Goal: Task Accomplishment & Management: Manage account settings

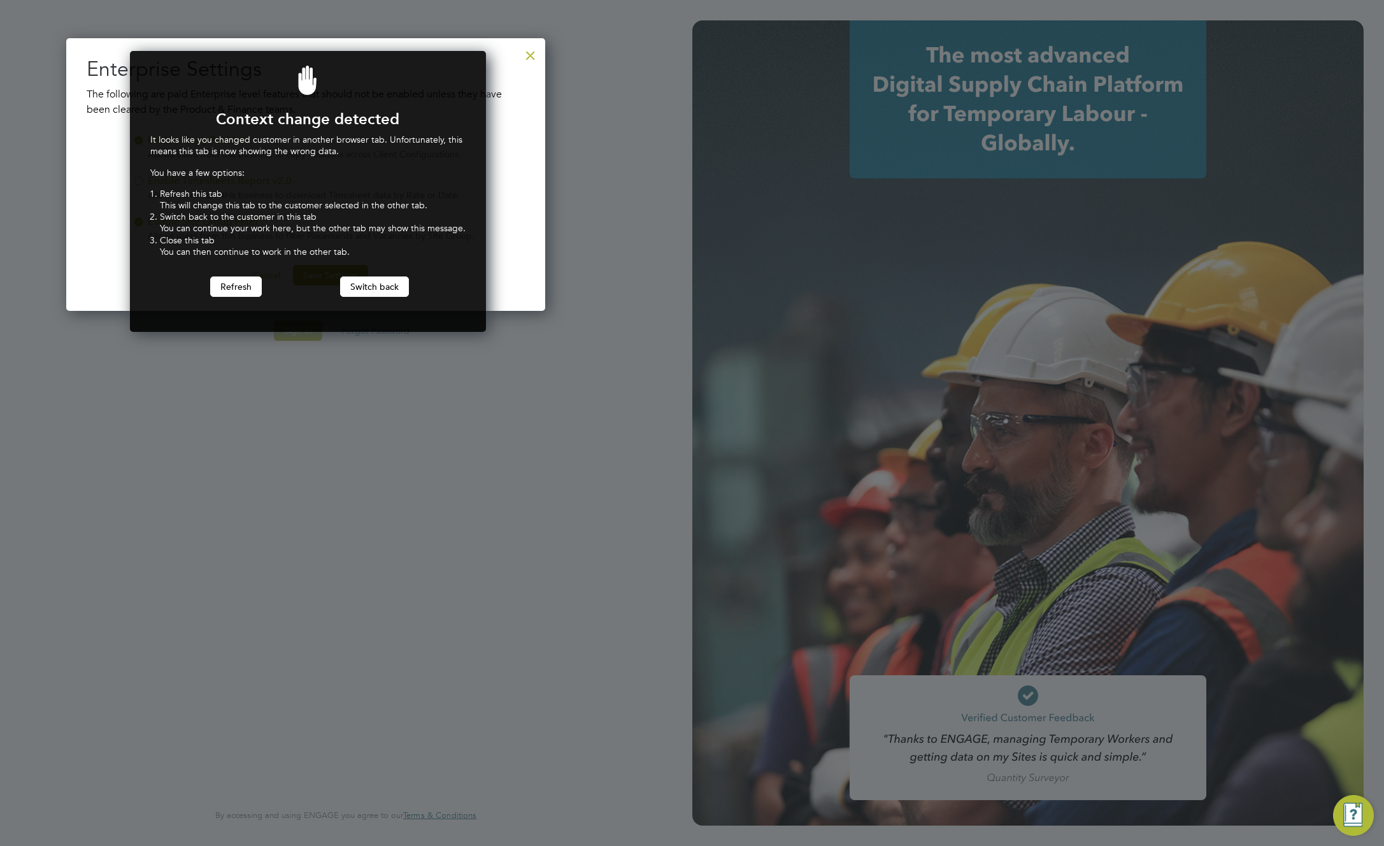
scroll to position [282, 352]
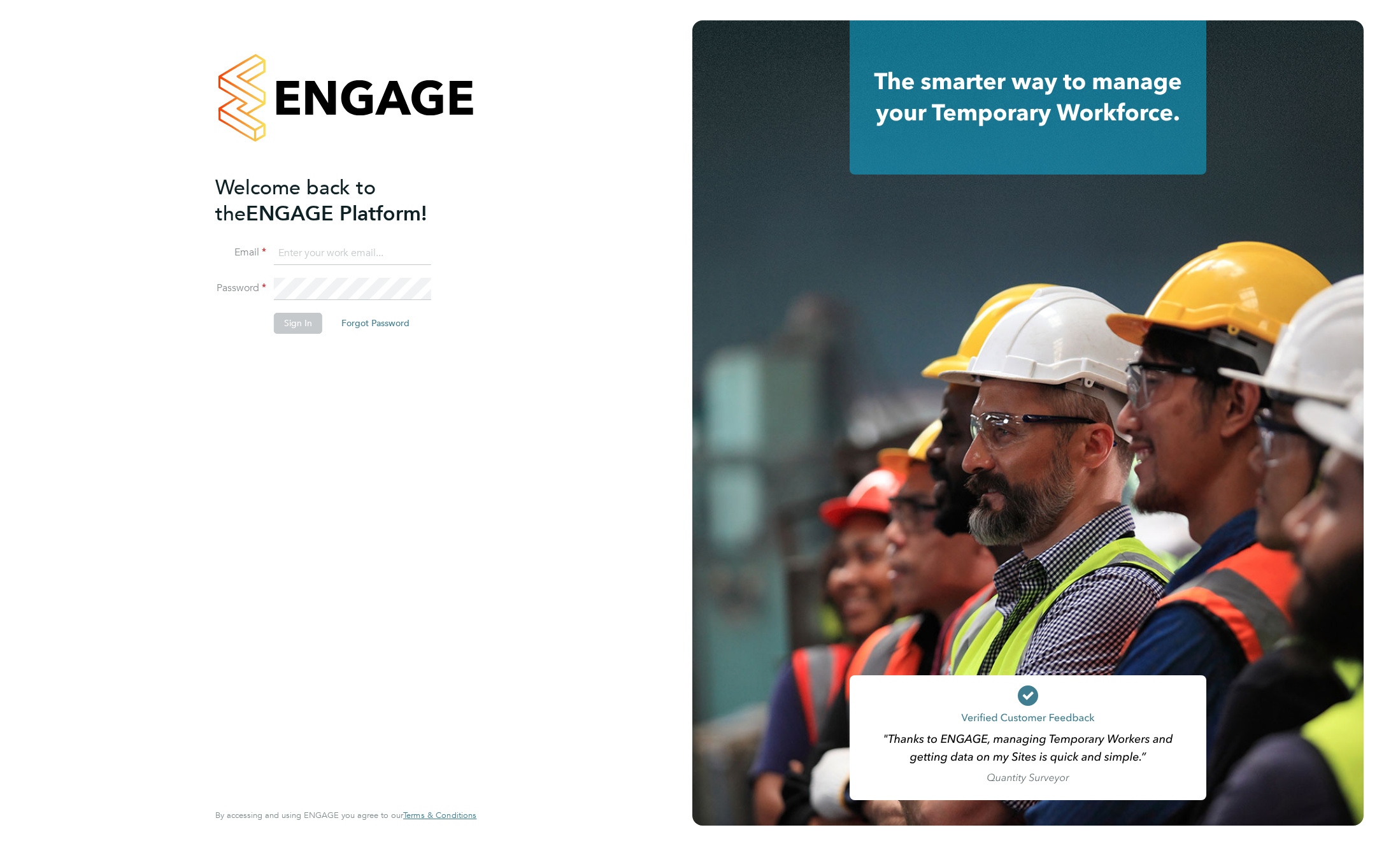
type input "support@engagelabs.io"
click at [287, 324] on button "Sign In" at bounding box center [298, 323] width 48 height 20
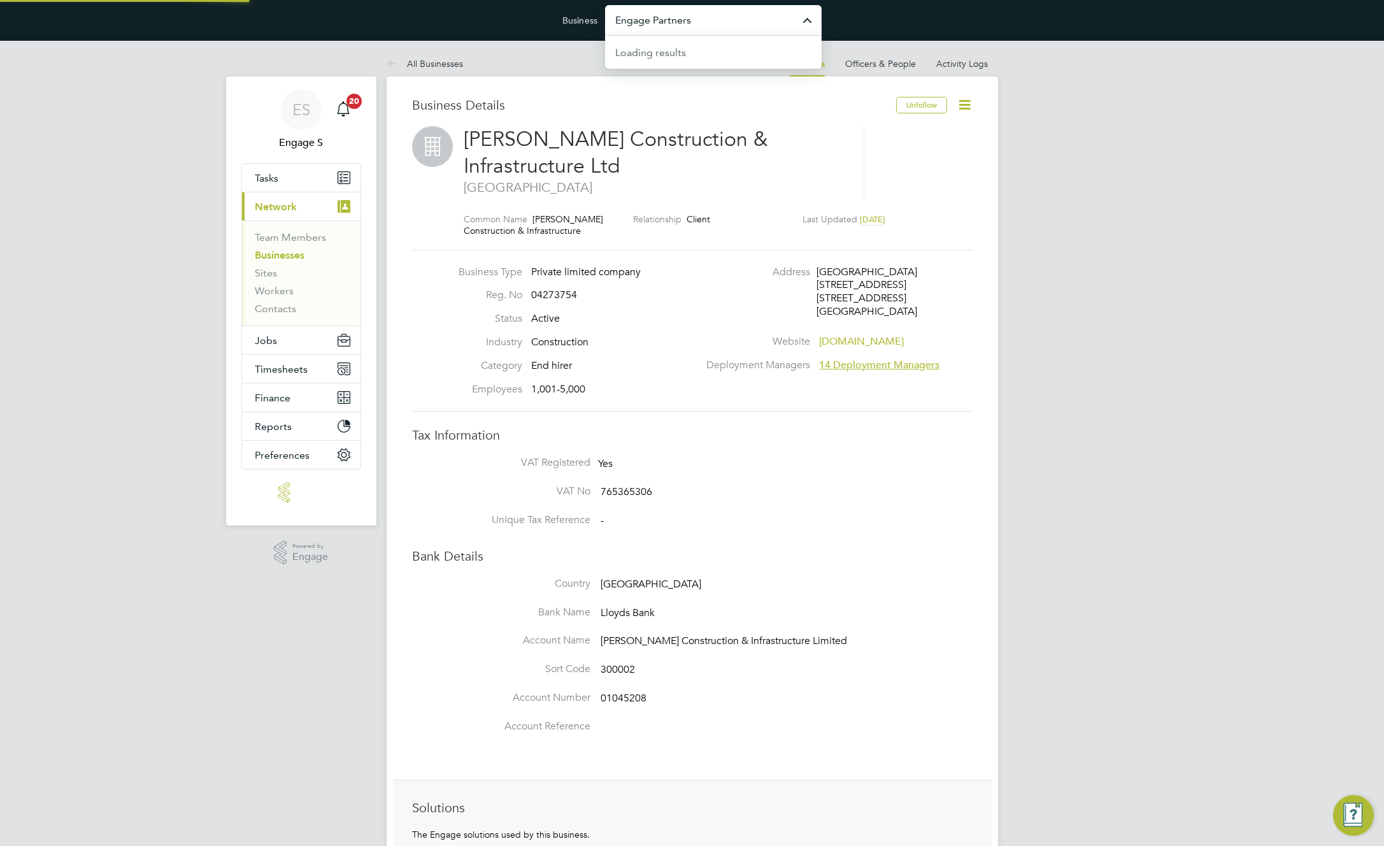
click at [770, 20] on input "Engage Partners" at bounding box center [713, 20] width 217 height 30
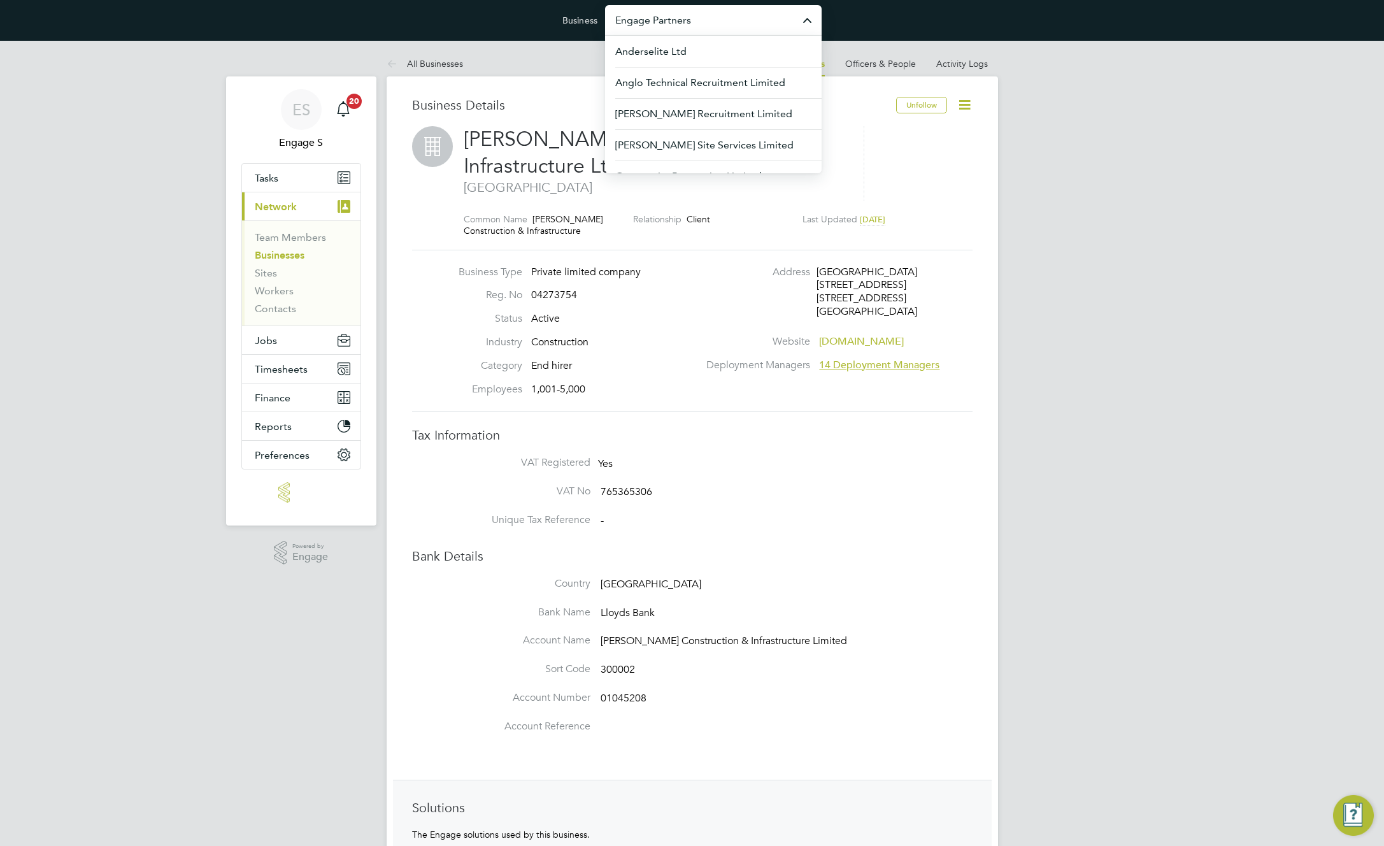
click at [523, 120] on div "Business Details" at bounding box center [654, 111] width 484 height 29
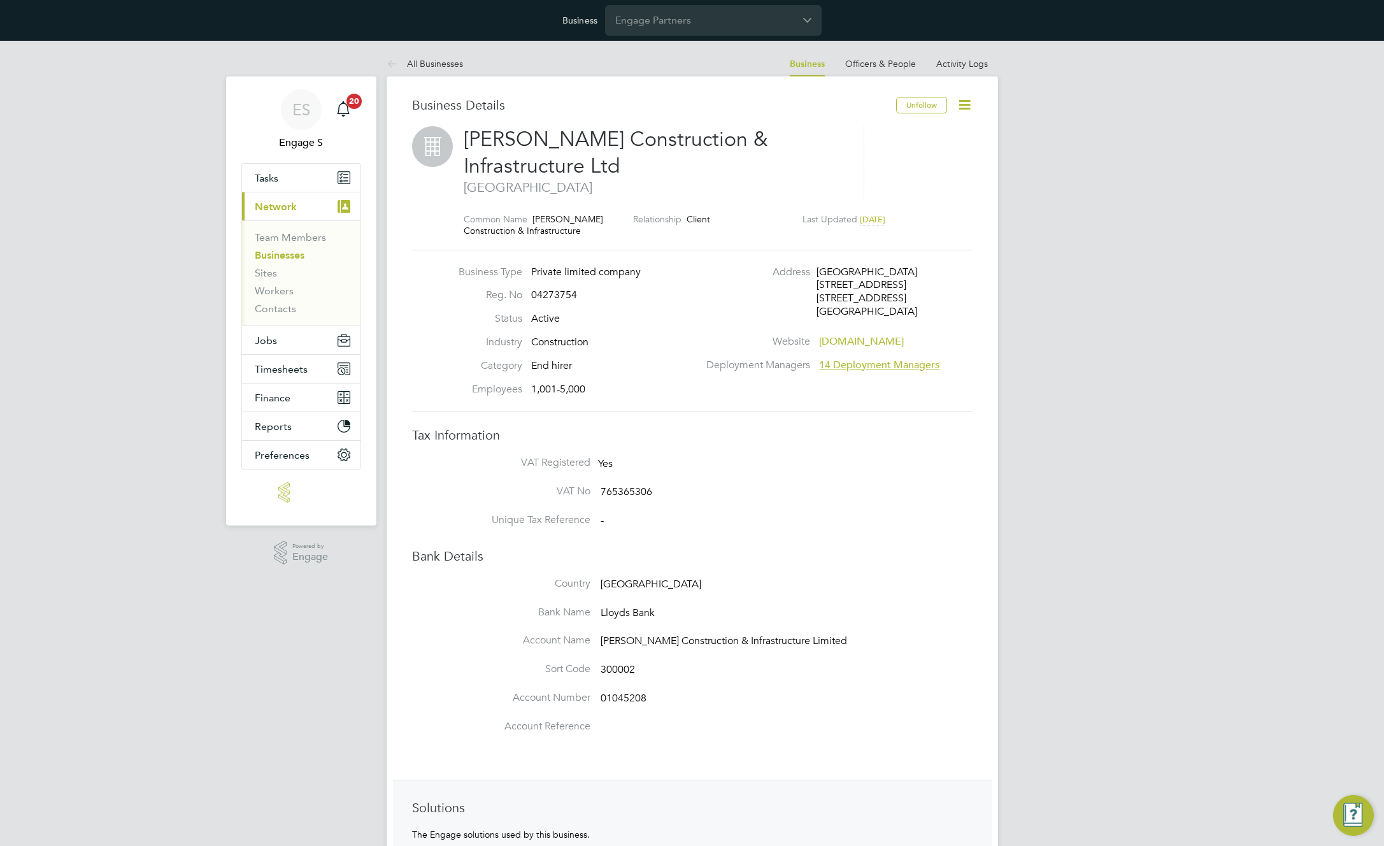
drag, startPoint x: 461, startPoint y: 131, endPoint x: 624, endPoint y: 164, distance: 167.1
click at [624, 164] on div "Morgan Sindall Construction & Infrastructure Ltd London Common Name Morgan Sind…" at bounding box center [692, 188] width 561 height 124
copy span "Morgan Sindall Construction & Infrastructure Ltd"
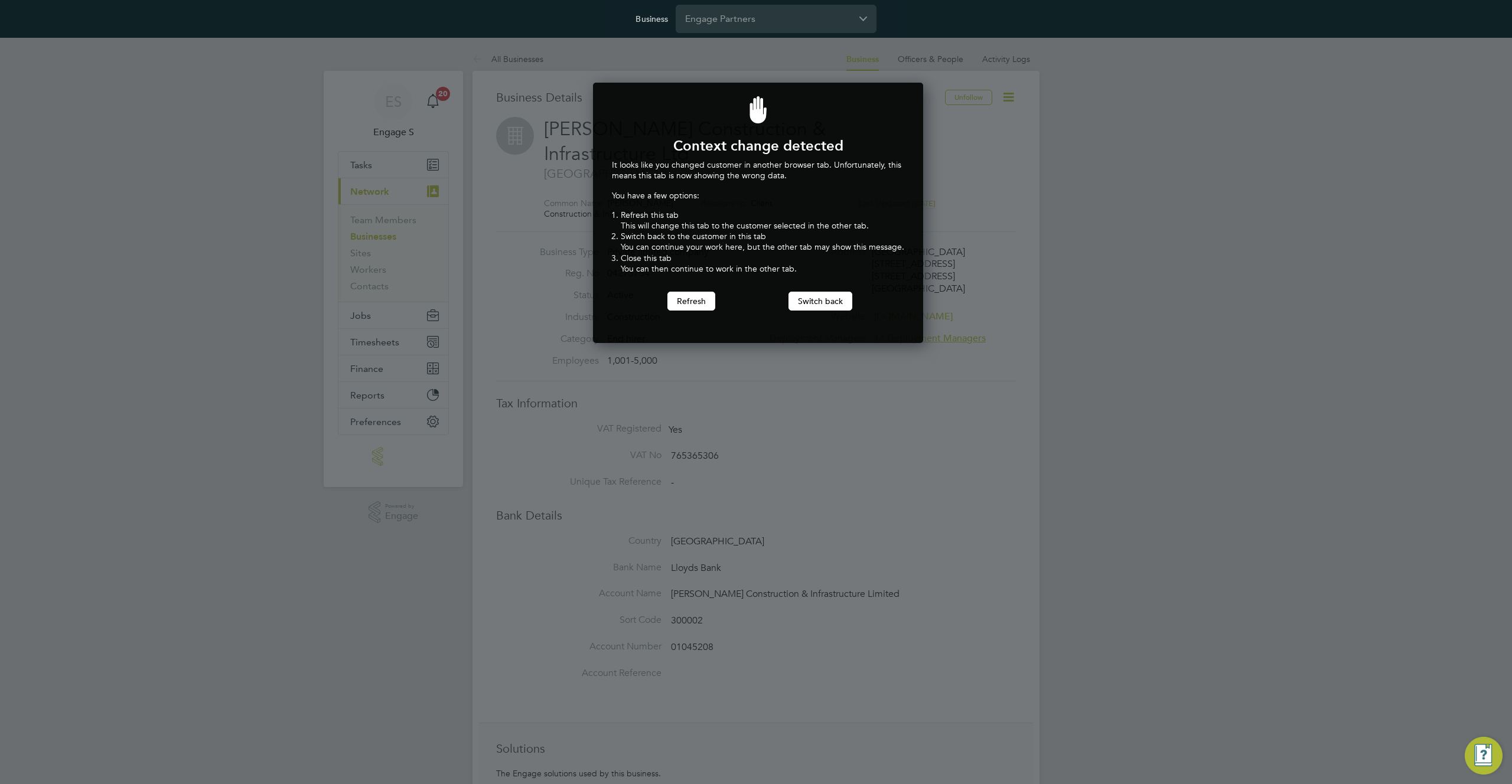
scroll to position [261, 326]
click at [828, 300] on button "Switch back" at bounding box center [820, 301] width 64 height 19
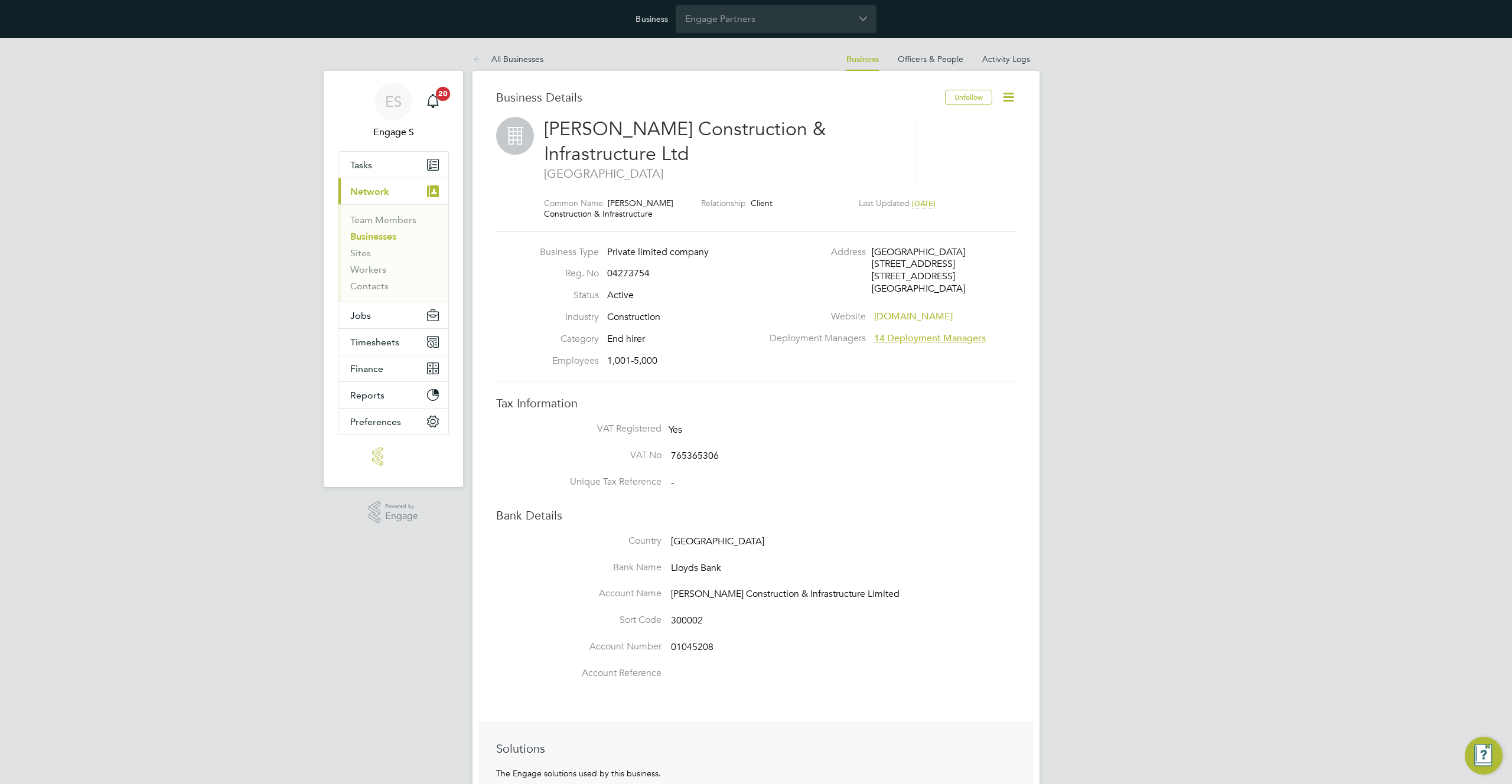
click at [1005, 96] on icon at bounding box center [1009, 97] width 15 height 15
click at [945, 214] on li "Enterprise Settings" at bounding box center [968, 215] width 91 height 17
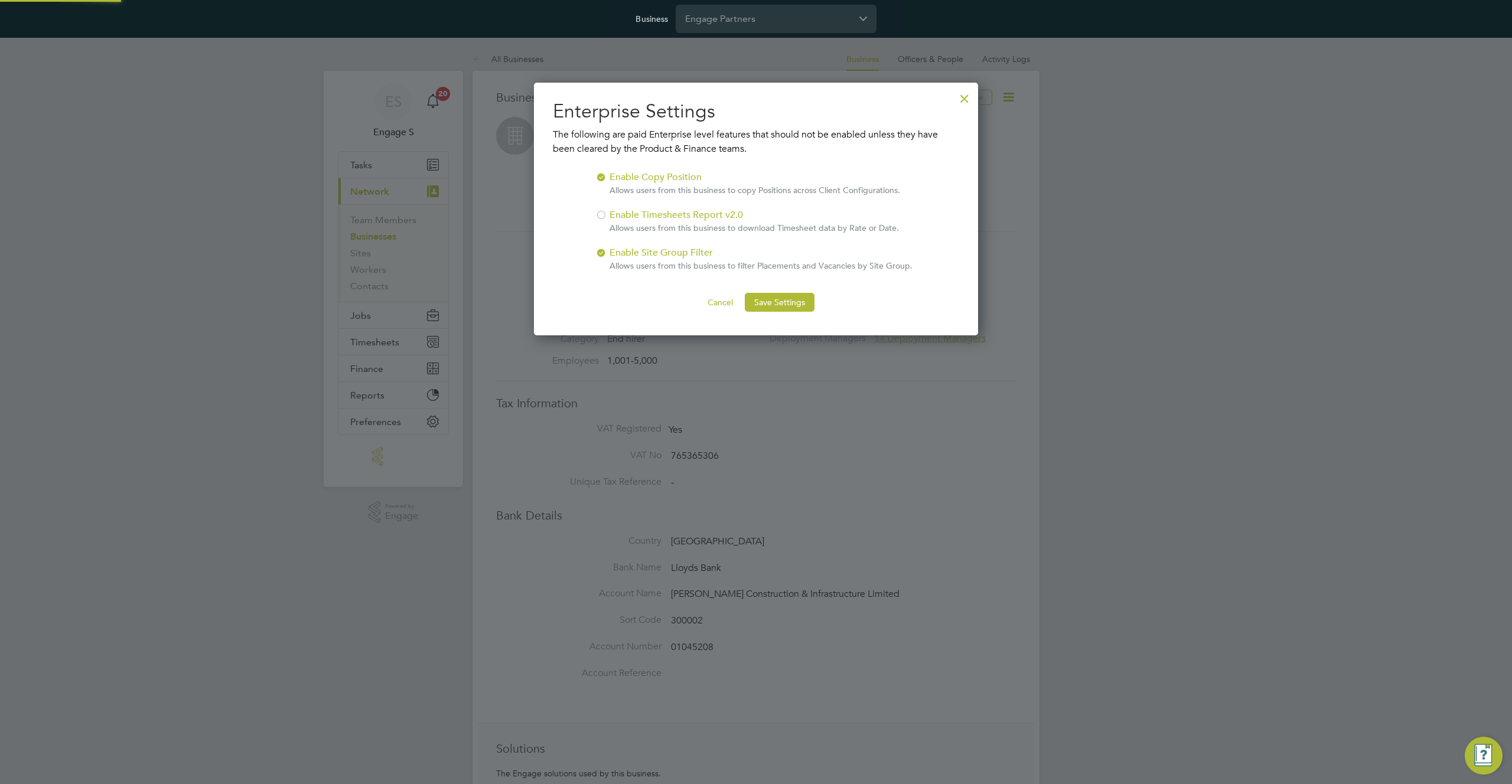
scroll to position [253, 445]
click at [652, 253] on div "Enable Site Group Filter Allows users from this business to filter Placements a…" at bounding box center [760, 259] width 303 height 26
click at [802, 302] on button "Save Settings" at bounding box center [779, 302] width 70 height 19
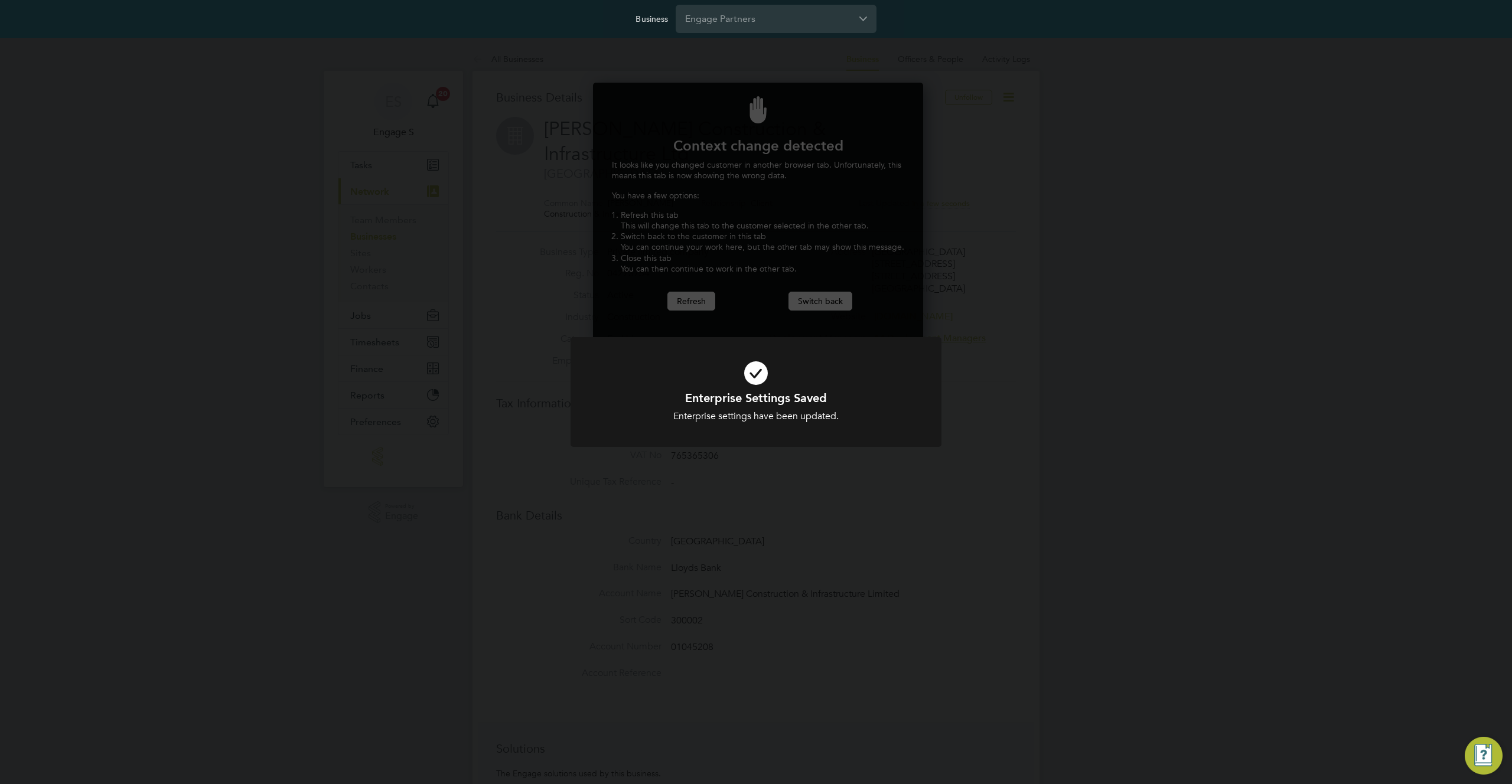
scroll to position [261, 326]
click at [830, 303] on div "Enterprise Settings Saved Enterprise settings have been updated. Cancel Okay" at bounding box center [756, 392] width 1512 height 784
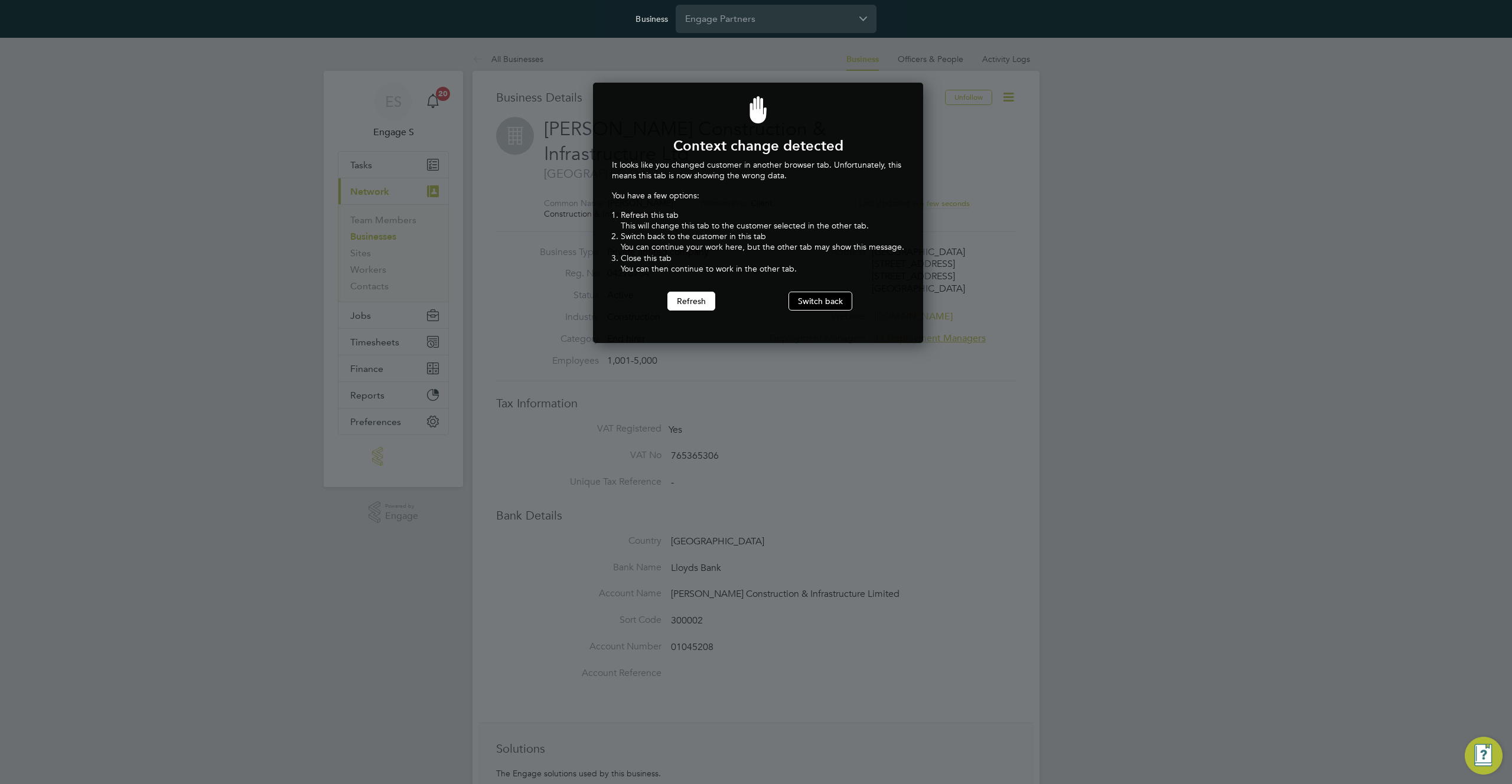
click at [819, 299] on button "Switch back" at bounding box center [820, 301] width 64 height 19
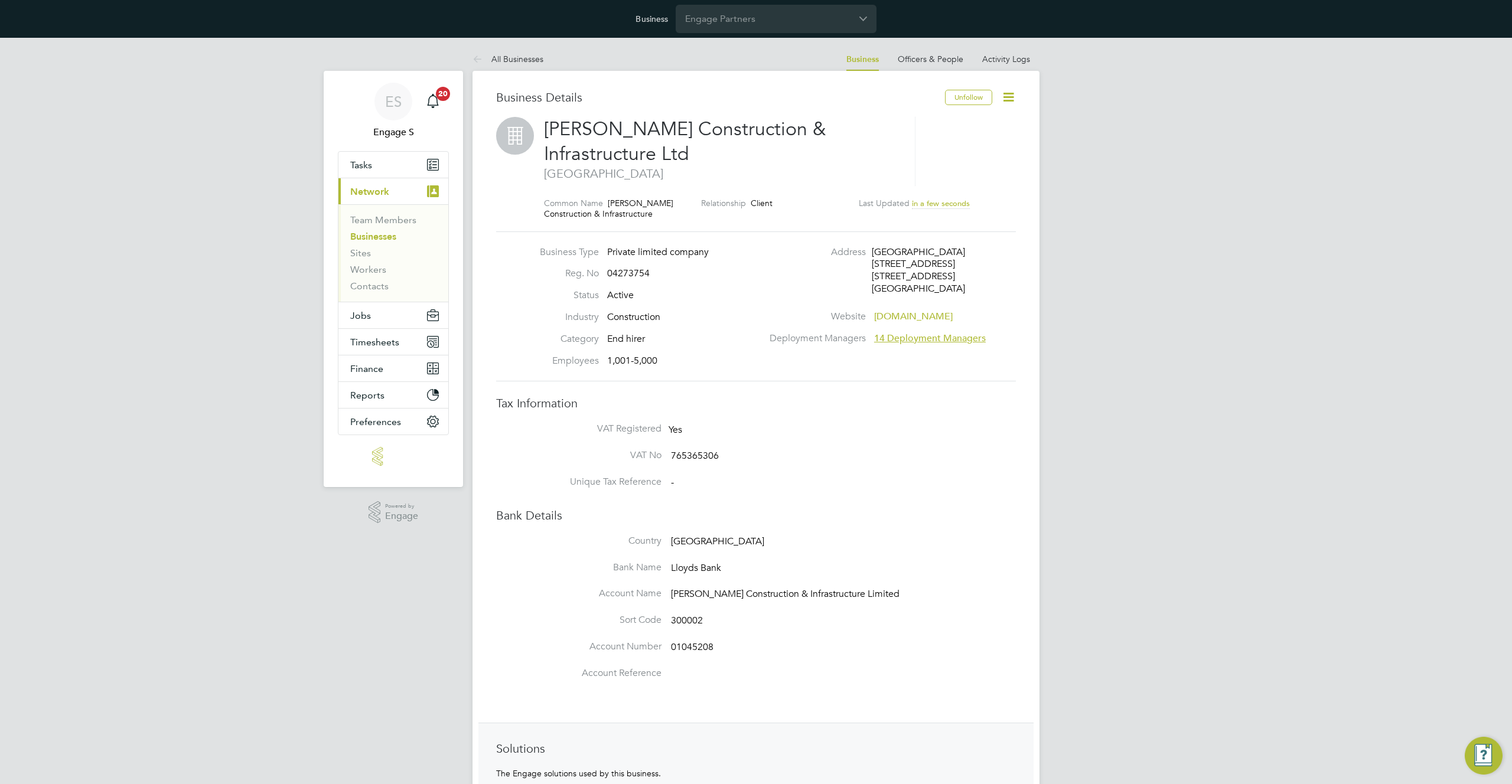
click at [1008, 98] on icon at bounding box center [1009, 97] width 15 height 15
click at [938, 215] on li "Enterprise Settings" at bounding box center [968, 215] width 91 height 17
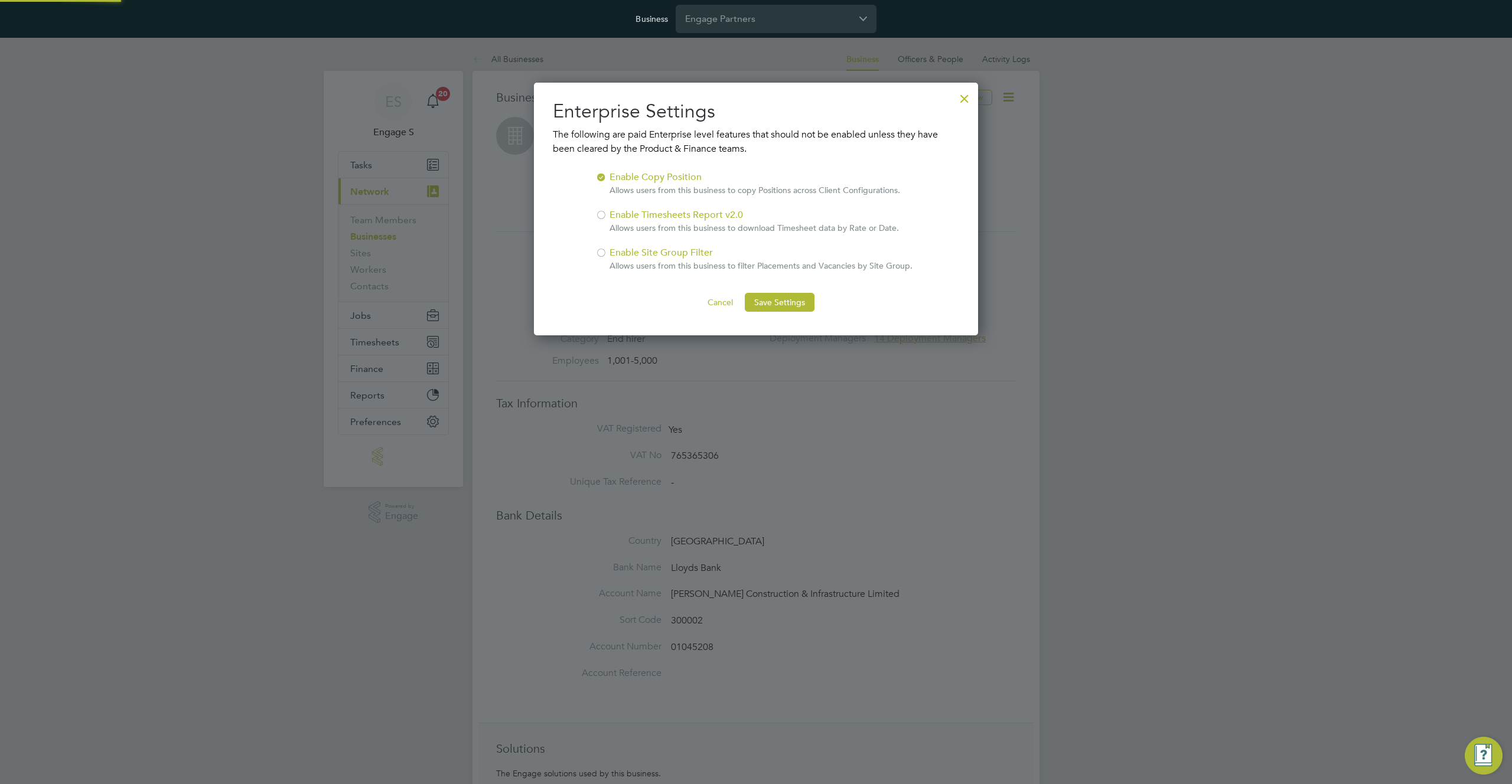
scroll to position [253, 445]
click at [634, 251] on div "Enable Site Group Filter Allows users from this business to filter Placements a…" at bounding box center [760, 259] width 303 height 26
click at [800, 305] on button "Save Settings" at bounding box center [779, 302] width 70 height 19
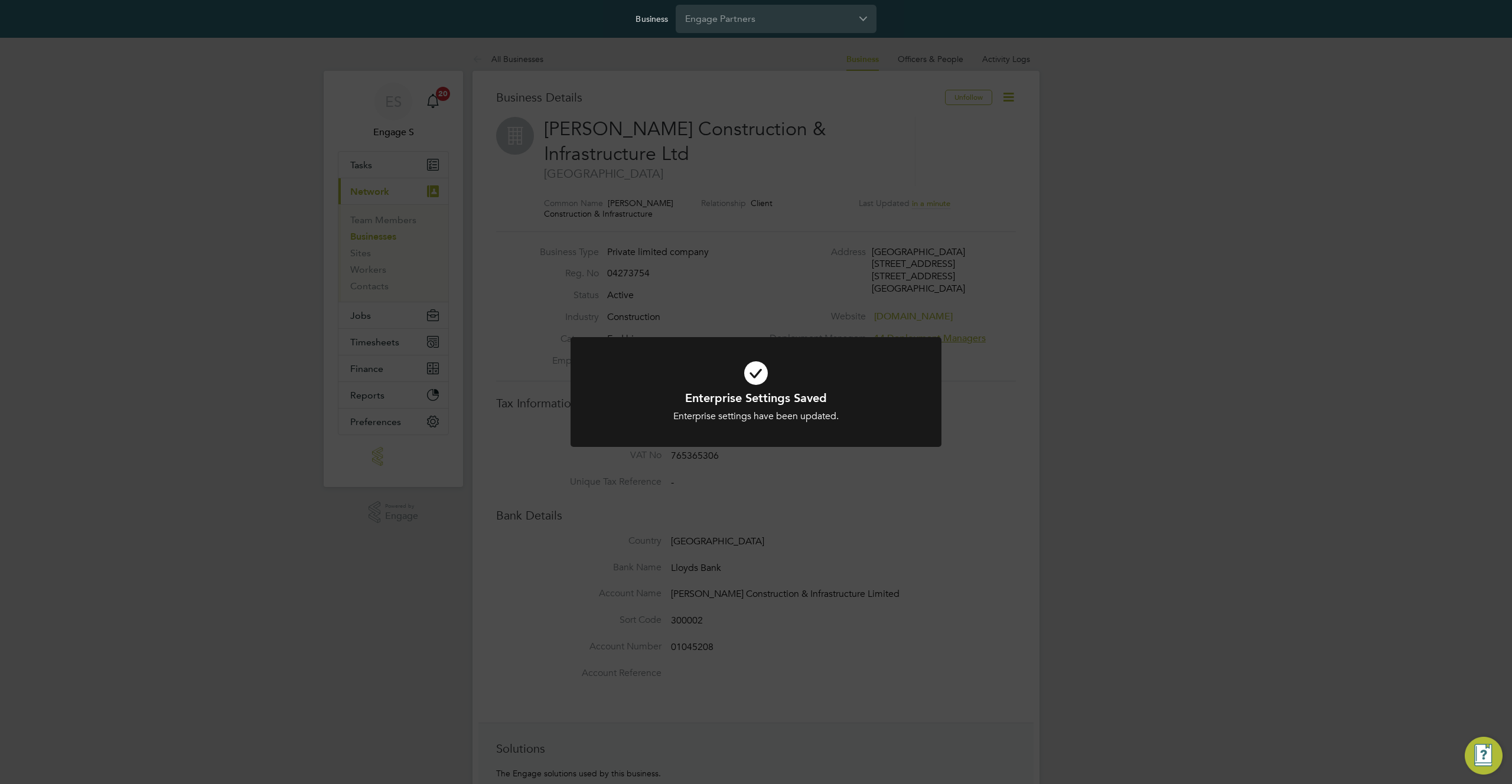
click at [919, 171] on div "Enterprise Settings Saved Enterprise settings have been updated. Cancel Okay" at bounding box center [756, 392] width 1512 height 784
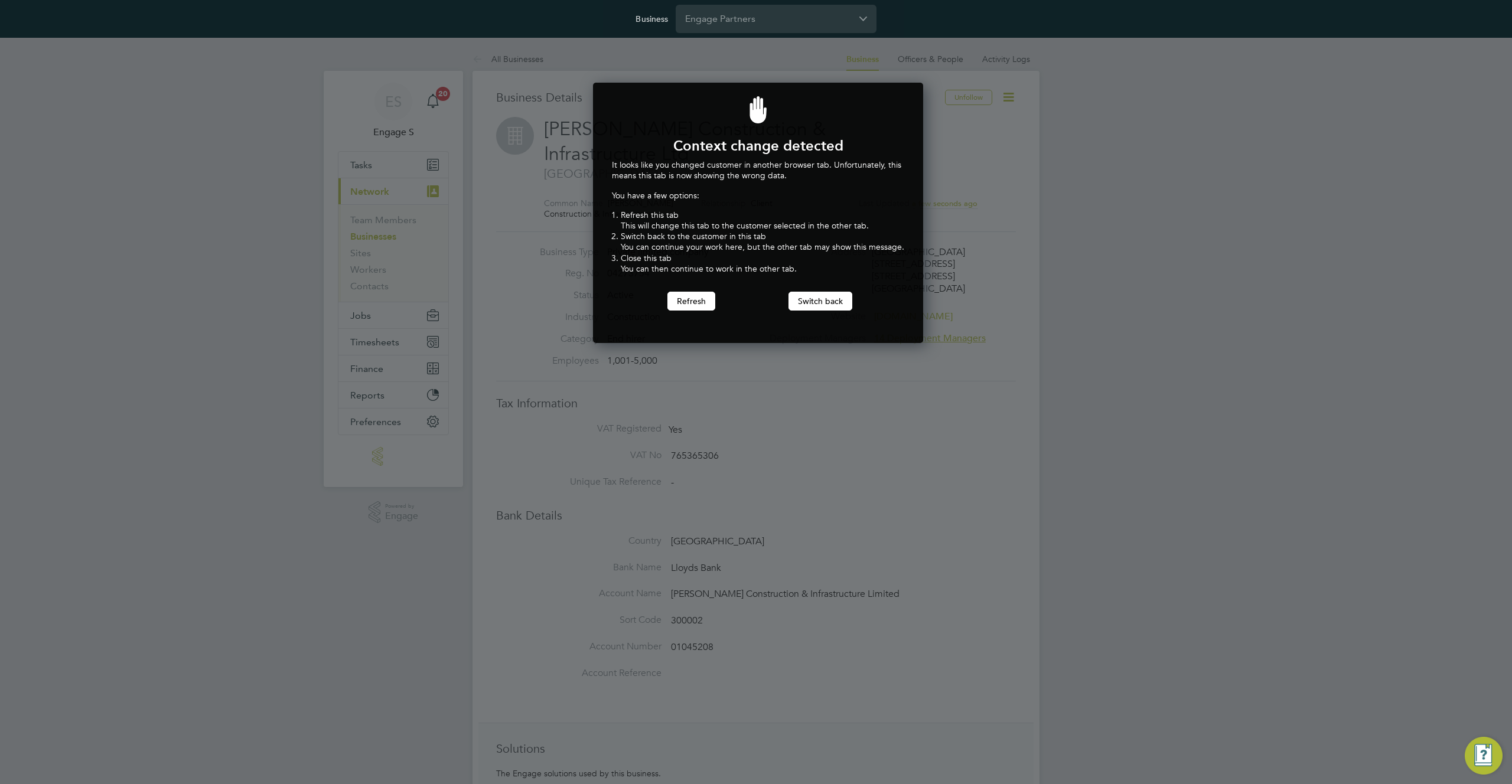
scroll to position [261, 326]
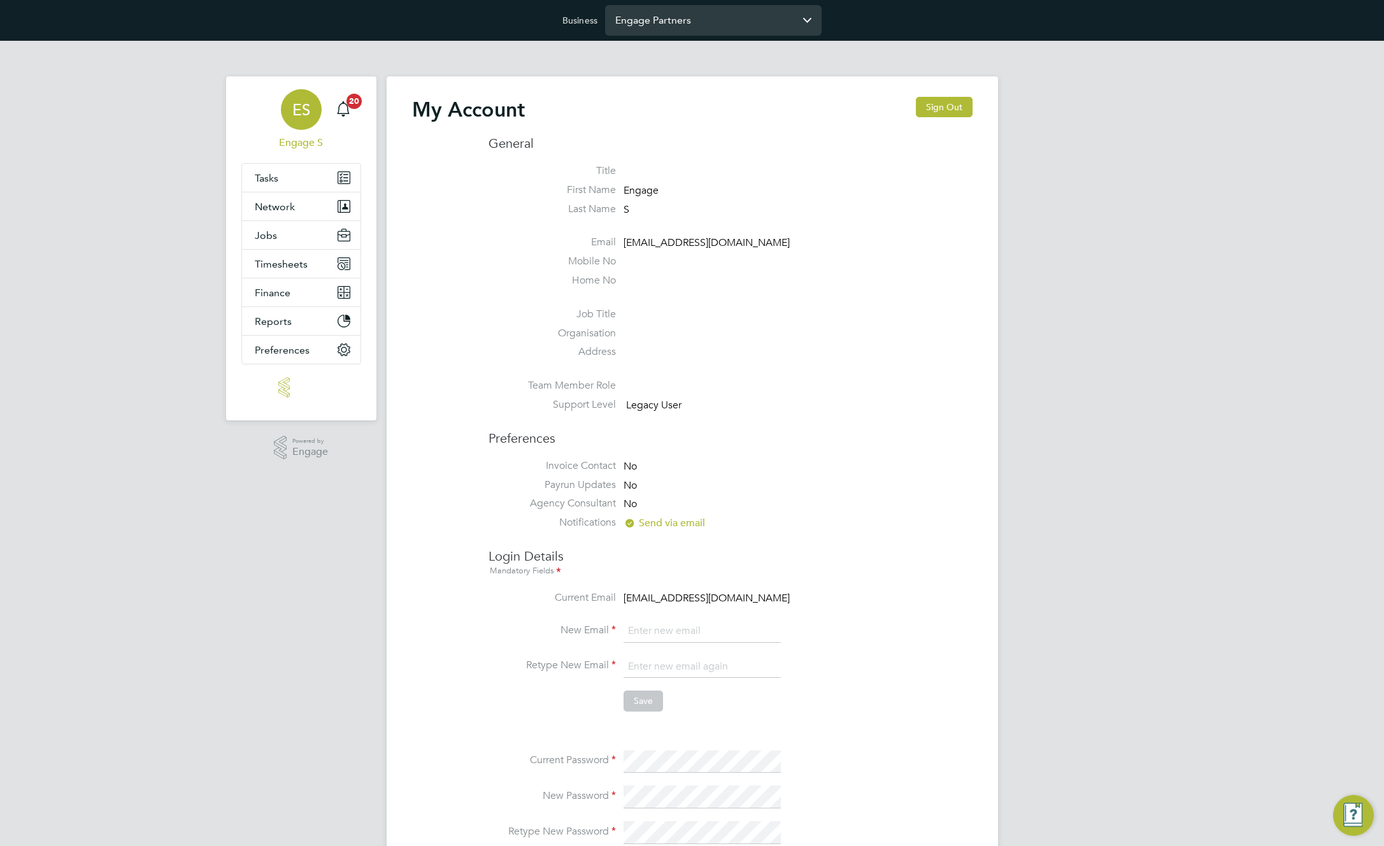
type input "[EMAIL_ADDRESS][DOMAIN_NAME]"
click at [735, 22] on input "Engage Partners" at bounding box center [713, 20] width 217 height 30
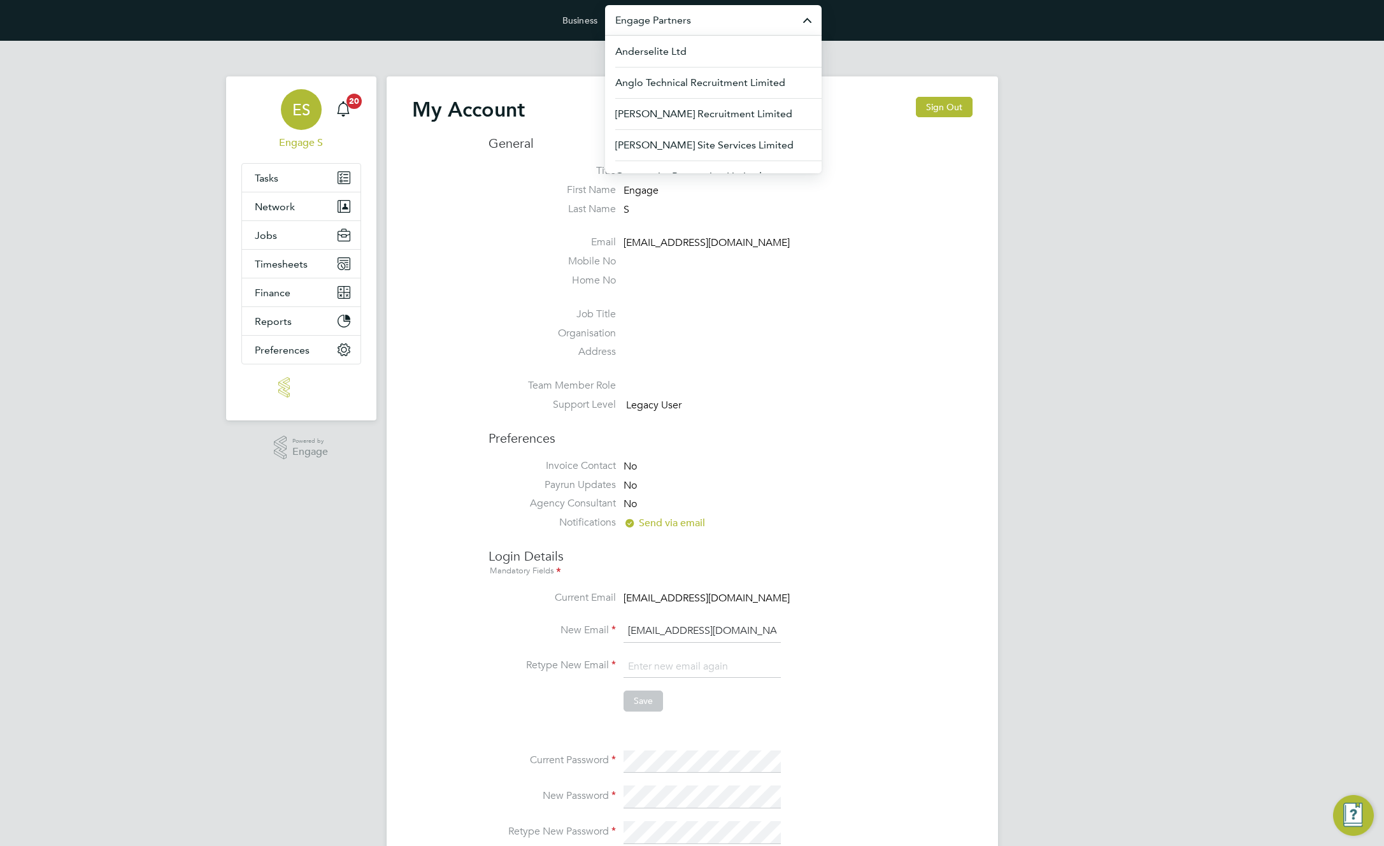
paste input "Morgan Sindall Construction & Infrastructure Ltd"
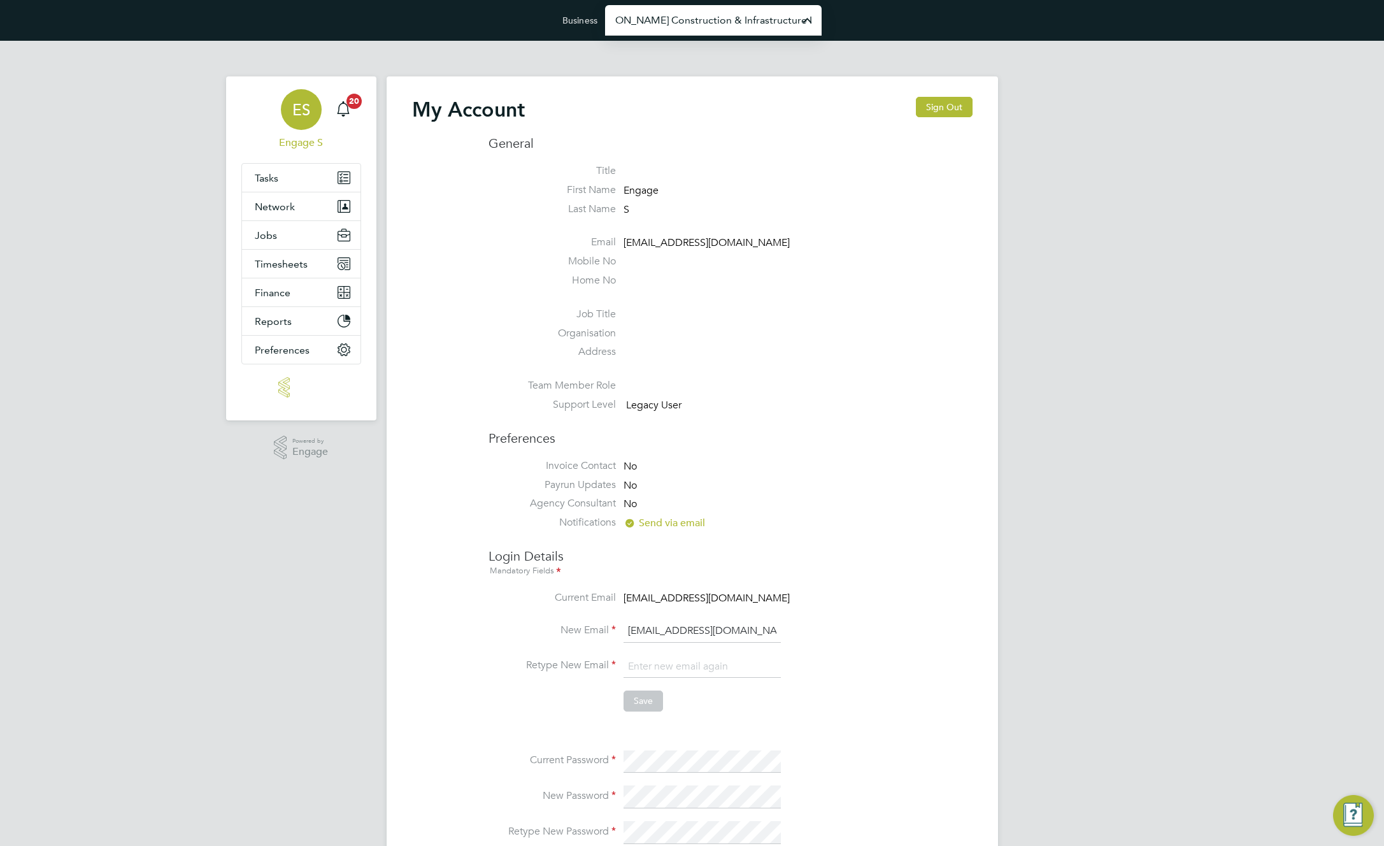
type input "[PERSON_NAME] Construction & Infrastructure Ltd"
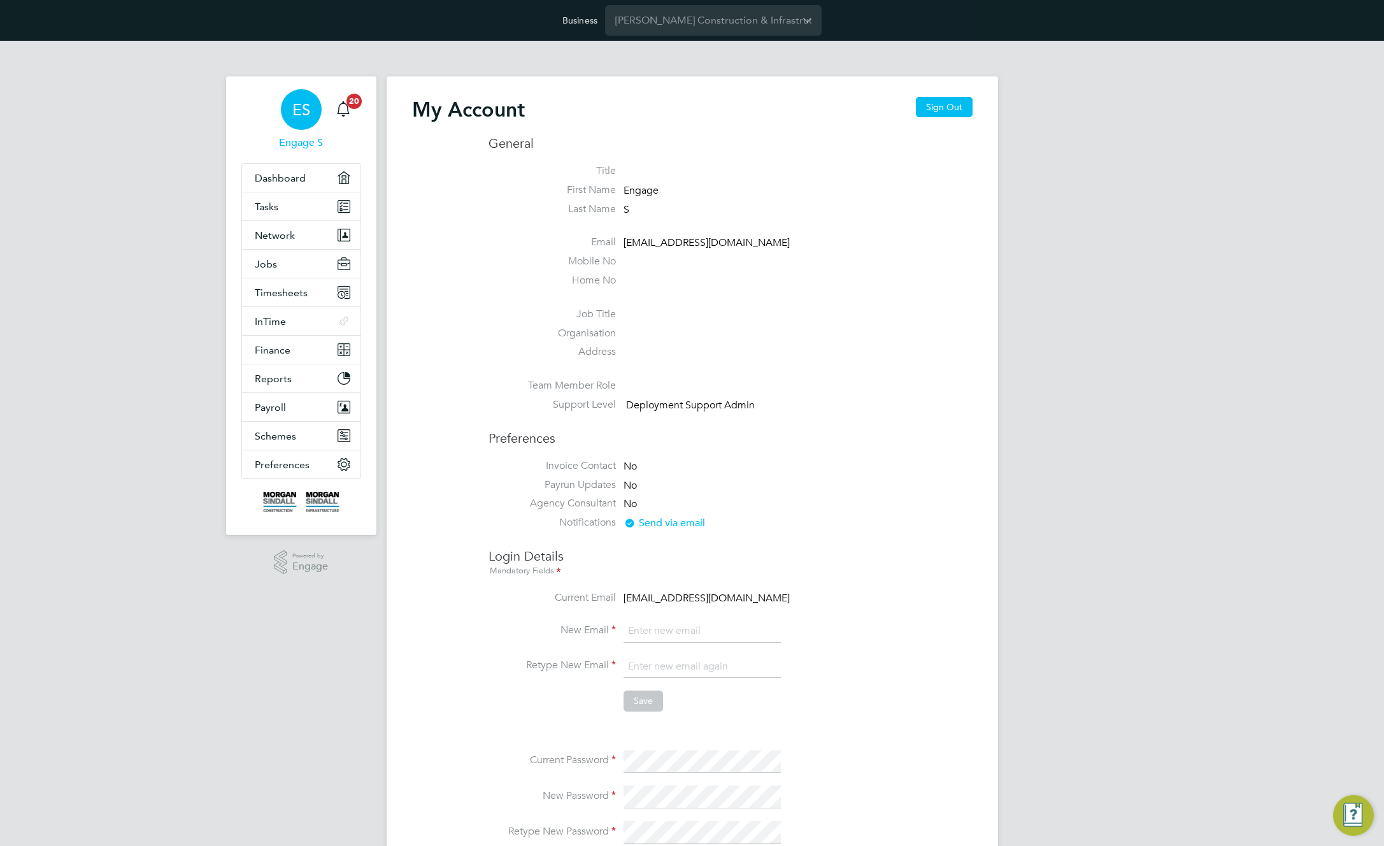
type input "[EMAIL_ADDRESS][DOMAIN_NAME]"
click at [276, 353] on span "Finance" at bounding box center [273, 350] width 36 height 12
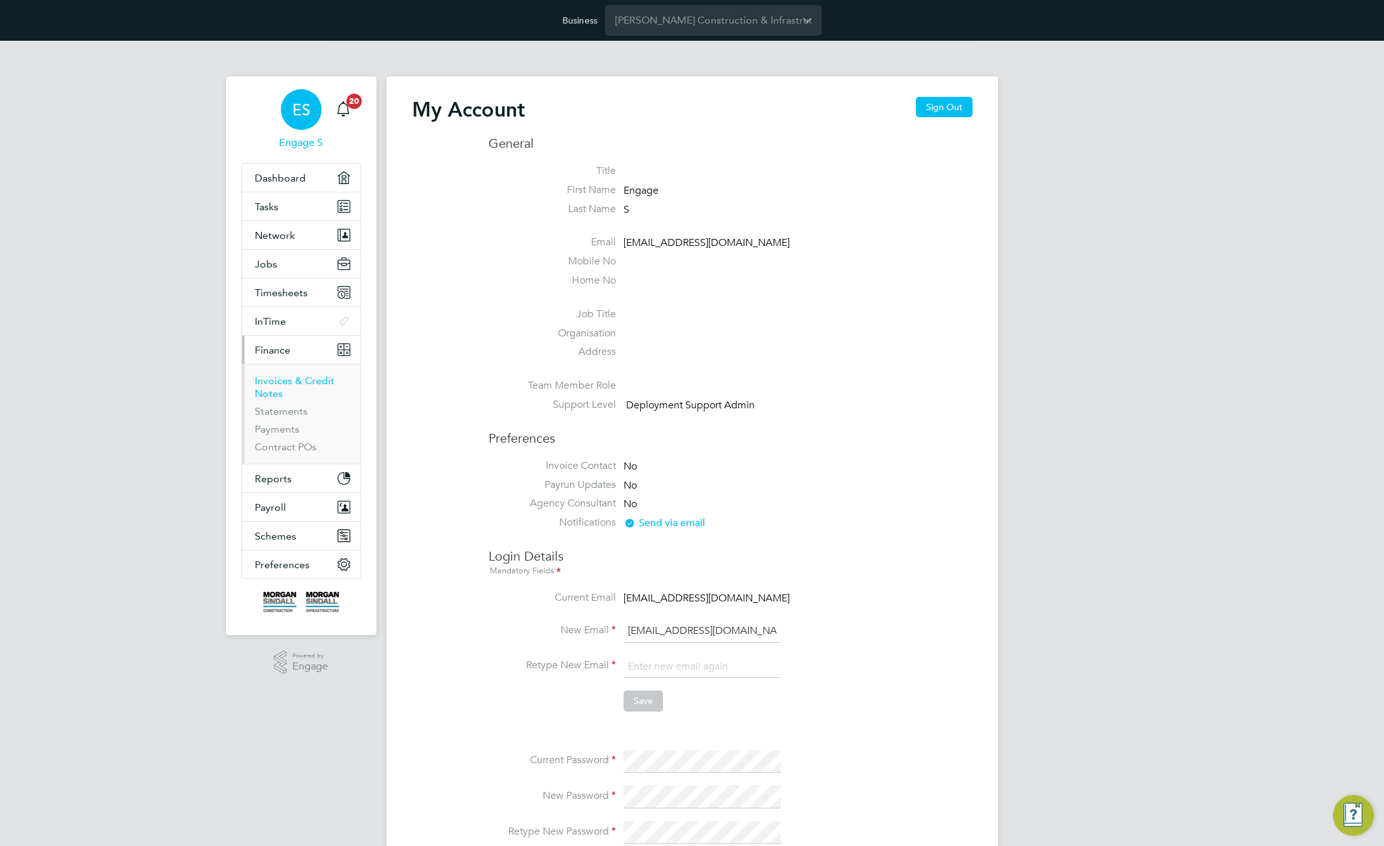
click at [278, 382] on link "Invoices & Credit Notes" at bounding box center [295, 387] width 80 height 25
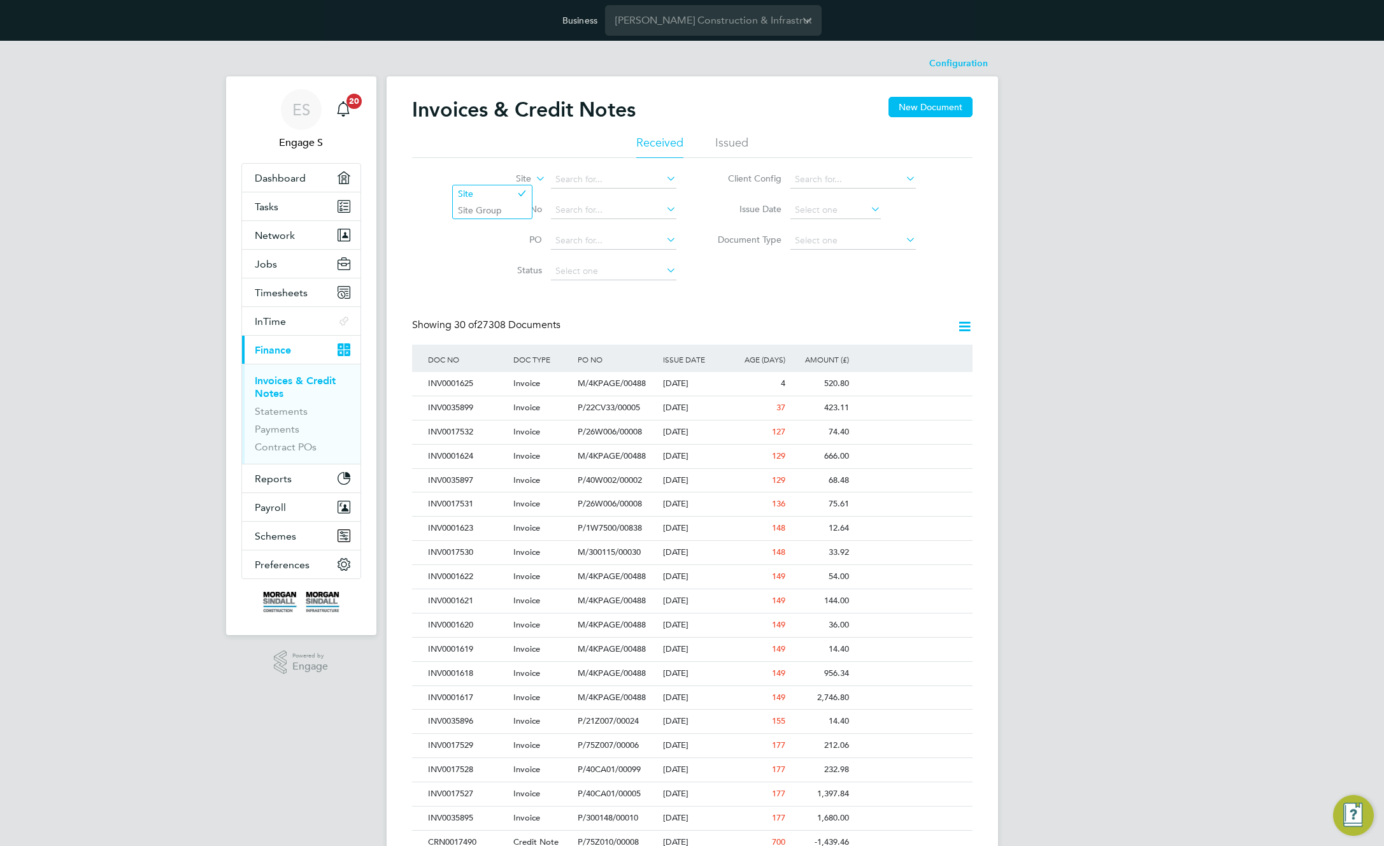
click at [529, 183] on label "Site" at bounding box center [494, 179] width 73 height 13
click at [516, 210] on li "Site Group" at bounding box center [492, 210] width 79 height 17
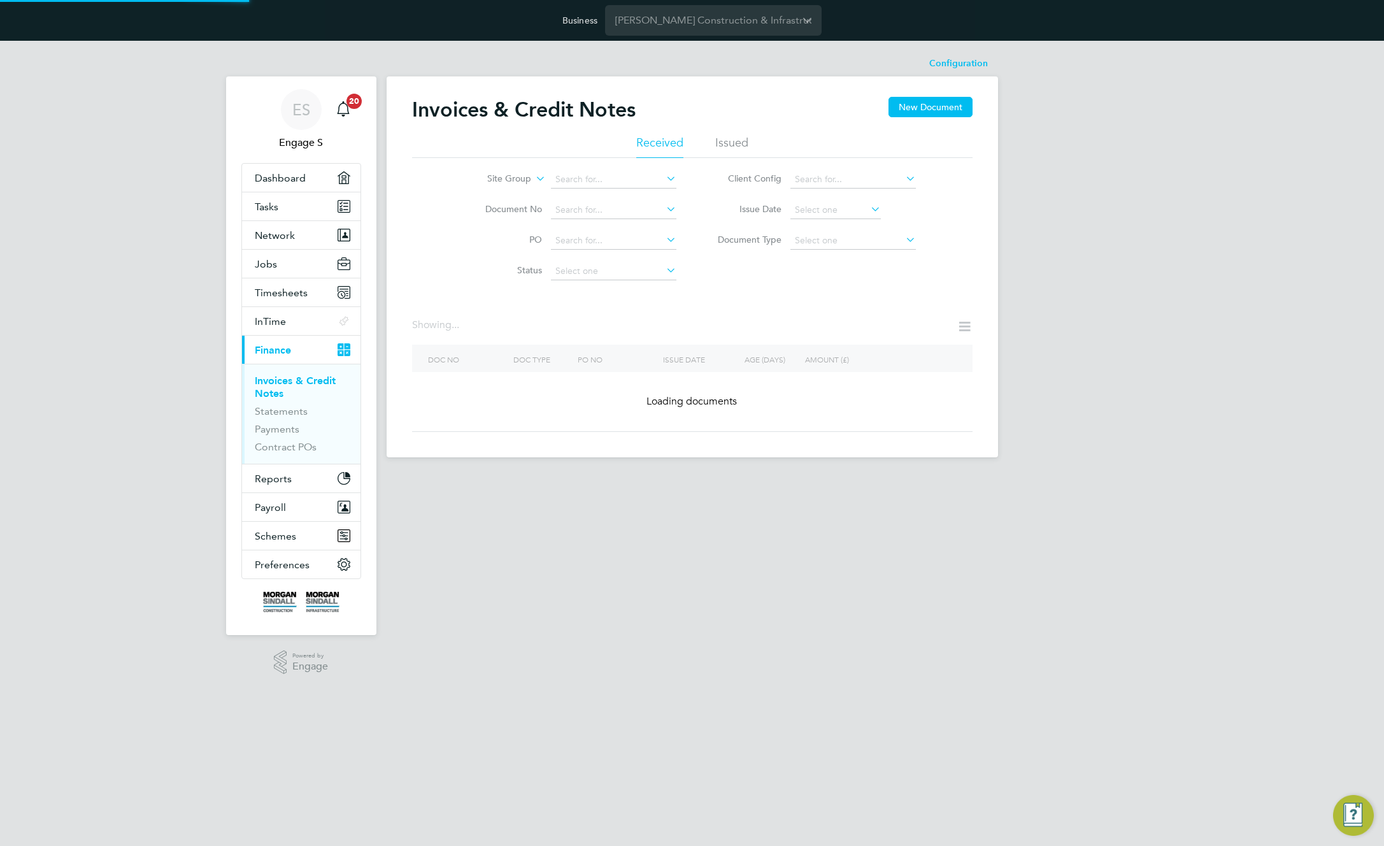
click at [986, 291] on div "Invoices & Credit Notes New Document Received Issued Site Group Document No PO …" at bounding box center [693, 266] width 612 height 381
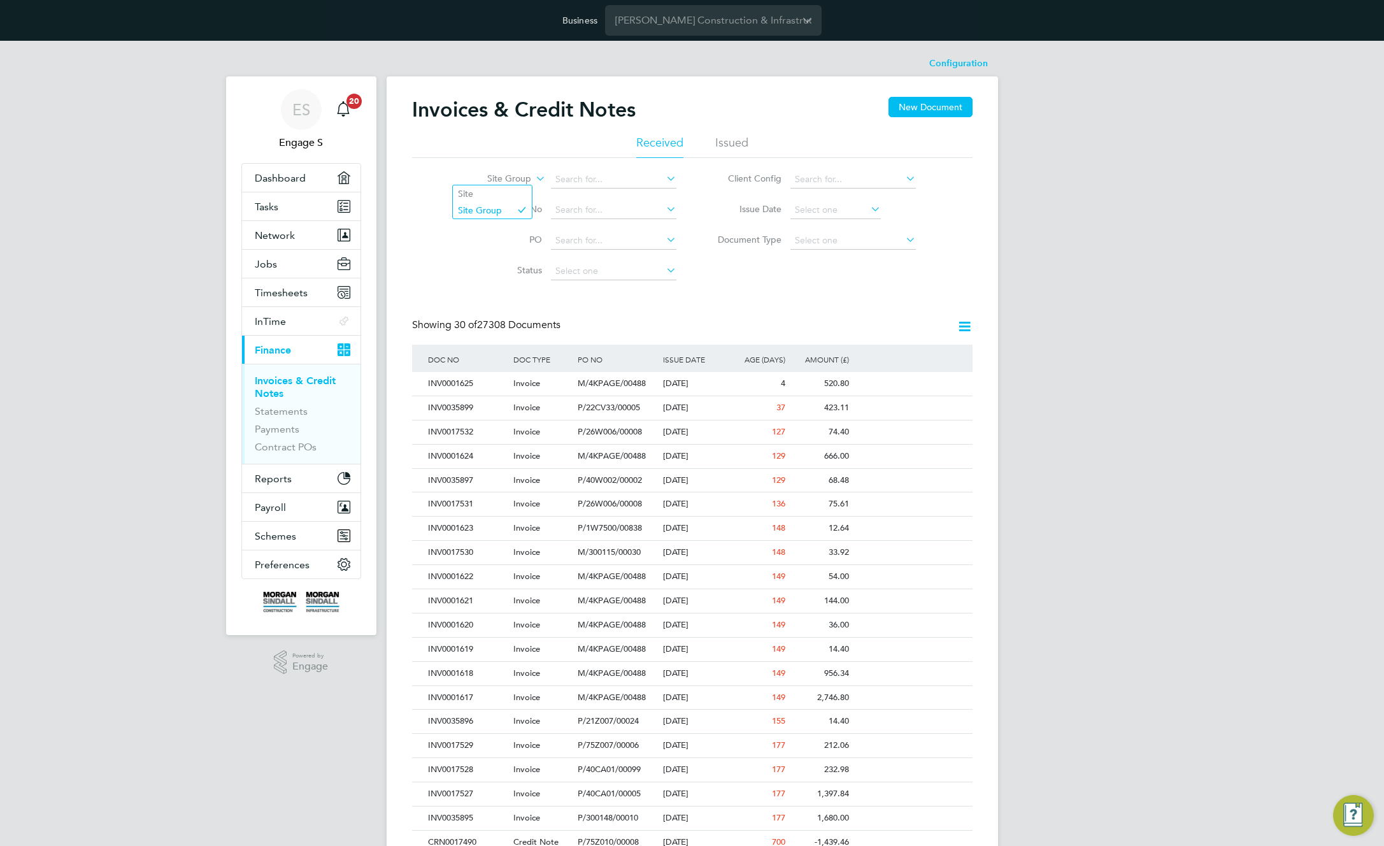
click at [533, 176] on icon at bounding box center [533, 174] width 0 height 11
click at [587, 180] on input at bounding box center [614, 180] width 126 height 18
click at [569, 233] on li "Cardiff" at bounding box center [613, 231] width 127 height 17
type input "Cardiff"
click at [962, 334] on icon at bounding box center [965, 327] width 16 height 16
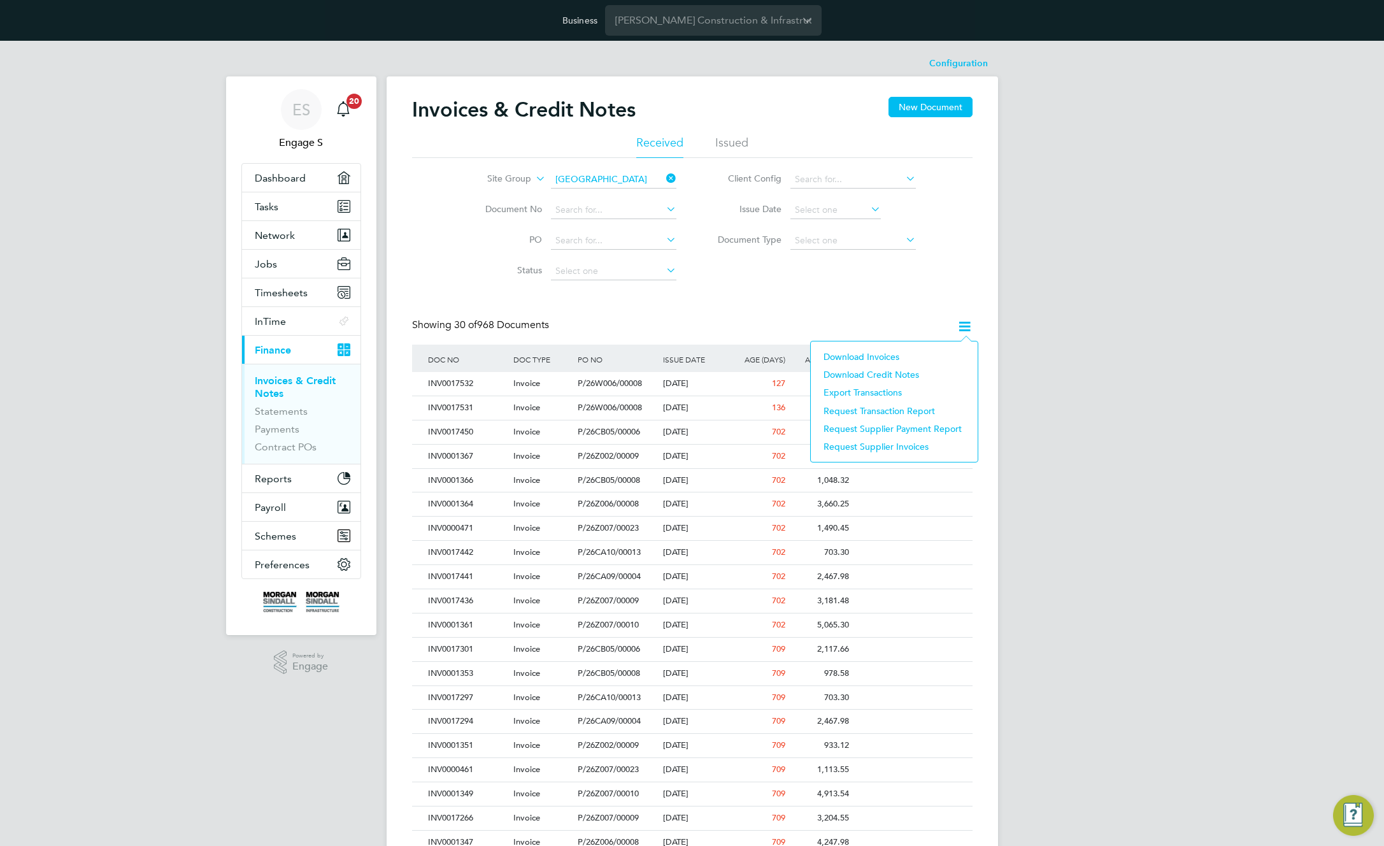
click at [848, 375] on li "Download credit notes" at bounding box center [894, 375] width 154 height 18
click at [263, 264] on span "Jobs" at bounding box center [266, 264] width 22 height 12
click at [664, 172] on icon at bounding box center [664, 178] width 0 height 18
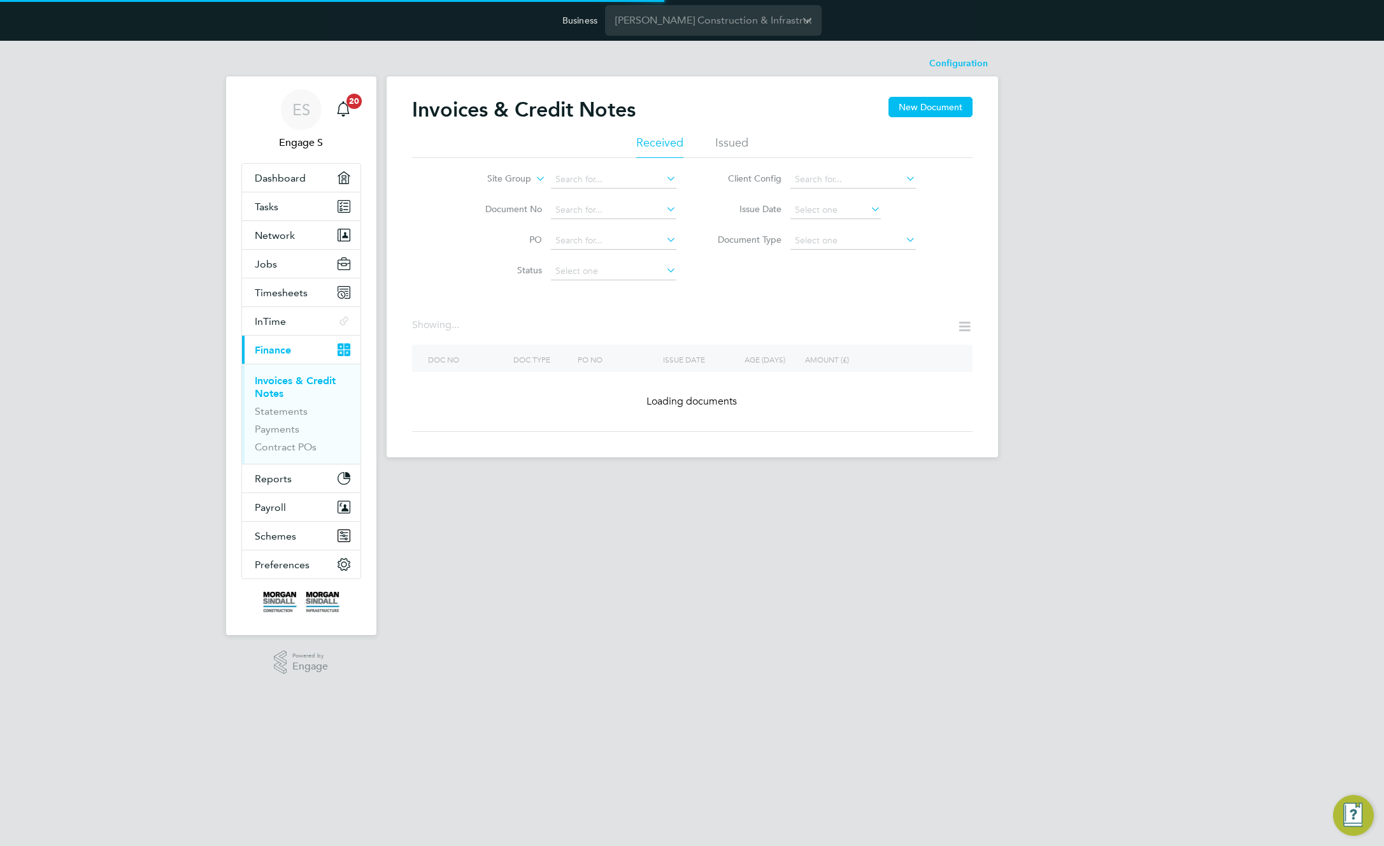
click at [524, 176] on label "Site Group" at bounding box center [494, 179] width 73 height 13
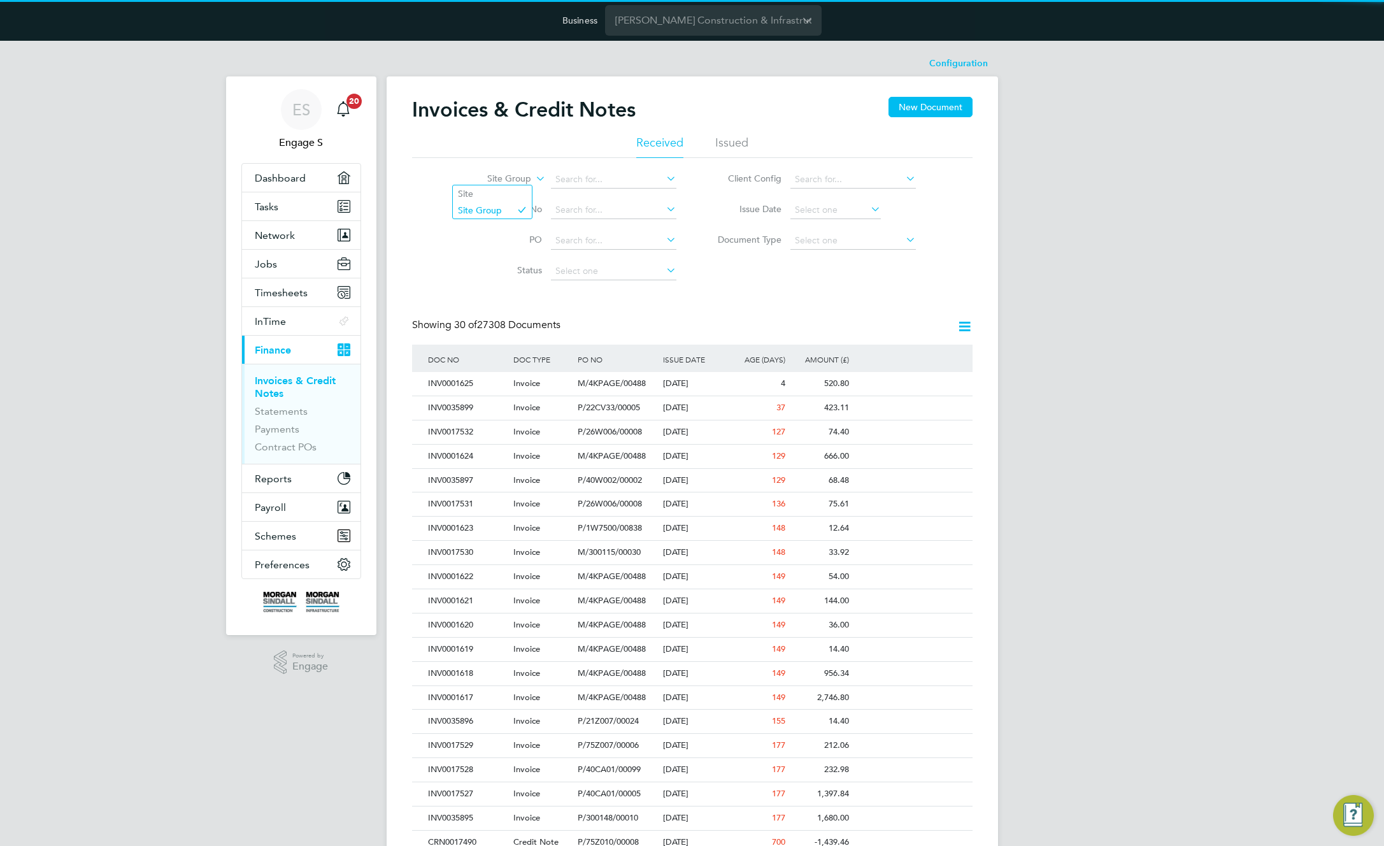
scroll to position [24, 87]
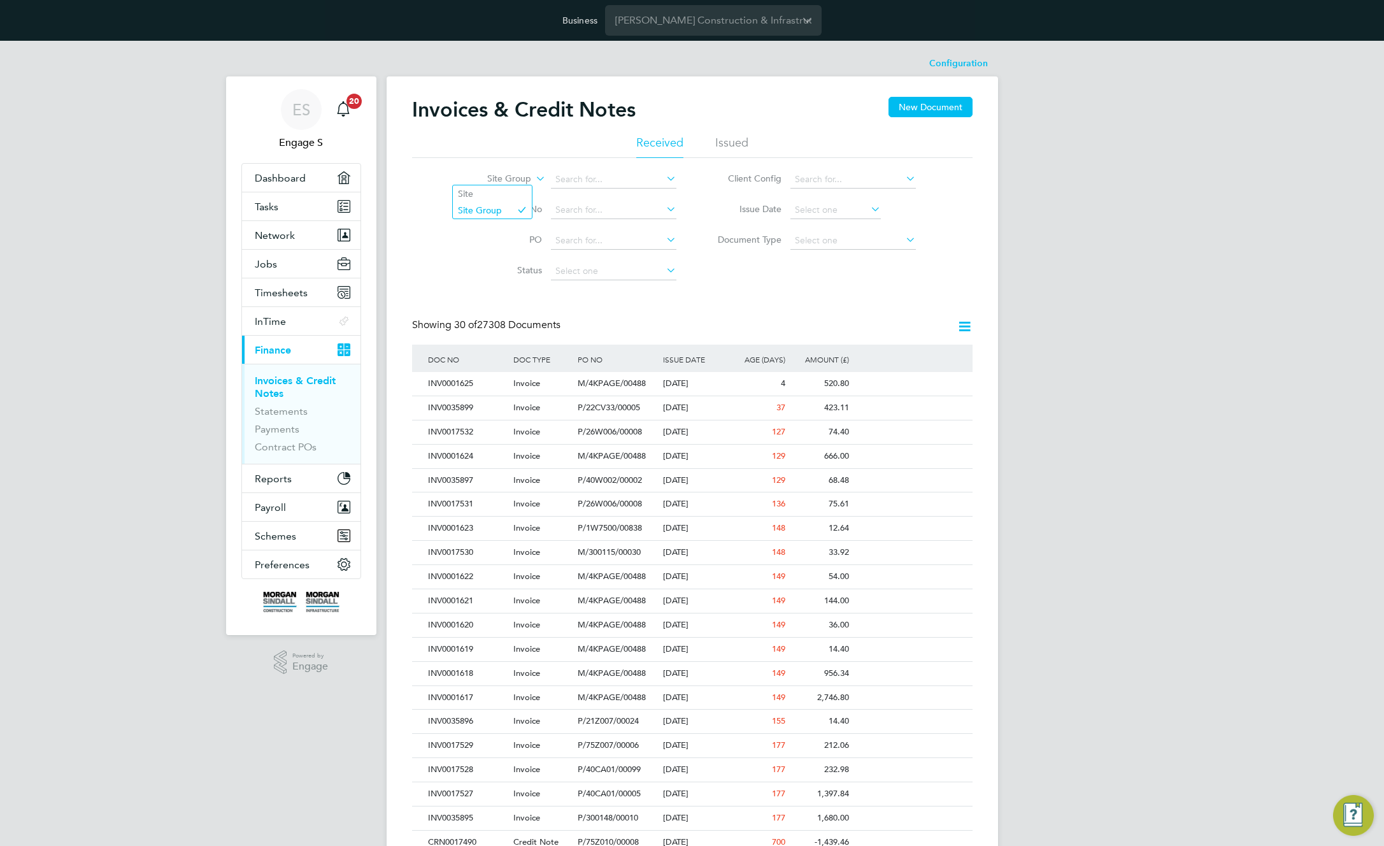
click at [524, 180] on label "Site Group" at bounding box center [494, 179] width 73 height 13
click at [501, 194] on li "Site" at bounding box center [492, 193] width 79 height 17
click at [528, 181] on label "Site" at bounding box center [494, 179] width 73 height 13
click at [528, 179] on label "Site" at bounding box center [494, 179] width 73 height 13
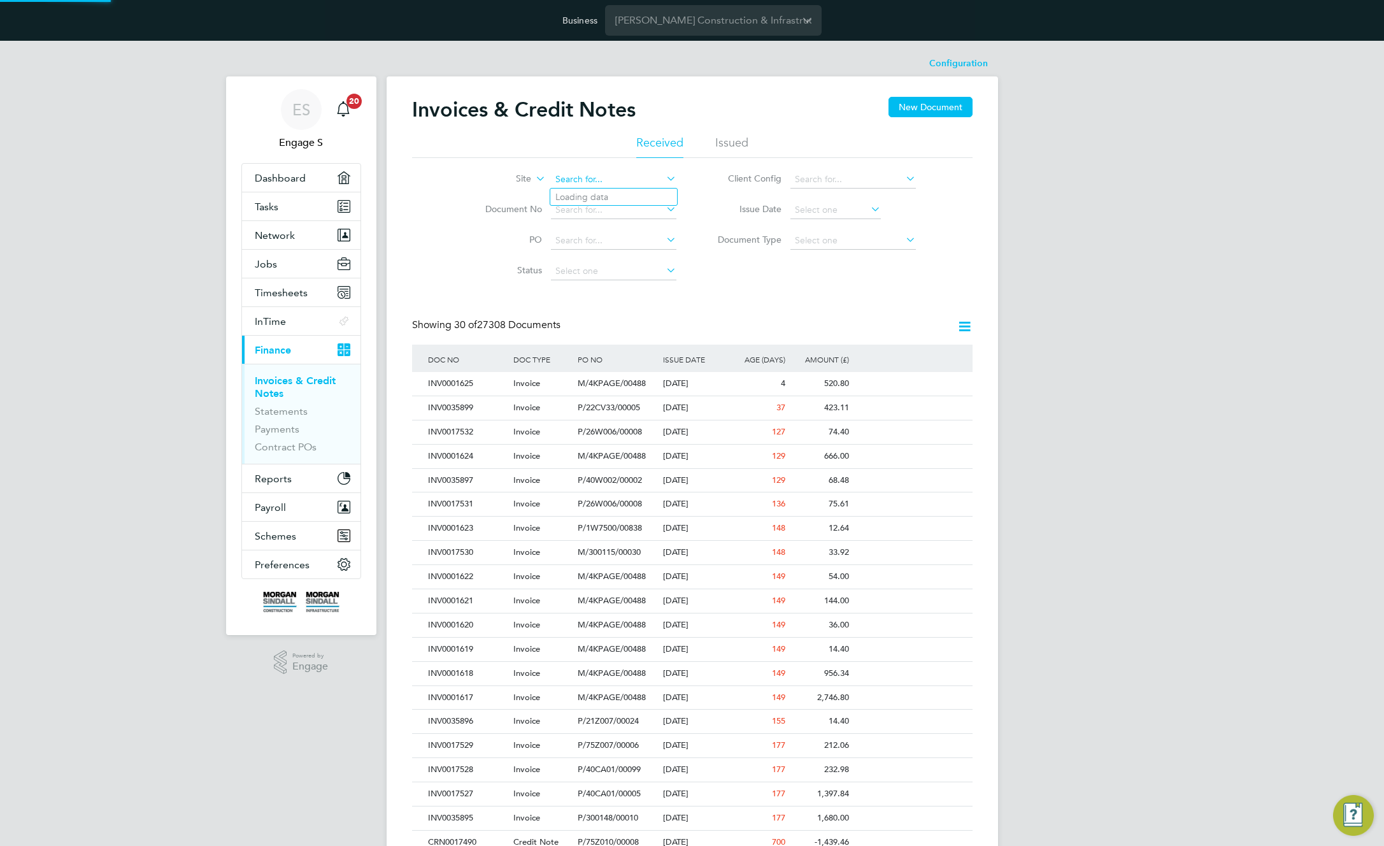
click at [591, 178] on input at bounding box center [614, 180] width 126 height 18
click at [526, 180] on label "Site" at bounding box center [494, 179] width 73 height 13
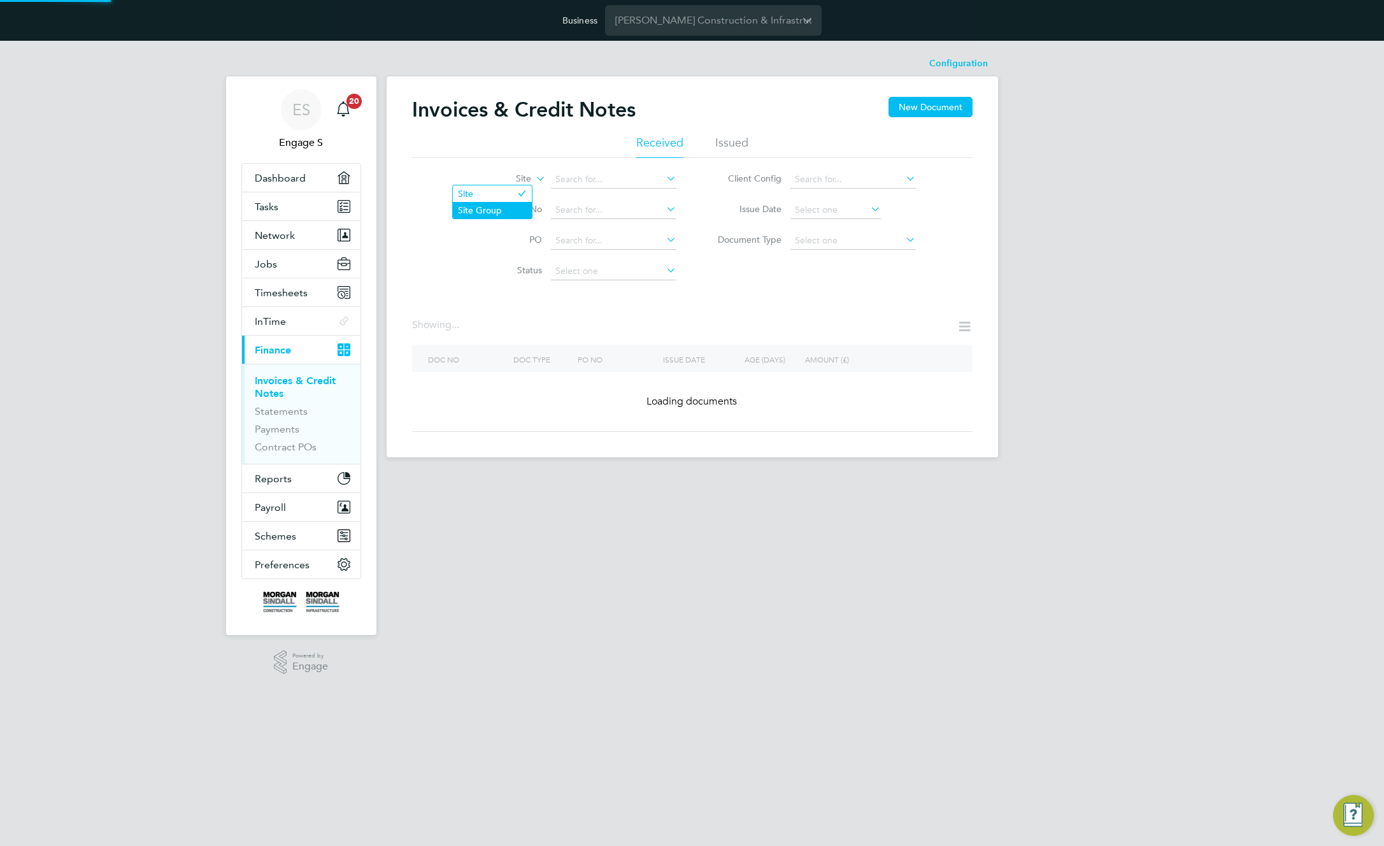
click at [508, 209] on li "Site Group" at bounding box center [492, 210] width 79 height 17
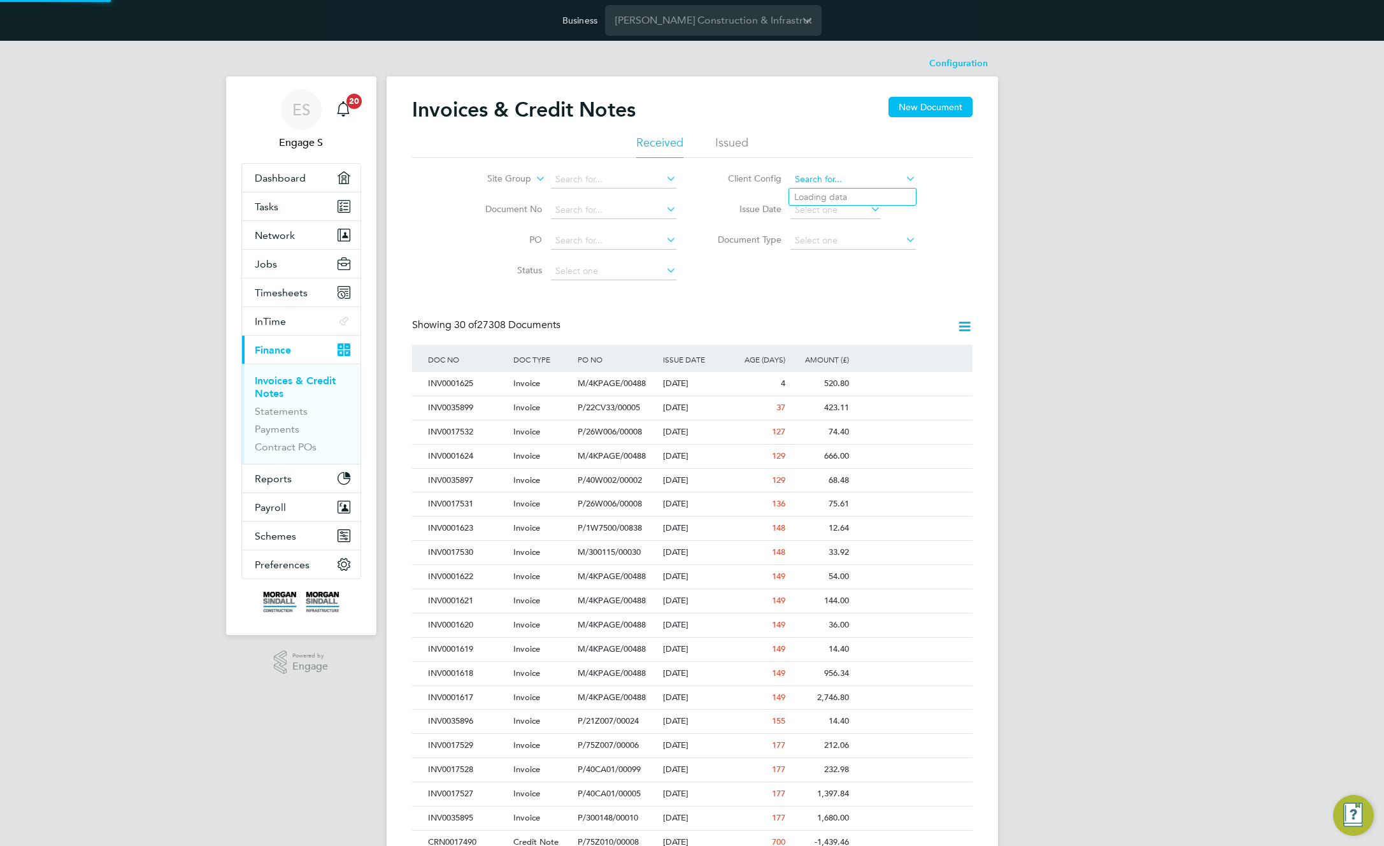
click at [809, 185] on input at bounding box center [854, 180] width 126 height 18
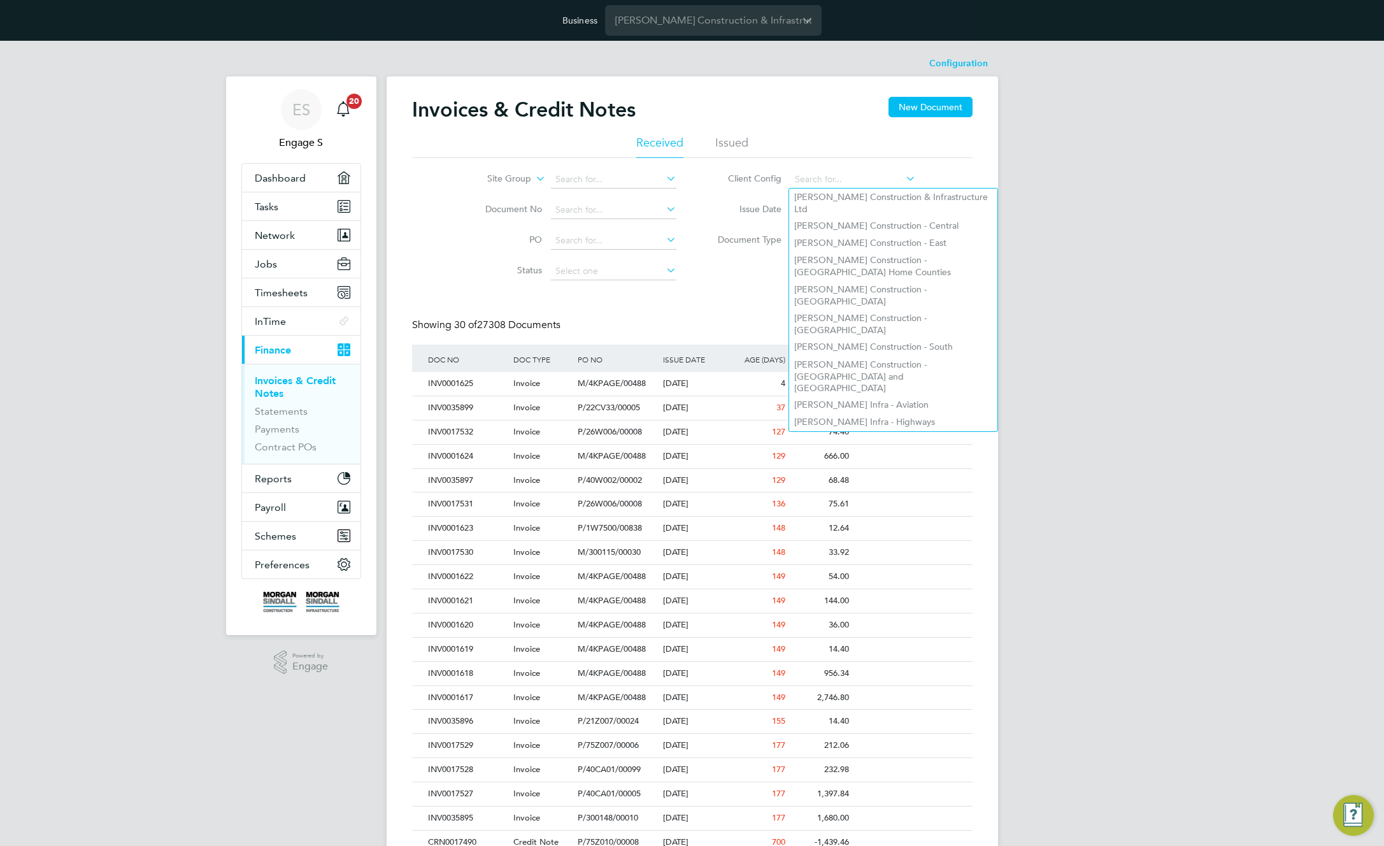
click at [1075, 284] on div "ES Engage S Notifications 20 Applications: Dashboard Tasks Network Team Members…" at bounding box center [692, 610] width 1384 height 1139
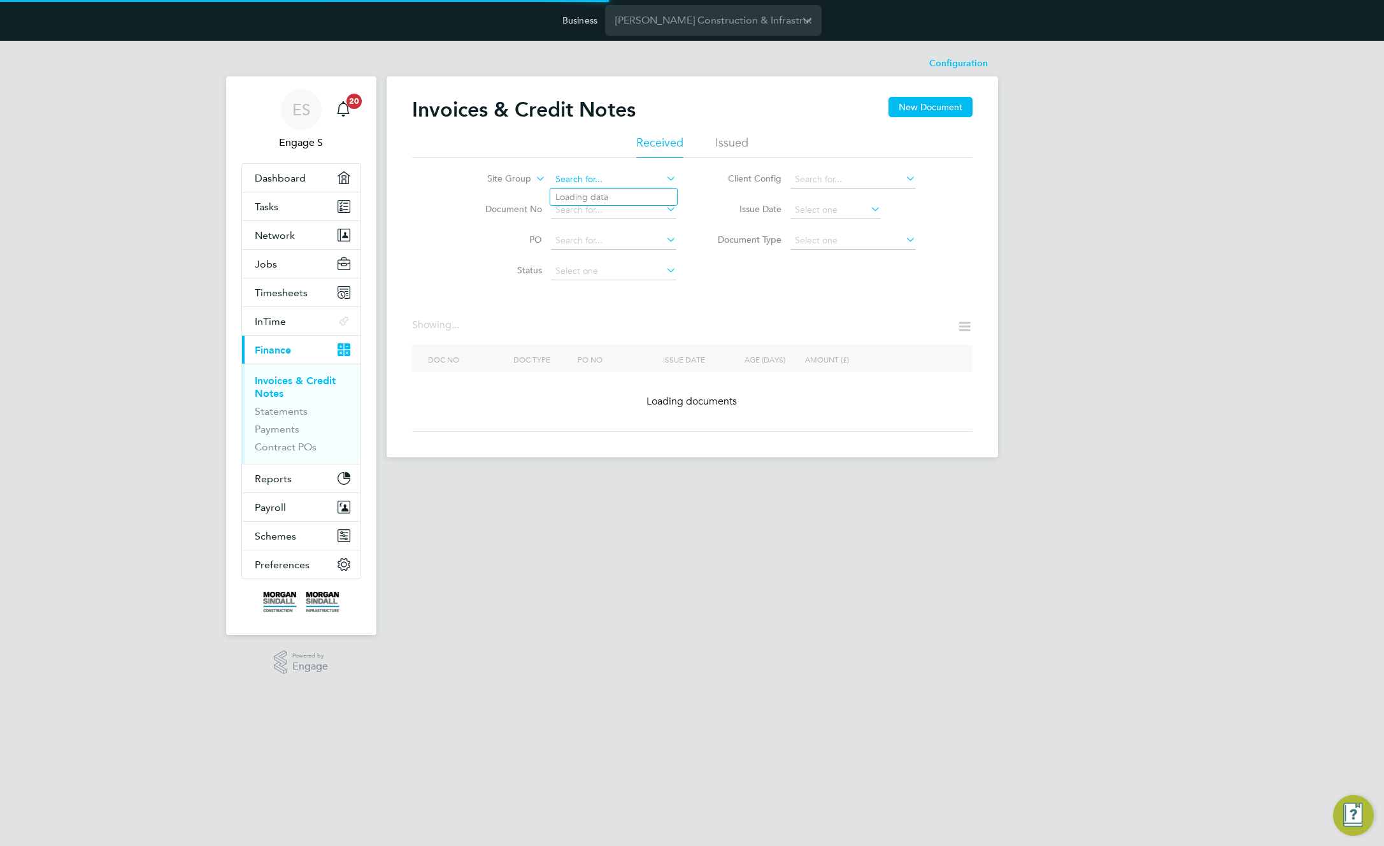
click at [606, 179] on input at bounding box center [614, 180] width 126 height 18
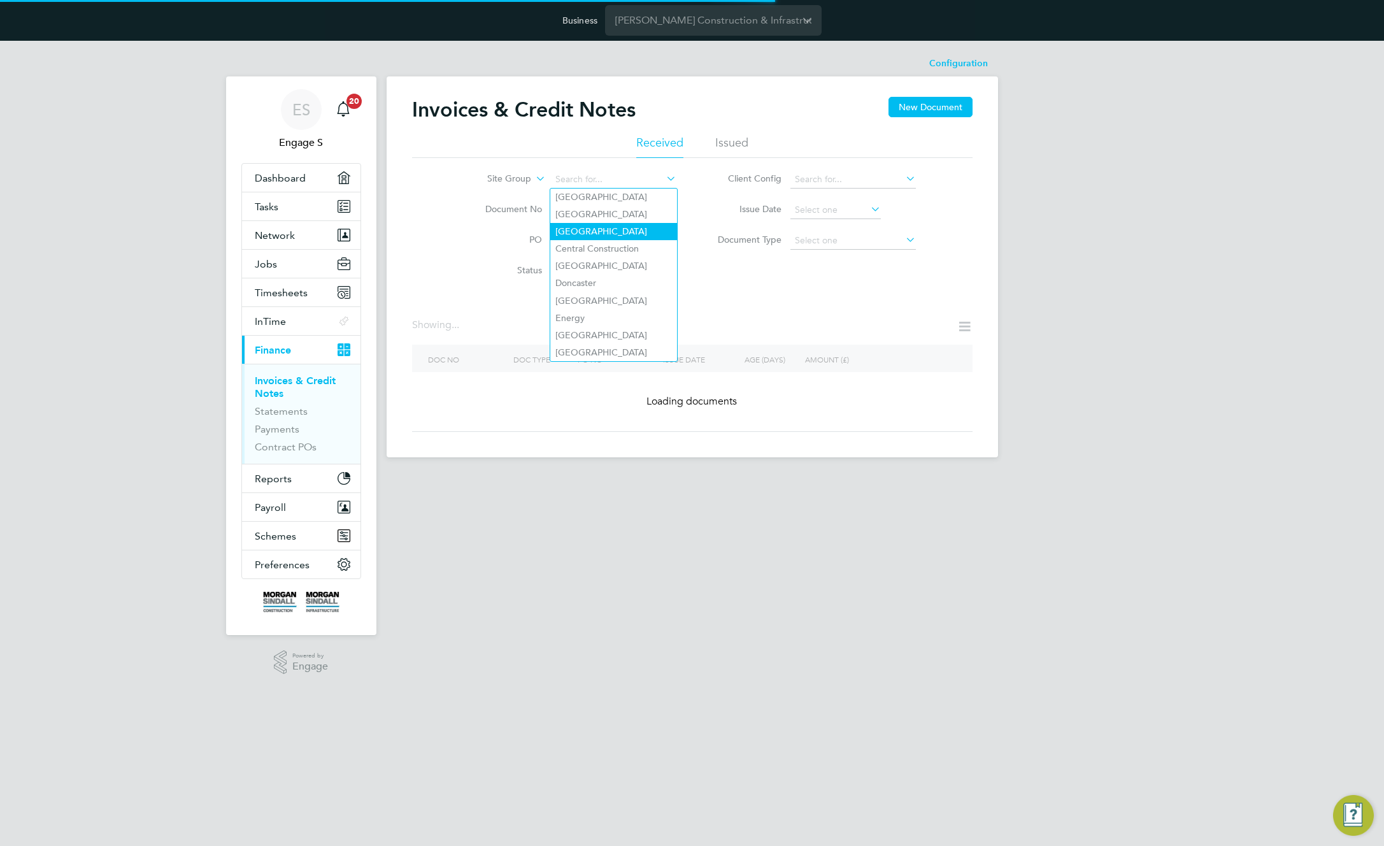
click at [568, 227] on li "[GEOGRAPHIC_DATA]" at bounding box center [613, 231] width 127 height 17
type input "[GEOGRAPHIC_DATA]"
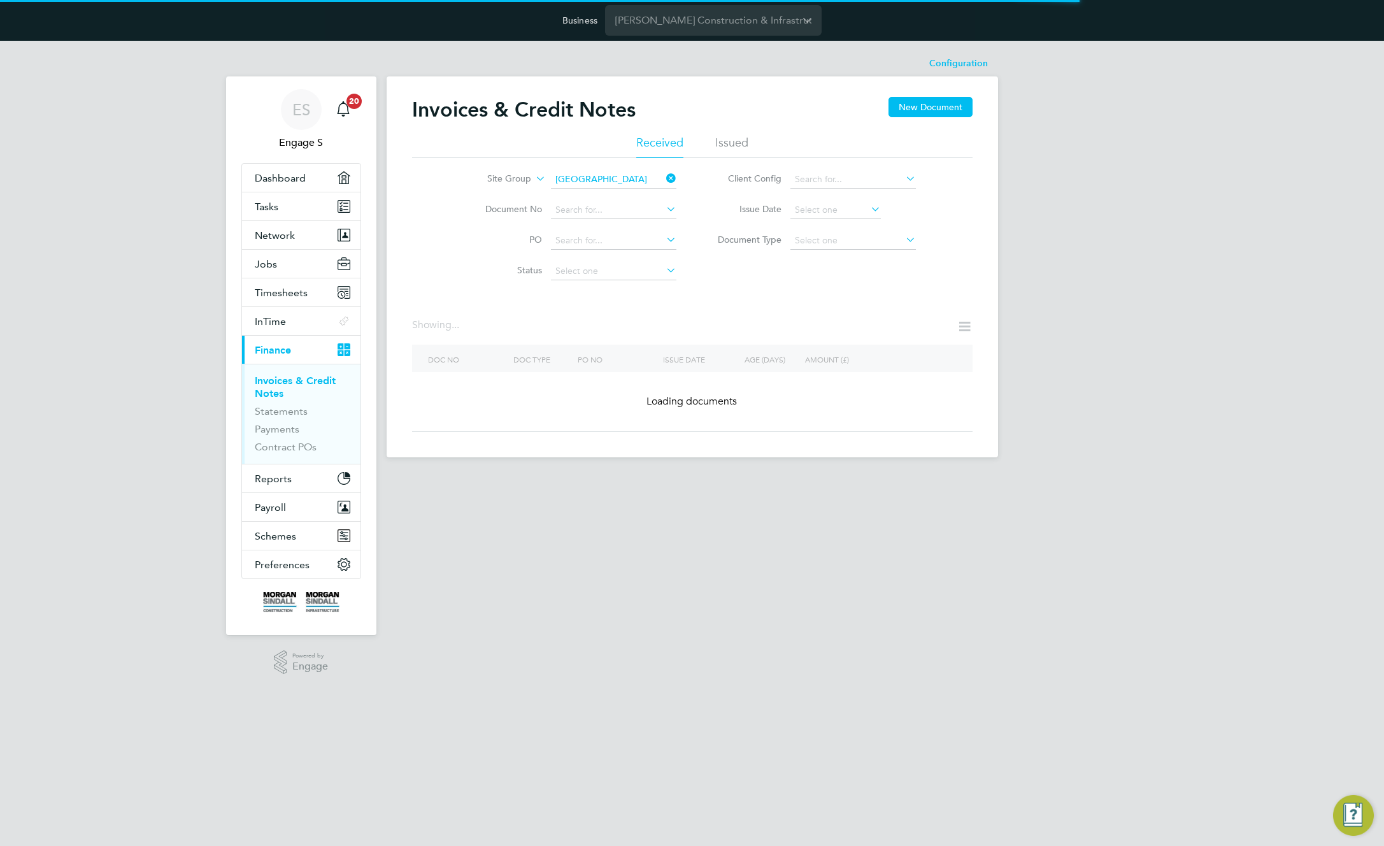
click at [664, 177] on icon at bounding box center [664, 178] width 0 height 18
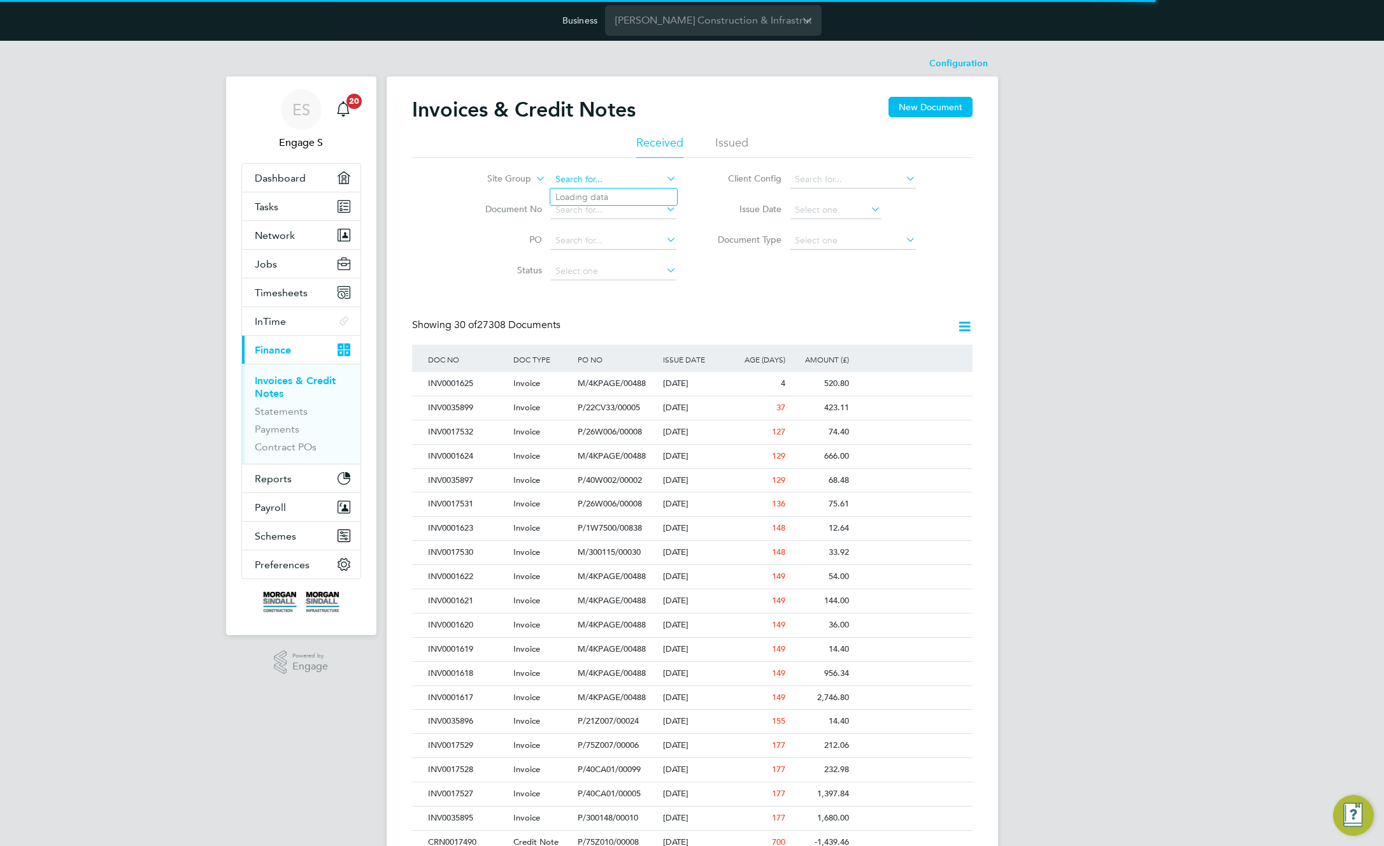
click at [612, 184] on input at bounding box center [614, 180] width 126 height 18
click at [591, 227] on li "Cardiff" at bounding box center [613, 231] width 127 height 17
type input "Cardiff"
click at [821, 241] on input at bounding box center [854, 241] width 126 height 18
click at [812, 271] on li "Credit notes" at bounding box center [852, 274] width 127 height 17
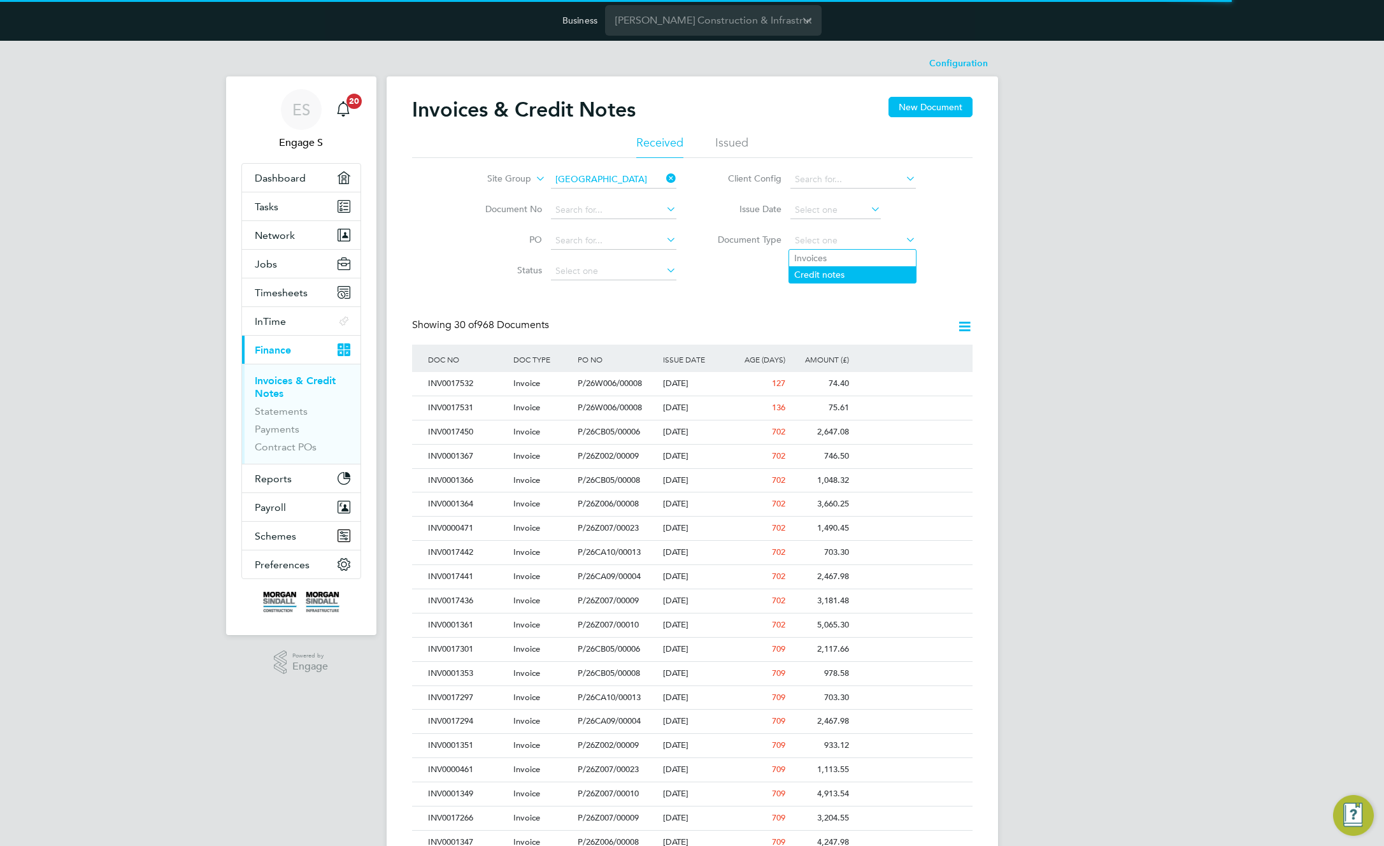
type input "Credit notes"
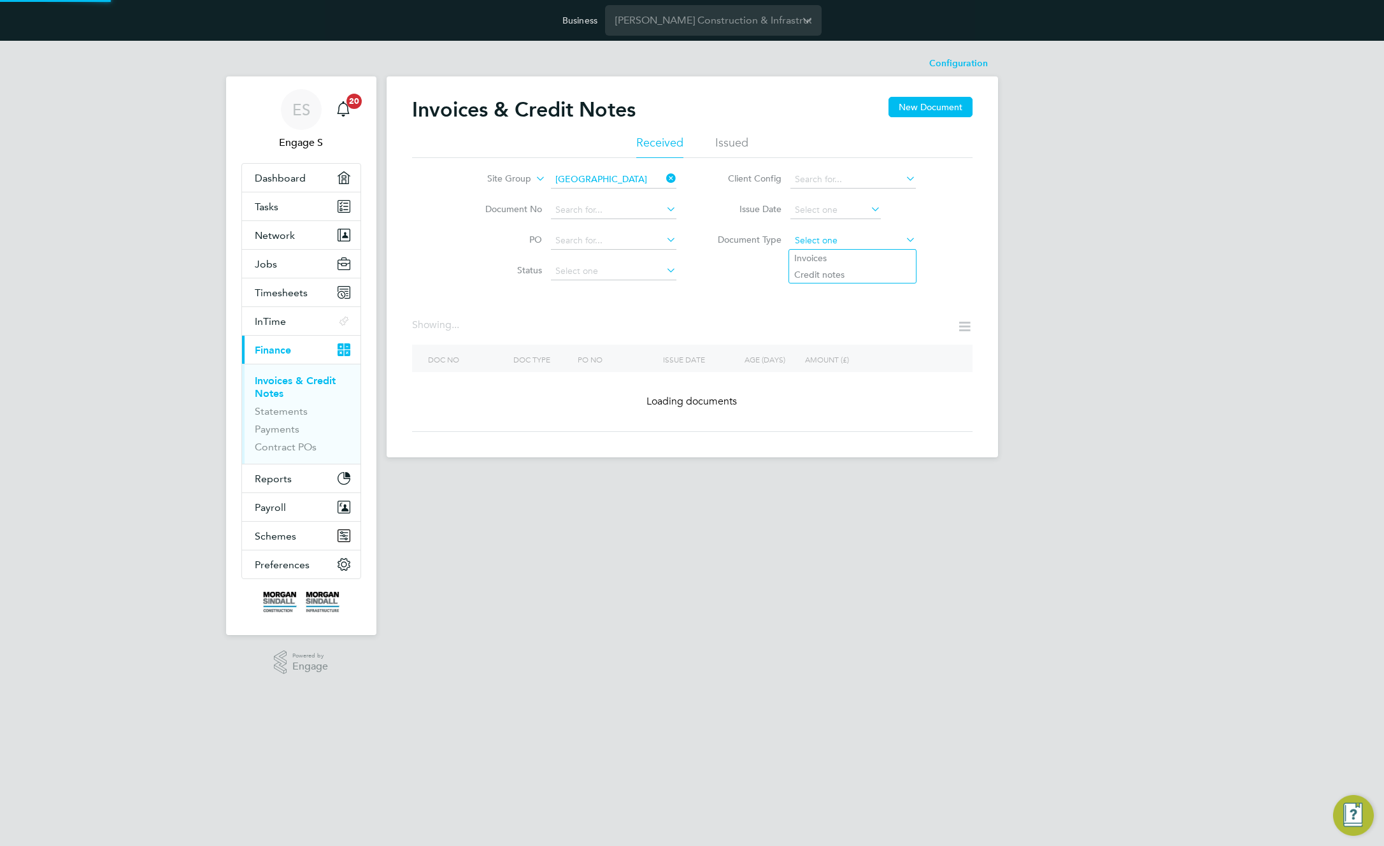
click at [825, 239] on input at bounding box center [854, 241] width 126 height 18
click at [820, 254] on li "Invoices" at bounding box center [852, 258] width 127 height 17
type input "Invoices"
click at [846, 243] on input at bounding box center [854, 241] width 126 height 18
click at [835, 272] on li "Credit notes" at bounding box center [852, 274] width 127 height 17
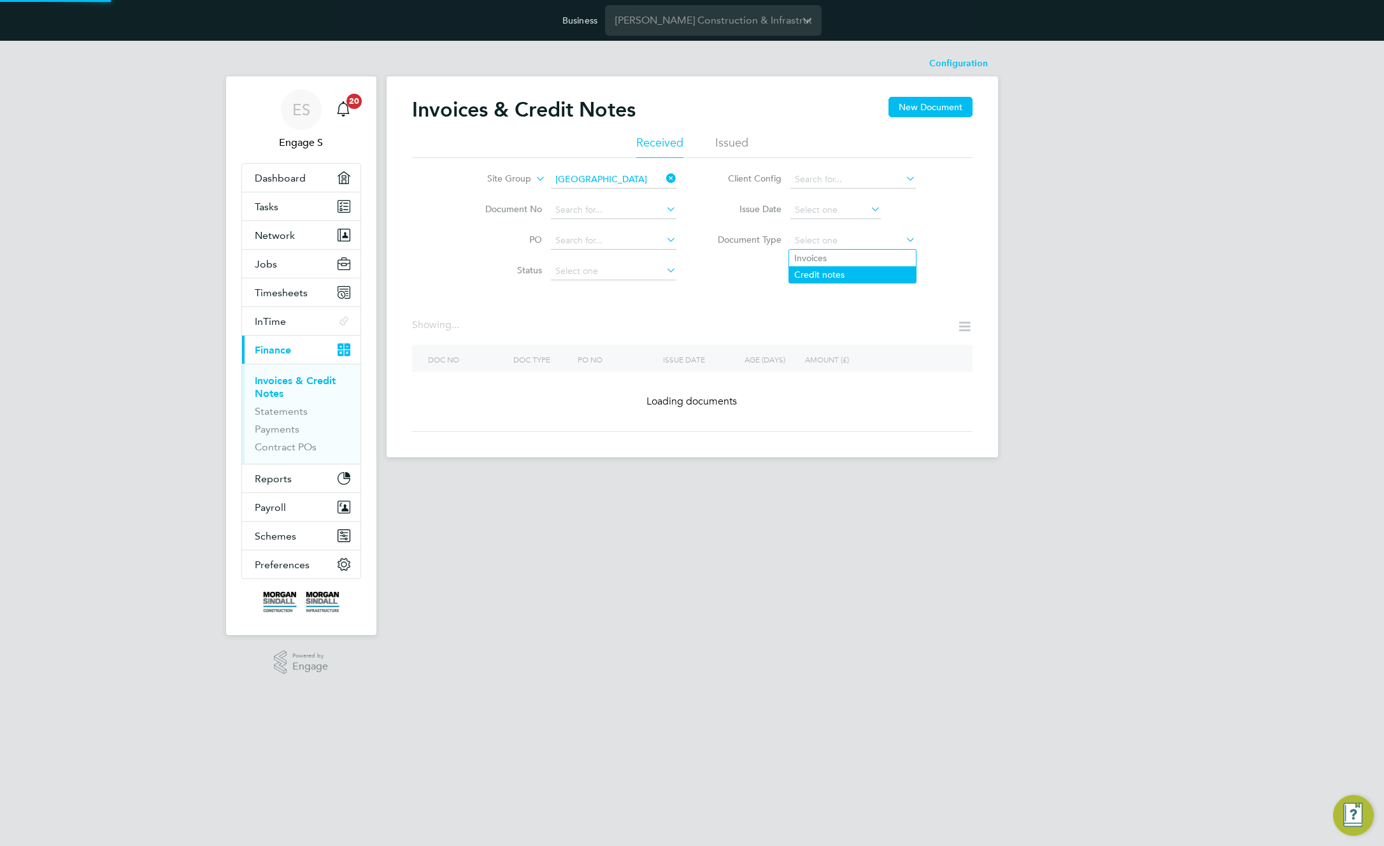
type input "Credit notes"
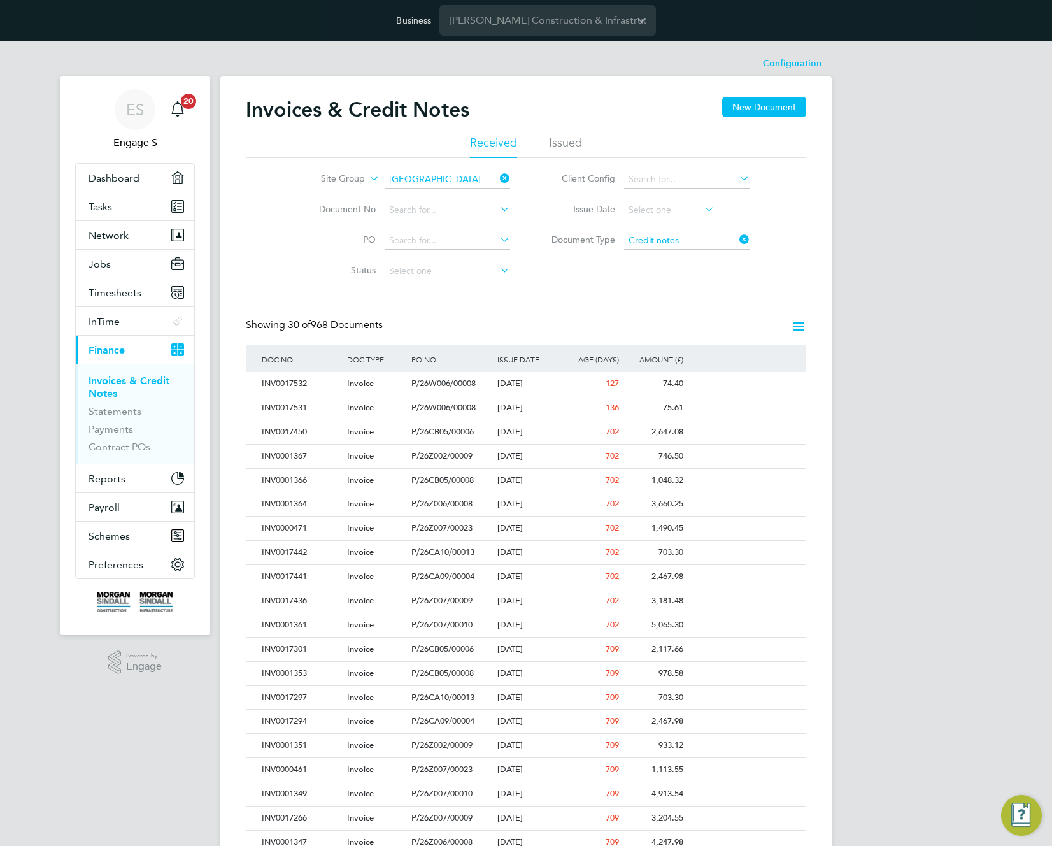
click at [737, 240] on icon at bounding box center [737, 240] width 0 height 18
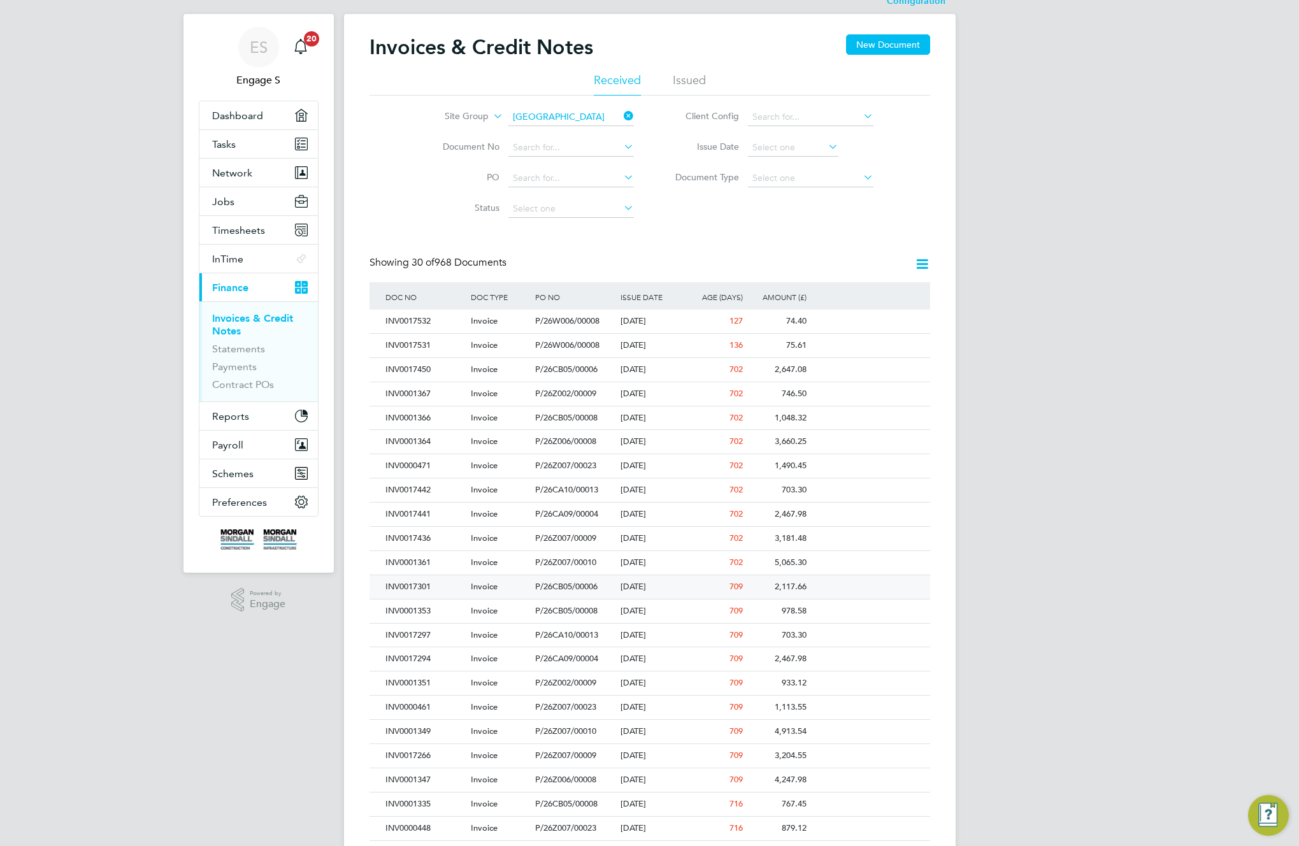
click at [590, 575] on div "P/26CB05/00006" at bounding box center [574, 587] width 85 height 24
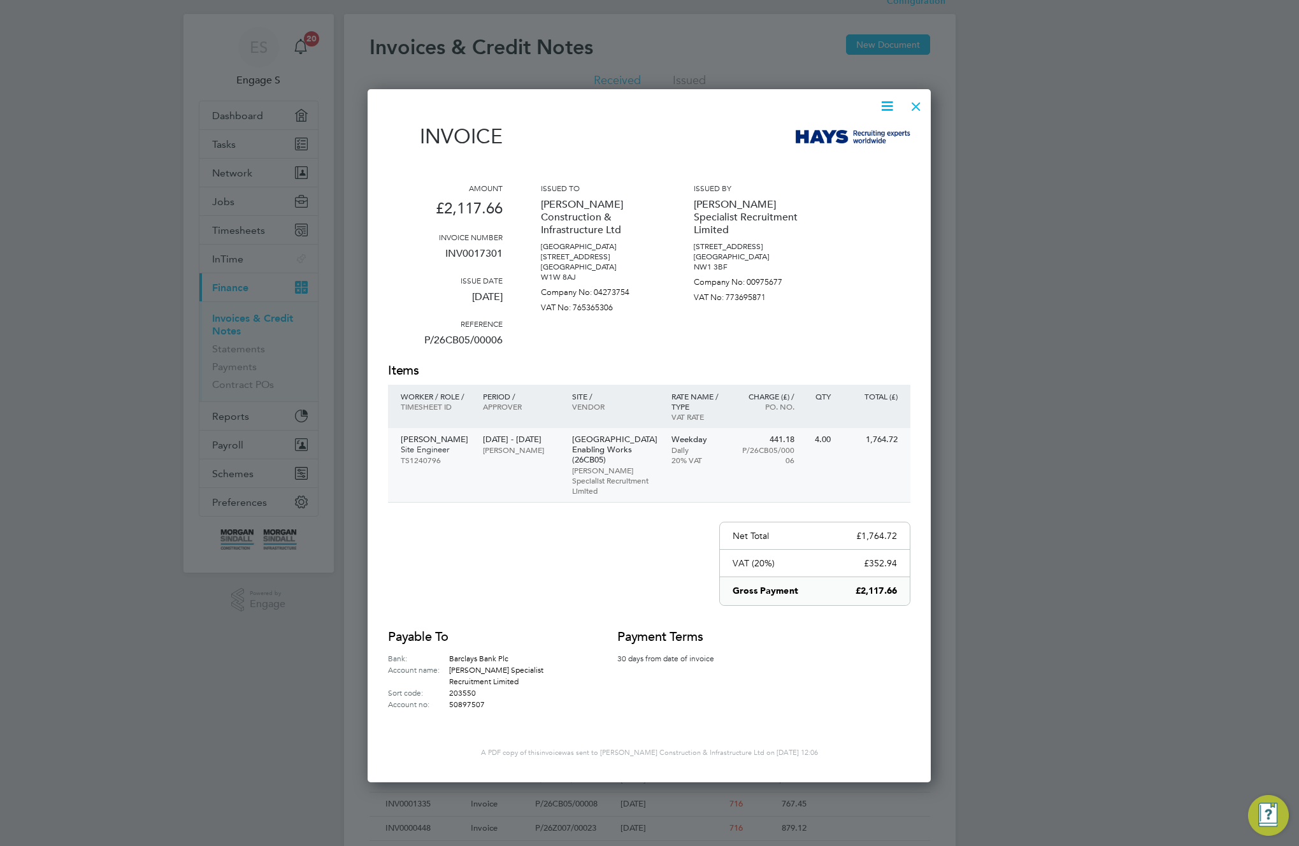
click at [587, 452] on p "Willows High School Enabling Works (26CB05)" at bounding box center [615, 449] width 87 height 31
click at [915, 105] on div at bounding box center [916, 103] width 23 height 23
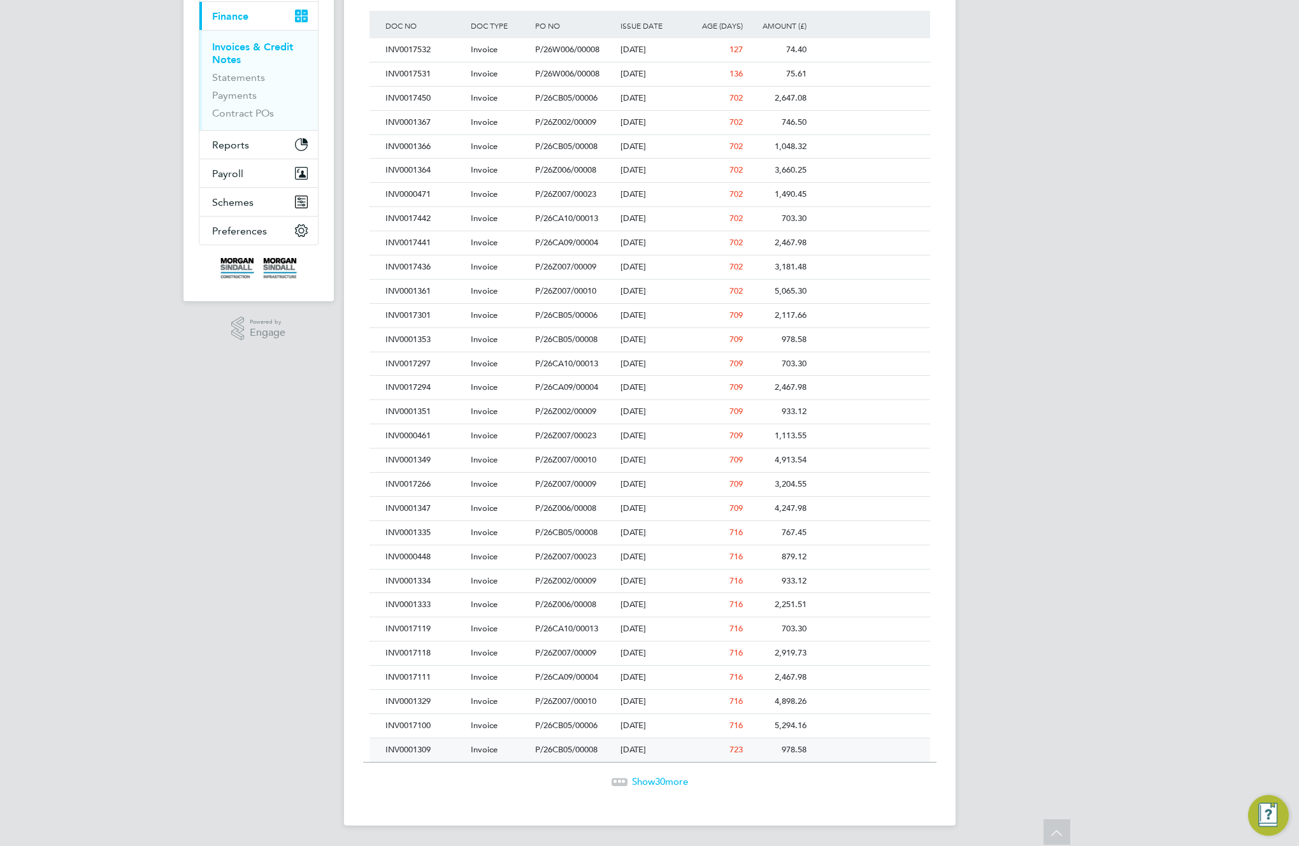
click at [585, 750] on span "P/26CB05/00008" at bounding box center [566, 749] width 62 height 11
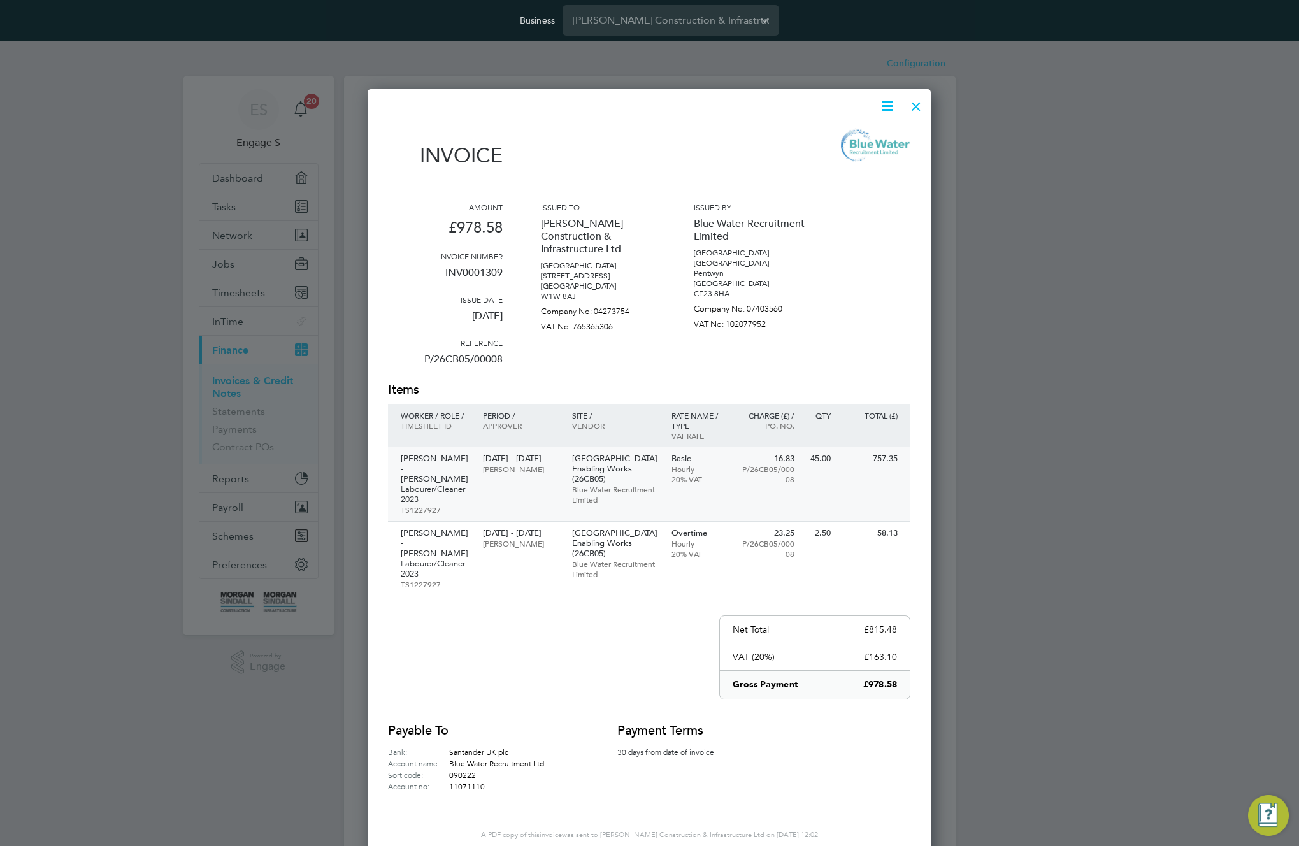
click at [574, 469] on p "Willows High School Enabling Works (26CB05)" at bounding box center [615, 469] width 87 height 31
click at [921, 104] on div at bounding box center [916, 103] width 23 height 23
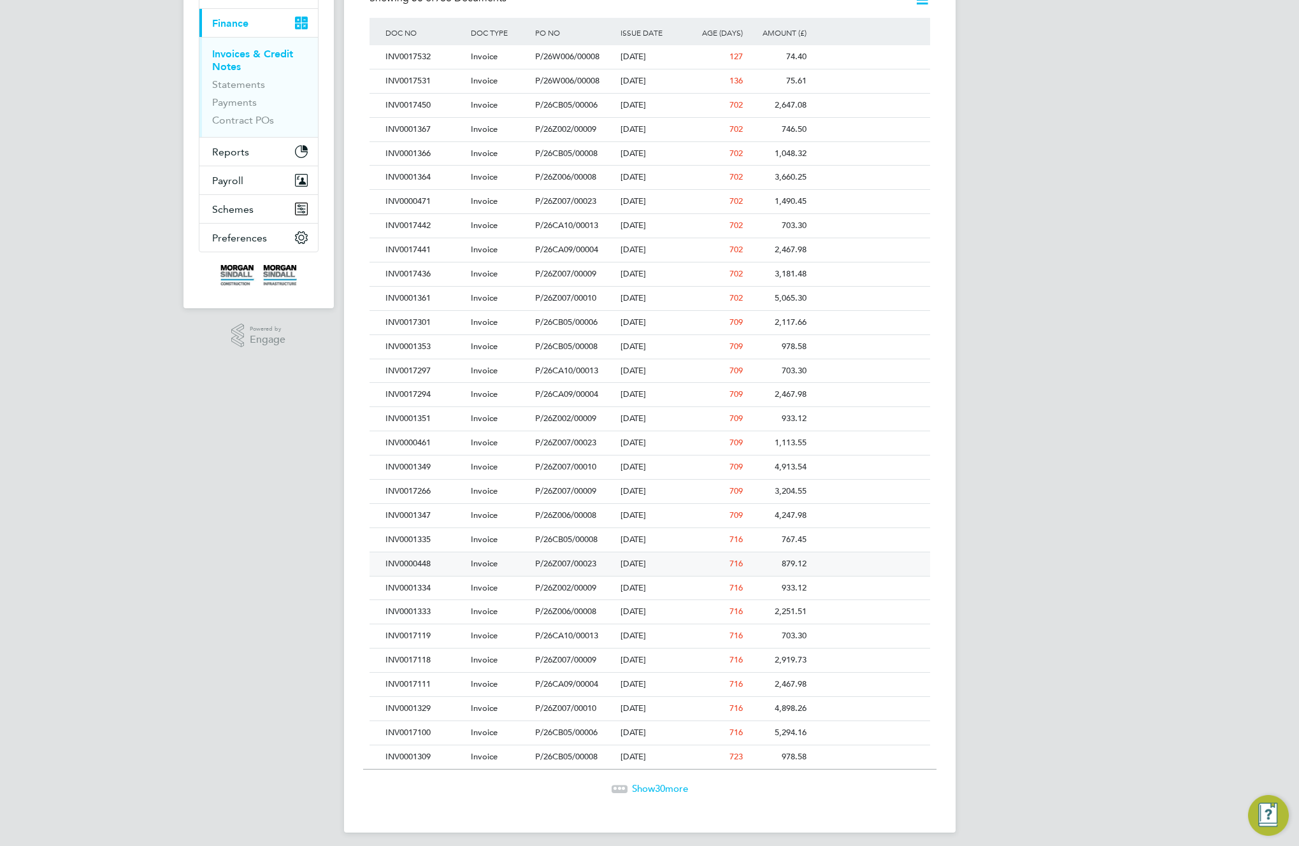
scroll to position [334, 0]
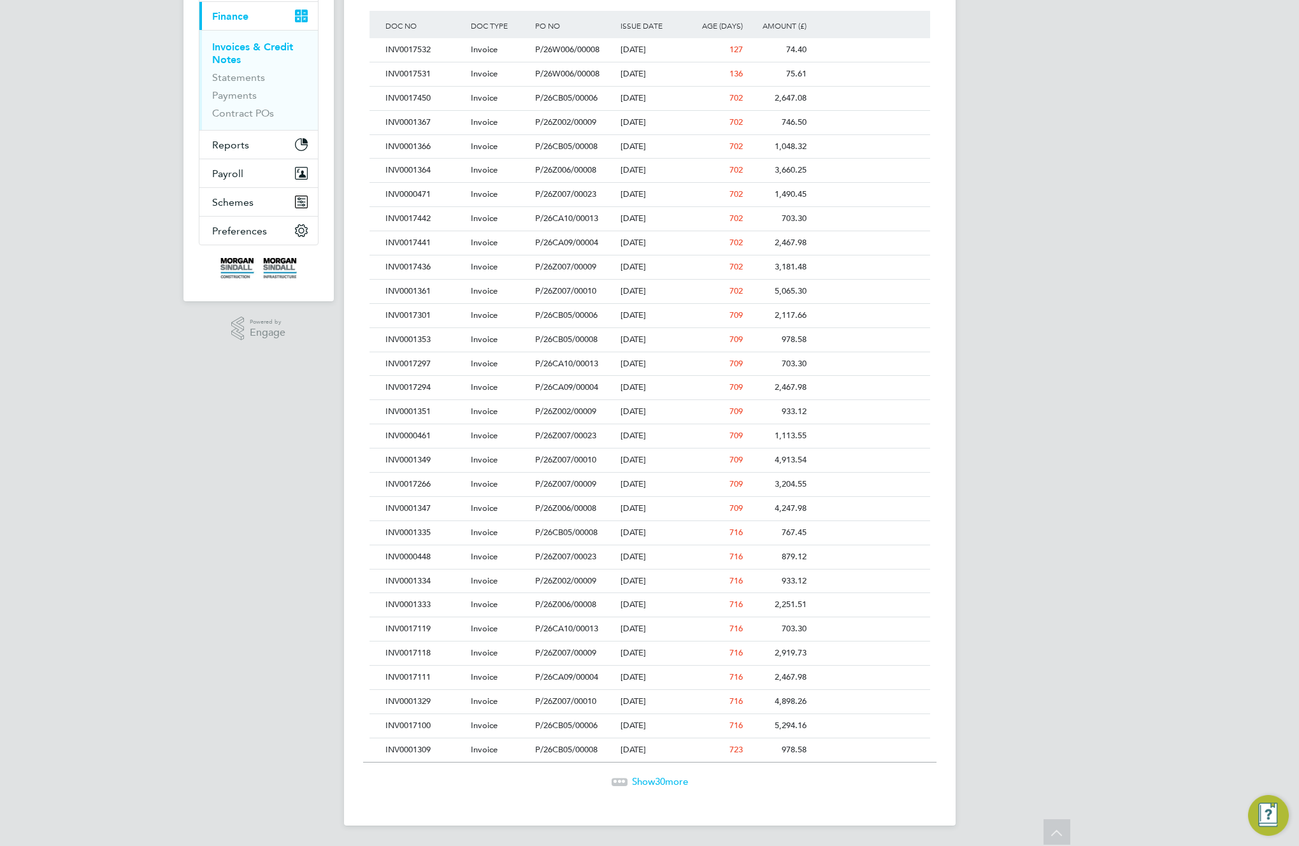
click at [671, 781] on span "Show 30 more" at bounding box center [660, 781] width 56 height 12
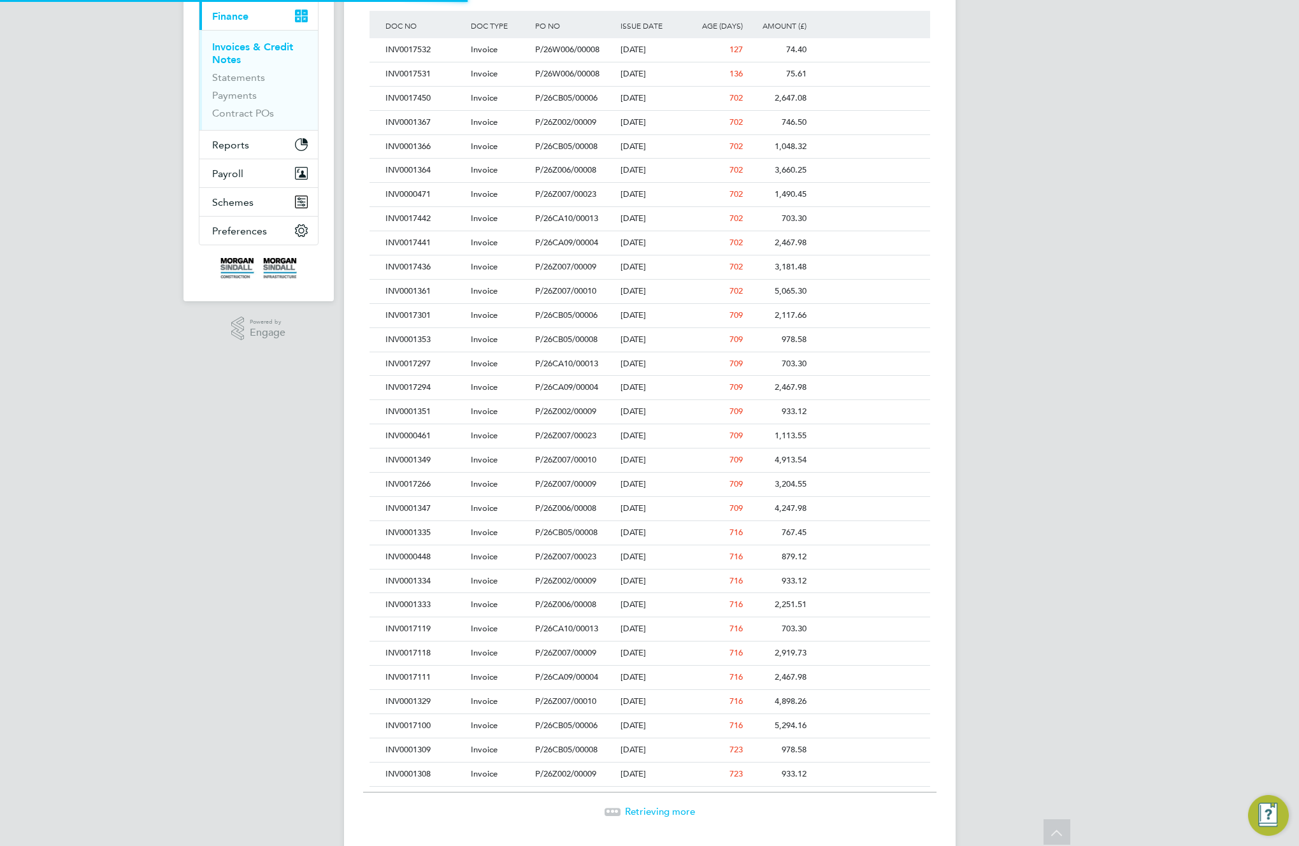
scroll to position [24, 87]
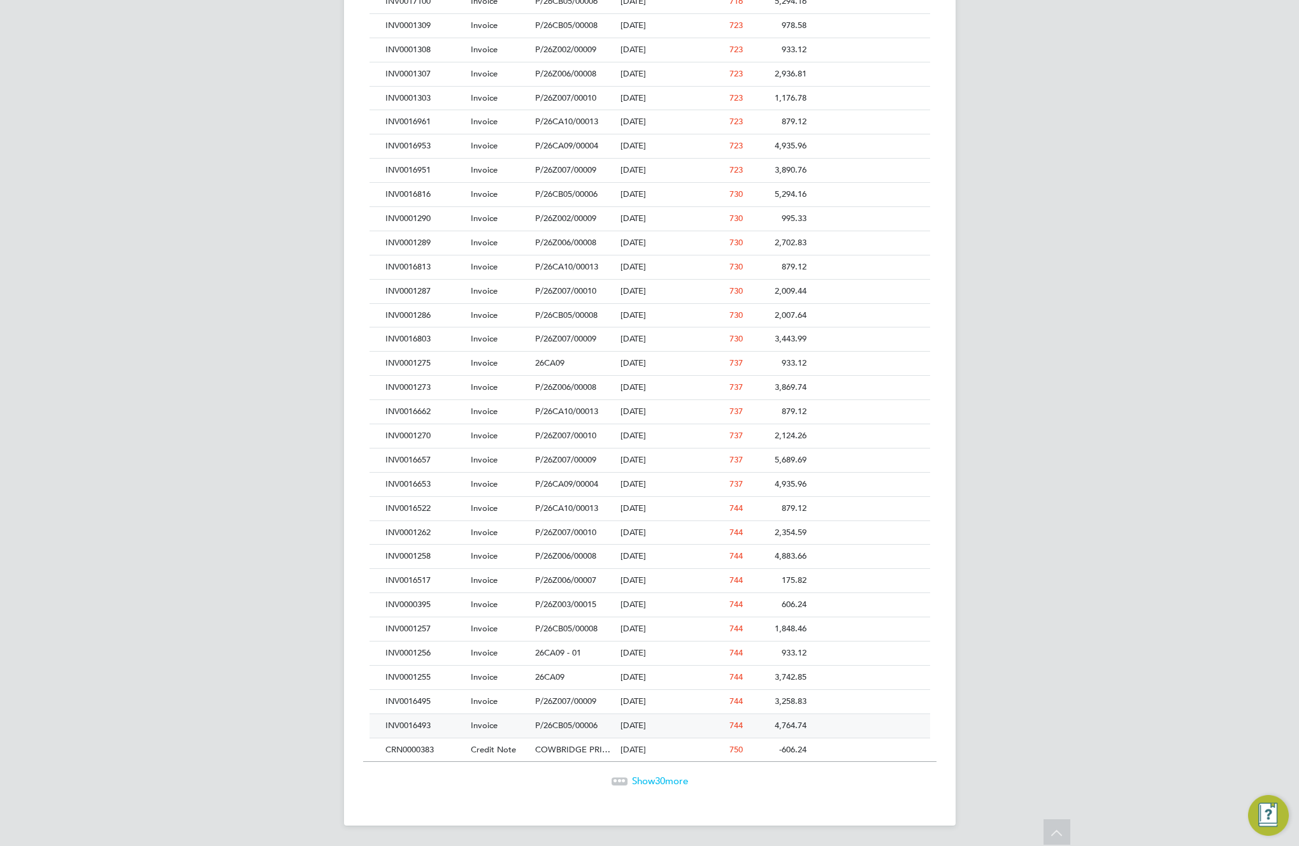
click at [648, 735] on div "13 Sep 2023" at bounding box center [649, 726] width 64 height 24
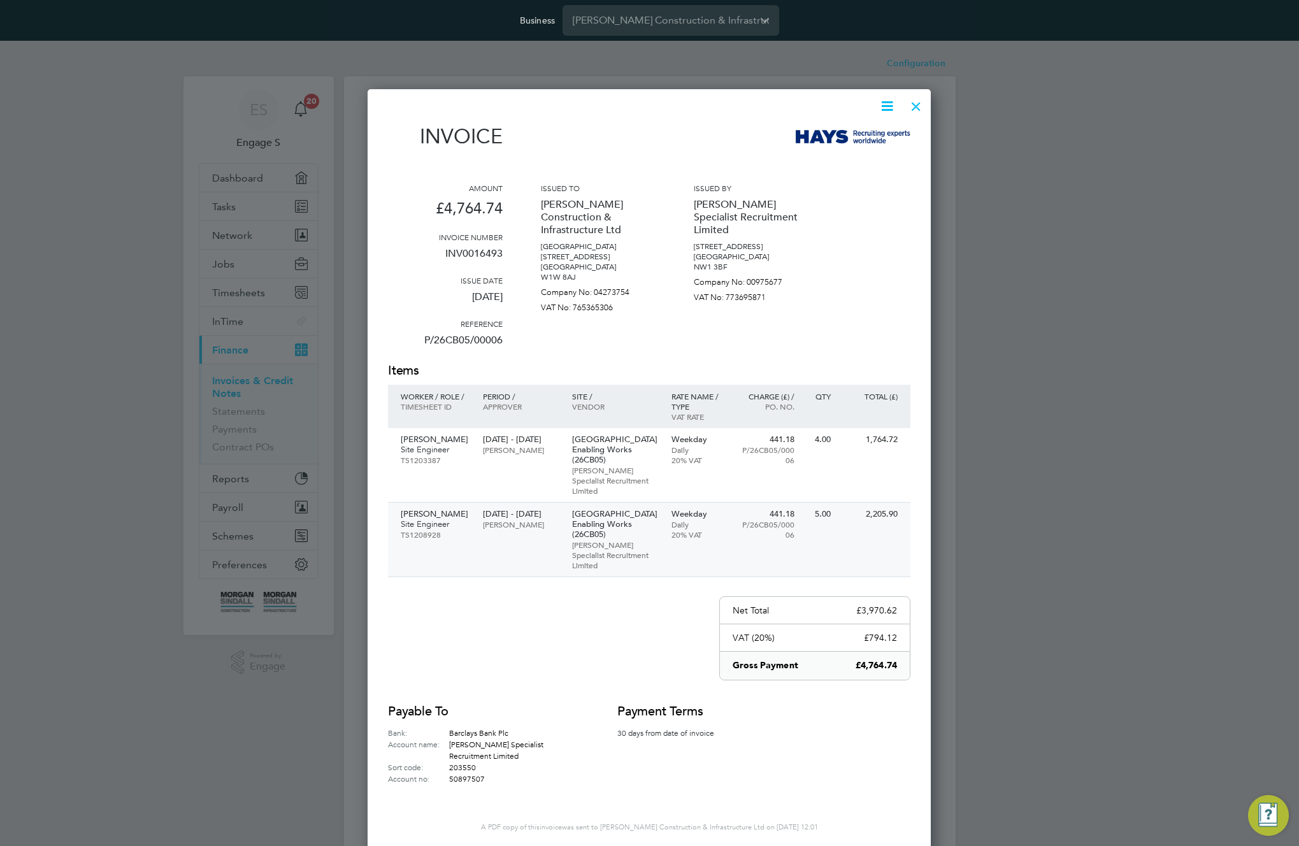
click at [601, 520] on p "Willows High School Enabling Works (26CB05)" at bounding box center [615, 524] width 87 height 31
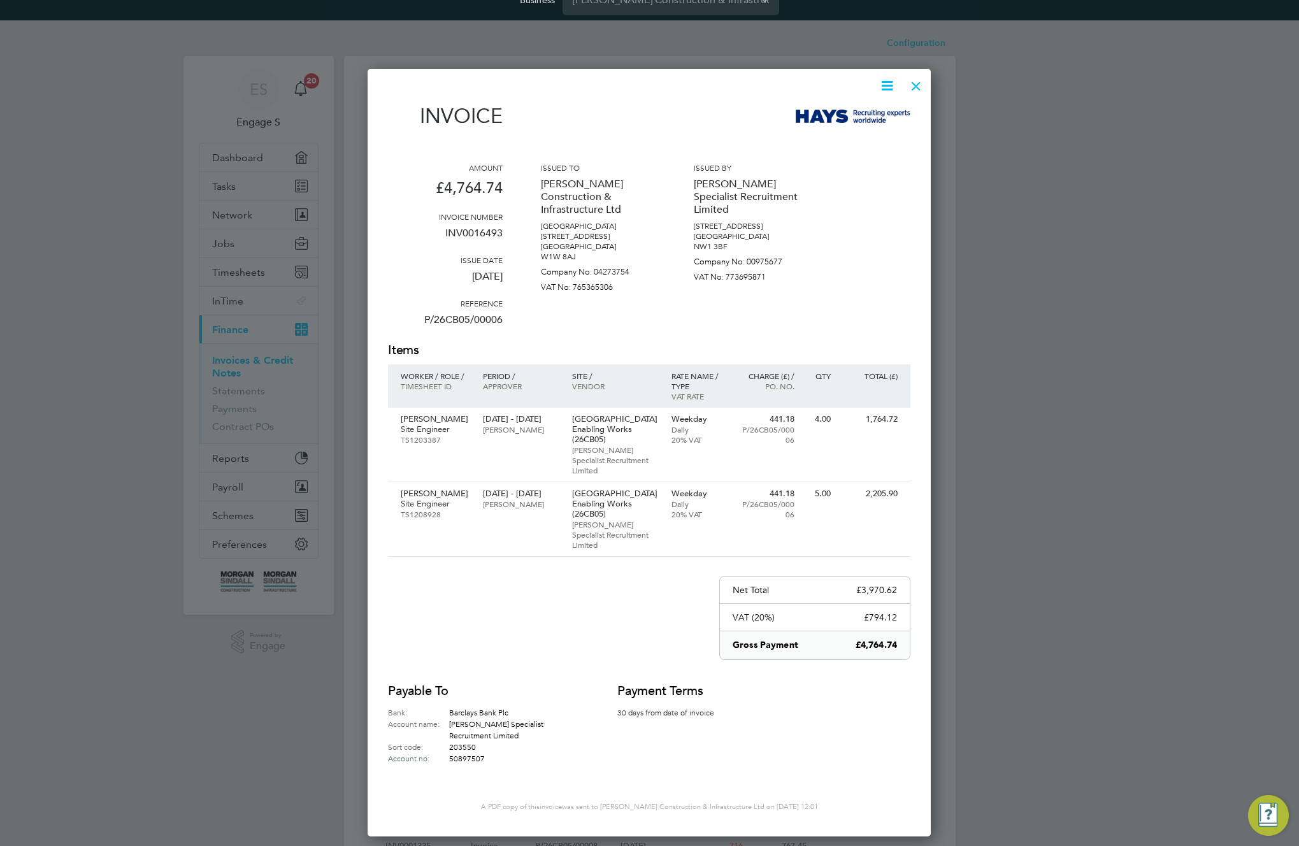
click at [919, 84] on div at bounding box center [916, 82] width 23 height 23
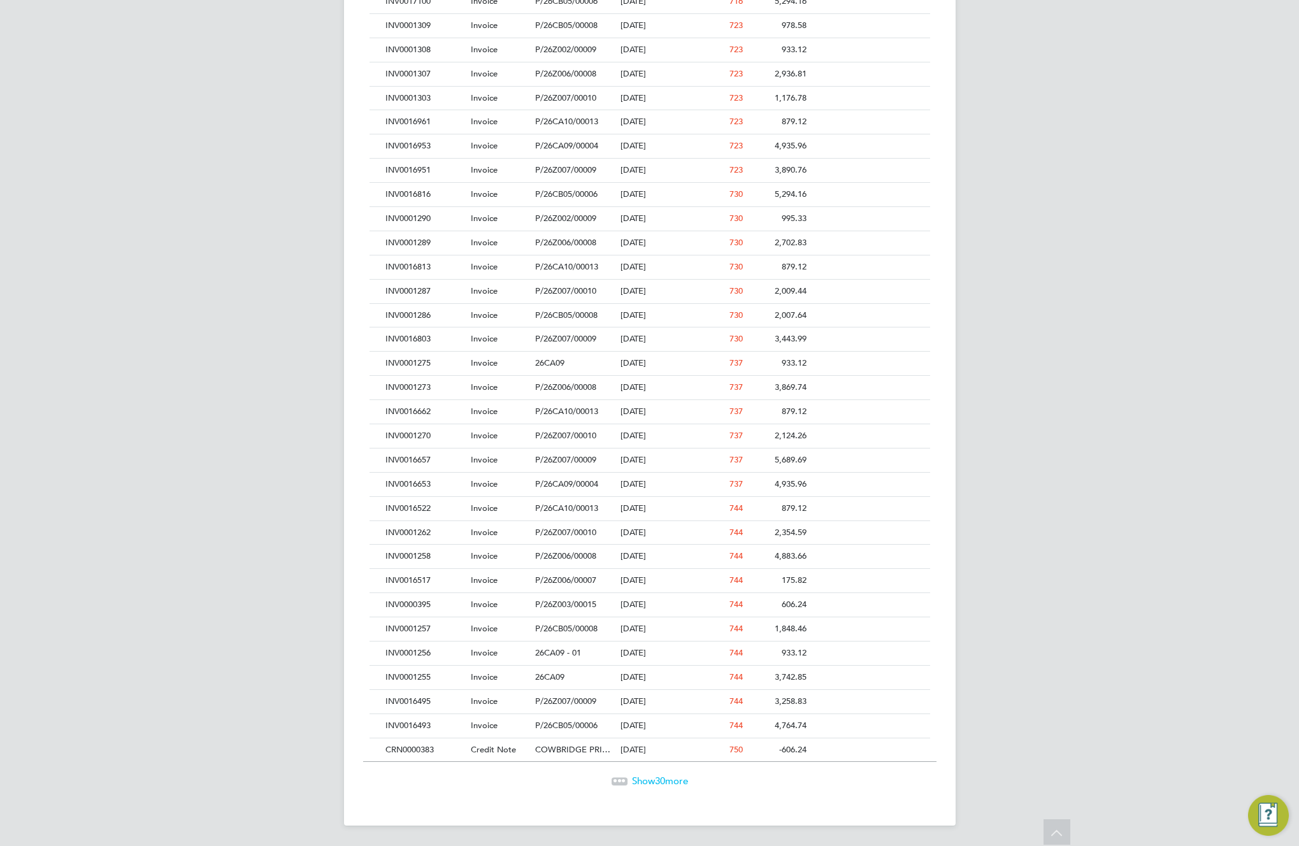
click at [673, 777] on span "Show 30 more" at bounding box center [660, 781] width 56 height 12
click at [664, 698] on div "02 Aug 2023" at bounding box center [649, 701] width 64 height 24
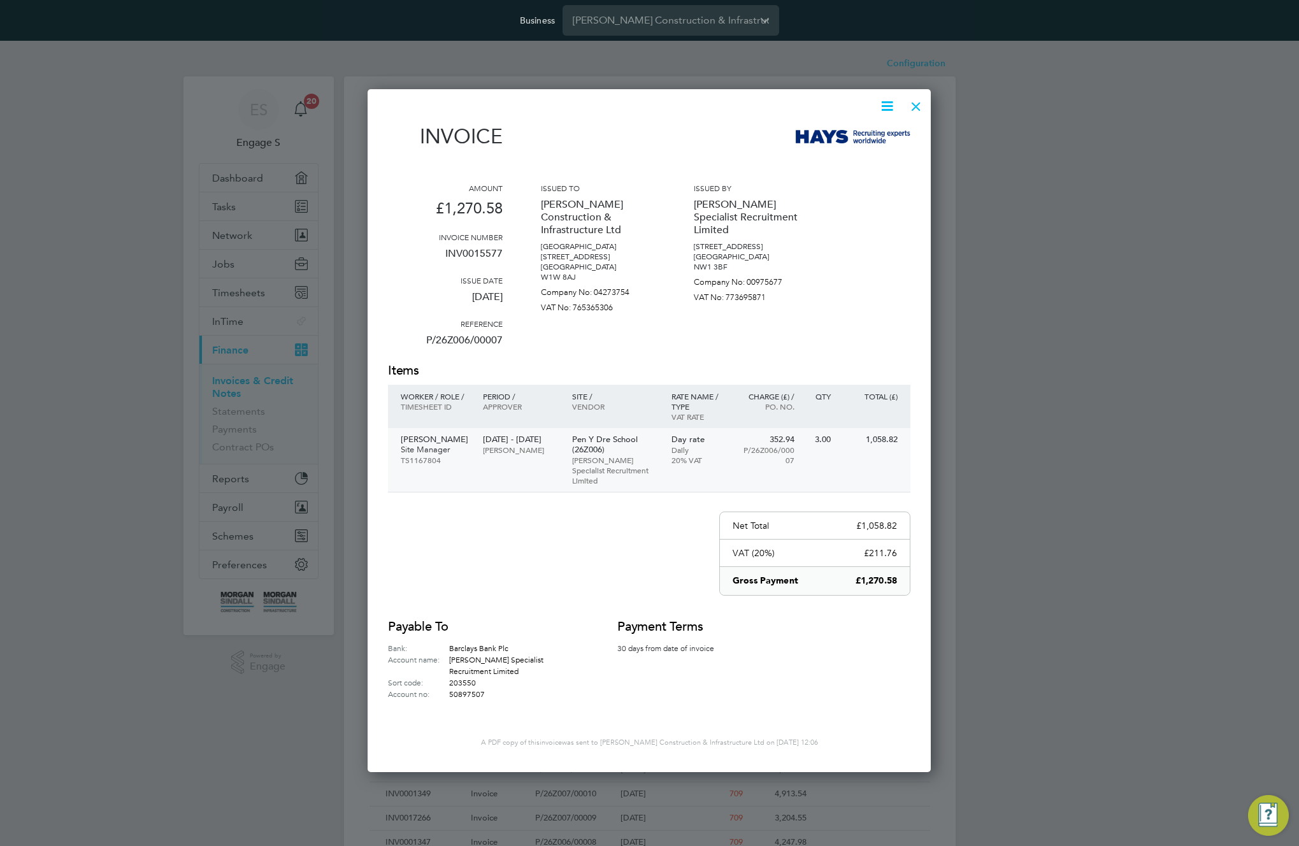
click at [606, 445] on p "Pen Y Dre School (26Z006)" at bounding box center [615, 444] width 87 height 20
click at [916, 103] on div at bounding box center [916, 103] width 23 height 23
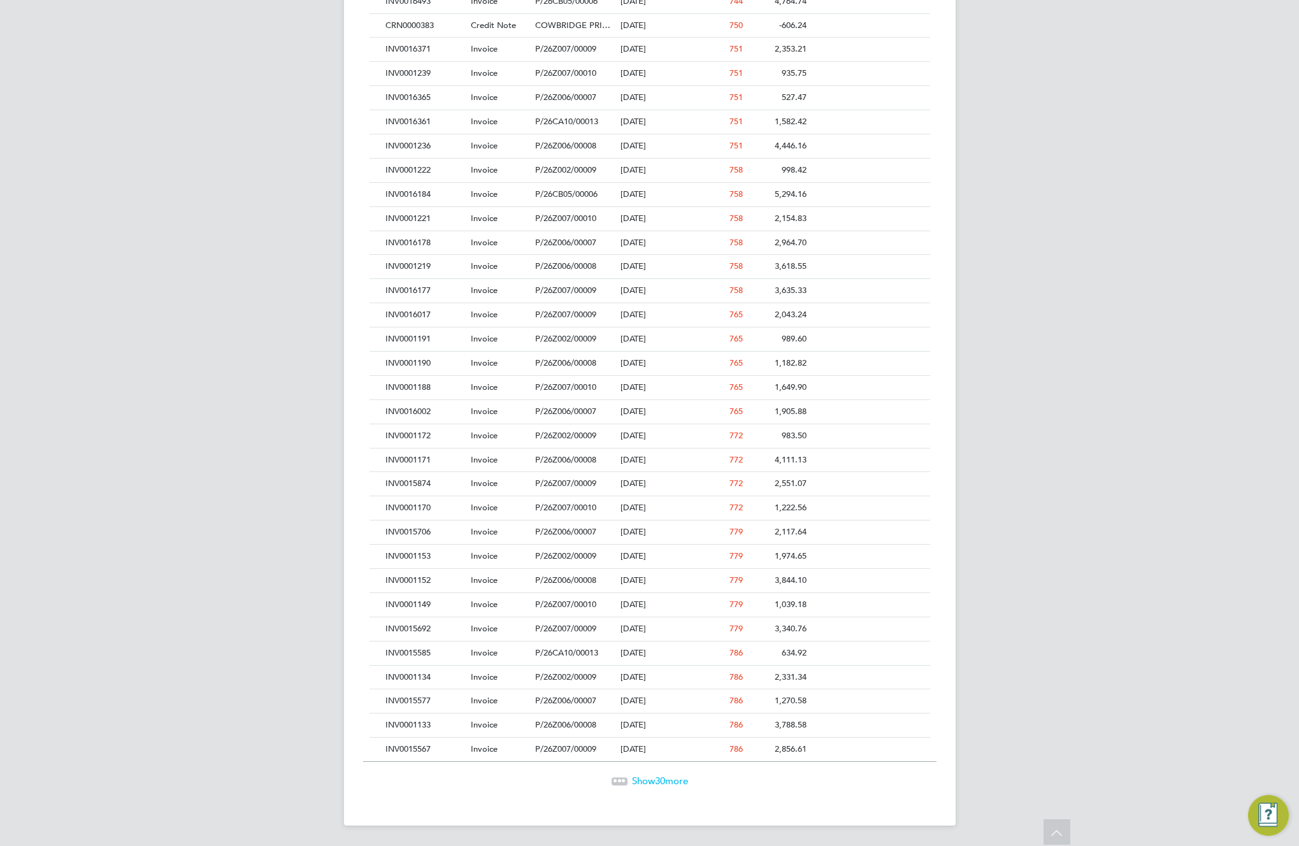
click at [665, 781] on span "30" at bounding box center [660, 781] width 10 height 12
click at [596, 723] on span "P/26Z003/00006" at bounding box center [565, 725] width 61 height 11
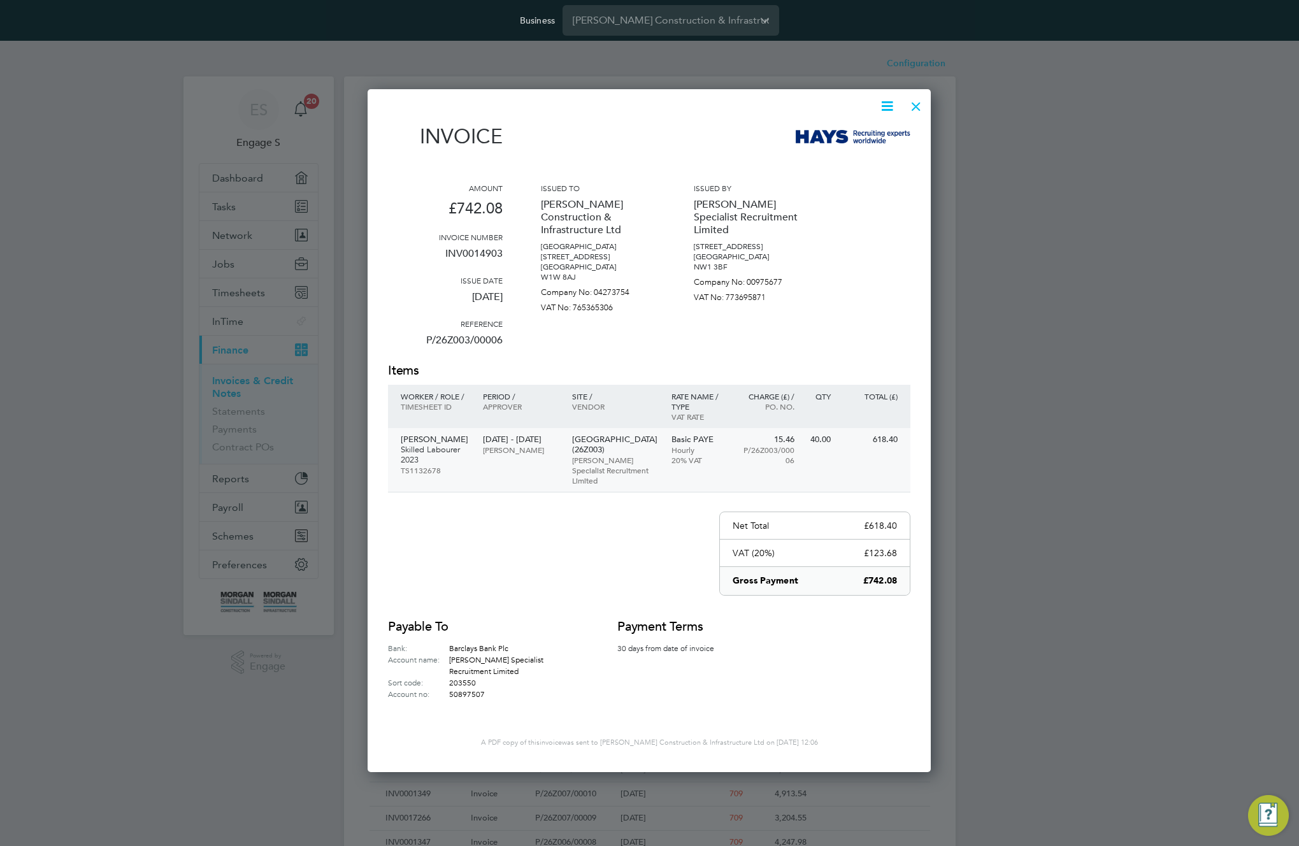
click at [622, 446] on p "Cowbridge Primary School (26Z003)" at bounding box center [615, 444] width 87 height 20
click at [921, 106] on div at bounding box center [916, 103] width 23 height 23
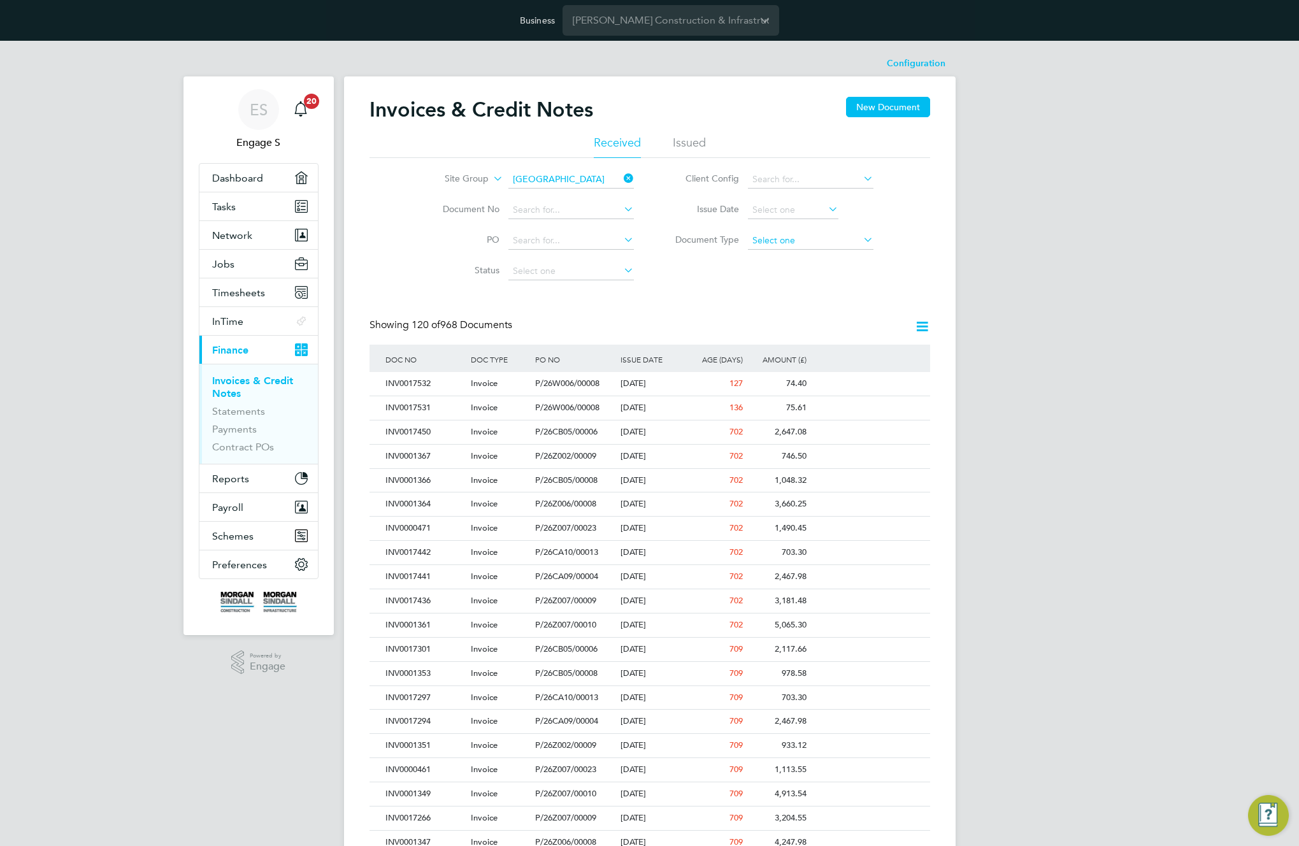
click at [803, 242] on input at bounding box center [811, 241] width 126 height 18
click at [797, 275] on li "Credit notes" at bounding box center [810, 274] width 127 height 17
type input "Credit notes"
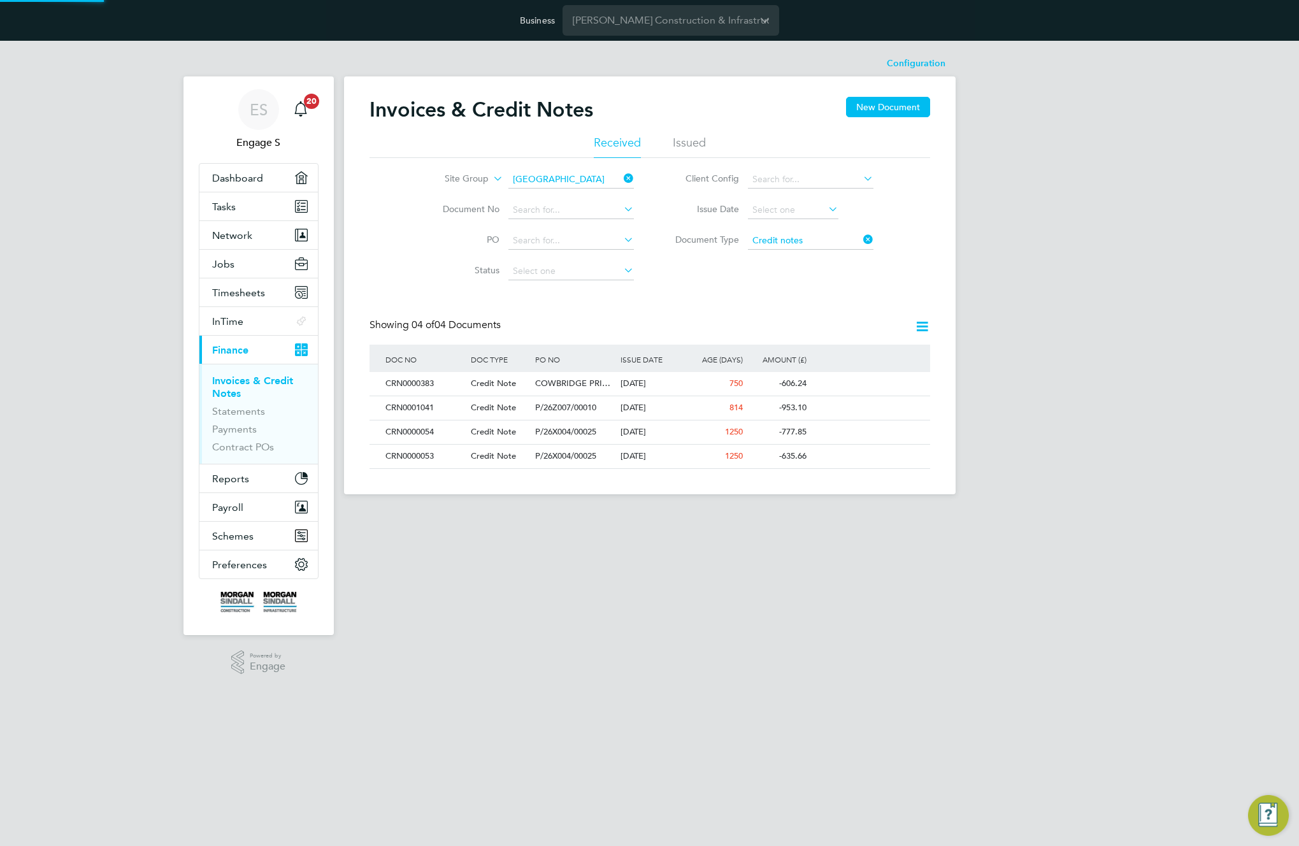
scroll to position [24, 87]
click at [808, 183] on input at bounding box center [811, 180] width 126 height 18
click at [805, 252] on li "Morgan Sindall Construction - London Home Counties" at bounding box center [851, 266] width 208 height 29
type input "Morgan Sindall Construction - London Home Counties"
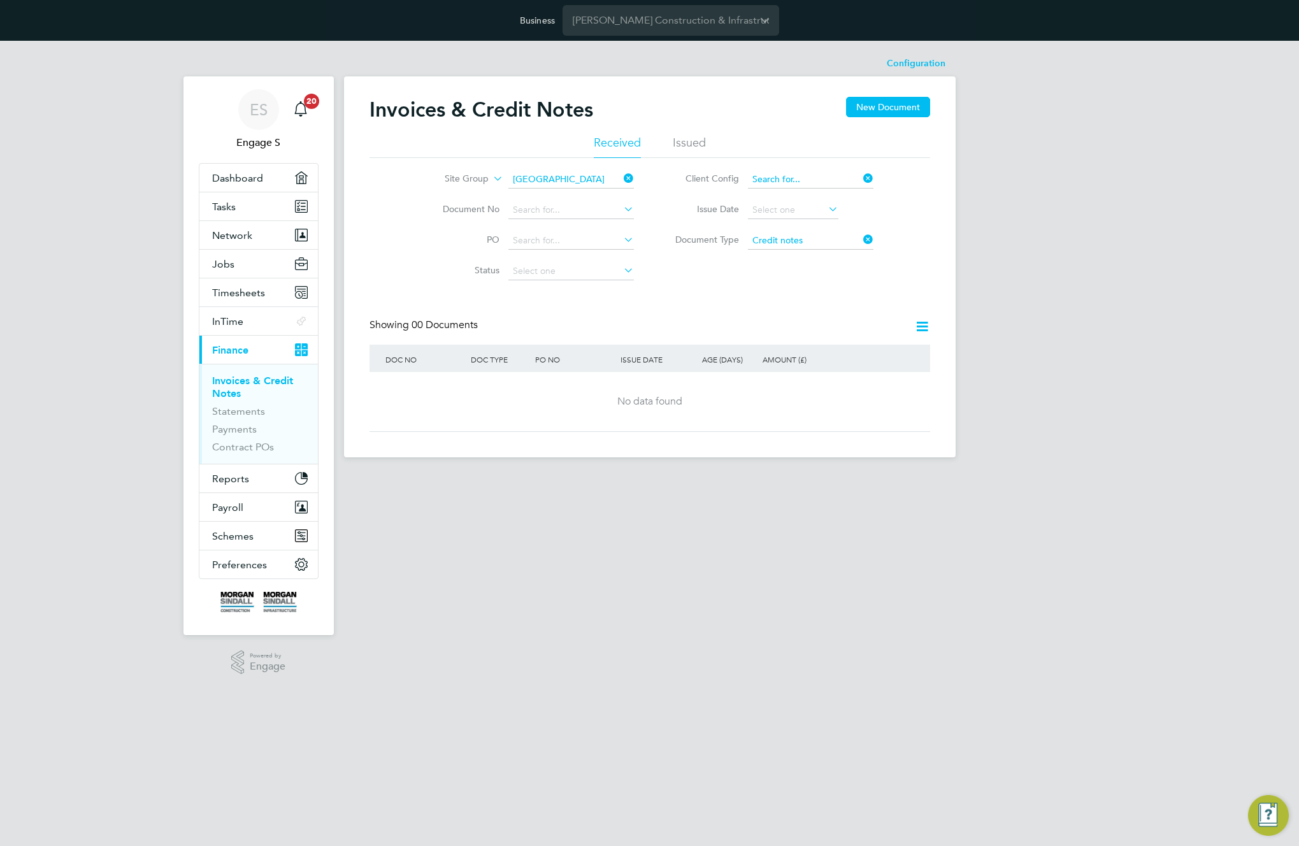
click at [835, 180] on input at bounding box center [811, 180] width 126 height 18
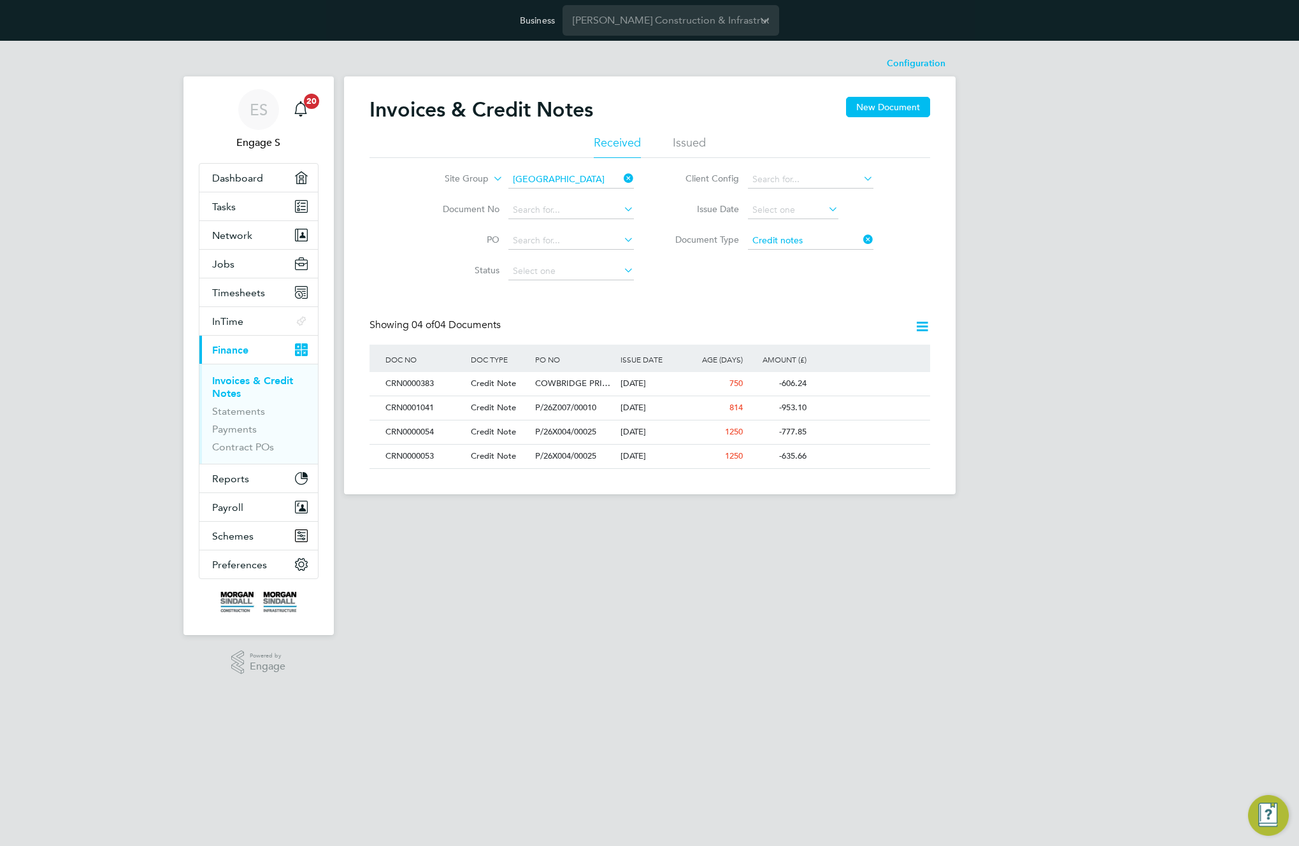
click at [833, 356] on li "Morgan Sindall Construction - Yorkshire and North East" at bounding box center [851, 376] width 208 height 41
type input "Morgan Sindall Construction - Yorkshire and North East"
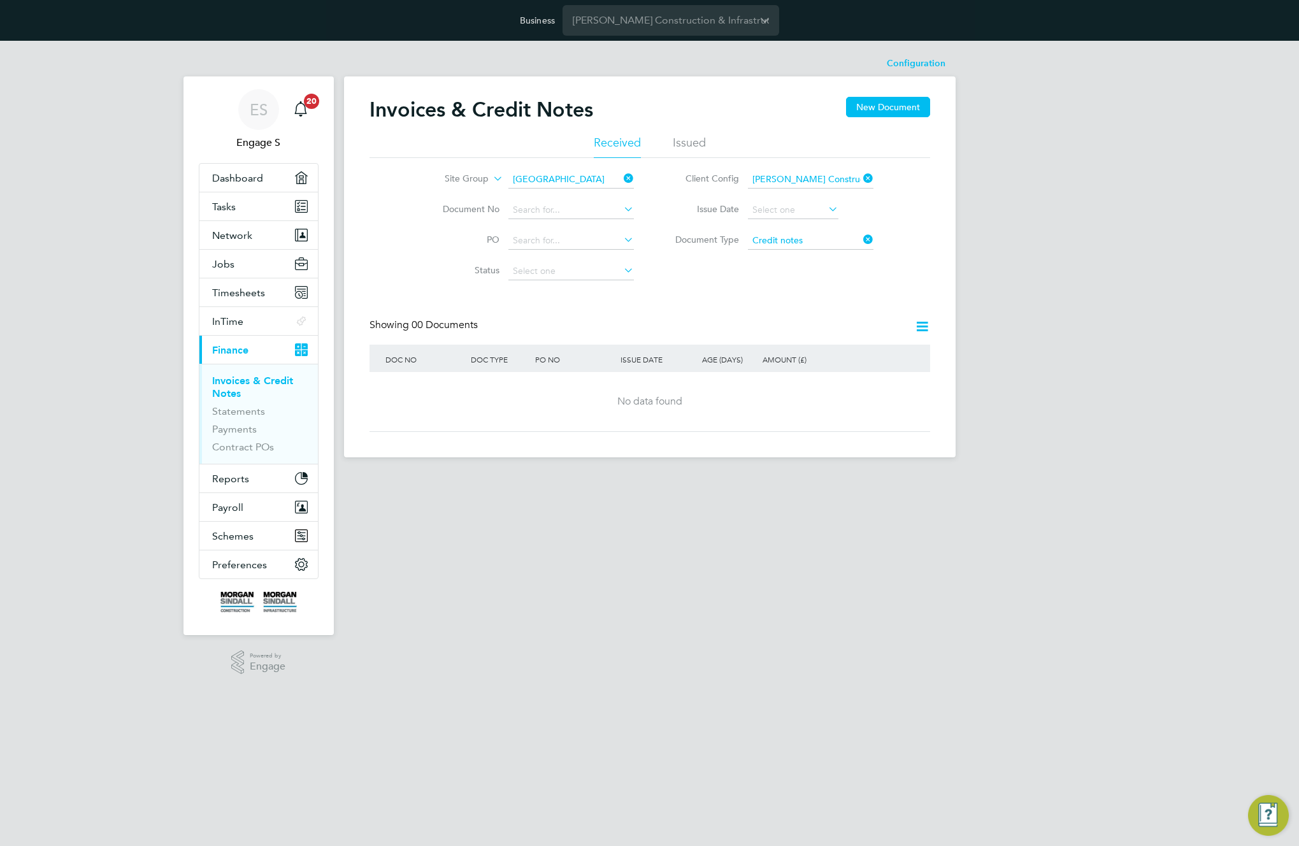
click at [861, 176] on icon at bounding box center [861, 178] width 0 height 18
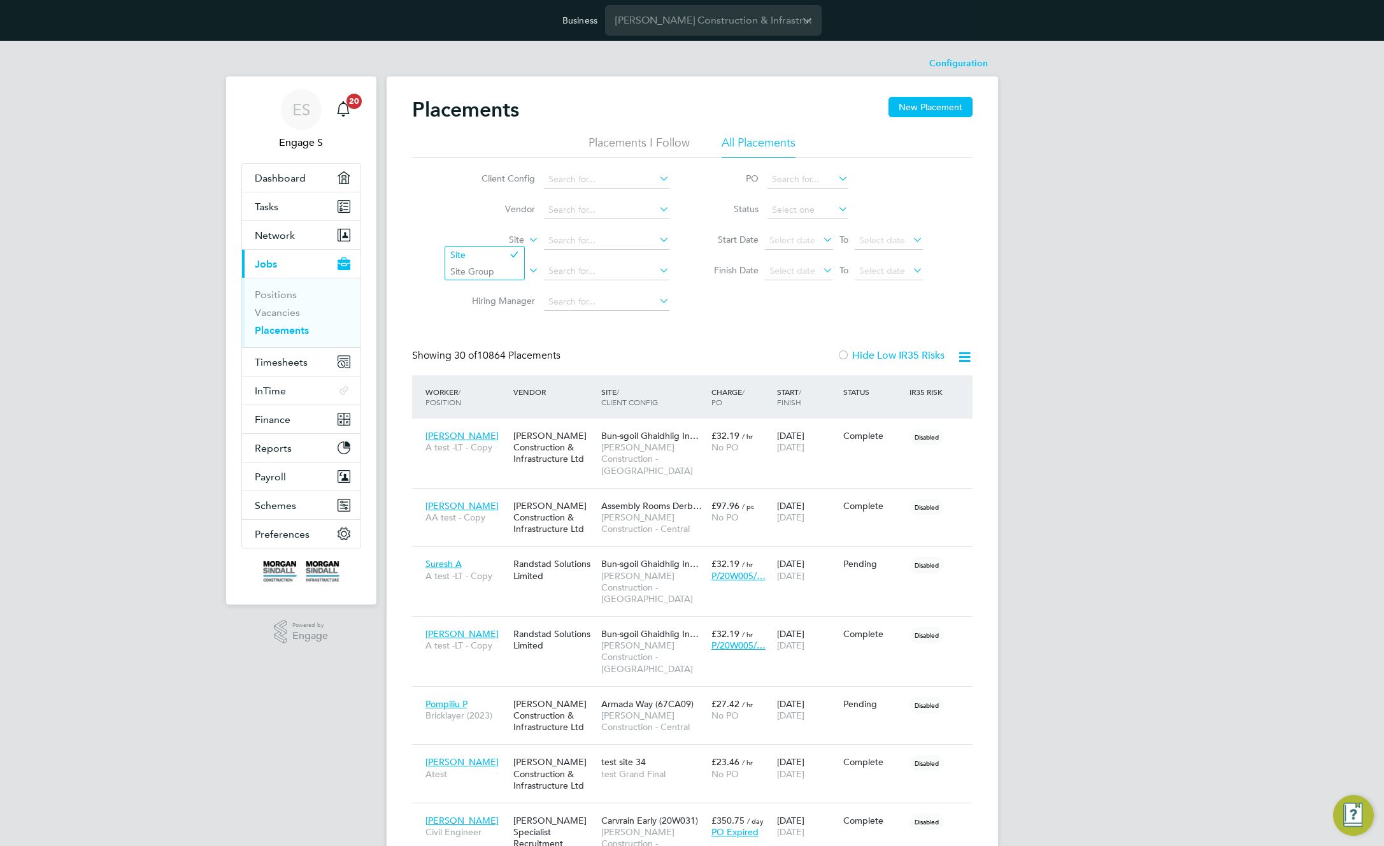
click at [516, 238] on label "Site" at bounding box center [487, 240] width 73 height 13
click at [495, 269] on li "Site Group" at bounding box center [484, 271] width 79 height 17
click at [587, 241] on input at bounding box center [607, 241] width 126 height 18
click at [657, 240] on icon at bounding box center [657, 240] width 0 height 18
click at [592, 247] on input at bounding box center [607, 241] width 126 height 18
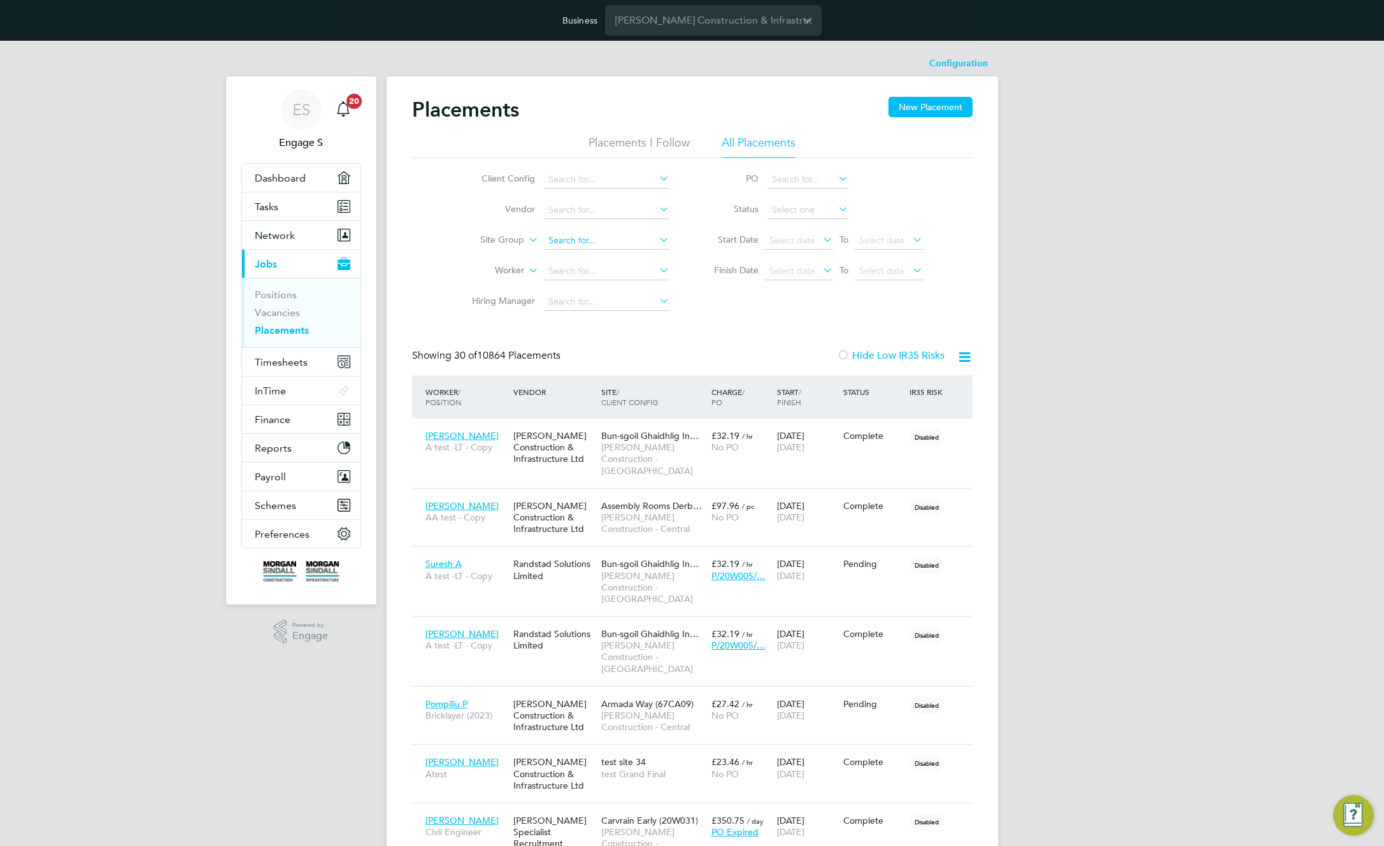
click at [568, 236] on input at bounding box center [607, 241] width 126 height 18
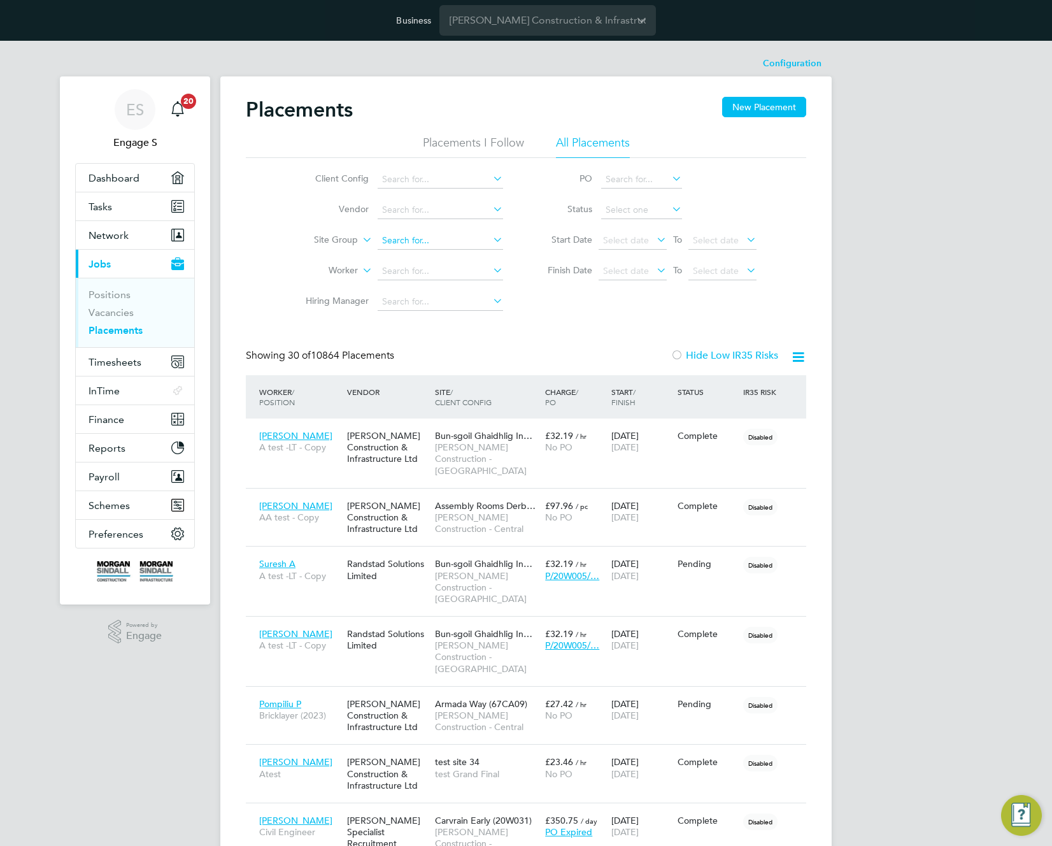
click at [419, 244] on input at bounding box center [441, 241] width 126 height 18
type input "cardif"
click at [491, 241] on icon at bounding box center [491, 240] width 0 height 18
click at [391, 247] on input at bounding box center [441, 241] width 126 height 18
click at [348, 240] on label "Site Group" at bounding box center [321, 240] width 73 height 13
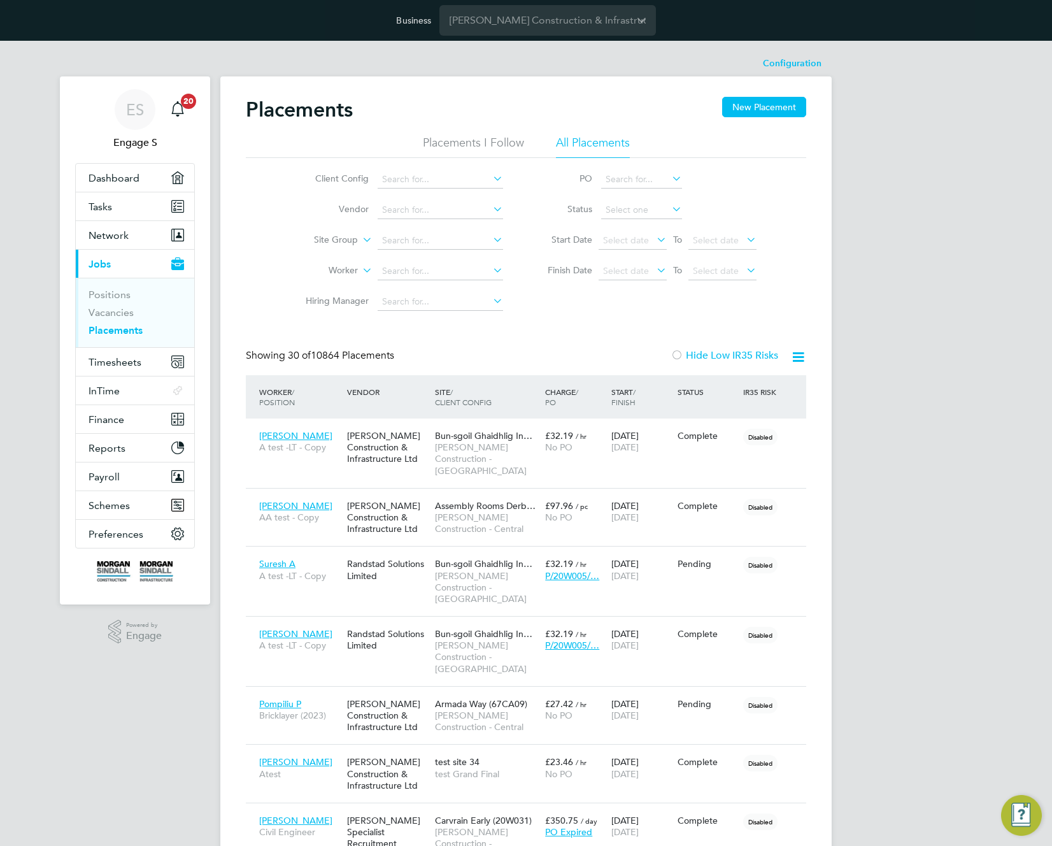
click at [331, 254] on li "Site" at bounding box center [319, 255] width 79 height 17
click at [426, 239] on input at bounding box center [441, 241] width 126 height 18
click at [352, 243] on label "Site" at bounding box center [321, 240] width 73 height 13
click at [326, 257] on li "Site" at bounding box center [319, 255] width 79 height 17
click at [454, 240] on input at bounding box center [441, 241] width 126 height 18
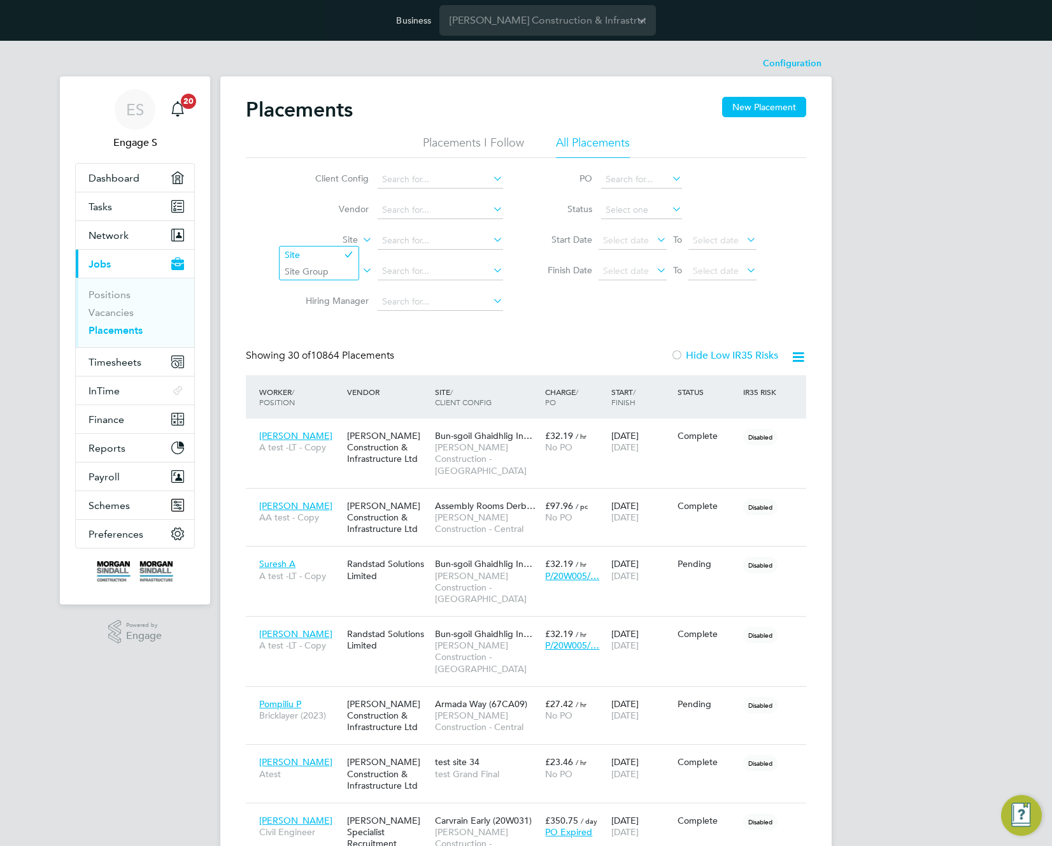
click at [360, 241] on icon at bounding box center [360, 236] width 0 height 11
click at [359, 243] on li "Site" at bounding box center [400, 241] width 240 height 31
click at [360, 240] on icon at bounding box center [360, 236] width 0 height 11
click at [319, 269] on li "Site Group" at bounding box center [319, 271] width 79 height 17
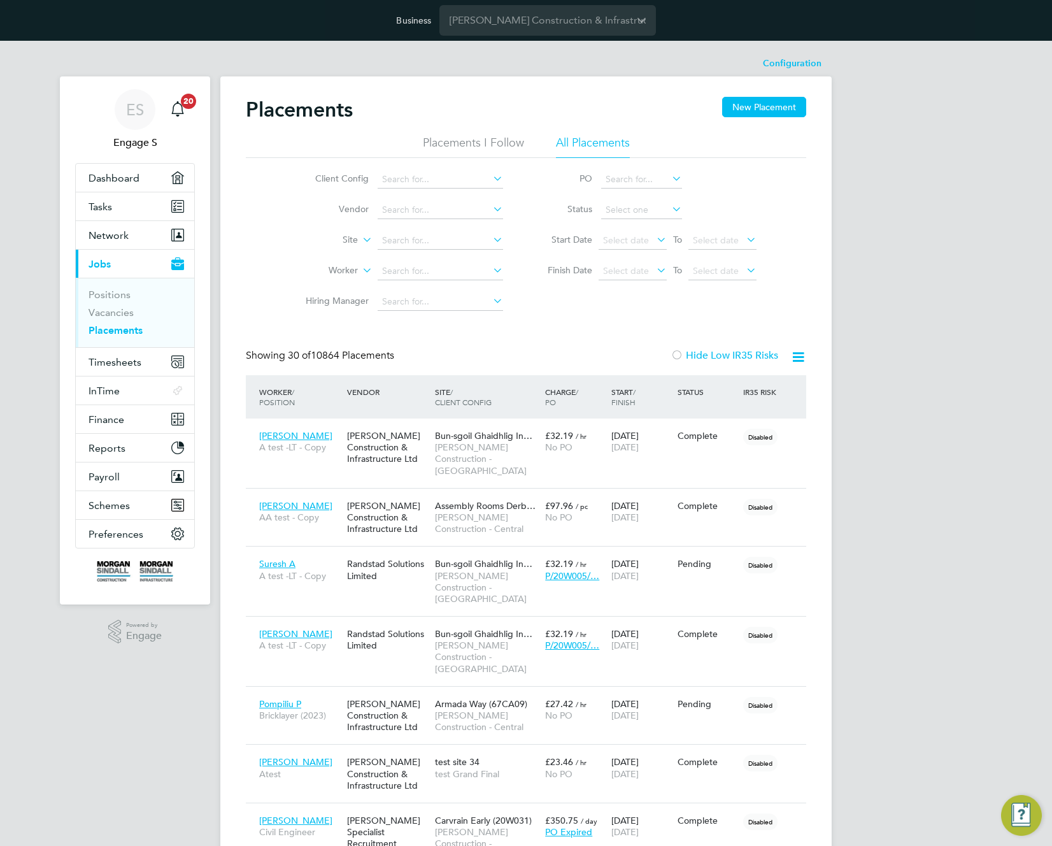
click at [450, 241] on input at bounding box center [441, 241] width 126 height 18
click at [491, 243] on icon at bounding box center [491, 240] width 0 height 18
click at [461, 241] on input at bounding box center [441, 241] width 126 height 18
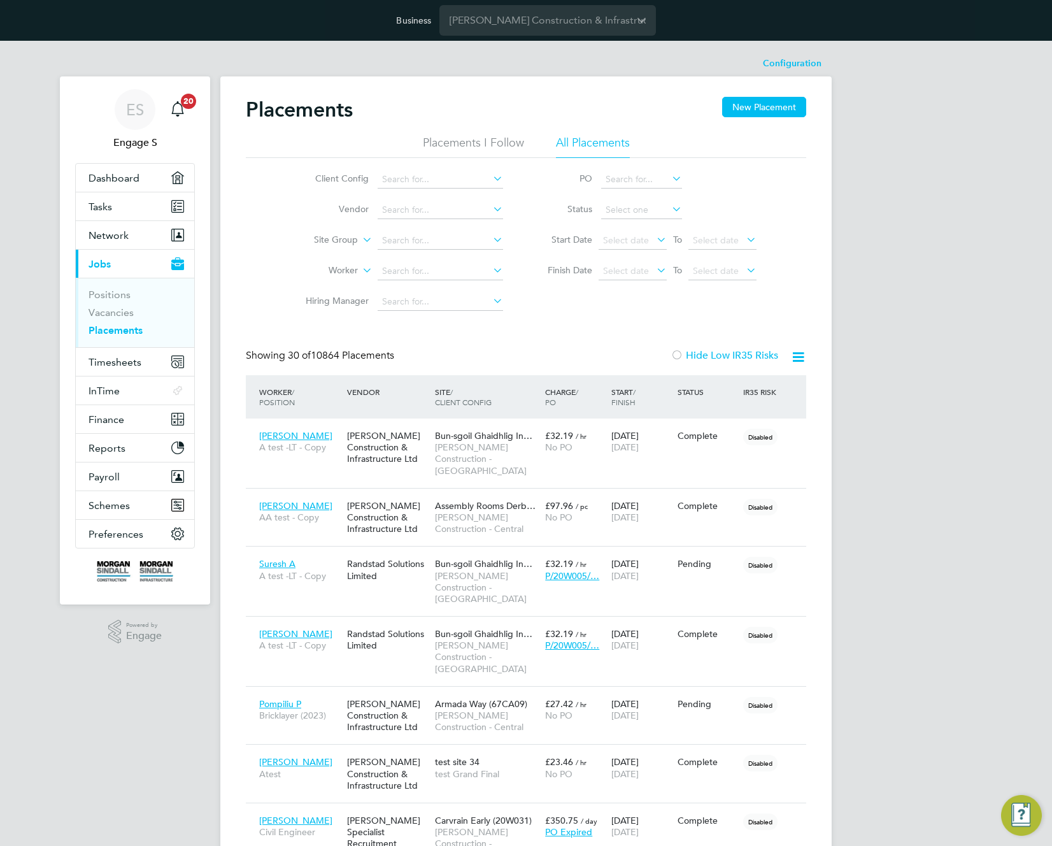
click at [430, 240] on input at bounding box center [441, 241] width 126 height 18
click at [488, 239] on input at bounding box center [441, 241] width 126 height 18
click at [491, 241] on icon at bounding box center [491, 240] width 0 height 18
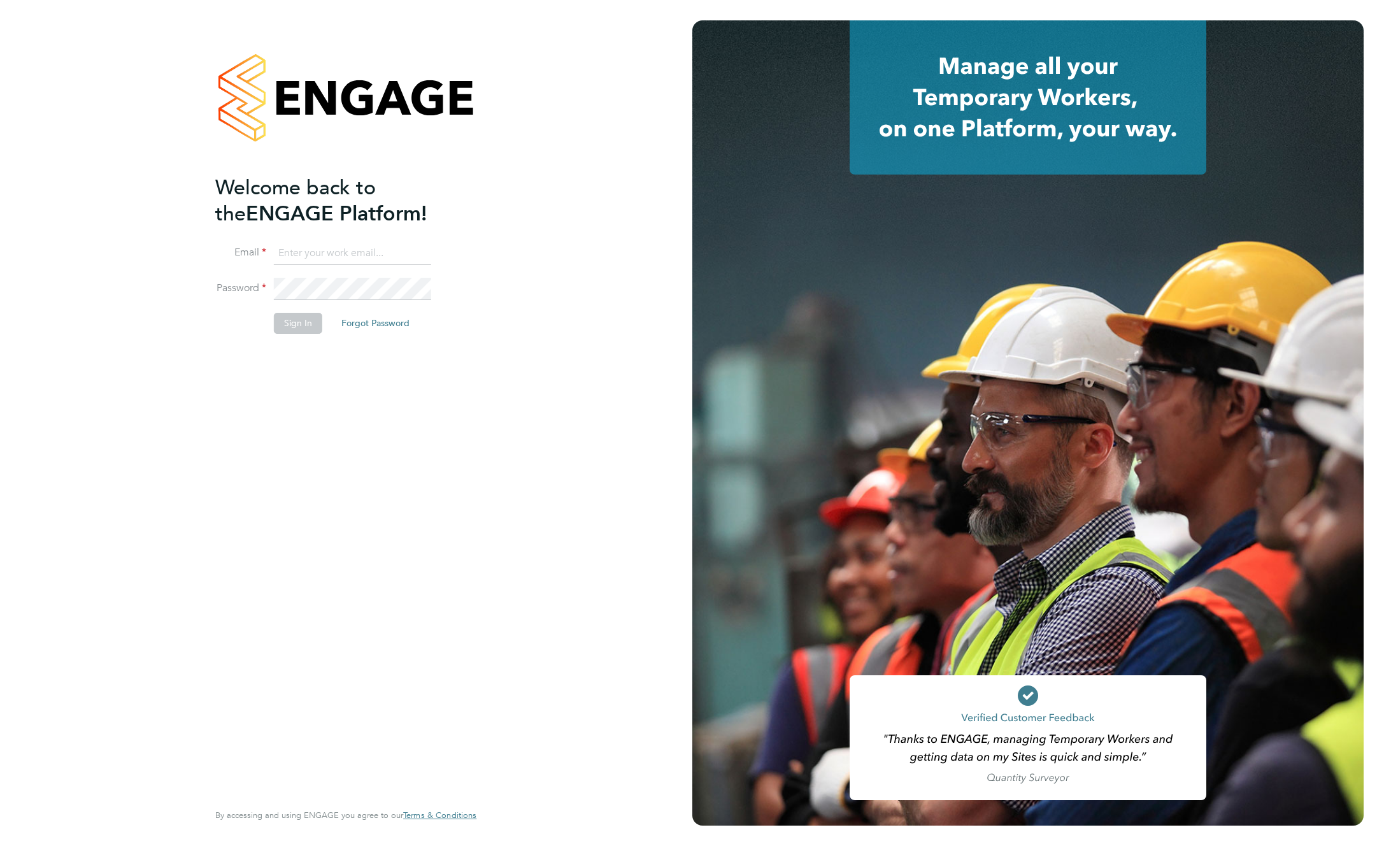
type input "[EMAIL_ADDRESS][DOMAIN_NAME]"
click at [301, 325] on button "Sign In" at bounding box center [298, 323] width 48 height 20
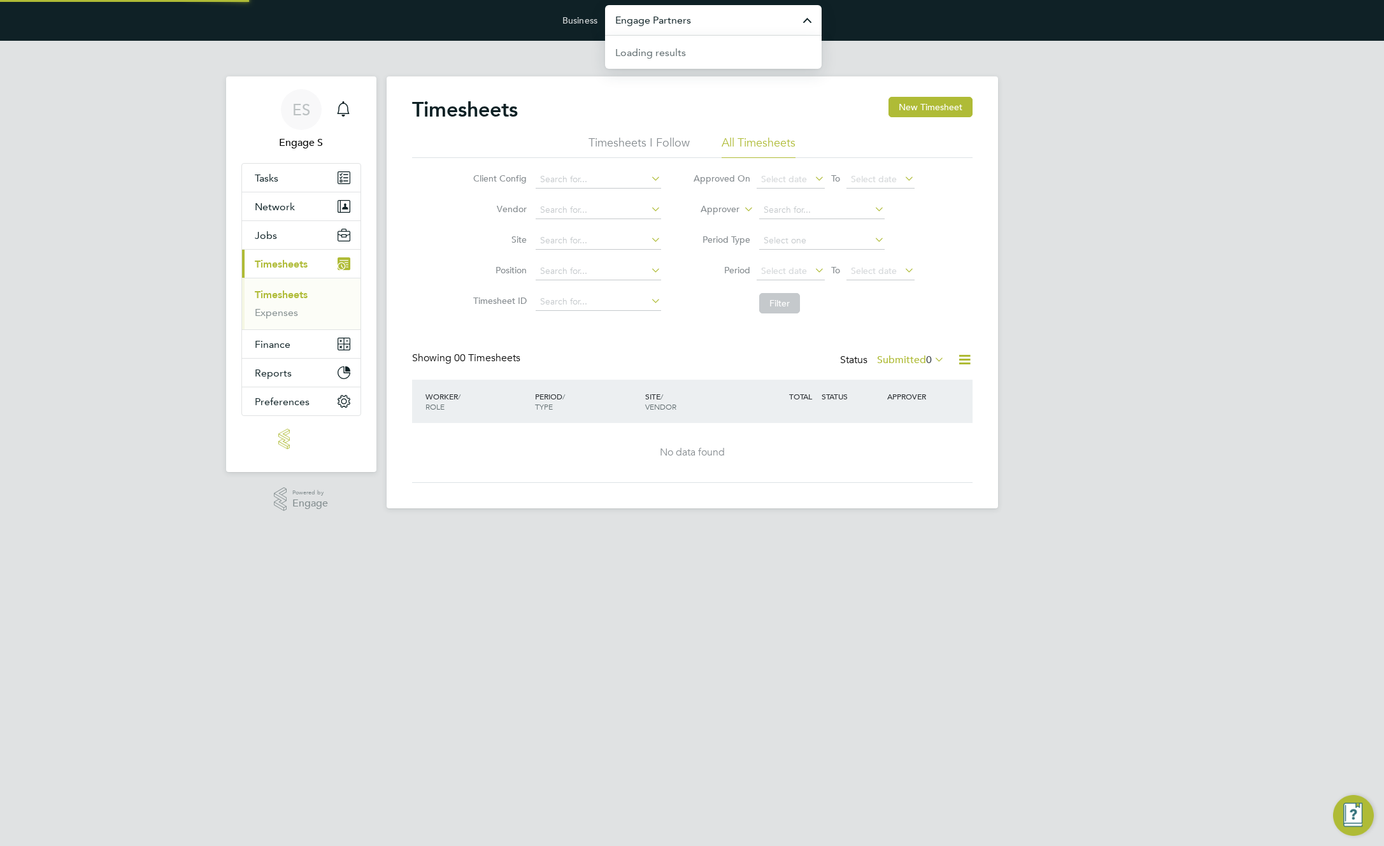
click at [719, 11] on input "Engage Partners" at bounding box center [713, 20] width 217 height 30
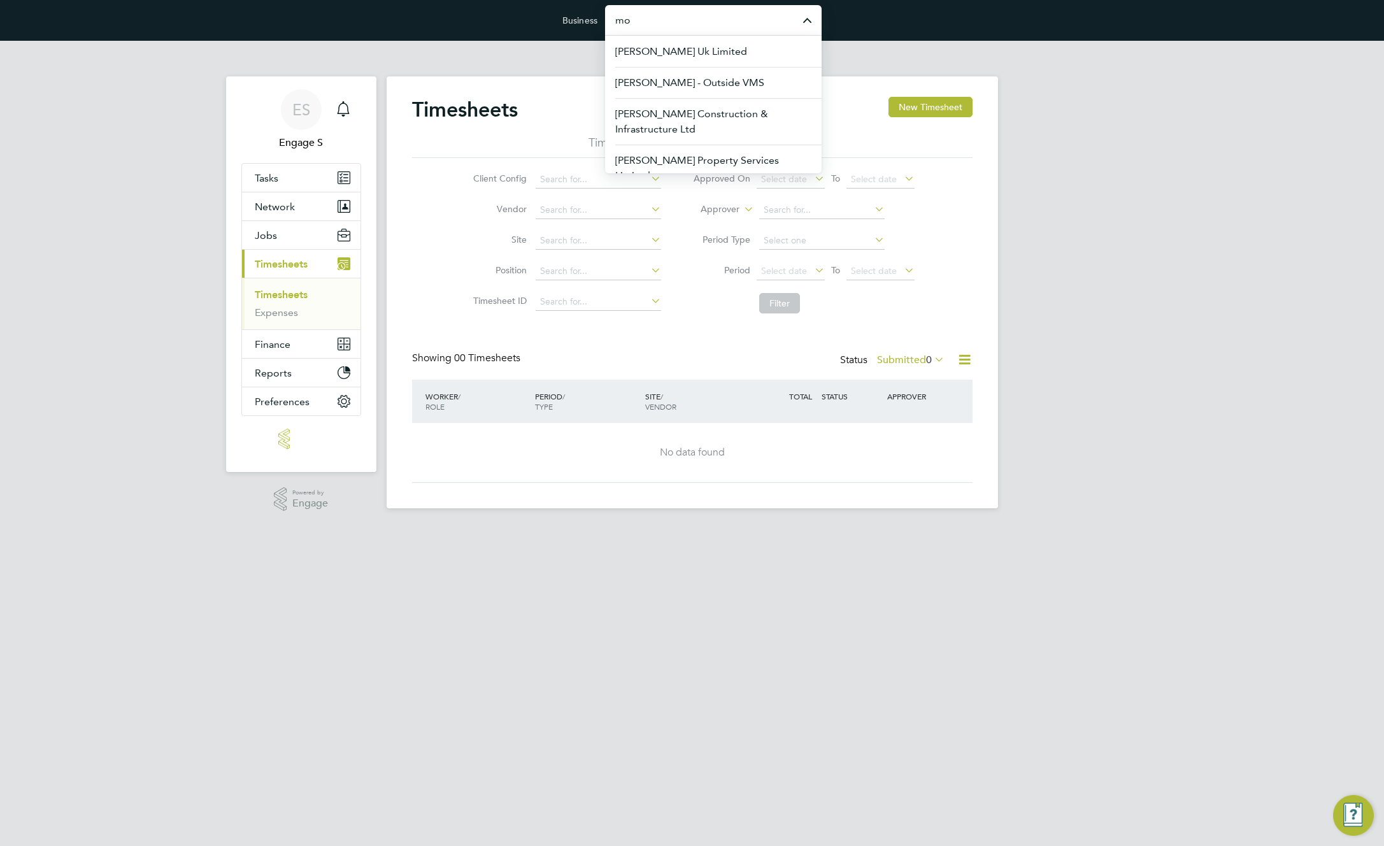
type input "m"
click at [306, 209] on button "Network" at bounding box center [301, 206] width 118 height 28
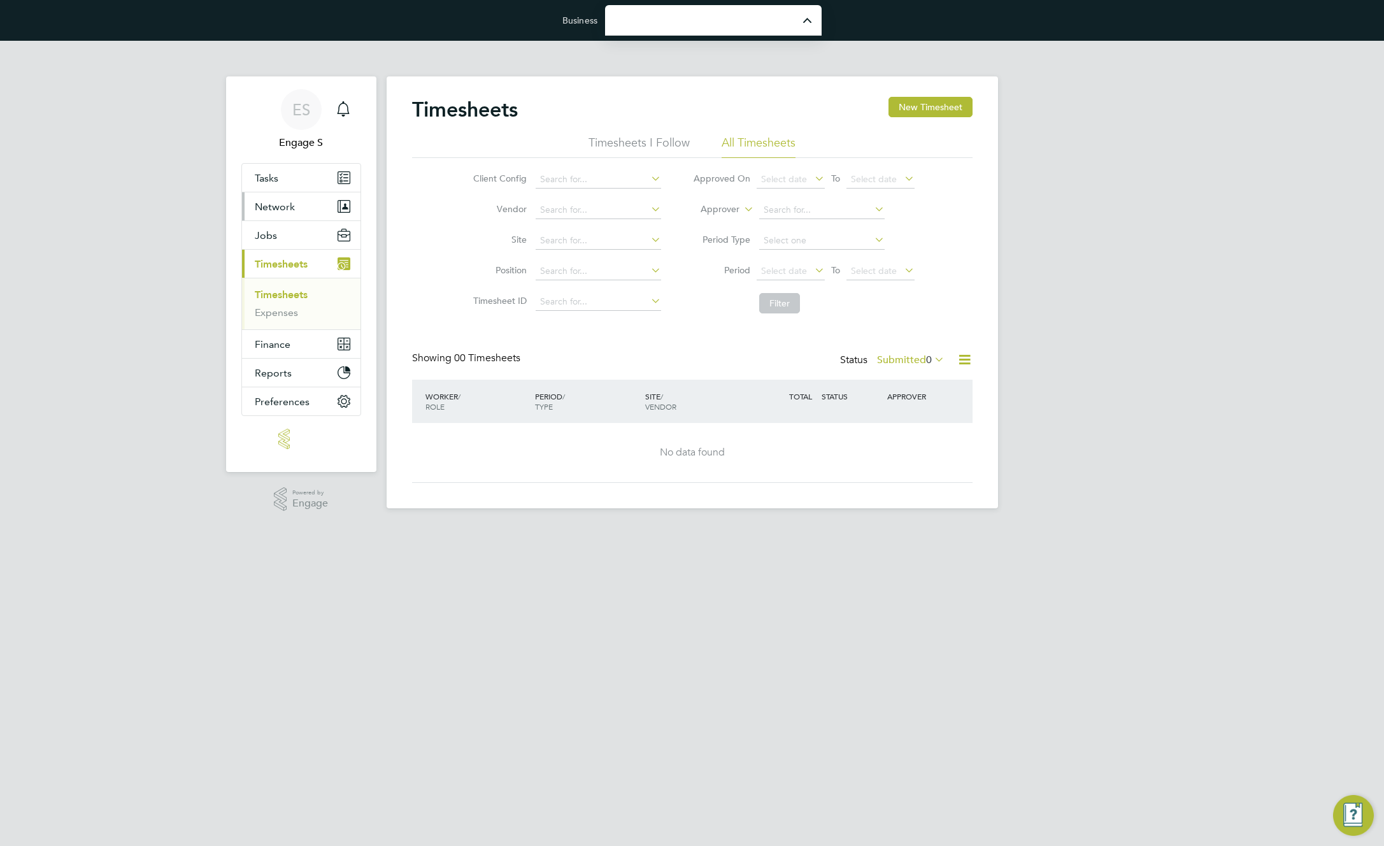
type input "Engage Partners"
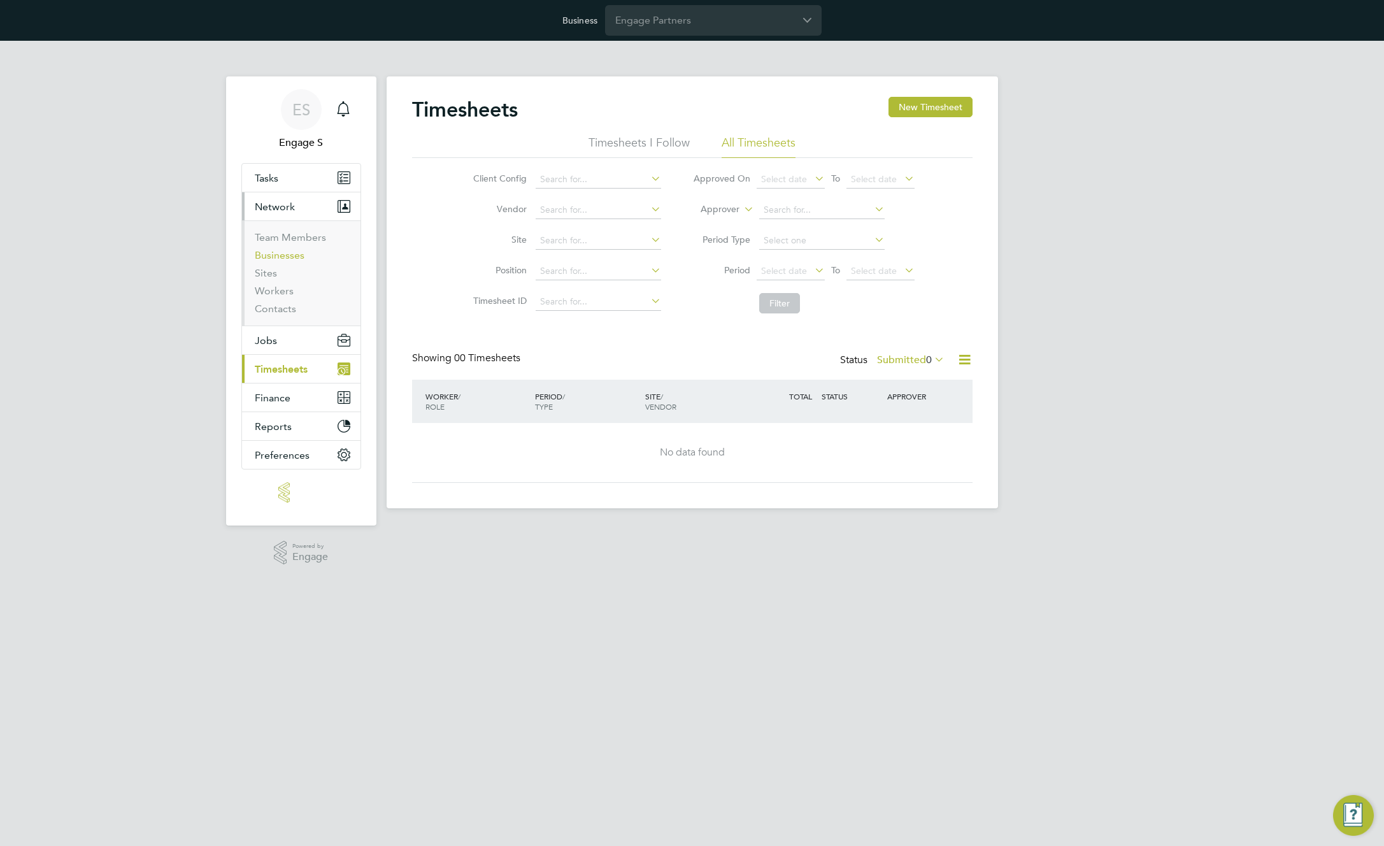
click at [261, 254] on link "Businesses" at bounding box center [280, 255] width 50 height 12
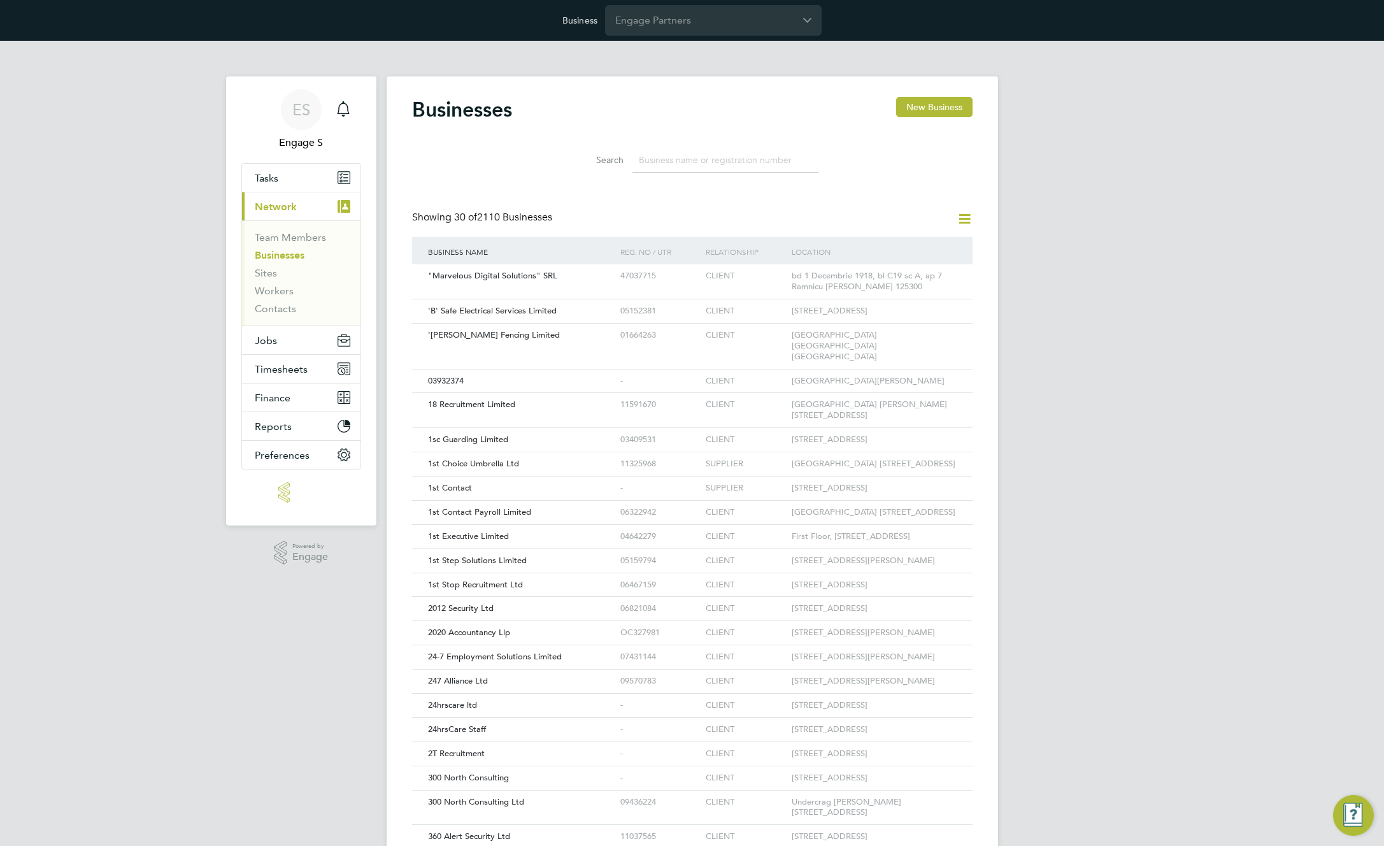
click at [738, 162] on input at bounding box center [726, 160] width 186 height 25
paste input "[PERSON_NAME] Construction & Infrastructure Ltd"
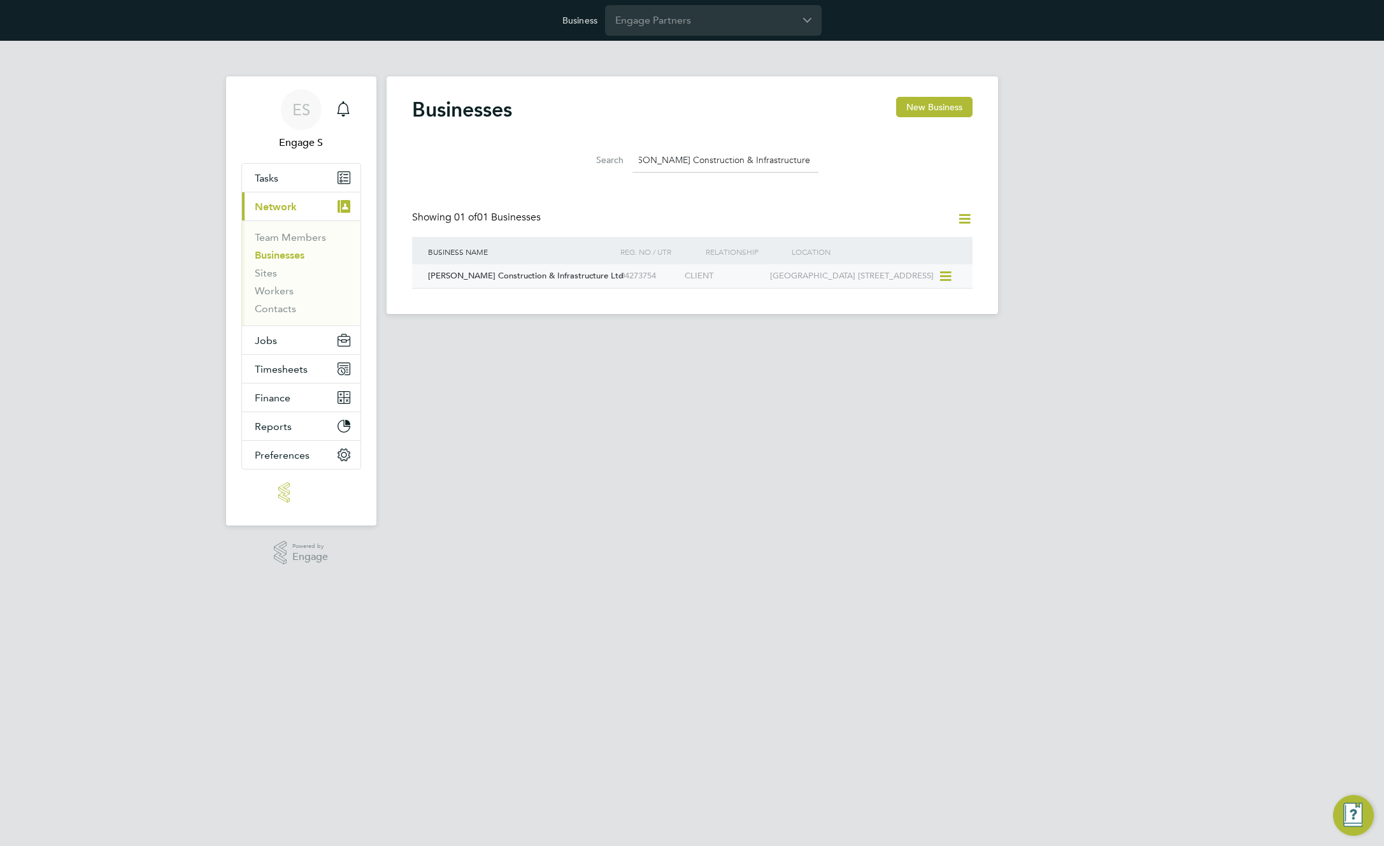
type input "[PERSON_NAME] Construction & Infrastructure Ltd"
click at [689, 275] on div "CLIENT" at bounding box center [724, 276] width 85 height 24
click at [750, 24] on input "Engage Partners" at bounding box center [713, 20] width 217 height 30
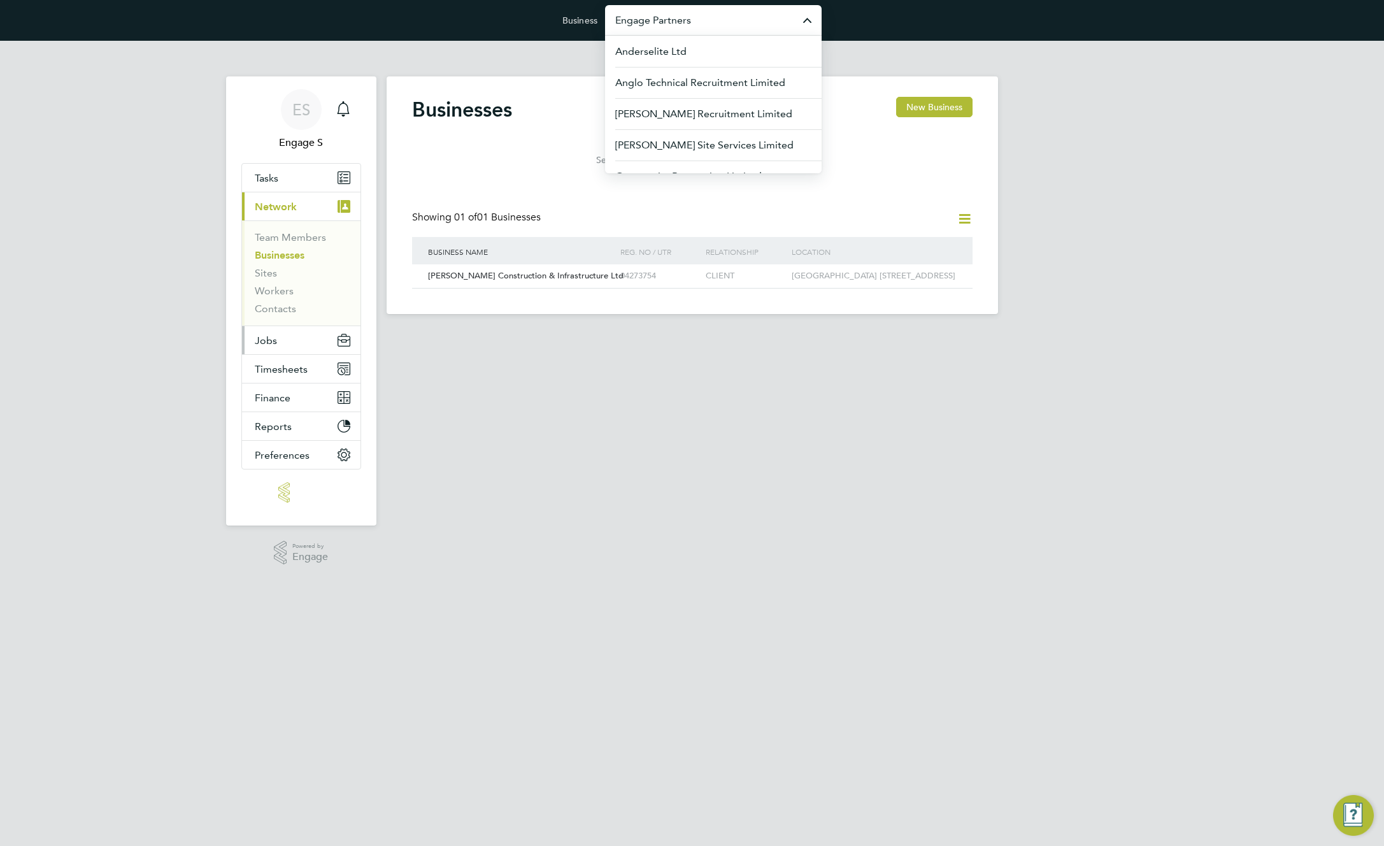
click at [282, 344] on button "Jobs" at bounding box center [301, 340] width 118 height 28
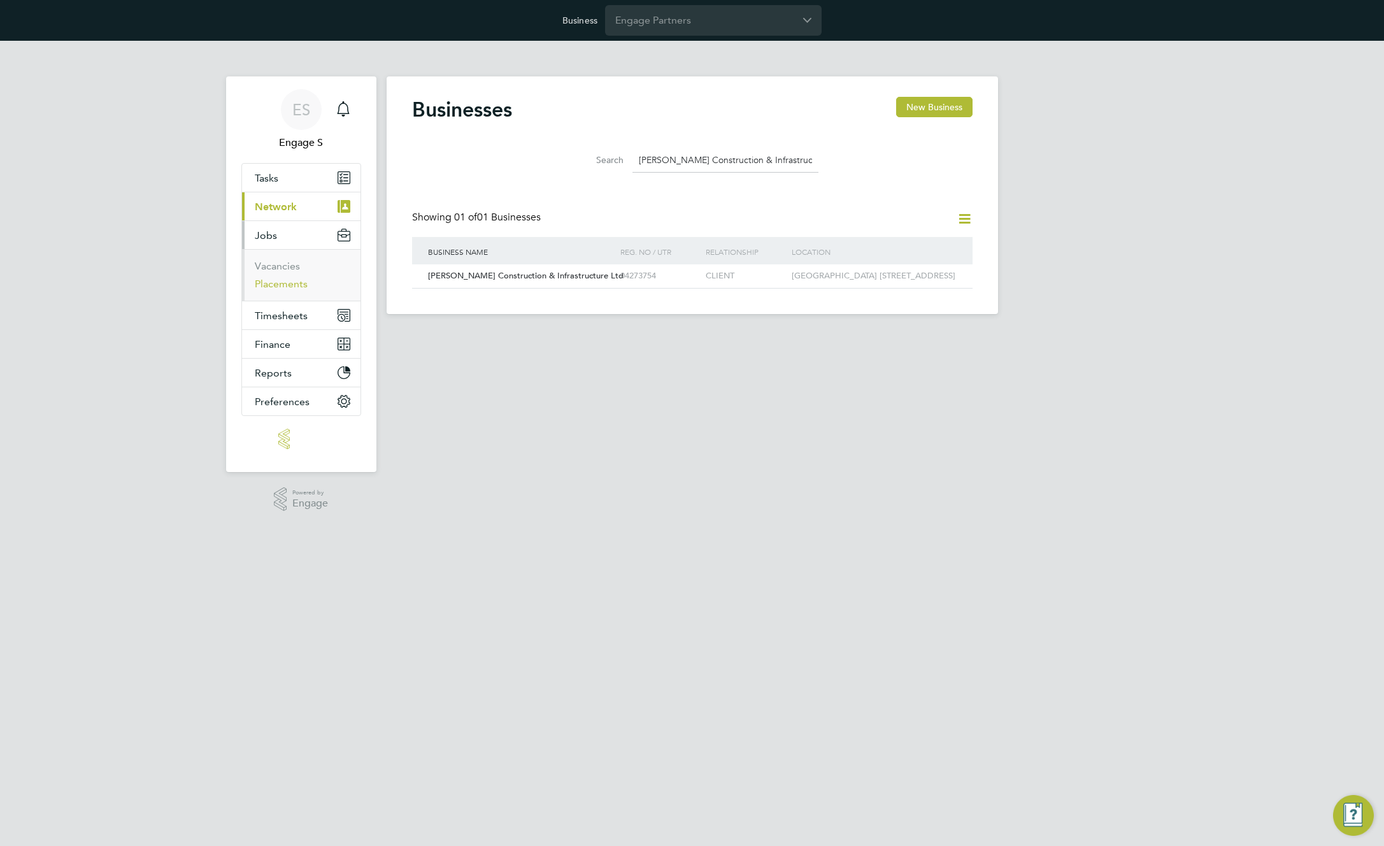
click at [284, 284] on link "Placements" at bounding box center [281, 284] width 53 height 12
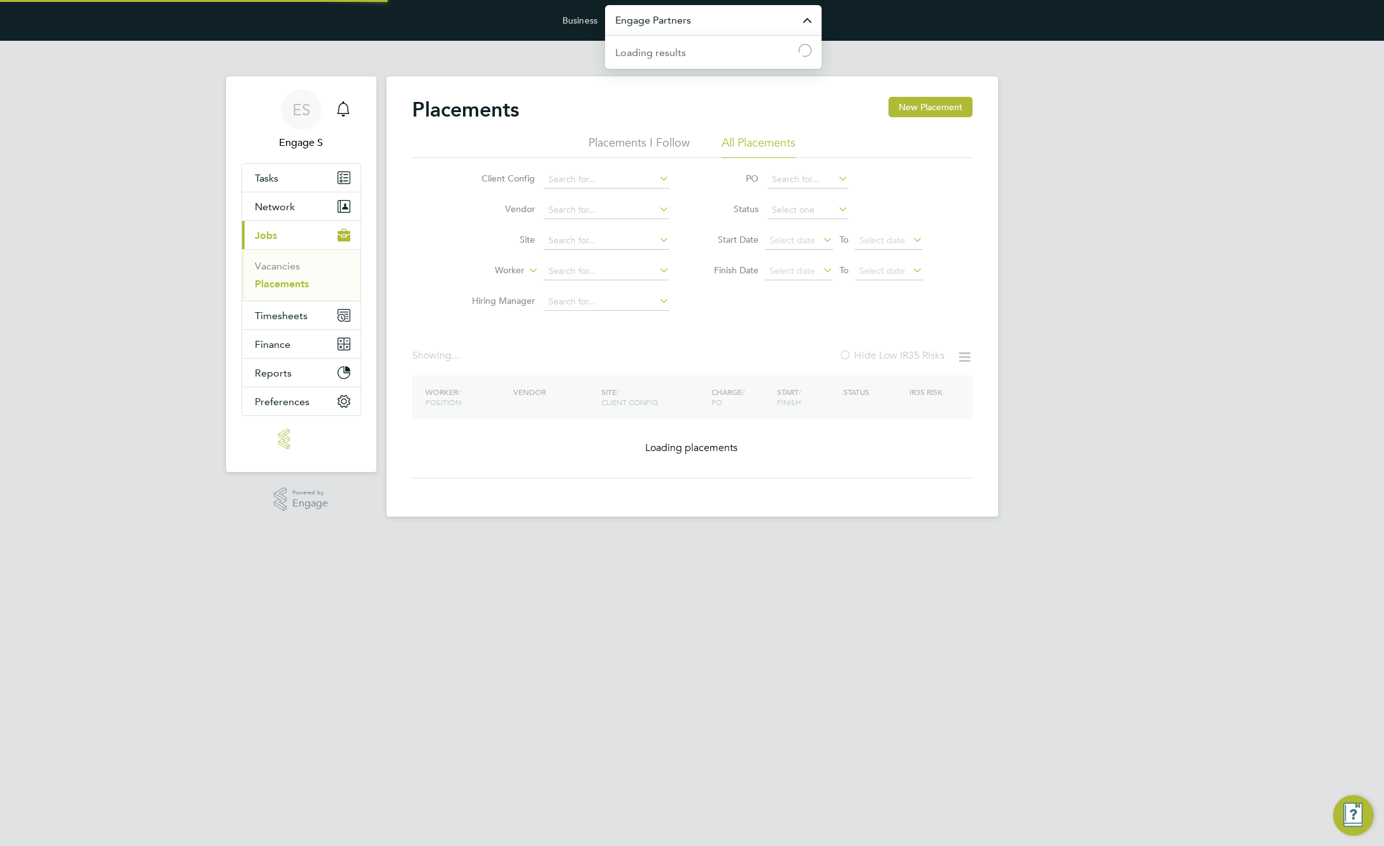
click at [735, 27] on input "Engage Partners" at bounding box center [713, 20] width 217 height 30
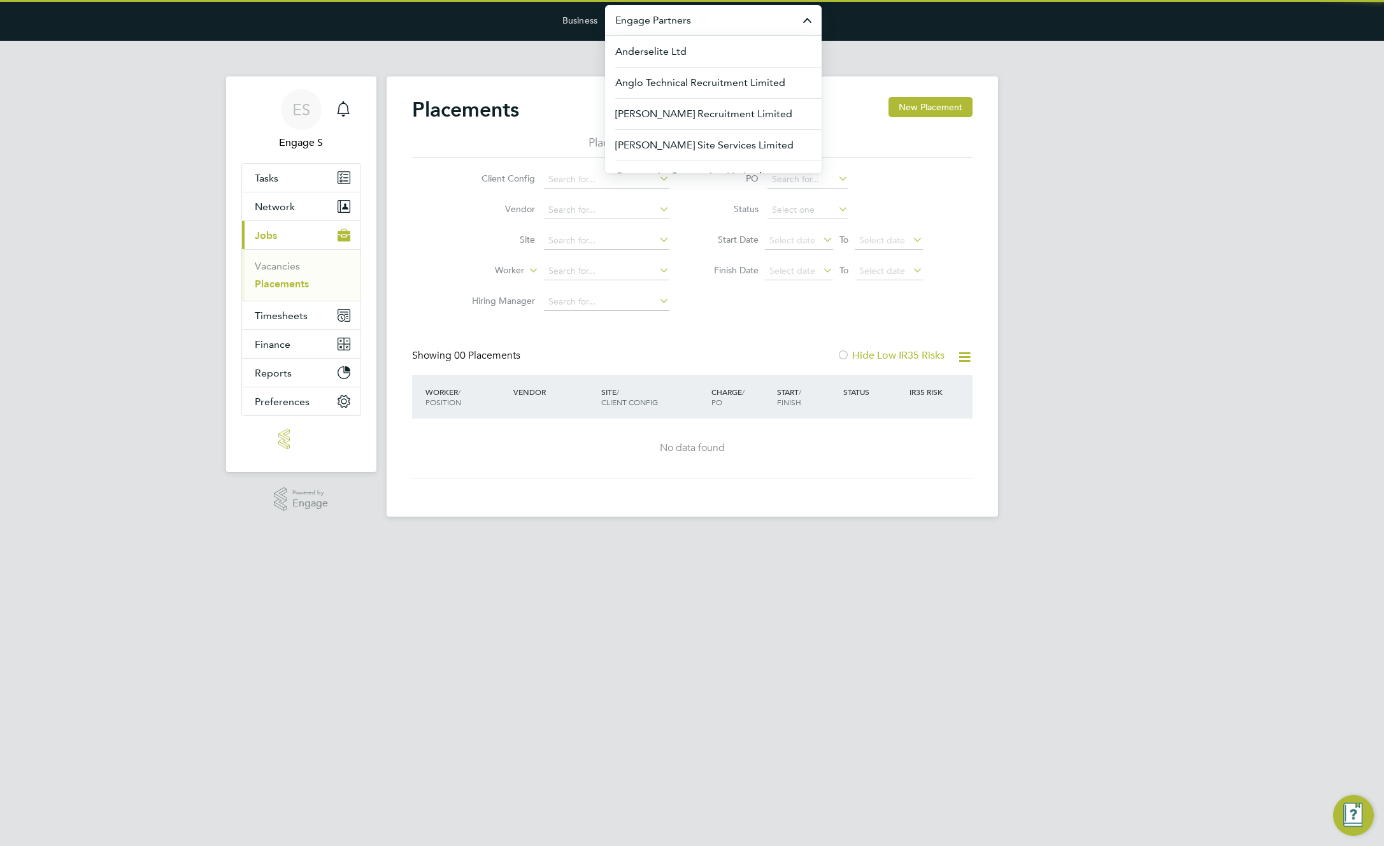
click at [733, 27] on input "Engage Partners" at bounding box center [713, 20] width 217 height 30
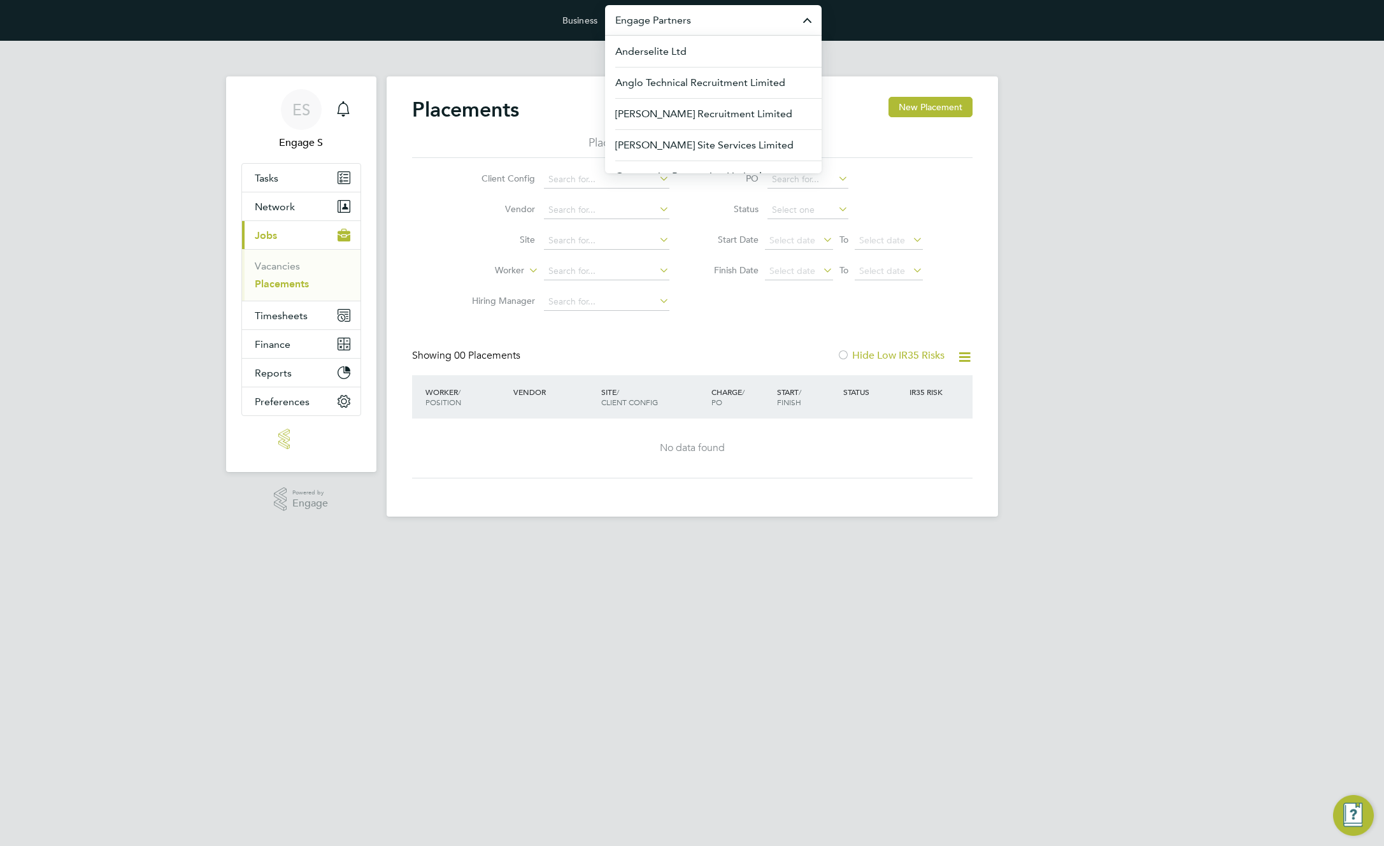
click at [733, 27] on input "Engage Partners" at bounding box center [713, 20] width 217 height 30
paste input "[PERSON_NAME] Construction & Infrastructure Ltd"
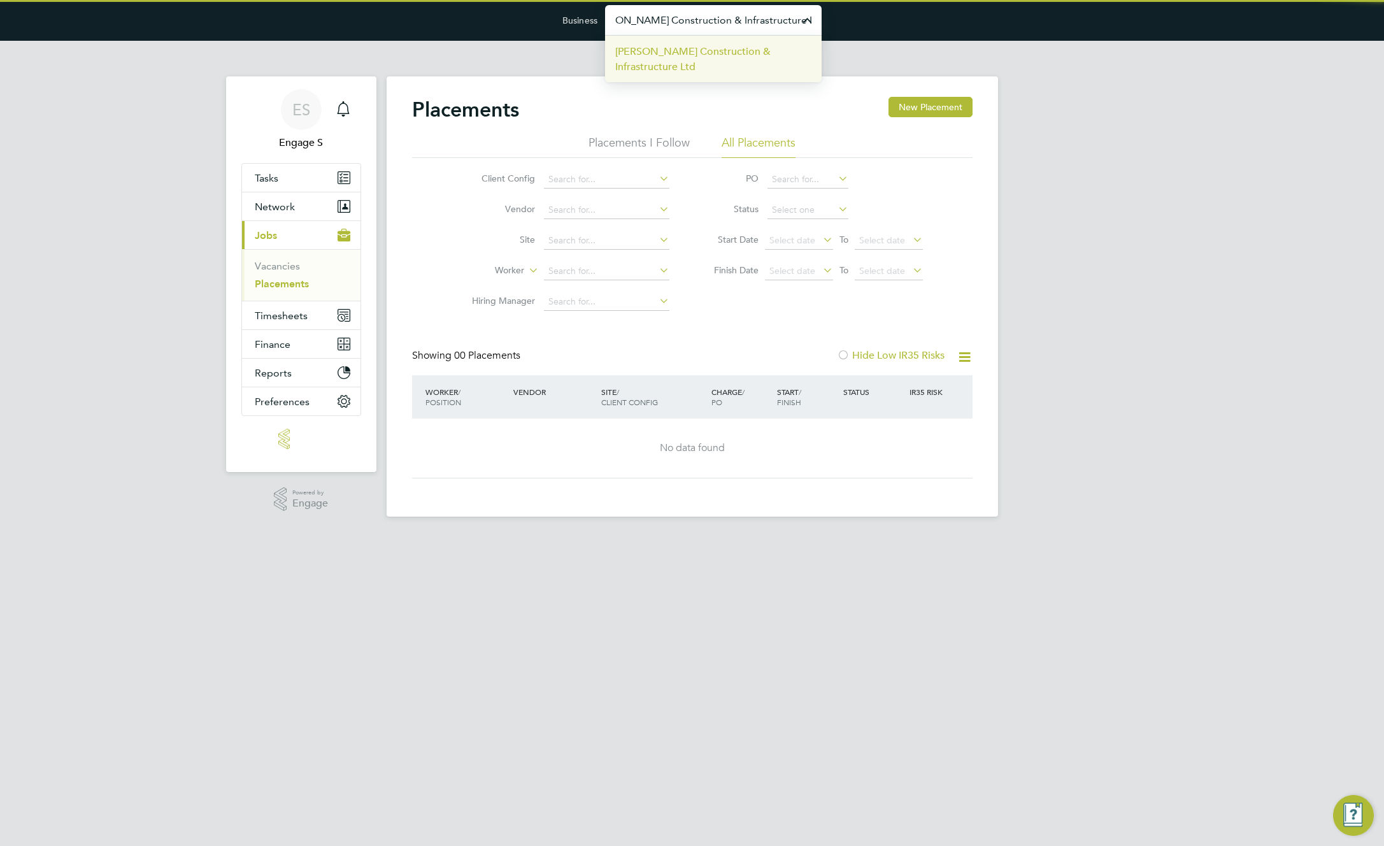
type input "[PERSON_NAME] Construction & Infrastructure Ltd"
click at [707, 57] on span "[PERSON_NAME] Construction & Infrastructure Ltd" at bounding box center [713, 59] width 196 height 31
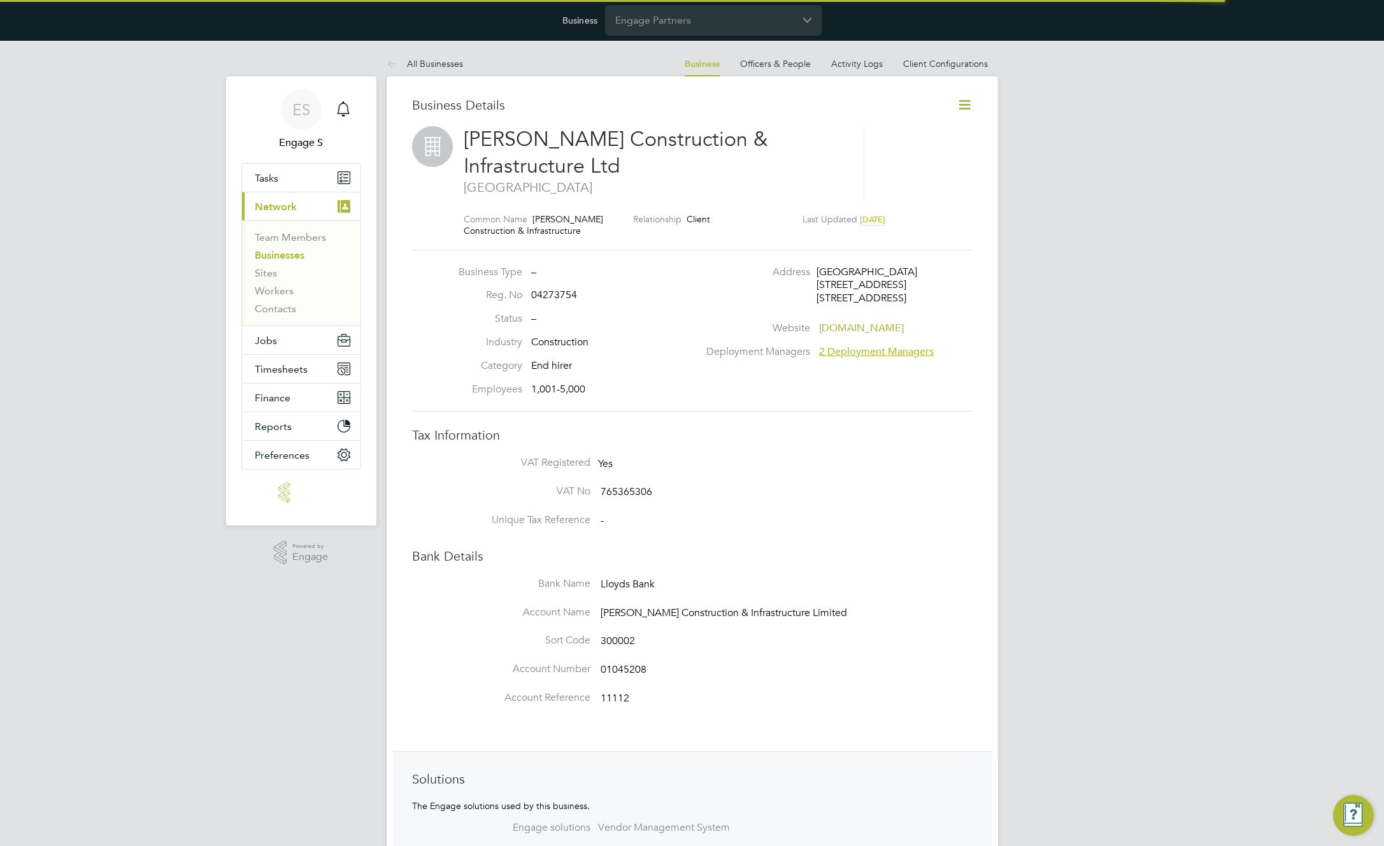
click at [967, 102] on icon at bounding box center [965, 105] width 16 height 16
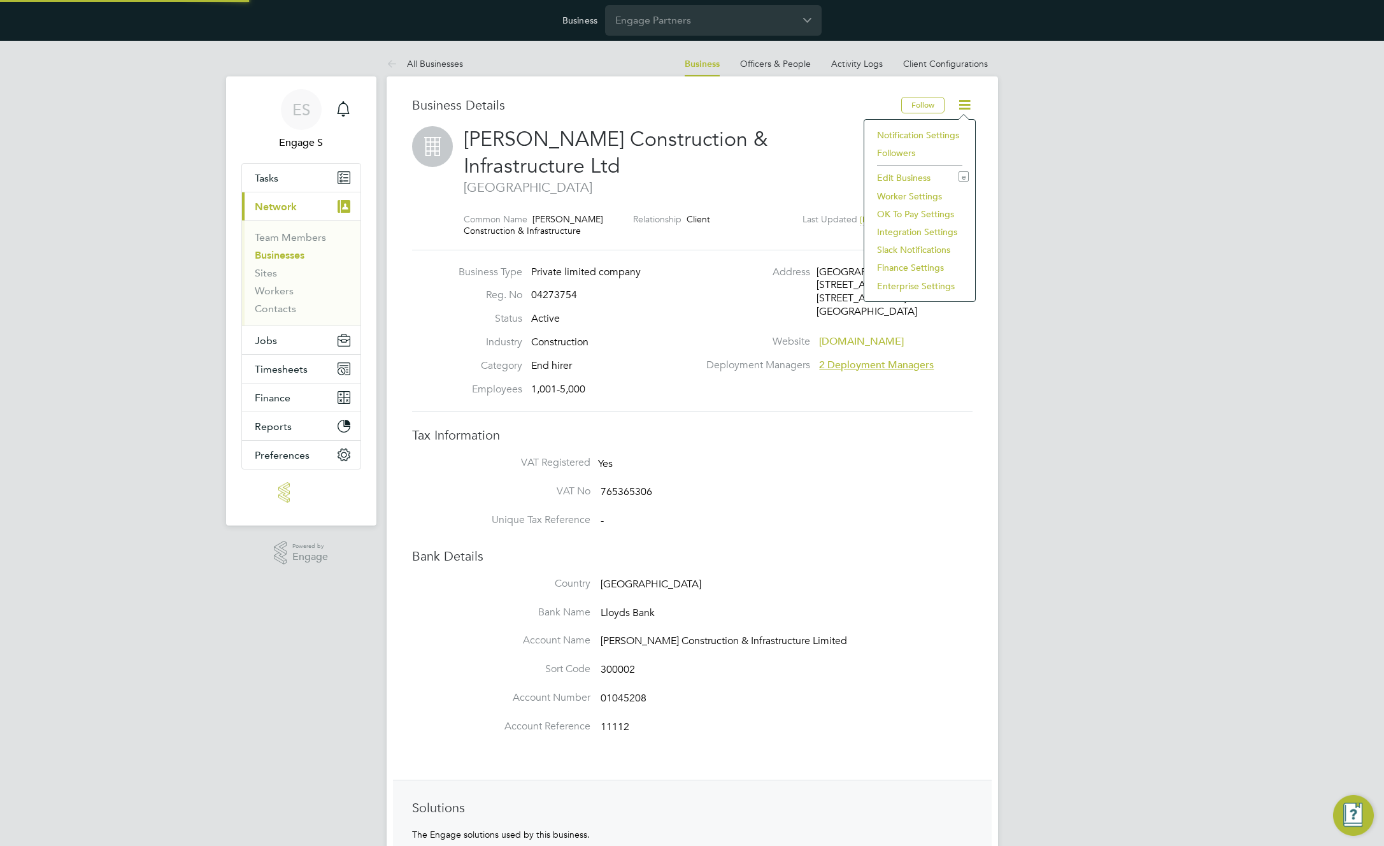
click at [887, 287] on li "Enterprise Settings" at bounding box center [920, 286] width 98 height 18
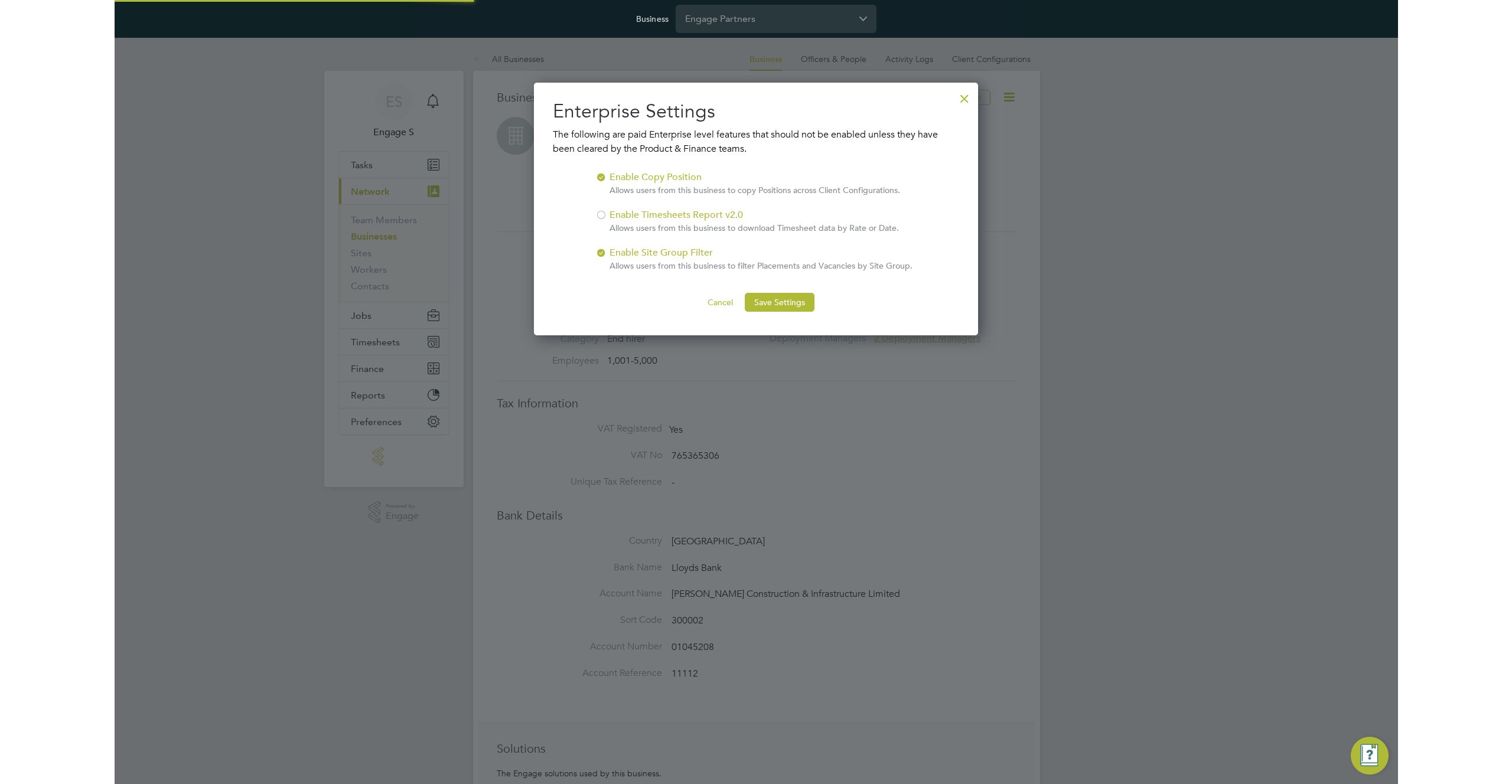
scroll to position [253, 445]
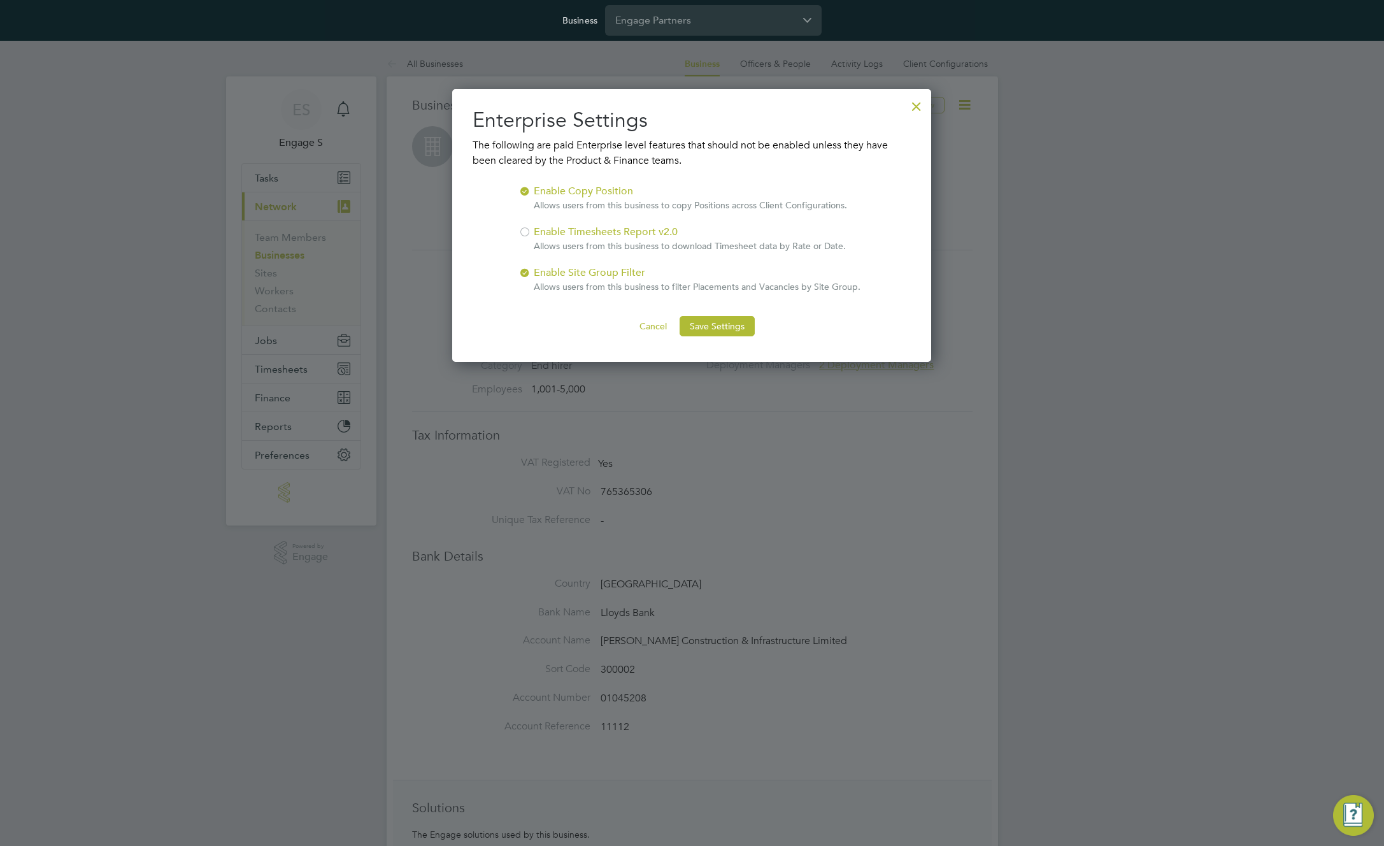
click at [659, 327] on button "Cancel" at bounding box center [653, 326] width 48 height 20
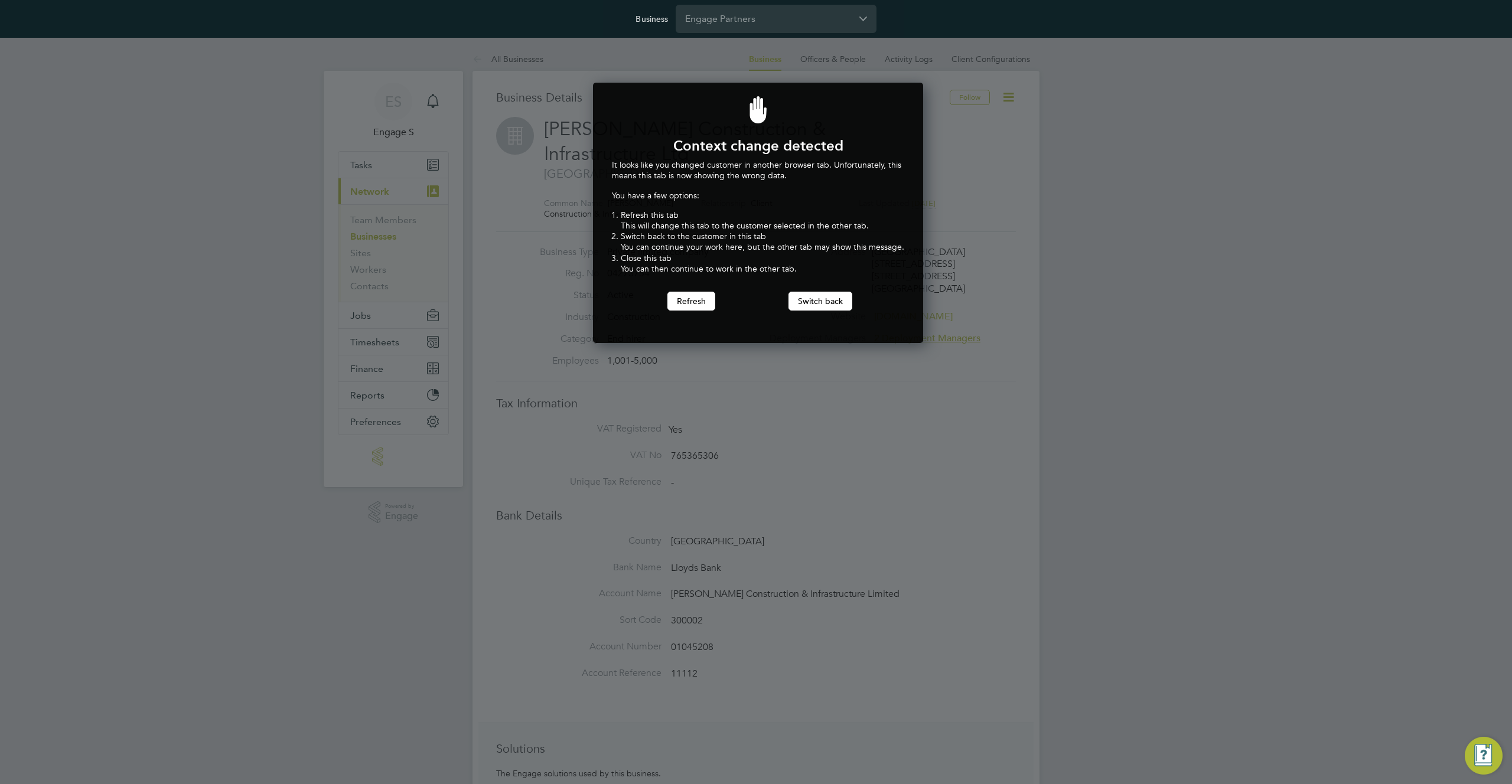
scroll to position [261, 326]
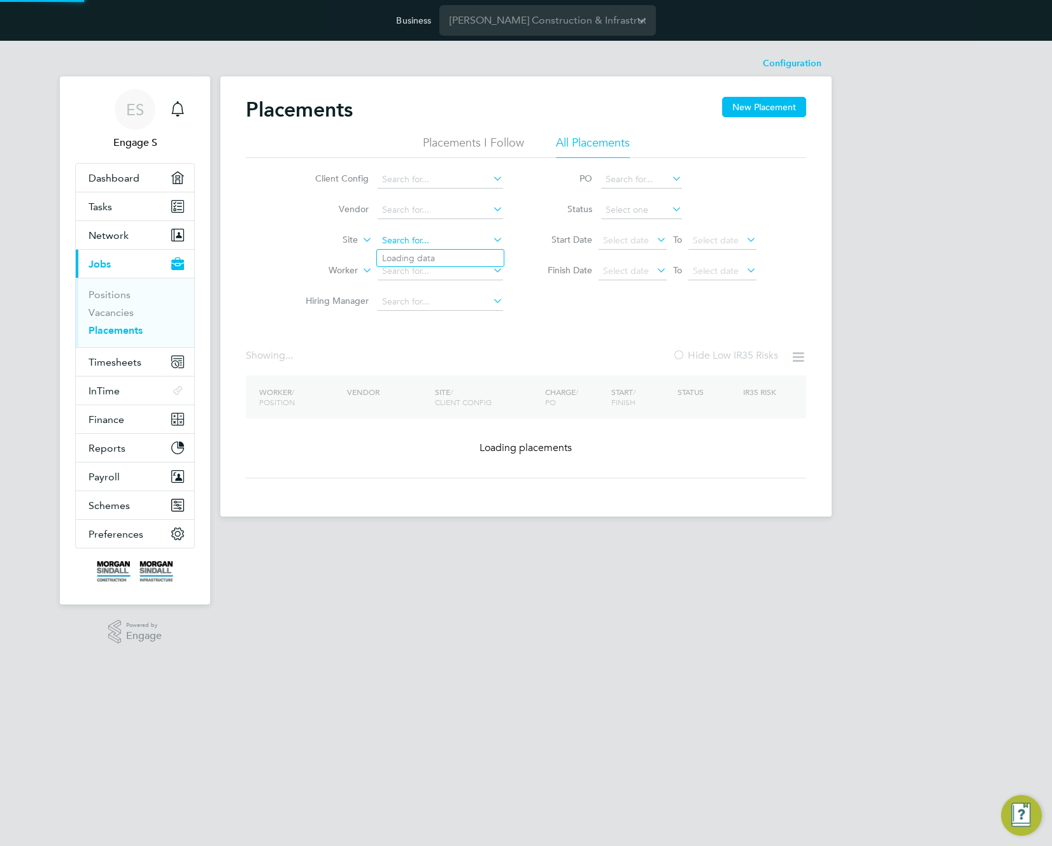
click at [415, 242] on input at bounding box center [441, 241] width 126 height 18
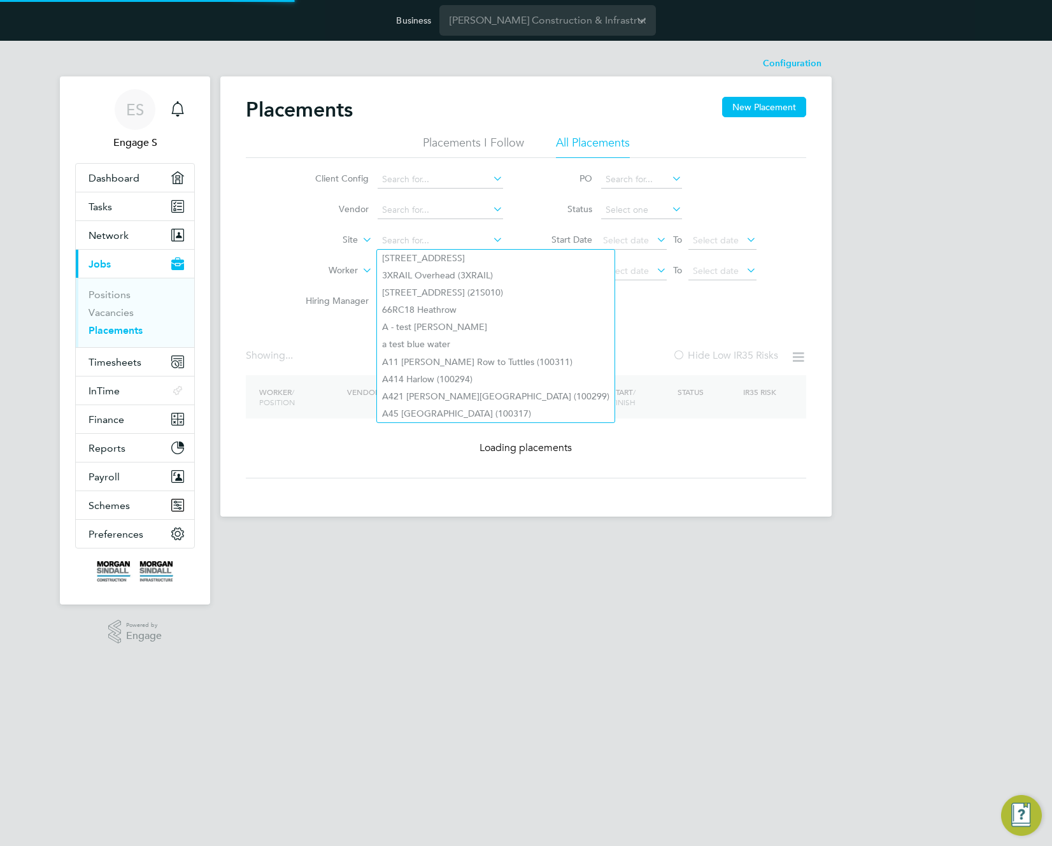
click at [354, 240] on label "Site" at bounding box center [321, 240] width 73 height 13
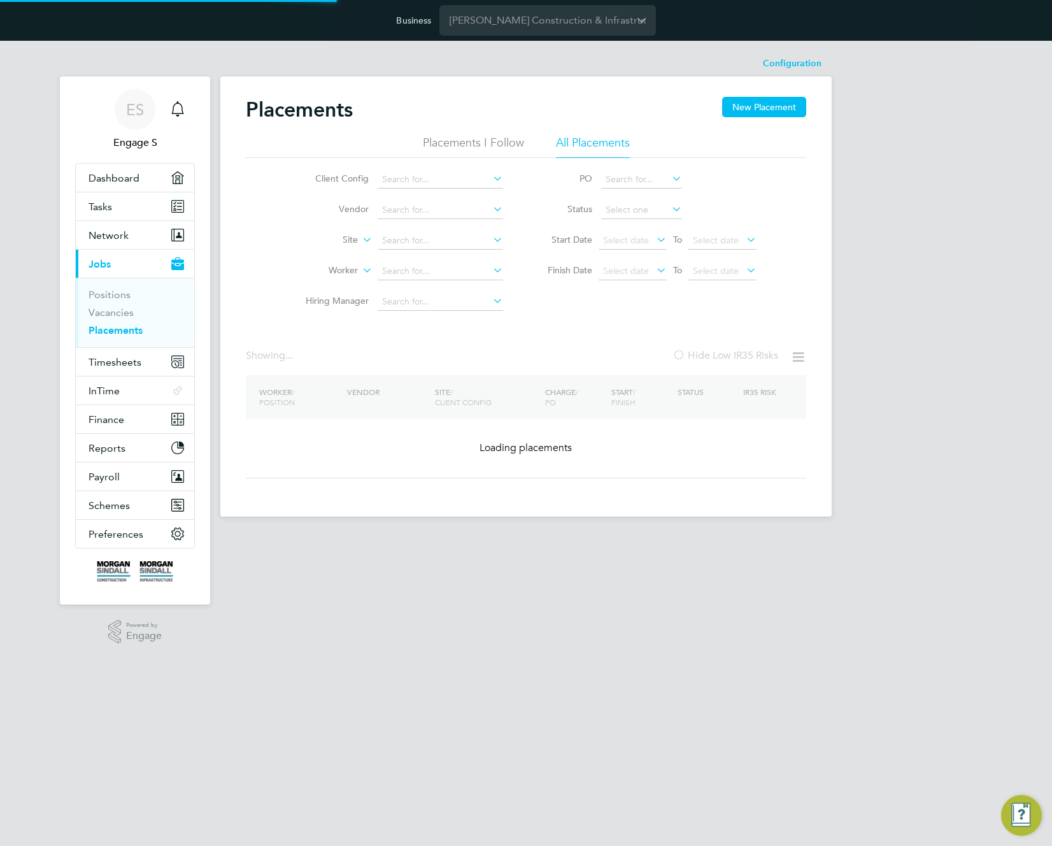
click at [317, 271] on li "Site Group" at bounding box center [319, 271] width 79 height 17
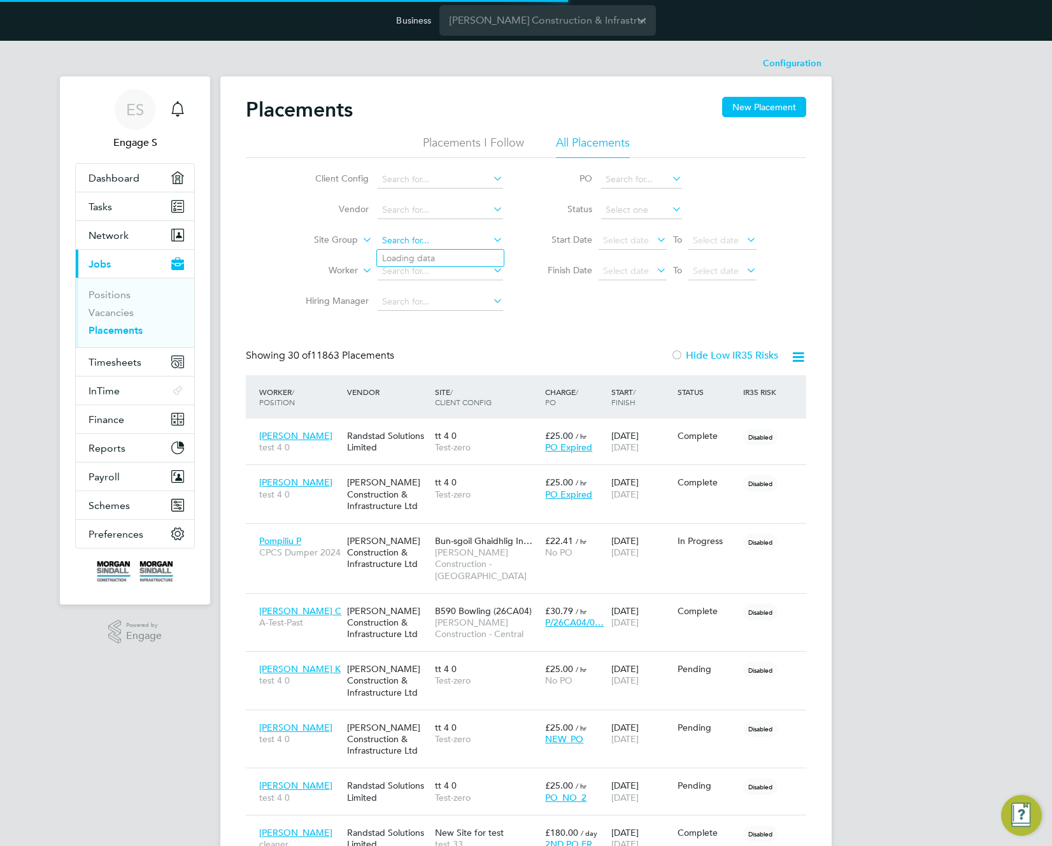
click at [418, 245] on input at bounding box center [441, 241] width 126 height 18
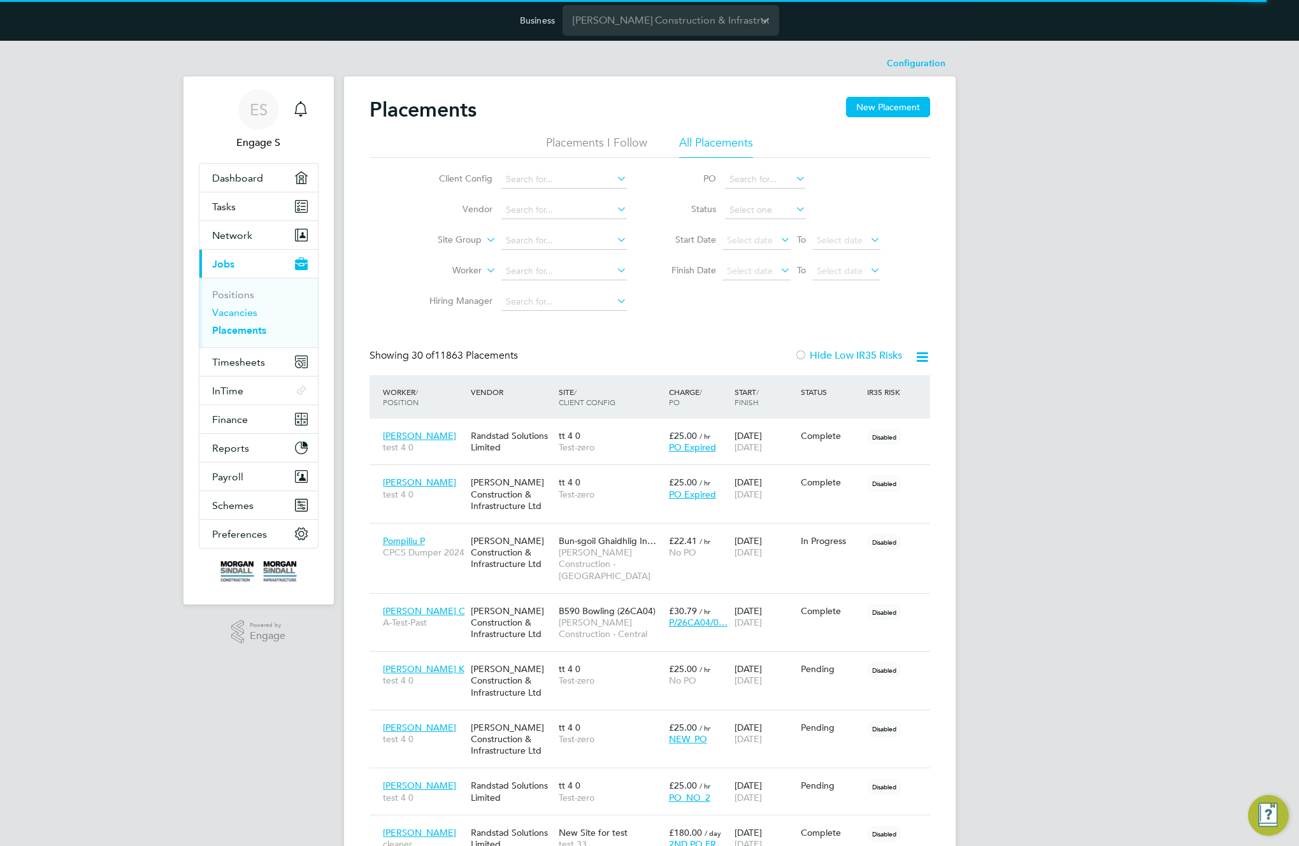
click at [227, 308] on link "Vacancies" at bounding box center [234, 312] width 45 height 12
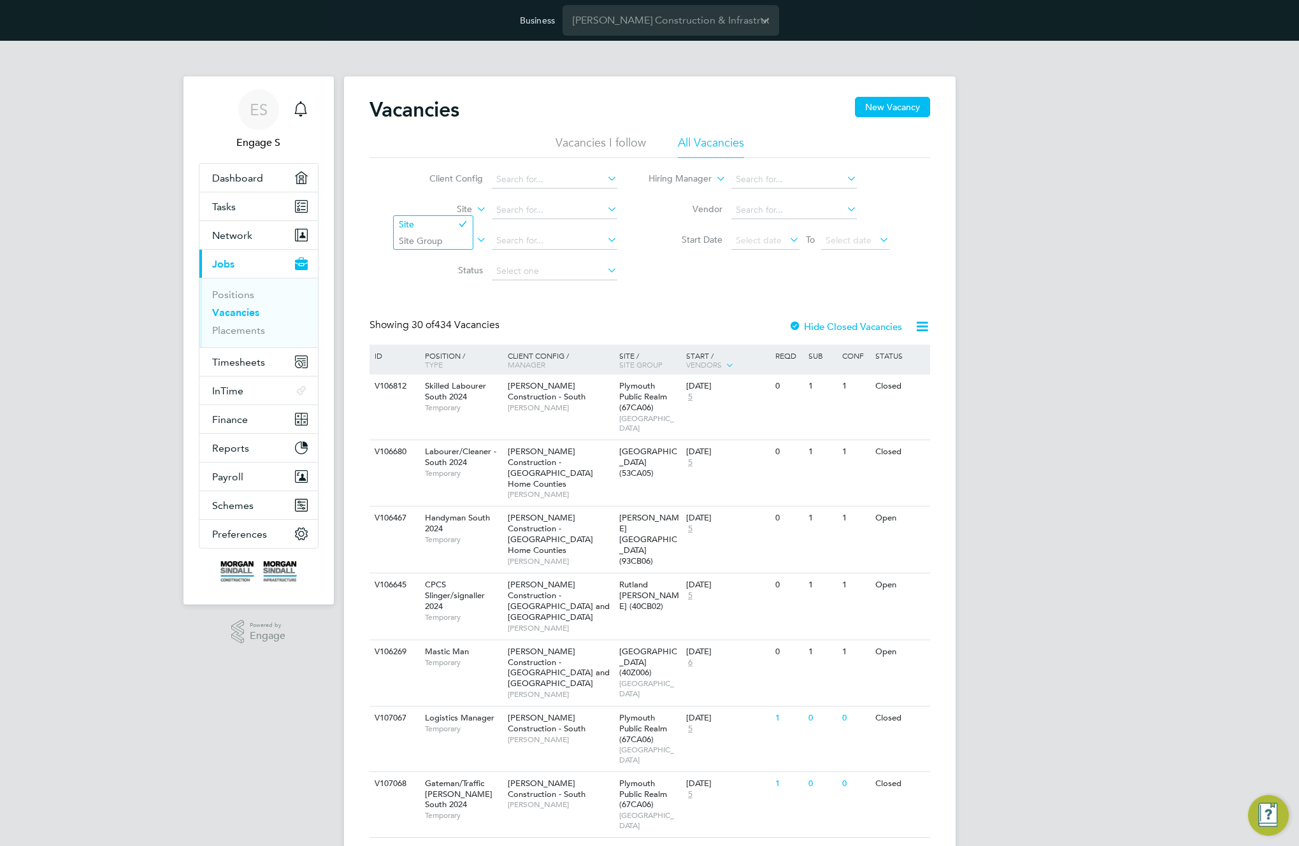
click at [471, 210] on label "Site" at bounding box center [435, 209] width 73 height 13
click at [445, 240] on li "Site Group" at bounding box center [433, 241] width 79 height 17
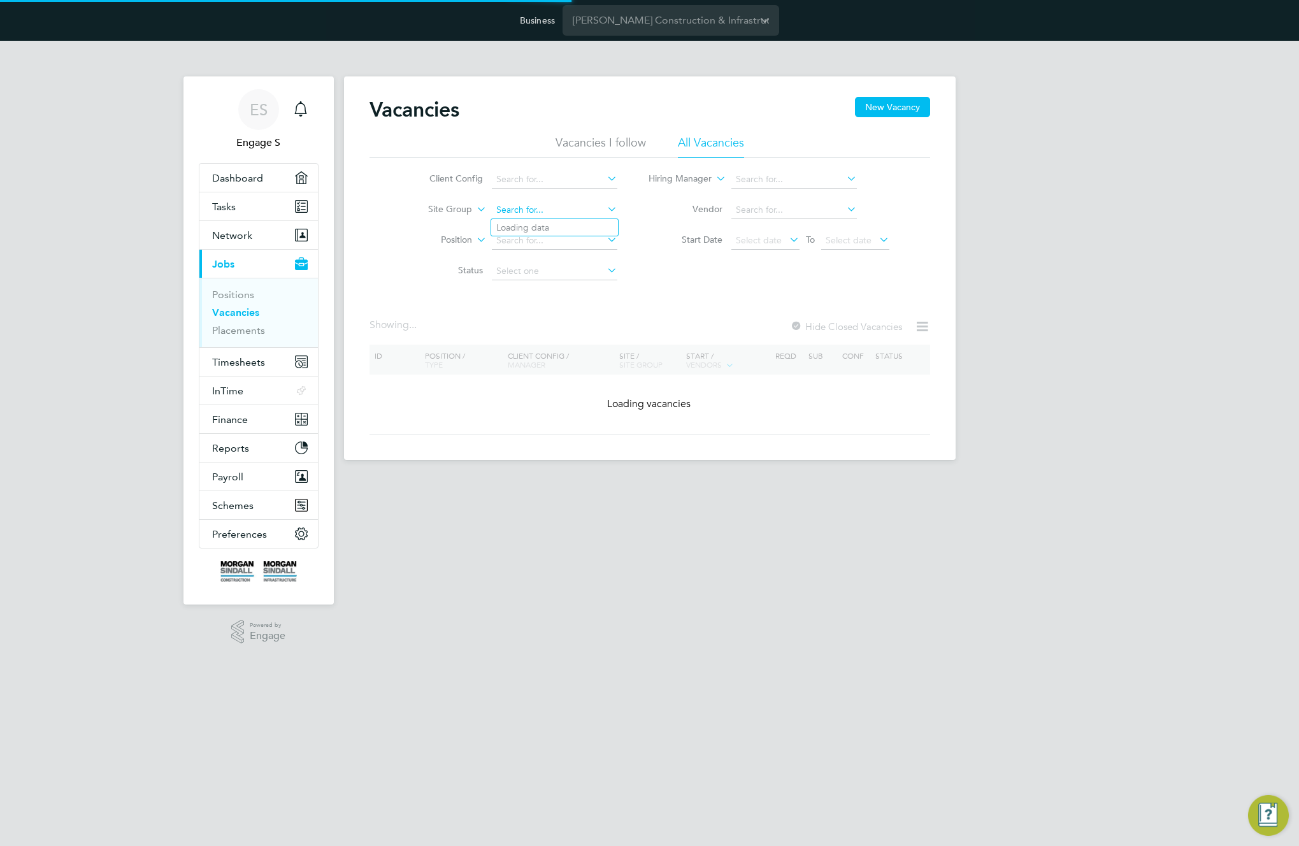
click at [537, 210] on input at bounding box center [555, 210] width 126 height 18
click at [233, 423] on span "Finance" at bounding box center [230, 419] width 36 height 12
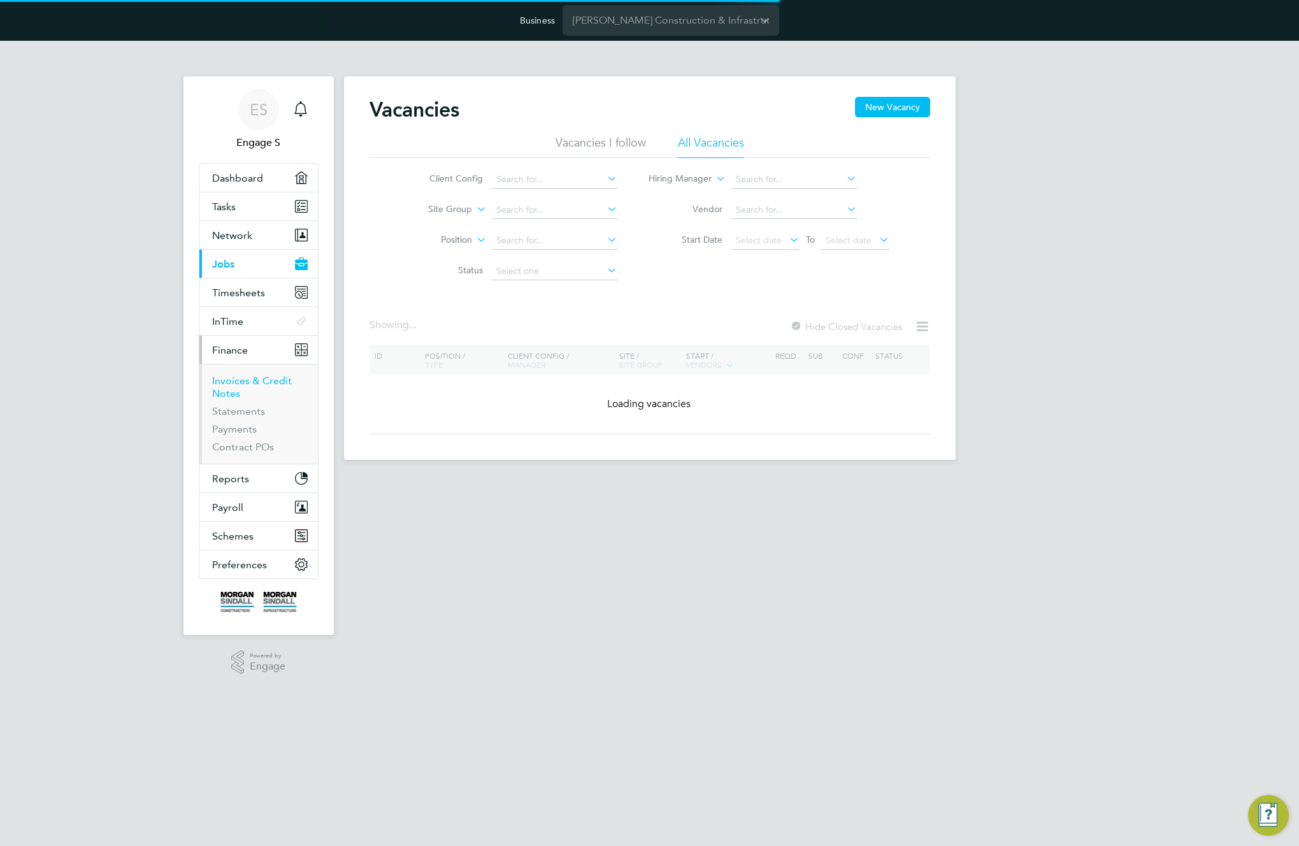
click at [223, 386] on link "Invoices & Credit Notes" at bounding box center [252, 387] width 80 height 25
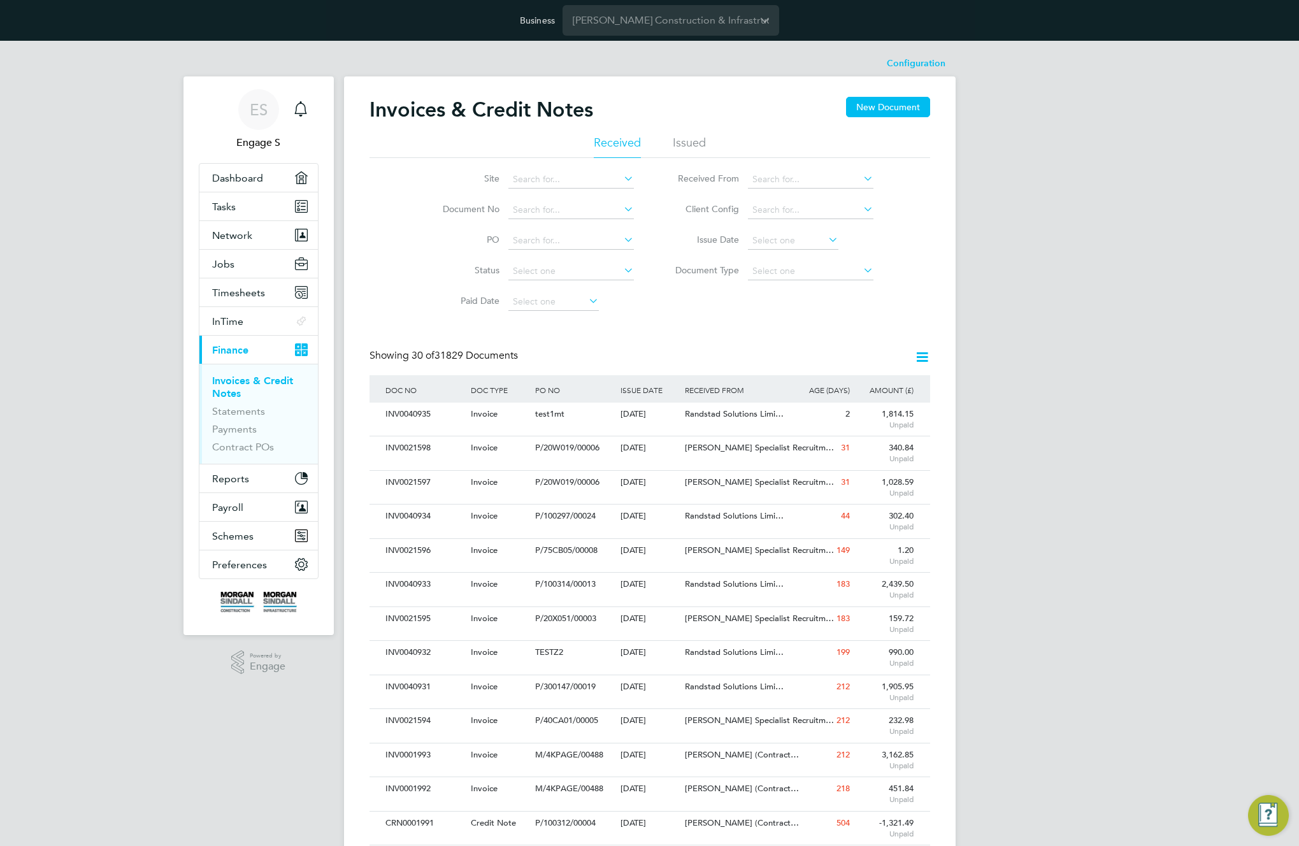
scroll to position [24, 87]
click at [570, 182] on input at bounding box center [571, 180] width 126 height 18
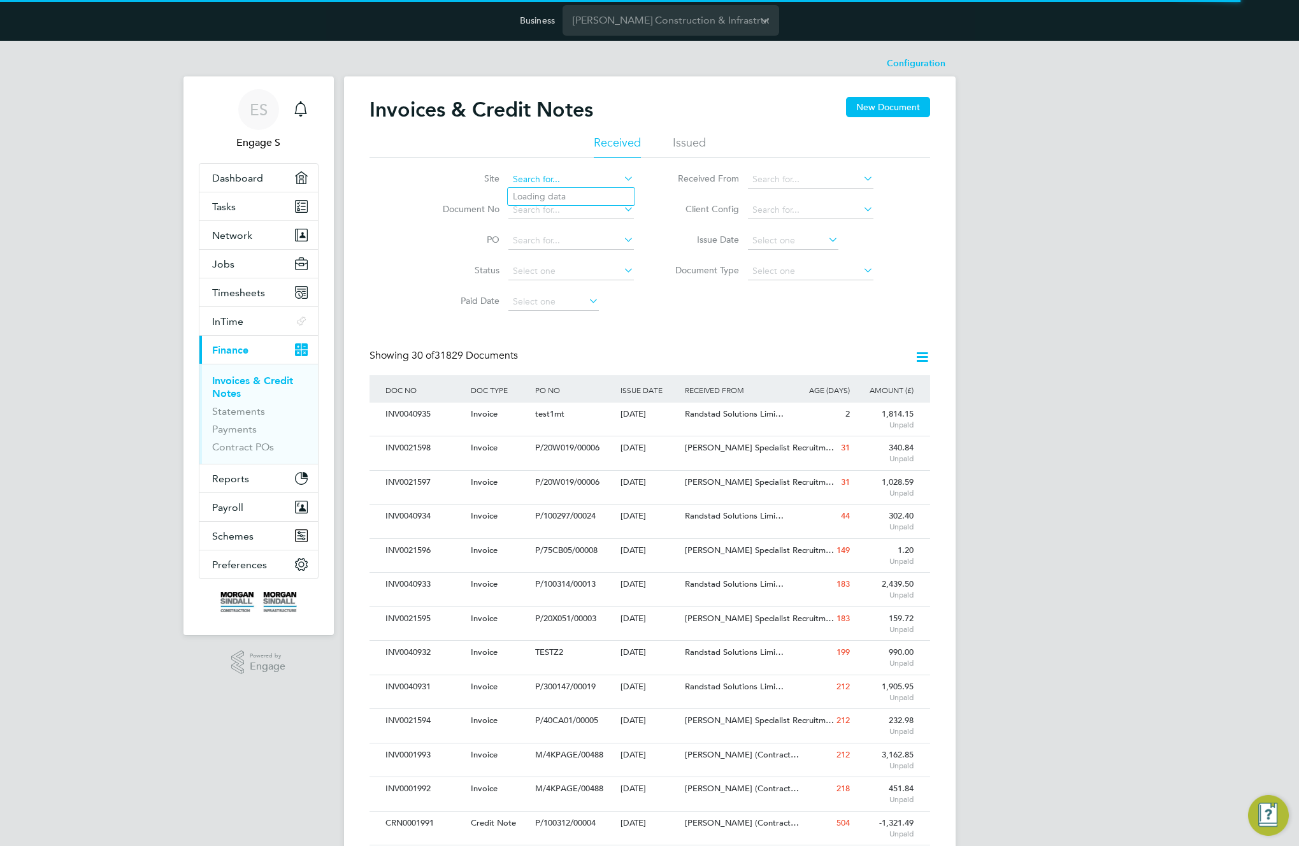
click at [616, 180] on input at bounding box center [571, 180] width 126 height 18
click at [621, 176] on icon at bounding box center [621, 178] width 0 height 18
click at [614, 178] on input at bounding box center [571, 180] width 126 height 18
click at [601, 294] on li "Paid Date" at bounding box center [530, 302] width 240 height 31
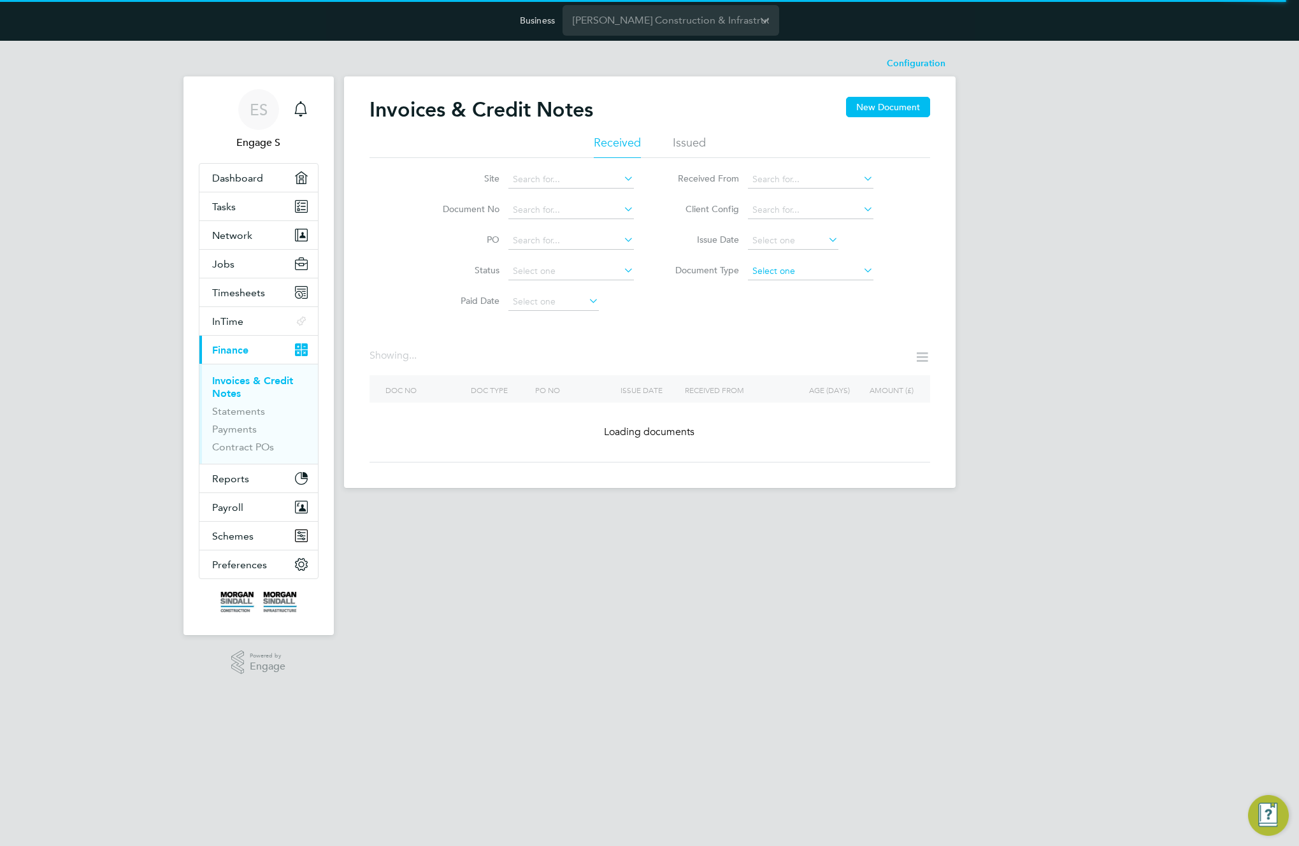
click at [769, 271] on input at bounding box center [811, 271] width 126 height 18
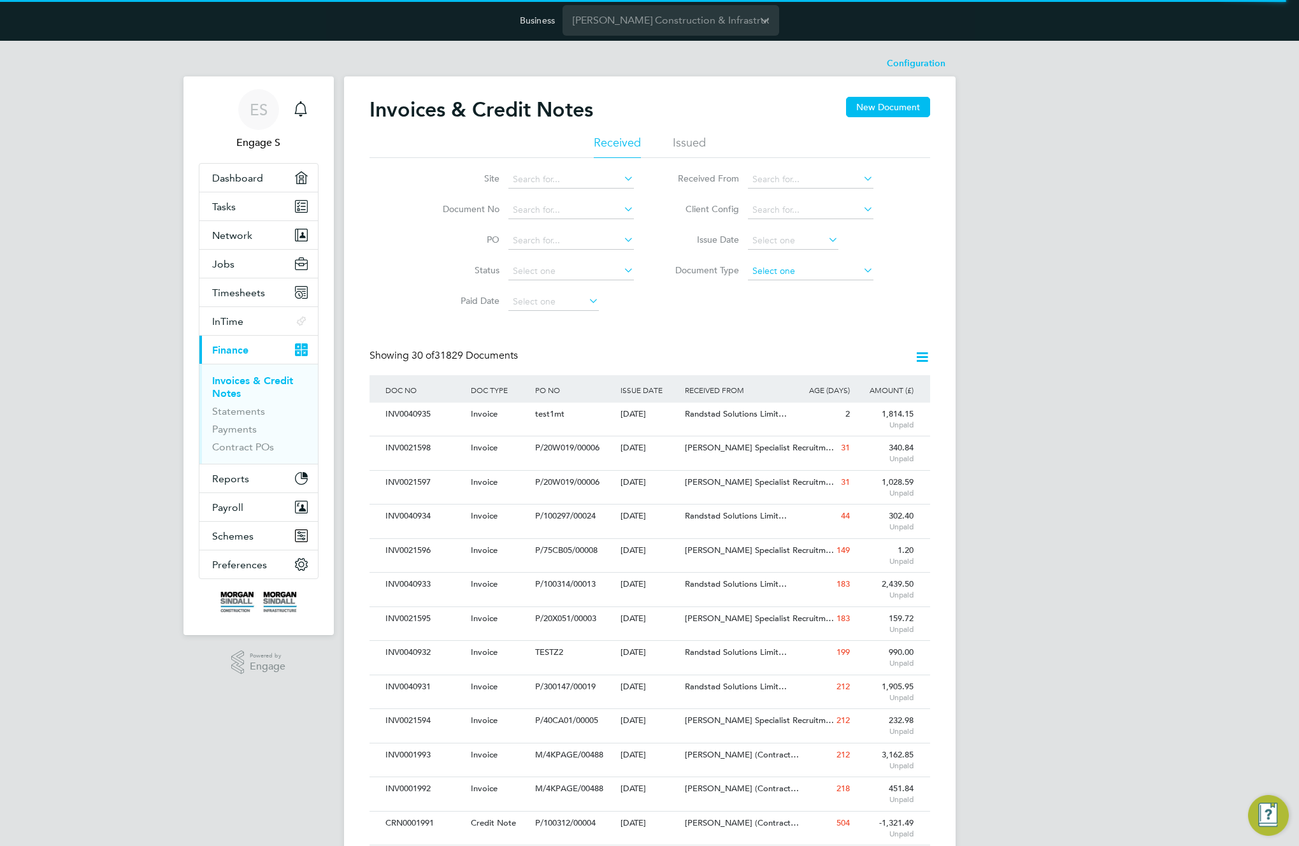
click at [772, 271] on input at bounding box center [811, 271] width 126 height 18
click at [767, 304] on li "Credit notes" at bounding box center [810, 305] width 127 height 17
type input "Credit notes"
drag, startPoint x: 865, startPoint y: 268, endPoint x: 860, endPoint y: 273, distance: 6.8
click at [861, 269] on icon at bounding box center [861, 270] width 0 height 18
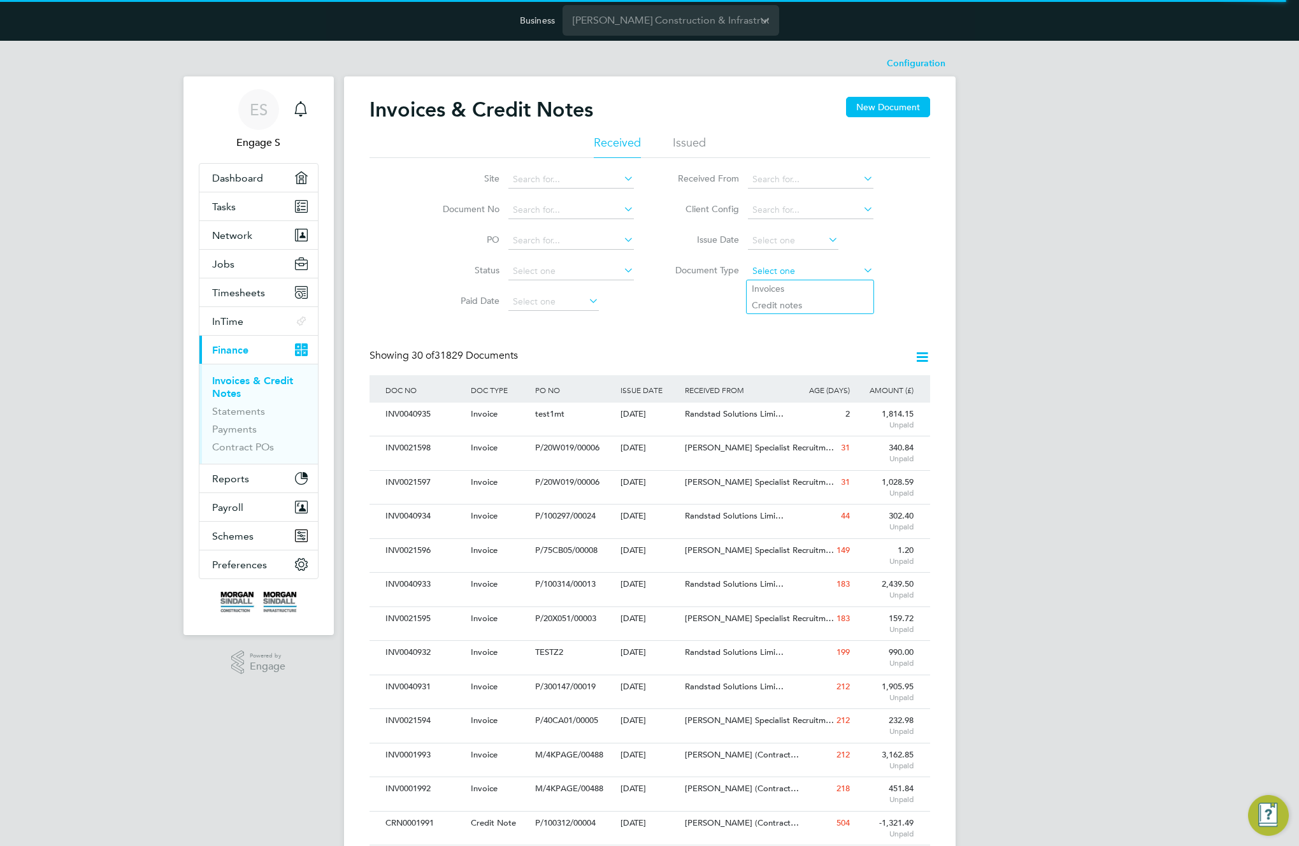
click at [852, 270] on input at bounding box center [811, 271] width 126 height 18
click at [820, 302] on li "Credit notes" at bounding box center [810, 305] width 127 height 17
type input "Credit notes"
click at [923, 352] on icon at bounding box center [922, 357] width 16 height 16
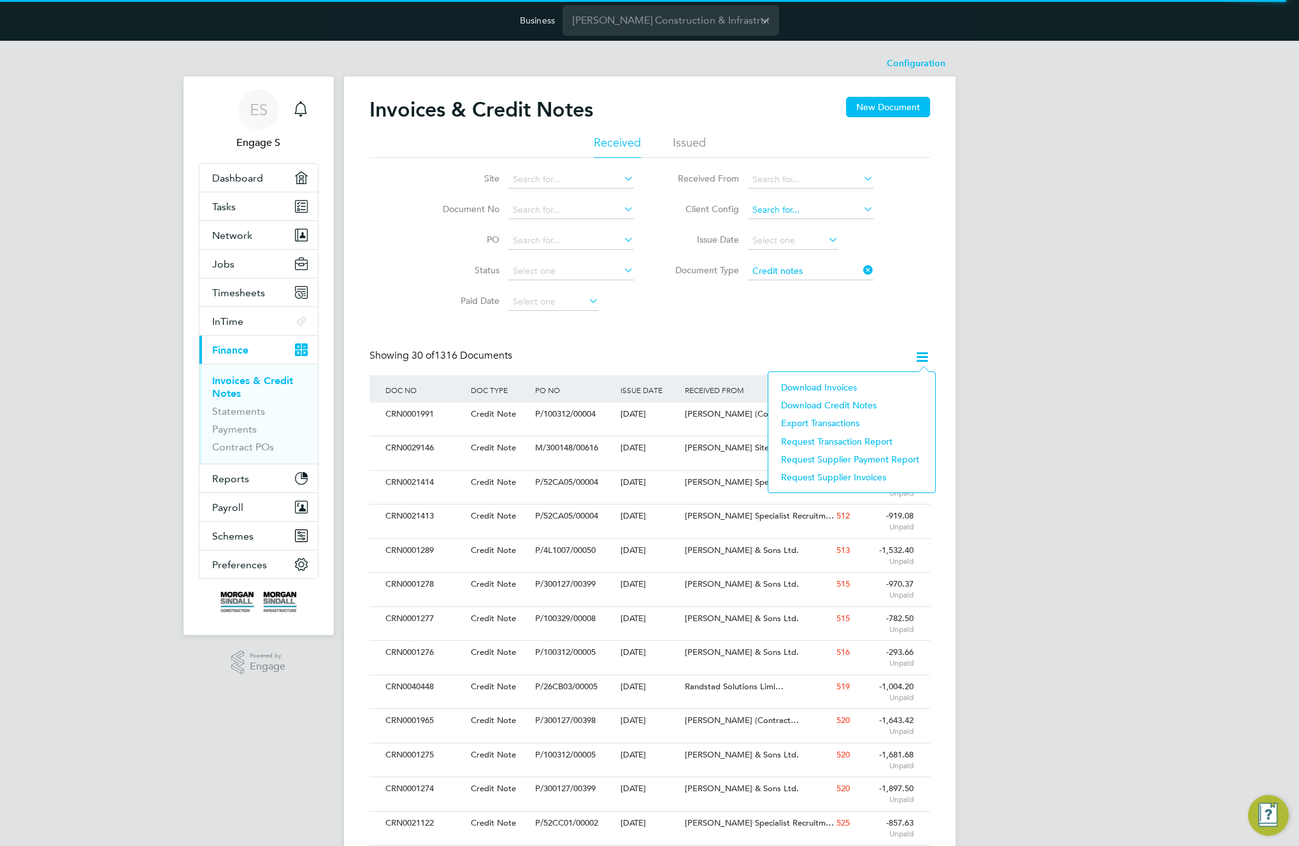
click at [779, 212] on input at bounding box center [811, 210] width 126 height 18
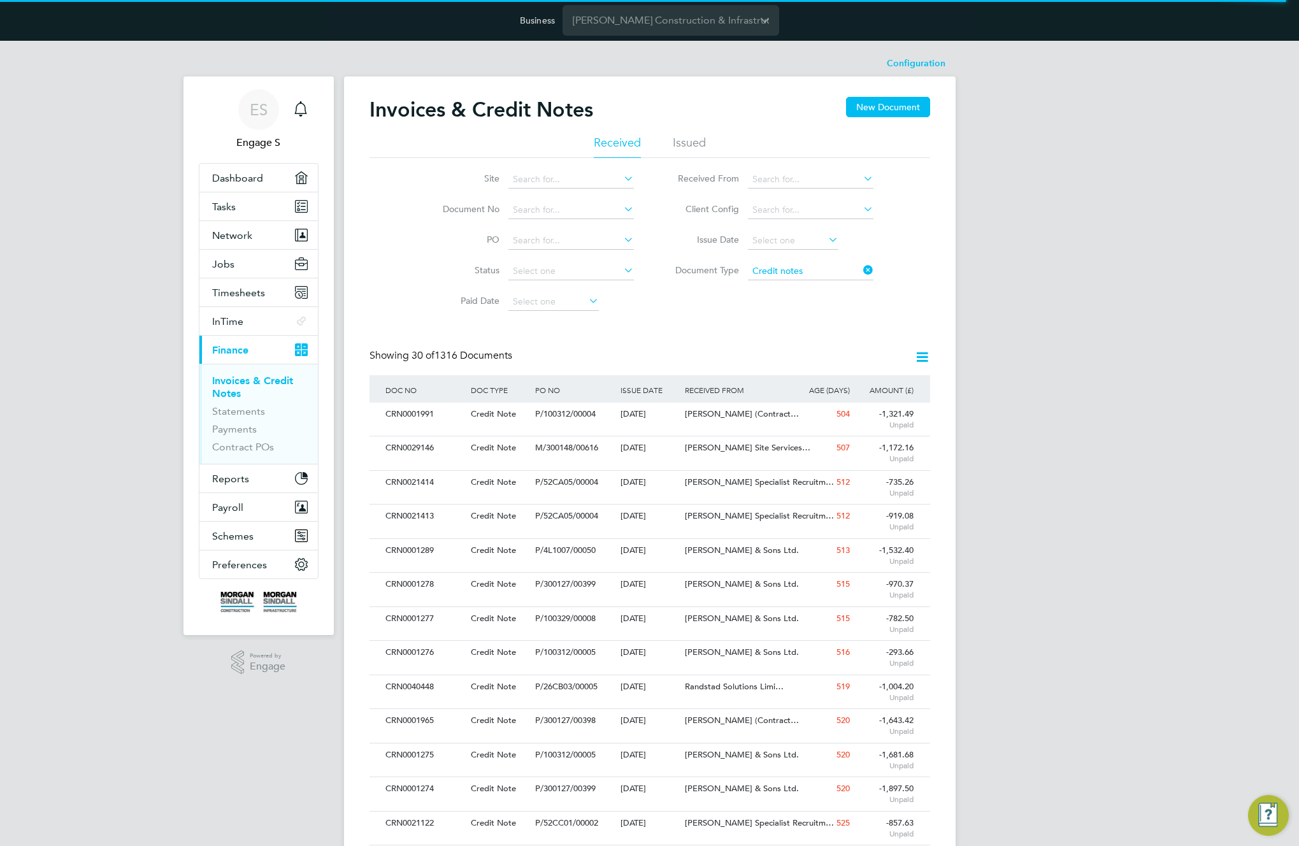
click at [782, 245] on li "[PERSON_NAME] Construction & Infrastructure Ltd" at bounding box center [851, 250] width 208 height 29
type input "[PERSON_NAME] Construction & Infrastructure Ltd"
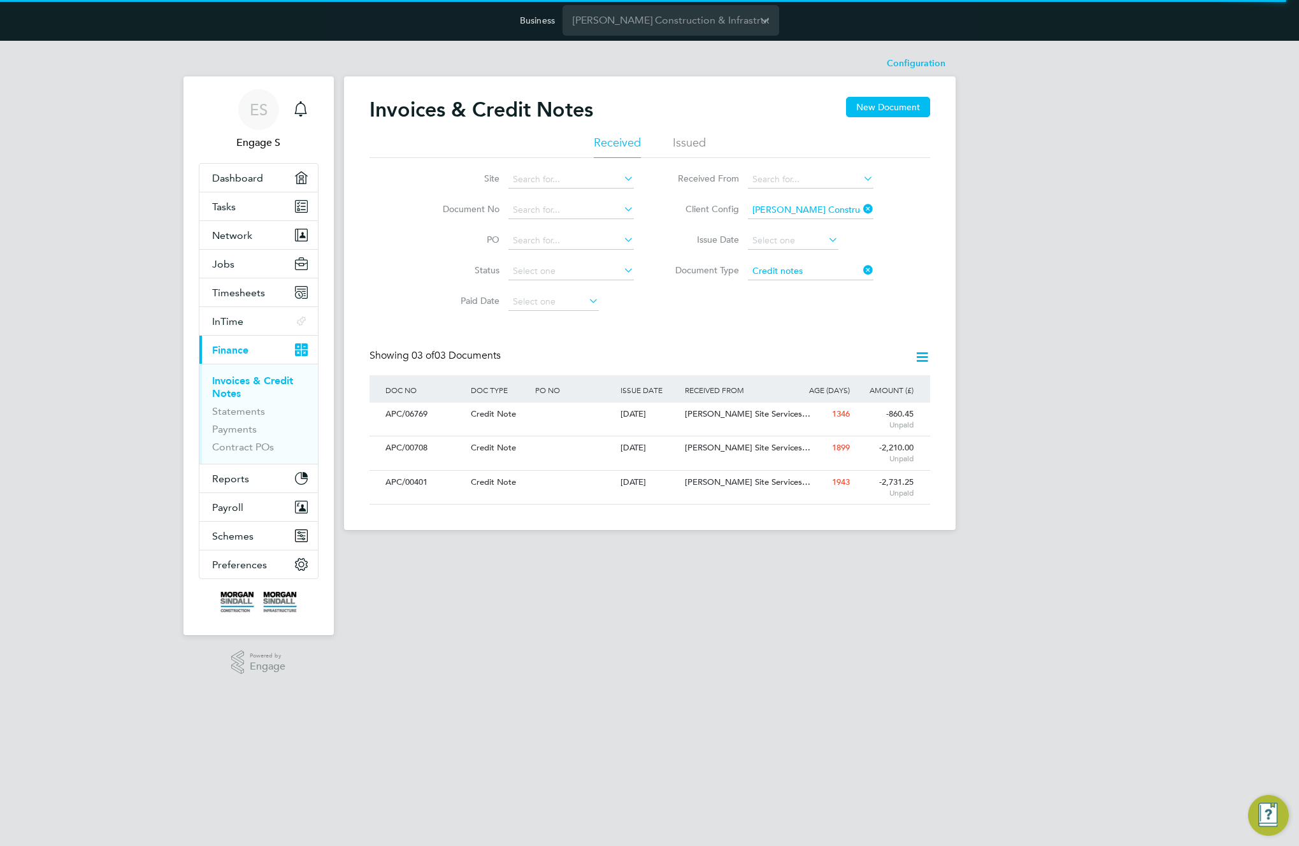
click at [925, 355] on icon at bounding box center [922, 357] width 16 height 16
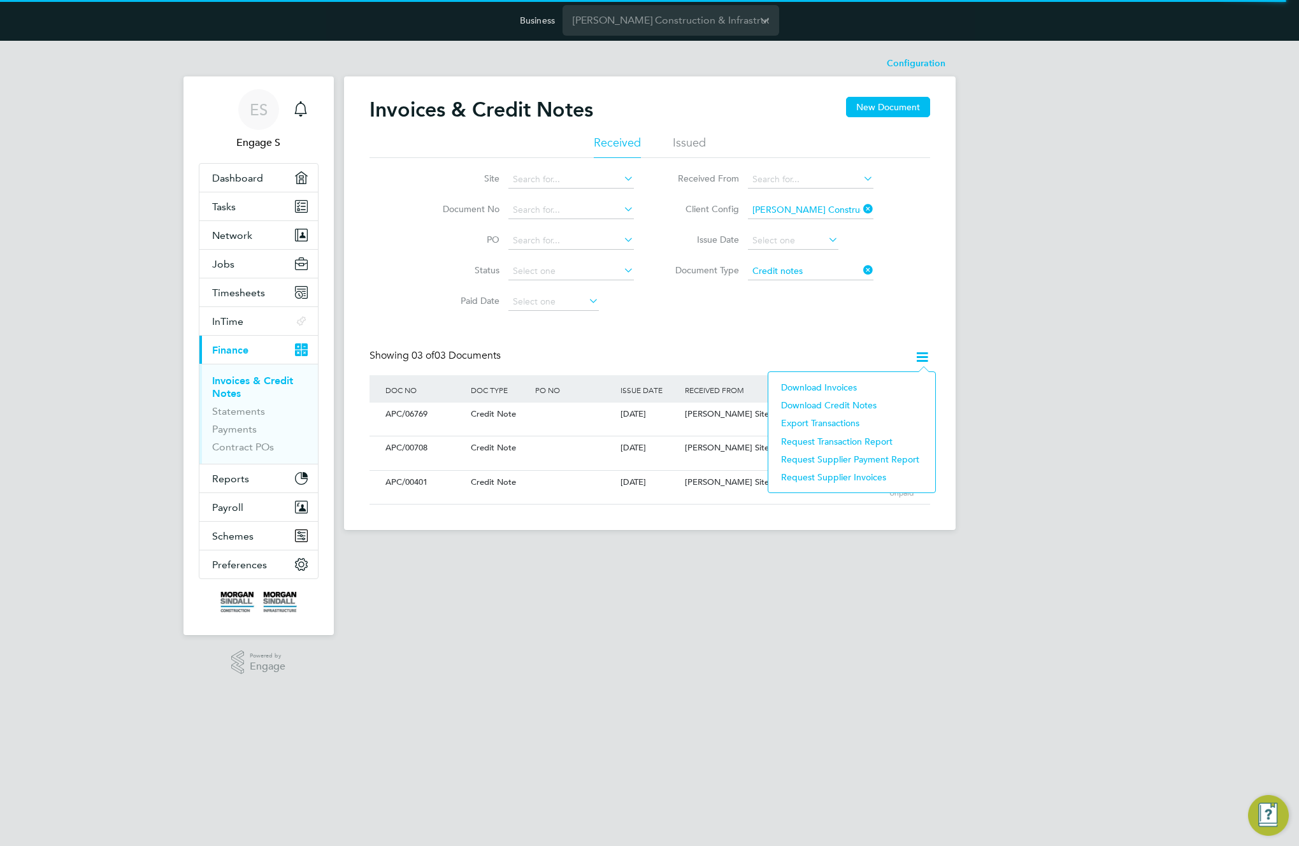
click at [820, 403] on li "Download credit notes" at bounding box center [852, 405] width 154 height 18
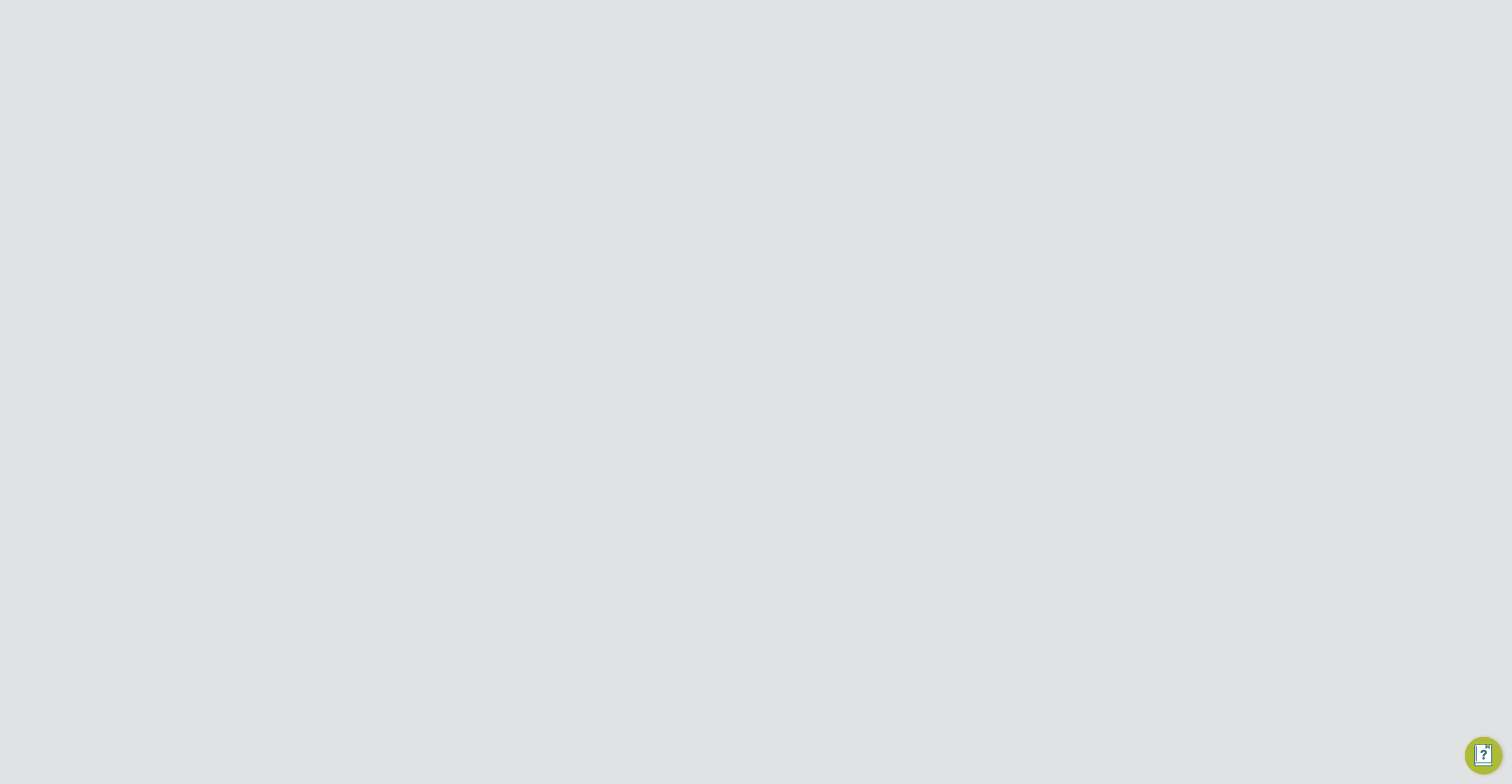
click at [787, 225] on button "Details" at bounding box center [781, 226] width 27 height 29
click at [1001, 634] on span "View" at bounding box center [1005, 634] width 22 height 11
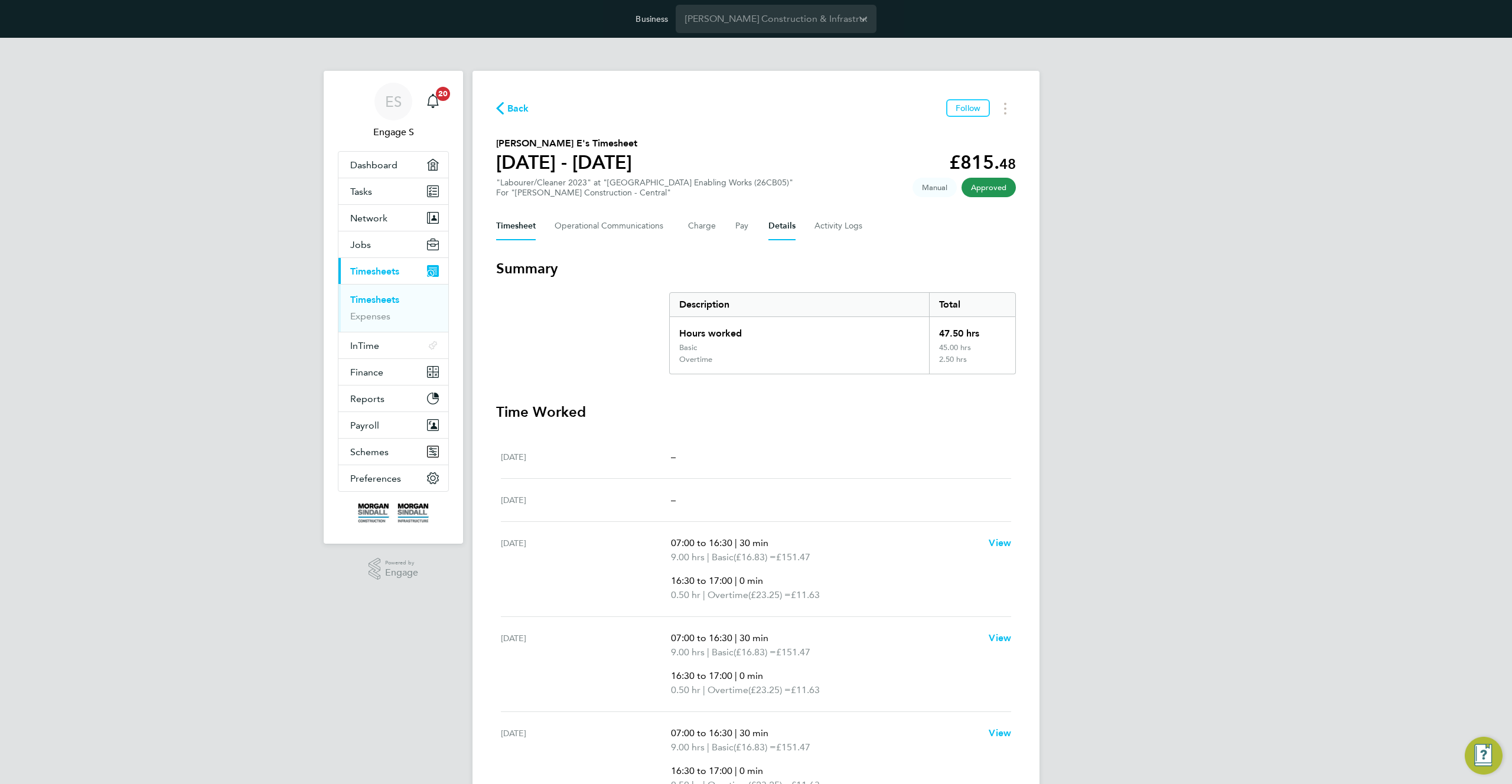
click at [774, 228] on button "Details" at bounding box center [781, 226] width 27 height 29
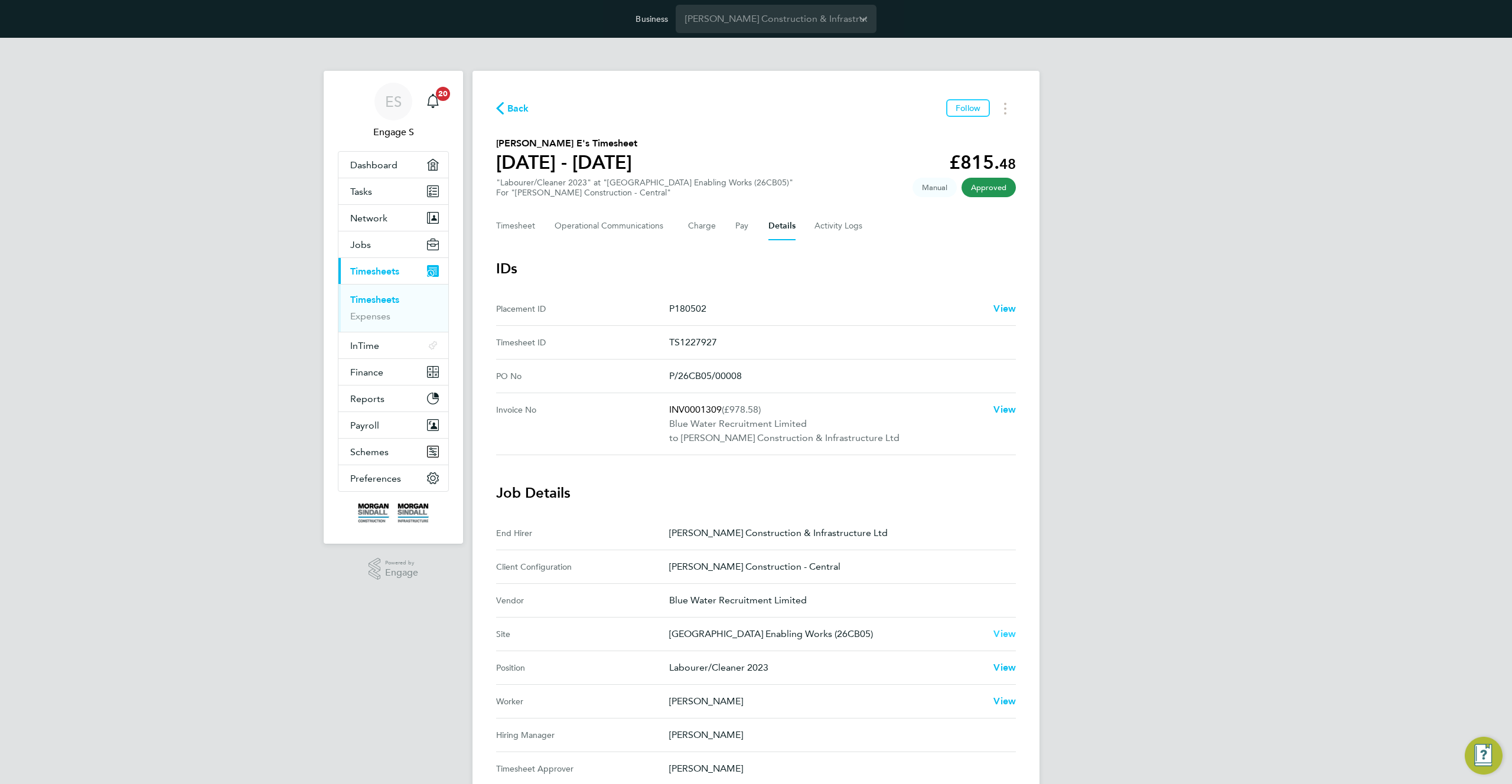
click at [1004, 634] on span "View" at bounding box center [1005, 634] width 22 height 11
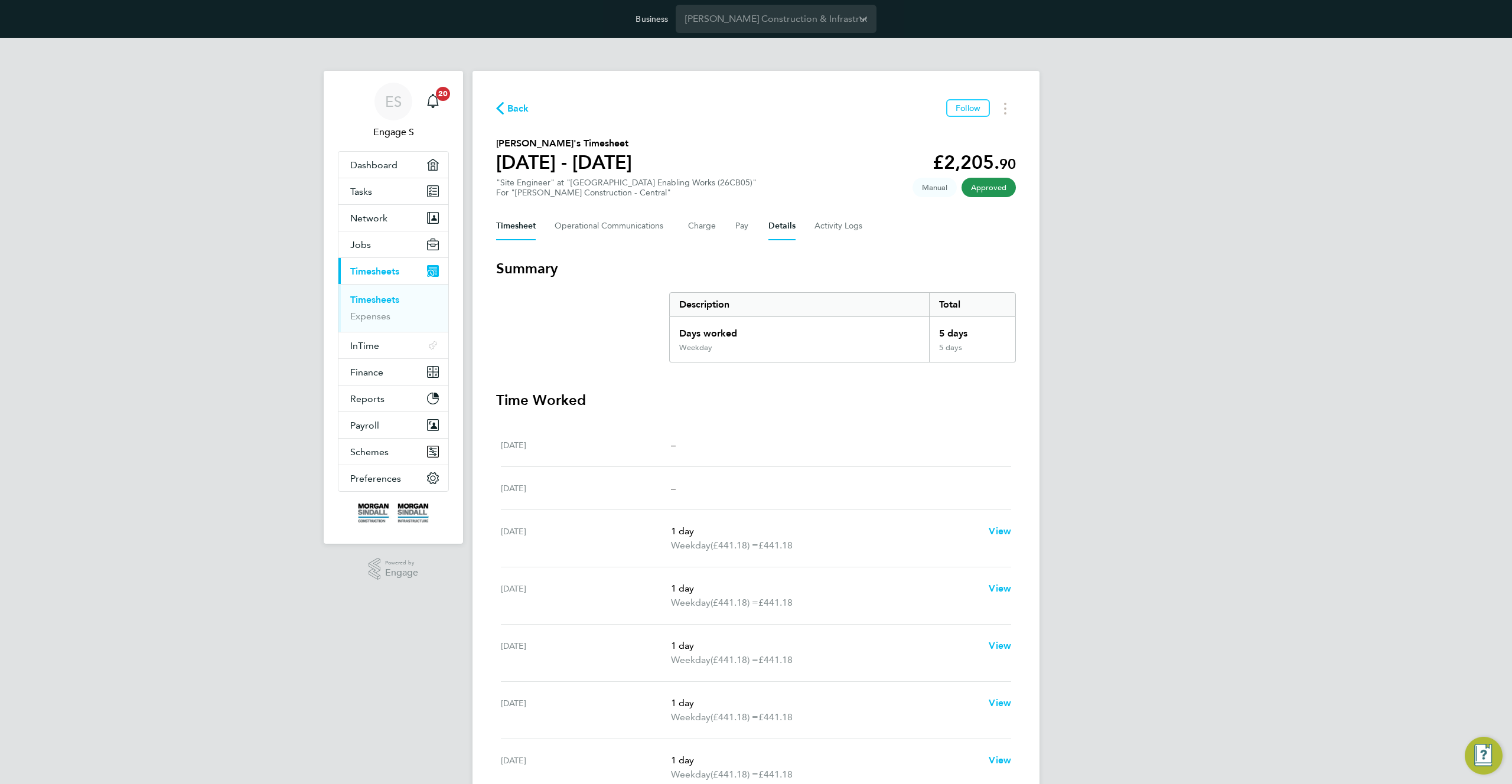
click at [769, 227] on button "Details" at bounding box center [781, 226] width 27 height 29
click at [782, 230] on button "Details" at bounding box center [781, 226] width 27 height 29
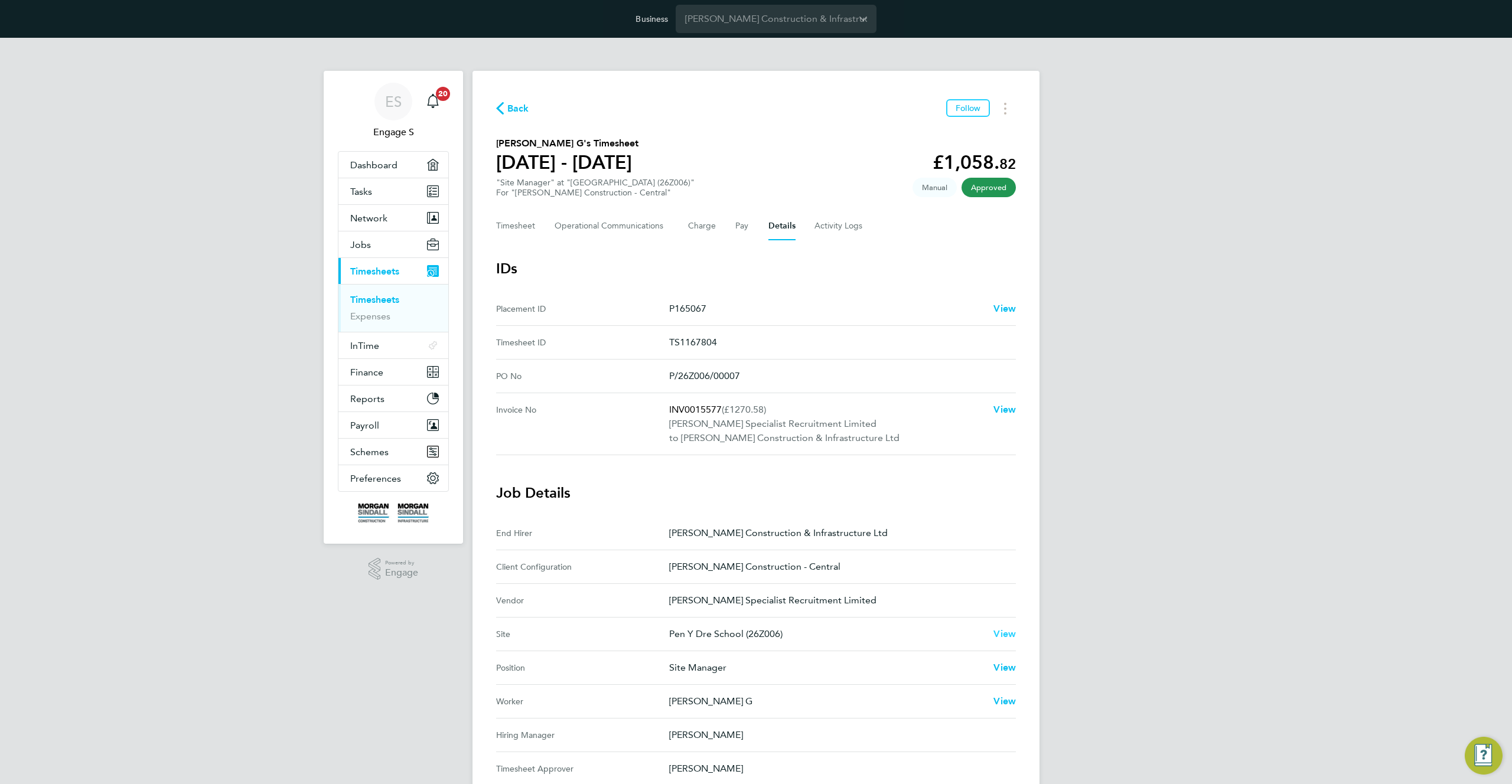
click at [1011, 632] on span "View" at bounding box center [1005, 634] width 22 height 11
click at [367, 243] on span "Jobs" at bounding box center [361, 245] width 20 height 11
click at [375, 303] on link "Placements" at bounding box center [375, 306] width 49 height 11
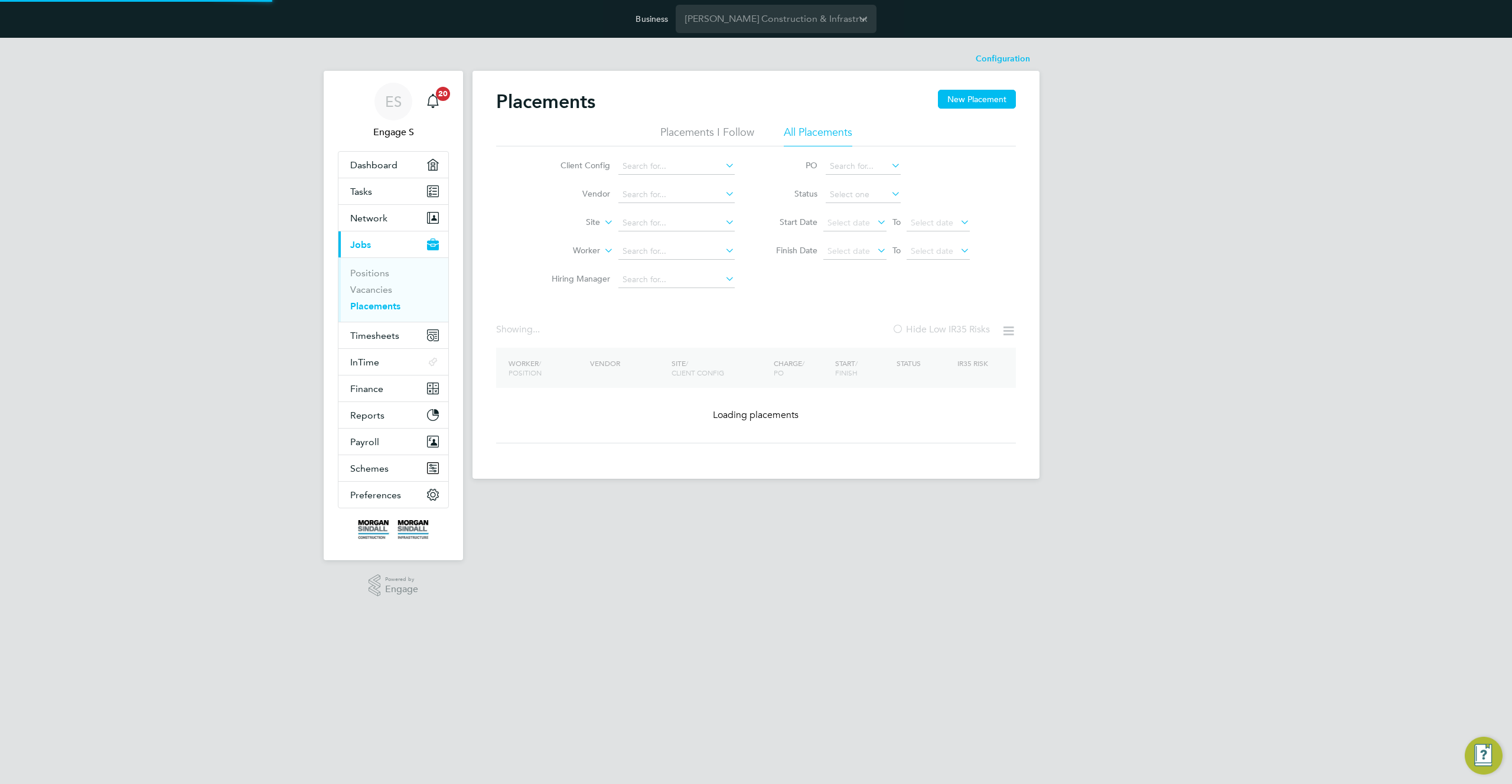
drag, startPoint x: 1145, startPoint y: 297, endPoint x: 1108, endPoint y: 269, distance: 46.4
click at [1108, 269] on div "ES Engage S Notifications 20 Applications: Dashboard Tasks Network Team Members…" at bounding box center [756, 268] width 1512 height 460
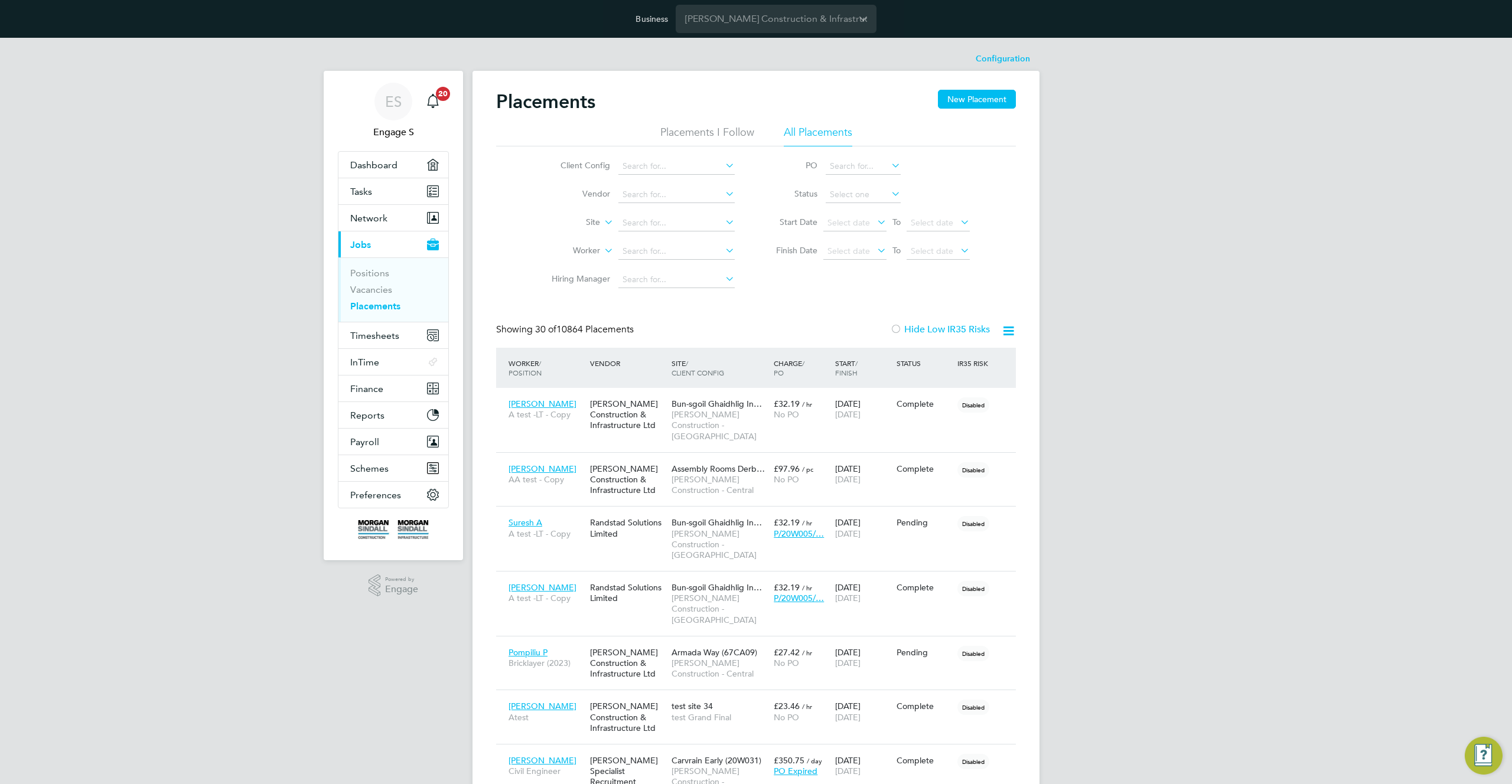
drag, startPoint x: 757, startPoint y: 318, endPoint x: 630, endPoint y: 317, distance: 127.0
click at [602, 221] on icon at bounding box center [602, 219] width 0 height 10
click at [568, 249] on li "Site Group" at bounding box center [564, 251] width 73 height 16
click at [658, 224] on input at bounding box center [677, 223] width 117 height 17
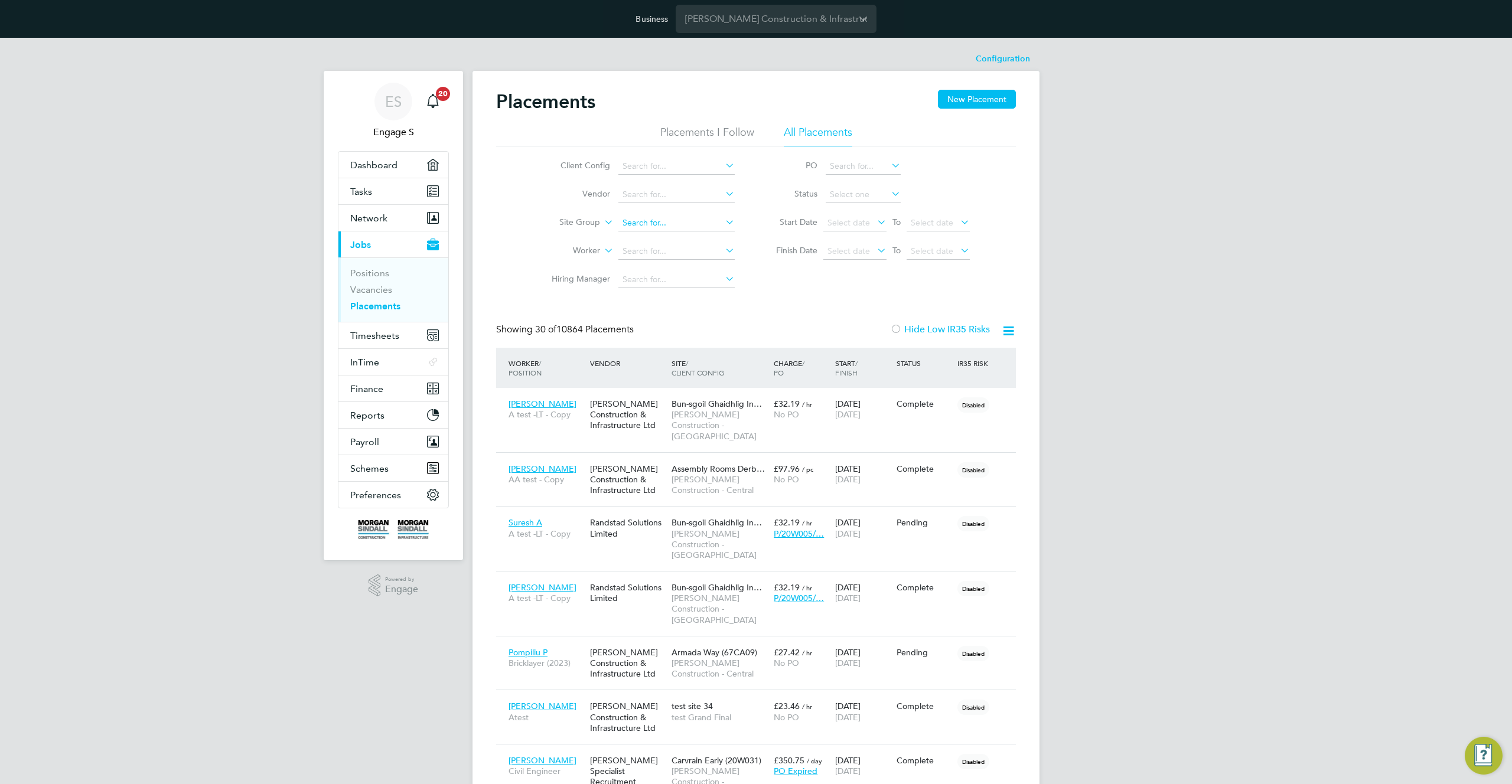
click at [708, 223] on input at bounding box center [677, 223] width 117 height 17
click at [723, 223] on icon at bounding box center [723, 222] width 0 height 17
click at [639, 225] on input at bounding box center [677, 223] width 117 height 17
click at [723, 222] on icon at bounding box center [723, 222] width 0 height 17
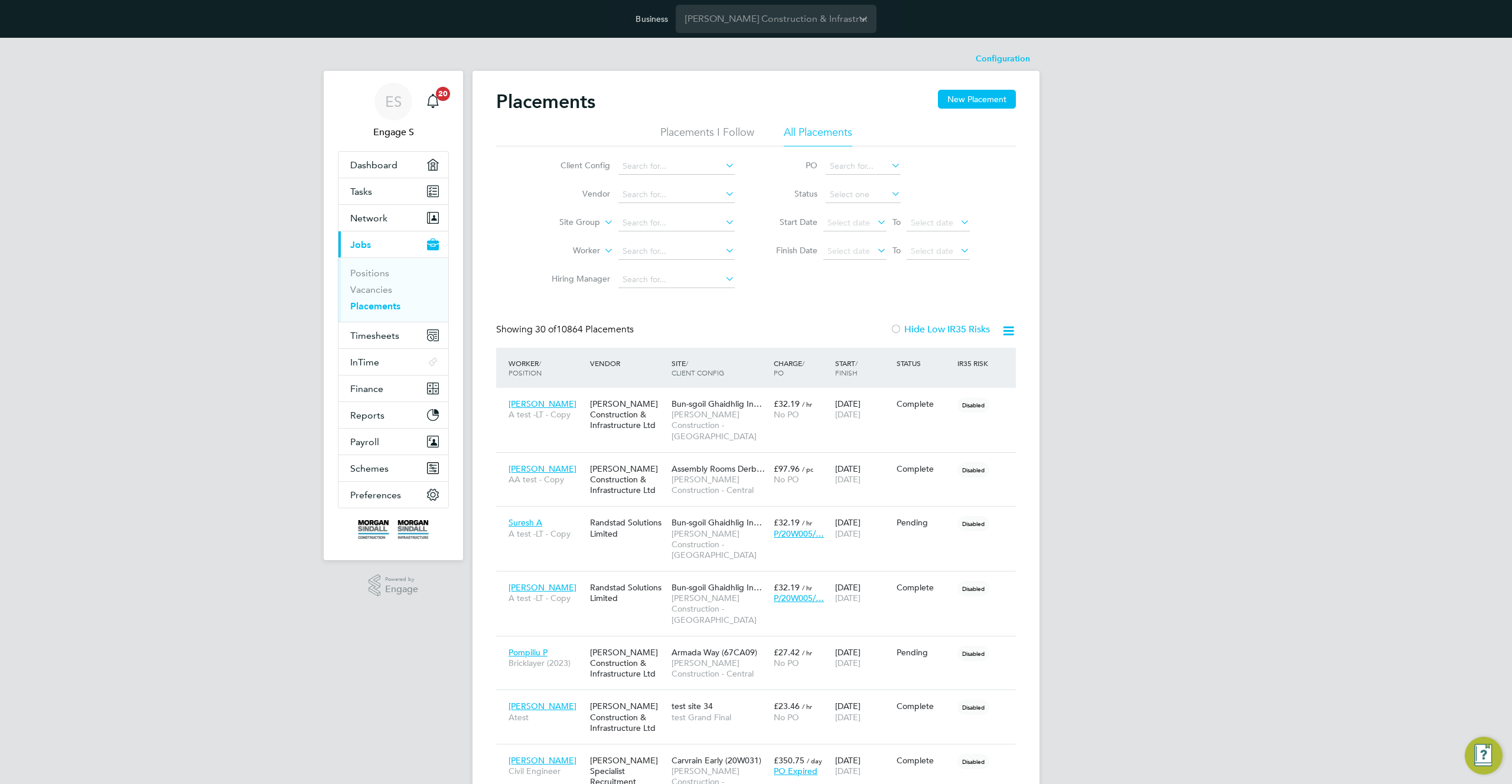
click at [723, 222] on icon at bounding box center [723, 222] width 0 height 17
click at [593, 223] on label "Site Group" at bounding box center [565, 222] width 68 height 12
click at [564, 235] on li "Site" at bounding box center [564, 236] width 73 height 16
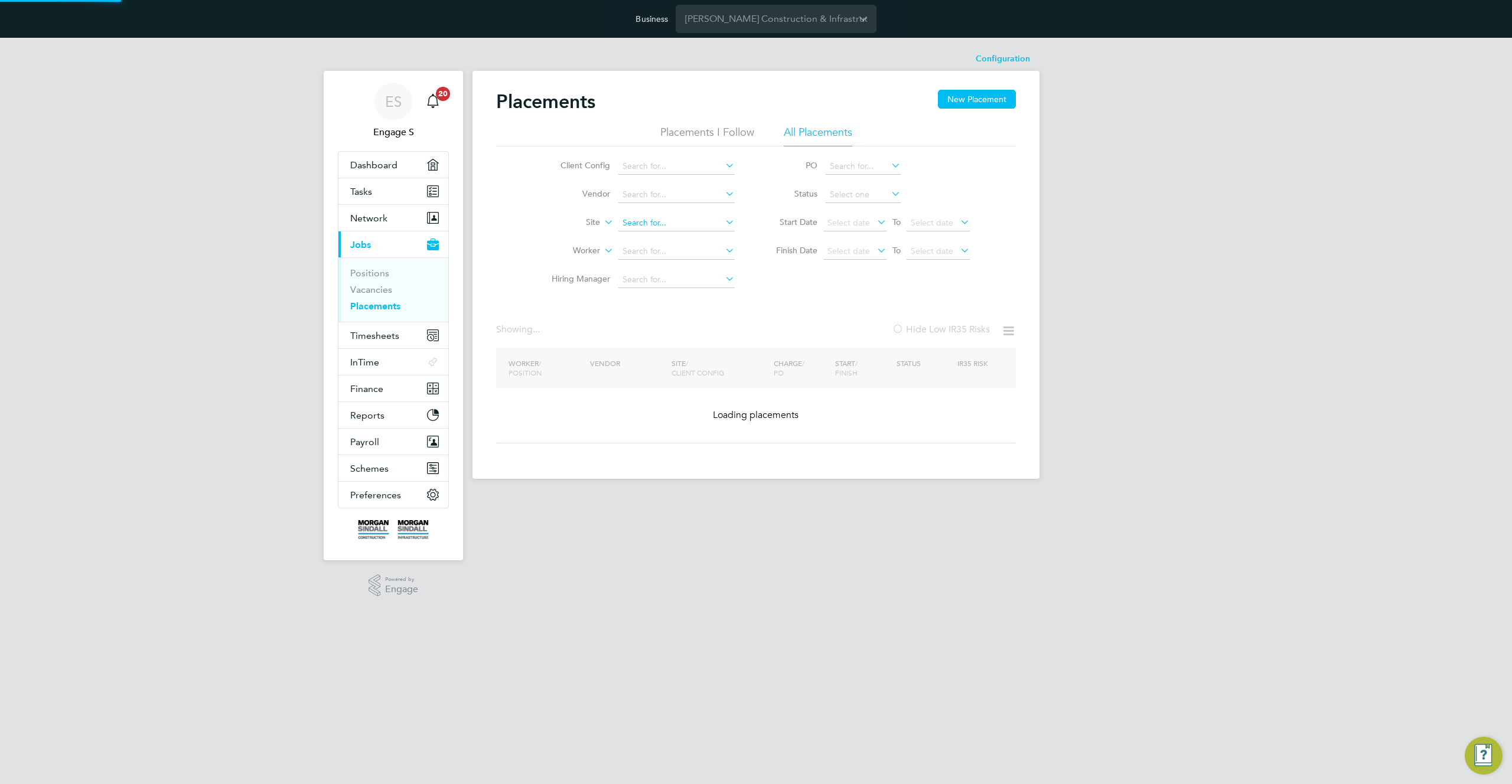
click at [650, 222] on input at bounding box center [677, 223] width 117 height 17
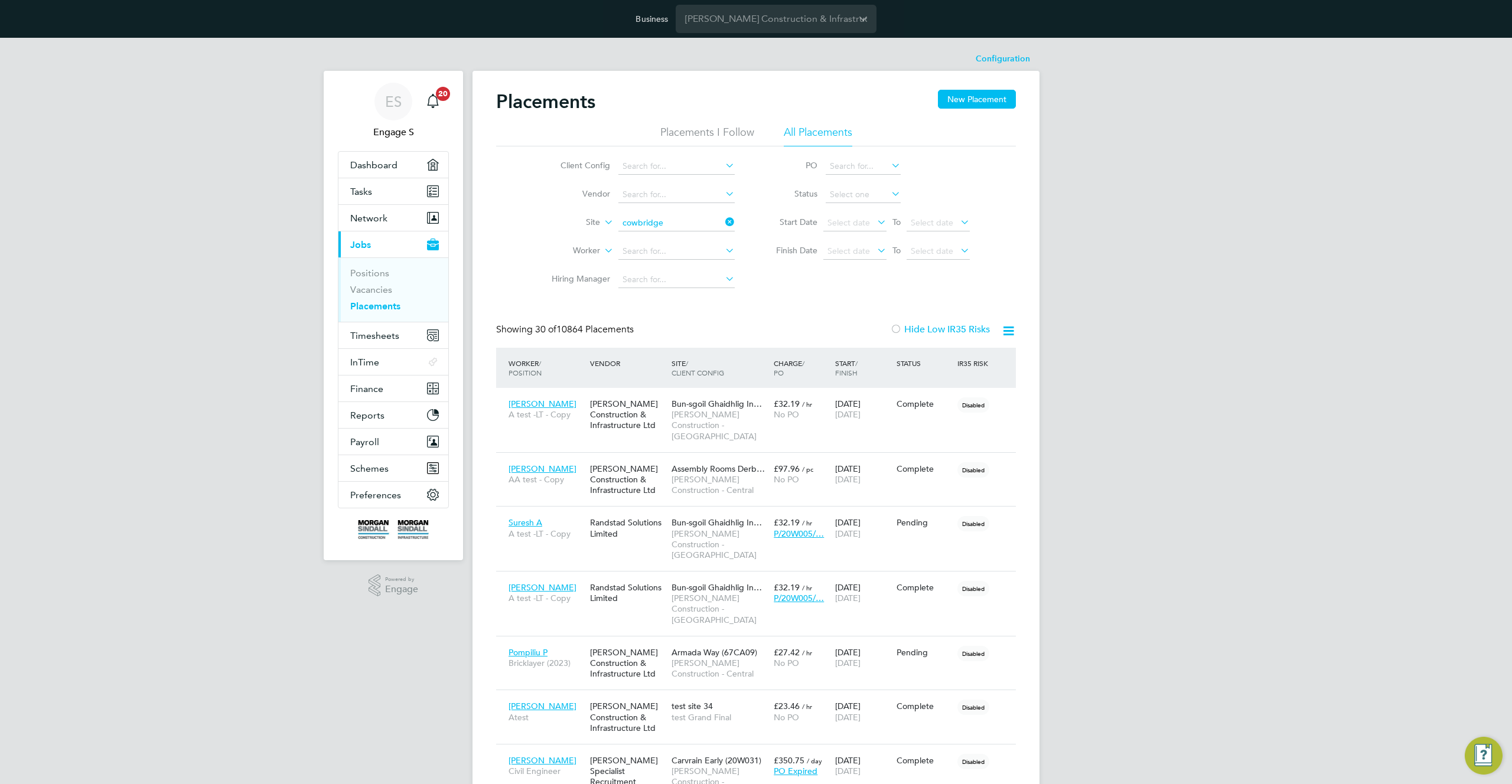
click at [670, 239] on li "Cowbridge Primary School (26Z003)" at bounding box center [689, 239] width 144 height 16
type input "[GEOGRAPHIC_DATA] (26Z003)"
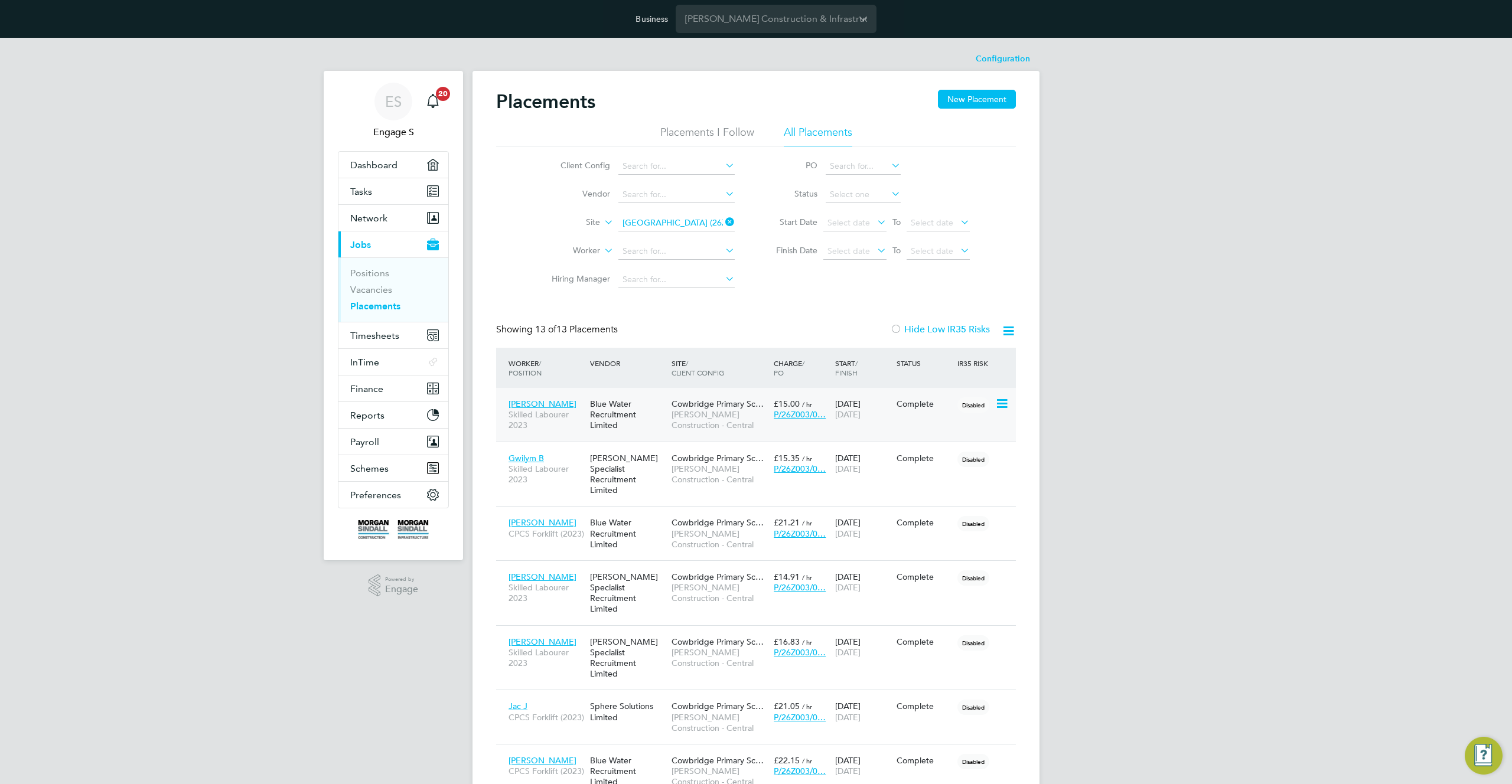
click at [698, 415] on span "[PERSON_NAME] Construction - Central" at bounding box center [719, 420] width 96 height 21
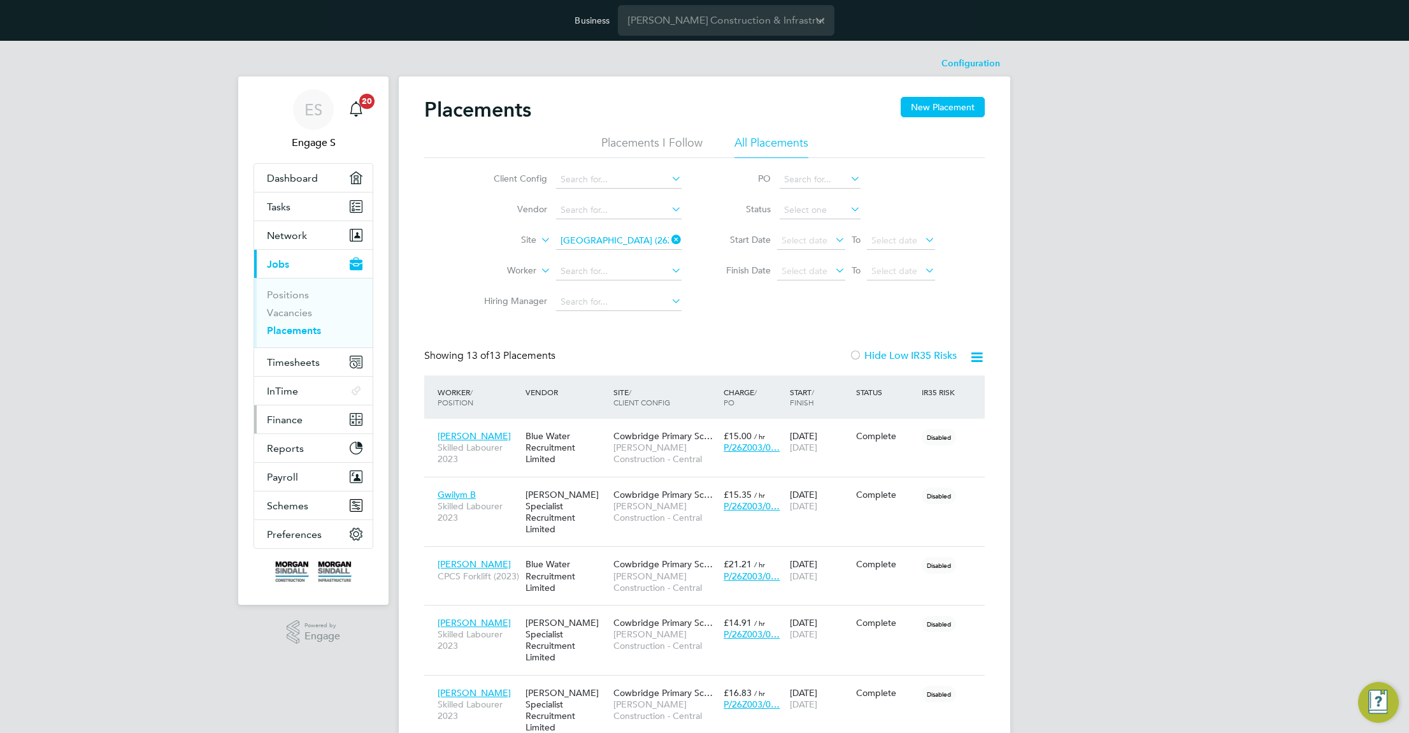
click at [291, 420] on span "Finance" at bounding box center [285, 419] width 36 height 12
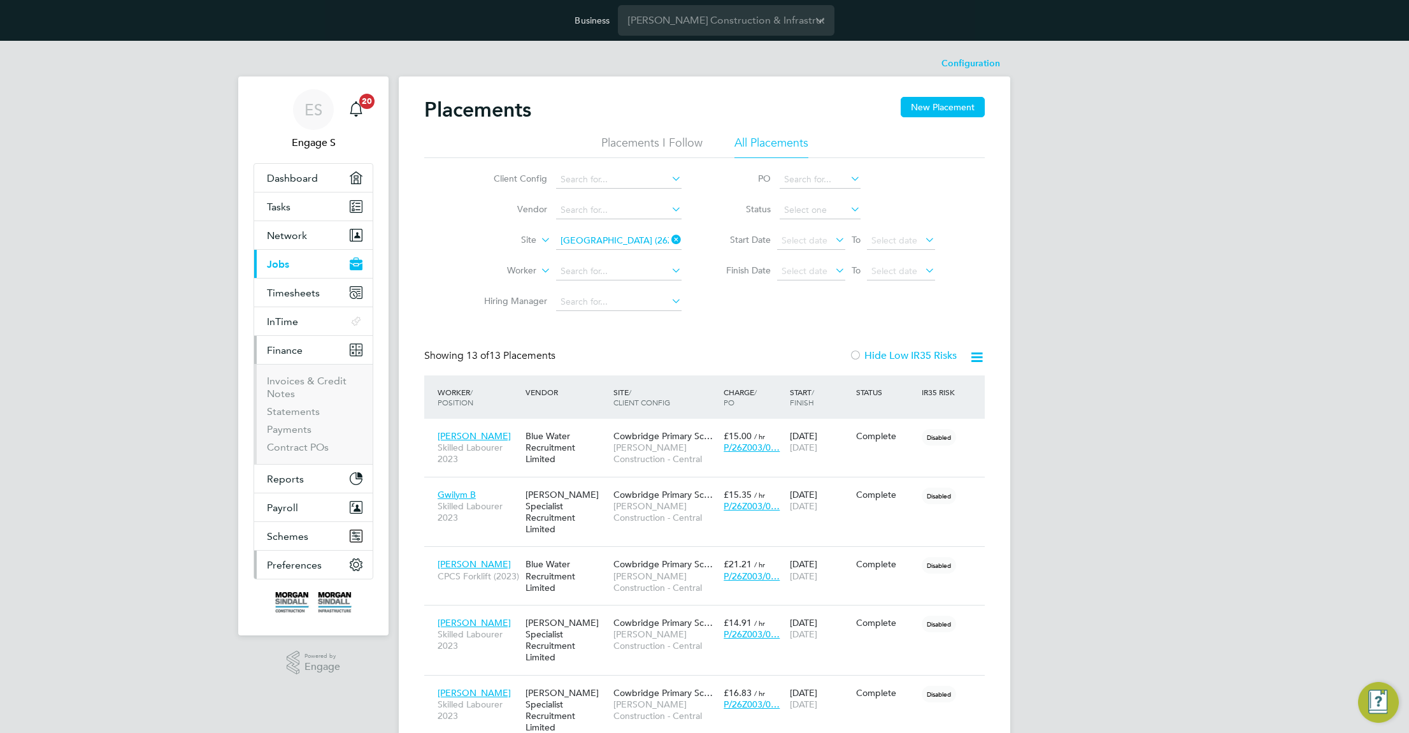
click at [324, 567] on button "Preferences" at bounding box center [313, 564] width 118 height 28
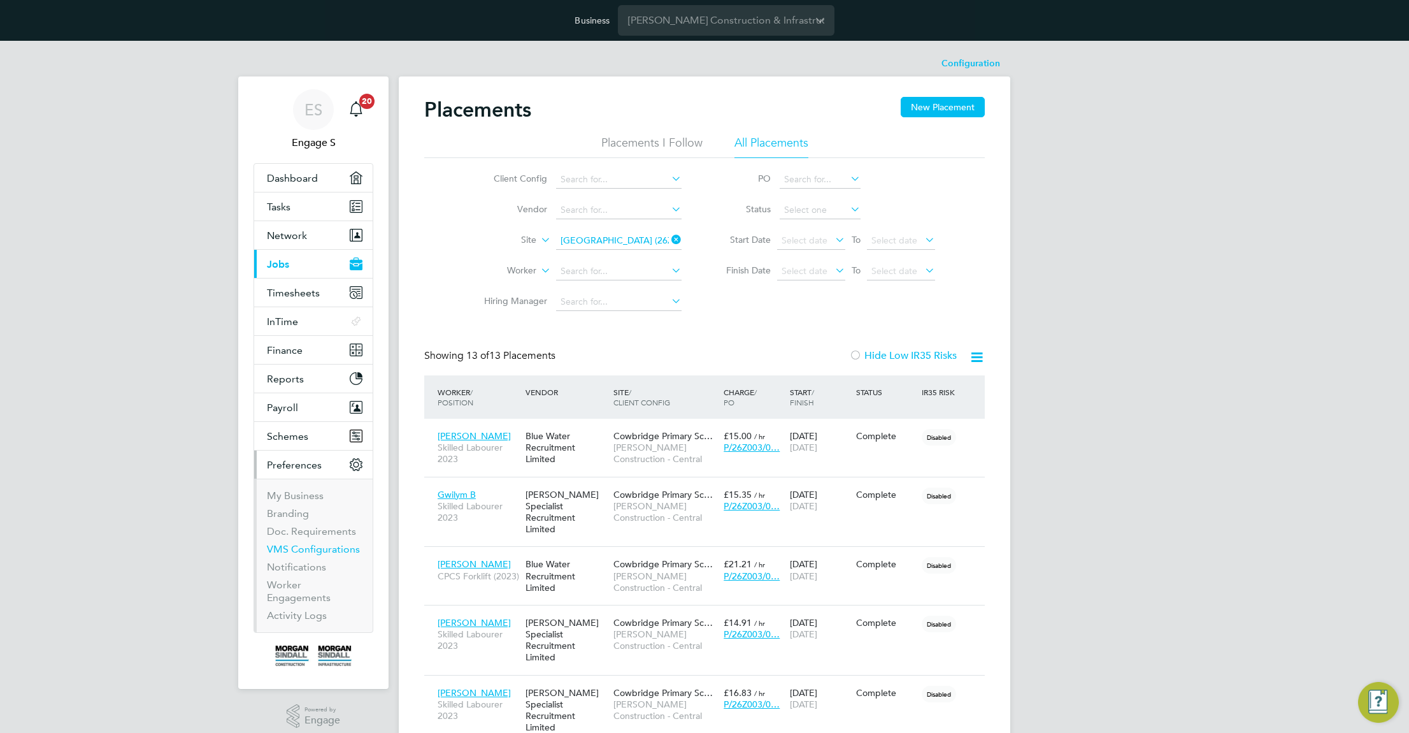
click at [301, 545] on link "VMS Configurations" at bounding box center [313, 549] width 93 height 12
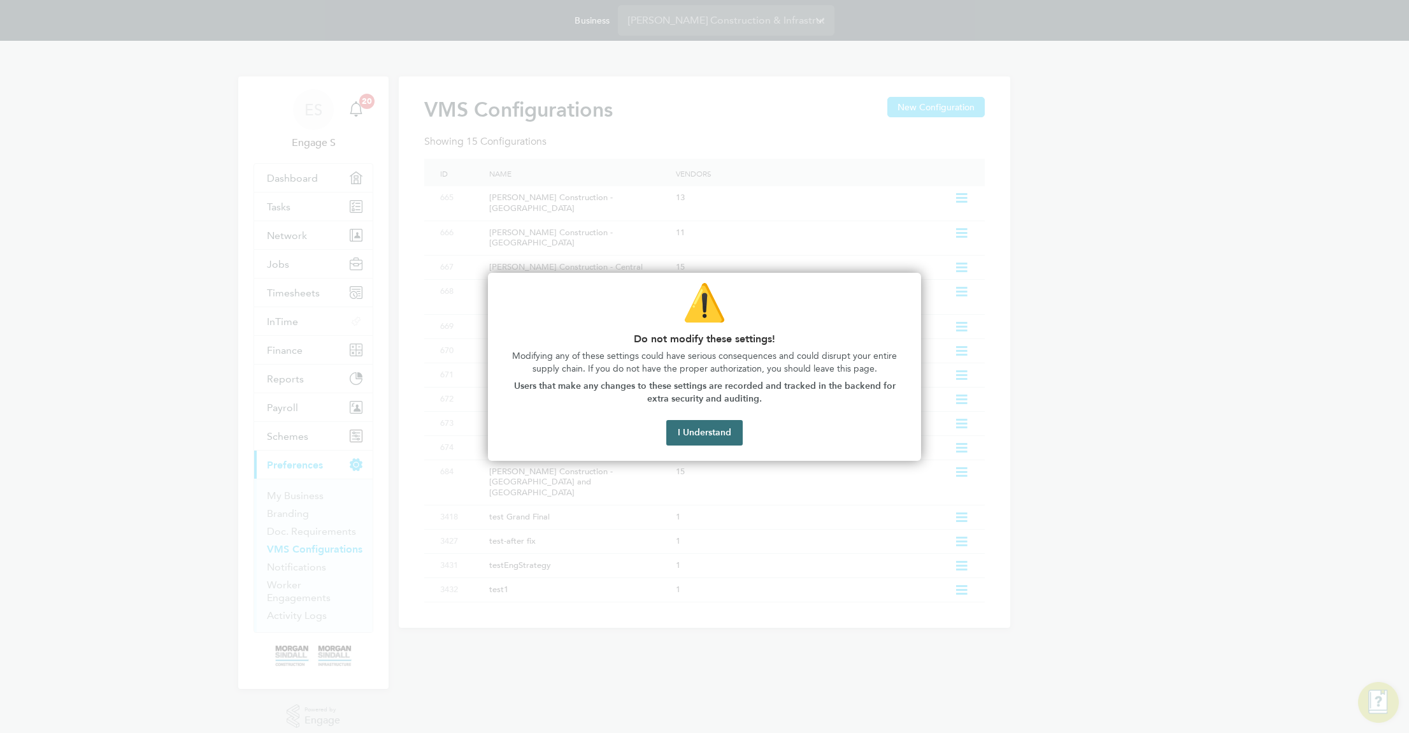
click at [705, 436] on button "I Understand" at bounding box center [704, 432] width 76 height 25
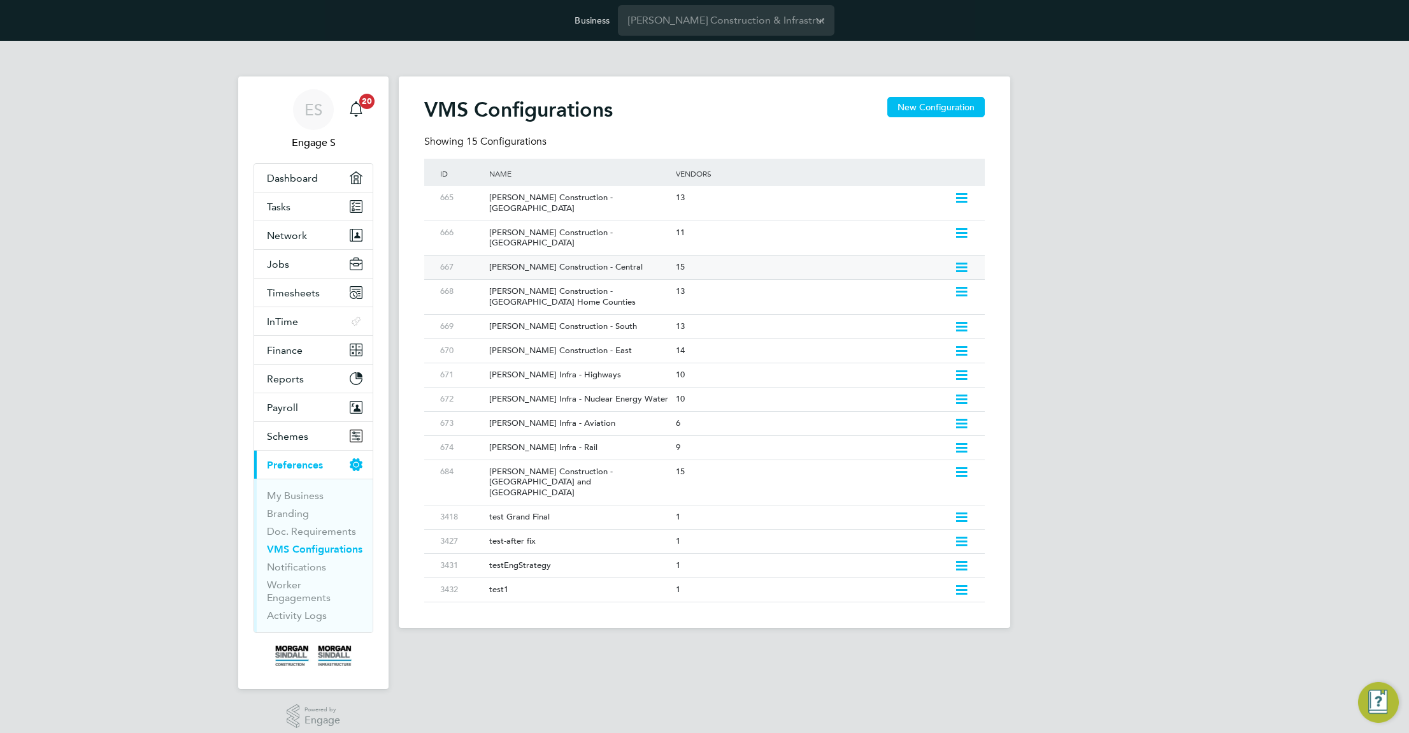
click at [880, 255] on div "15" at bounding box center [812, 267] width 278 height 24
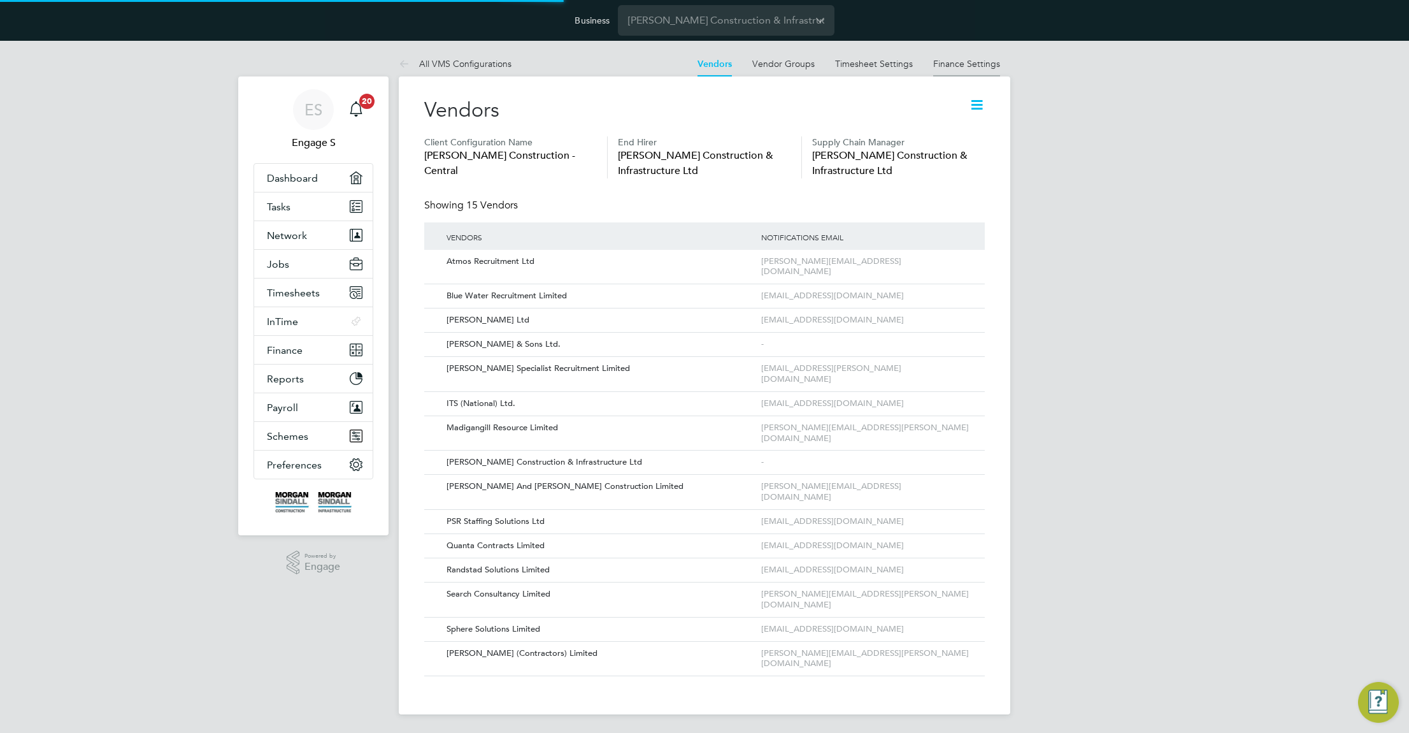
click at [954, 65] on link "Finance Settings" at bounding box center [966, 63] width 67 height 11
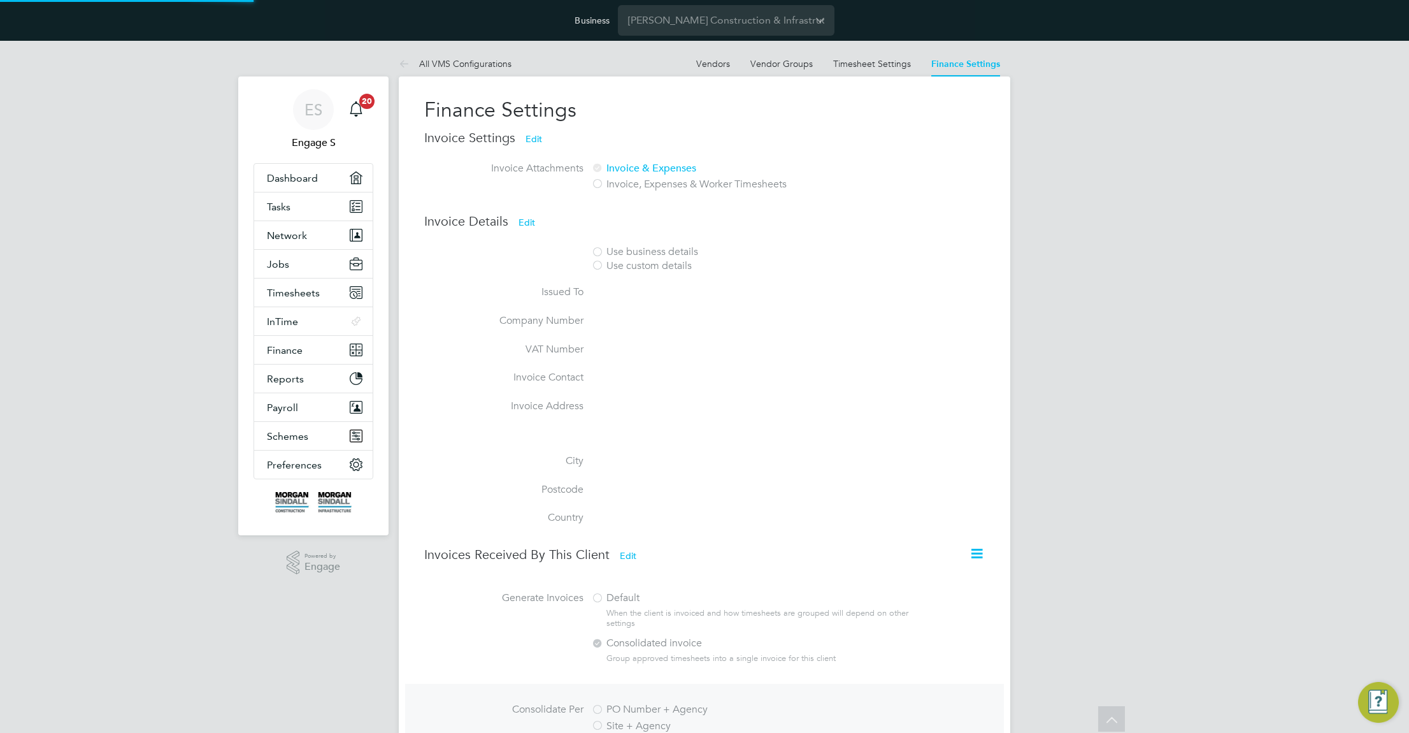
scroll to position [185, 0]
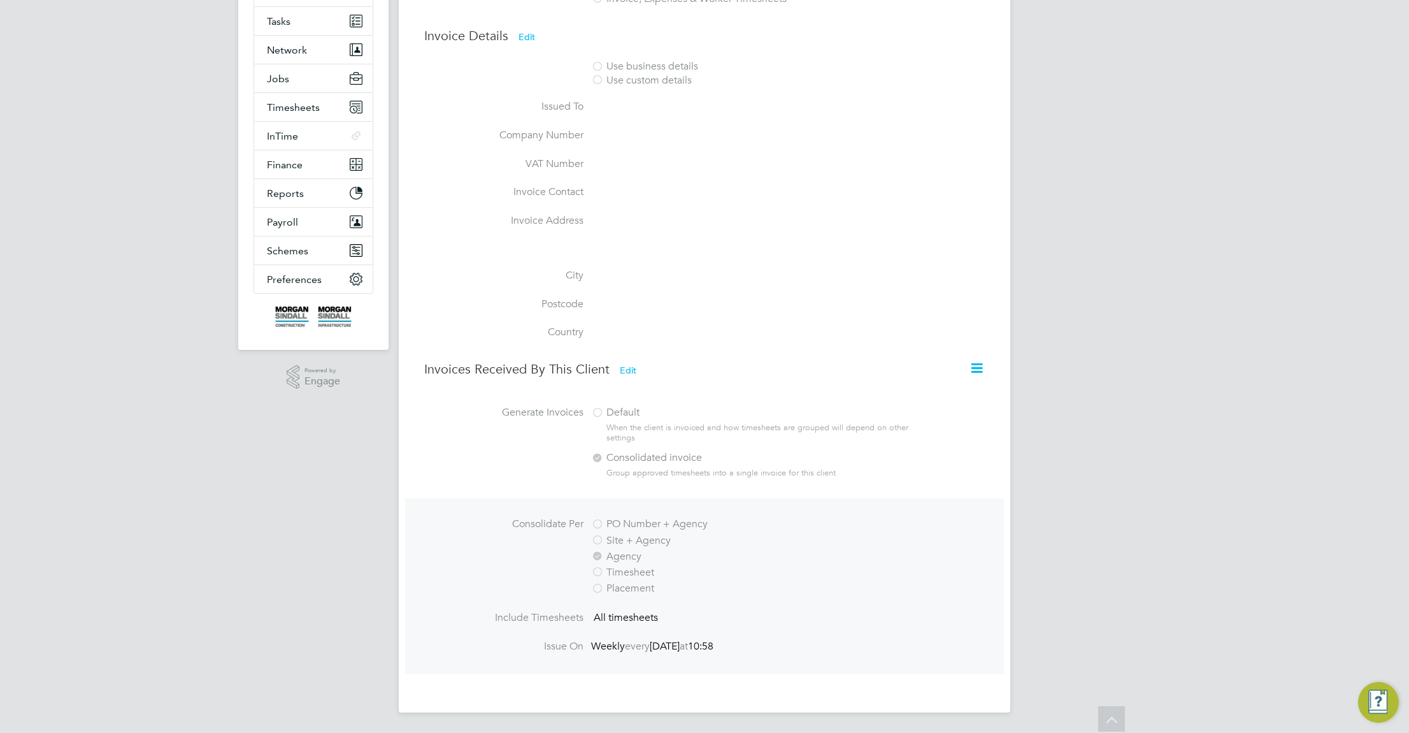
click at [978, 365] on icon at bounding box center [977, 368] width 16 height 16
click at [924, 399] on li "Consolidate Invoices Manually" at bounding box center [913, 398] width 137 height 18
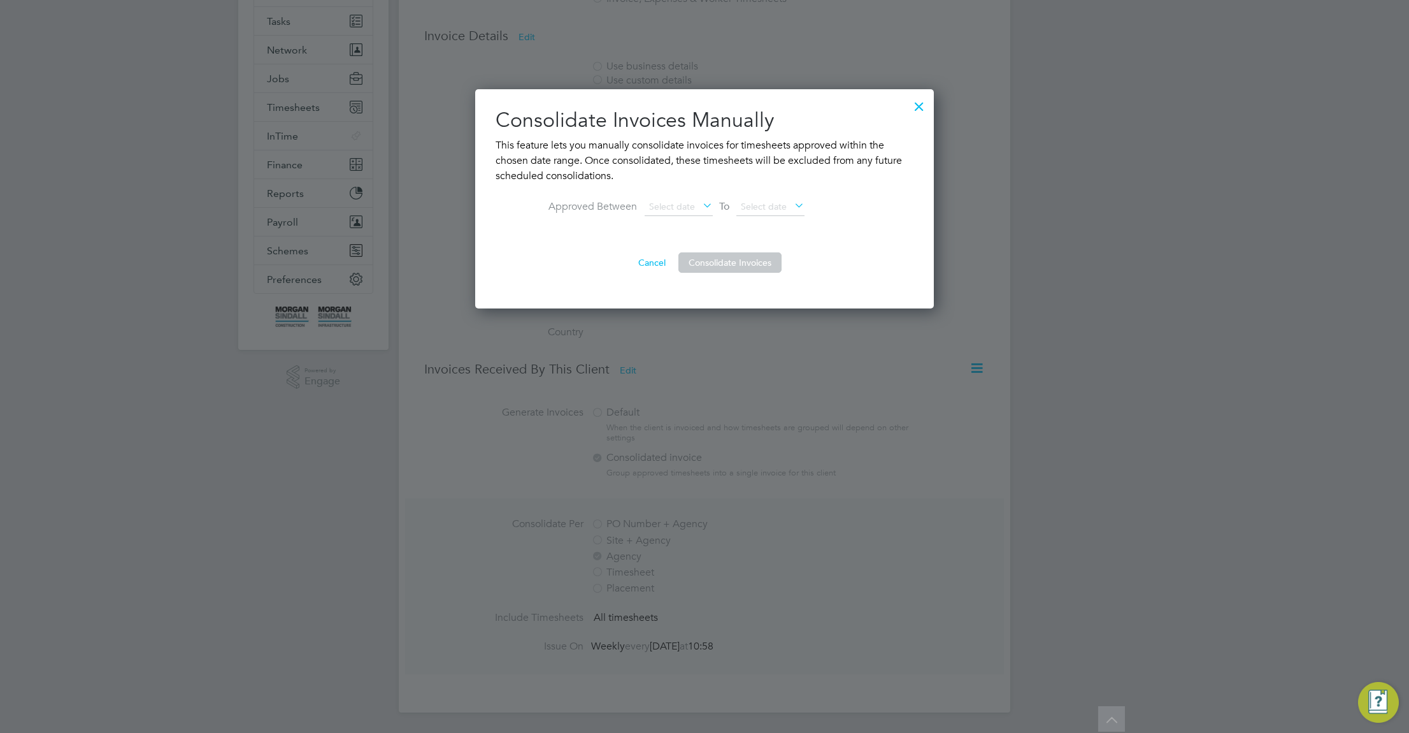
scroll to position [220, 459]
click at [678, 203] on span "Select date" at bounding box center [672, 206] width 46 height 11
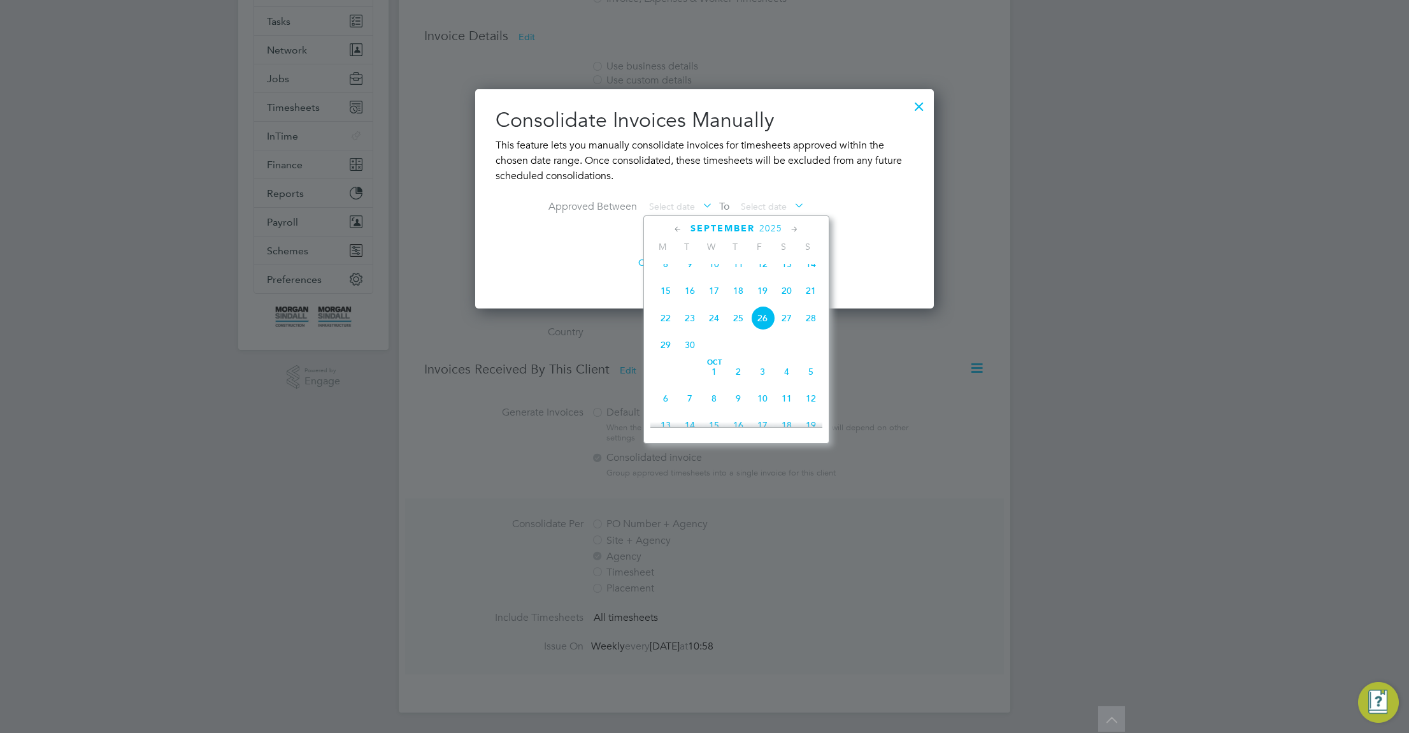
click at [717, 326] on span "24" at bounding box center [714, 318] width 24 height 24
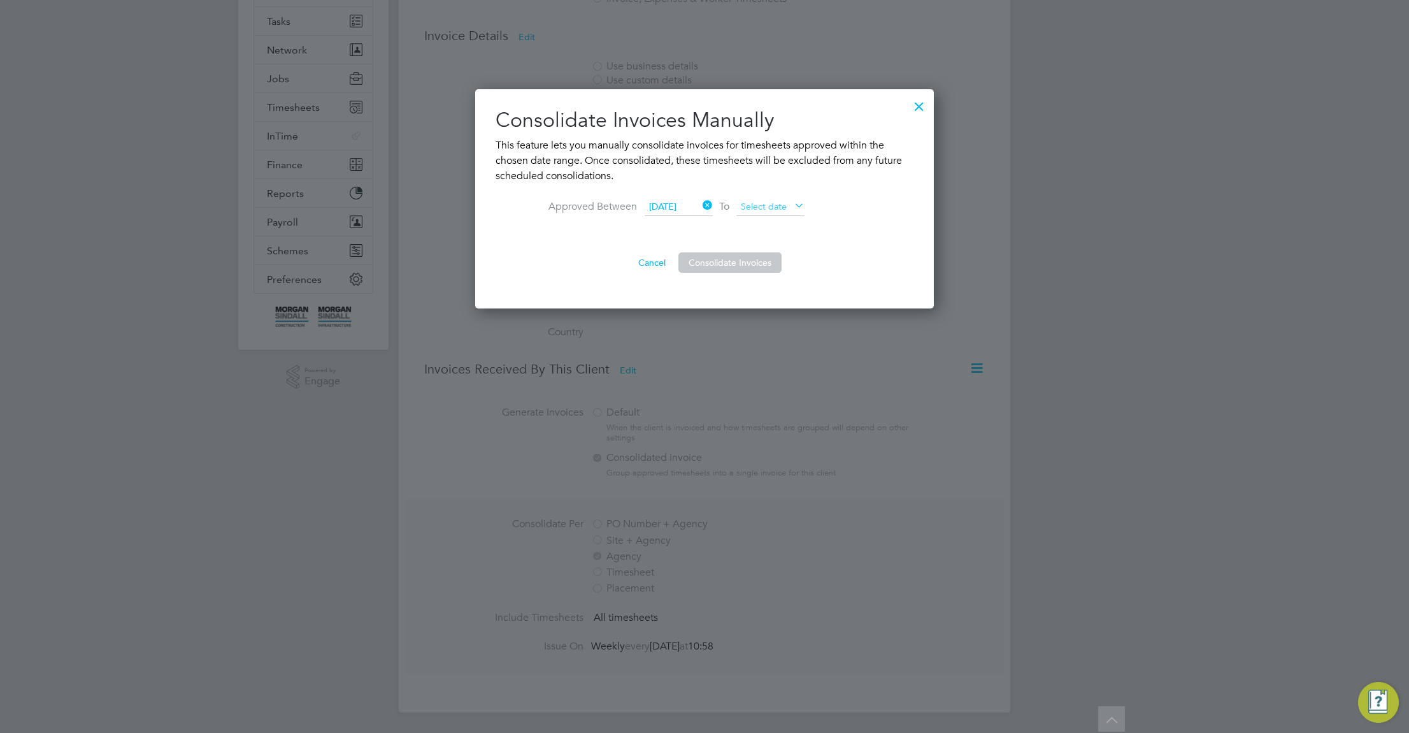
click at [775, 201] on span "Select date" at bounding box center [764, 206] width 46 height 11
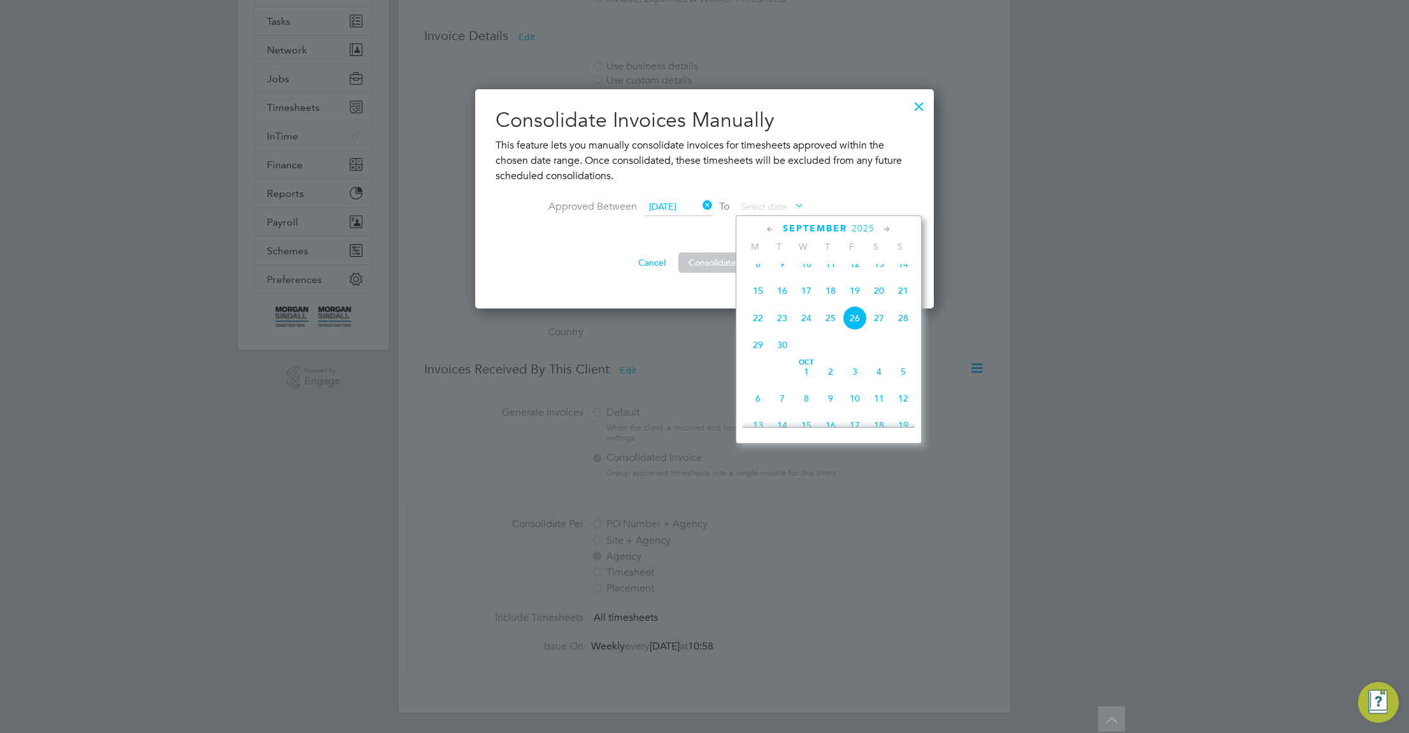
click at [902, 327] on span "28" at bounding box center [903, 318] width 24 height 24
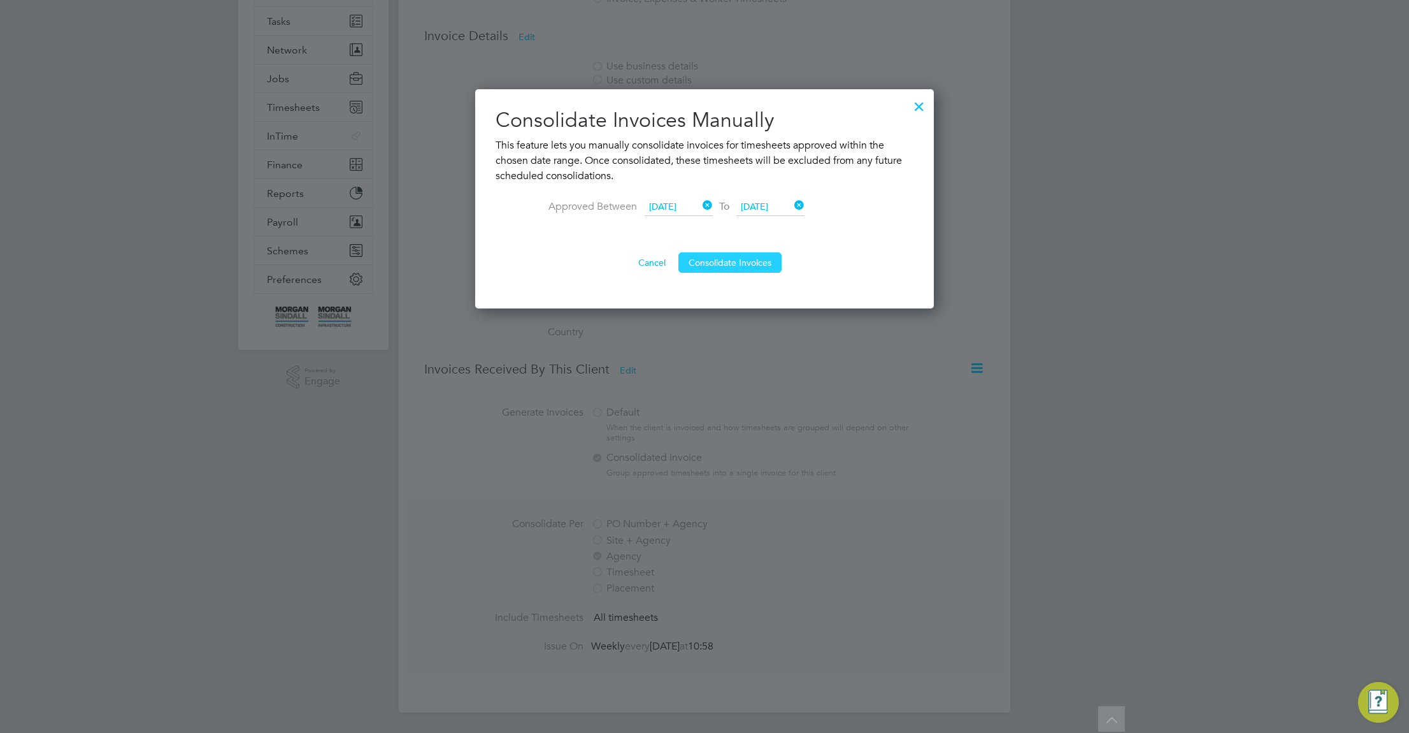
click at [754, 263] on button "Consolidate Invoices" at bounding box center [730, 262] width 103 height 20
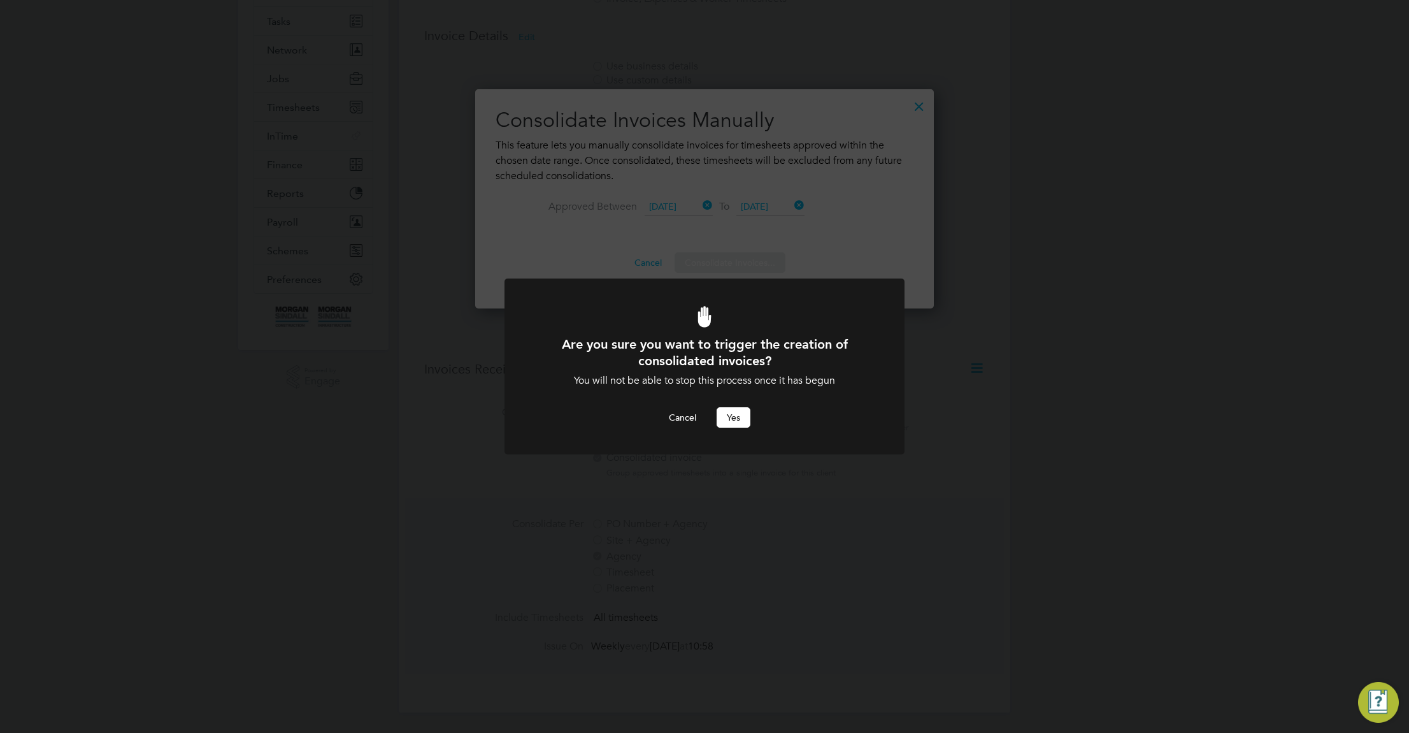
click at [735, 412] on button "Yes" at bounding box center [734, 417] width 34 height 20
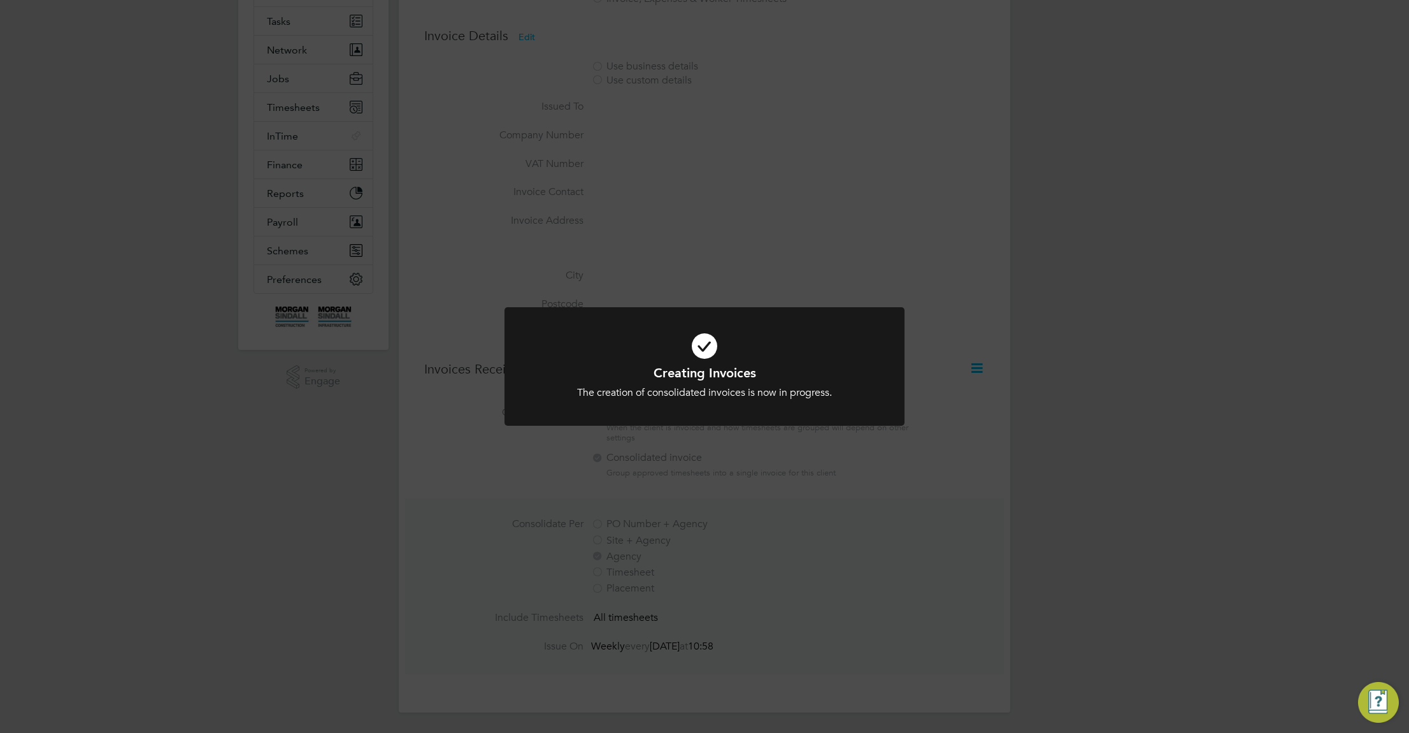
click at [1028, 186] on div "Creating Invoices The creation of consolidated invoices is now in progress. Can…" at bounding box center [704, 366] width 1409 height 733
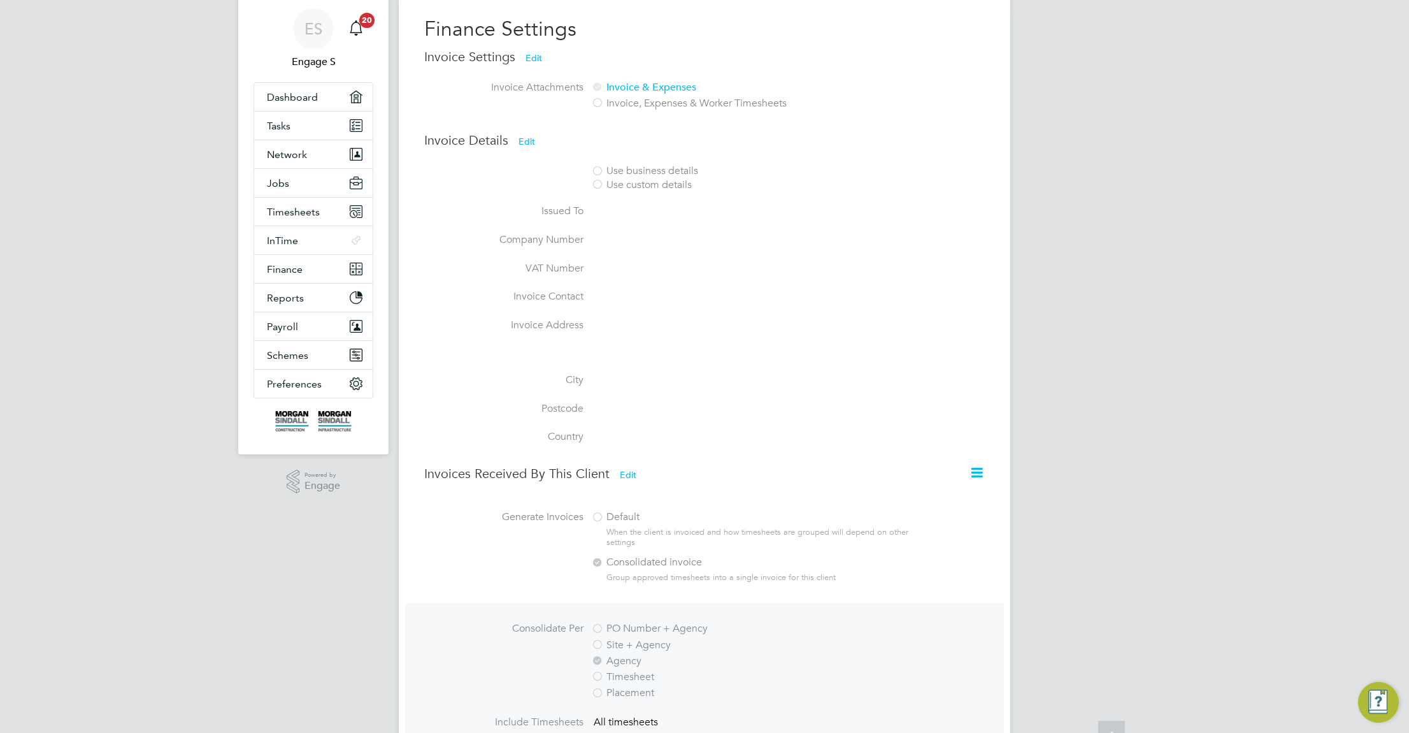
scroll to position [0, 0]
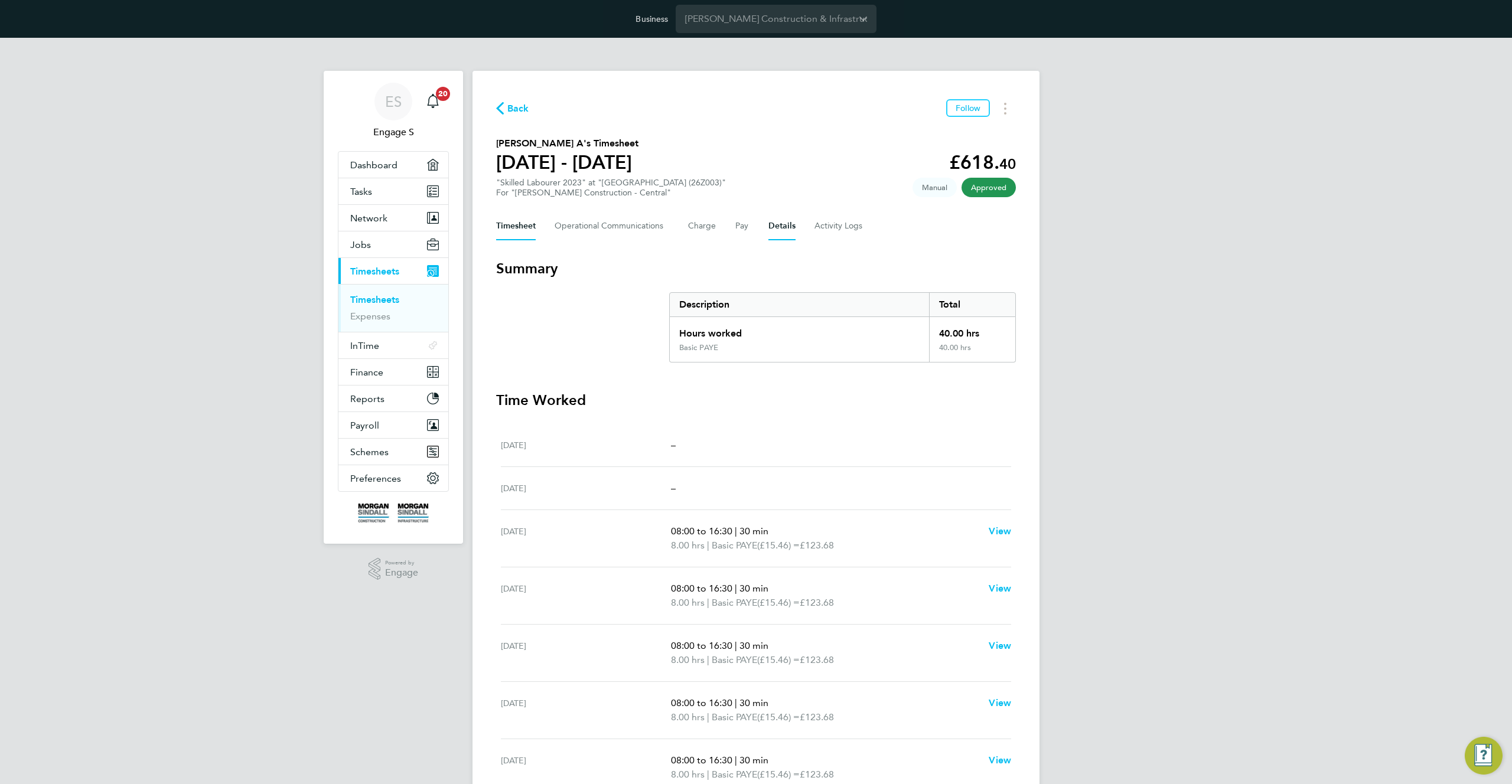
click at [782, 225] on button "Details" at bounding box center [781, 226] width 27 height 29
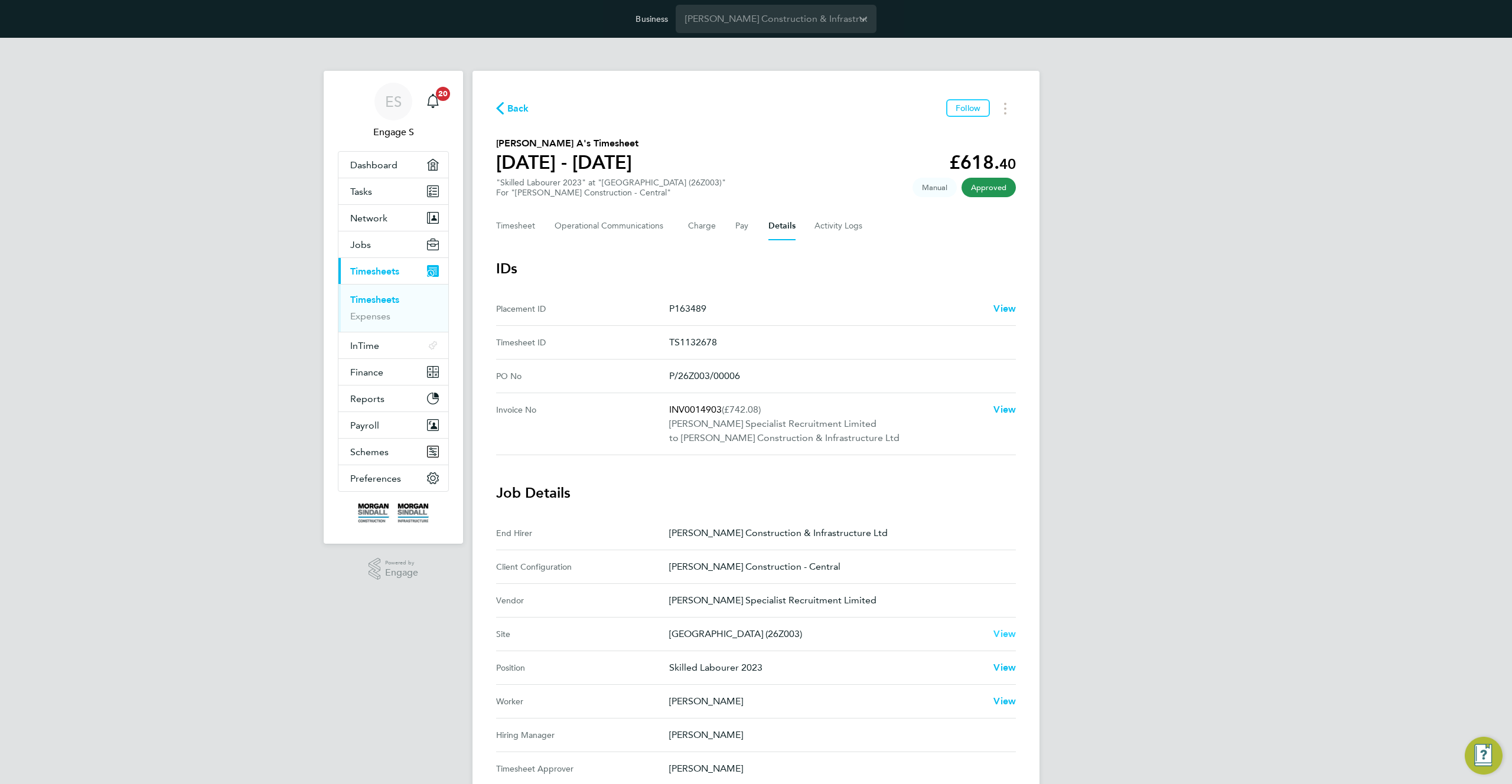
click at [1002, 636] on span "View" at bounding box center [1005, 634] width 22 height 11
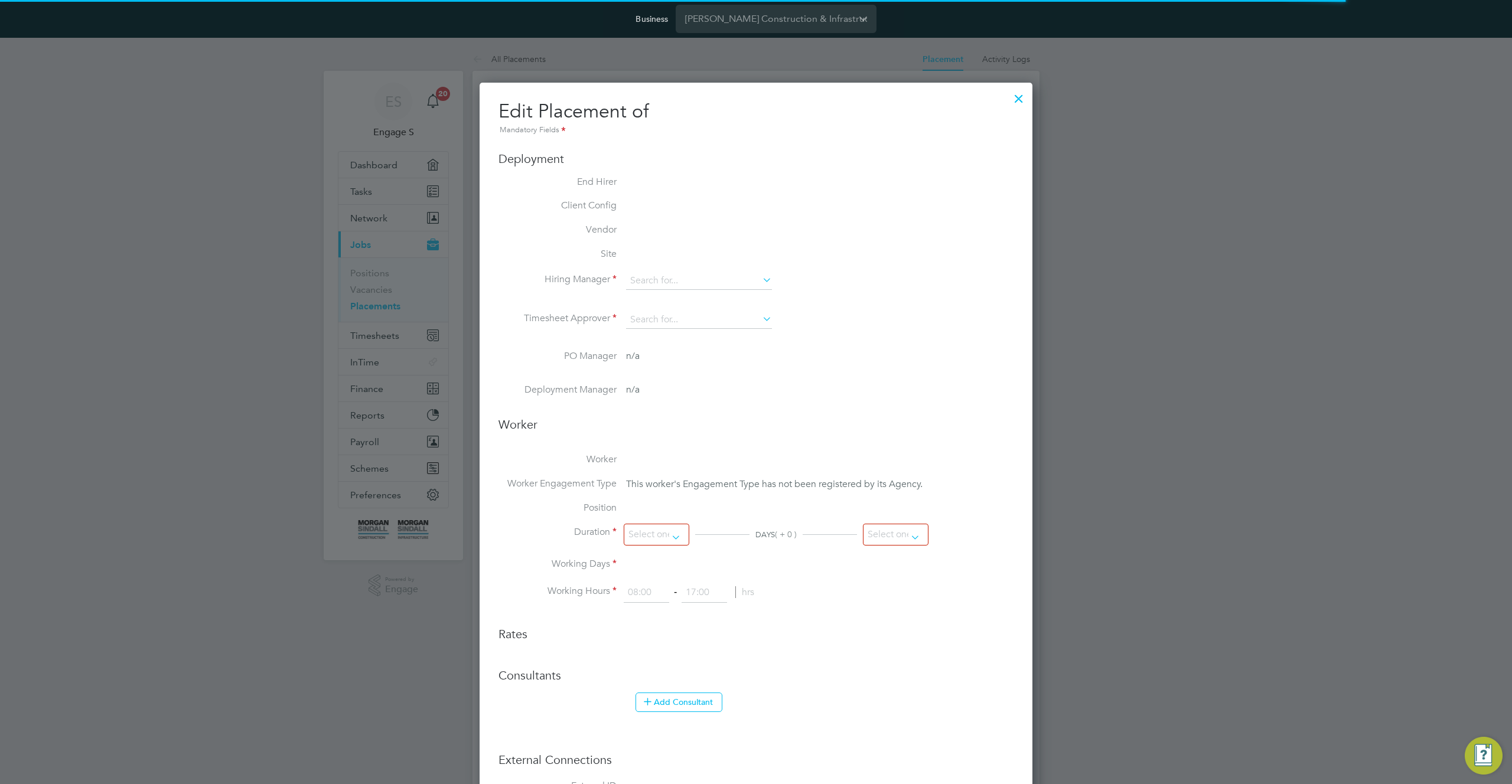
type input "Steven B"
type input "07 Jun 2022"
type input "10 Jun 2022"
type input "08:00"
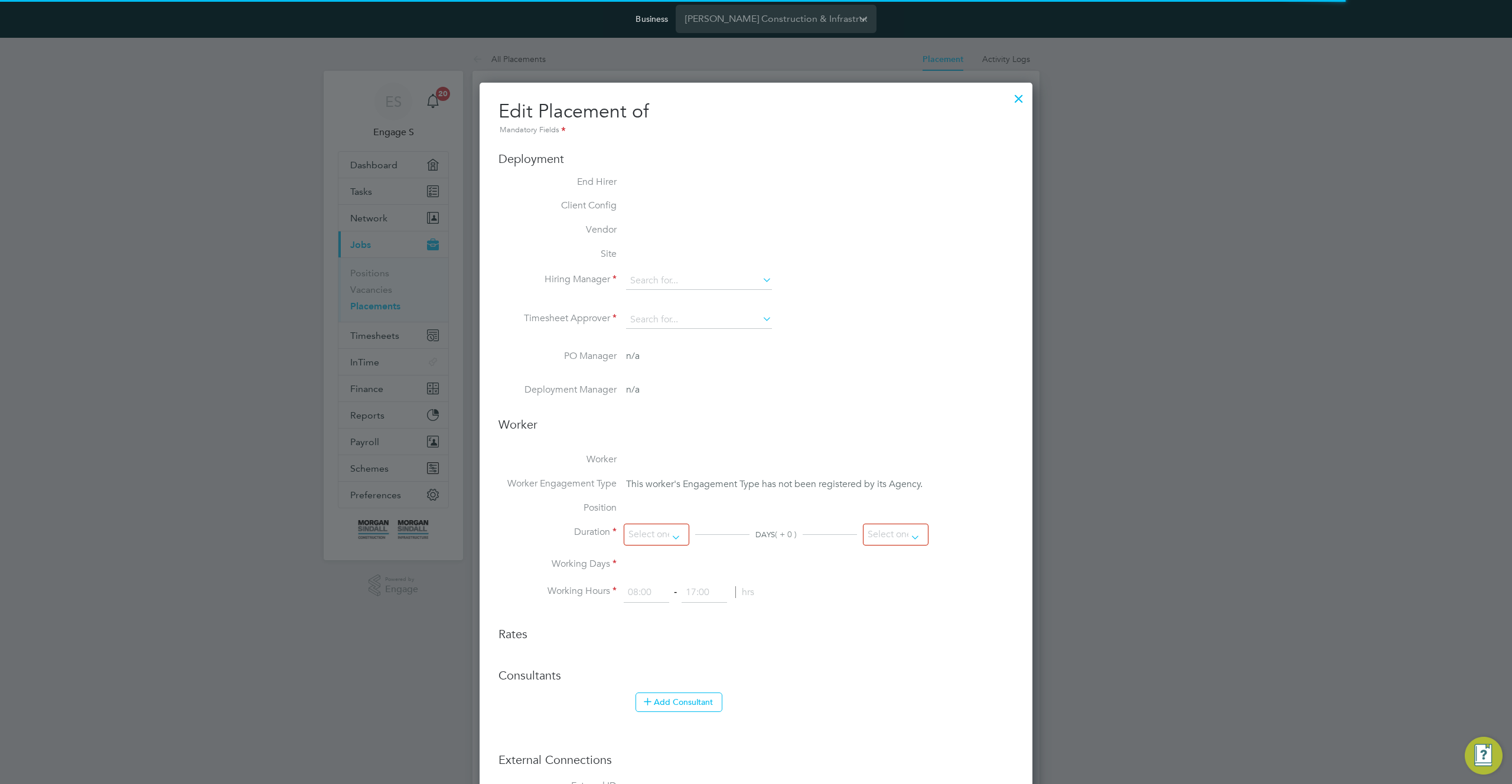
type input "18:00"
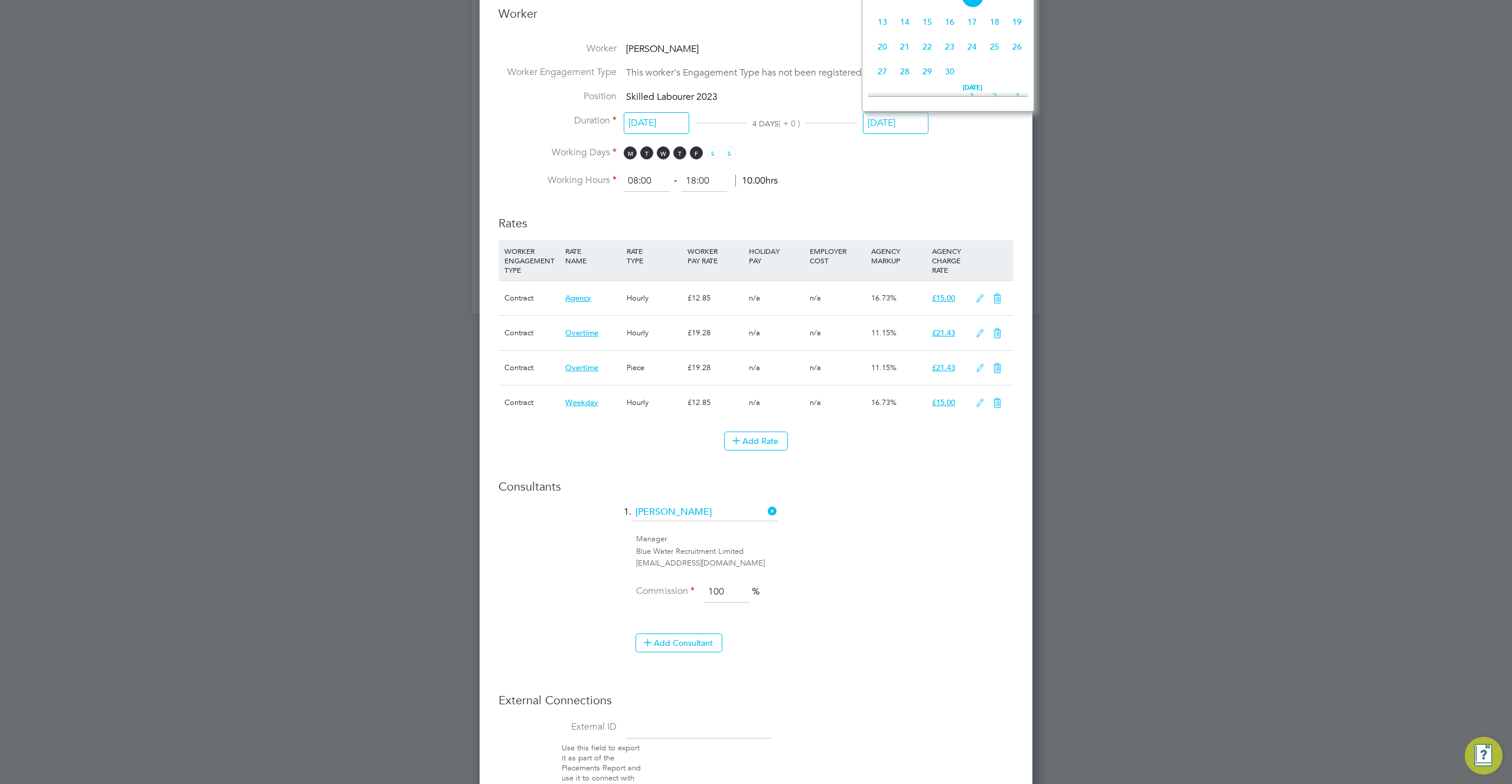
click at [910, 120] on input "10 Jun 2022" at bounding box center [896, 123] width 66 height 22
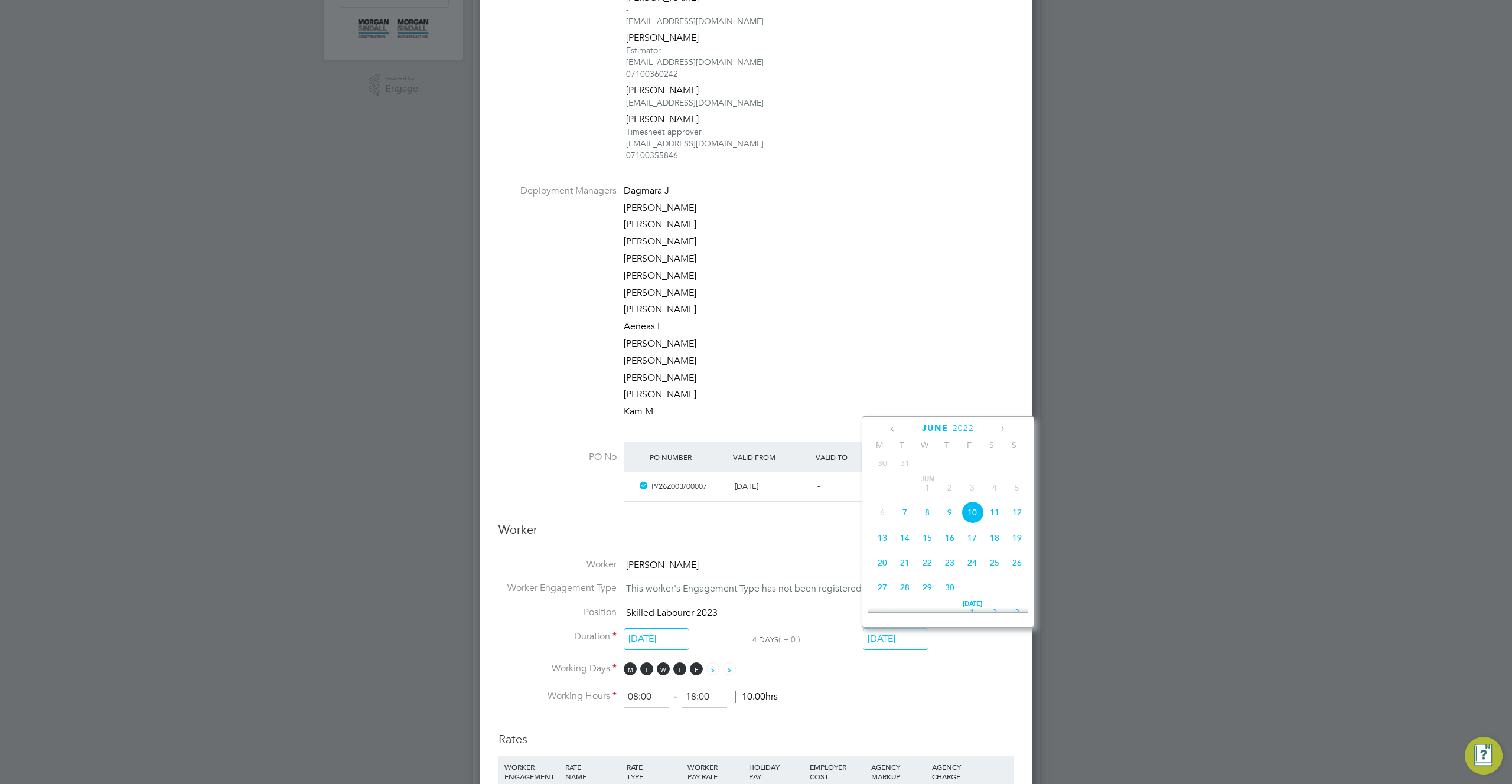
click at [961, 430] on span "2022" at bounding box center [963, 428] width 21 height 10
click at [975, 543] on span "2026" at bounding box center [972, 533] width 22 height 22
click at [975, 543] on span "29" at bounding box center [972, 533] width 22 height 22
type input "29 May 2026"
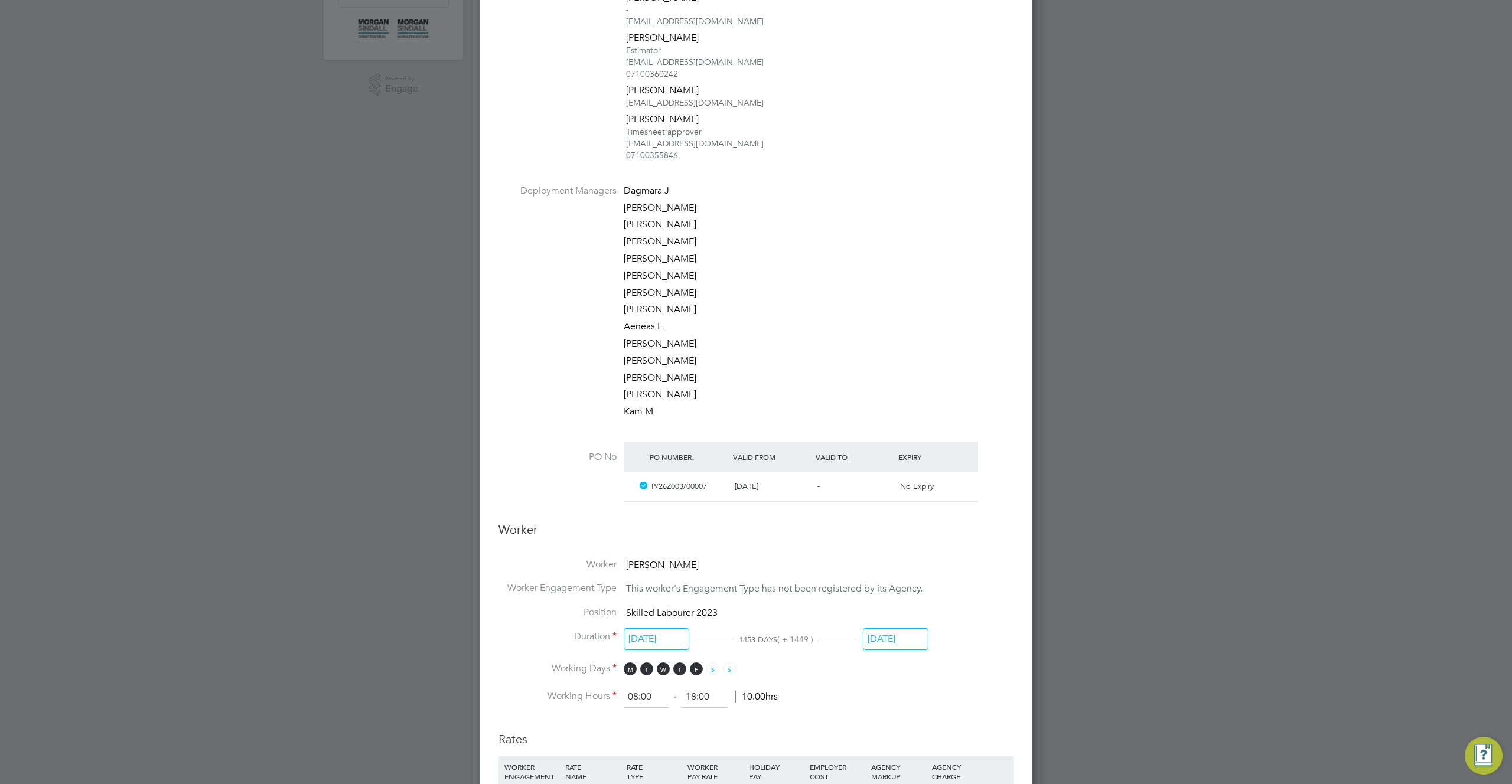
click at [975, 543] on div "All Placements Placement Activity Logs Placement Activity Logs All Placements P…" at bounding box center [756, 188] width 567 height 1283
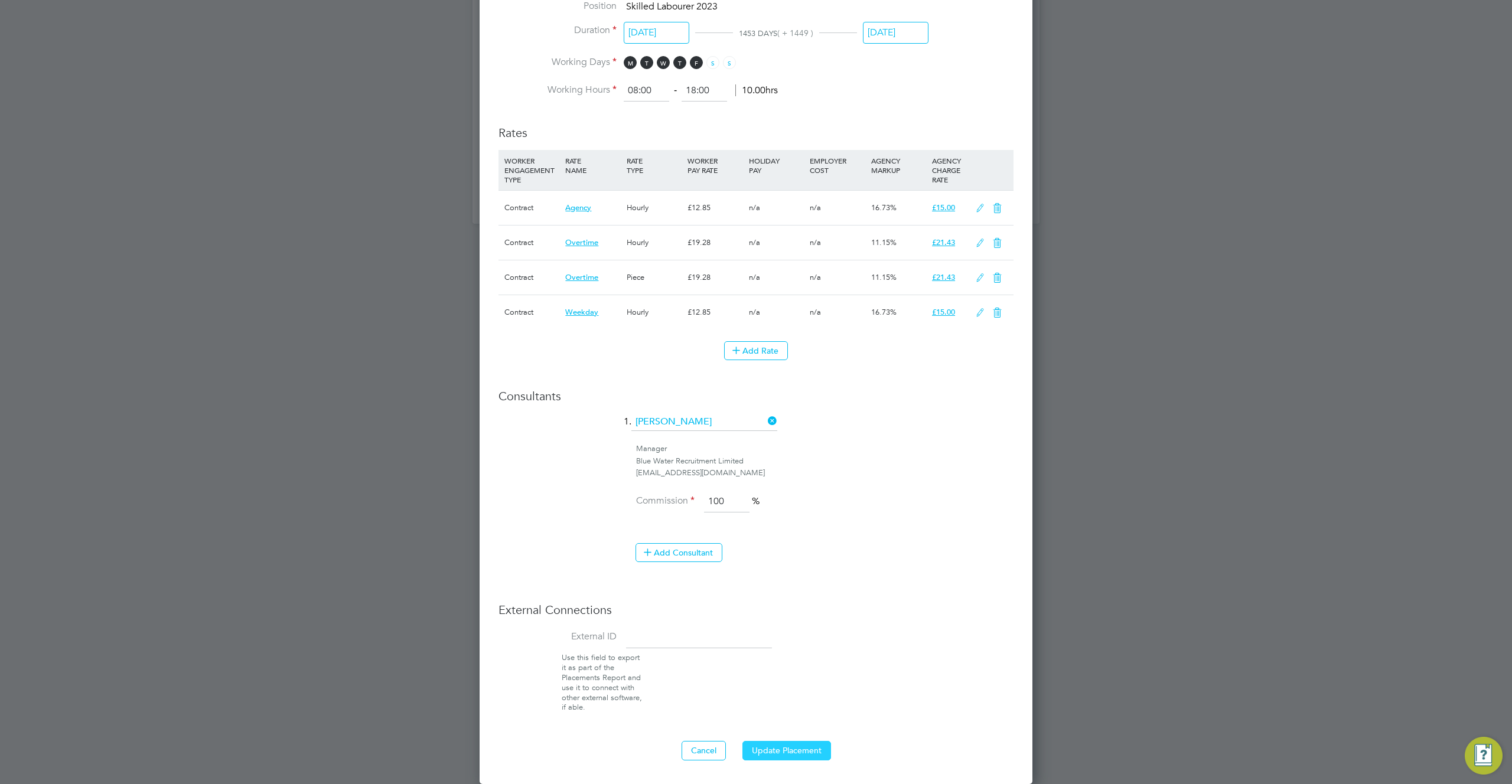
click at [790, 754] on button "Update Placement" at bounding box center [787, 751] width 89 height 19
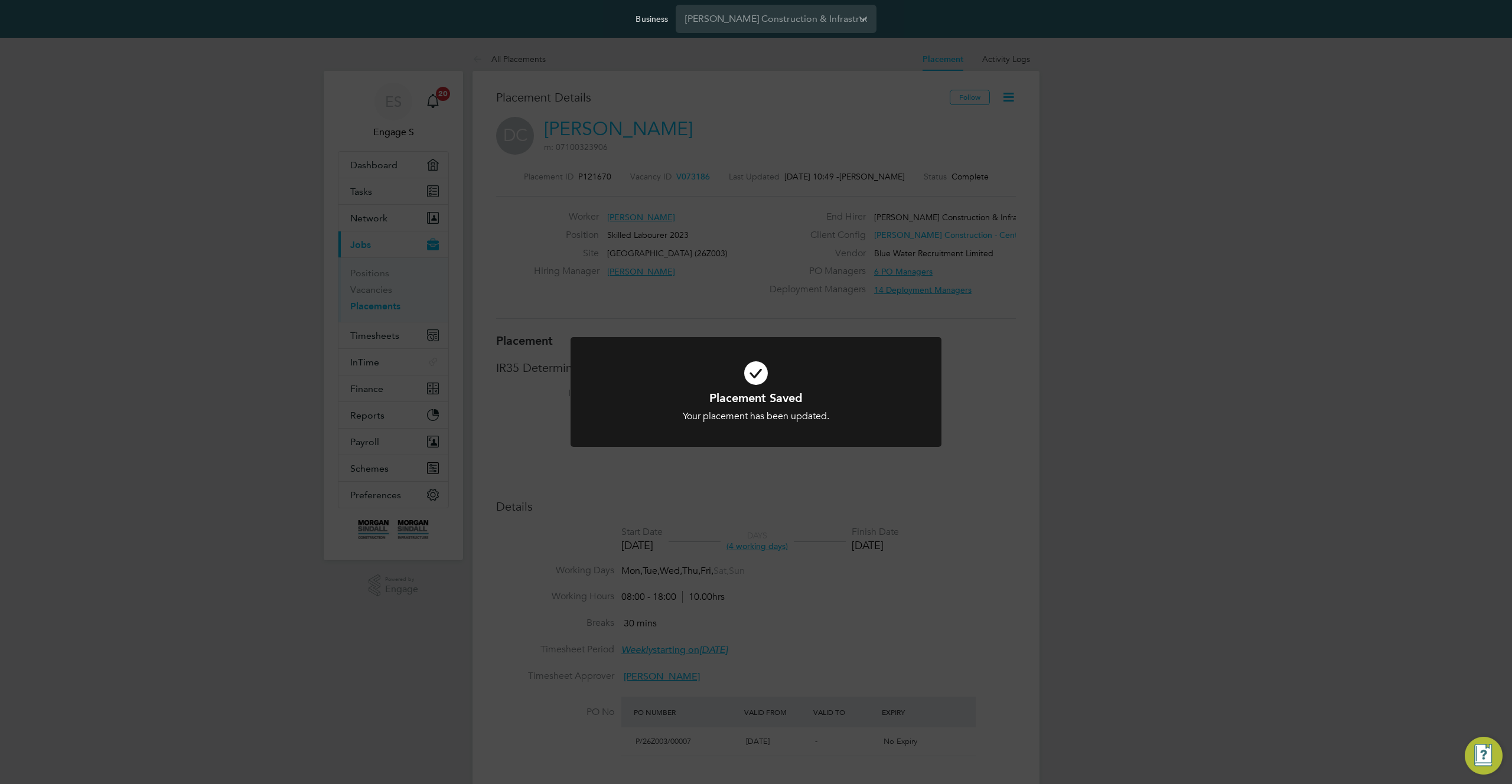
click at [972, 682] on div "Placement Saved Your placement has been updated. Cancel Okay" at bounding box center [756, 392] width 1512 height 784
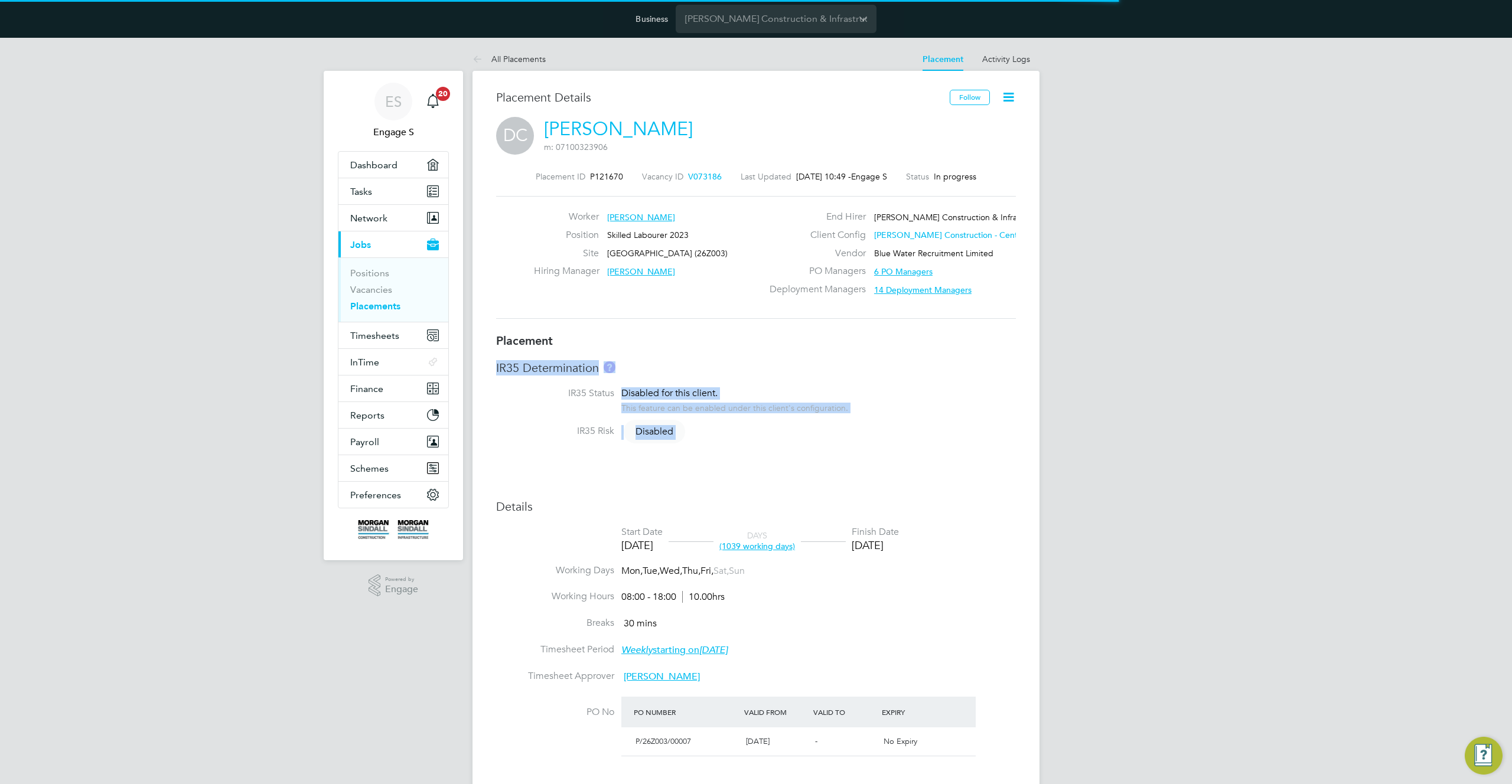
drag, startPoint x: 1061, startPoint y: 462, endPoint x: 616, endPoint y: 344, distance: 460.4
click at [616, 344] on div "ES Engage S Notifications 20 Applications: Dashboard Tasks Network Team Members…" at bounding box center [756, 694] width 1512 height 1312
click at [742, 348] on h3 "Placement" at bounding box center [756, 340] width 520 height 16
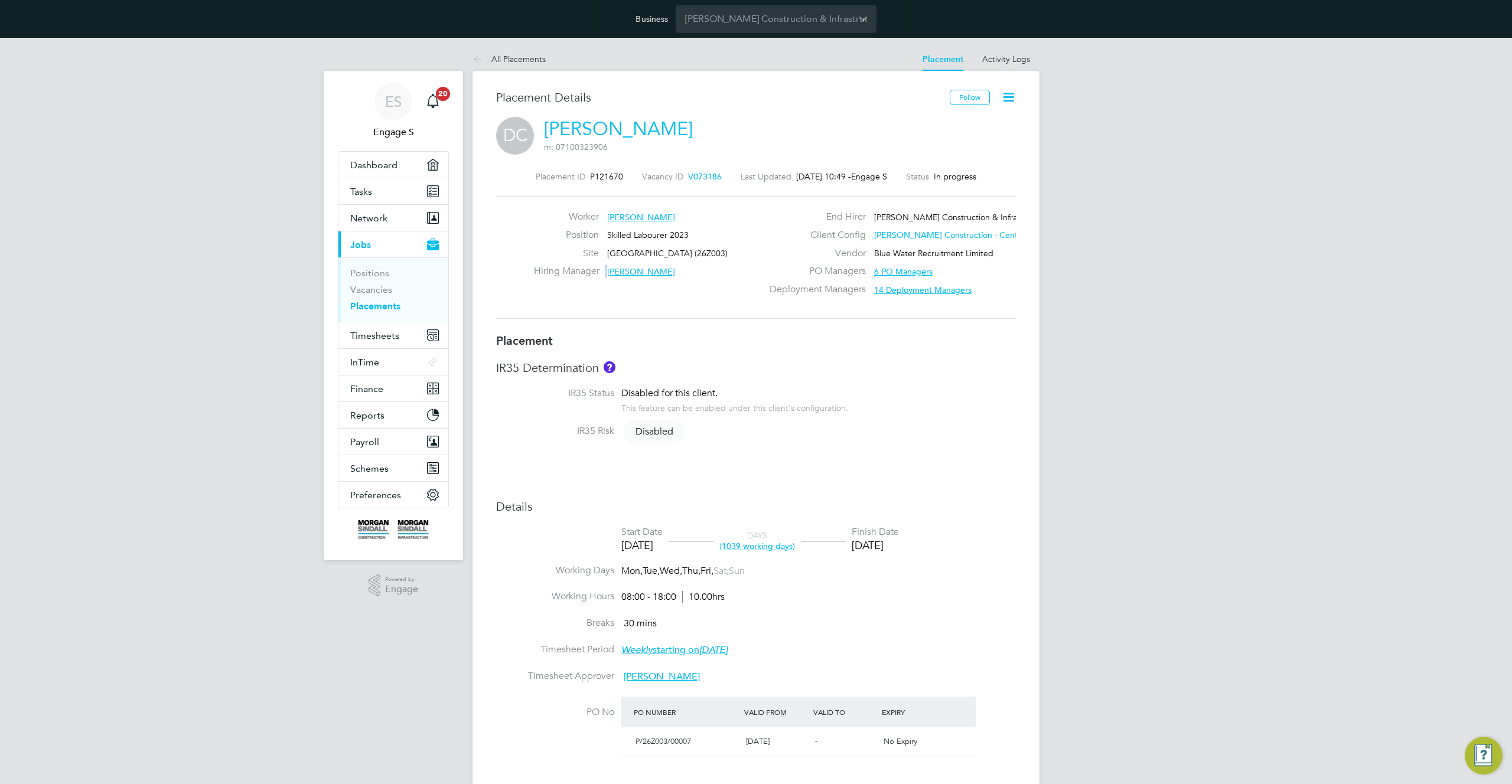
drag, startPoint x: 656, startPoint y: 302, endPoint x: 536, endPoint y: 266, distance: 125.3
click at [537, 267] on div "Worker Daniel C Position Skilled Labourer 2023 Site Cowbridge Primary School (2…" at bounding box center [756, 258] width 520 height 123
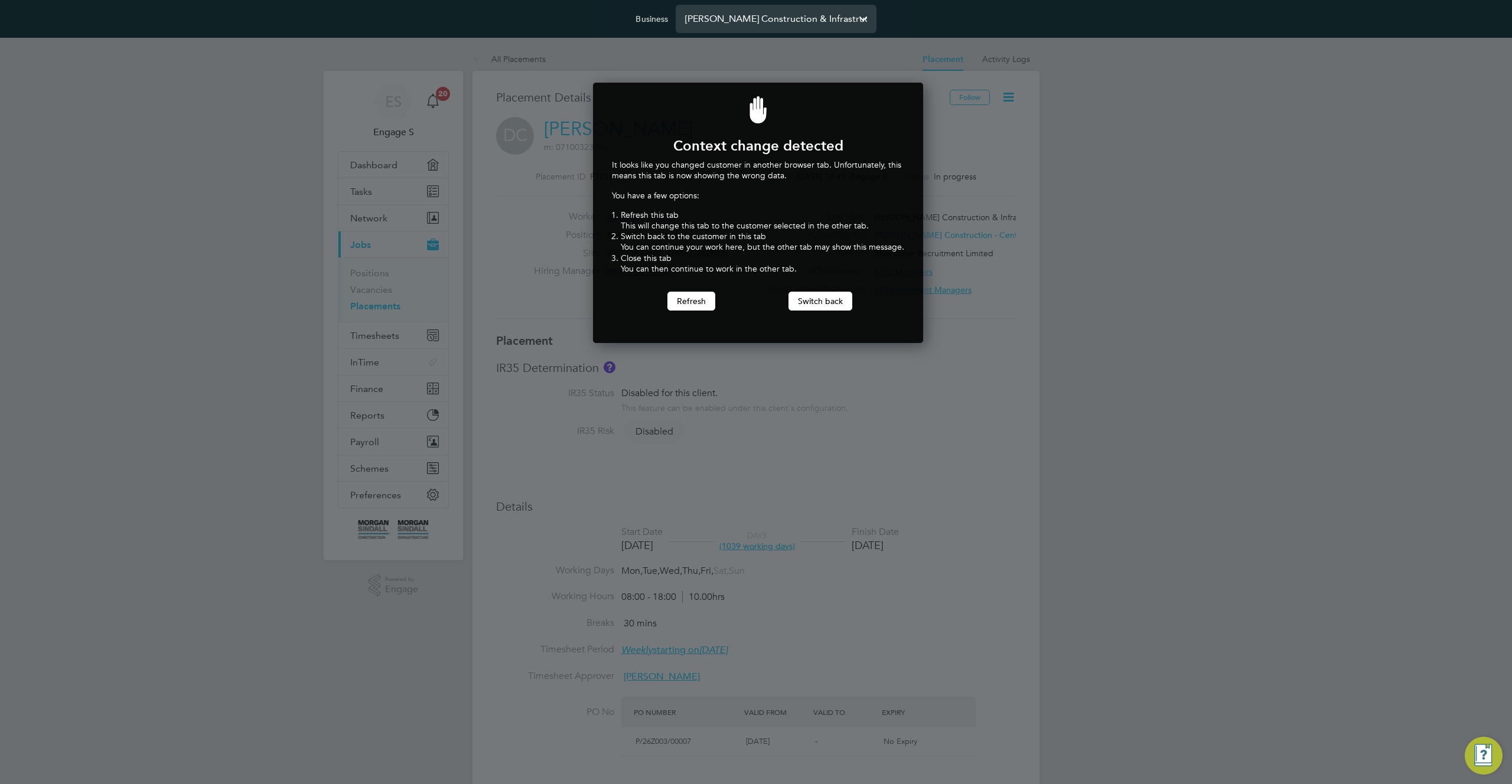
scroll to position [261, 326]
click at [816, 300] on button "Switch back" at bounding box center [820, 301] width 64 height 19
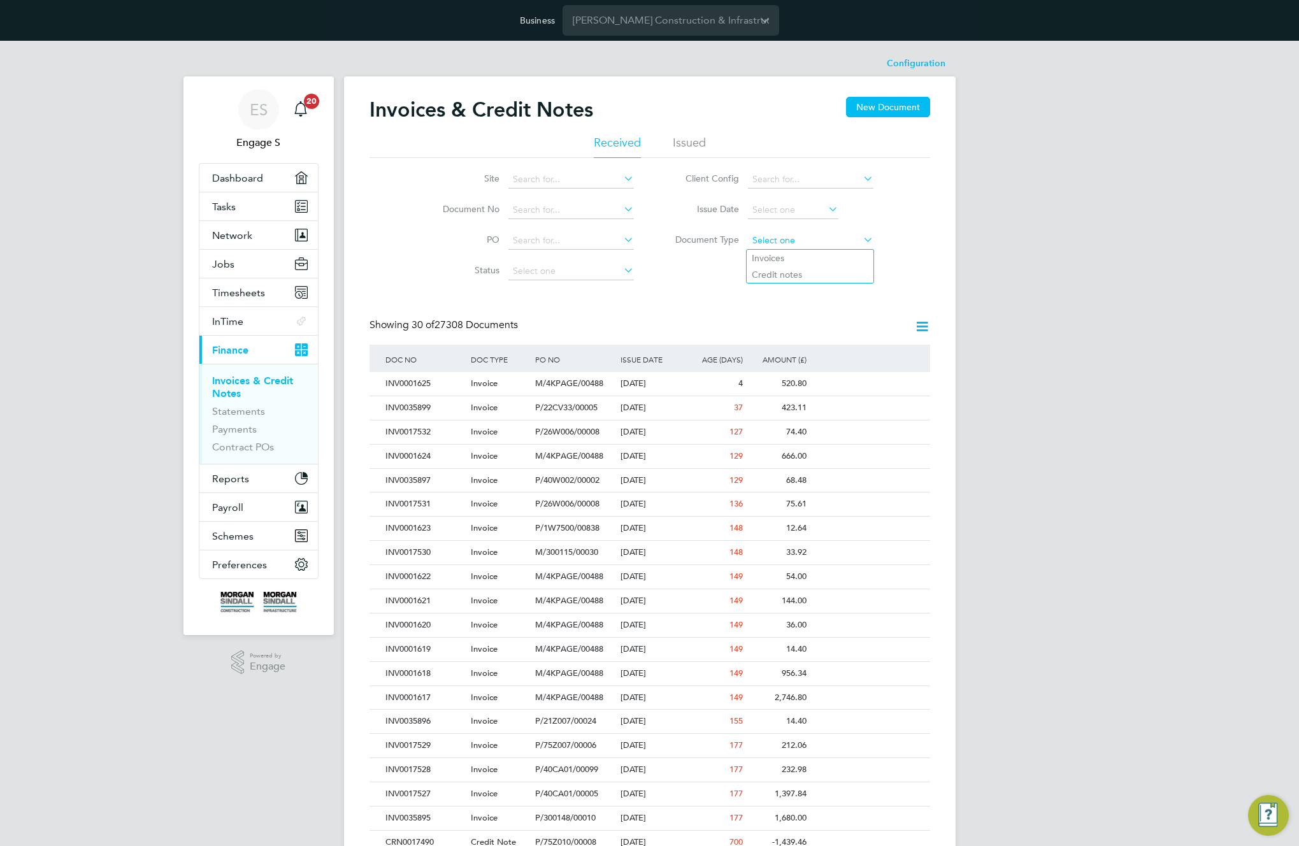
click at [779, 238] on input at bounding box center [811, 241] width 126 height 18
click at [526, 180] on input at bounding box center [571, 180] width 126 height 18
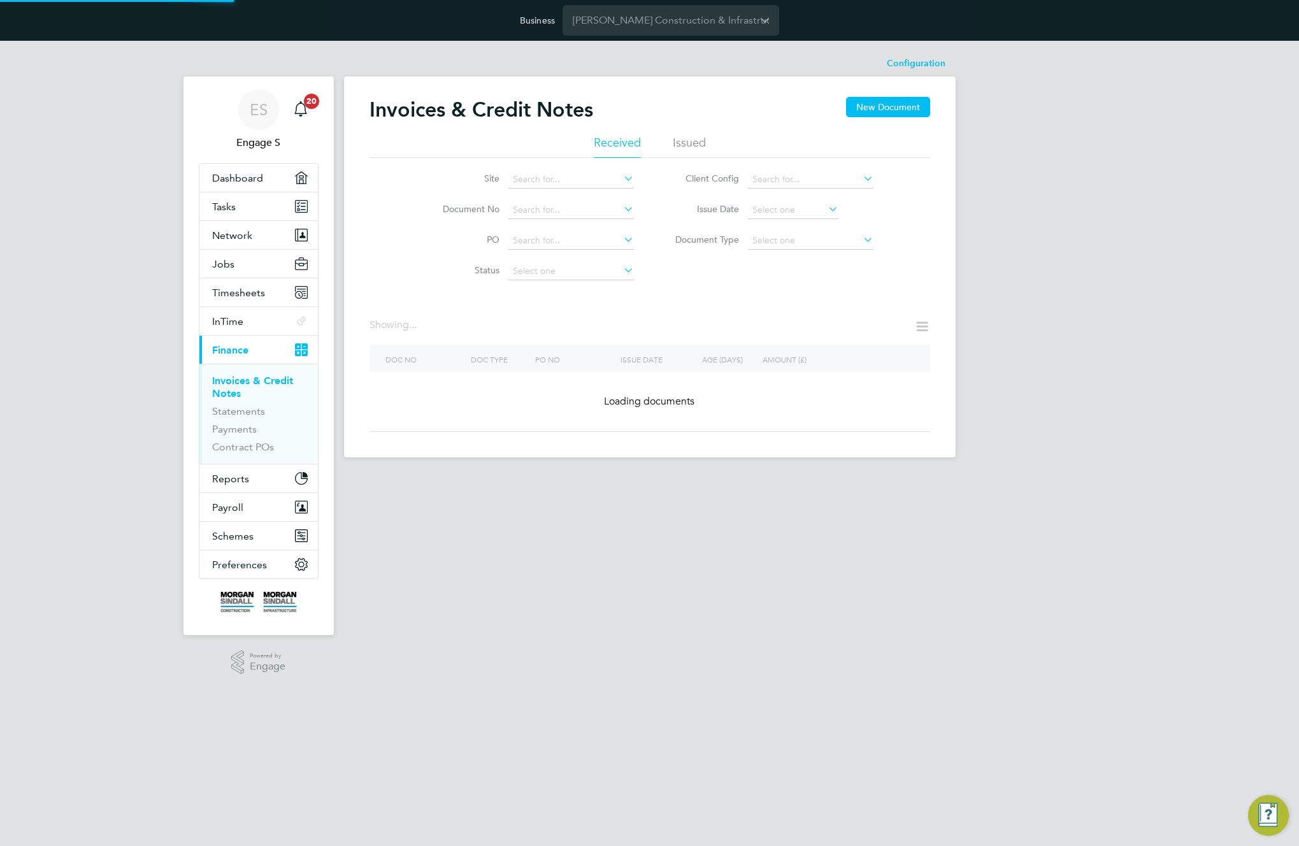
click at [494, 178] on label "Site" at bounding box center [462, 178] width 73 height 11
click at [621, 180] on icon at bounding box center [621, 178] width 0 height 18
drag, startPoint x: 773, startPoint y: 338, endPoint x: 673, endPoint y: 295, distance: 109.3
click at [673, 295] on div "Invoices & Credit Notes New Document Received Issued Site Document No PO Status…" at bounding box center [650, 264] width 561 height 335
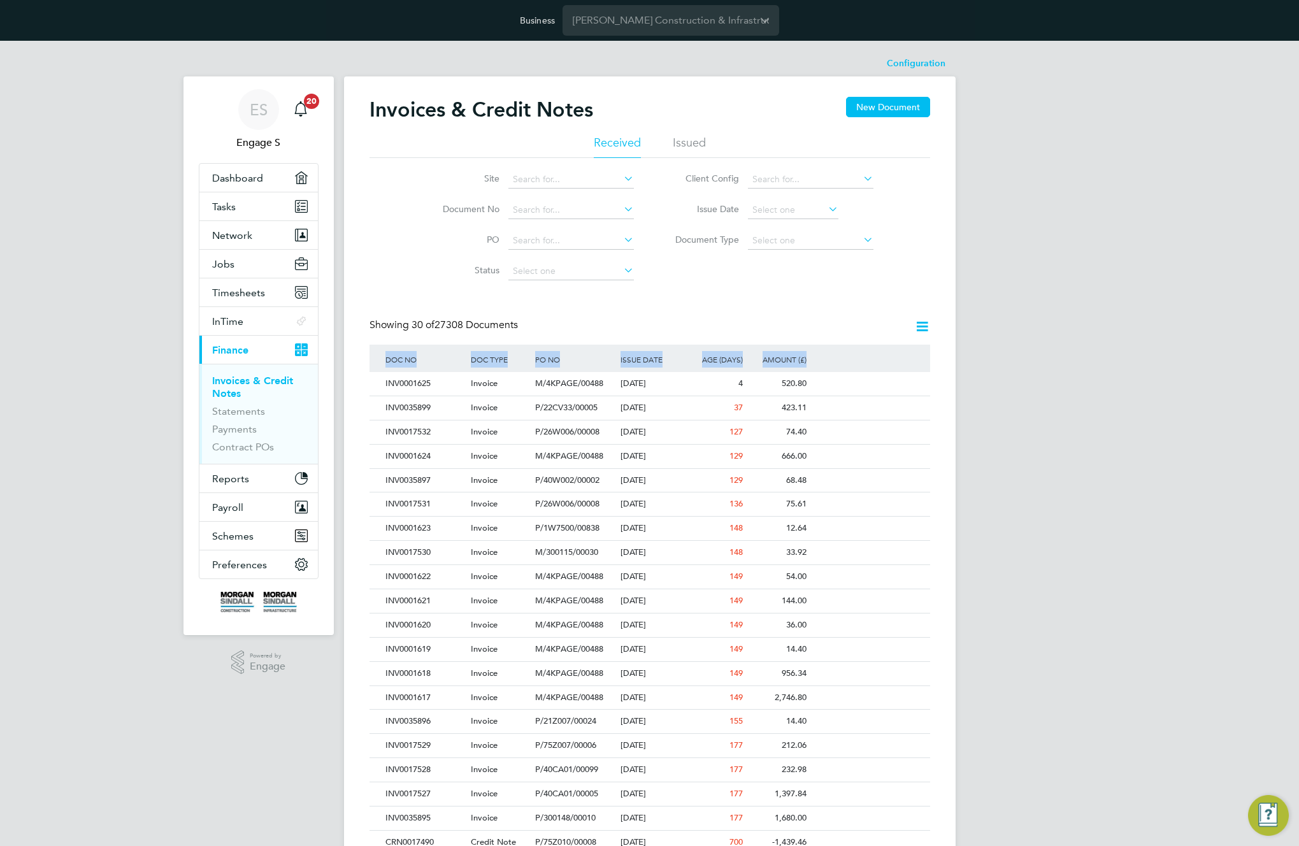
scroll to position [24, 87]
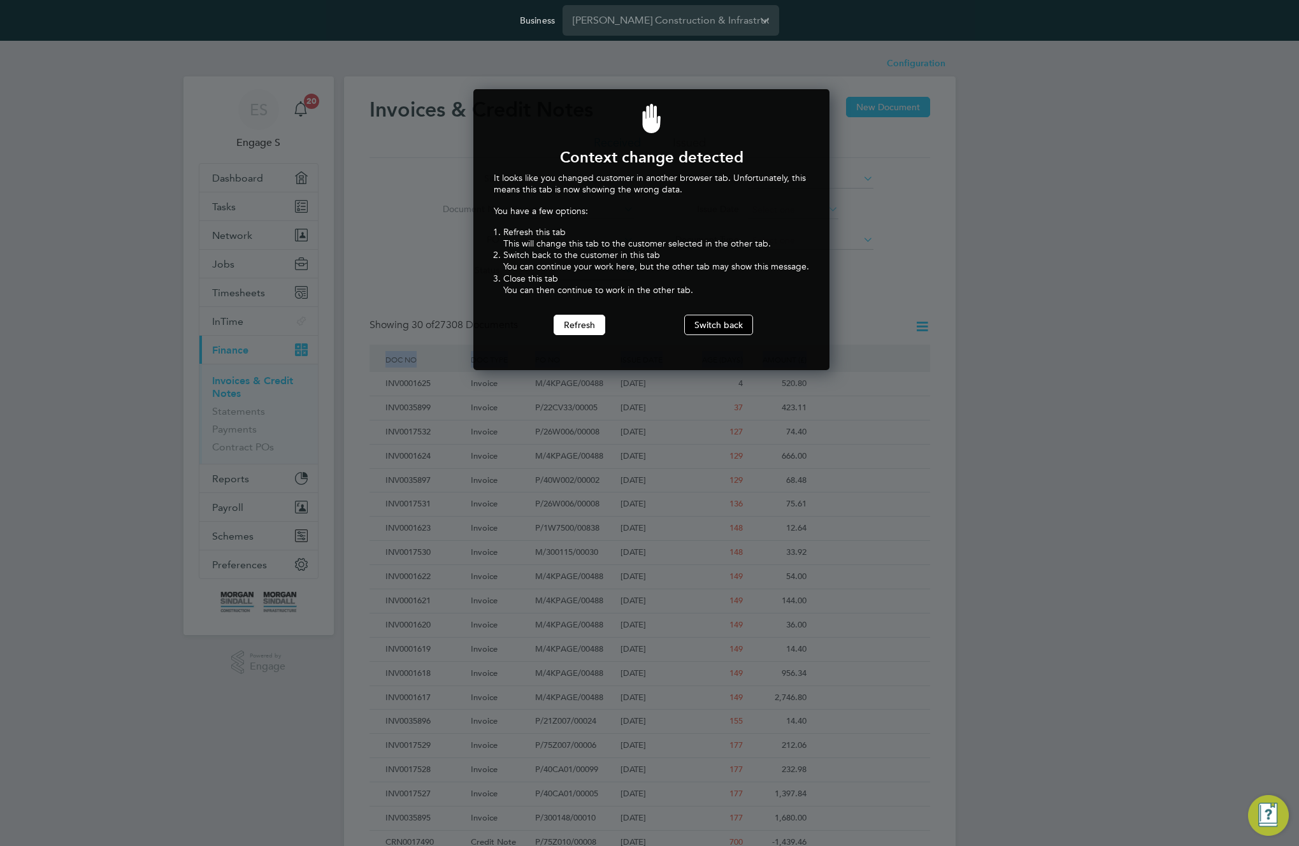
click at [728, 328] on button "Switch back" at bounding box center [718, 325] width 69 height 20
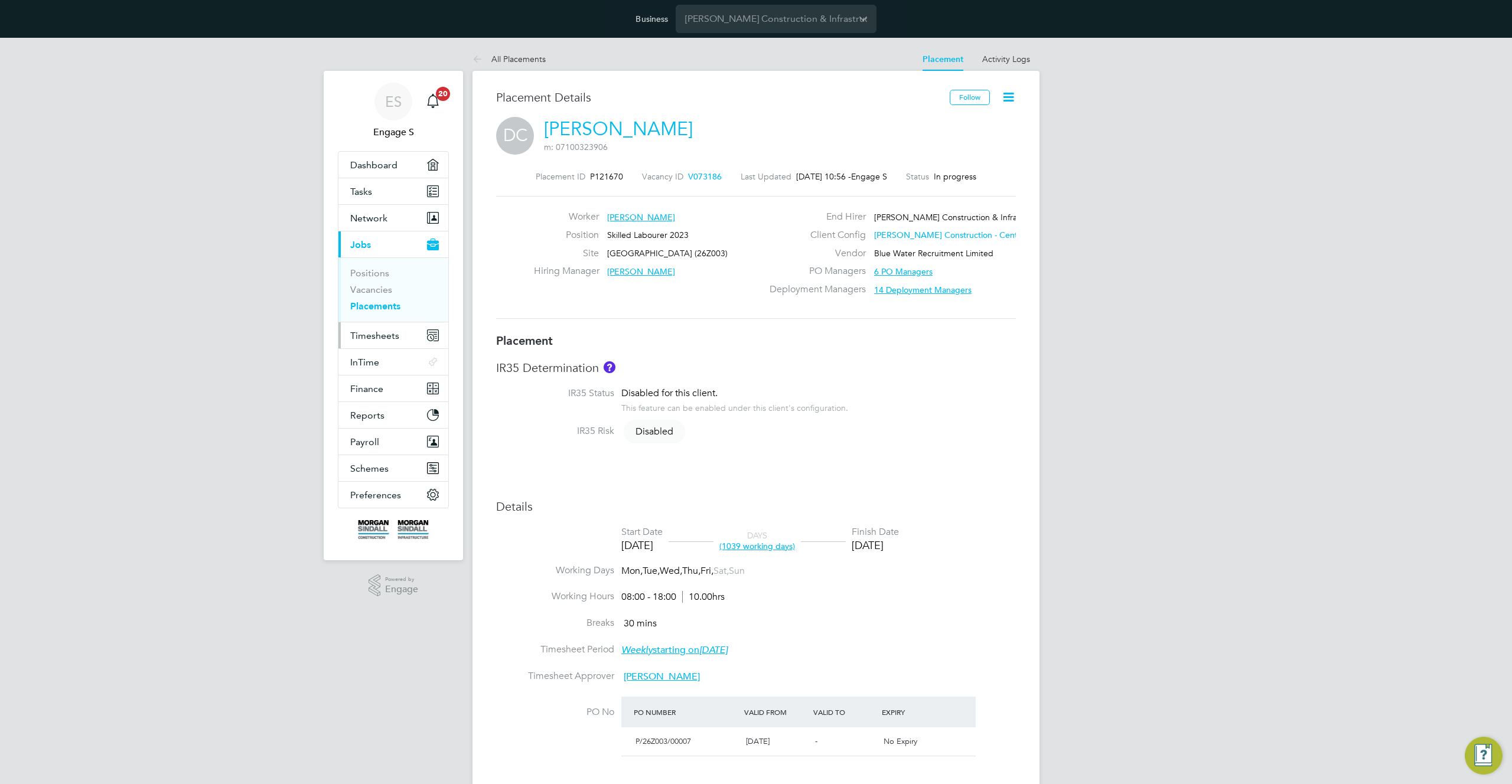
click at [364, 333] on span "Timesheets" at bounding box center [375, 335] width 49 height 11
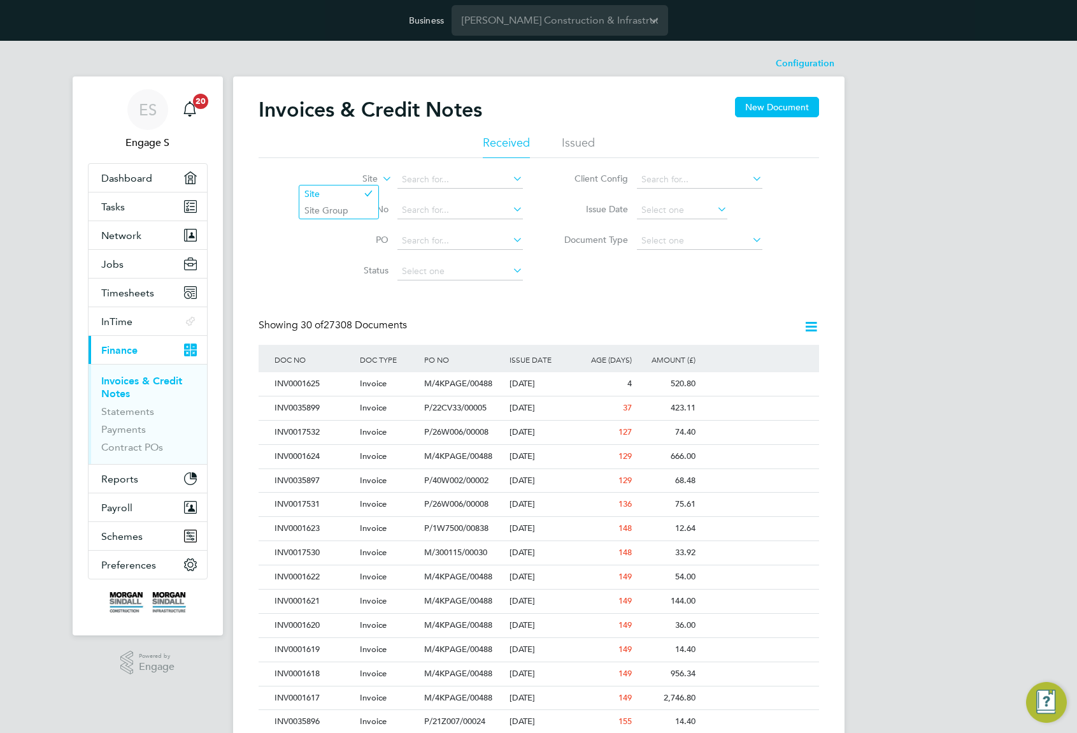
click at [371, 175] on label "Site" at bounding box center [341, 179] width 73 height 13
click at [327, 213] on li "Site Group" at bounding box center [338, 210] width 79 height 17
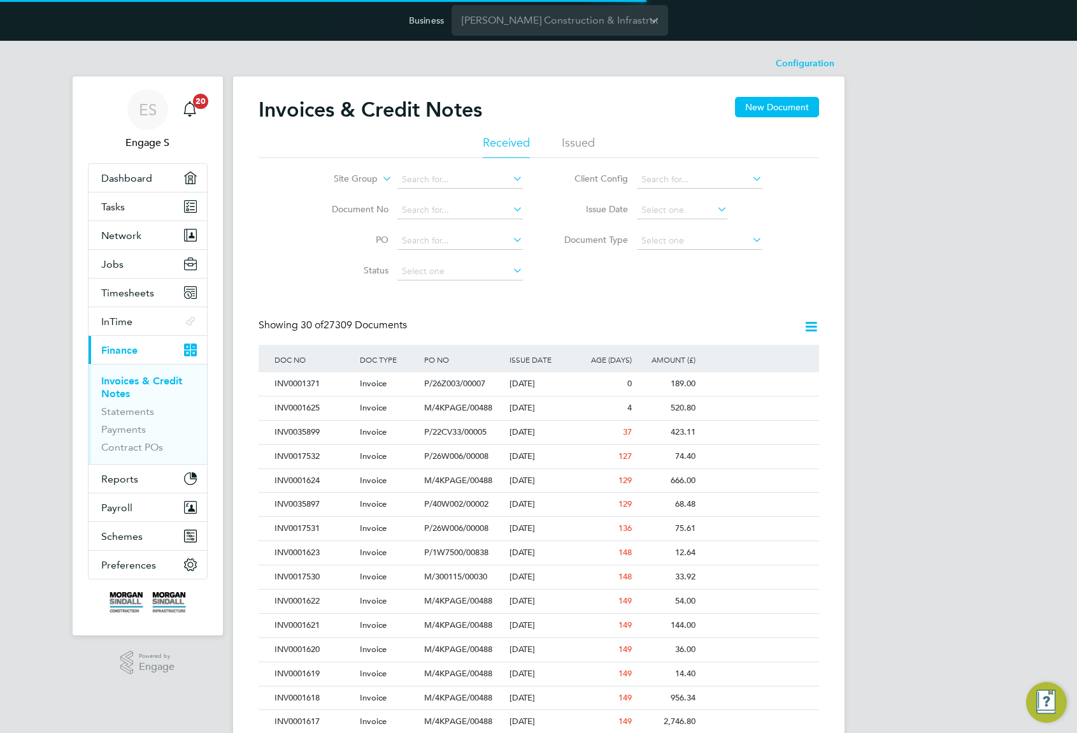
scroll to position [24, 87]
click at [463, 183] on input at bounding box center [461, 180] width 126 height 18
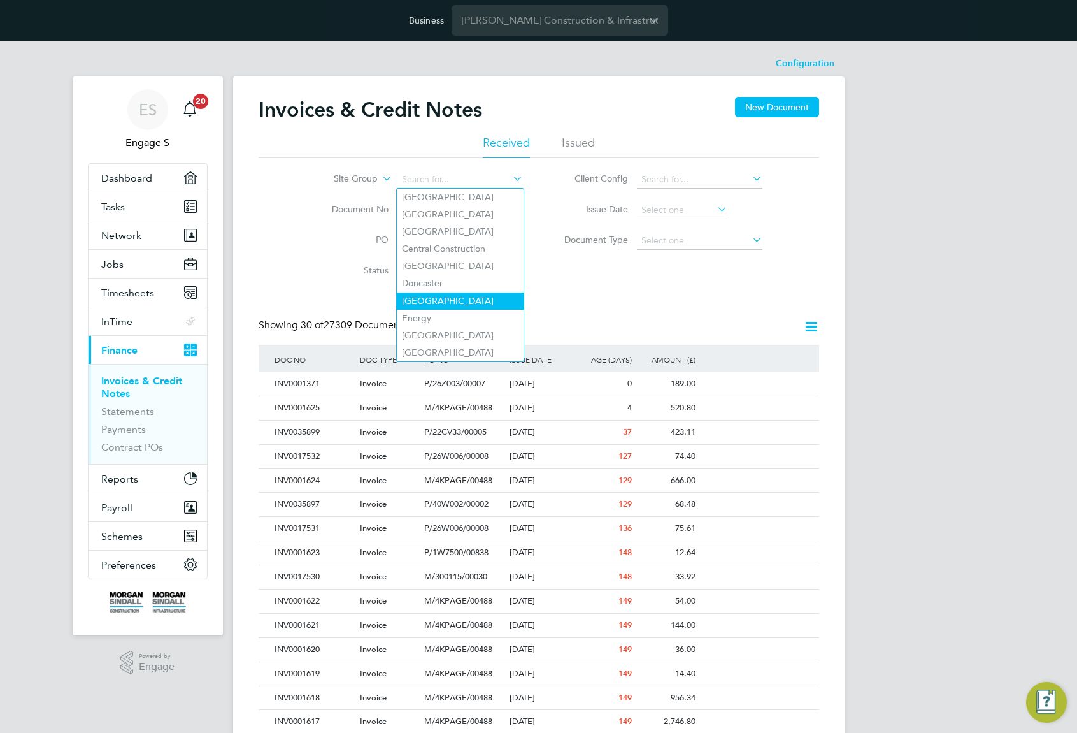
click at [463, 294] on li "[GEOGRAPHIC_DATA]" at bounding box center [460, 300] width 127 height 17
type input "[GEOGRAPHIC_DATA]"
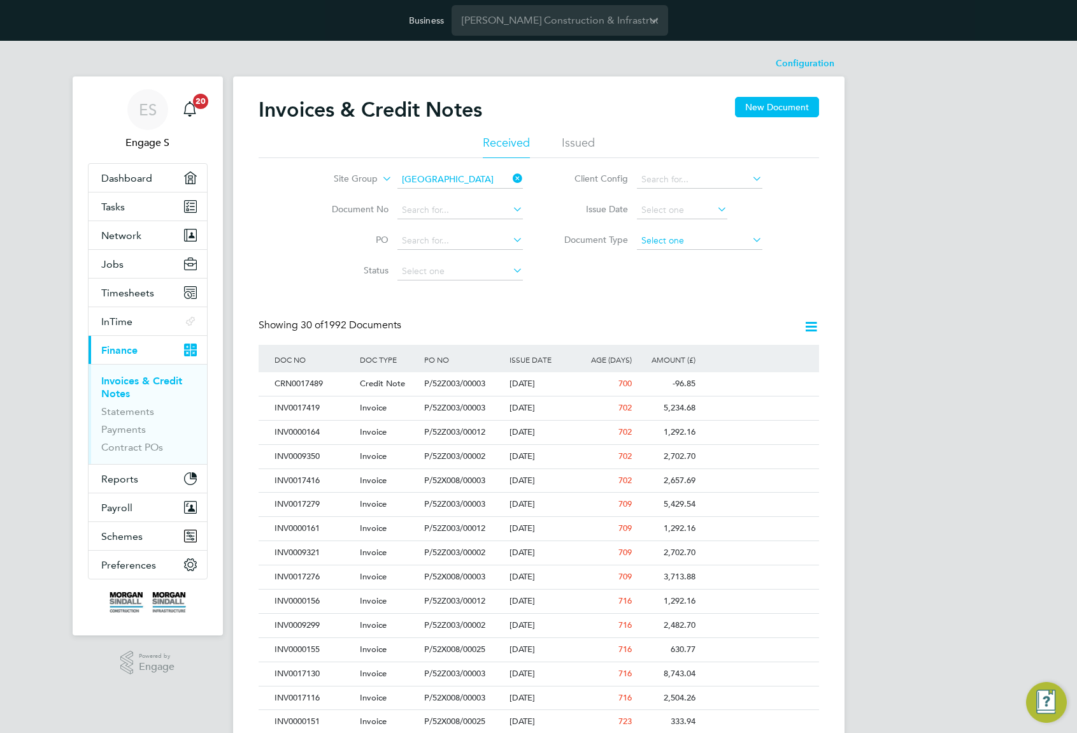
click at [710, 241] on input at bounding box center [700, 241] width 126 height 18
click at [693, 271] on li "Credit notes" at bounding box center [699, 274] width 127 height 17
type input "Credit notes"
click at [807, 326] on icon at bounding box center [811, 327] width 16 height 16
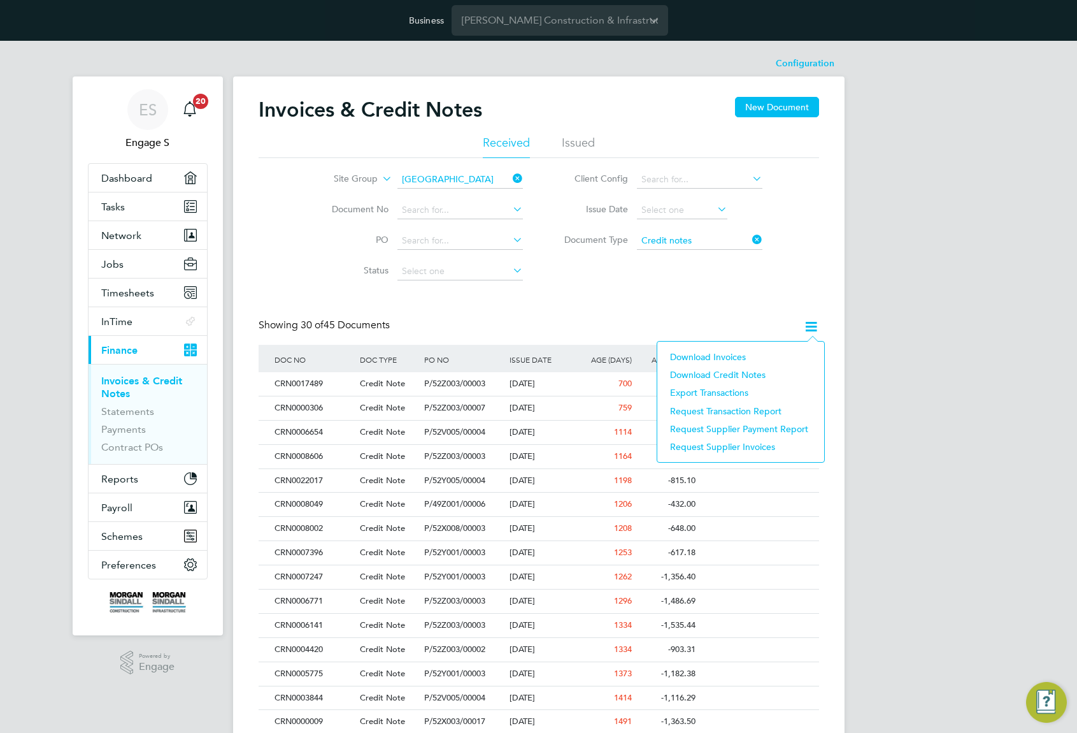
click at [720, 373] on li "Download credit notes" at bounding box center [741, 375] width 154 height 18
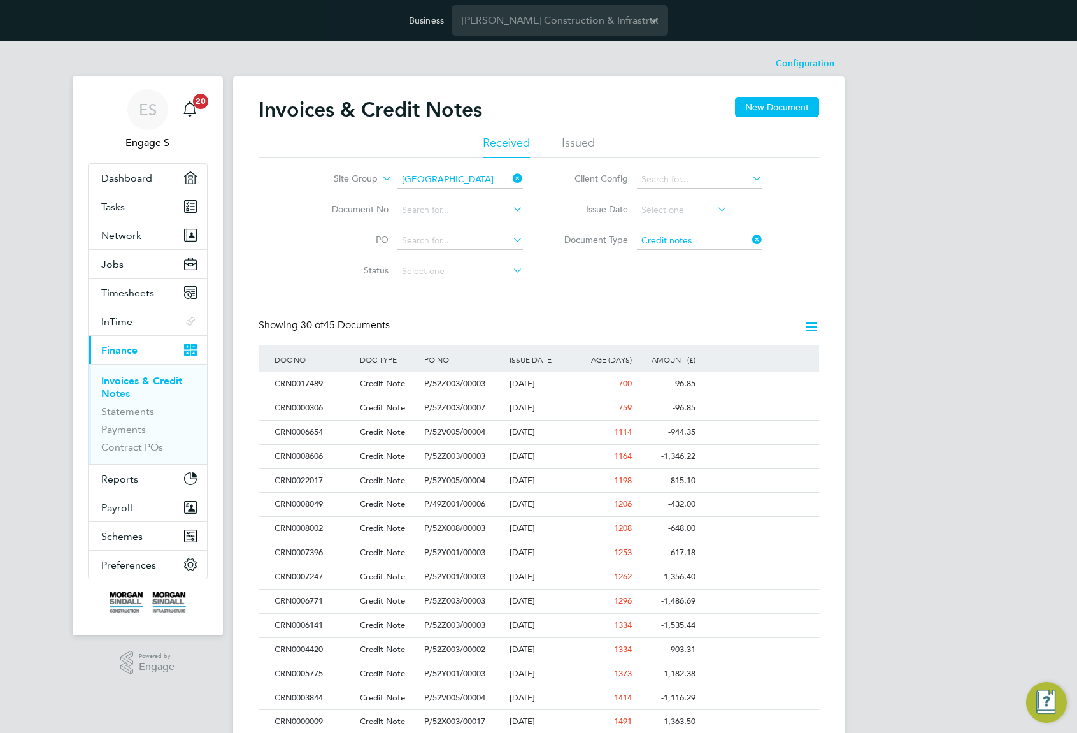
click at [900, 189] on div "ES Engage S Notifications 20 Applications: Dashboard Tasks Network Team Members…" at bounding box center [538, 610] width 1077 height 1139
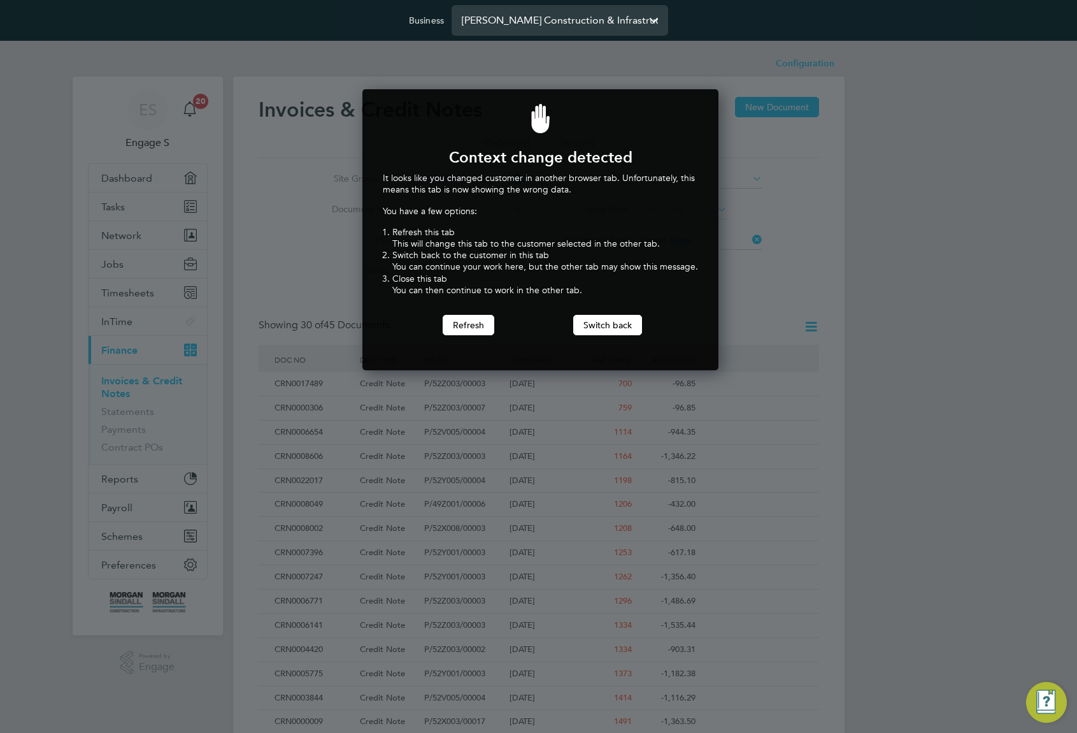
scroll to position [282, 352]
click at [610, 327] on button "Switch back" at bounding box center [607, 325] width 69 height 20
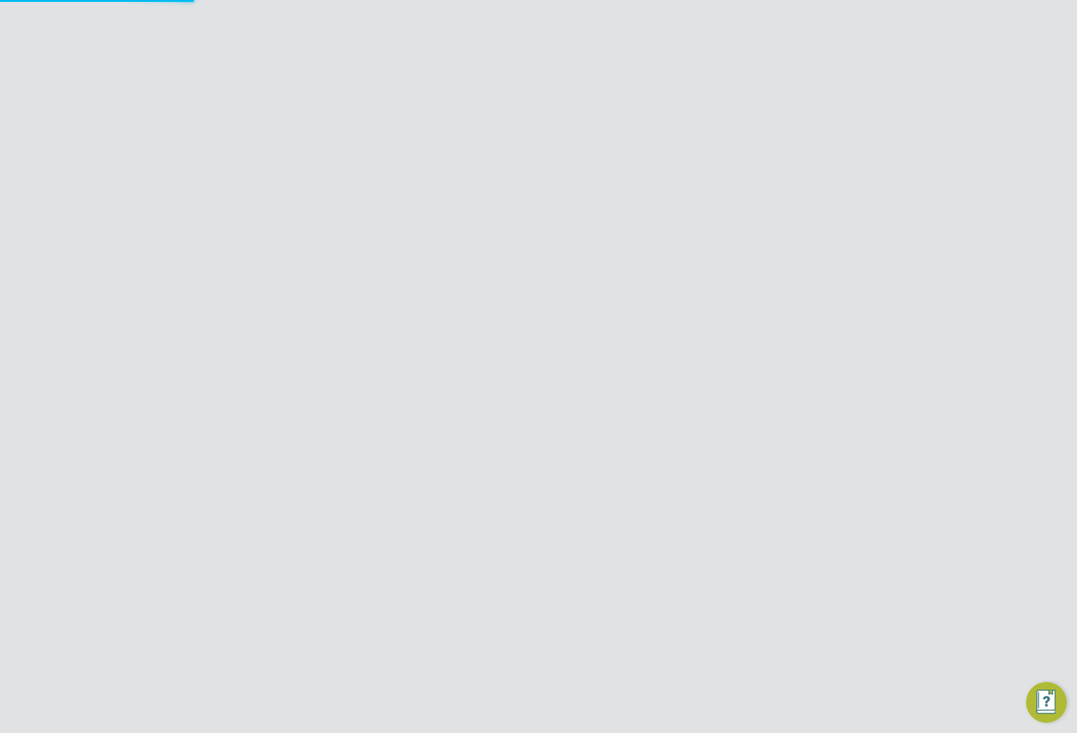
click at [556, 22] on input "[PERSON_NAME] Construction & Infrastructure Ltd" at bounding box center [560, 20] width 217 height 30
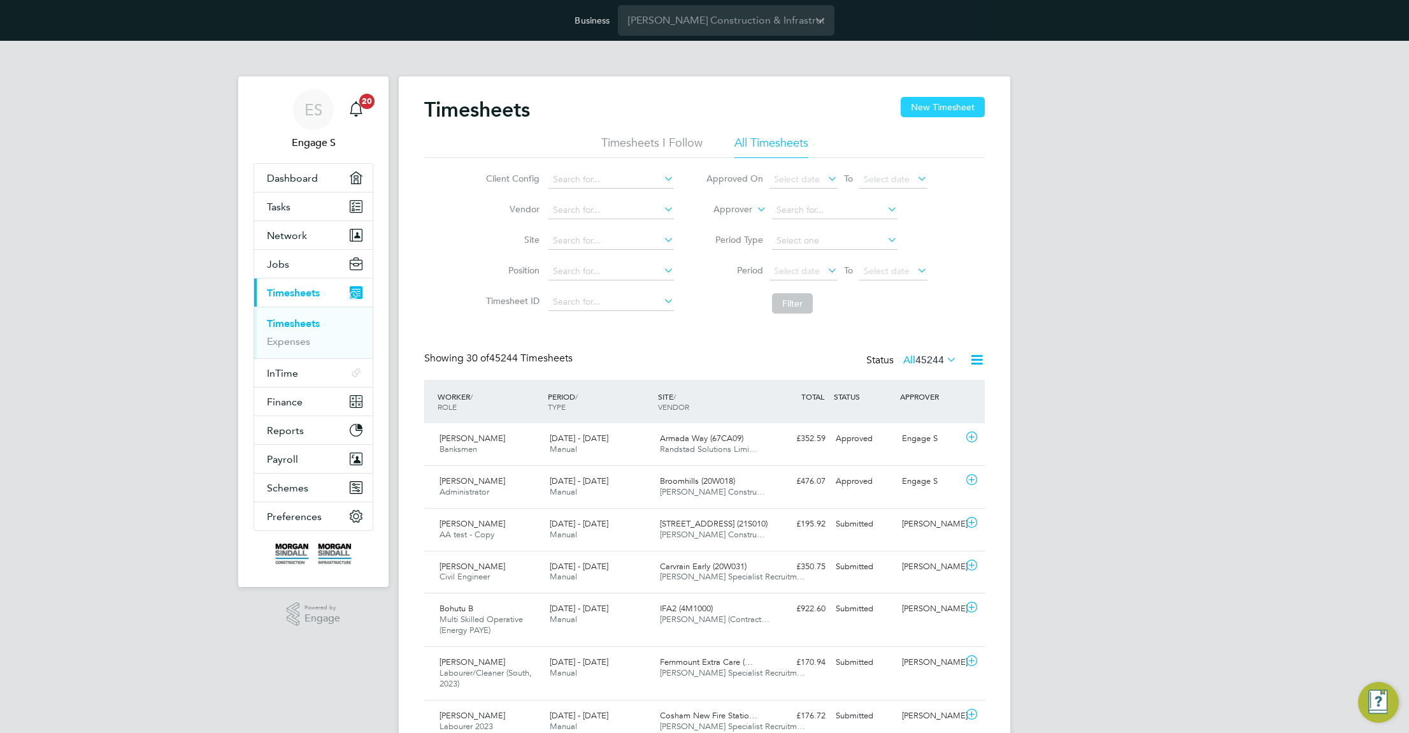
click at [958, 108] on button "New Timesheet" at bounding box center [943, 107] width 84 height 20
click at [930, 108] on button "New Timesheet" at bounding box center [943, 107] width 84 height 20
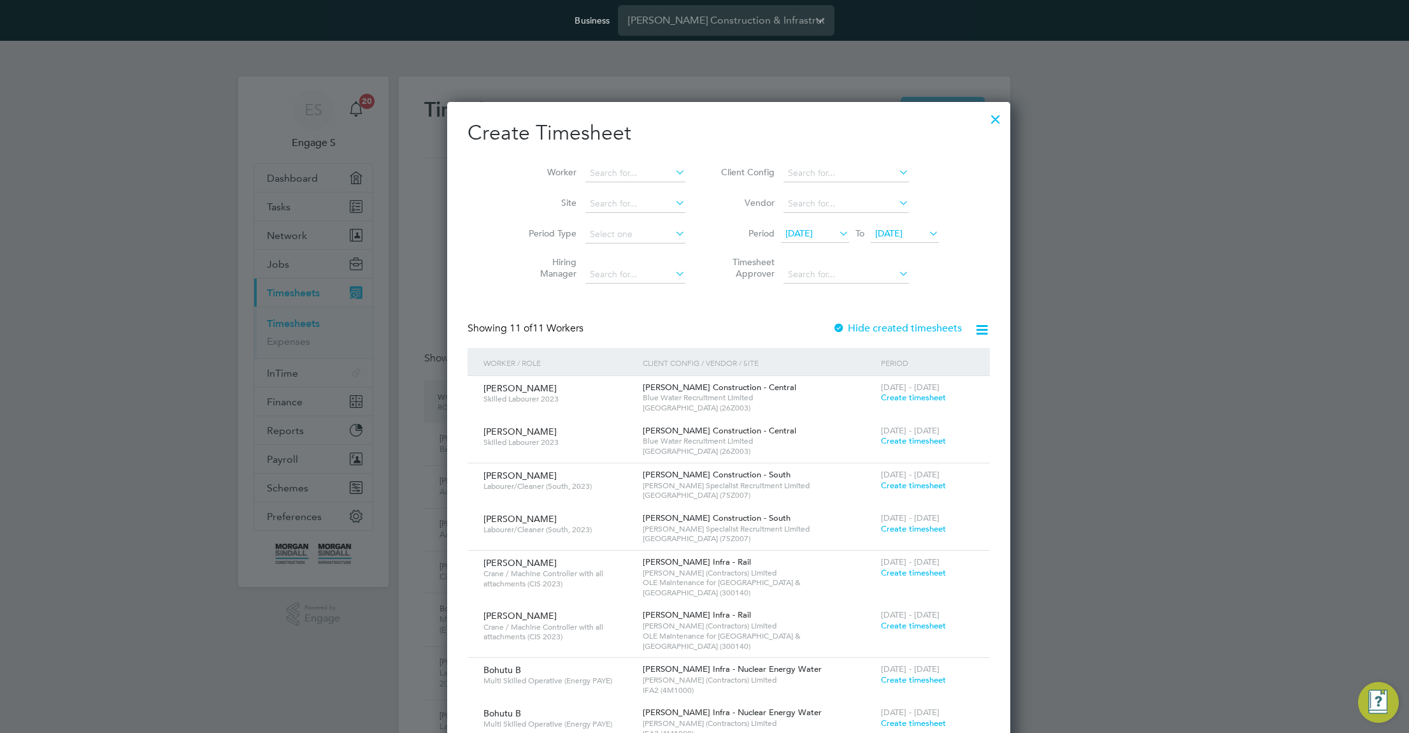
click at [984, 115] on div at bounding box center [995, 115] width 23 height 23
click at [881, 395] on span "Create timesheet" at bounding box center [913, 397] width 65 height 11
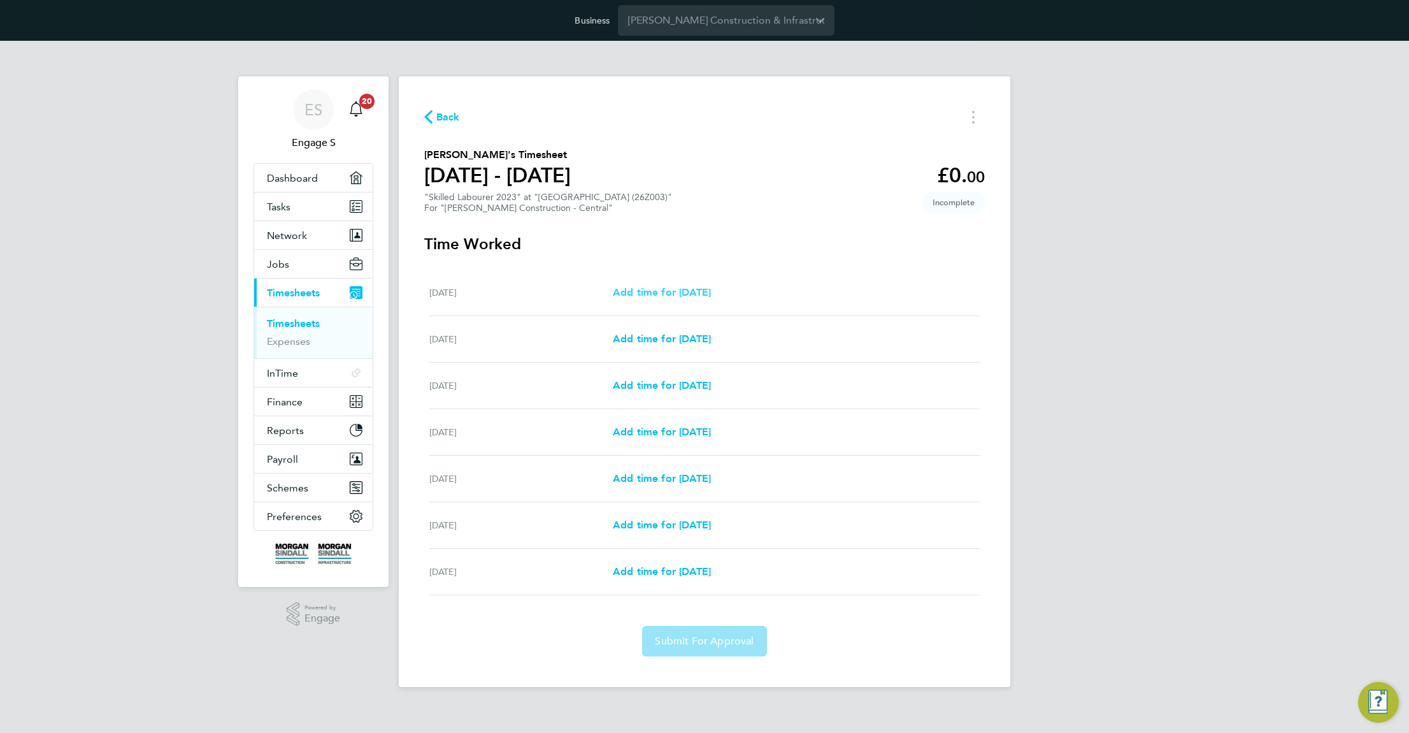
click at [711, 294] on span "Add time for Sat 06 Sep" at bounding box center [662, 292] width 98 height 12
select select "30"
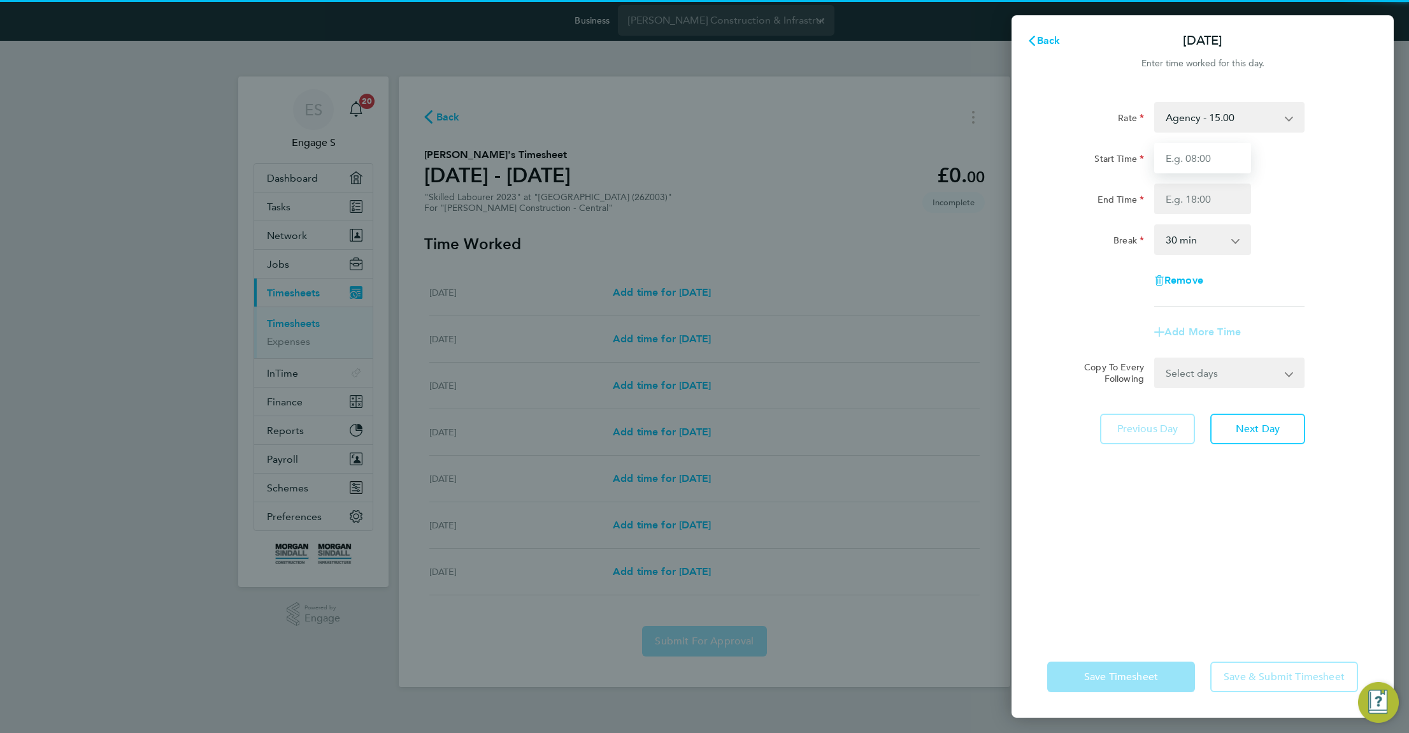
click at [1227, 155] on input "Start Time" at bounding box center [1202, 158] width 97 height 31
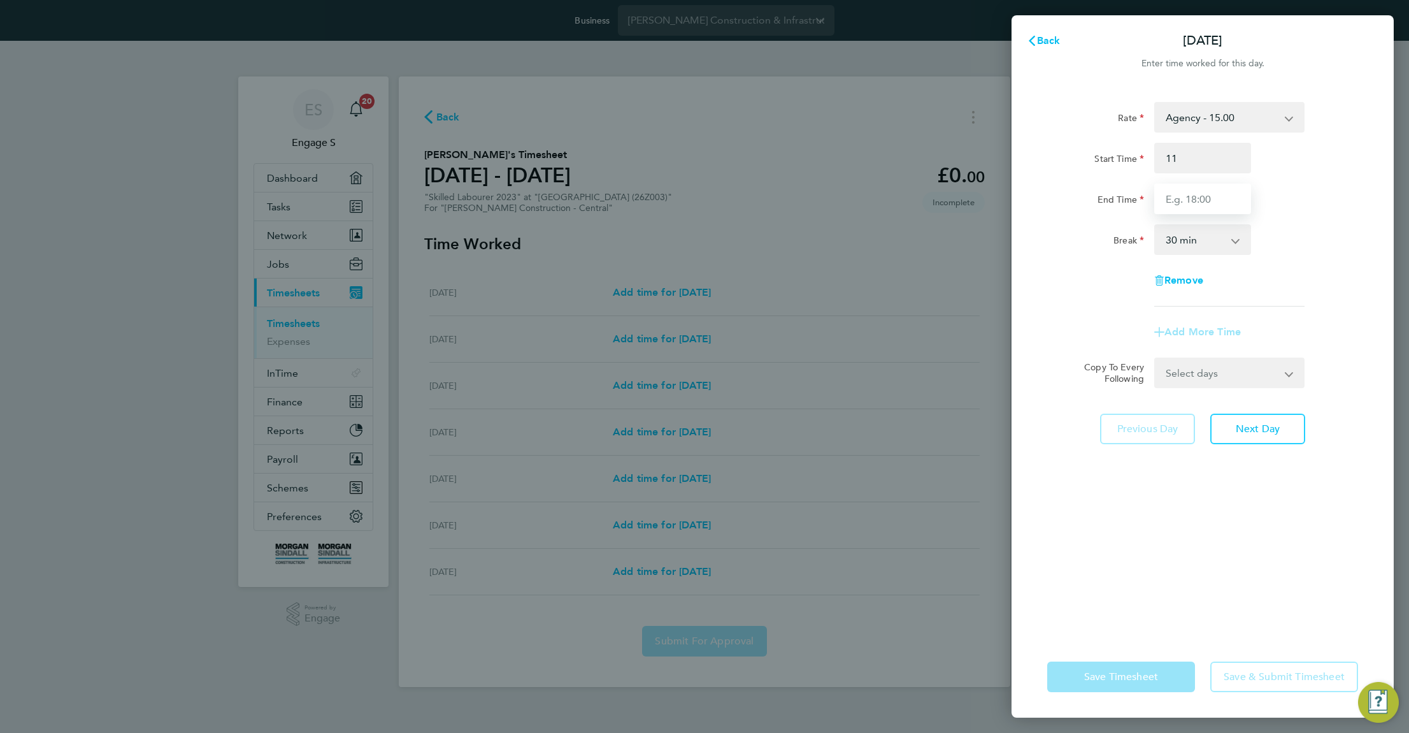
type input "11:00"
click at [1211, 199] on input "2" at bounding box center [1202, 198] width 97 height 31
type input "22:00"
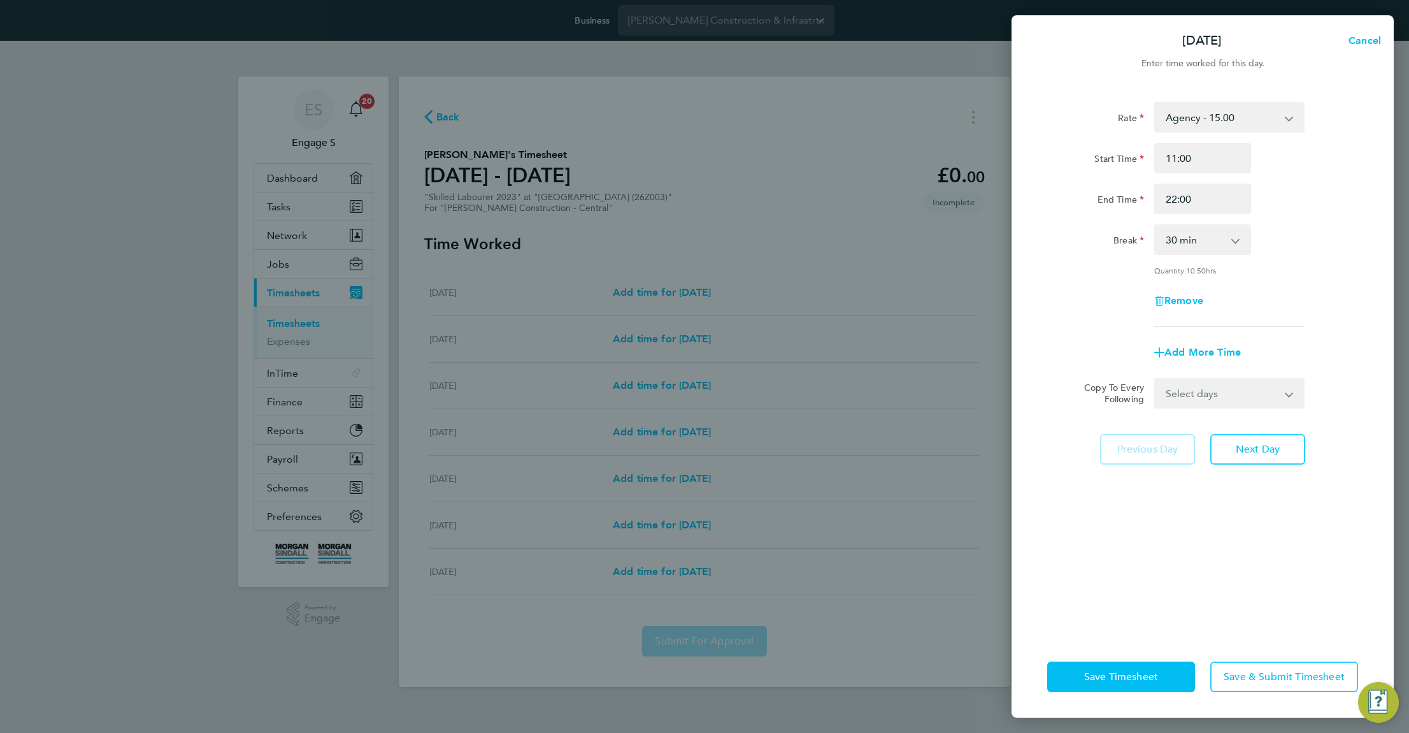
click at [1281, 238] on div "Break 0 min 15 min 30 min 45 min 60 min 75 min 90 min" at bounding box center [1202, 239] width 321 height 31
click at [1261, 682] on span "Save & Submit Timesheet" at bounding box center [1284, 676] width 121 height 13
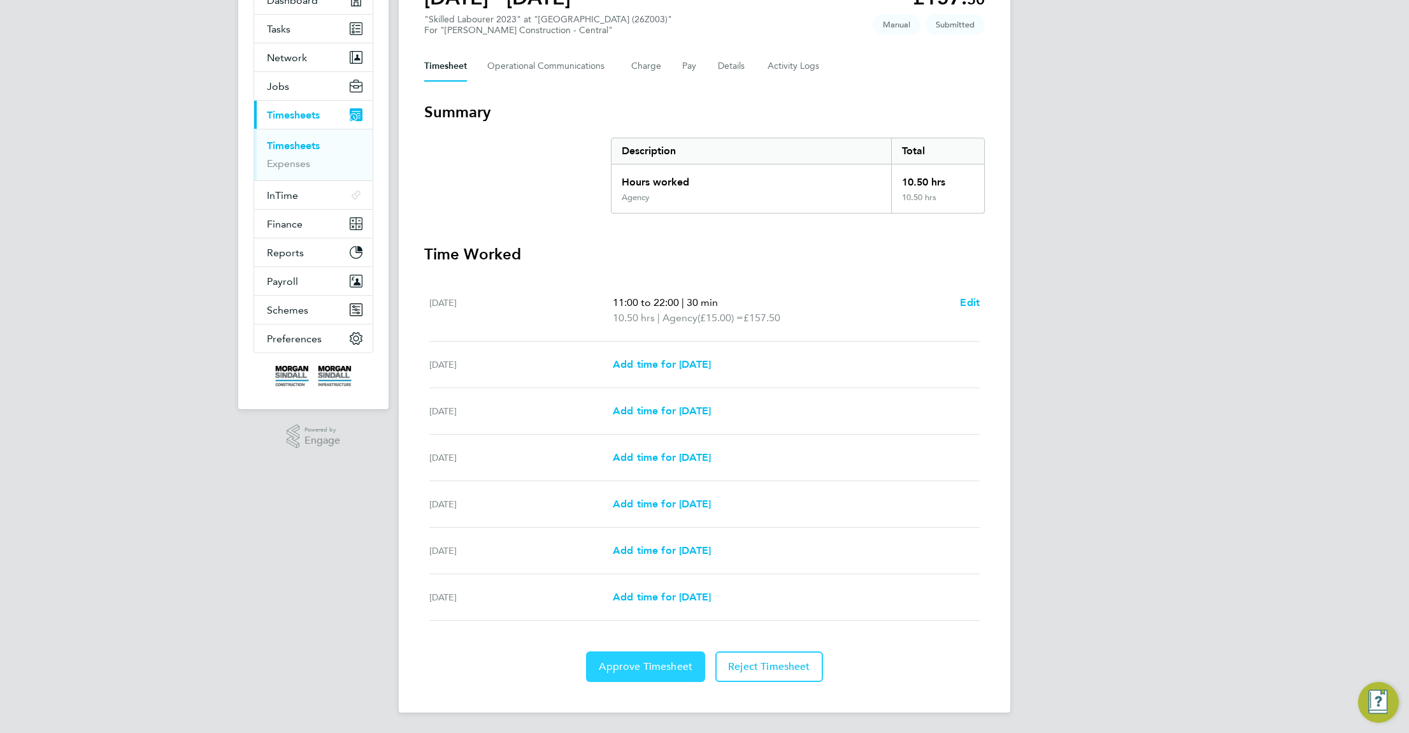
click at [660, 667] on span "Approve Timesheet" at bounding box center [646, 666] width 94 height 13
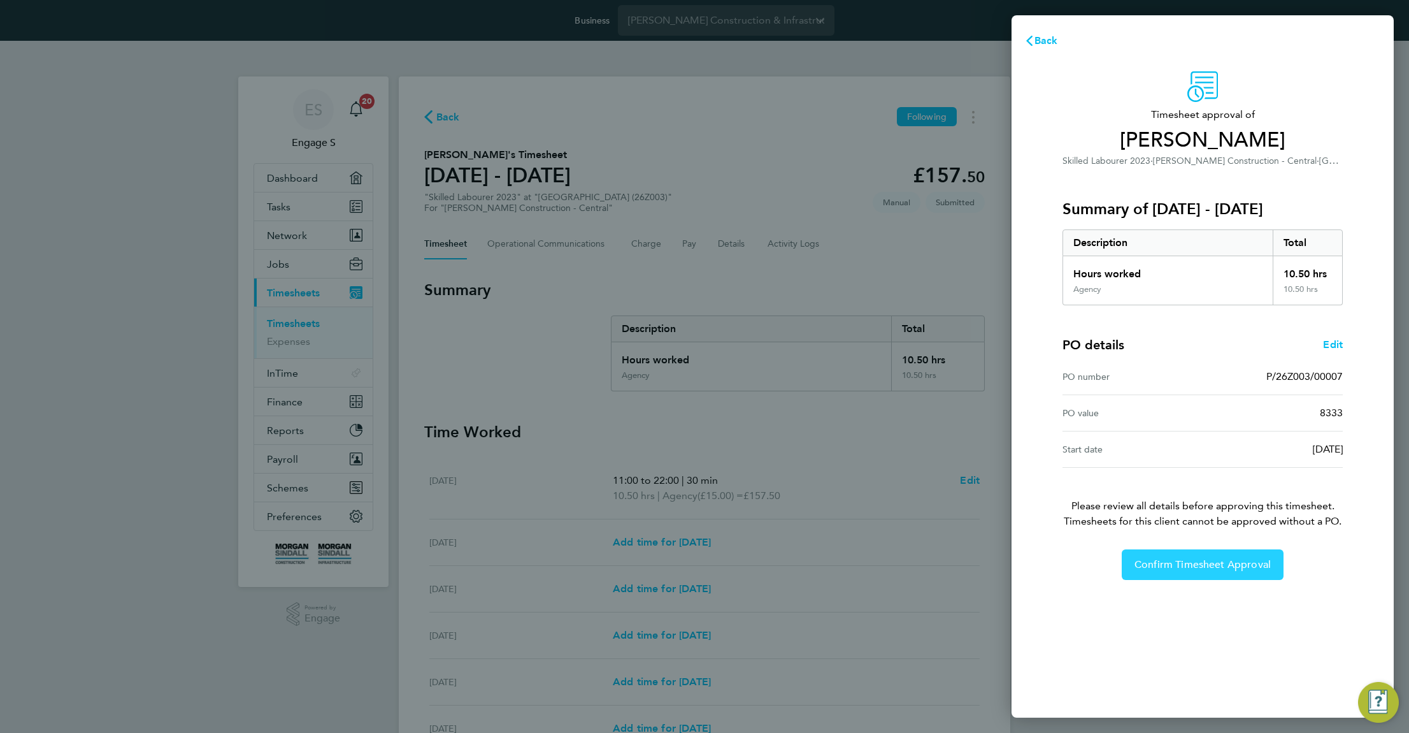
click at [1230, 564] on span "Confirm Timesheet Approval" at bounding box center [1203, 564] width 136 height 13
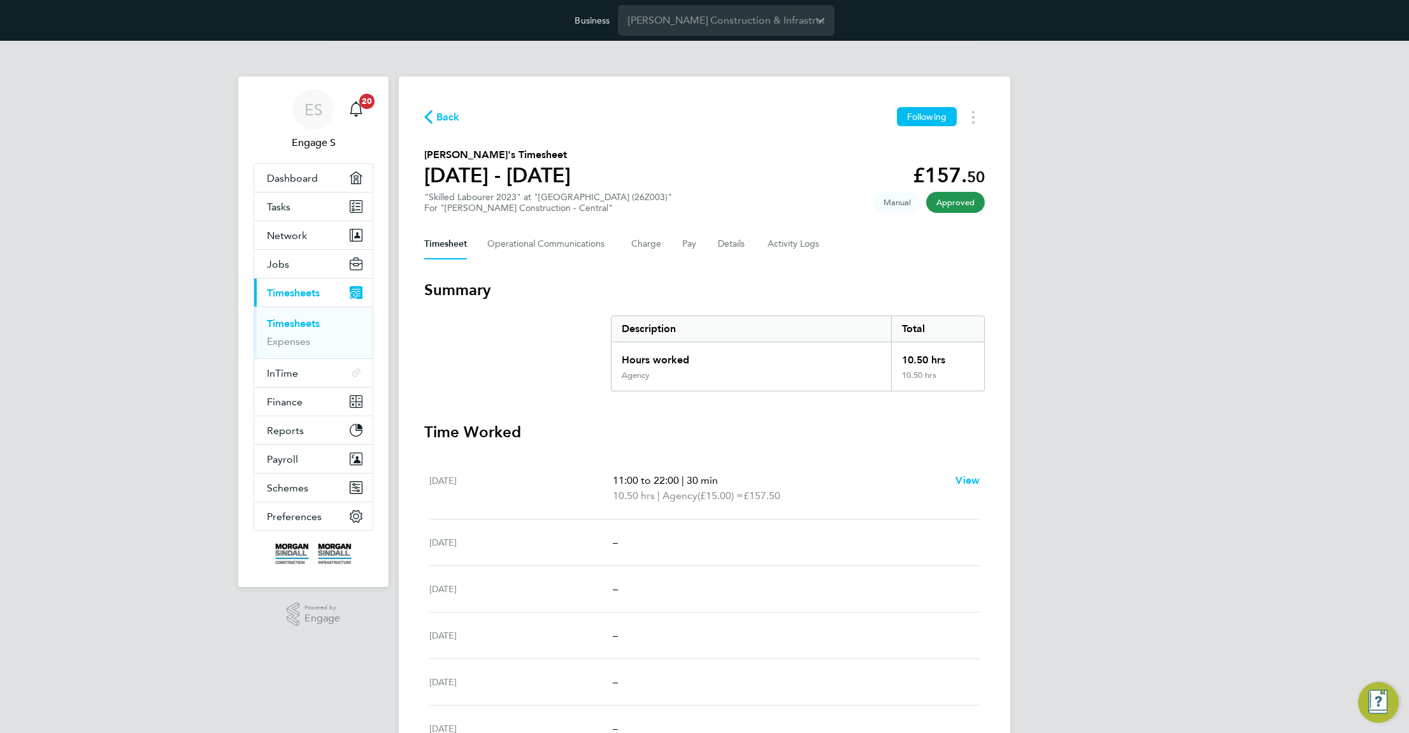
click at [1230, 564] on div "ES Engage S Notifications 20 Applications: Dashboard Tasks Network Team Members…" at bounding box center [704, 476] width 1409 height 870
click at [733, 243] on button "Details" at bounding box center [732, 244] width 29 height 31
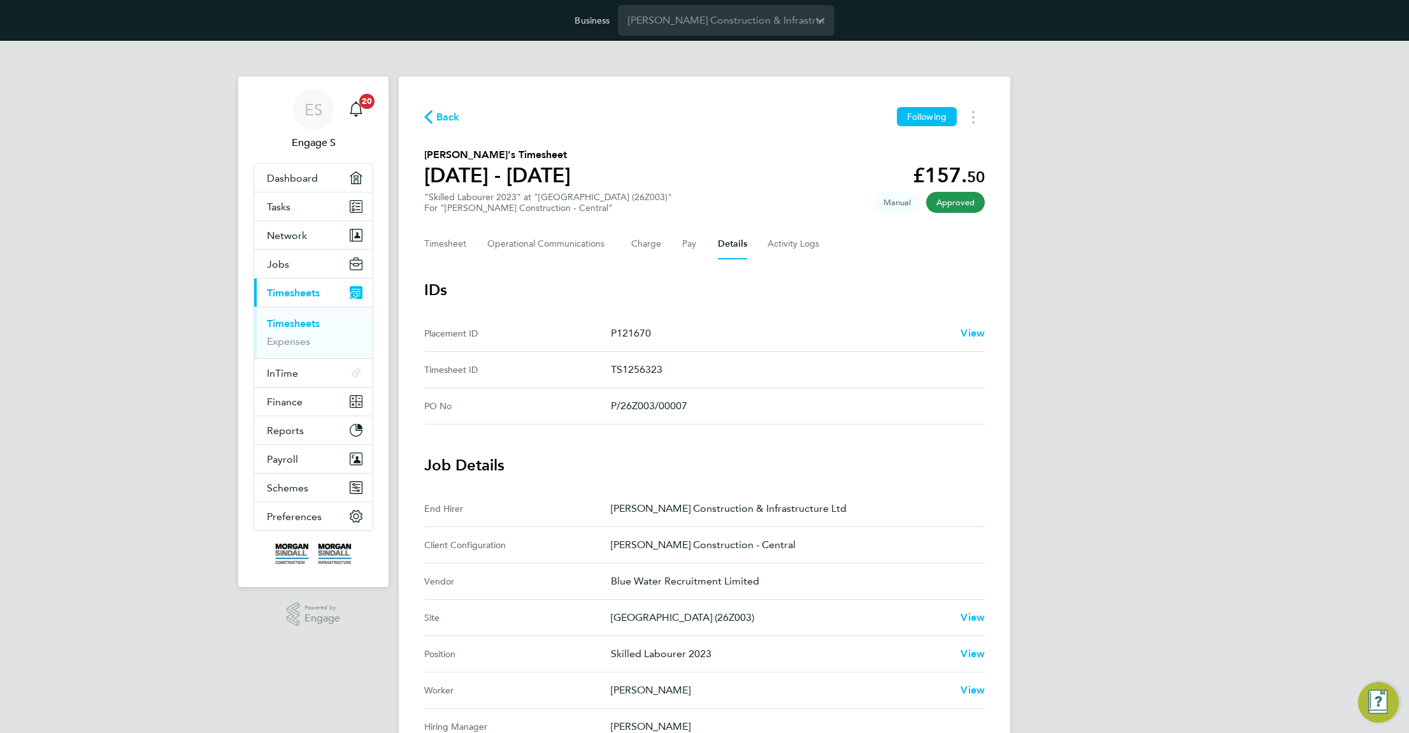
drag, startPoint x: 804, startPoint y: 546, endPoint x: 592, endPoint y: 538, distance: 211.7
click at [592, 538] on Configuration "Client Configuration [PERSON_NAME] Construction - Central" at bounding box center [704, 545] width 561 height 36
copy Configuration "[PERSON_NAME] Construction - Central"
click at [302, 515] on span "Preferences" at bounding box center [294, 516] width 55 height 12
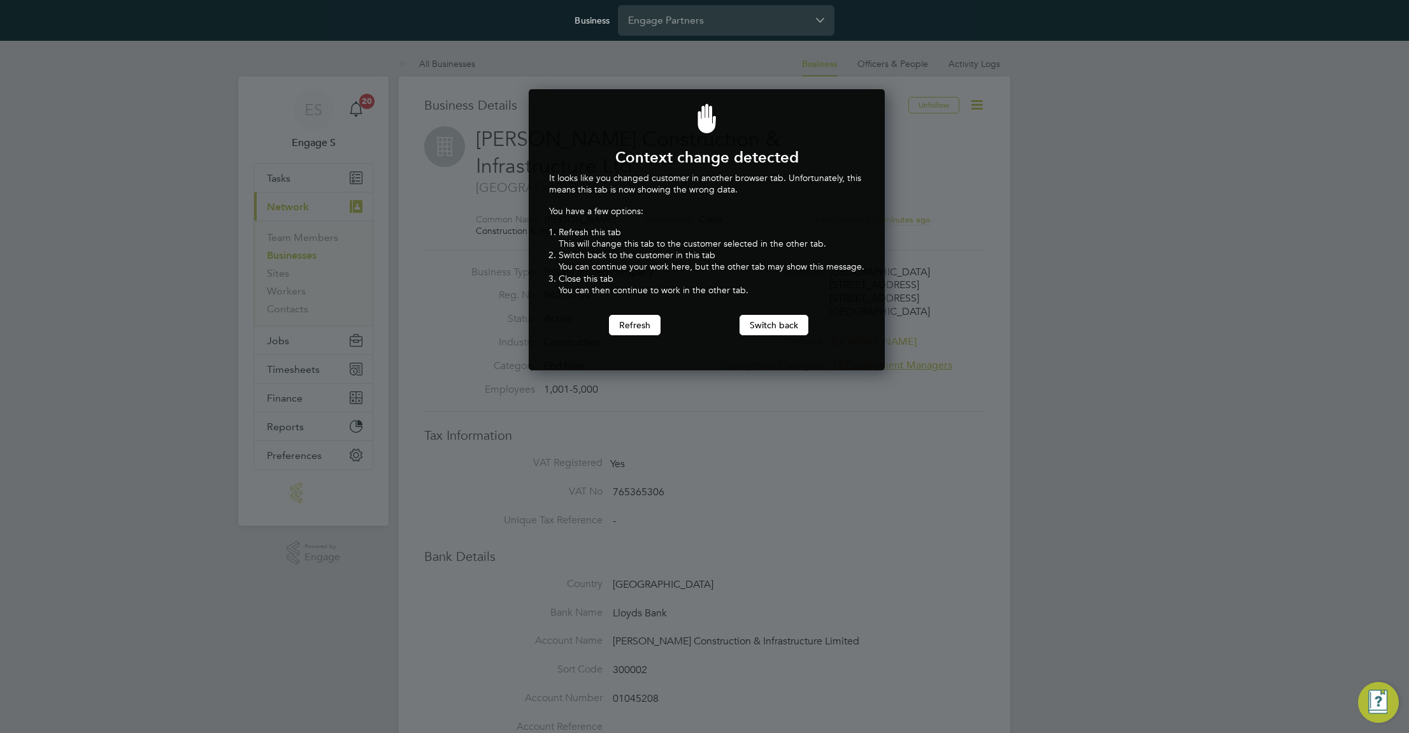
scroll to position [282, 352]
click at [769, 319] on button "Switch back" at bounding box center [774, 325] width 69 height 20
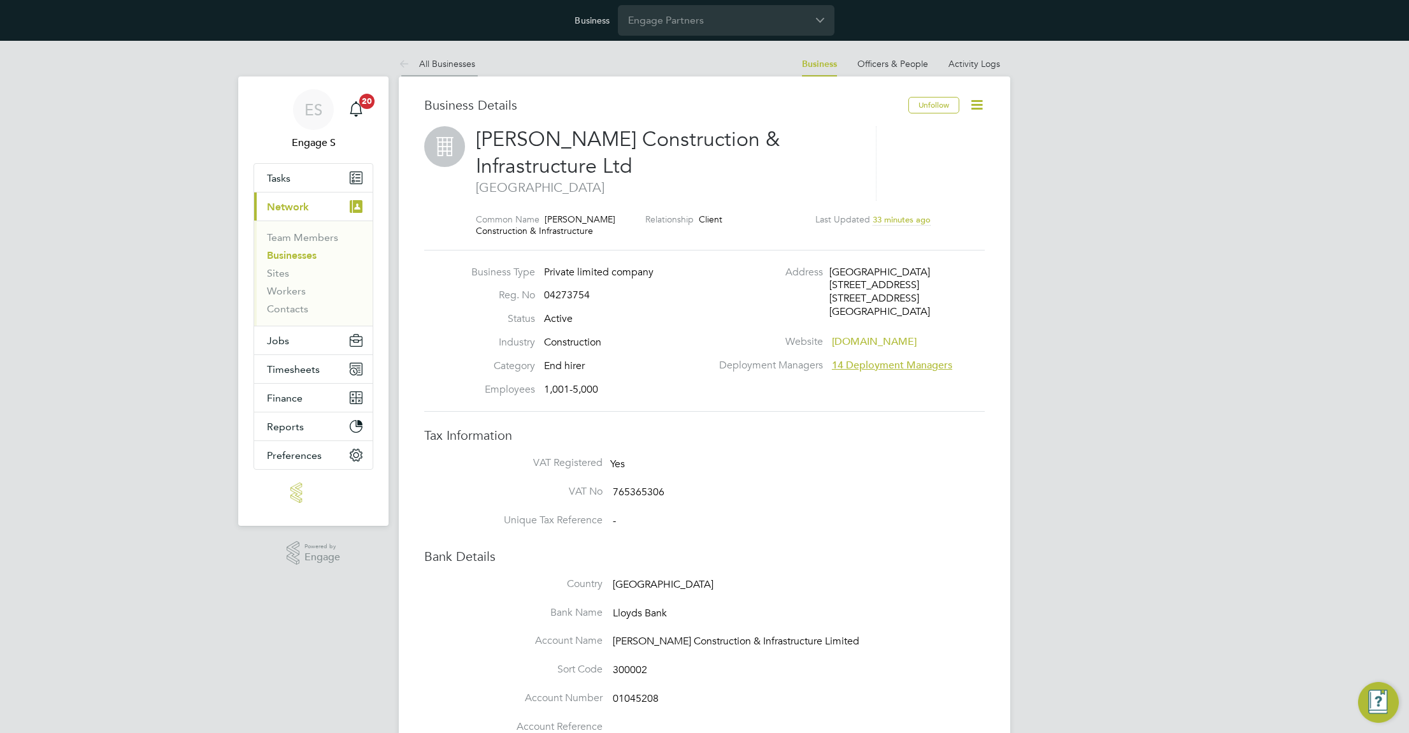
click at [445, 65] on link "All Businesses" at bounding box center [437, 63] width 76 height 11
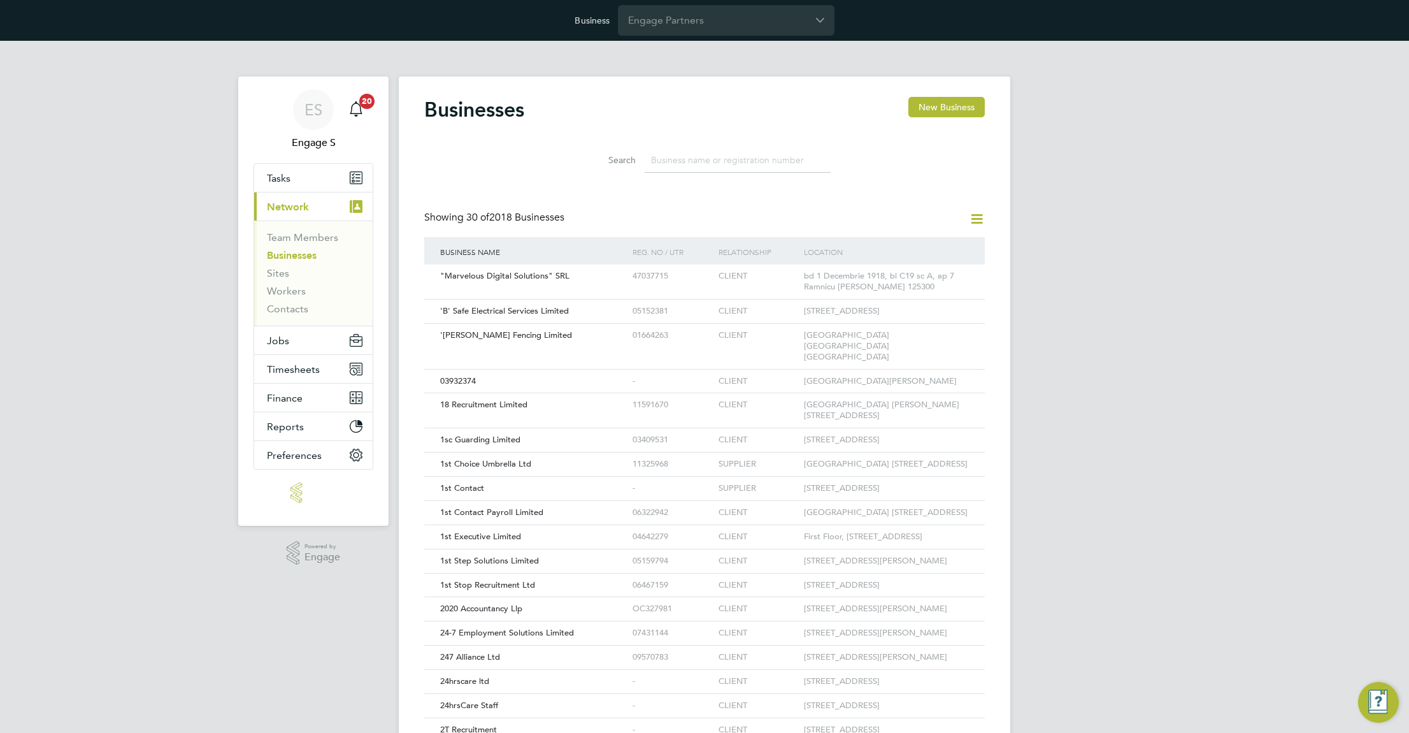
click at [727, 166] on input at bounding box center [738, 160] width 186 height 25
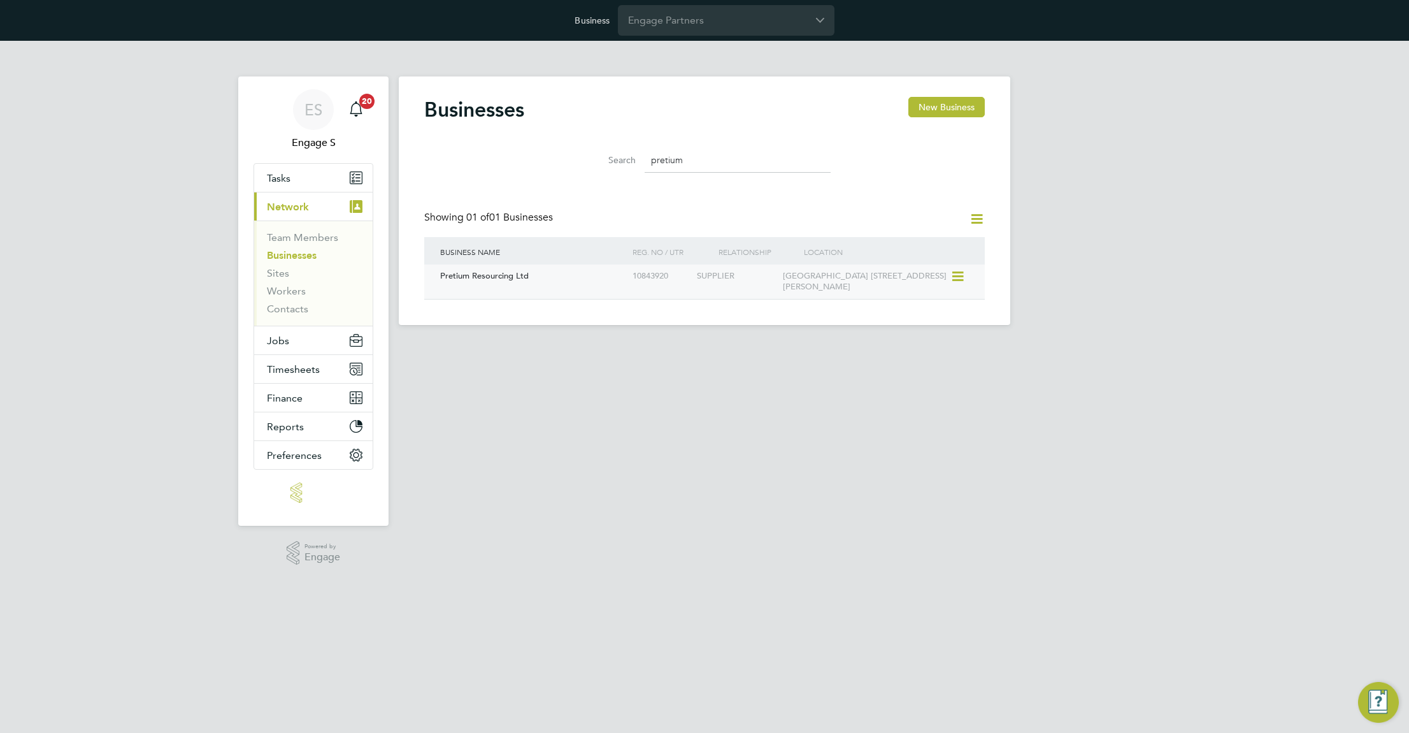
click at [705, 274] on div "SUPPLIER" at bounding box center [736, 276] width 85 height 24
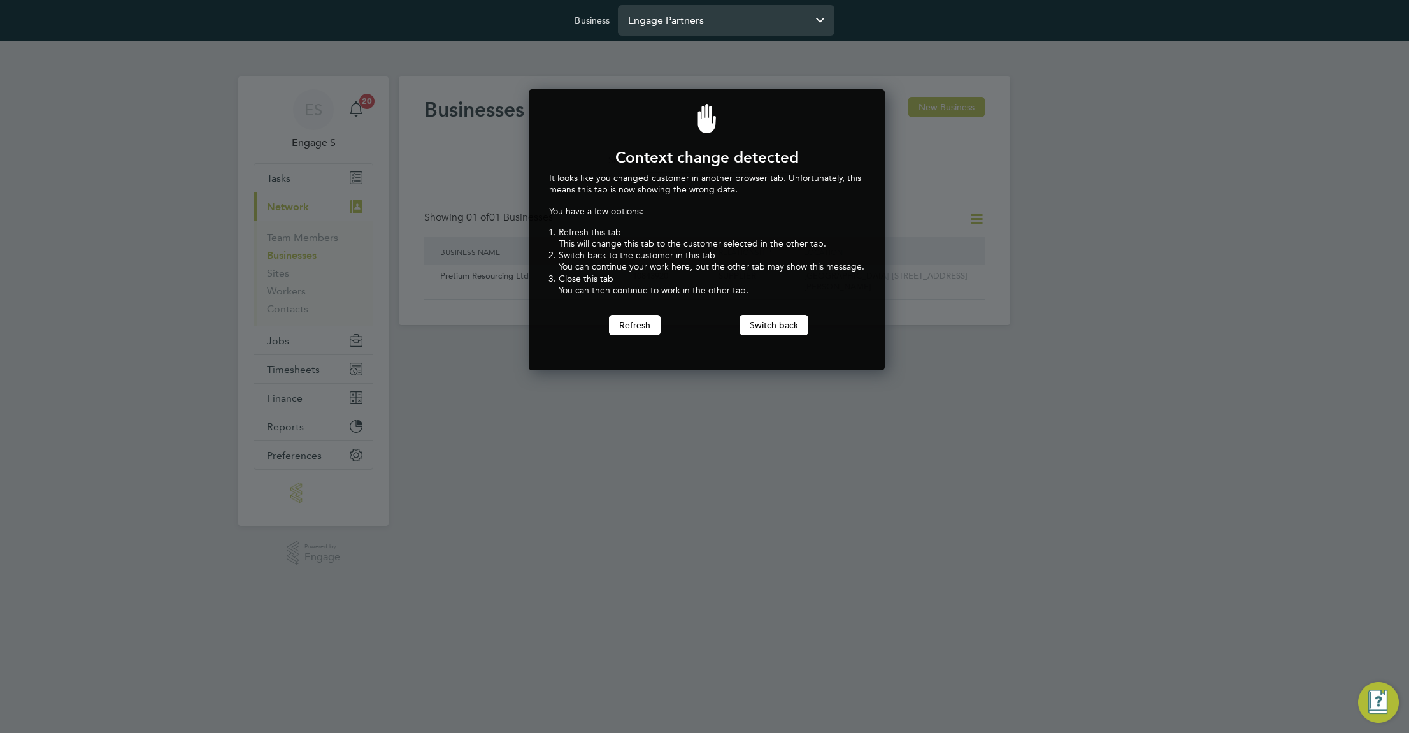
scroll to position [282, 352]
click at [765, 329] on button "Switch back" at bounding box center [774, 325] width 69 height 20
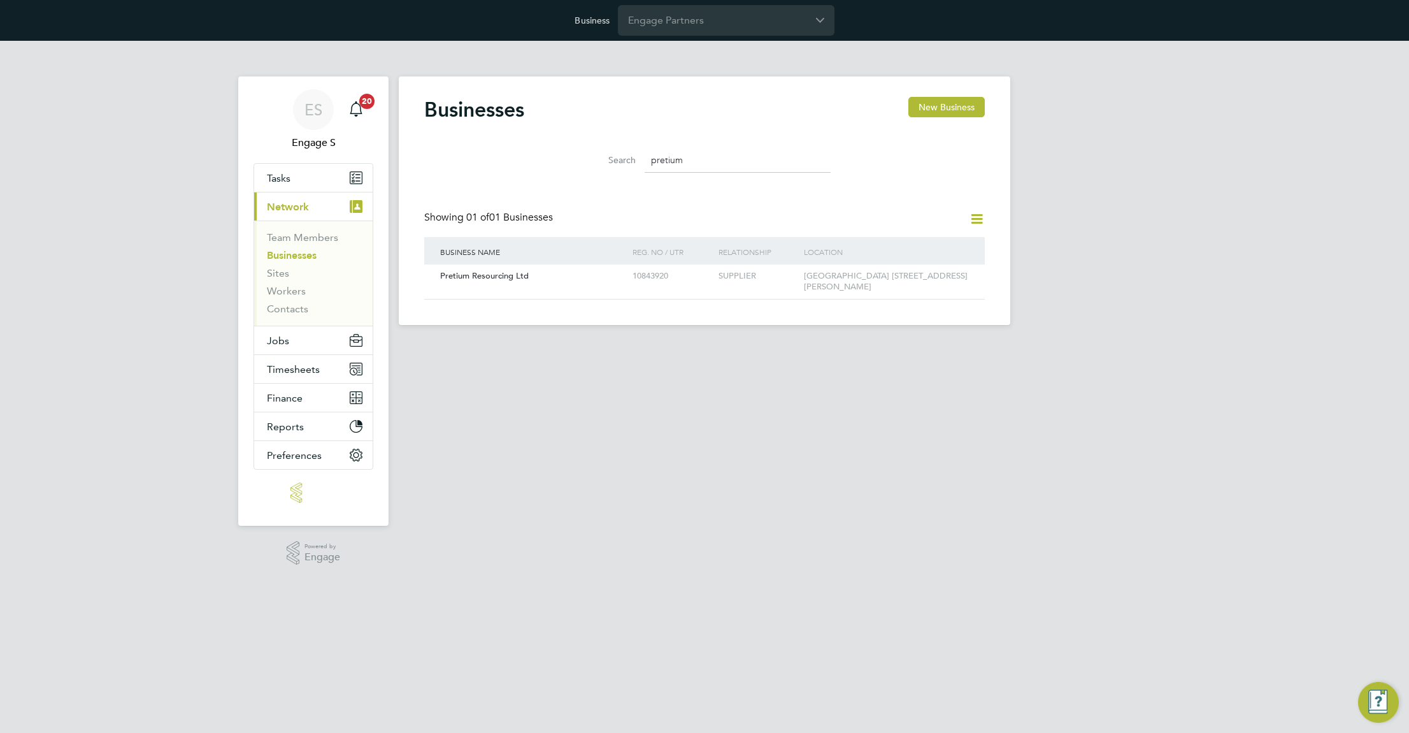
click at [695, 156] on input "pretium" at bounding box center [738, 160] width 186 height 25
click at [694, 157] on input "pretium" at bounding box center [738, 160] width 186 height 25
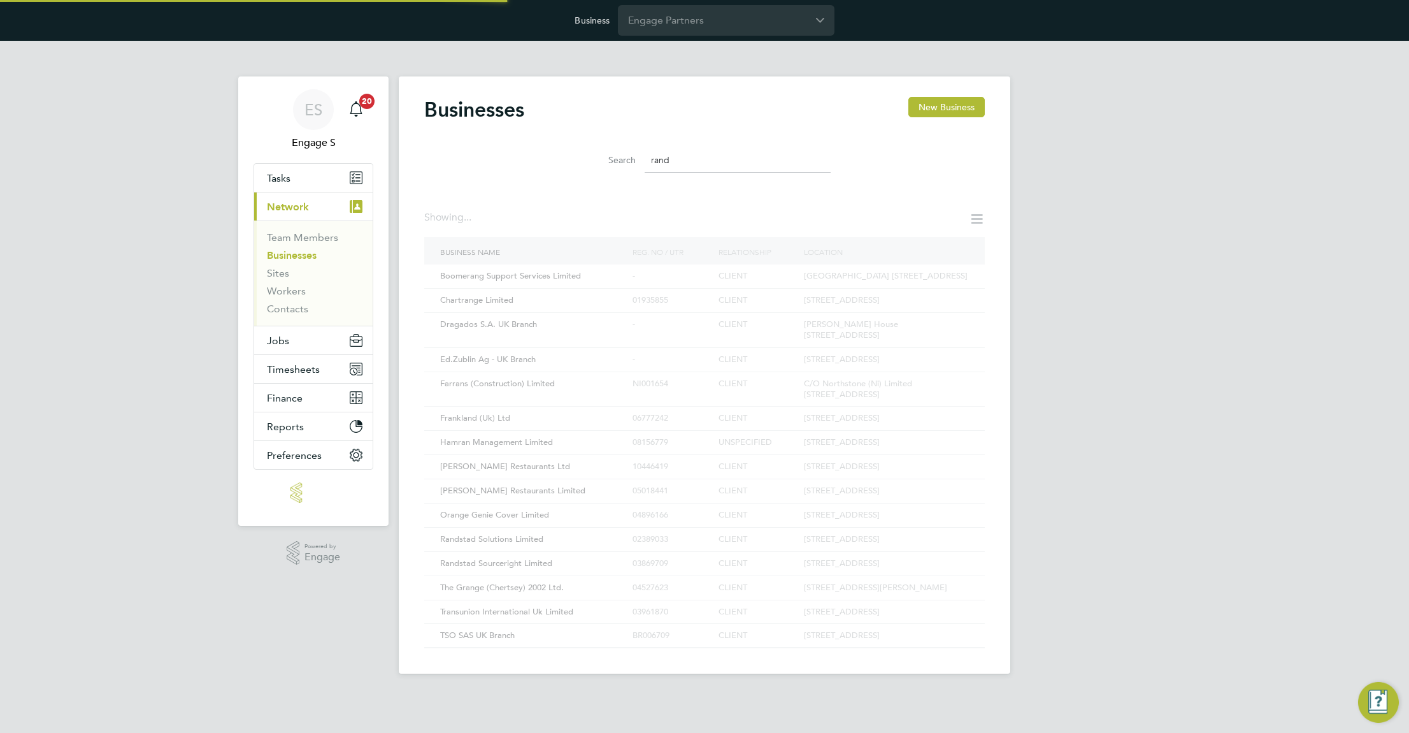
scroll to position [0, 0]
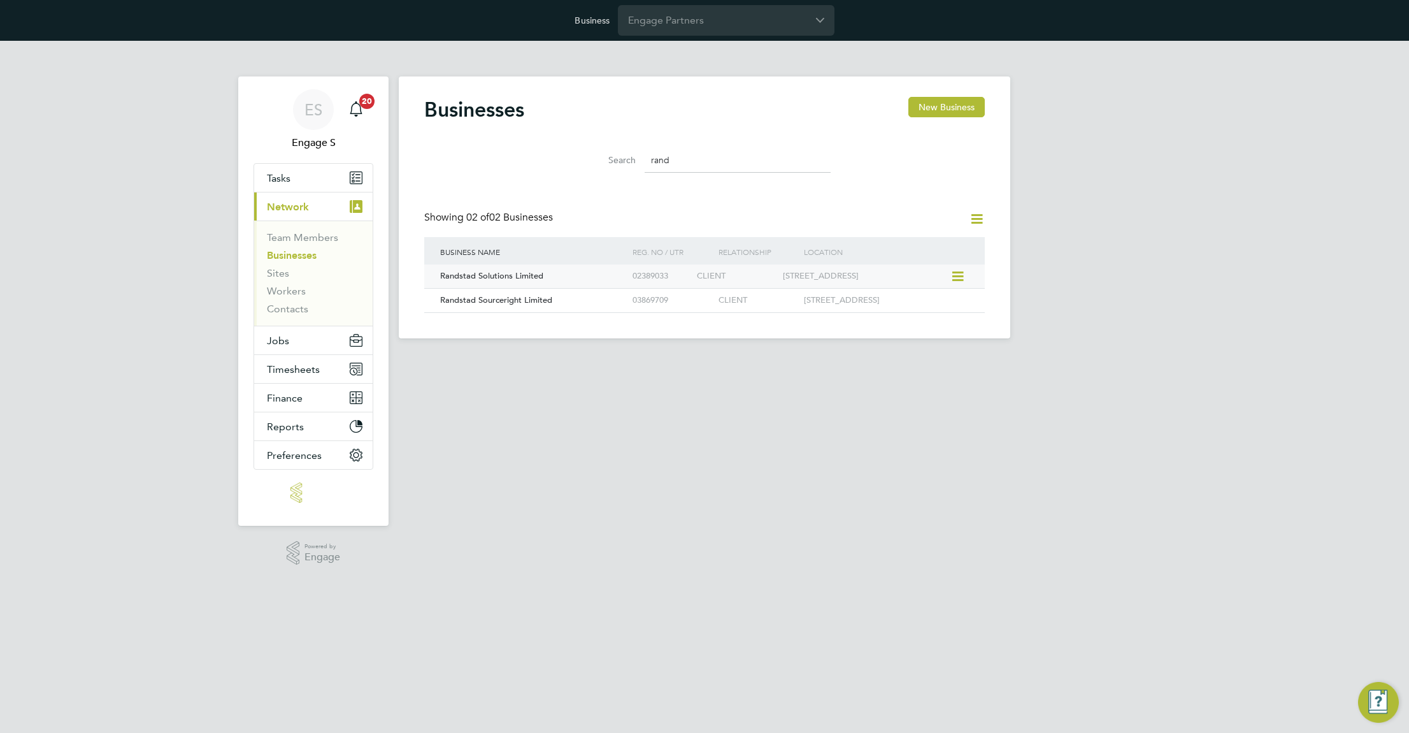
type input "rand"
click at [791, 273] on div "450 Capability Green Luton LU1 3LU" at bounding box center [865, 276] width 171 height 24
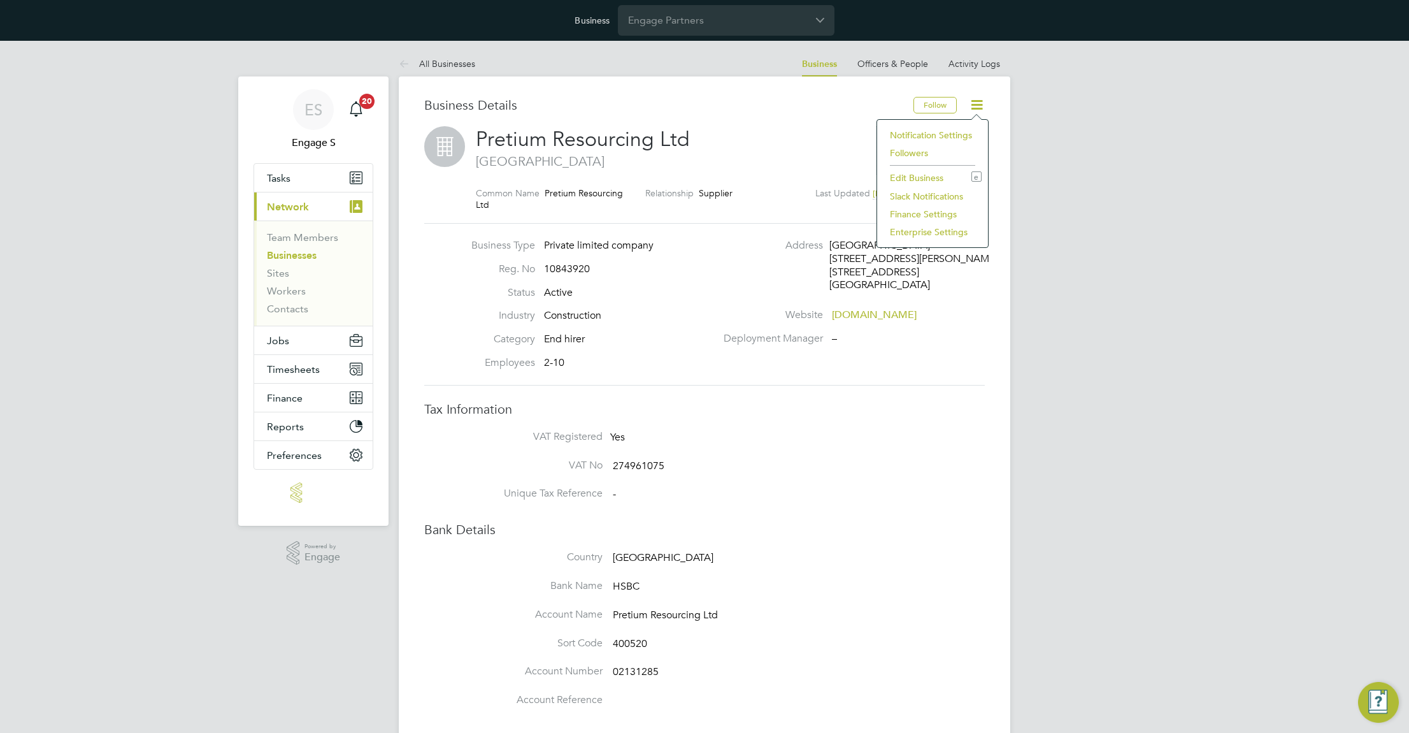
click at [919, 231] on li "Enterprise Settings" at bounding box center [933, 232] width 98 height 18
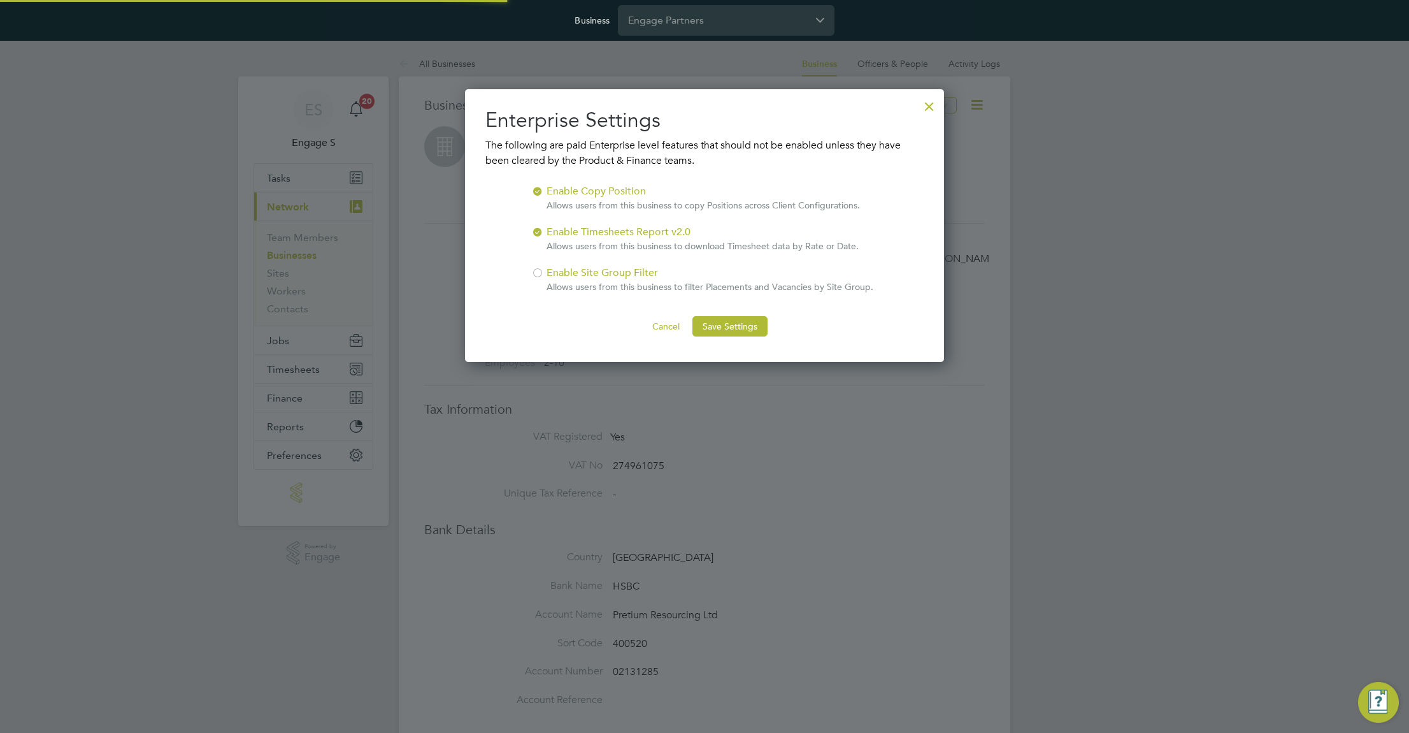
scroll to position [273, 480]
click at [540, 273] on div at bounding box center [537, 271] width 13 height 13
click at [744, 327] on button "Save Settings" at bounding box center [730, 326] width 75 height 20
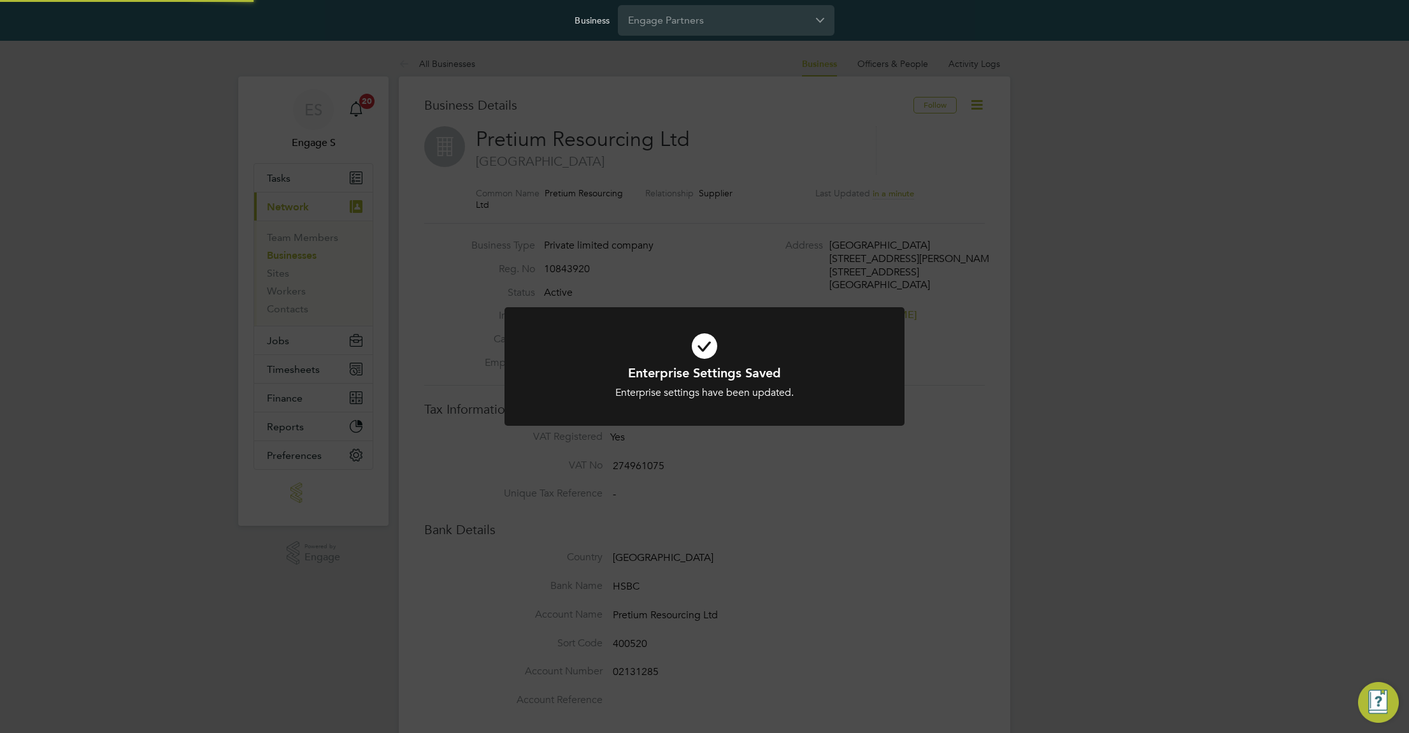
click at [1081, 141] on div "Enterprise Settings Saved Enterprise settings have been updated. Cancel Okay" at bounding box center [704, 366] width 1409 height 733
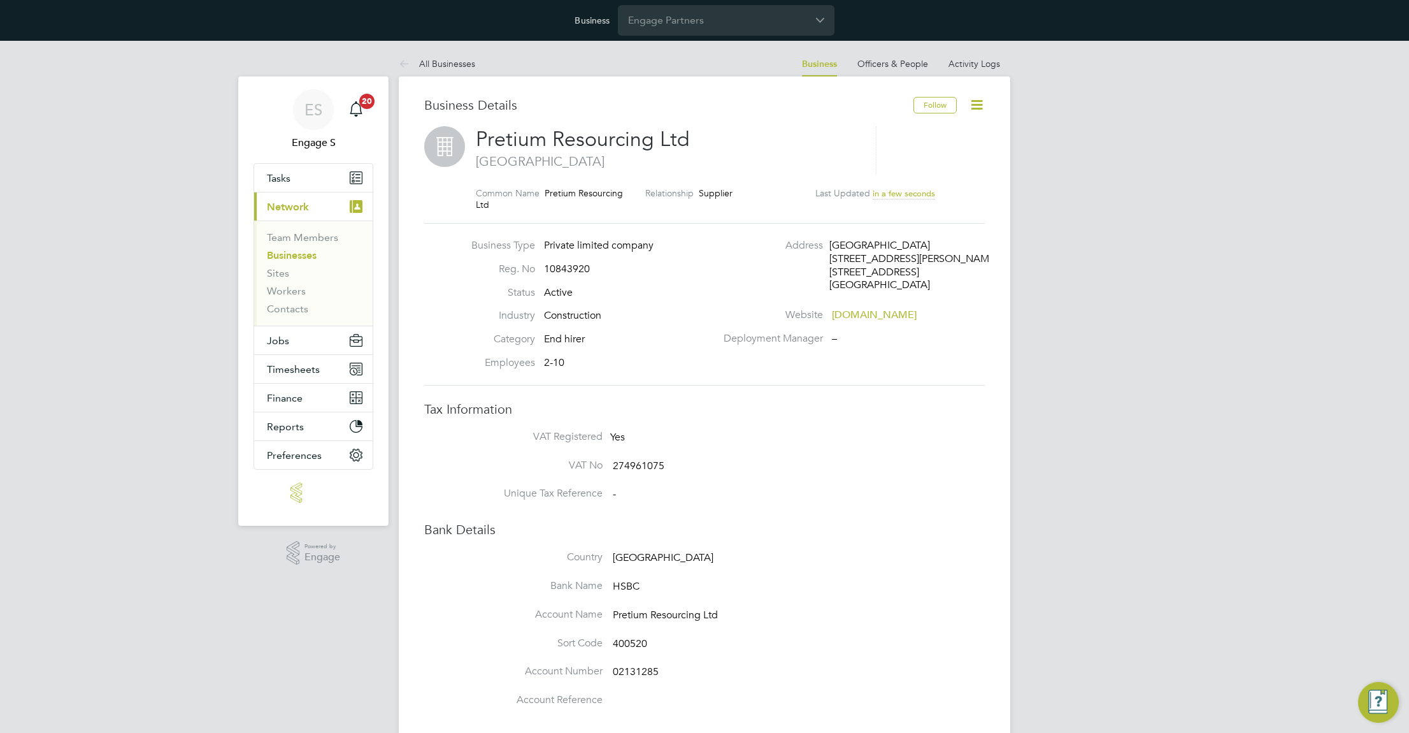
click at [1019, 496] on div "ES Engage S Notifications 20 Applications: Tasks Current page: Network Team Mem…" at bounding box center [704, 611] width 1409 height 1140
click at [575, 136] on span "Pretium Resourcing Ltd" at bounding box center [583, 139] width 214 height 25
copy h2 "Pretium Resourcing Ltd"
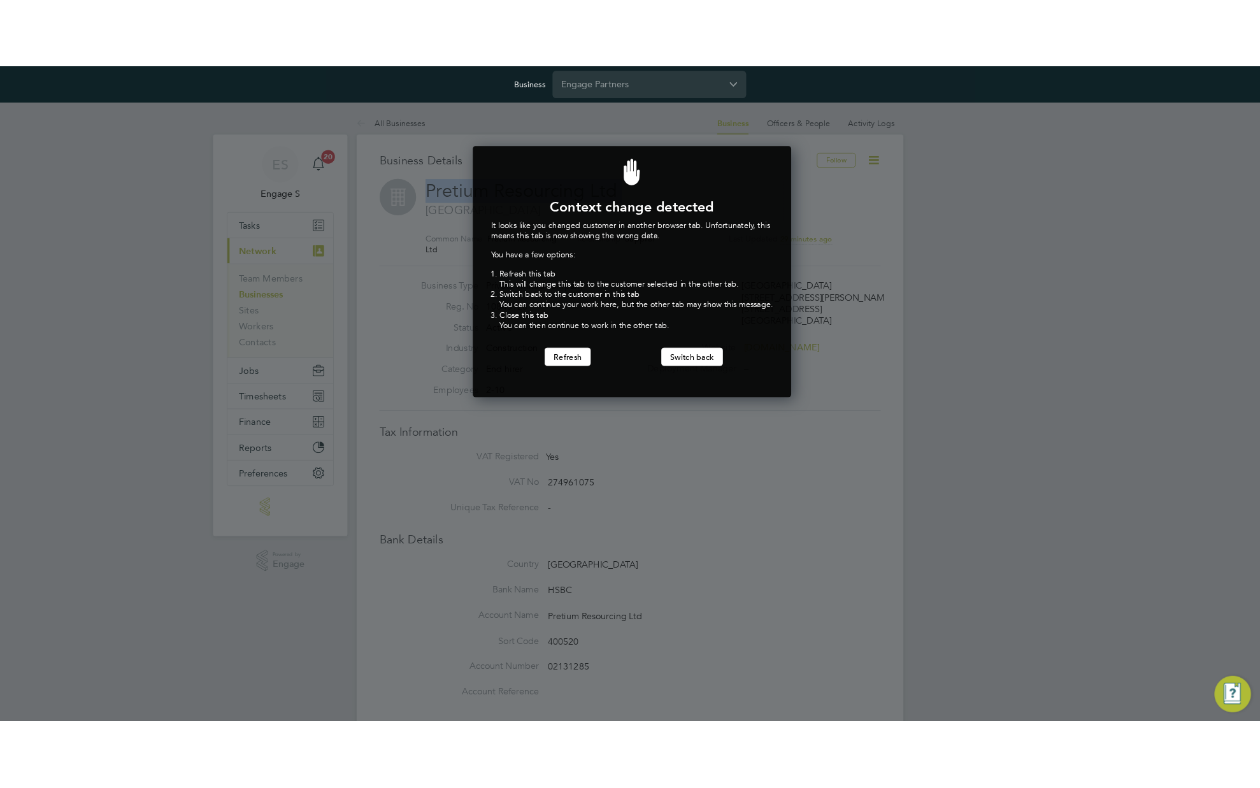
scroll to position [282, 352]
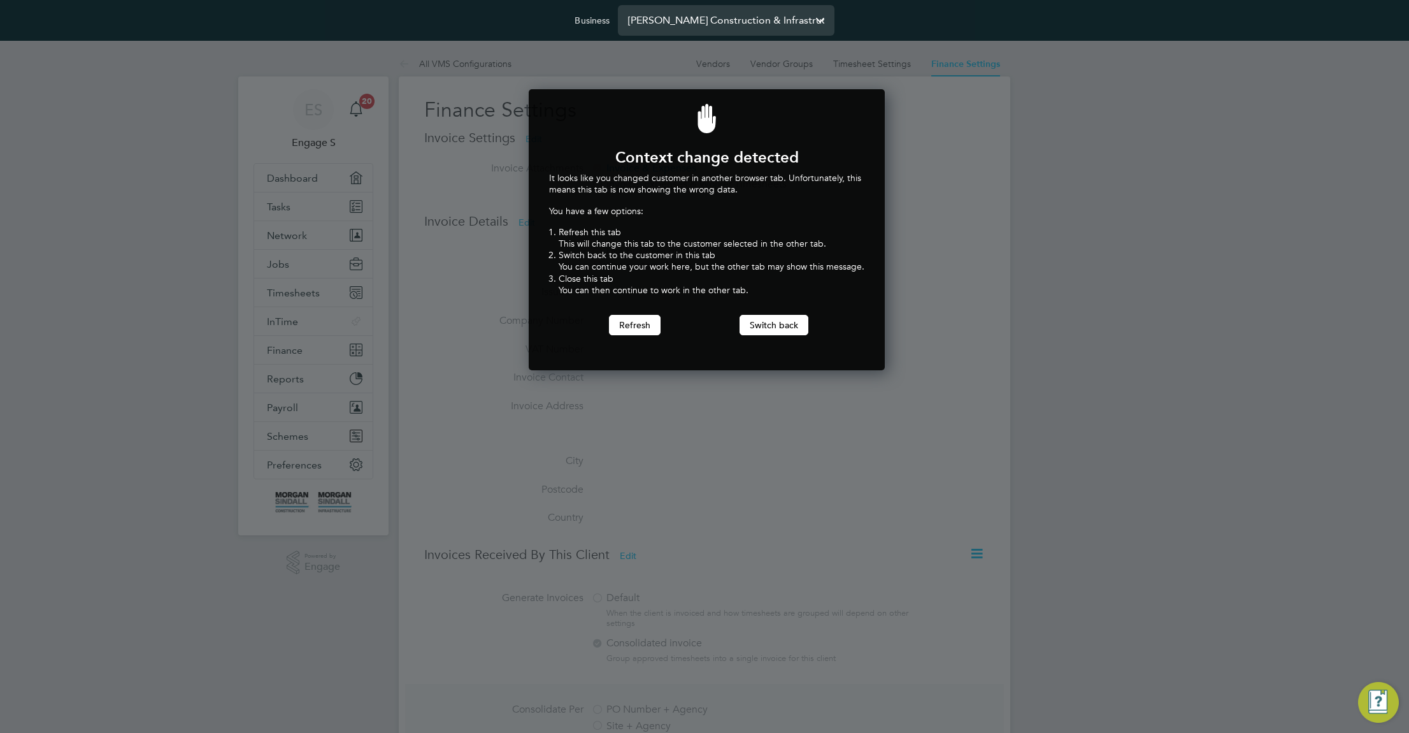
click at [693, 24] on input "[PERSON_NAME] Construction & Infrastructure Ltd" at bounding box center [726, 20] width 217 height 30
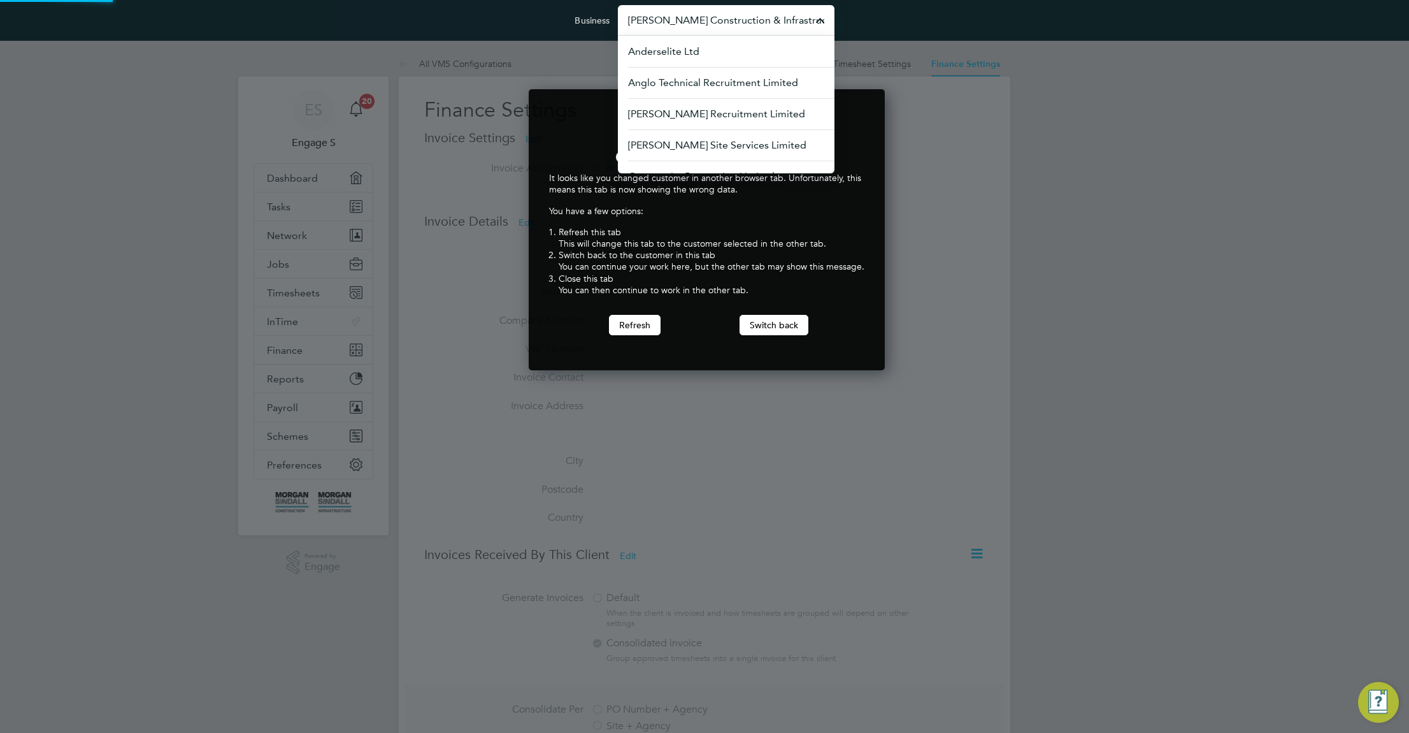
scroll to position [282, 352]
paste input "Pretium Resourcing"
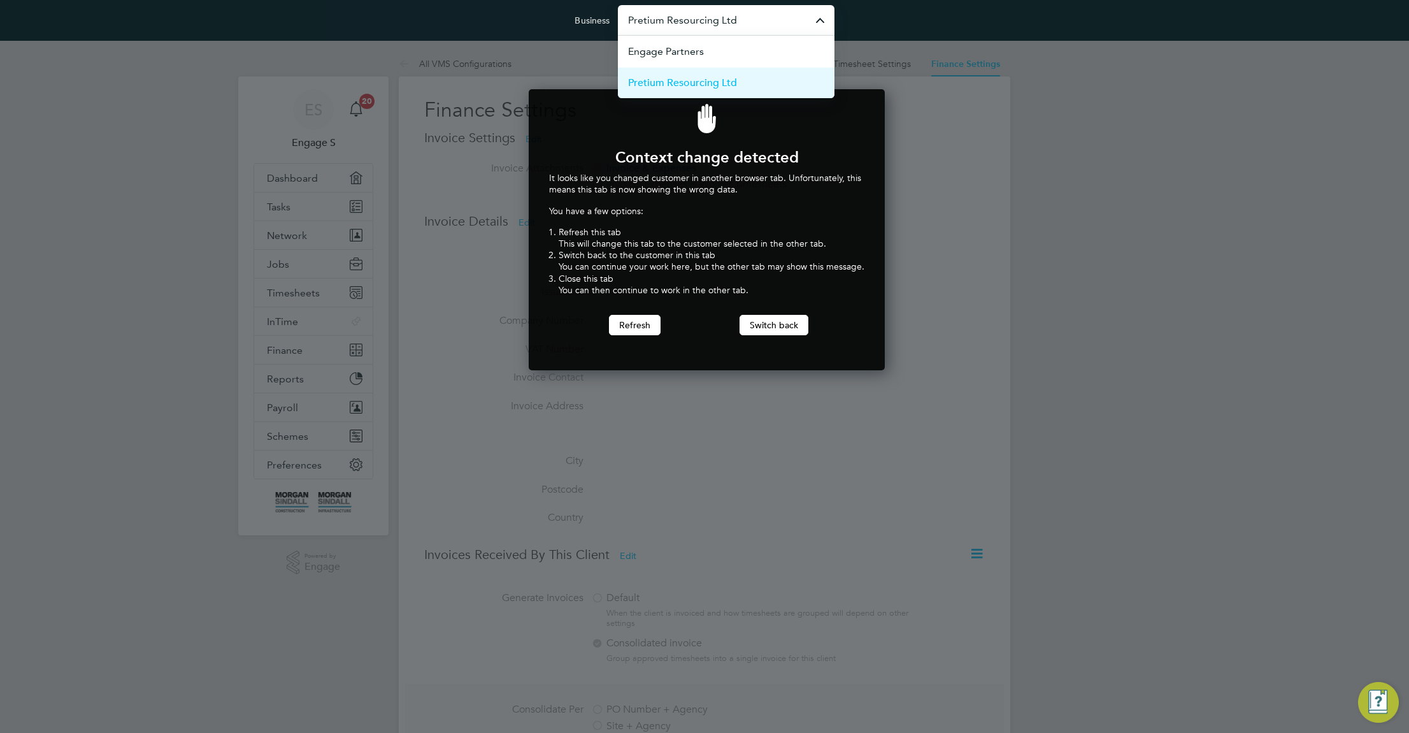
type input "Pretium Resourcing Ltd"
click at [696, 83] on span "Pretium Resourcing Ltd" at bounding box center [682, 82] width 109 height 15
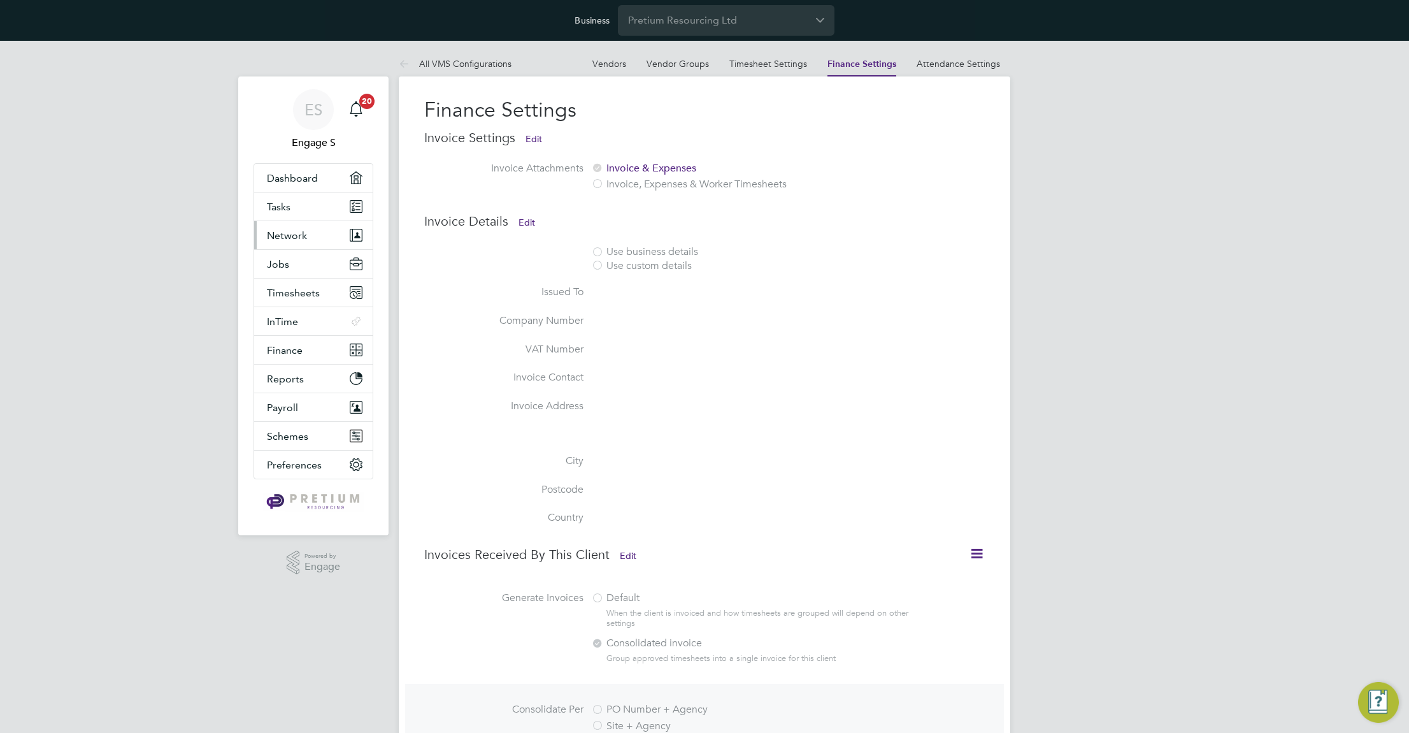
click at [283, 238] on span "Network" at bounding box center [287, 235] width 40 height 12
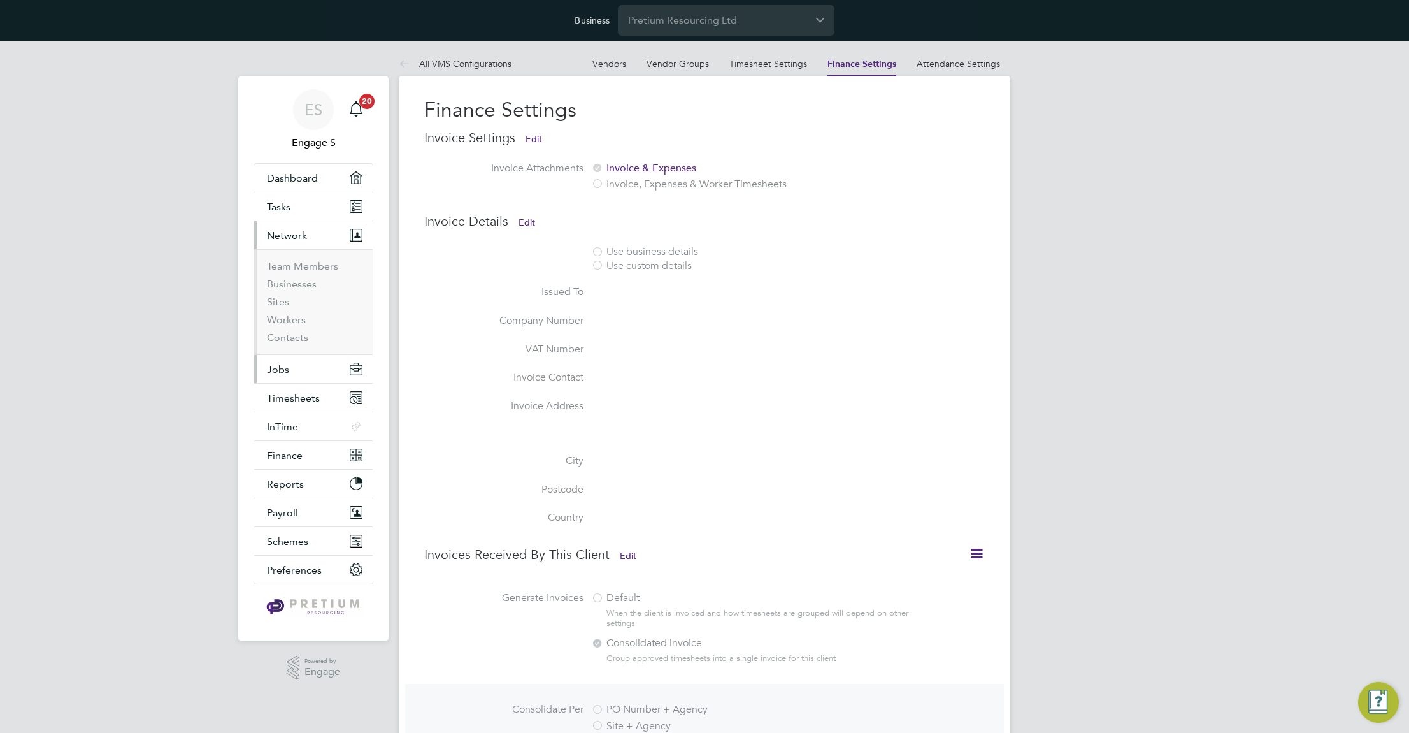
click at [282, 373] on span "Jobs" at bounding box center [278, 369] width 22 height 12
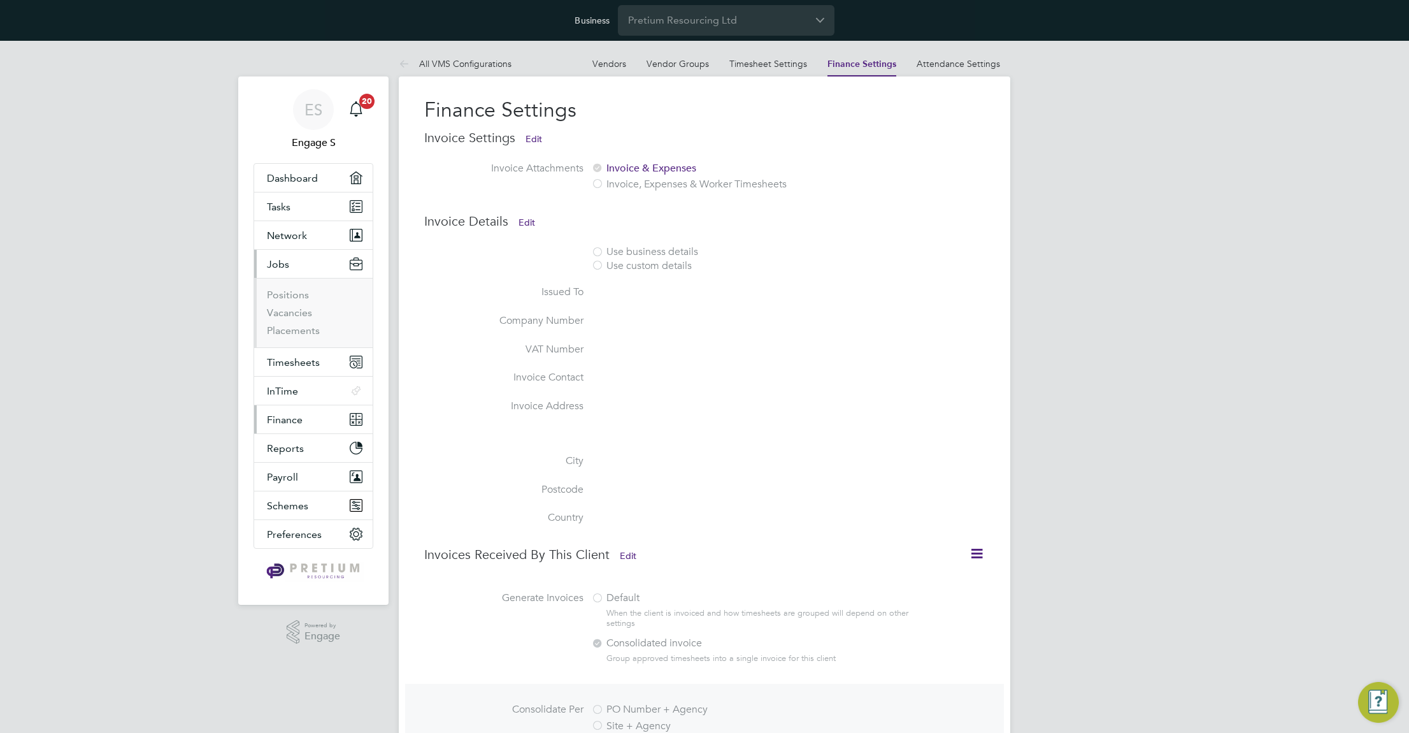
click at [291, 418] on span "Finance" at bounding box center [285, 419] width 36 height 12
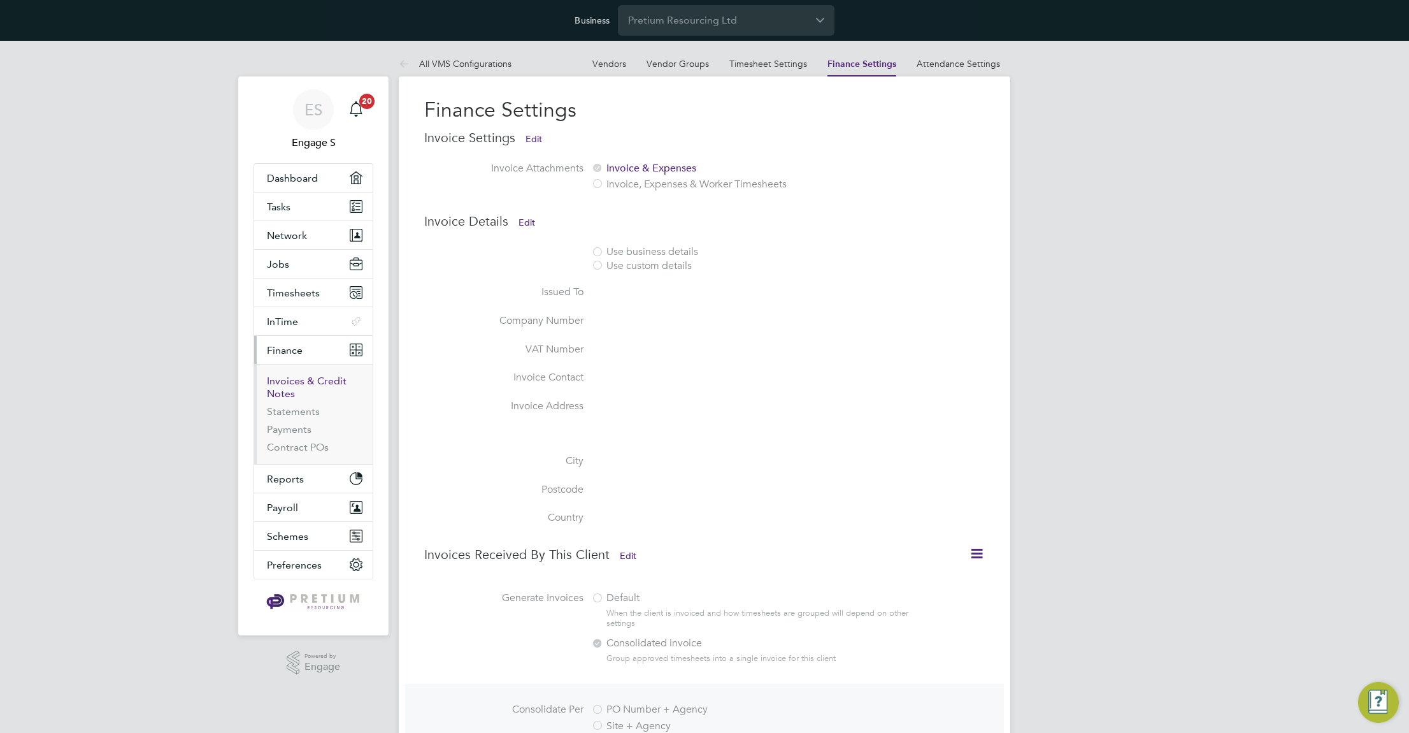
click at [285, 387] on link "Invoices & Credit Notes" at bounding box center [307, 387] width 80 height 25
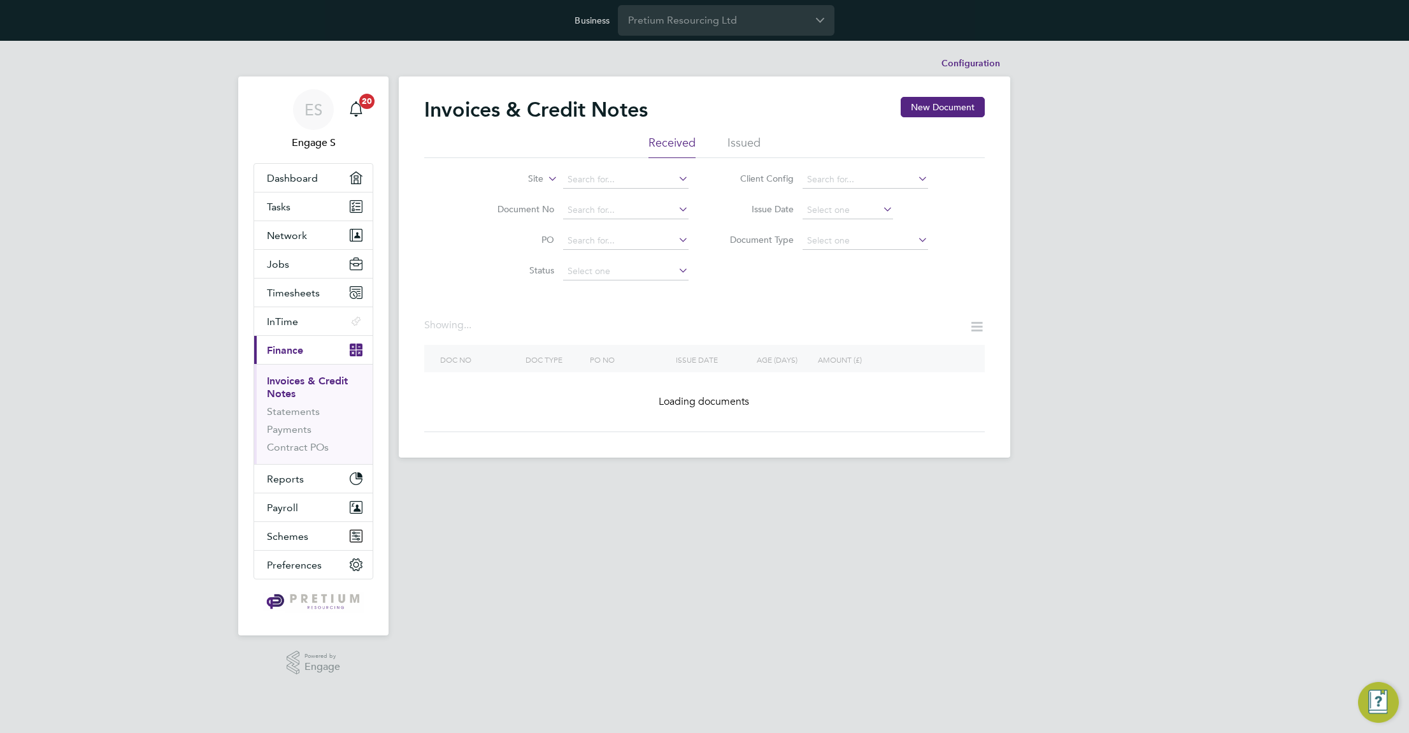
click at [744, 143] on li "Issued" at bounding box center [744, 146] width 33 height 23
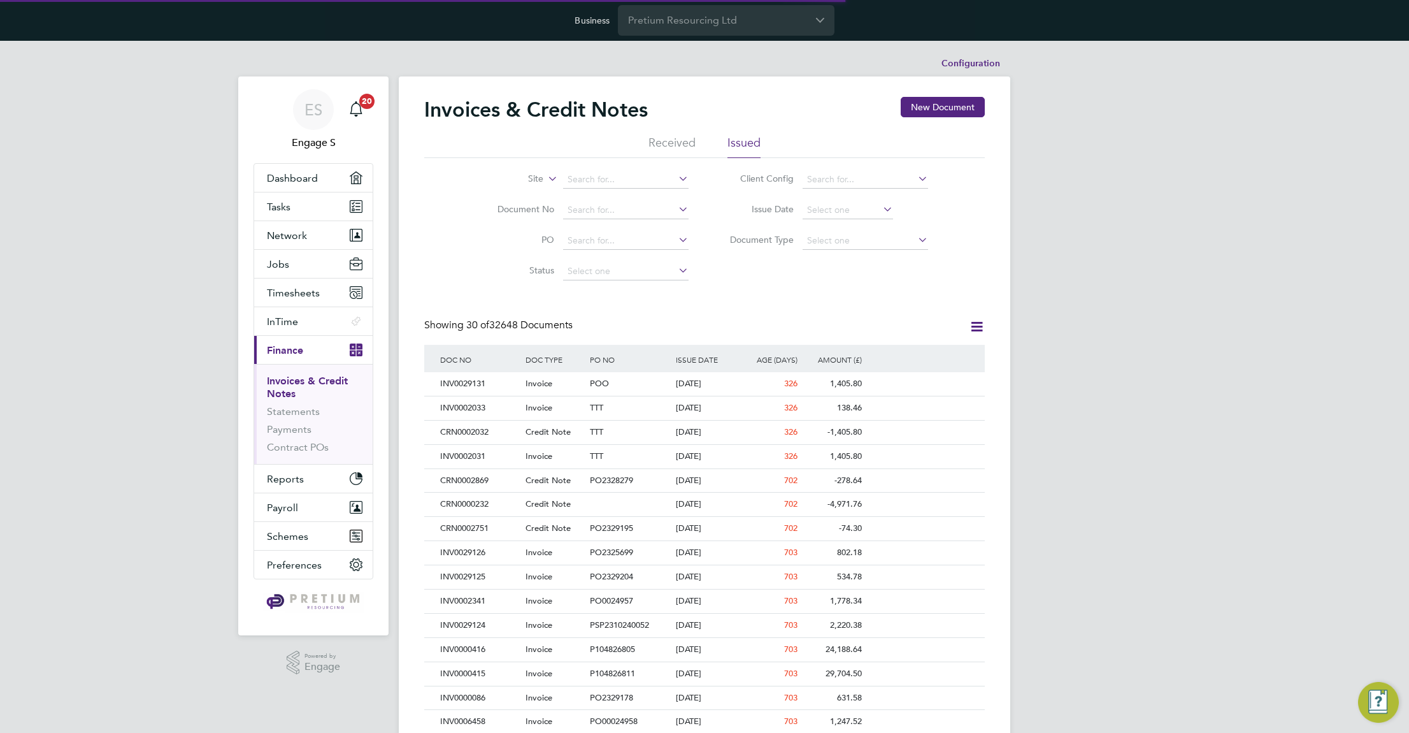
click at [1140, 443] on div "ES Engage S Notifications 20 Applications: Dashboard Tasks Network Team Members…" at bounding box center [704, 610] width 1409 height 1139
click at [845, 246] on input at bounding box center [866, 241] width 126 height 18
click at [738, 278] on div "Site Document No PO Status Paid Date Issued To Received From Client Config Issu…" at bounding box center [704, 222] width 561 height 129
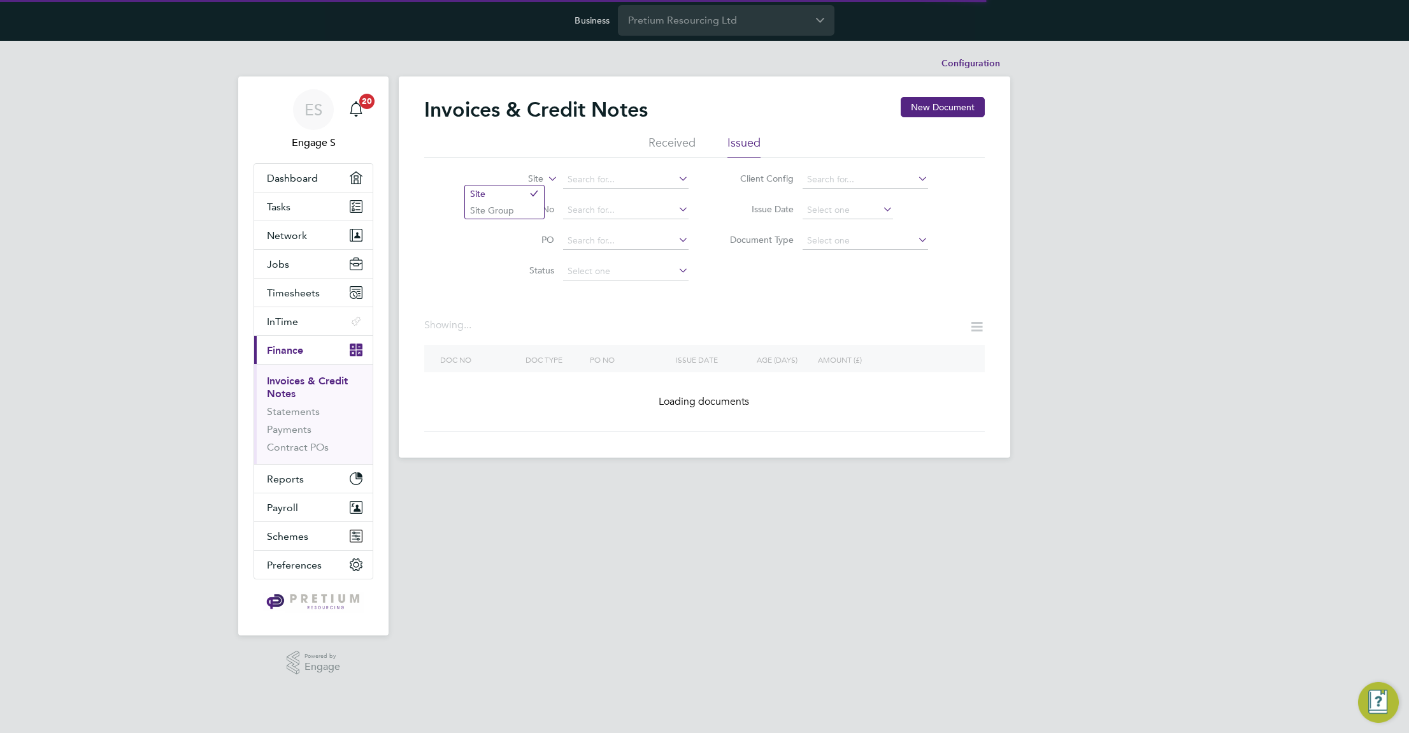
click at [540, 181] on label "Site" at bounding box center [506, 179] width 73 height 13
click at [515, 212] on li "Site Group" at bounding box center [504, 210] width 79 height 17
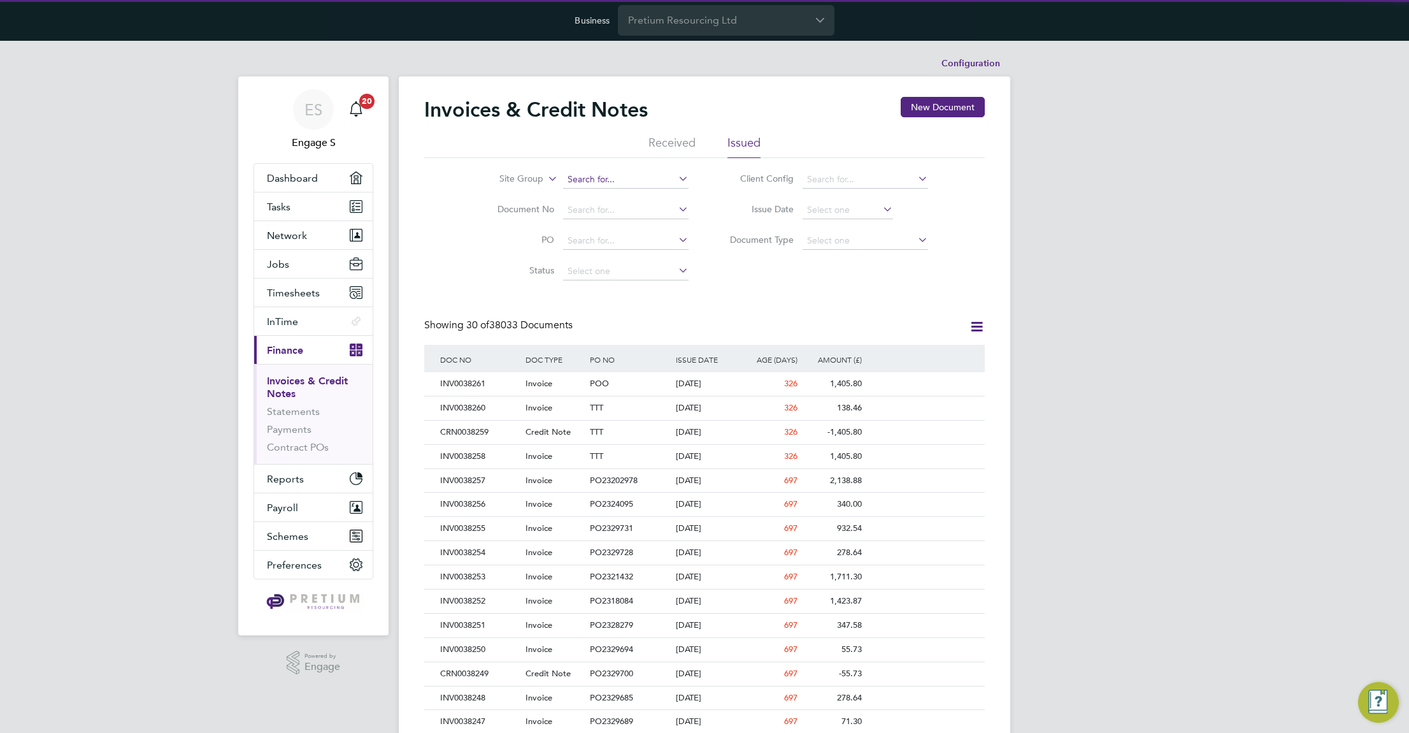
click at [605, 182] on input at bounding box center [626, 180] width 126 height 18
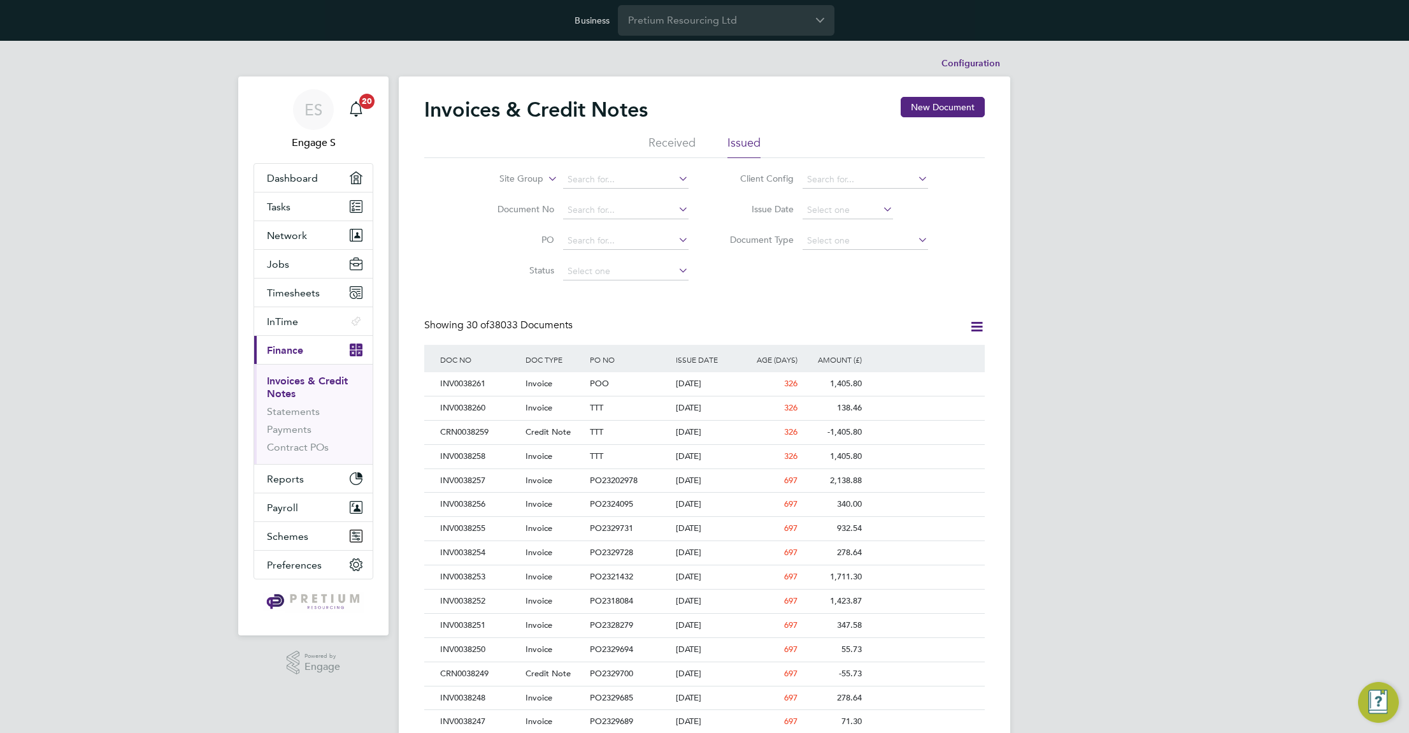
click at [626, 328] on li "100527" at bounding box center [626, 335] width 127 height 17
type input "100527"
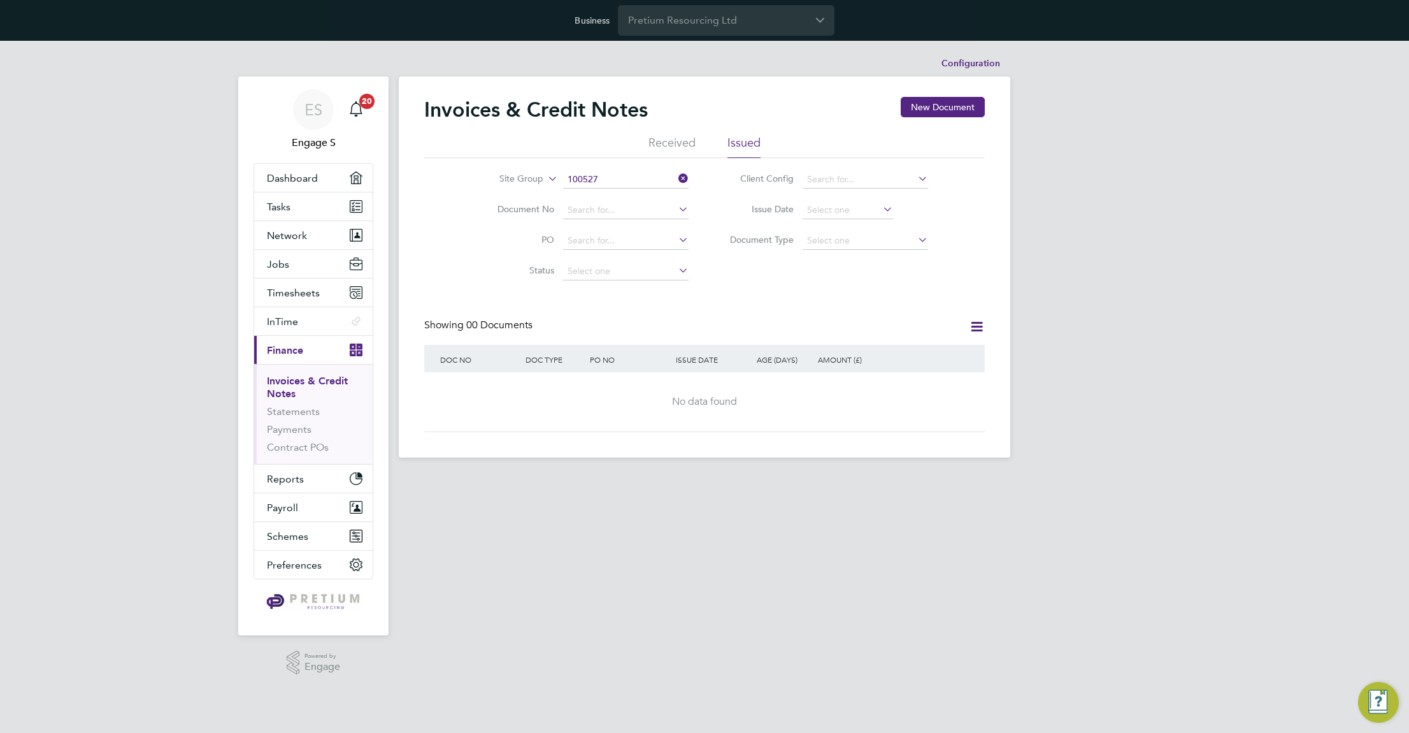
click at [676, 175] on icon at bounding box center [676, 178] width 0 height 18
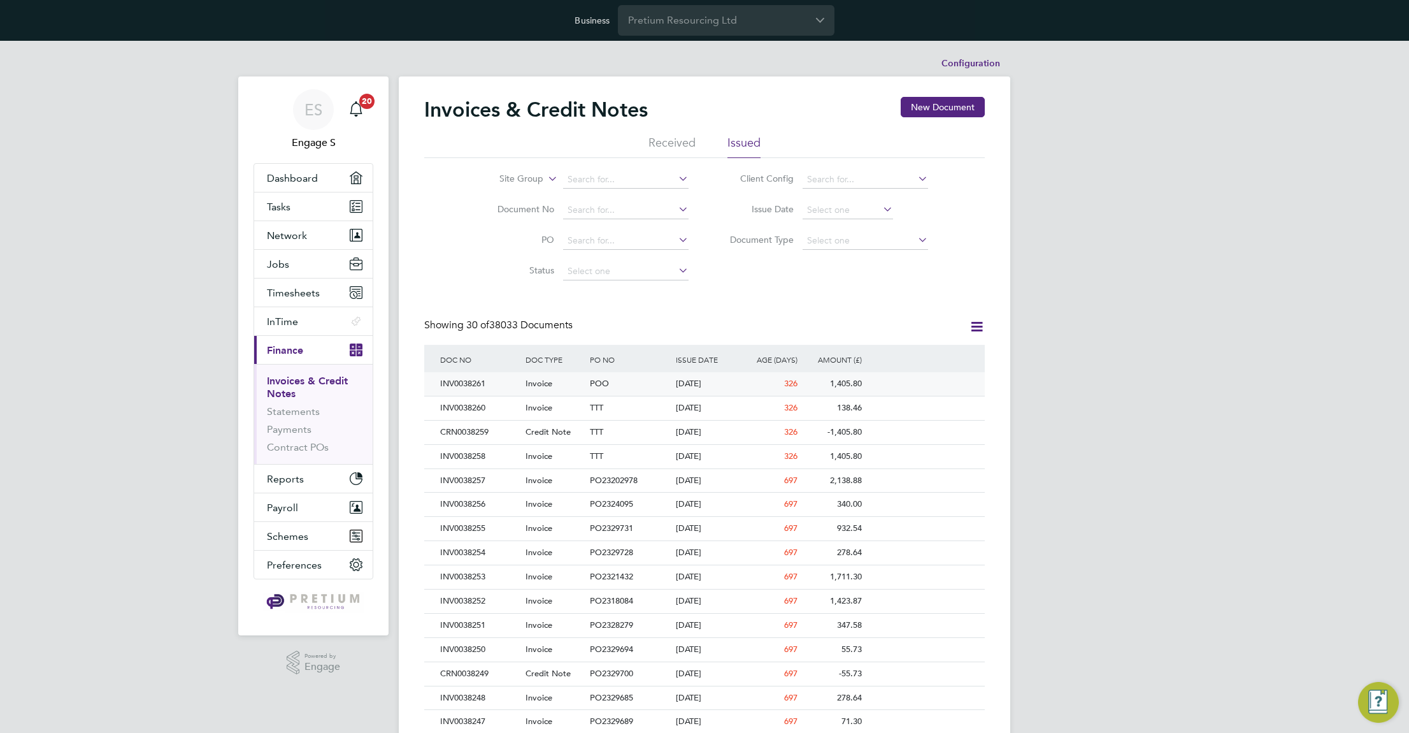
click at [714, 391] on div "04 Nov 2024" at bounding box center [705, 384] width 64 height 24
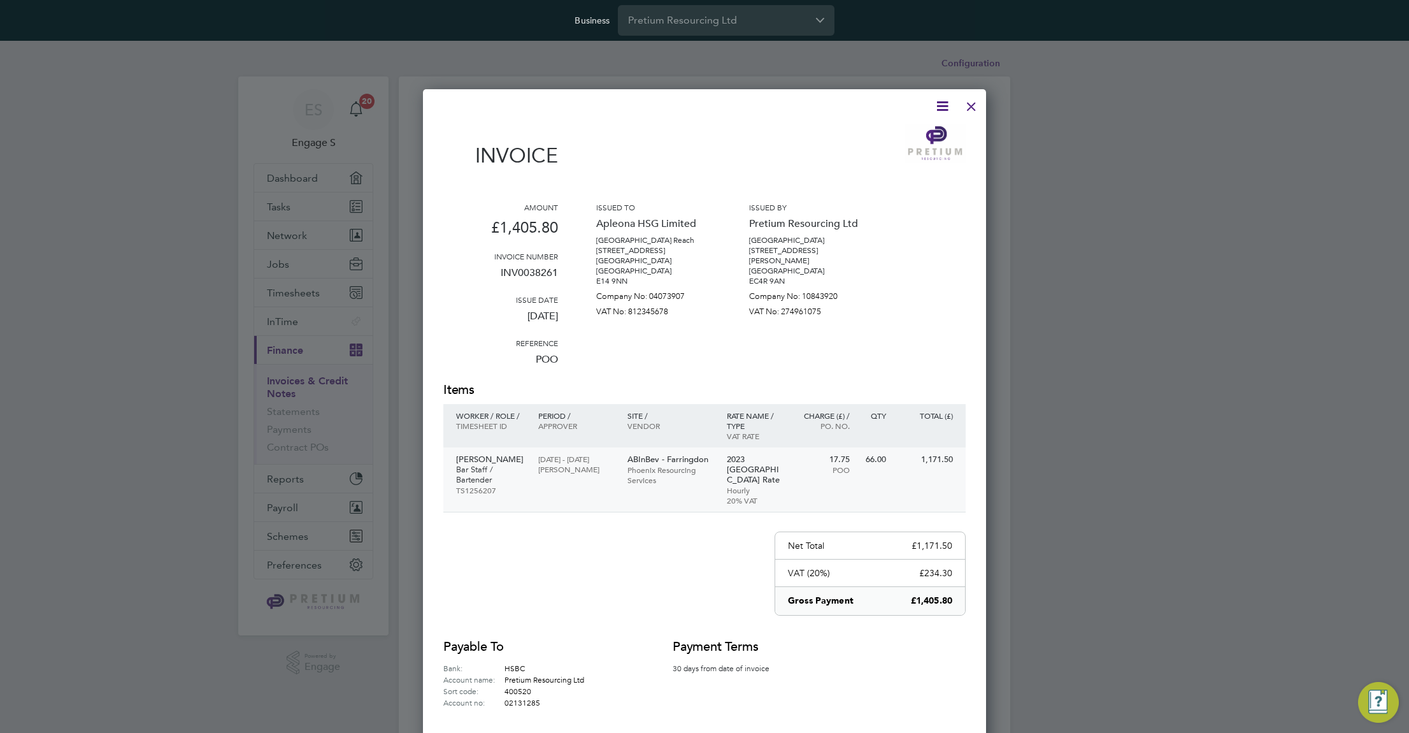
click at [679, 466] on p "Phoenix Resourcing Services" at bounding box center [671, 474] width 87 height 20
click at [970, 103] on div at bounding box center [971, 103] width 23 height 23
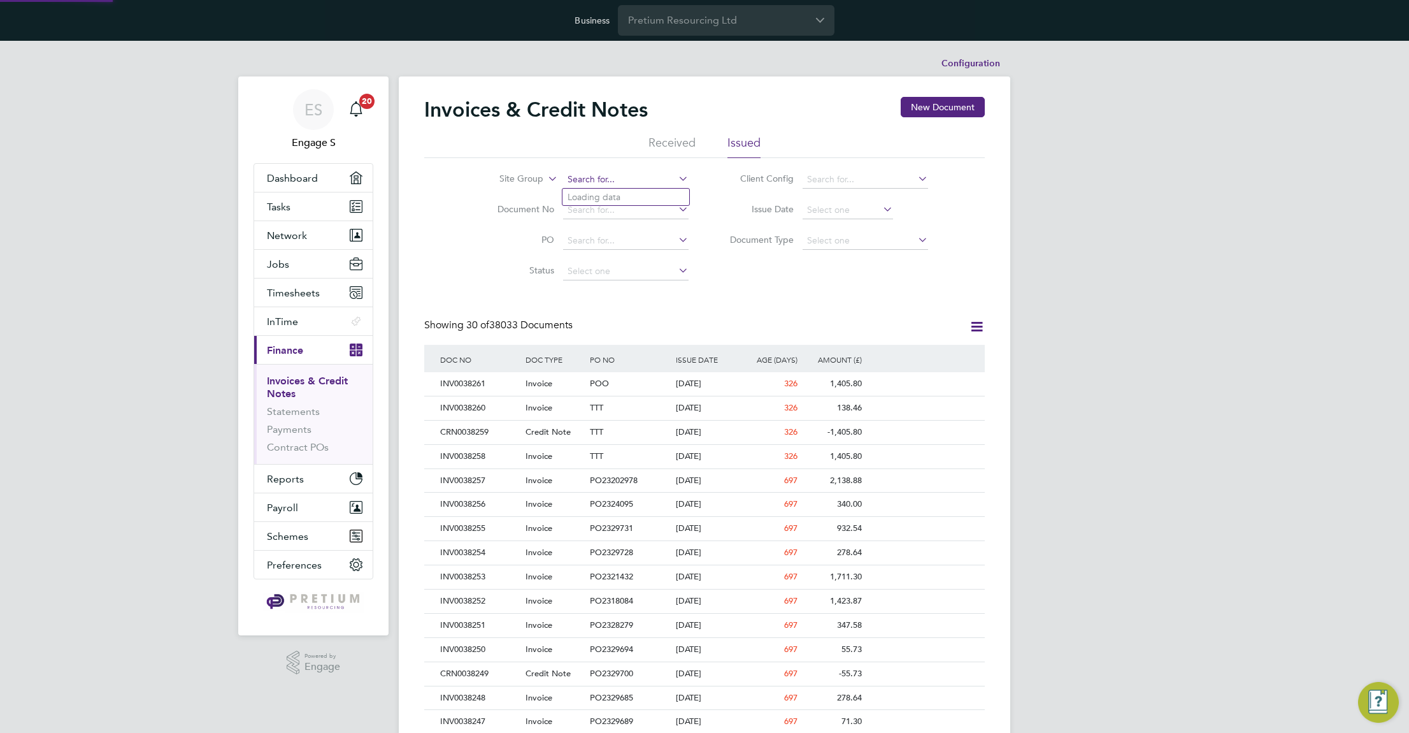
click at [597, 176] on input at bounding box center [626, 180] width 126 height 18
type input "fms"
click at [680, 131] on div "Invoices & Credit Notes New Document" at bounding box center [704, 116] width 561 height 38
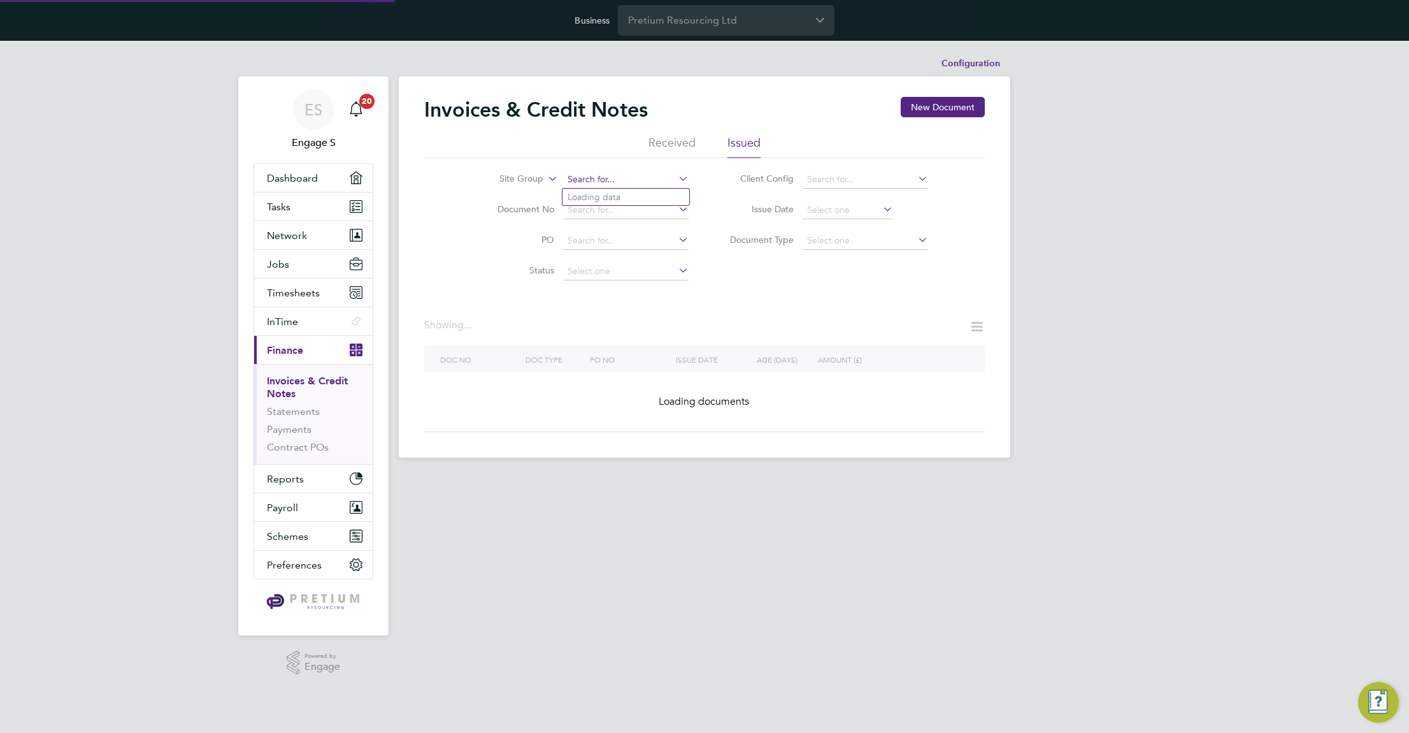
click at [608, 181] on input at bounding box center [626, 180] width 126 height 18
type input "fms"
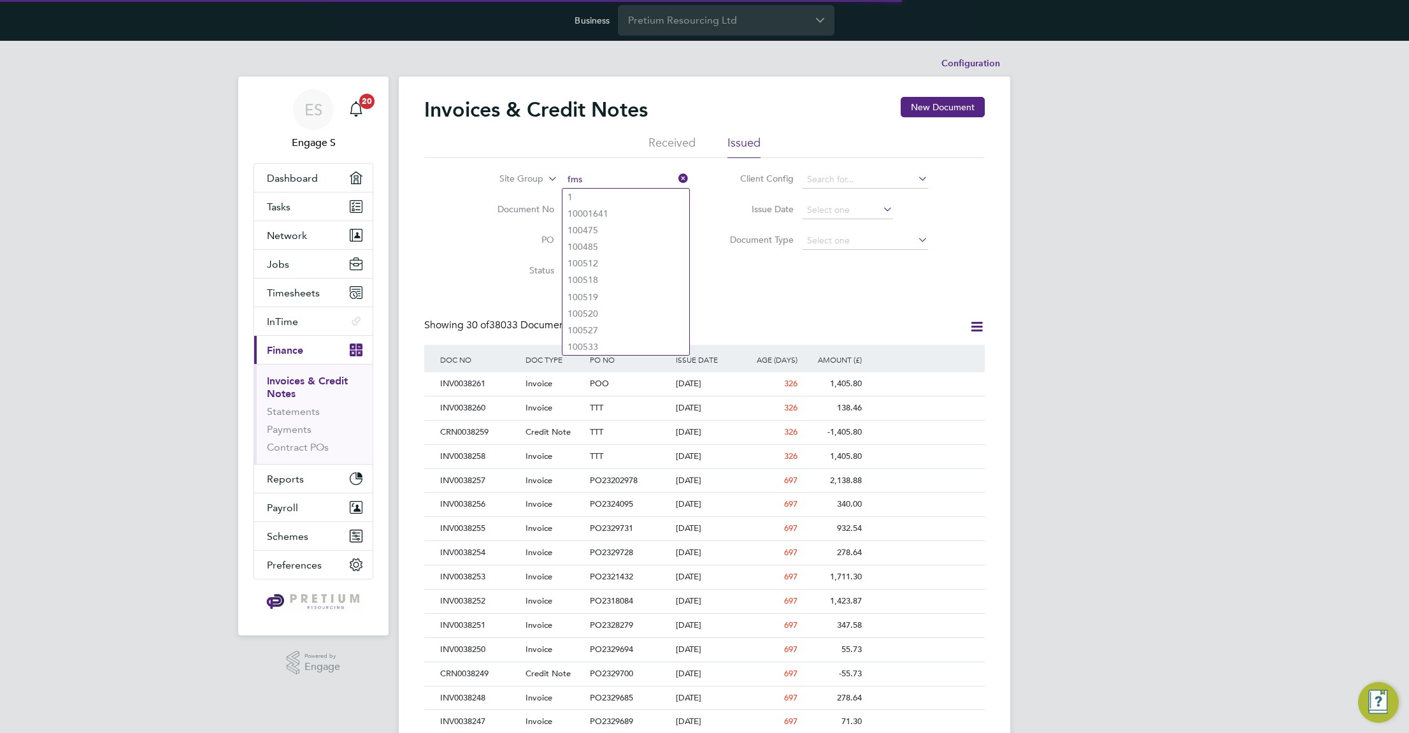
click at [676, 172] on icon at bounding box center [676, 178] width 0 height 18
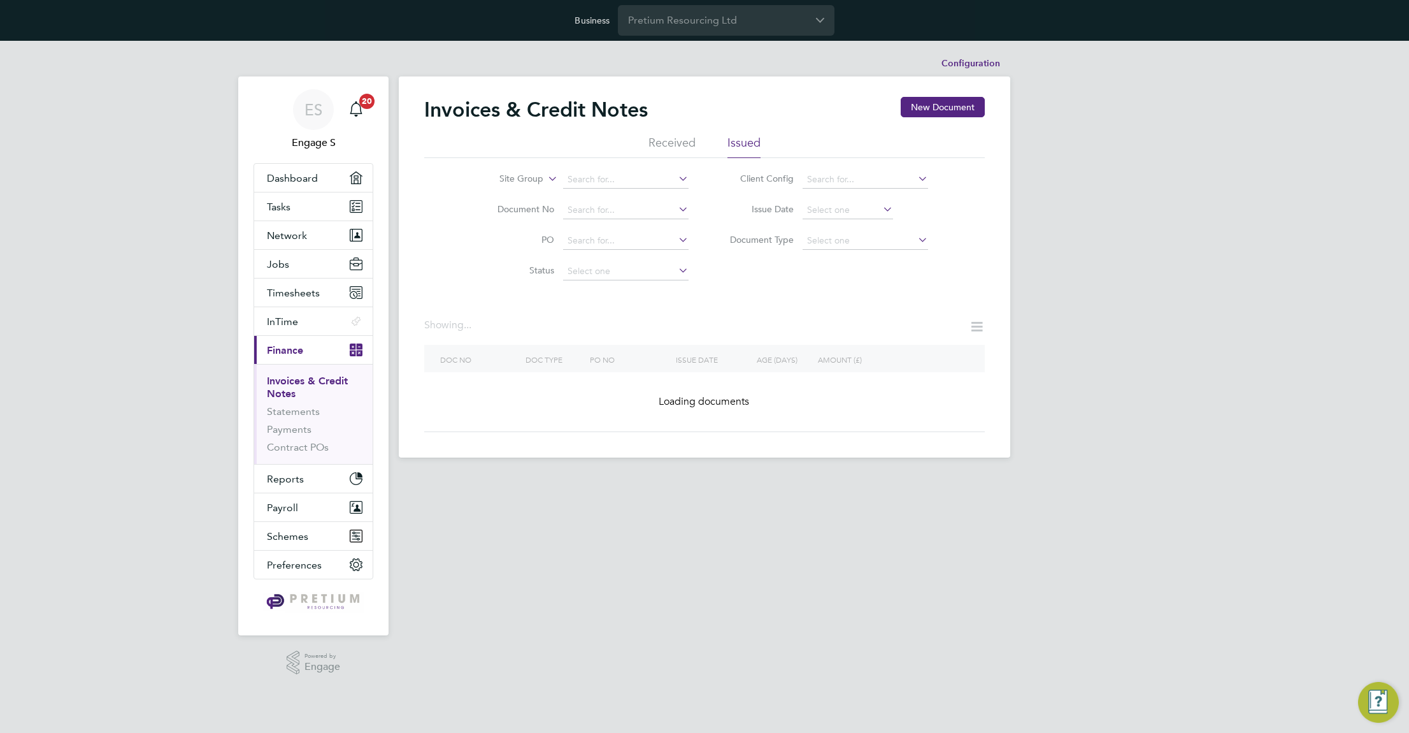
click at [664, 146] on li "Received" at bounding box center [672, 146] width 47 height 23
click at [607, 178] on input at bounding box center [626, 180] width 126 height 18
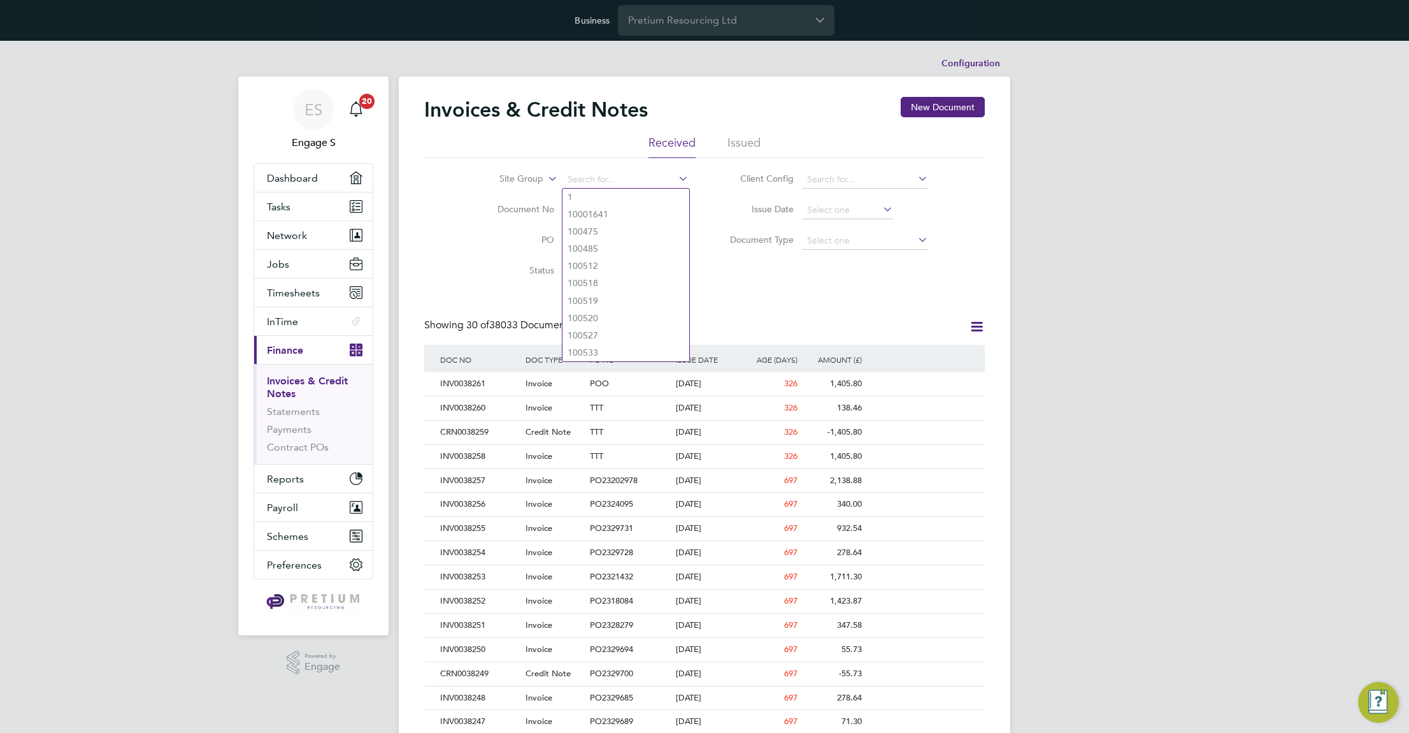
scroll to position [24, 87]
type input "fms"
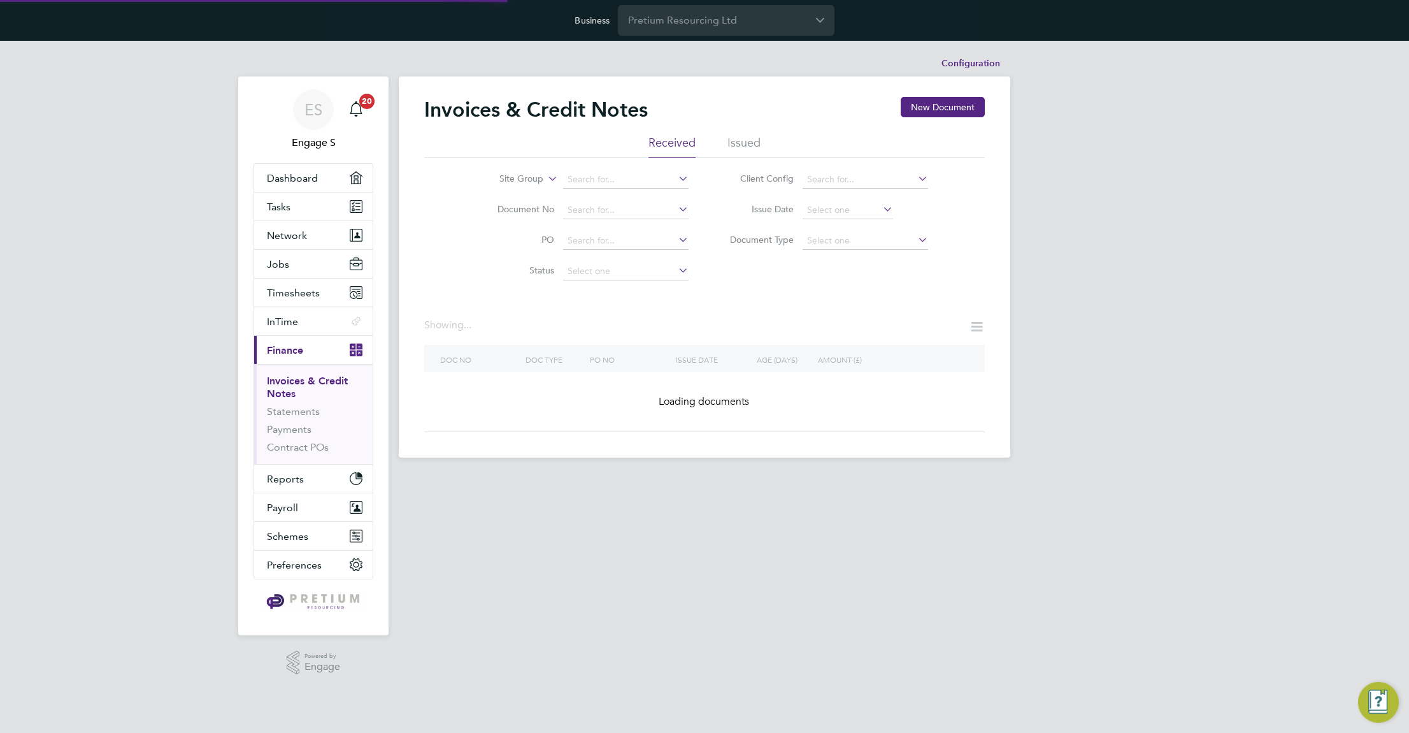
click at [845, 174] on input at bounding box center [866, 180] width 126 height 18
click at [845, 177] on input at bounding box center [866, 180] width 126 height 18
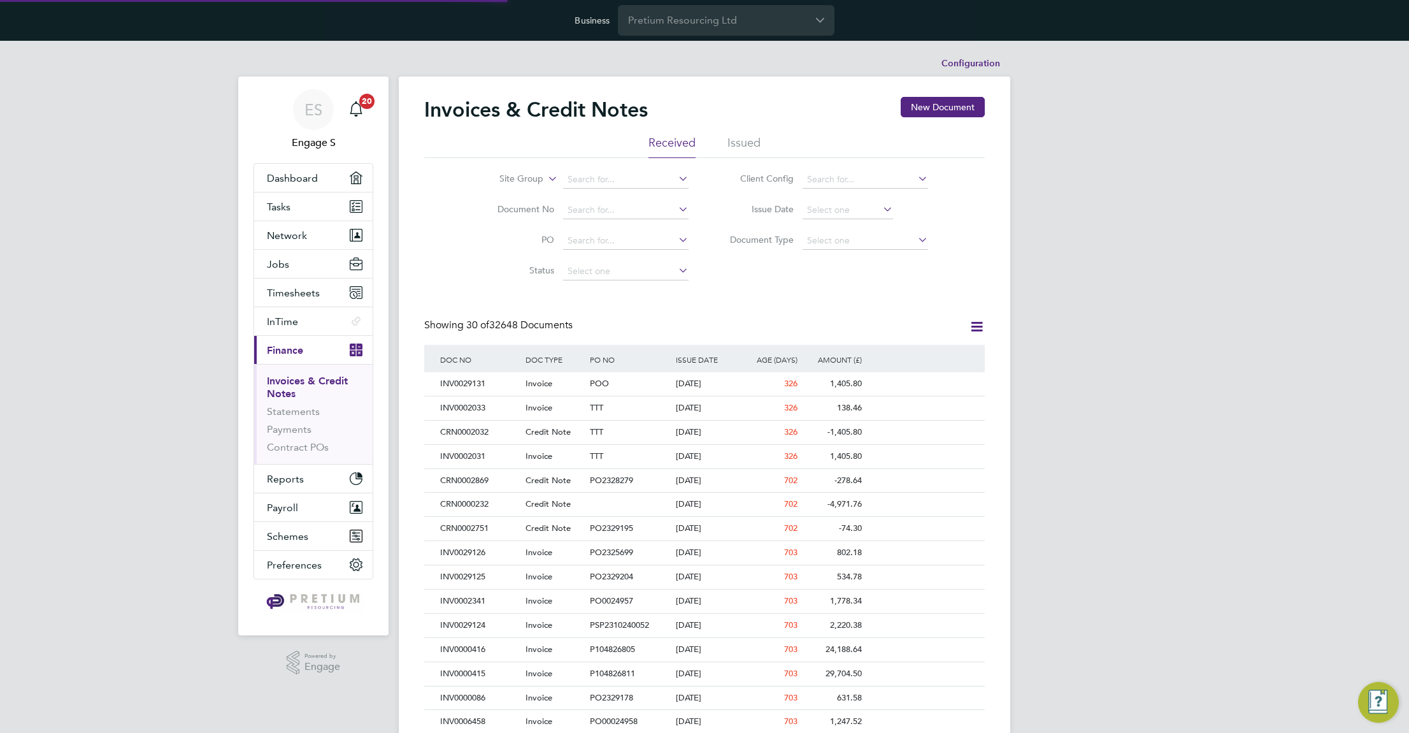
click at [676, 180] on icon at bounding box center [676, 178] width 0 height 18
click at [898, 175] on input at bounding box center [866, 180] width 126 height 18
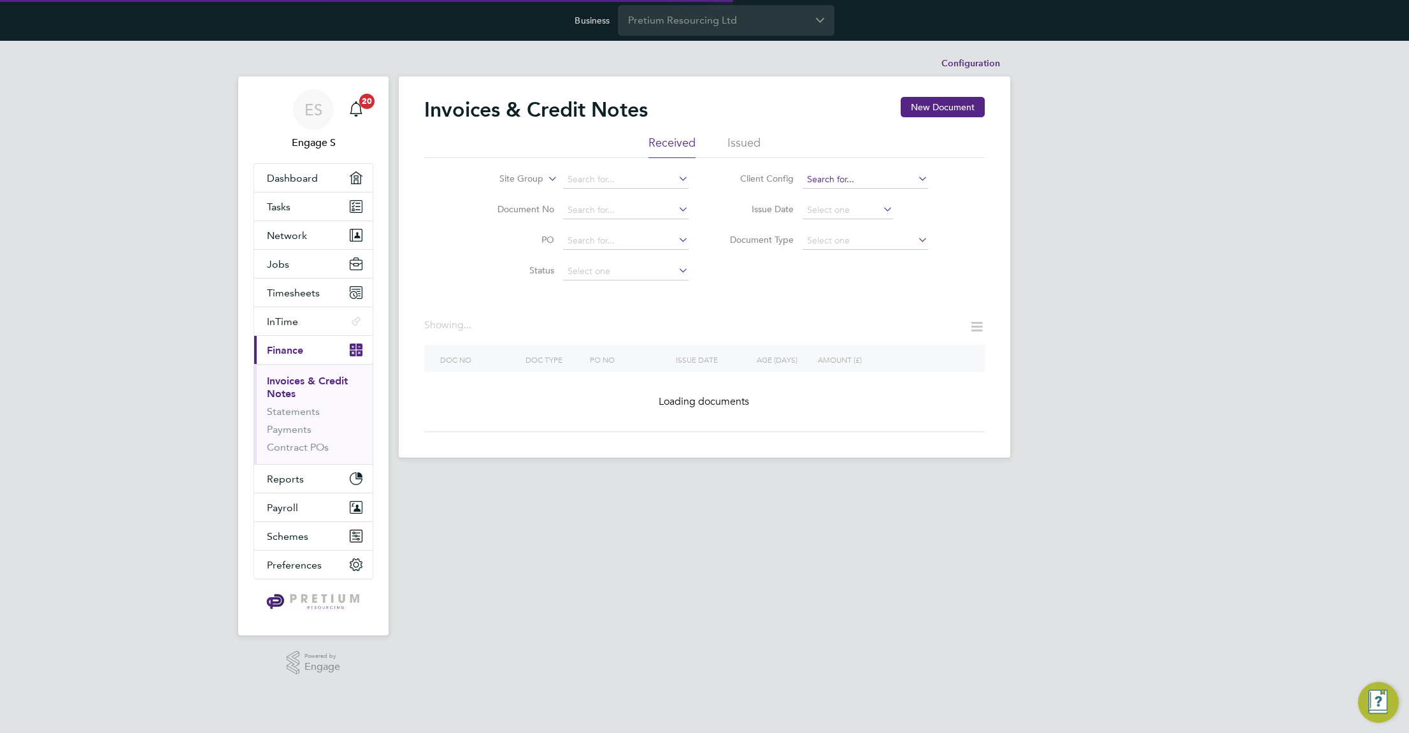
click at [909, 178] on input at bounding box center [866, 180] width 126 height 18
click at [884, 217] on li "BGIS - Temporary" at bounding box center [865, 214] width 127 height 17
type input "BGIS - Temporary"
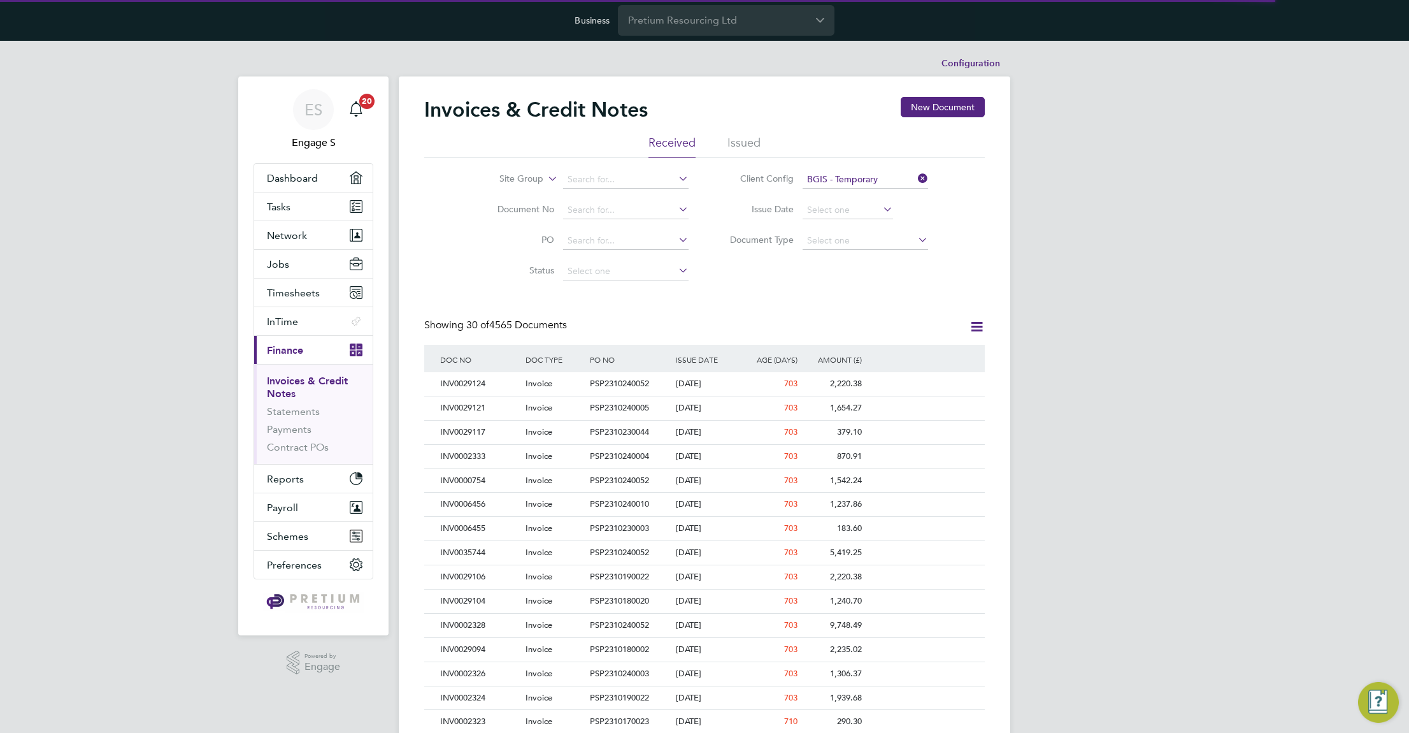
click at [743, 139] on li "Issued" at bounding box center [744, 146] width 33 height 23
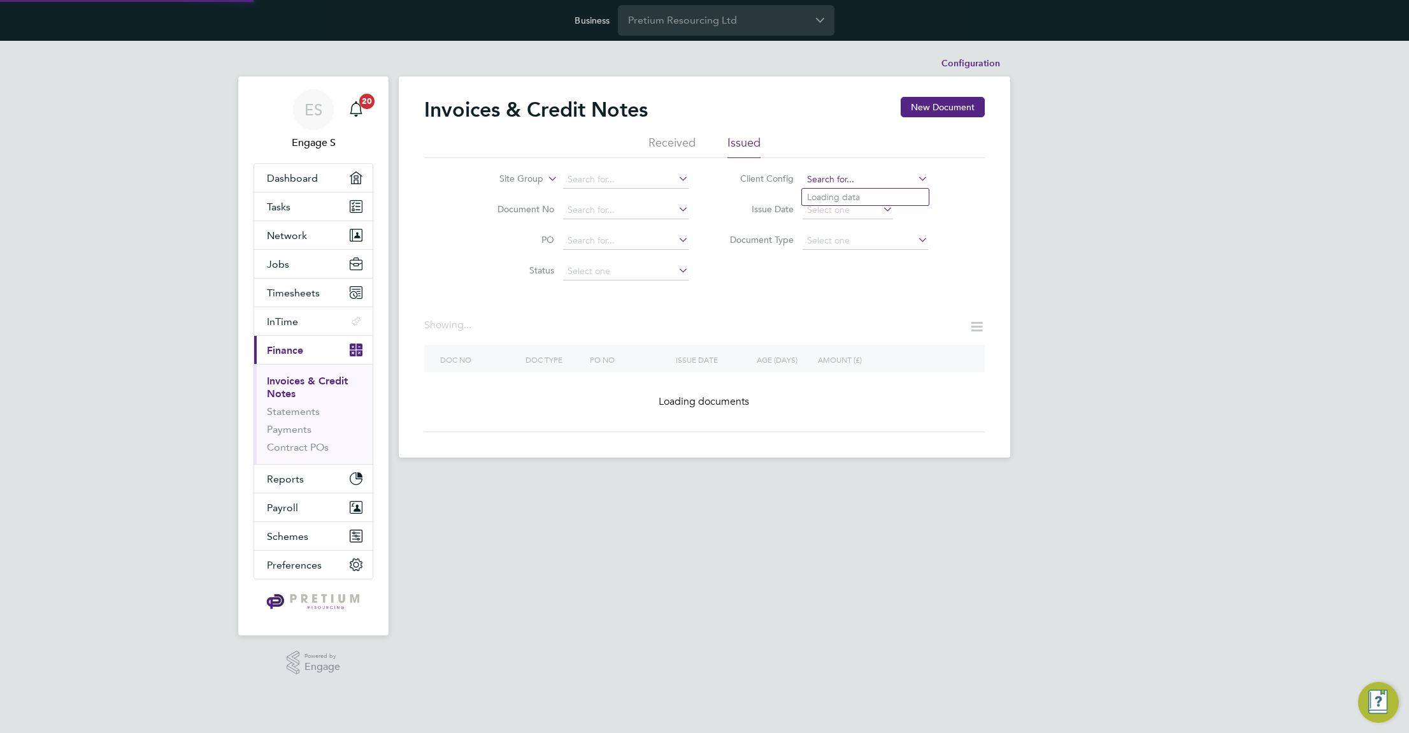
click at [870, 180] on input at bounding box center [866, 180] width 126 height 18
click at [863, 218] on li "BGIS - Temporary" at bounding box center [865, 214] width 127 height 17
type input "BGIS - Temporary"
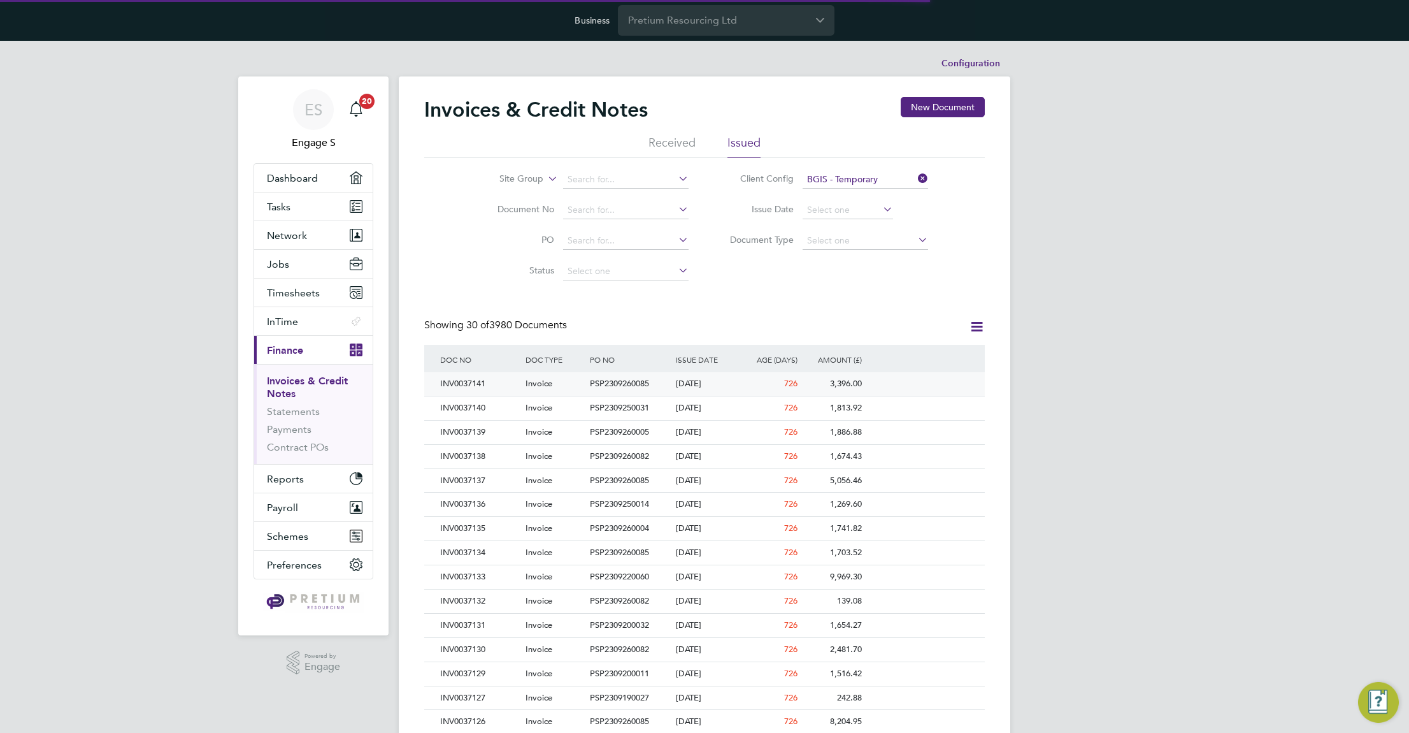
click at [705, 390] on div "01 Oct 2023" at bounding box center [705, 384] width 64 height 24
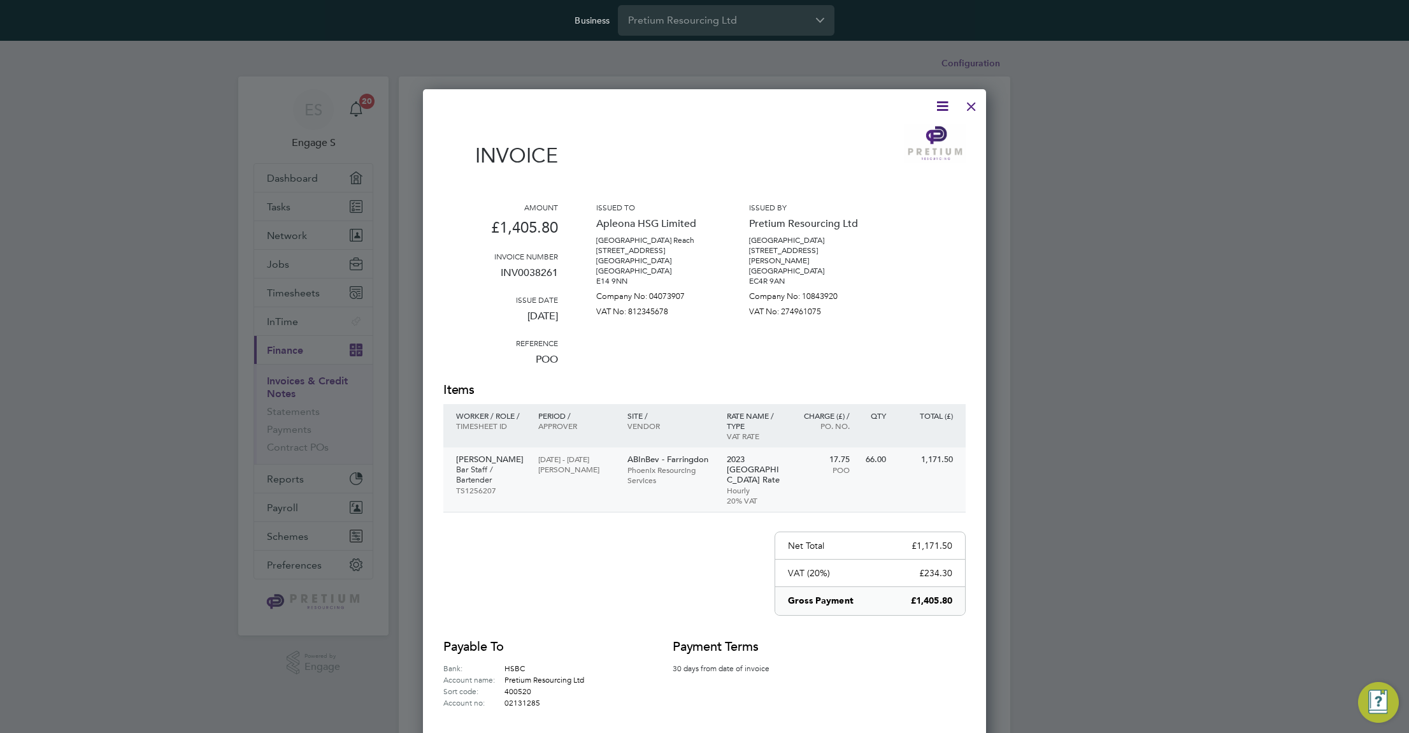
click at [659, 467] on p "Phoenix Resourcing Services" at bounding box center [671, 474] width 87 height 20
click at [975, 103] on div at bounding box center [971, 103] width 23 height 23
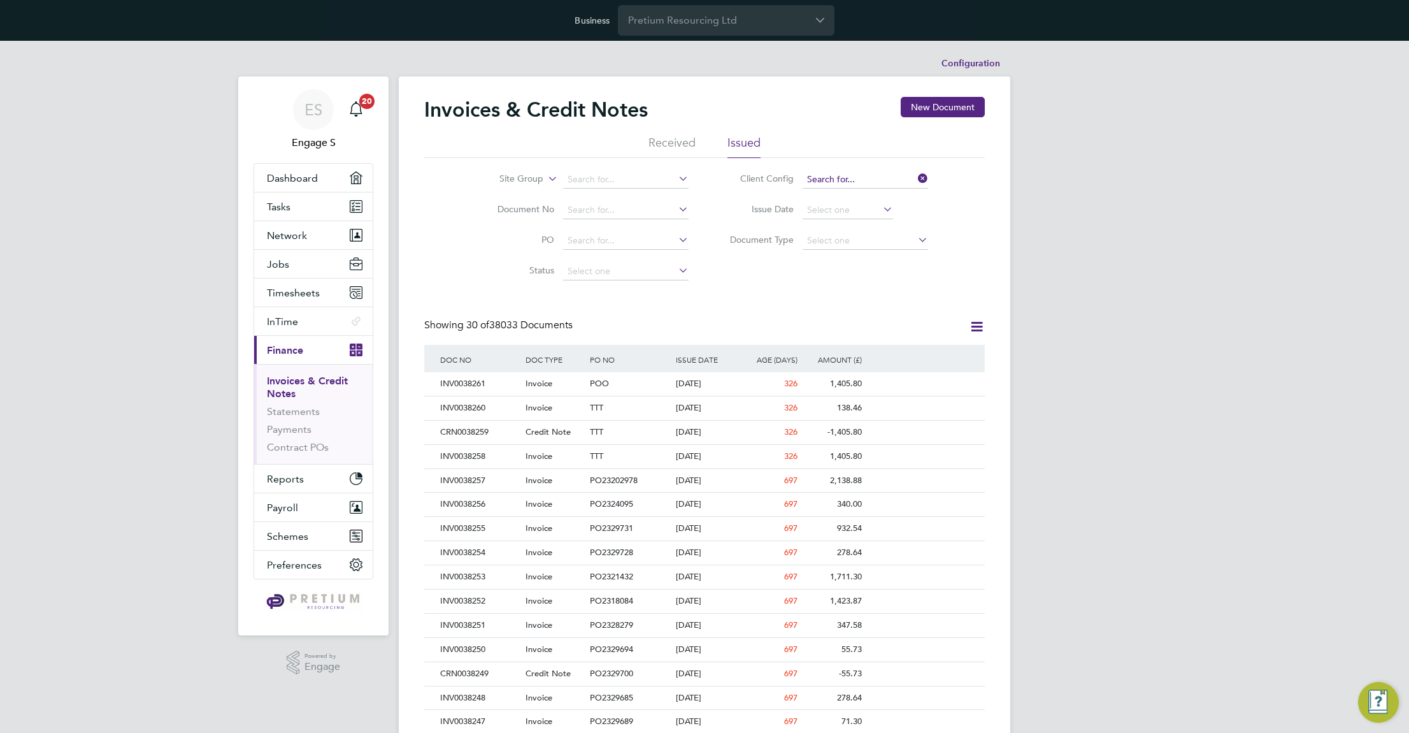
click at [842, 176] on input at bounding box center [866, 180] width 126 height 18
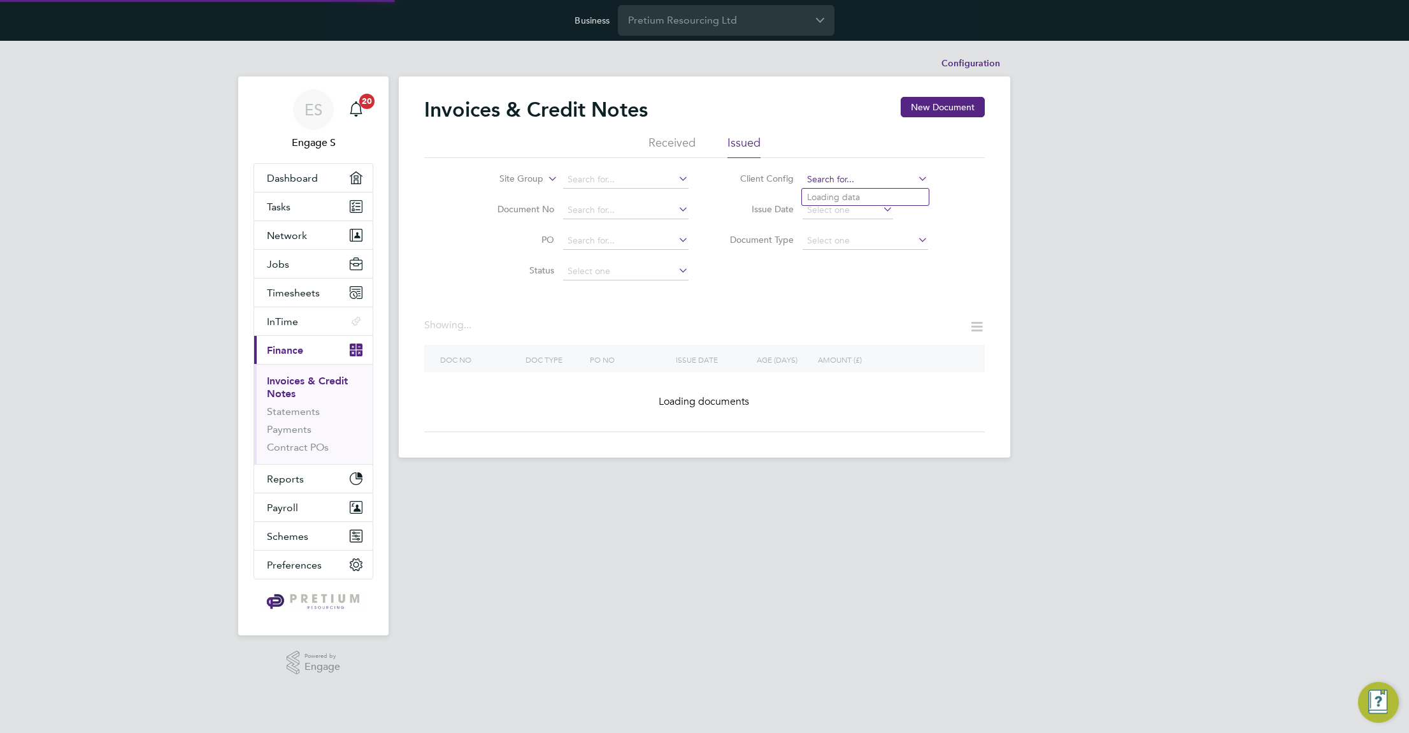
paste input "ABM - Technical : Temp"
type input "ABM - Technical : Temp"
click at [847, 196] on b "Technical" at bounding box center [854, 197] width 38 height 11
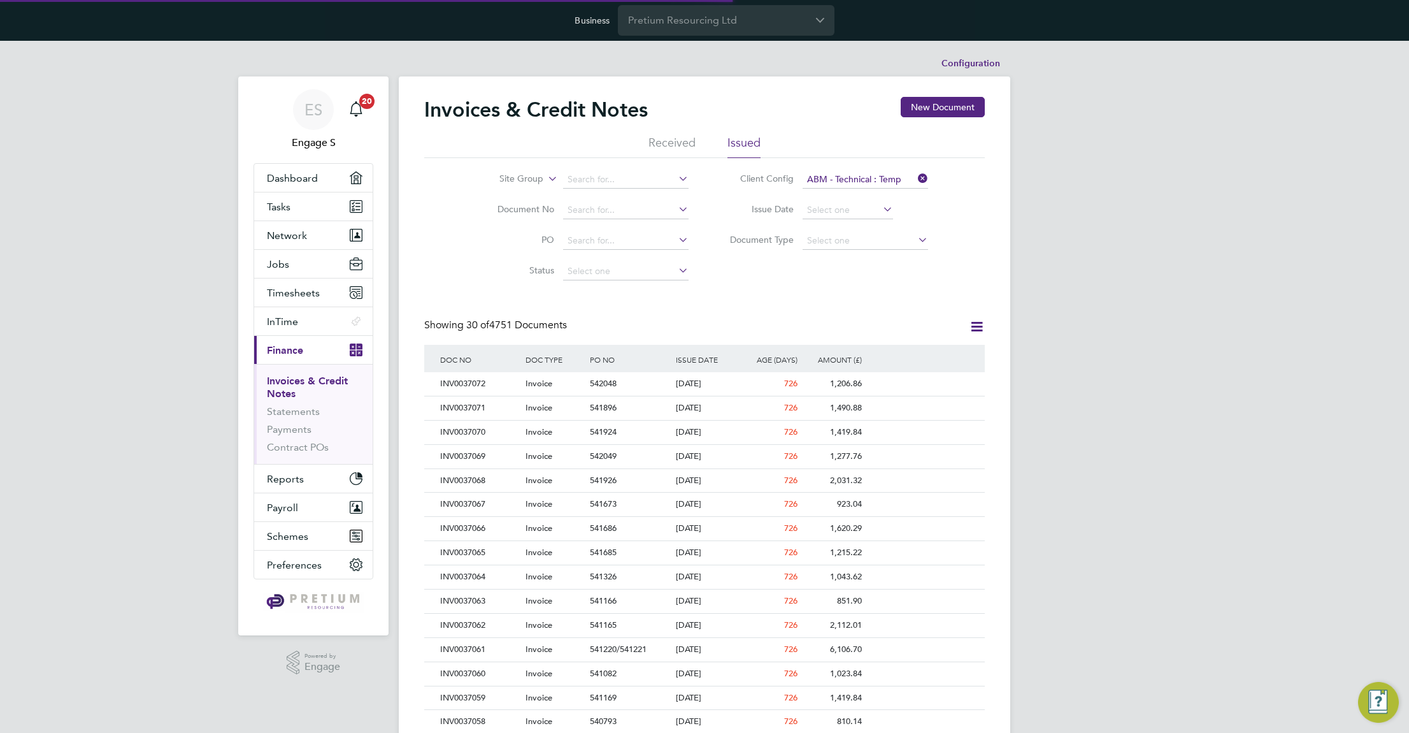
scroll to position [24, 87]
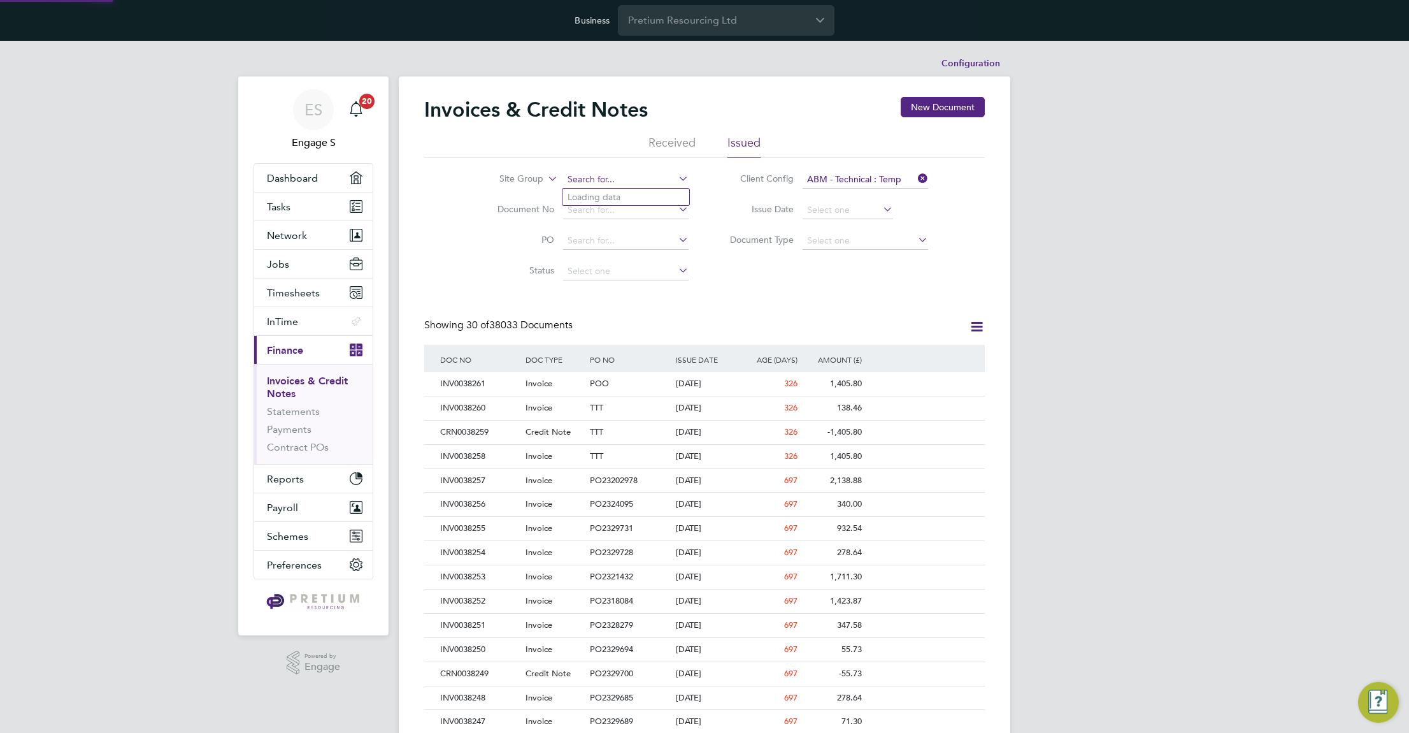
click at [631, 178] on input at bounding box center [626, 180] width 126 height 18
type input "london"
click at [833, 60] on div "Configuration Configuration Invoices & Credit Notes New Document Received Issue…" at bounding box center [705, 605] width 612 height 1109
click at [584, 183] on input at bounding box center [626, 180] width 126 height 18
paste input "LONDON & CITY"
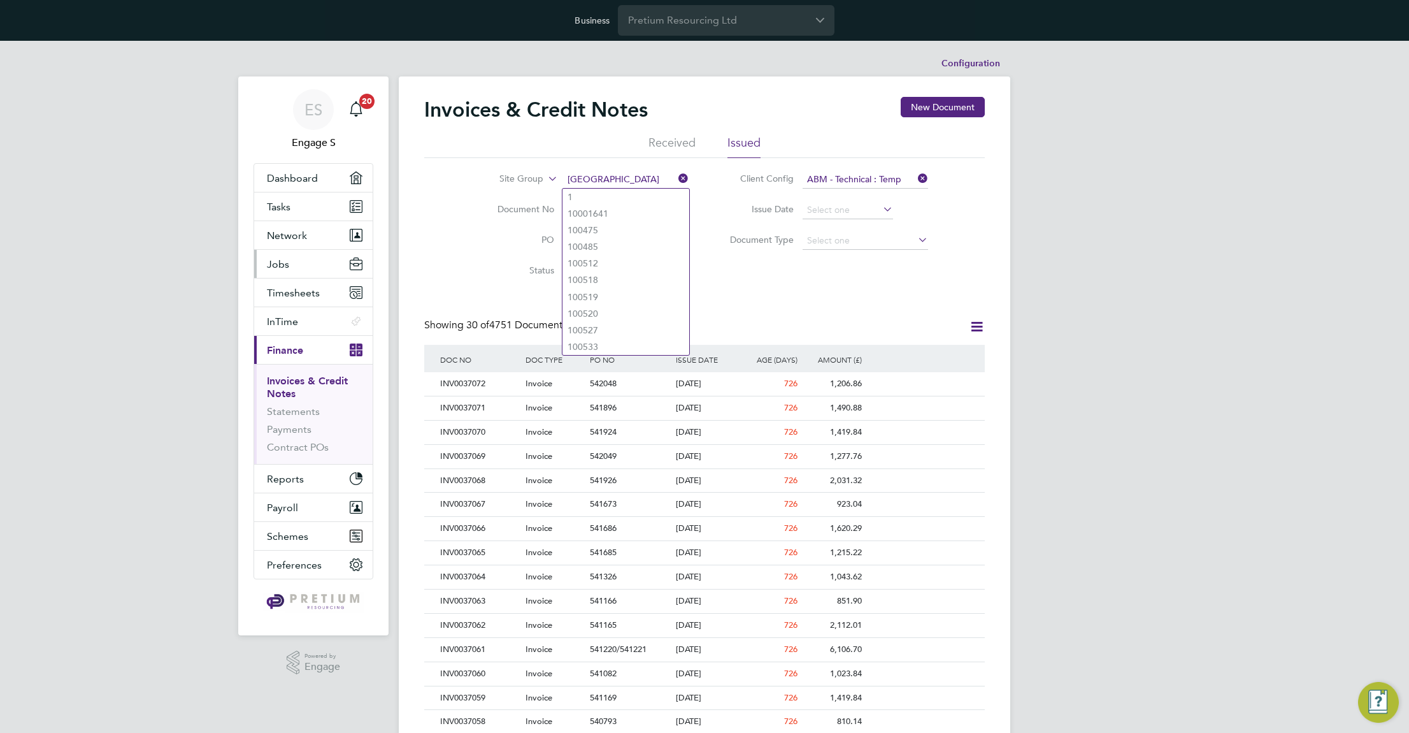
type input "LONDON & CITY"
click at [282, 261] on span "Jobs" at bounding box center [278, 264] width 22 height 12
click at [718, 18] on input "Pretium Resourcing Ltd" at bounding box center [726, 20] width 217 height 30
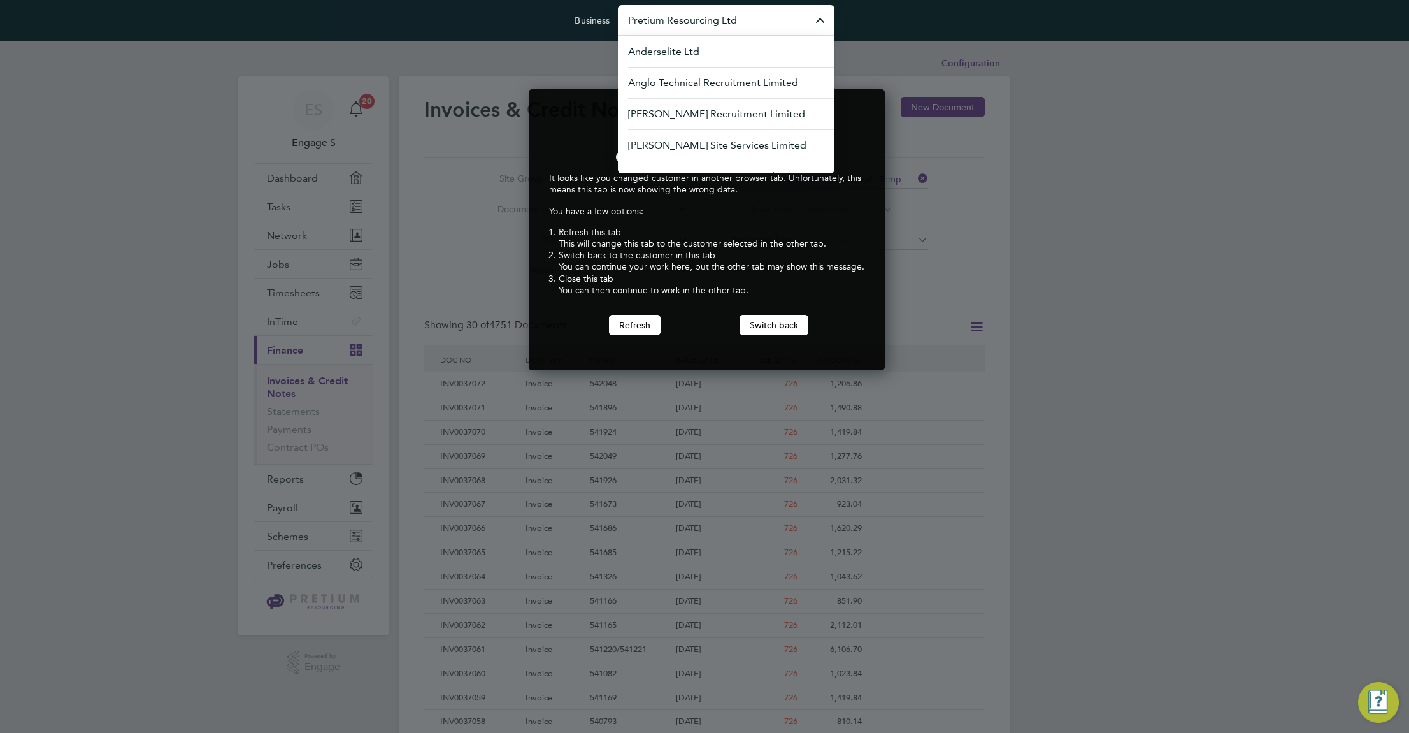
paste input "Randstad Solutions Limite"
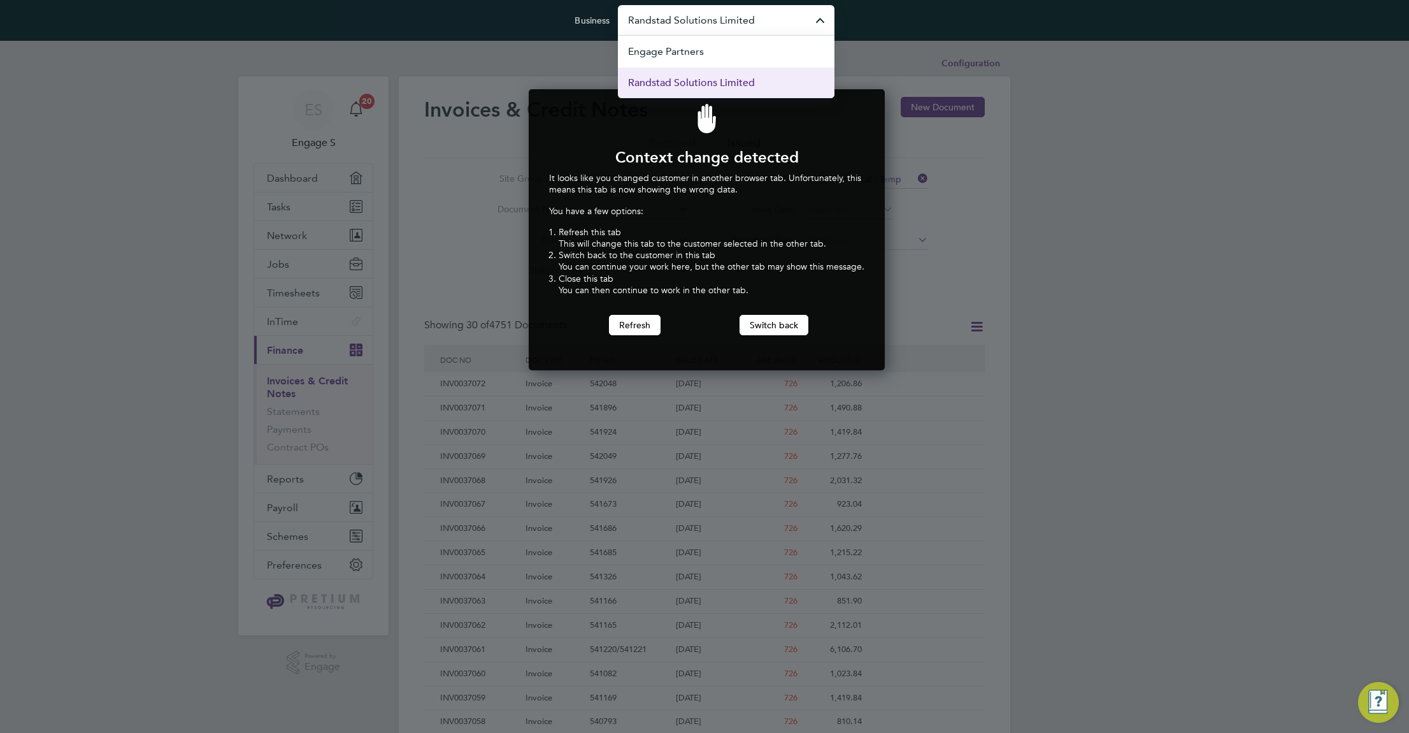
type input "Randstad Solutions Limited"
click at [685, 92] on li "Randstad Solutions Limited" at bounding box center [726, 82] width 217 height 31
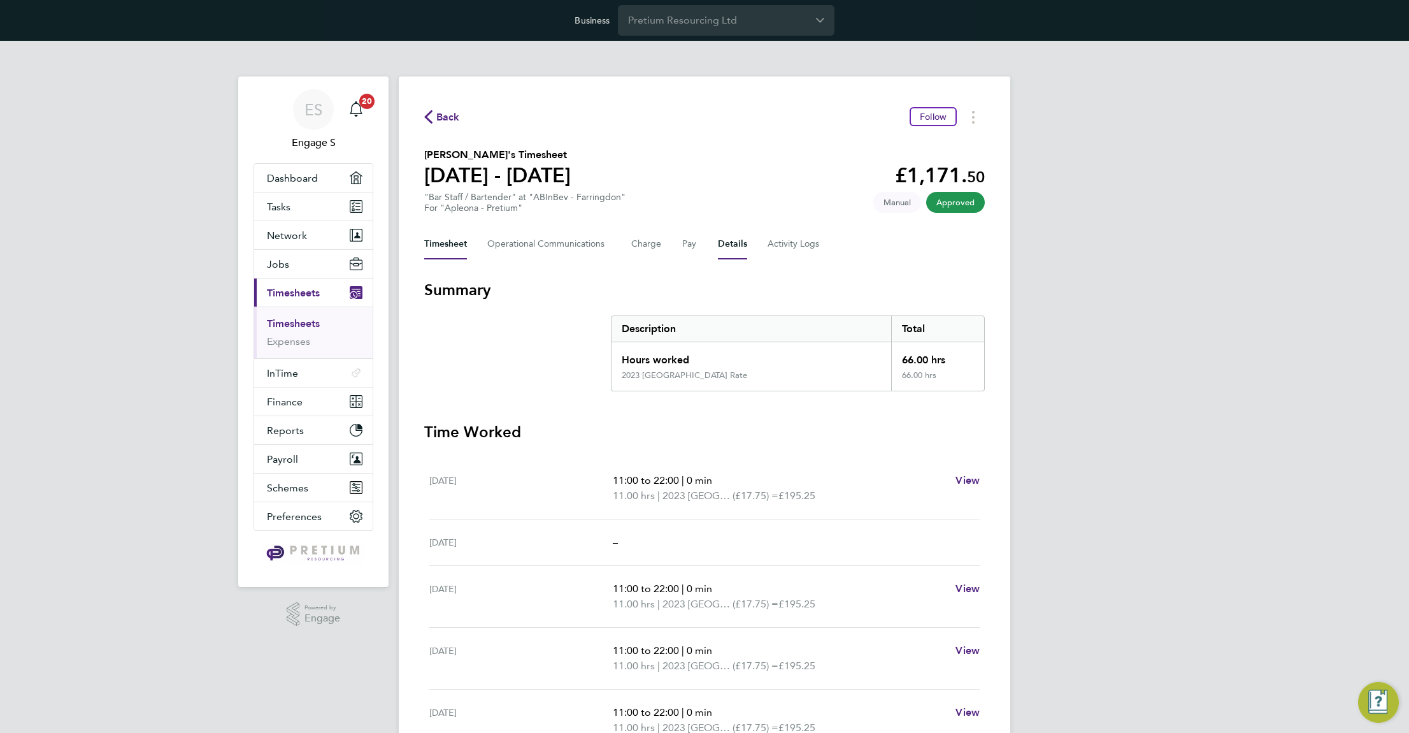
click at [736, 251] on button "Details" at bounding box center [732, 244] width 29 height 31
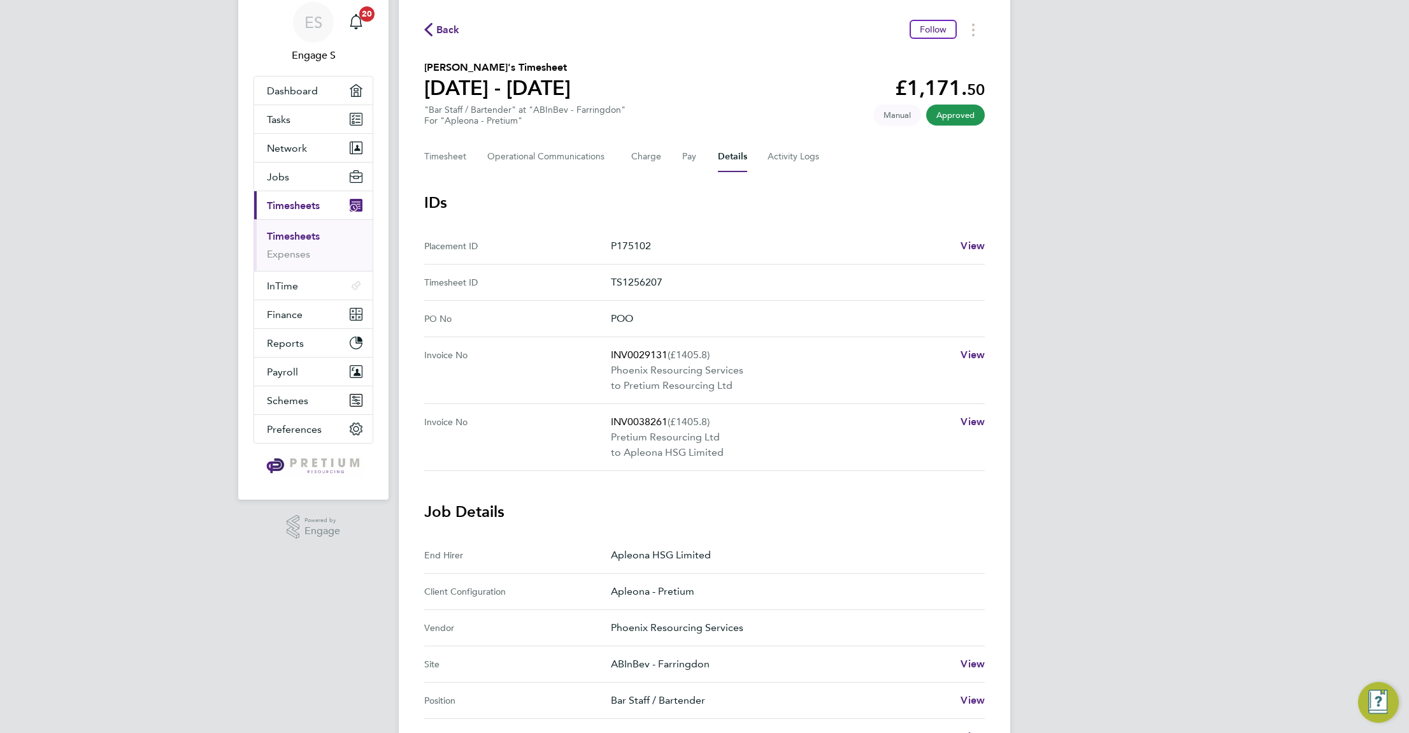
scroll to position [178, 0]
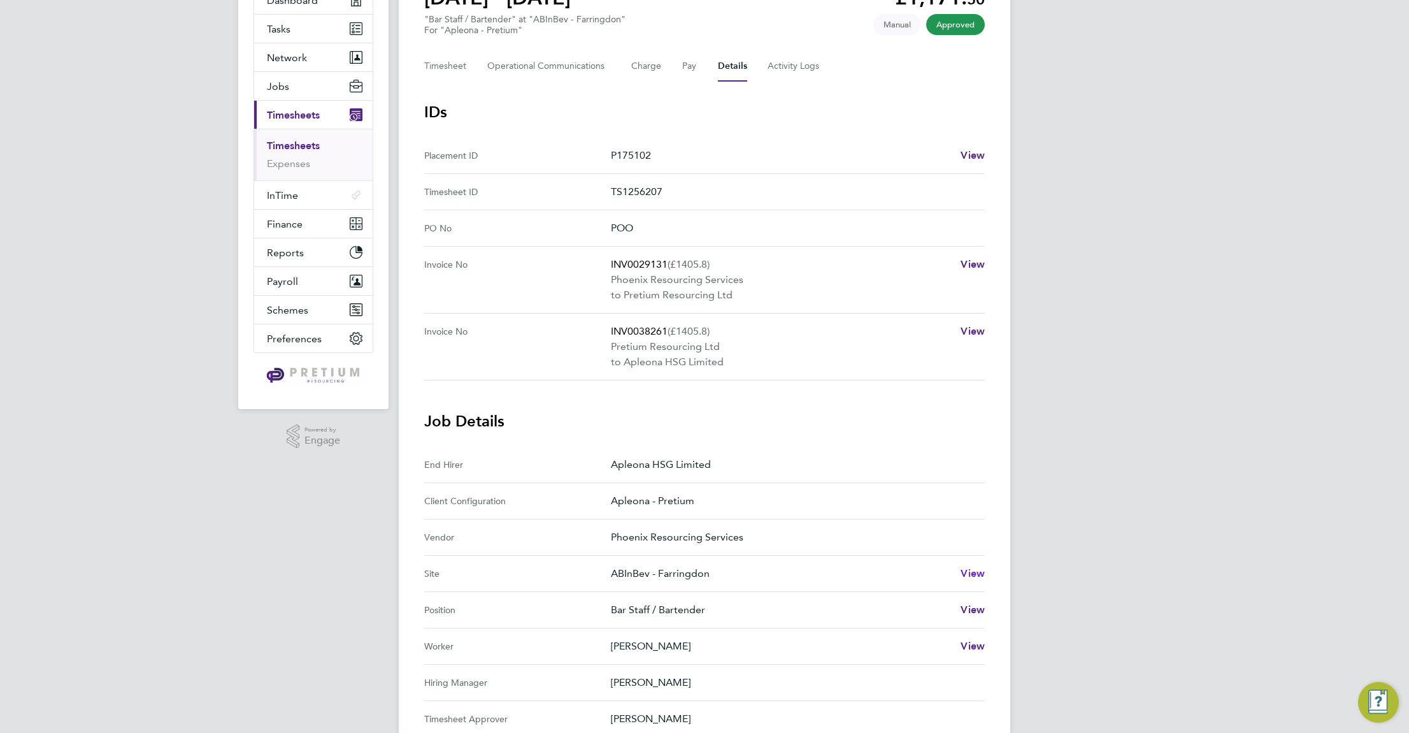
click at [967, 574] on span "View" at bounding box center [973, 573] width 24 height 12
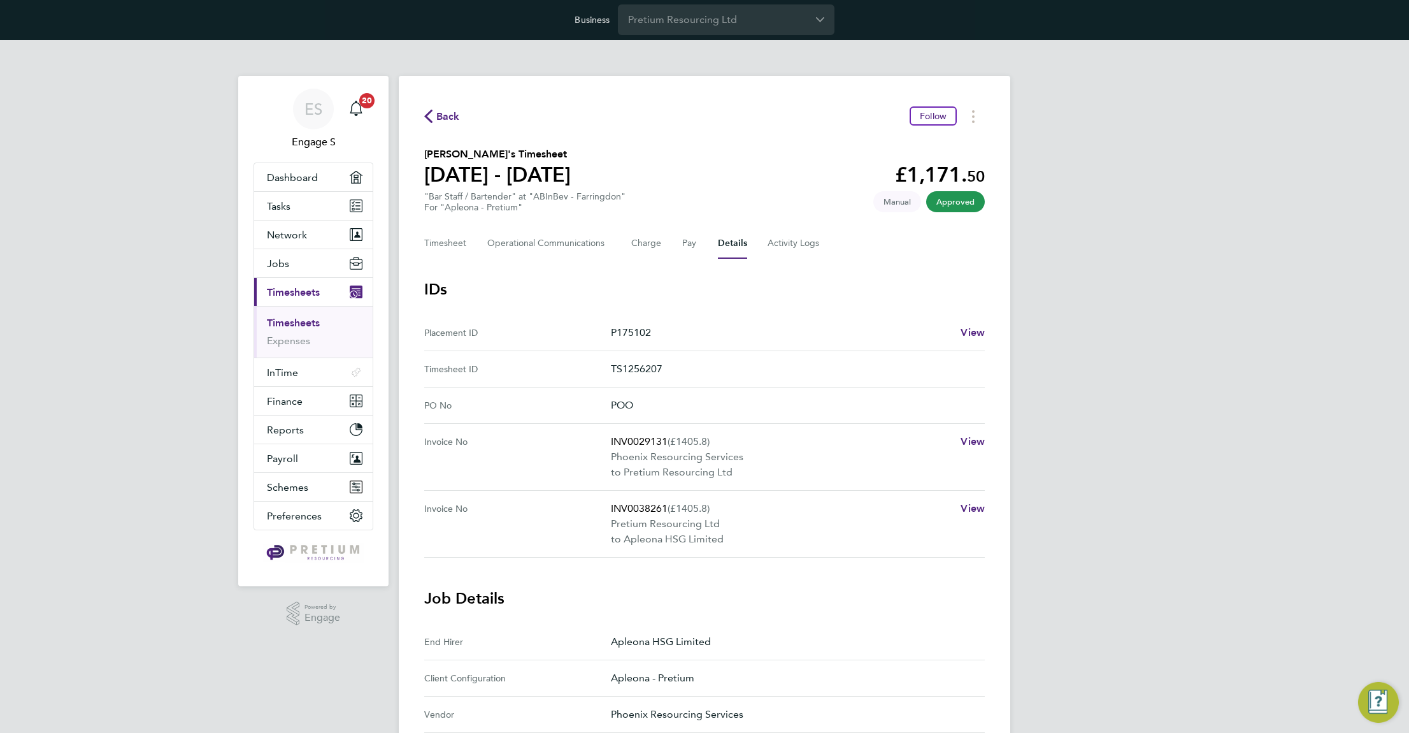
scroll to position [0, 0]
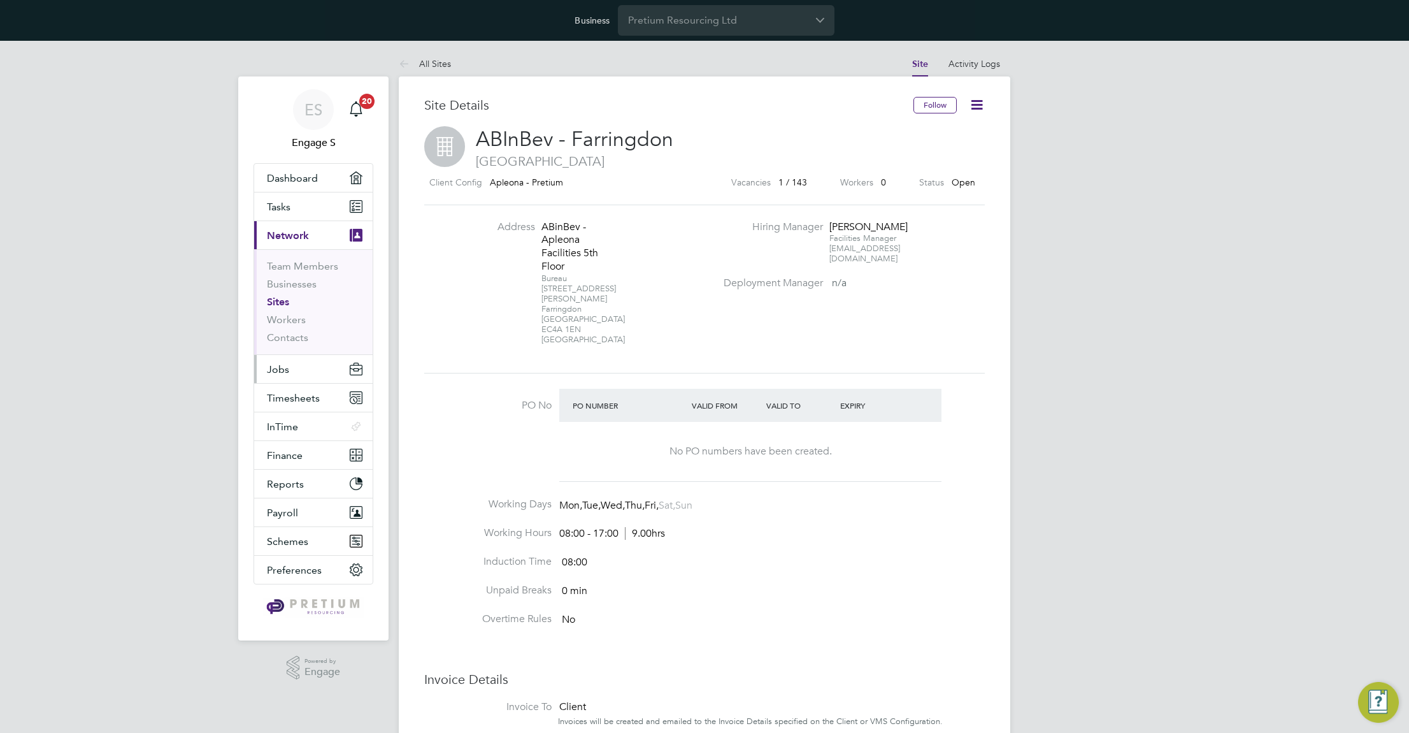
click at [289, 367] on button "Jobs" at bounding box center [313, 369] width 118 height 28
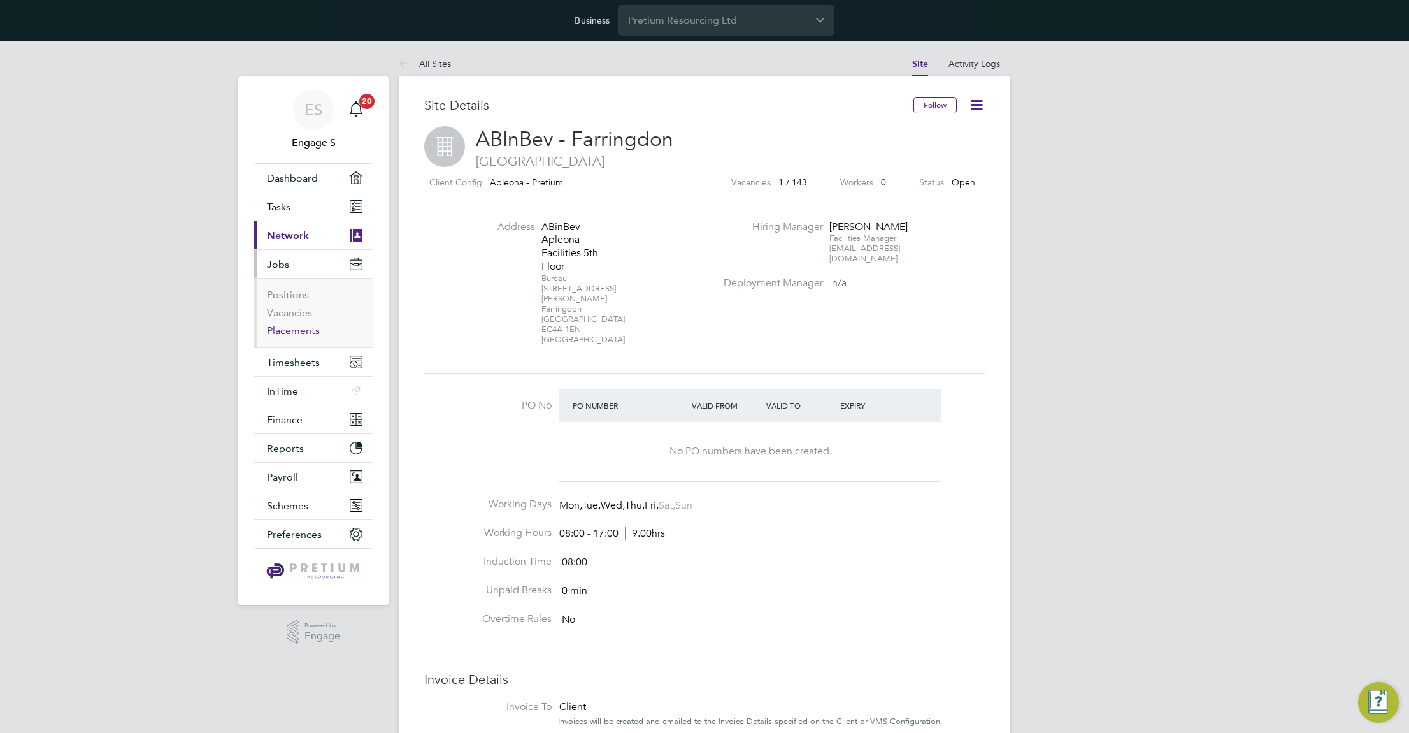
click at [299, 329] on link "Placements" at bounding box center [293, 330] width 53 height 12
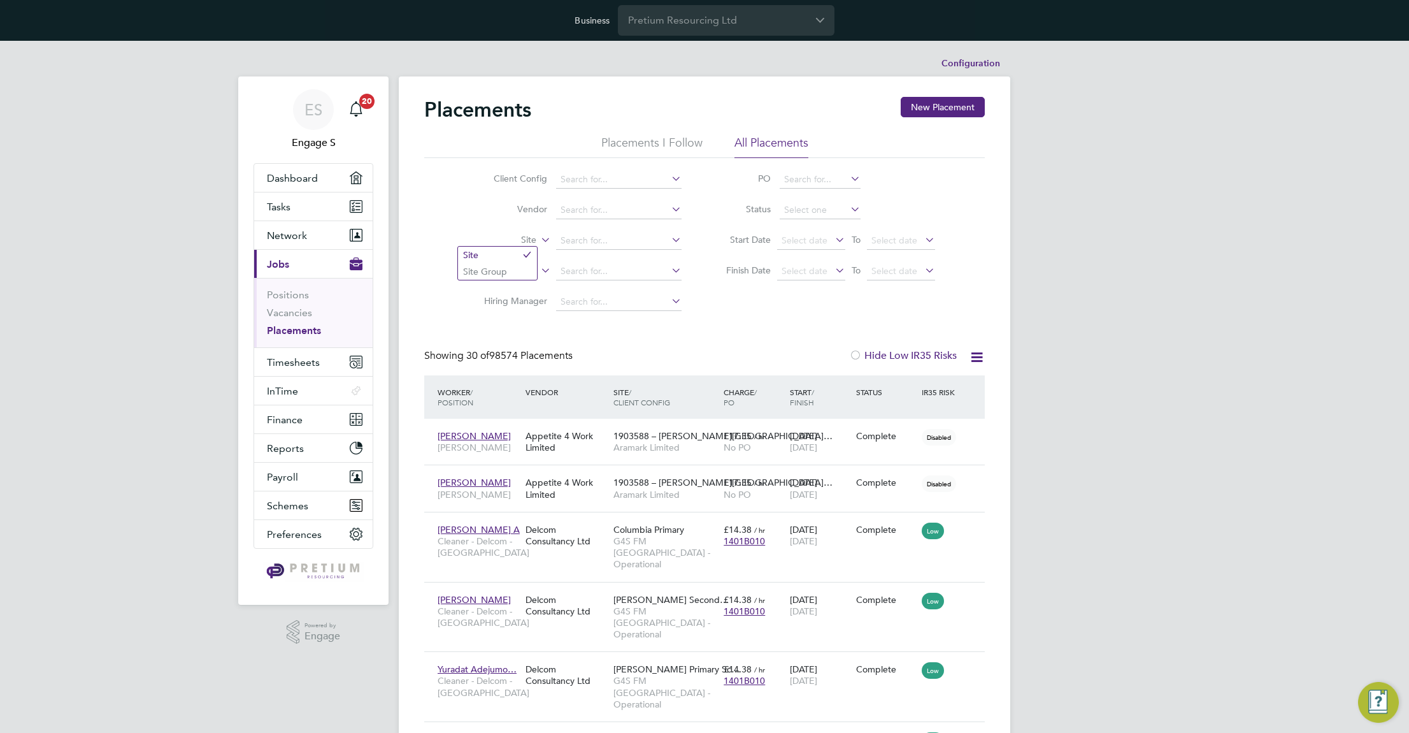
click at [538, 240] on icon at bounding box center [538, 236] width 0 height 11
click at [501, 269] on li "Site Group" at bounding box center [497, 271] width 79 height 17
click at [295, 239] on span "Network" at bounding box center [287, 235] width 40 height 12
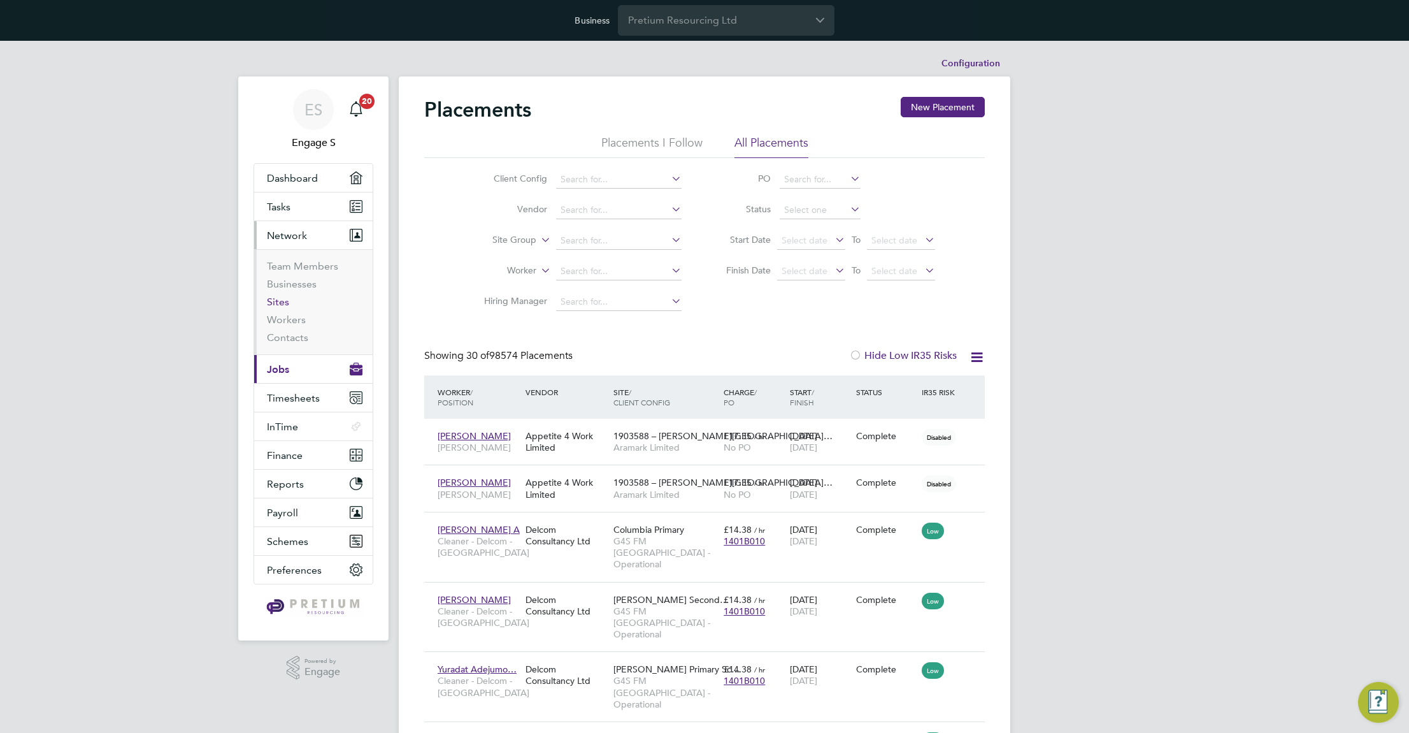
click at [276, 305] on link "Sites" at bounding box center [278, 302] width 22 height 12
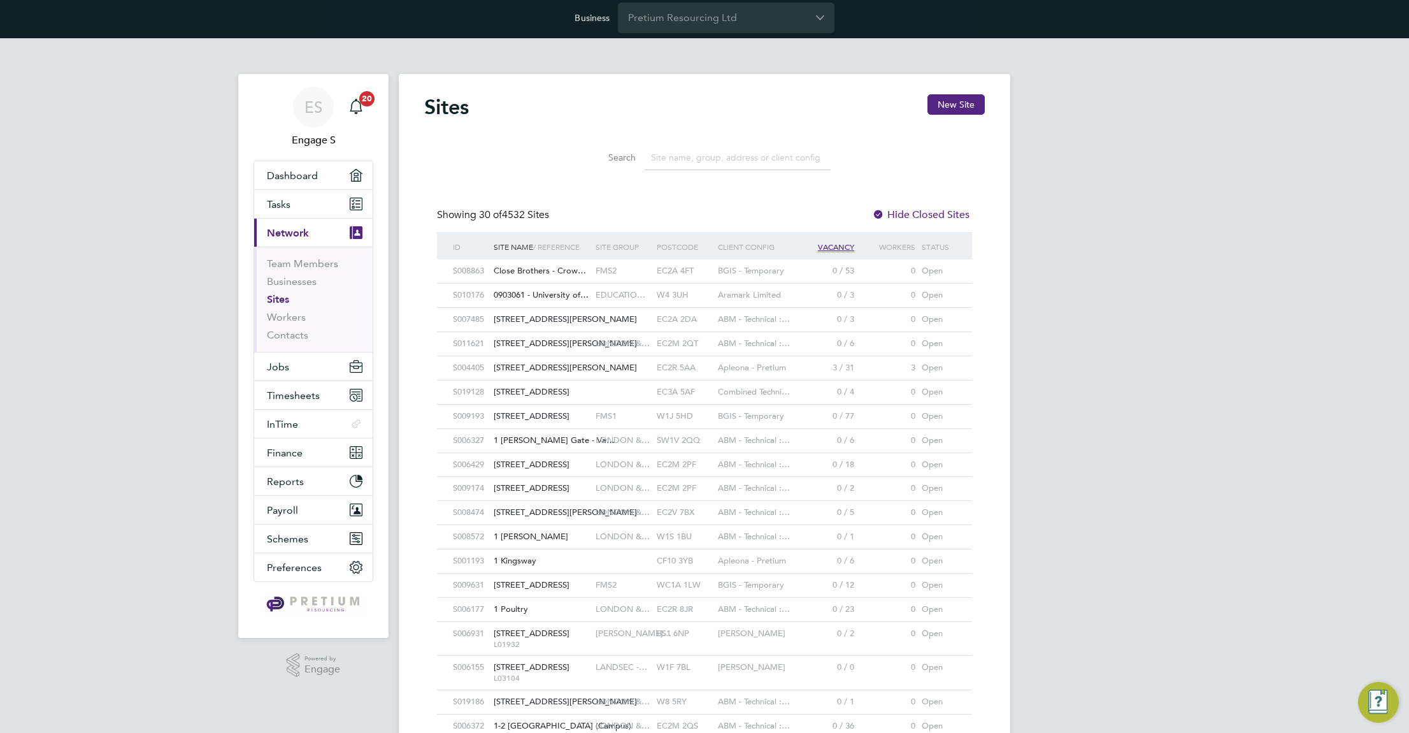
scroll to position [76, 0]
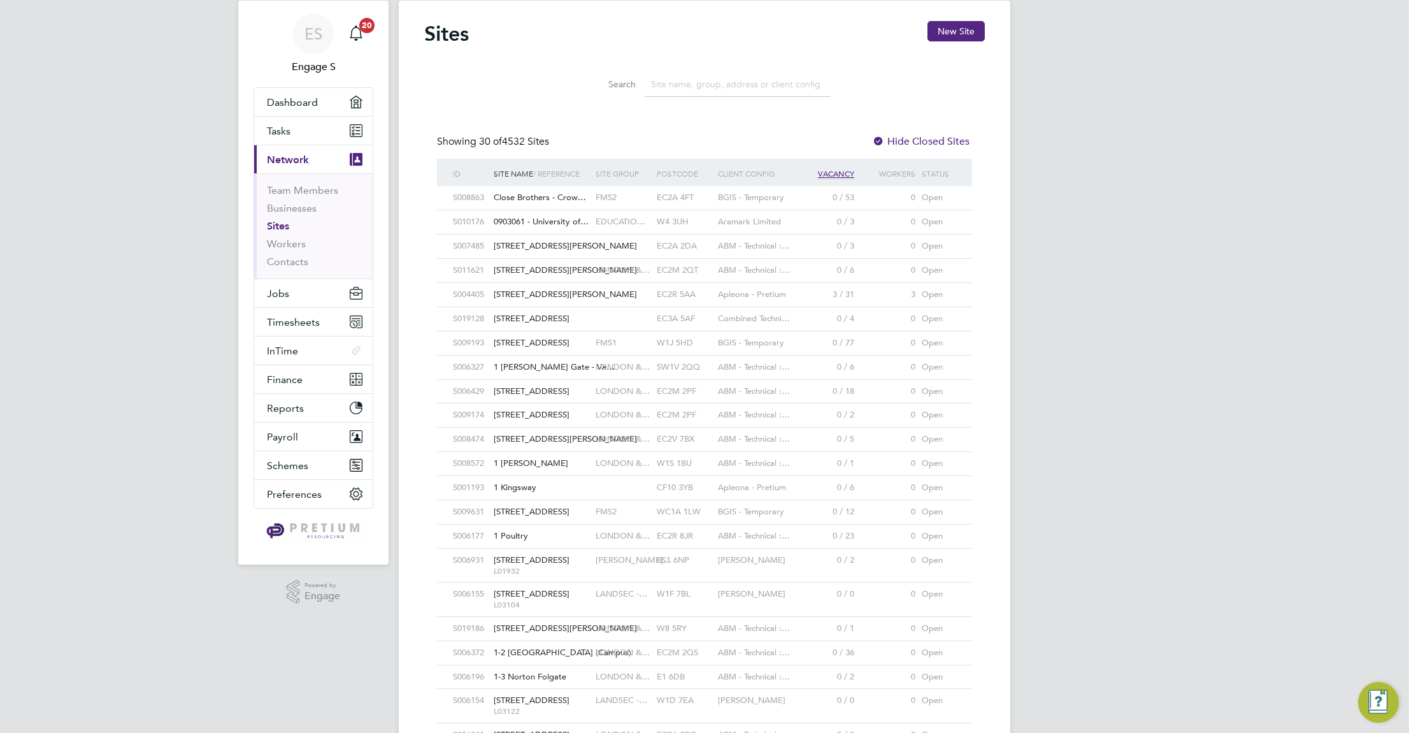
click at [687, 369] on div "SW1V 2QQ" at bounding box center [684, 367] width 61 height 24
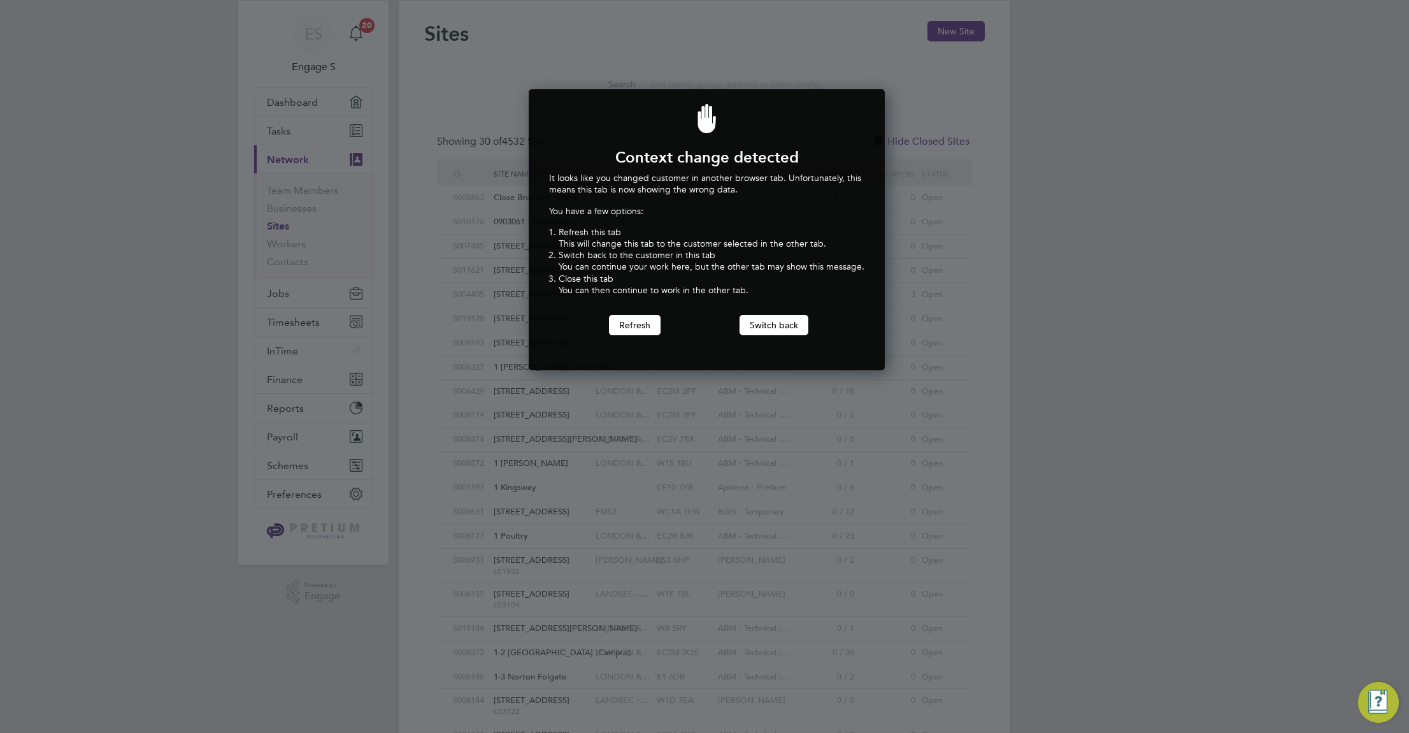
scroll to position [282, 352]
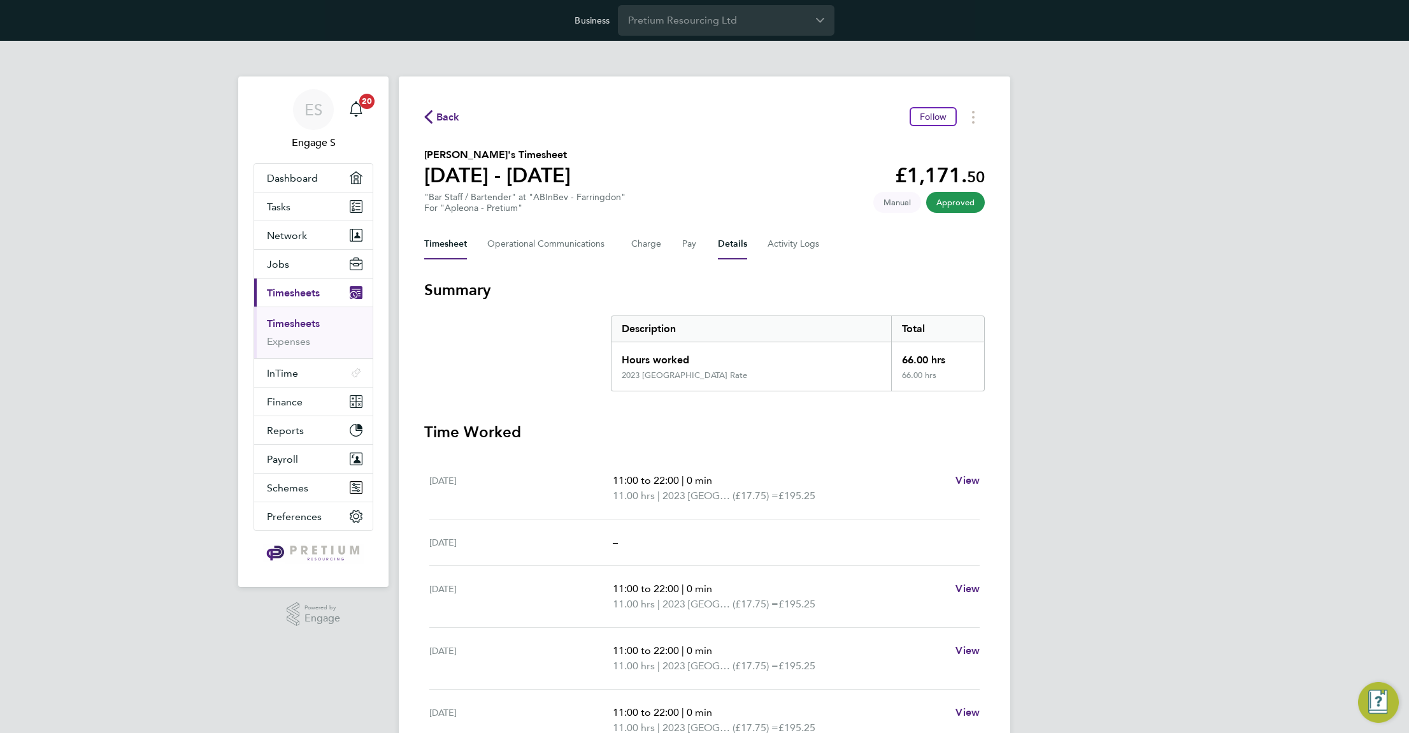
click at [732, 246] on button "Details" at bounding box center [732, 244] width 29 height 31
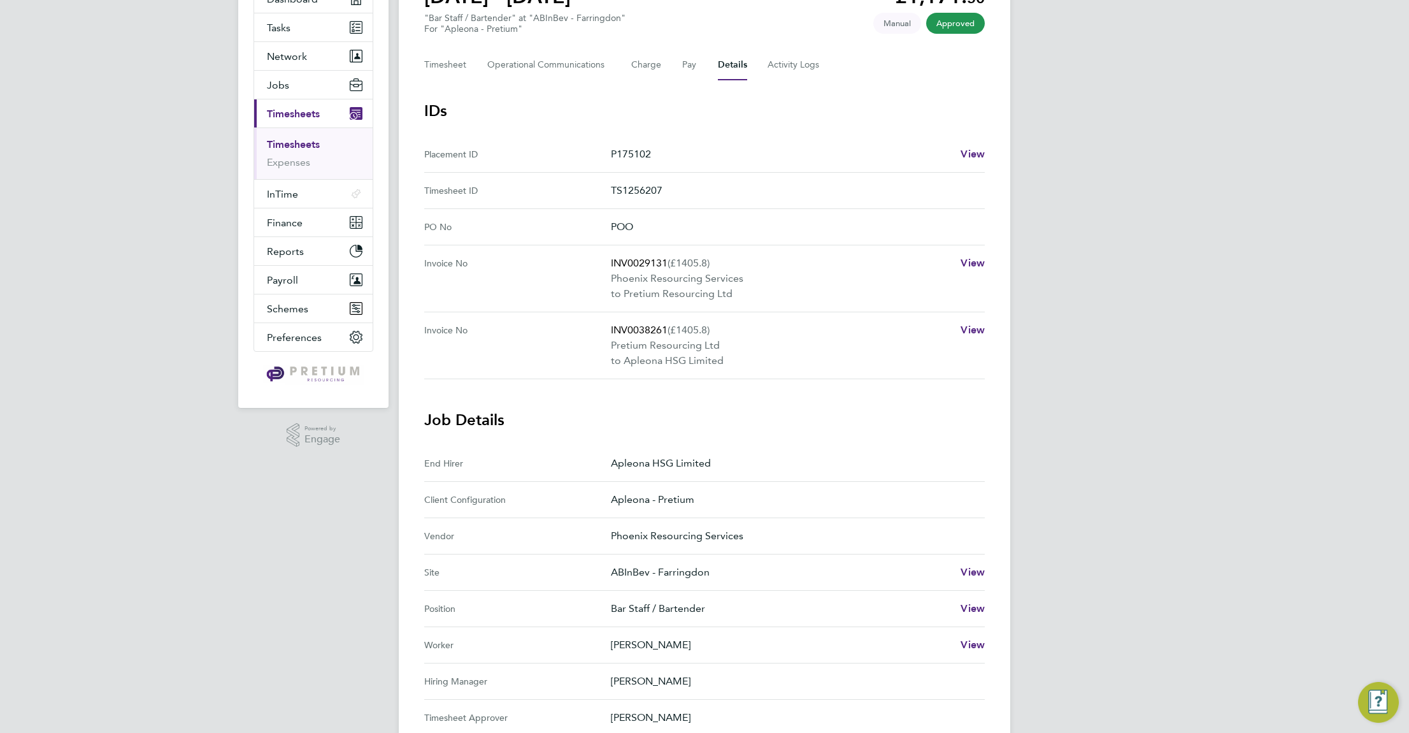
scroll to position [187, 0]
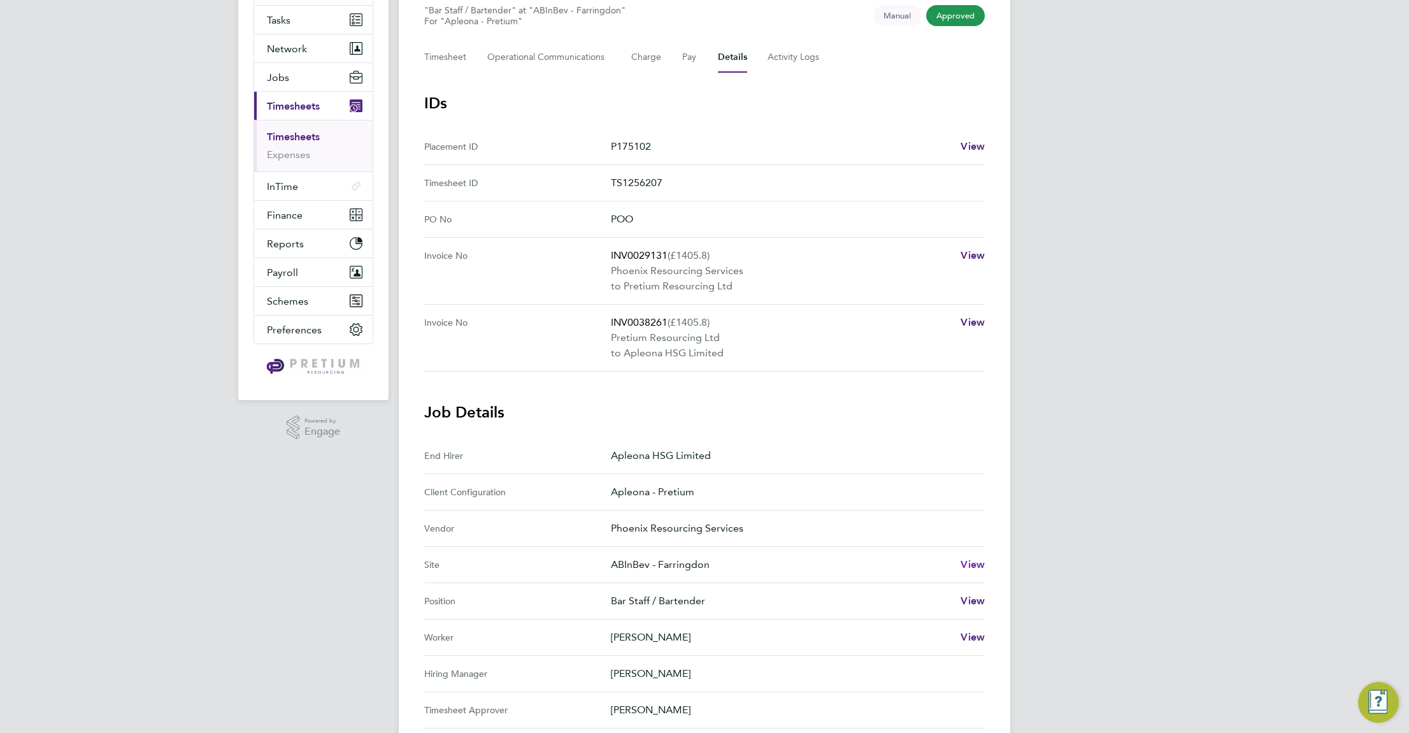
click at [973, 561] on span "View" at bounding box center [973, 564] width 24 height 12
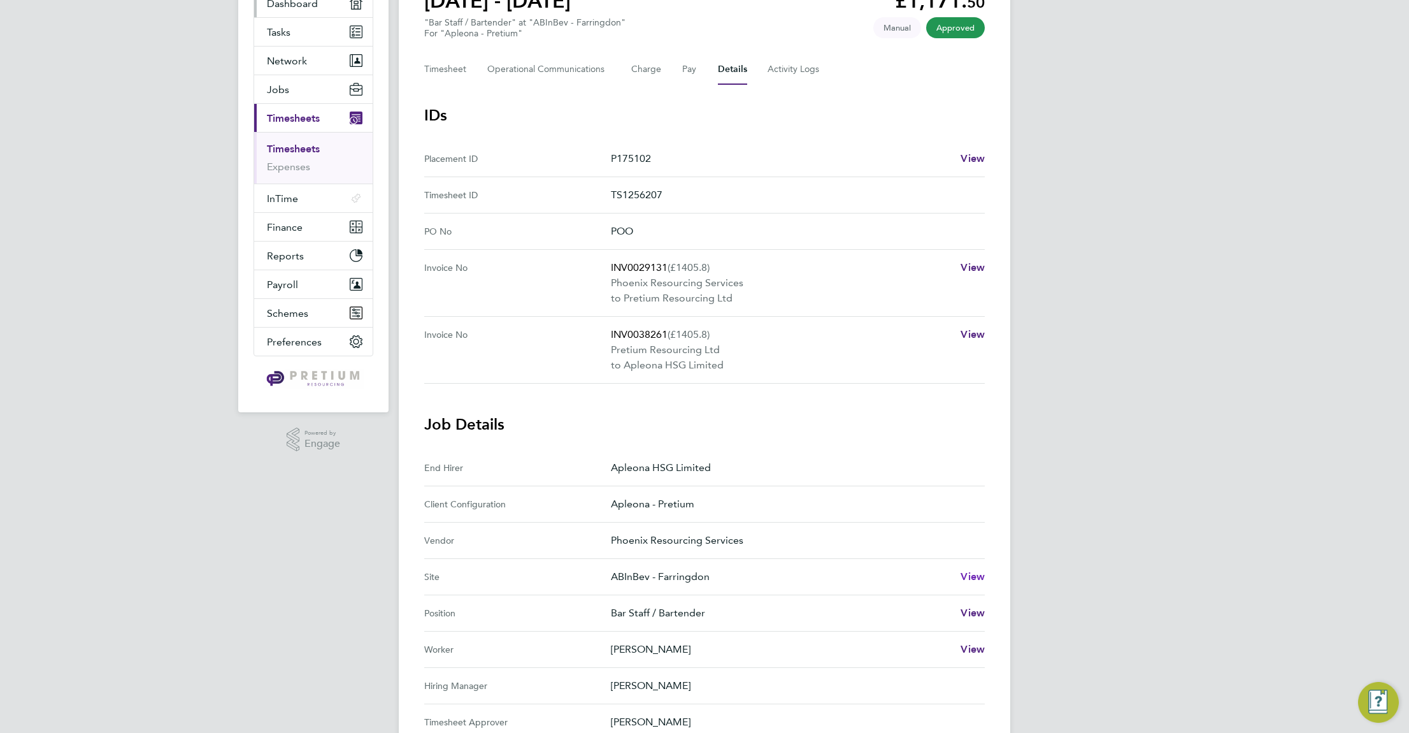
scroll to position [19, 0]
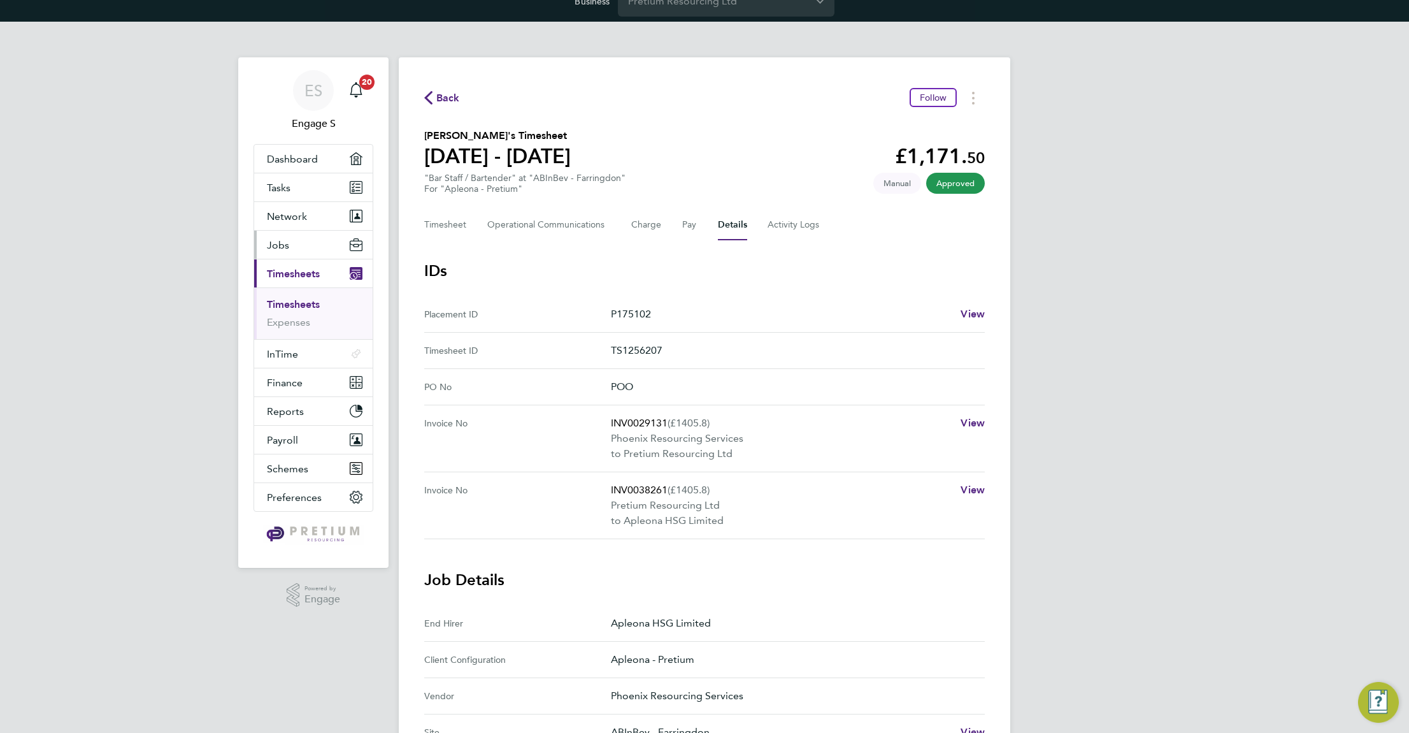
click at [282, 243] on span "Jobs" at bounding box center [278, 245] width 22 height 12
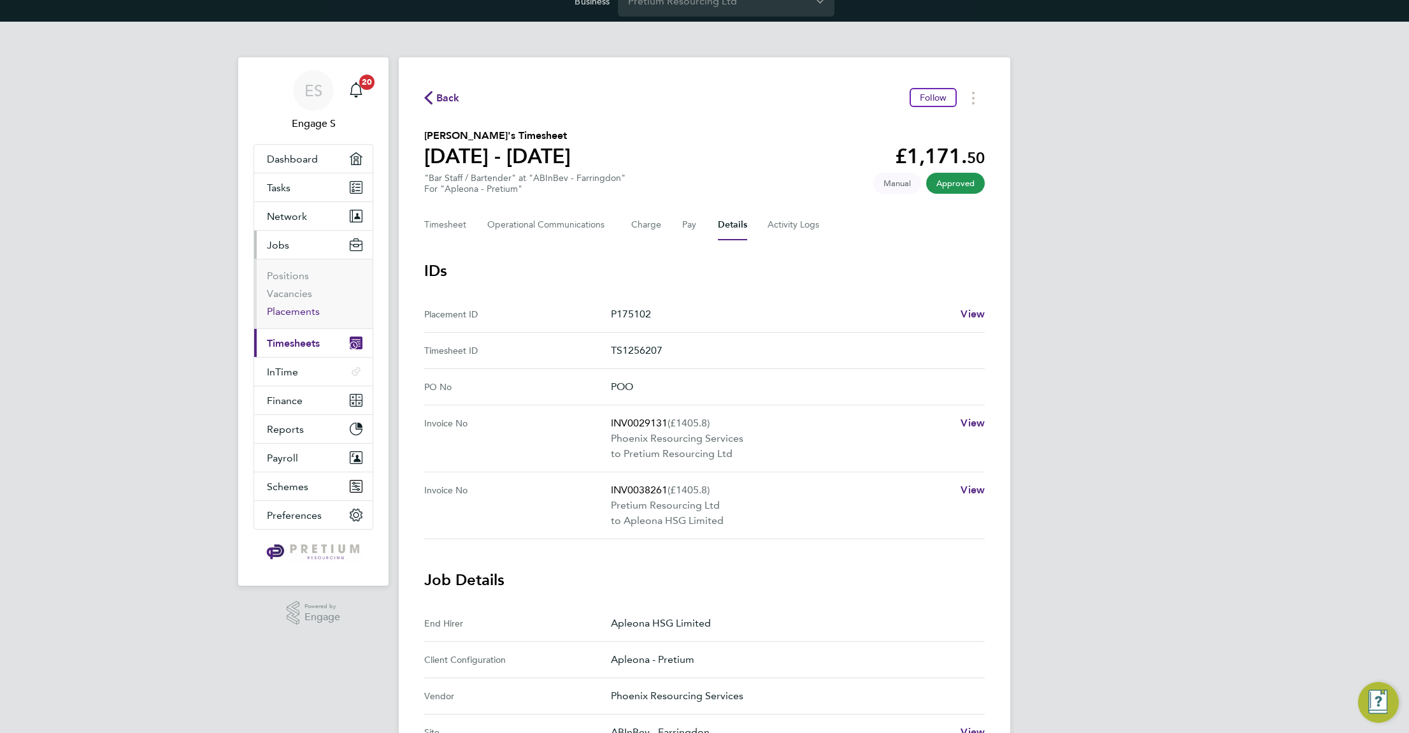
click at [301, 312] on link "Placements" at bounding box center [293, 311] width 53 height 12
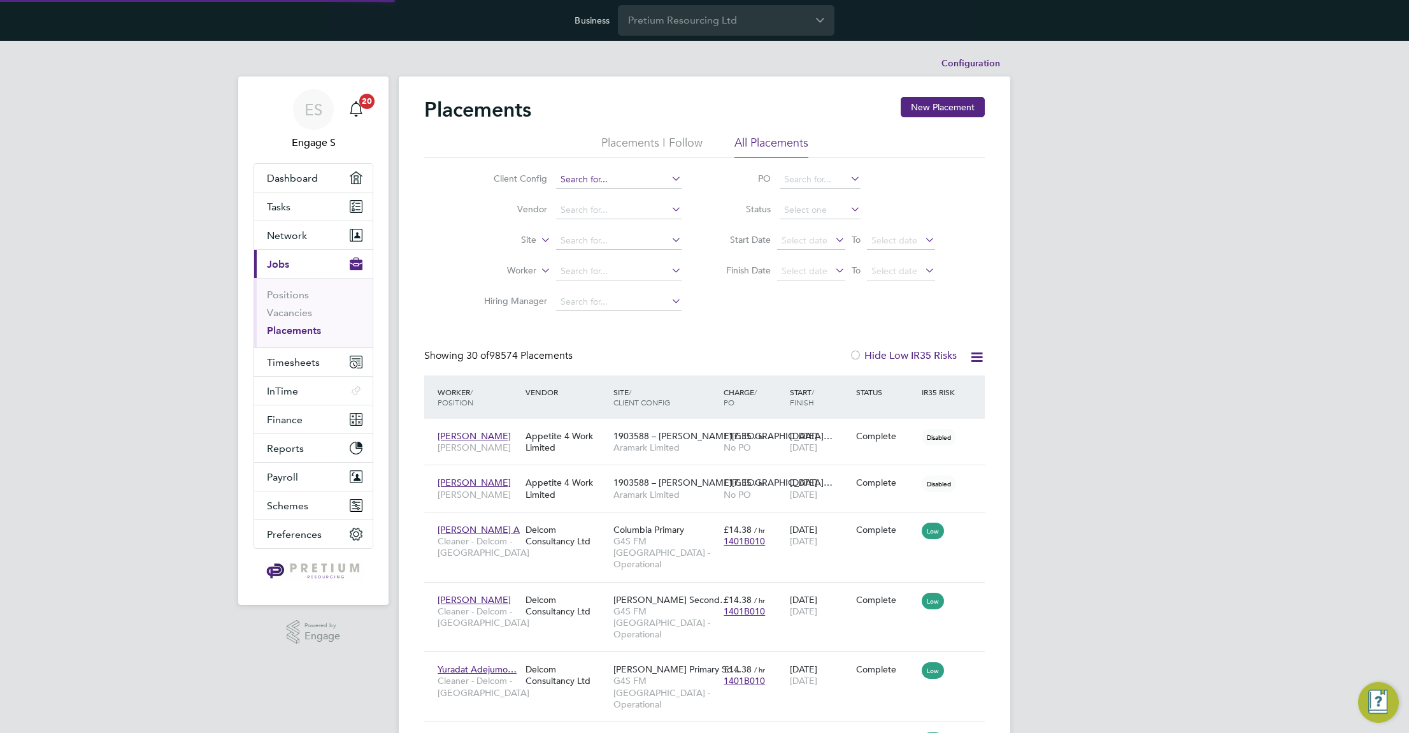
click at [587, 181] on input at bounding box center [619, 180] width 126 height 18
paste input "[GEOGRAPHIC_DATA]"
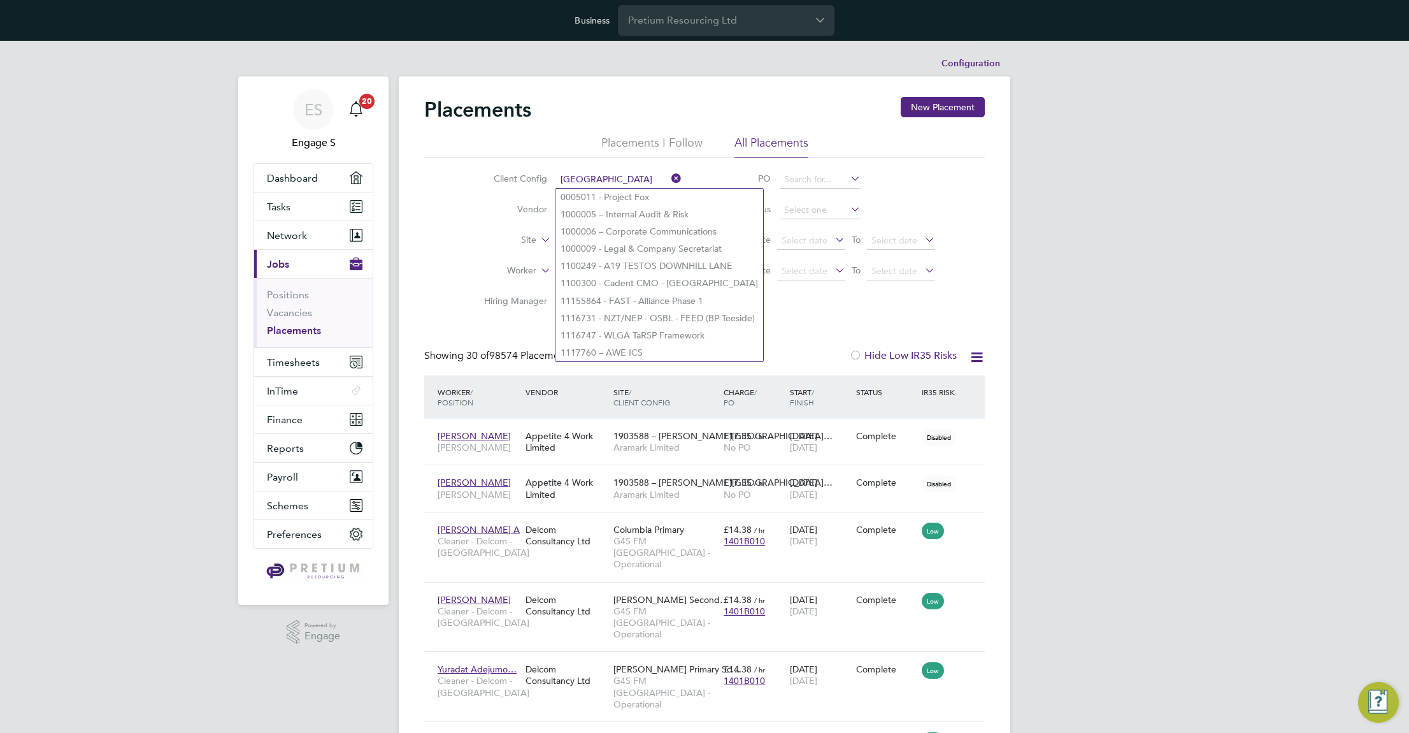
type input "[GEOGRAPHIC_DATA]"
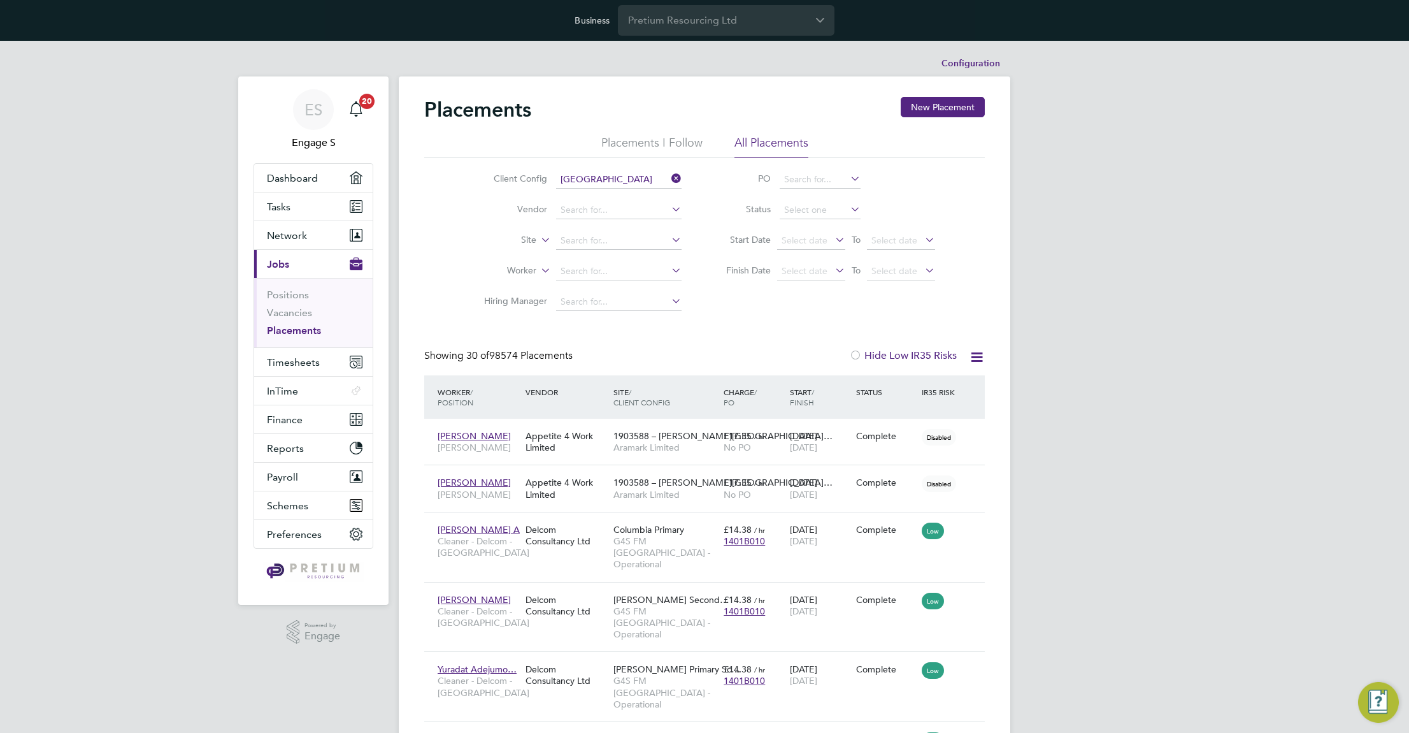
click at [669, 175] on icon at bounding box center [669, 178] width 0 height 18
click at [527, 242] on label "Site" at bounding box center [499, 240] width 73 height 13
click at [508, 269] on li "Site Group" at bounding box center [497, 271] width 79 height 17
click at [583, 240] on input at bounding box center [619, 241] width 126 height 18
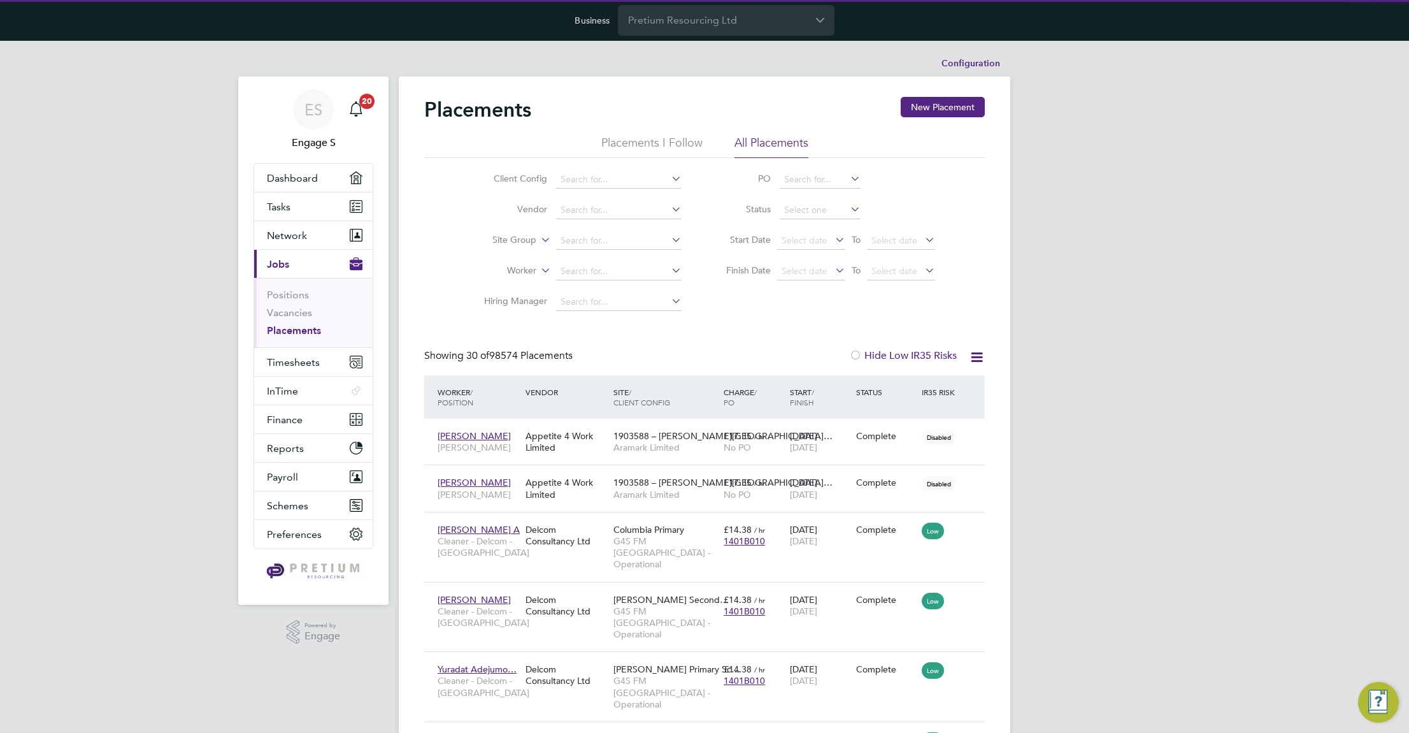
paste input "[GEOGRAPHIC_DATA]"
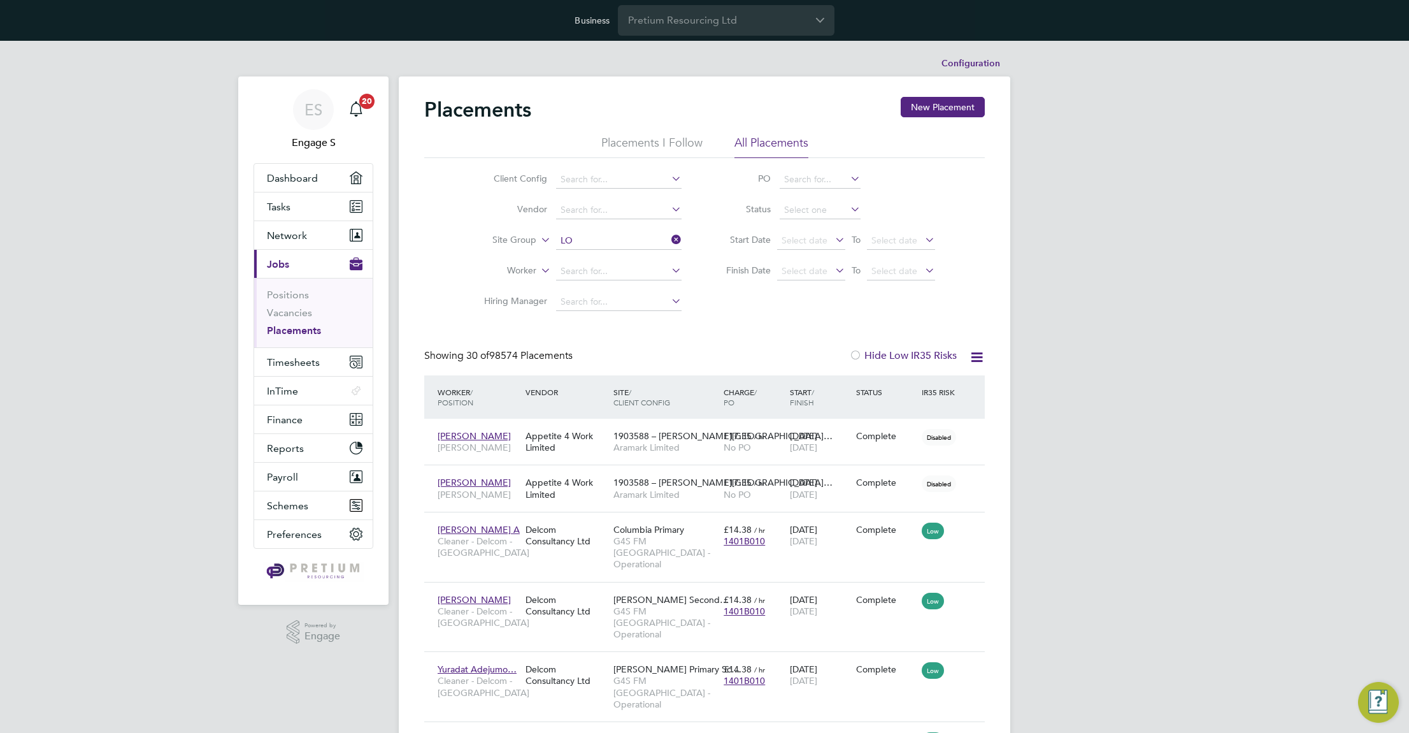
type input "L"
click at [599, 240] on input at bounding box center [619, 241] width 126 height 18
click at [669, 237] on icon at bounding box center [669, 240] width 0 height 18
click at [624, 240] on input at bounding box center [619, 241] width 126 height 18
click at [982, 354] on icon at bounding box center [977, 357] width 16 height 16
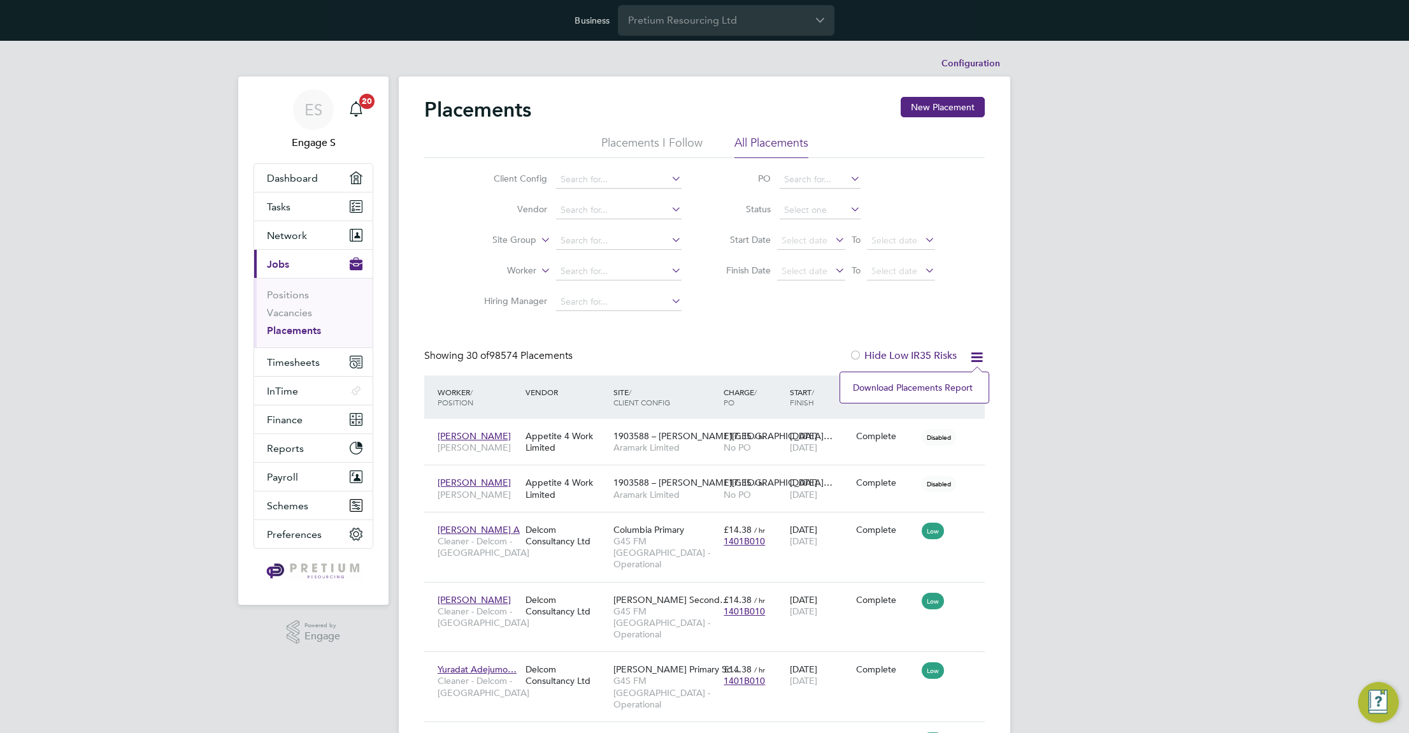
drag, startPoint x: 756, startPoint y: 336, endPoint x: 741, endPoint y: 331, distance: 16.1
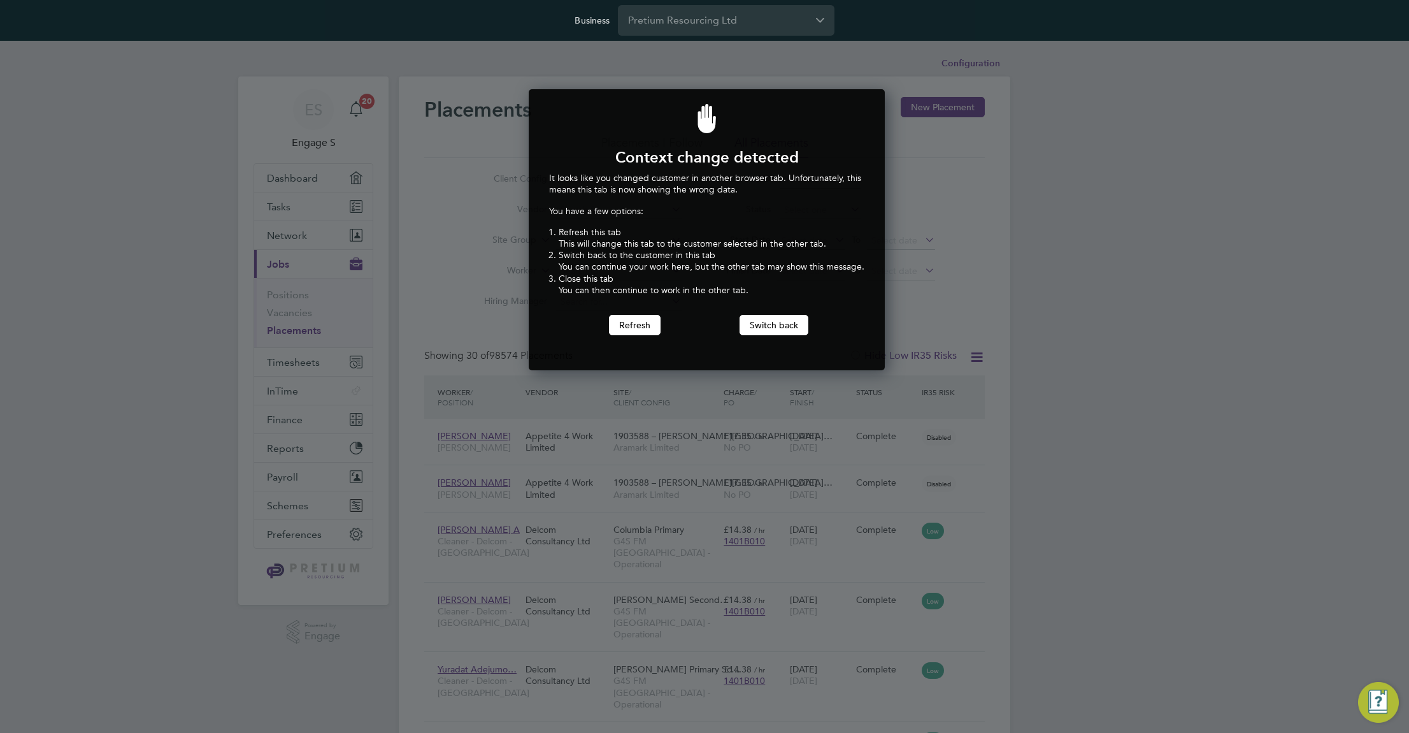
scroll to position [282, 352]
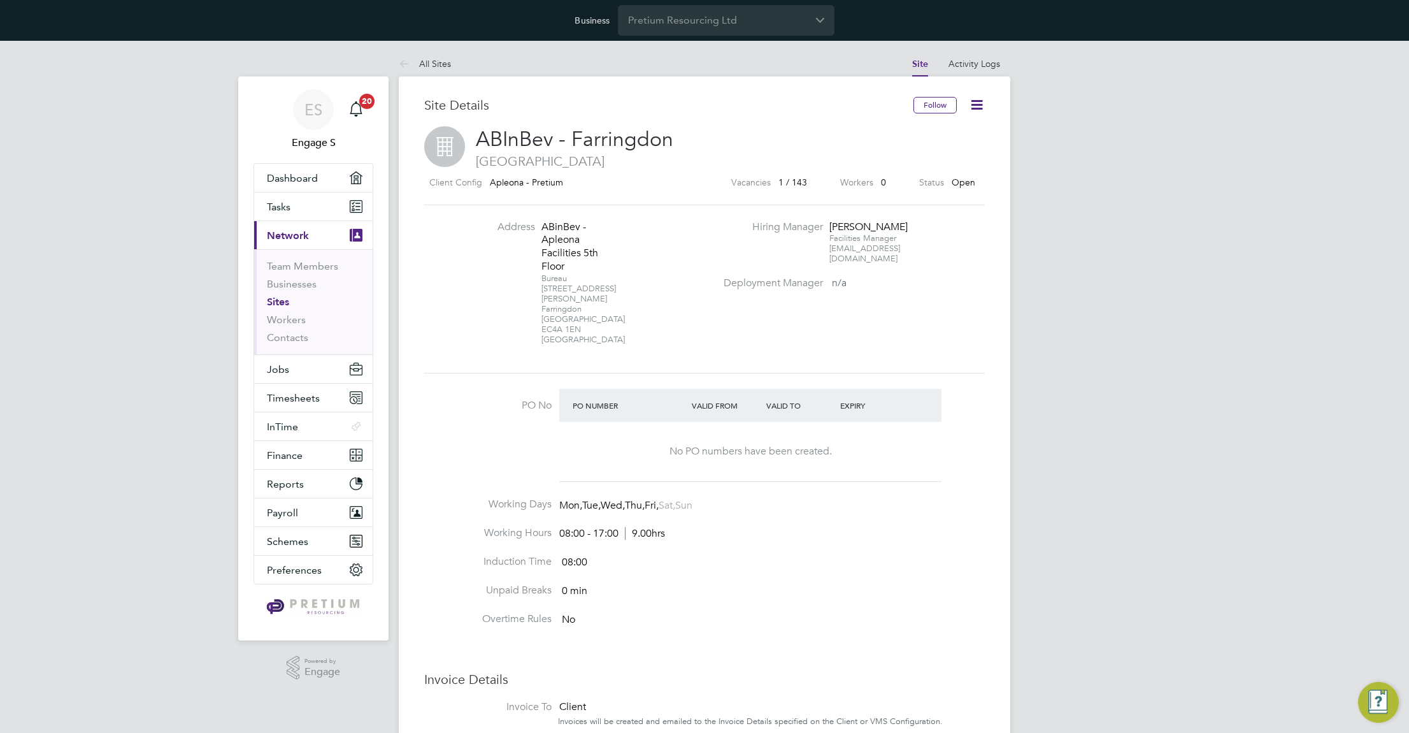
click at [1133, 255] on div "ES Engage S Notifications 20 Applications: Dashboard Tasks Current page: Networ…" at bounding box center [704, 718] width 1409 height 1354
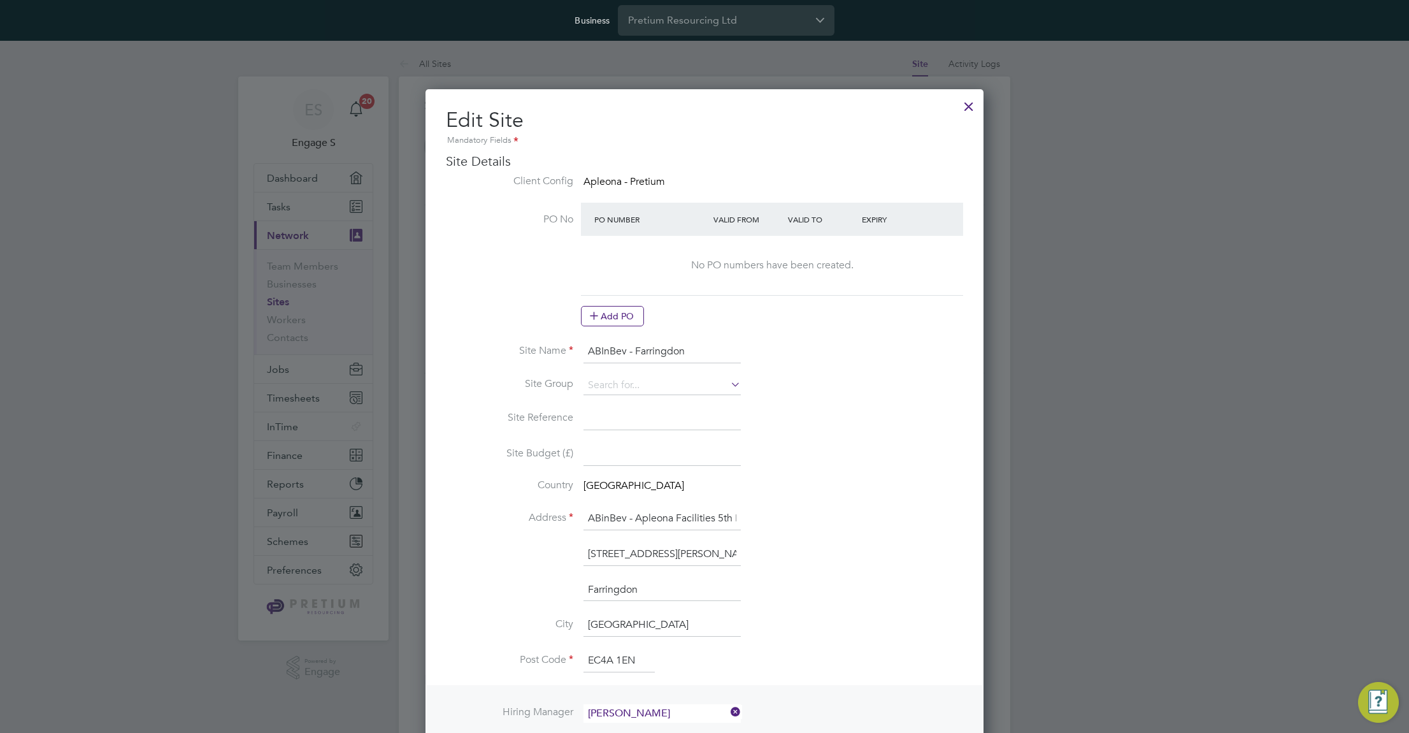
click at [968, 103] on div at bounding box center [969, 103] width 23 height 23
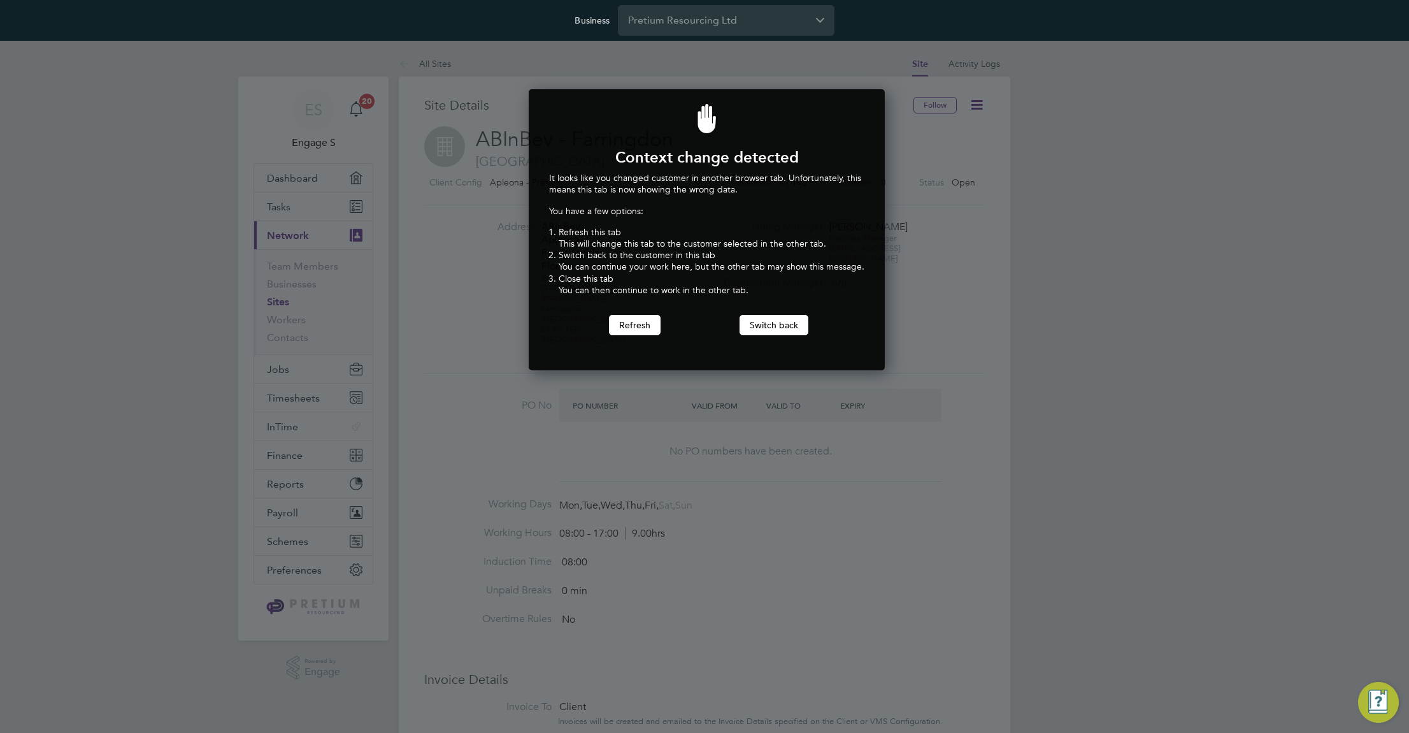
scroll to position [282, 352]
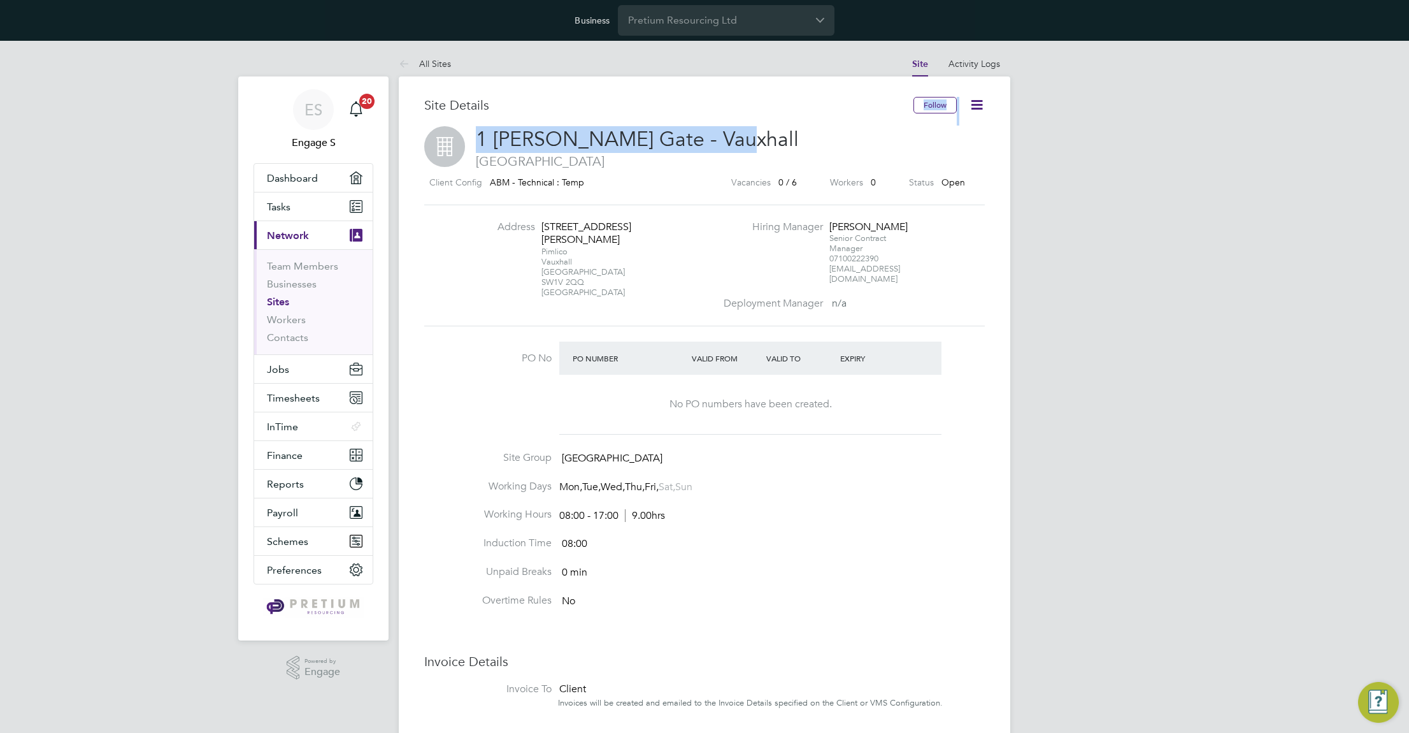
drag, startPoint x: 769, startPoint y: 135, endPoint x: 470, endPoint y: 117, distance: 299.3
click at [470, 117] on div "Site Details Follow 1 [PERSON_NAME][GEOGRAPHIC_DATA] - Vauxhall [GEOGRAPHIC_DAT…" at bounding box center [704, 544] width 561 height 894
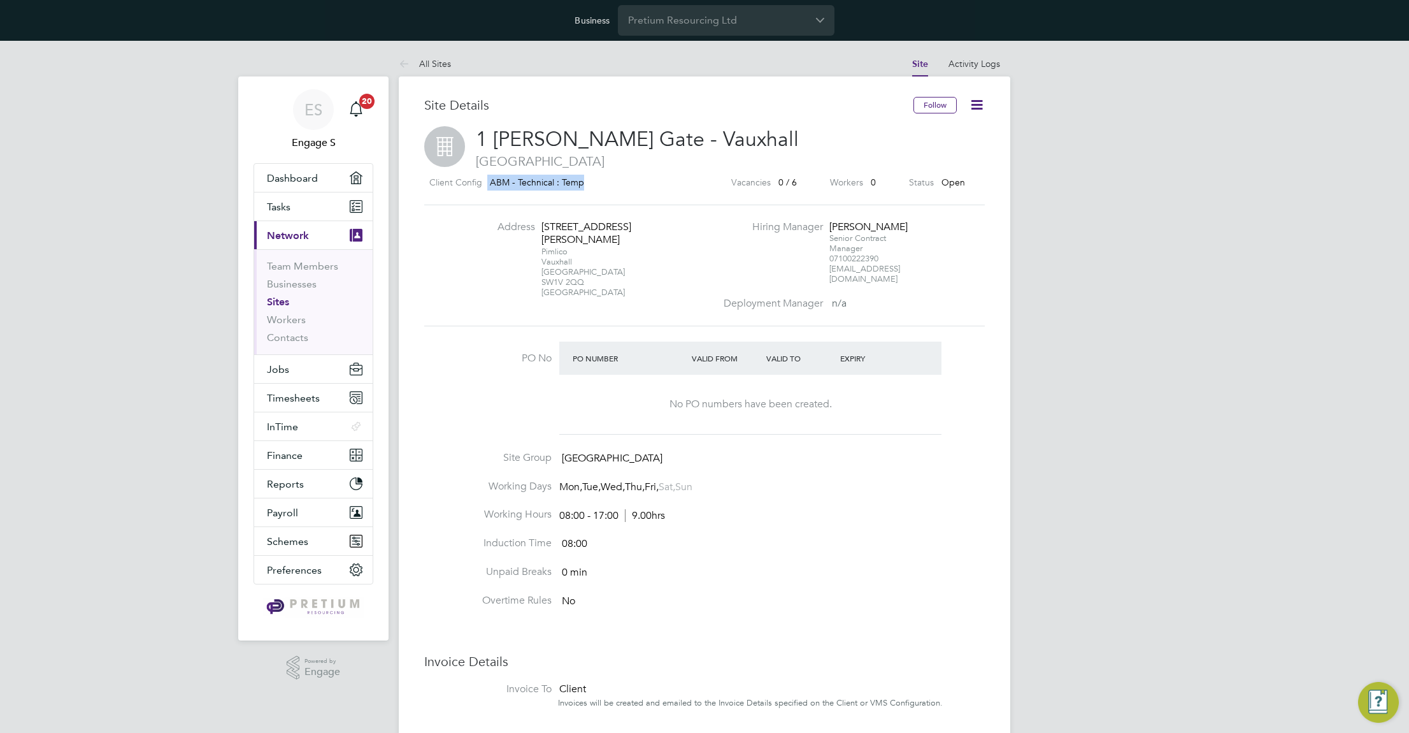
drag, startPoint x: 590, startPoint y: 183, endPoint x: 489, endPoint y: 186, distance: 101.3
click at [487, 185] on div "Client Config ABM - Technical : Temp" at bounding box center [561, 183] width 274 height 16
copy div "ABM - Technical : Temp"
click at [607, 118] on div "Site Details" at bounding box center [668, 111] width 489 height 29
drag, startPoint x: 778, startPoint y: 139, endPoint x: 547, endPoint y: 129, distance: 231.5
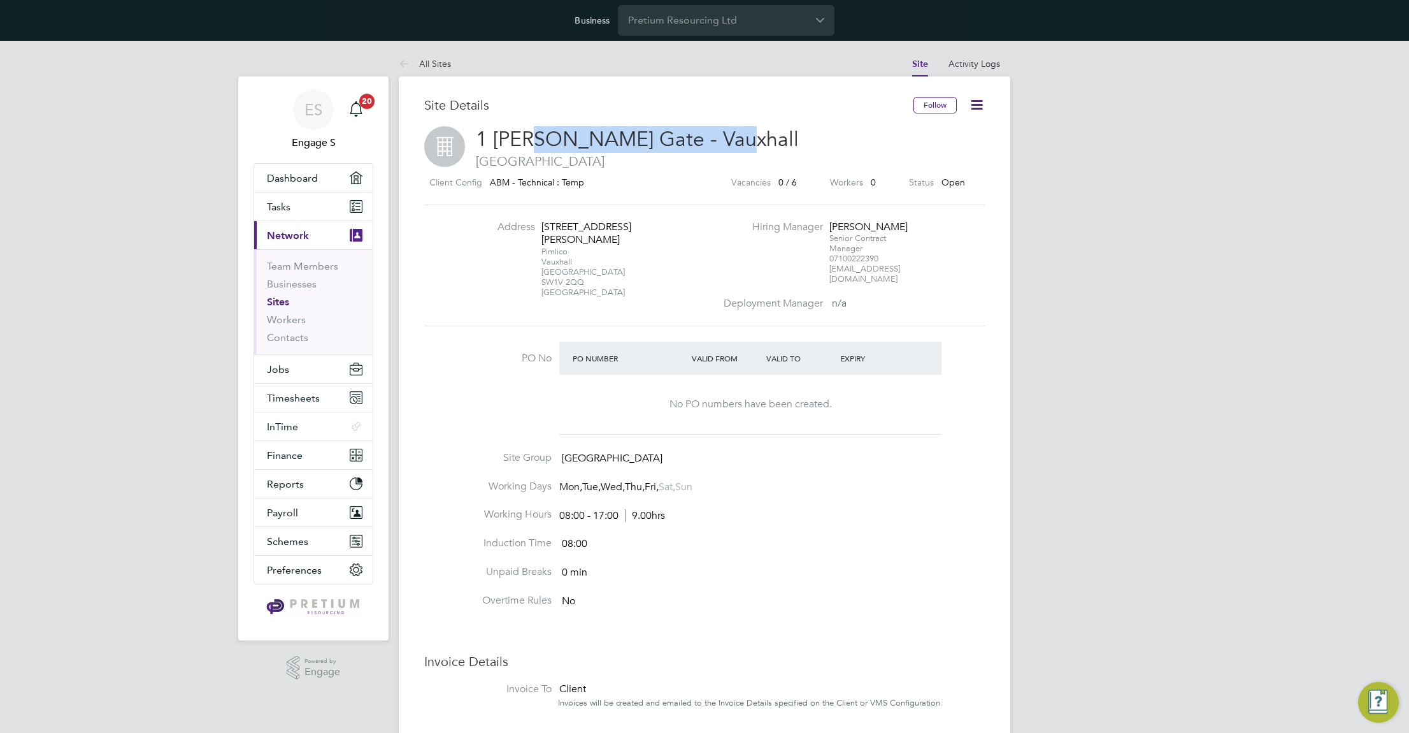
click at [541, 131] on h2 "[STREET_ADDRESS][PERSON_NAME]" at bounding box center [704, 147] width 561 height 43
click at [605, 456] on span "[GEOGRAPHIC_DATA]" at bounding box center [612, 458] width 101 height 13
copy ul "LONDON & CITY Working Days"
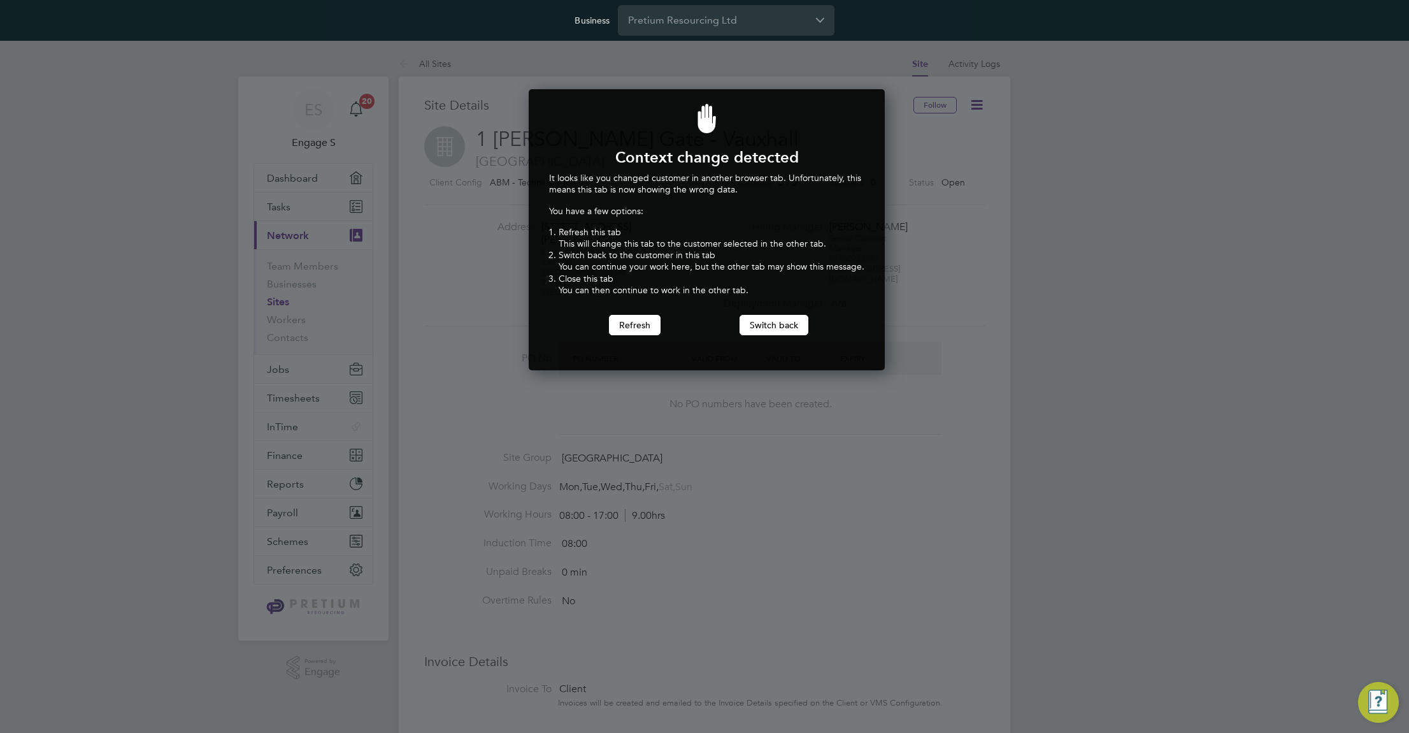
scroll to position [282, 352]
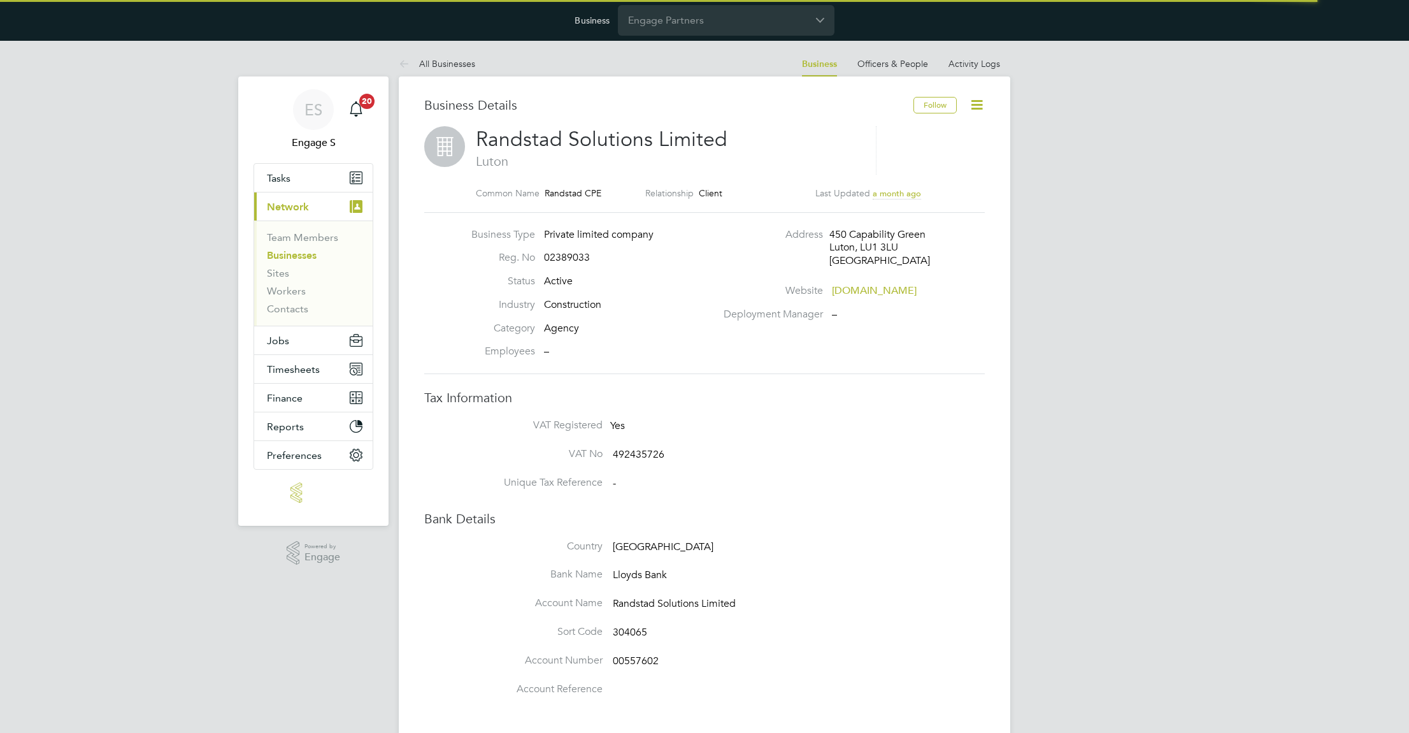
click at [975, 103] on icon at bounding box center [977, 105] width 16 height 16
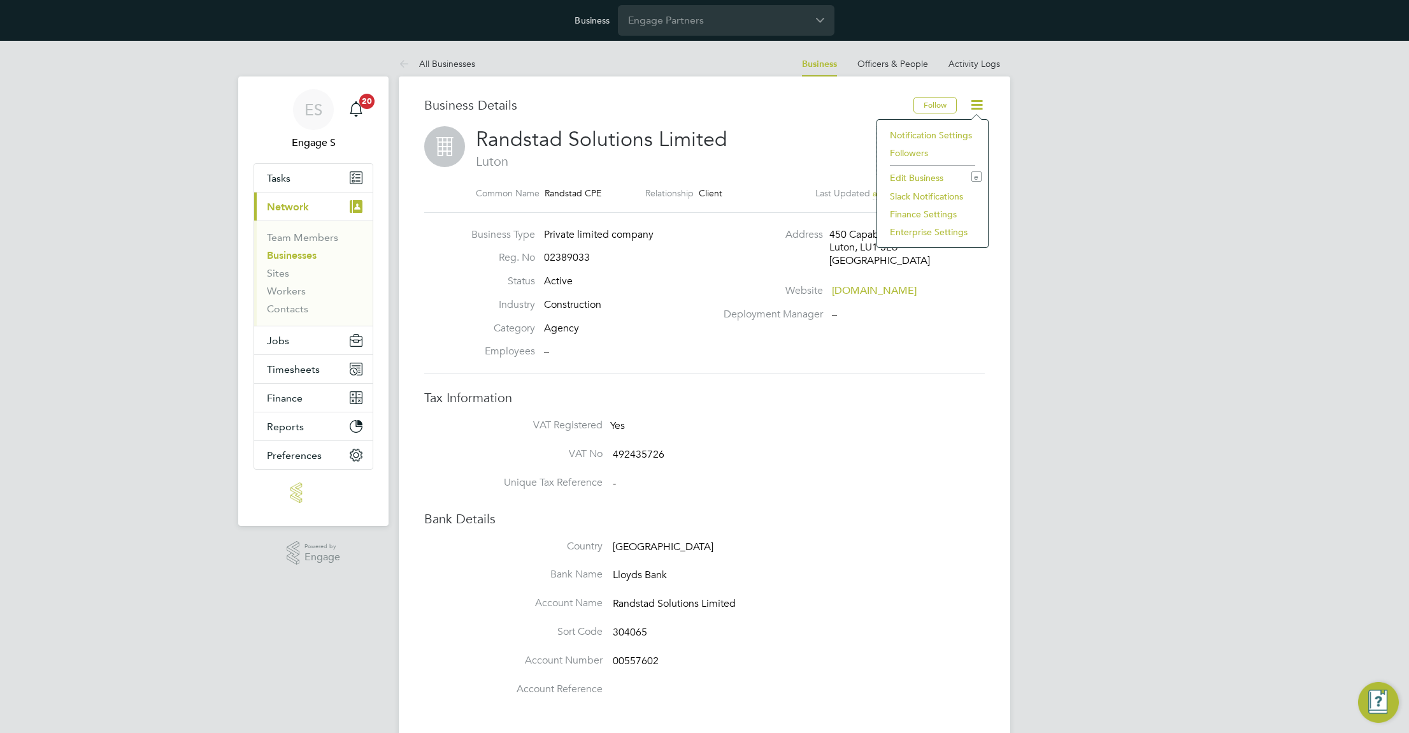
click at [903, 234] on li "Enterprise Settings" at bounding box center [933, 232] width 98 height 18
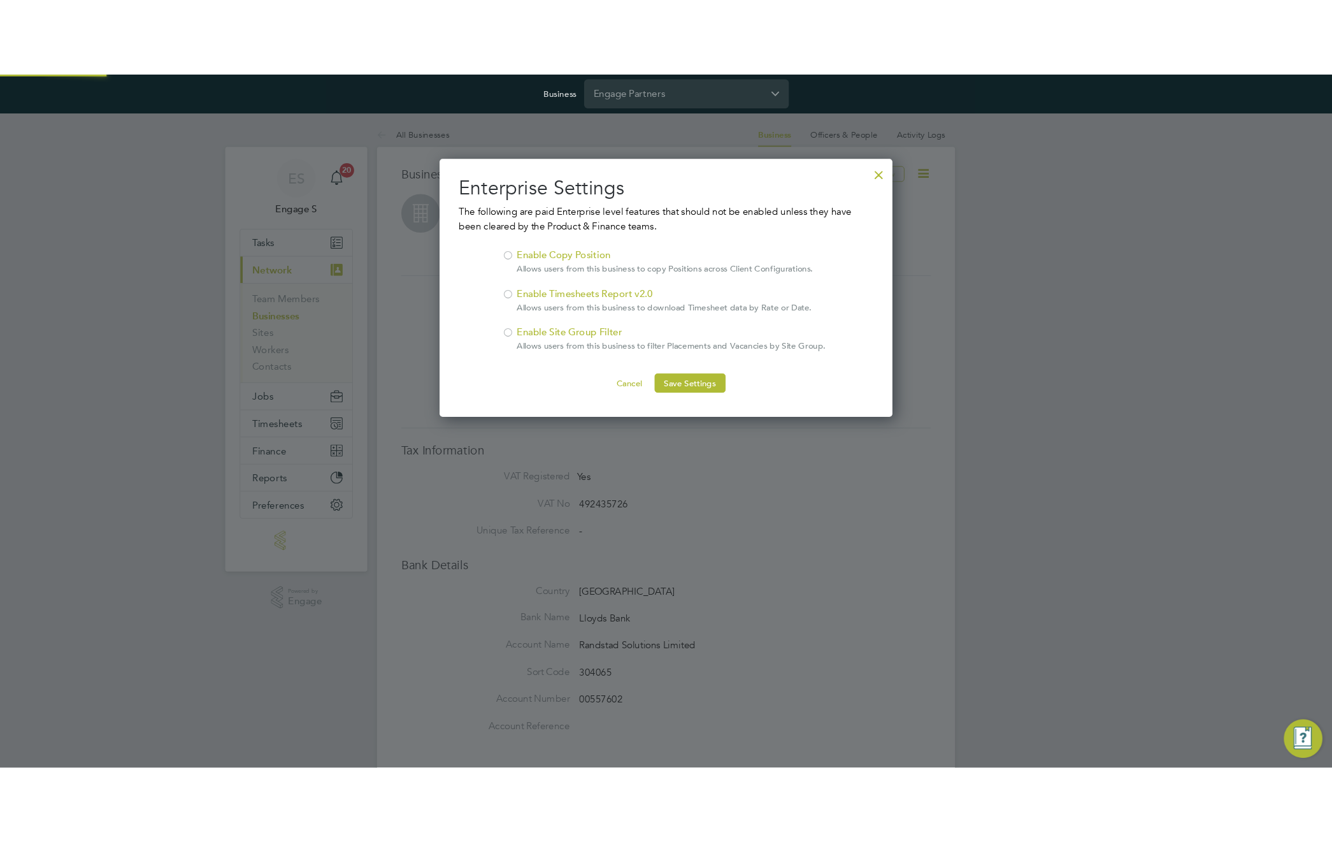
scroll to position [273, 480]
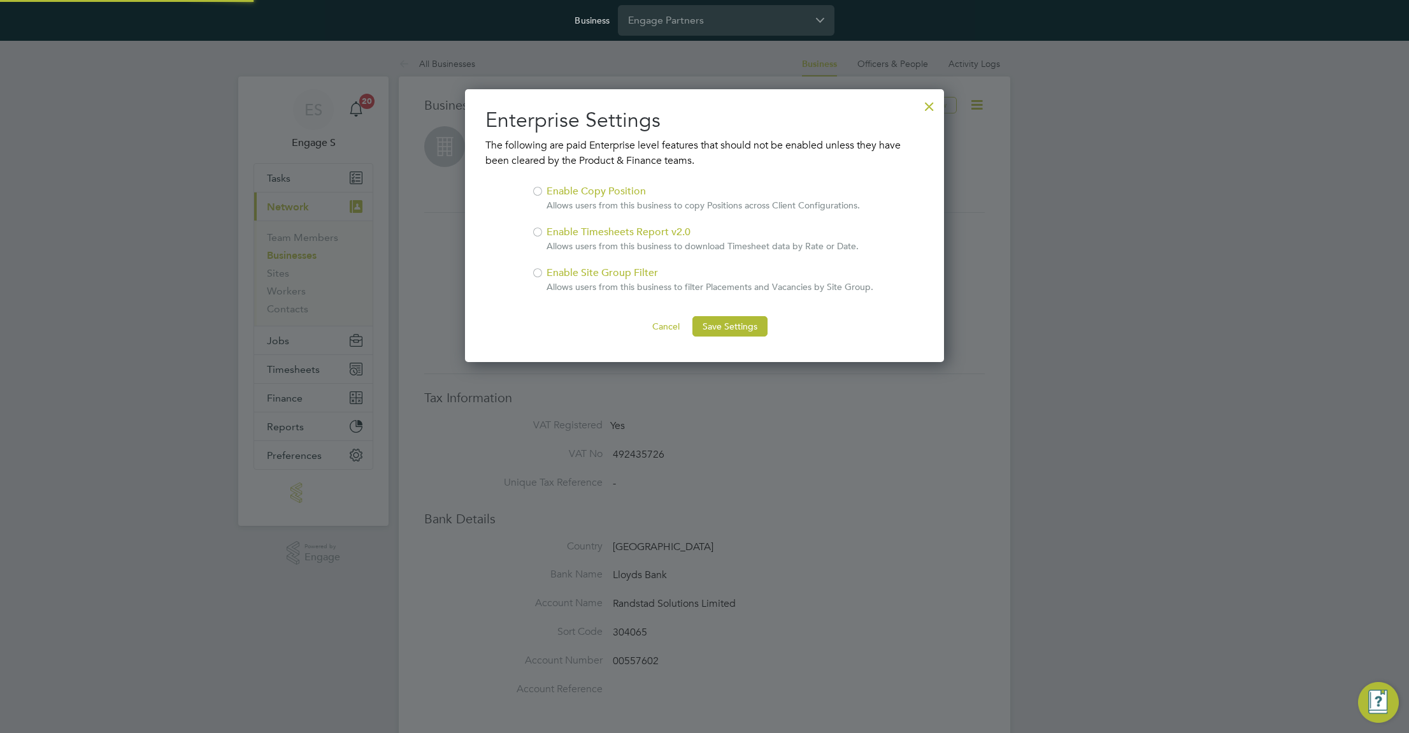
click at [556, 275] on div "Enable Site Group Filter Allows users from this business to filter Placements a…" at bounding box center [710, 279] width 327 height 28
click at [733, 324] on button "Save Settings" at bounding box center [730, 326] width 75 height 20
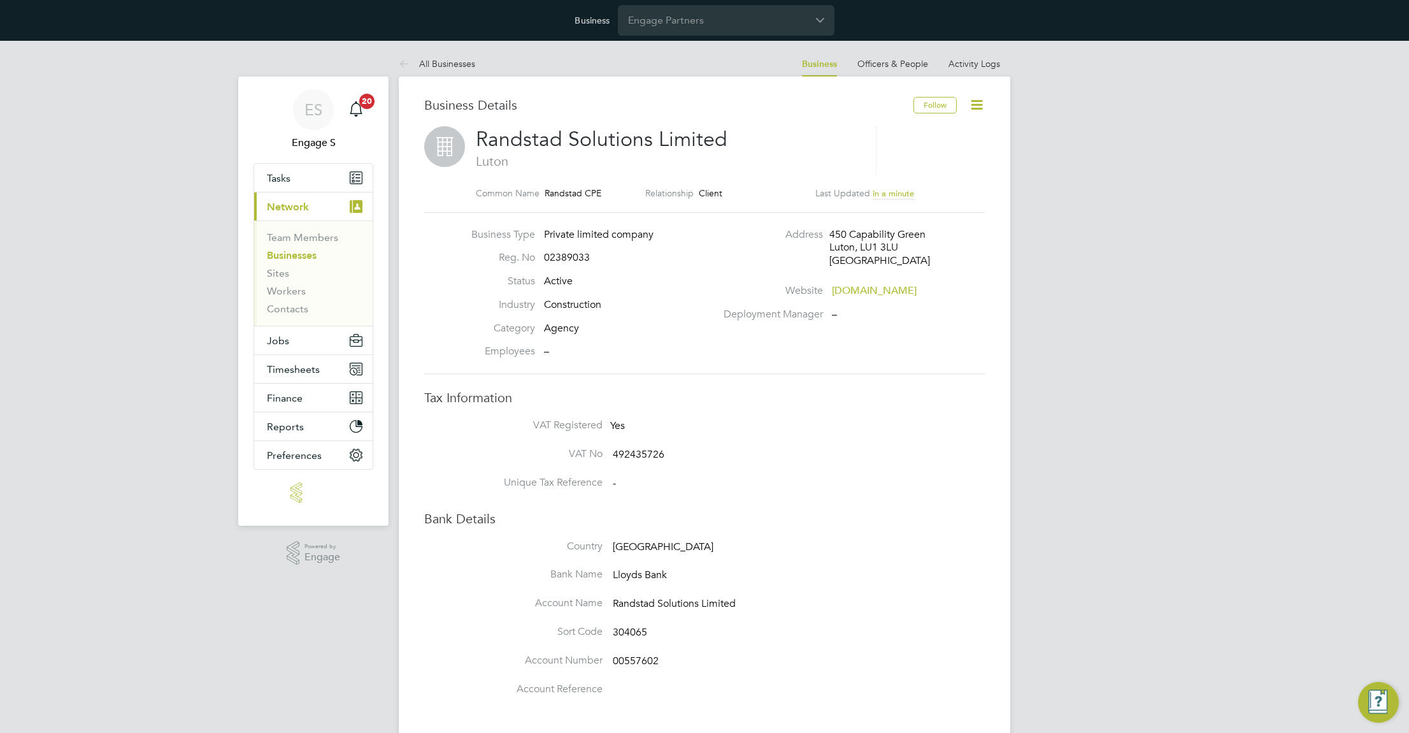
click at [598, 137] on span "Randstad Solutions Limited" at bounding box center [602, 139] width 252 height 25
copy h2 "Randstad Solutions Limited"
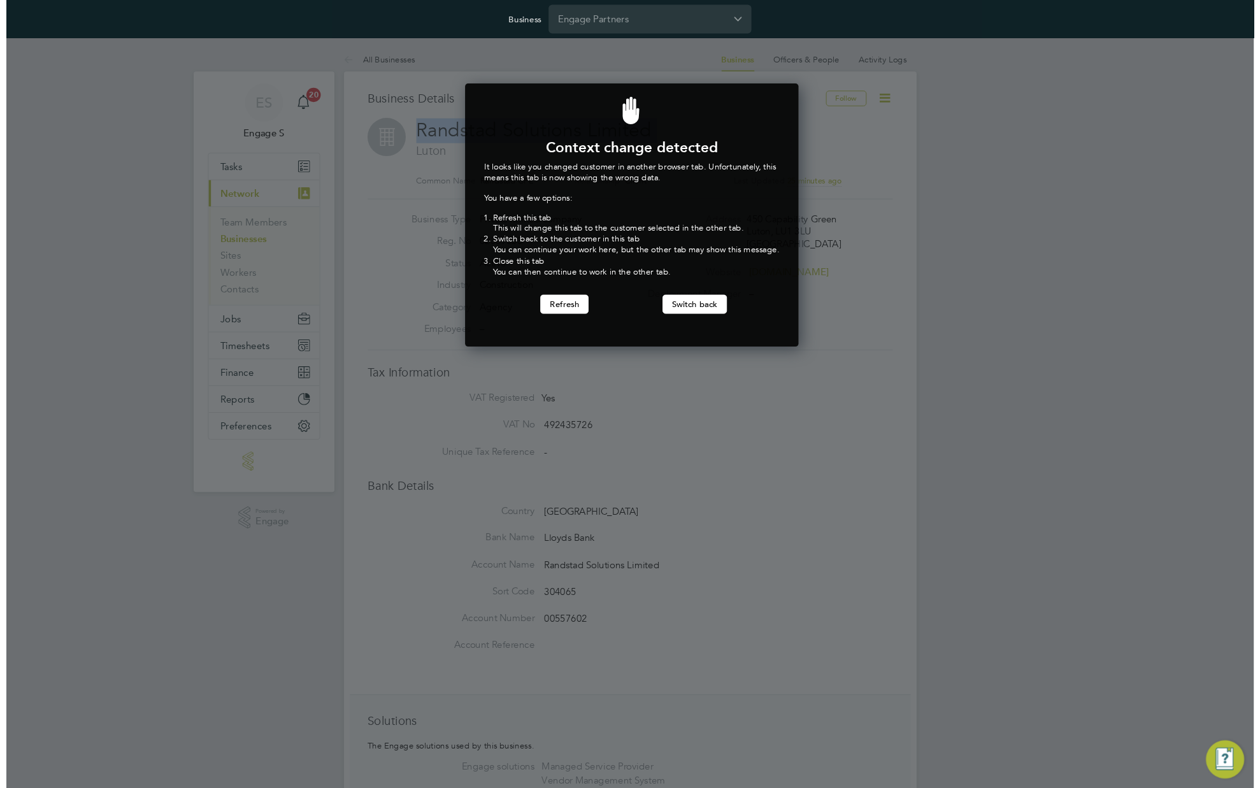
scroll to position [282, 352]
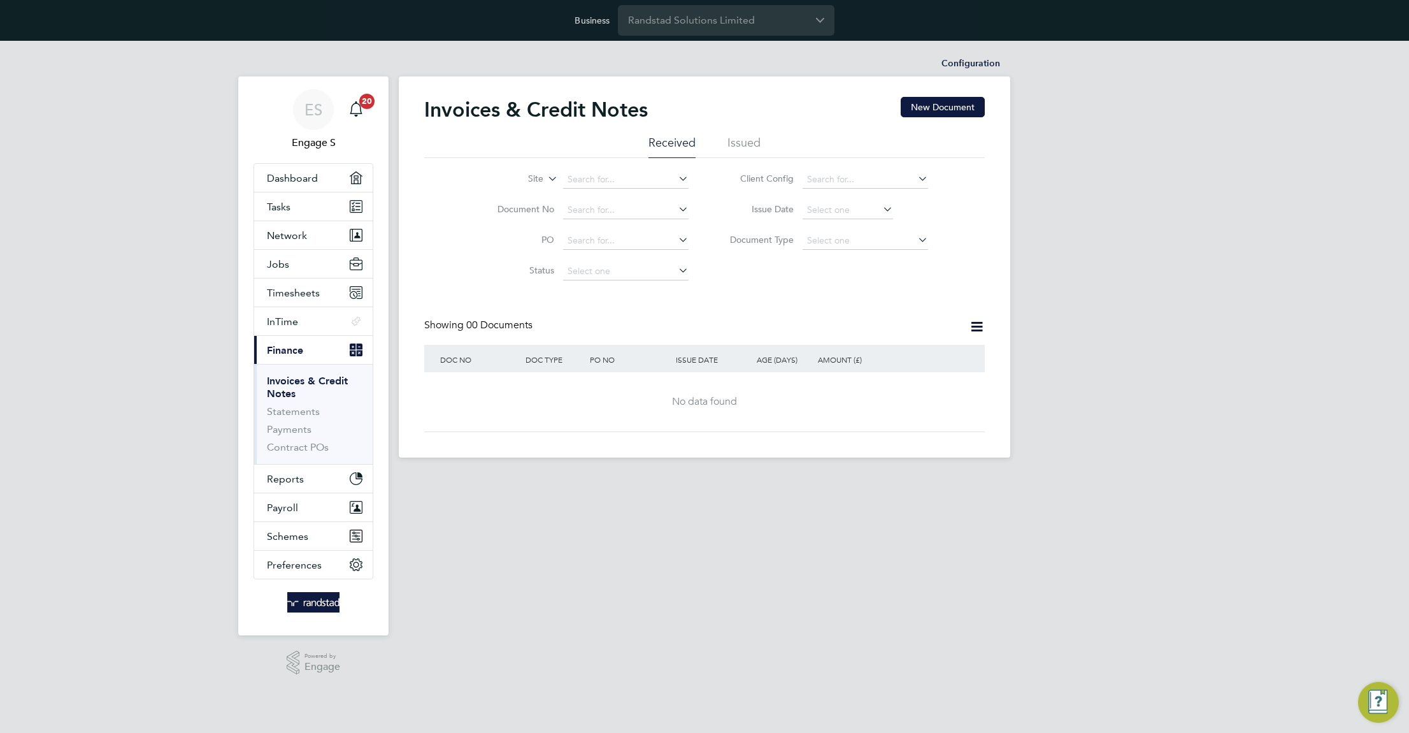
click at [755, 141] on li "Issued" at bounding box center [744, 146] width 33 height 23
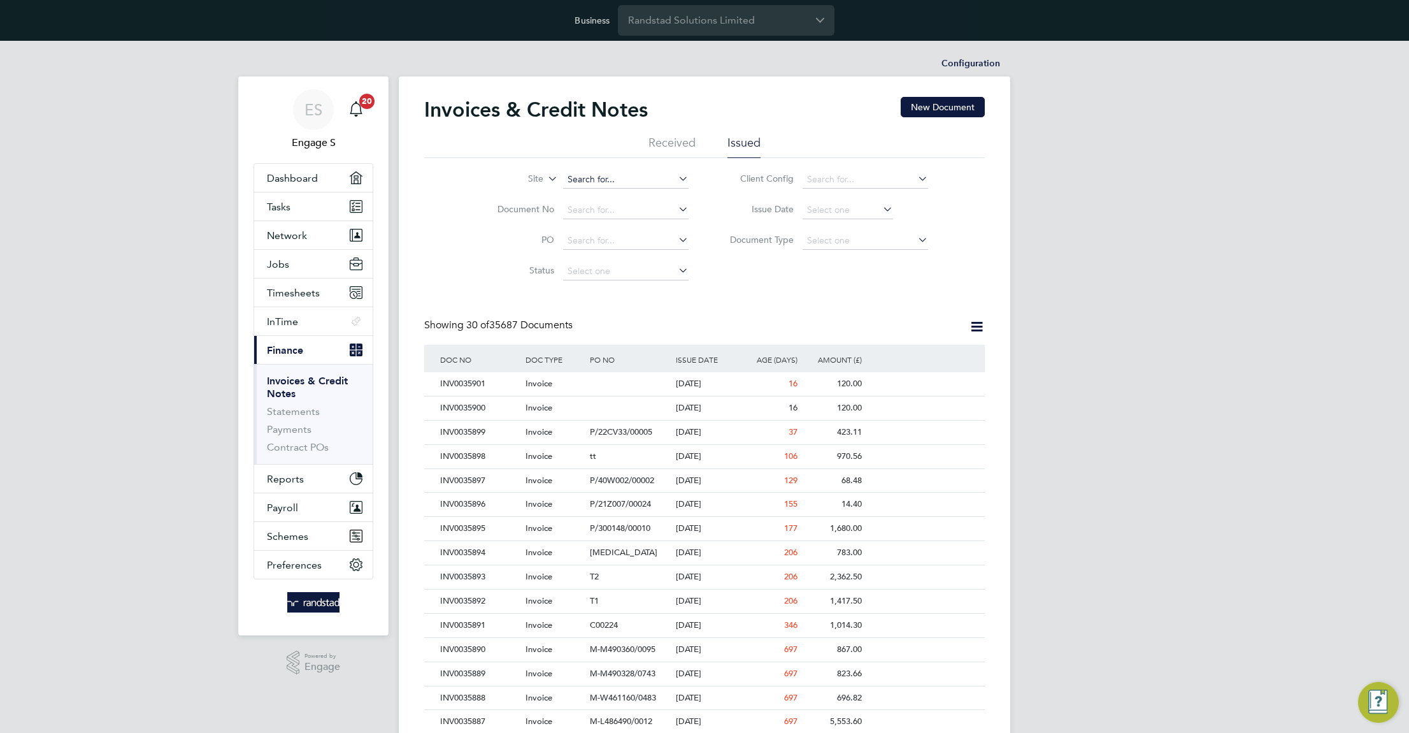
click at [605, 176] on input at bounding box center [626, 180] width 126 height 18
click at [538, 179] on label "Site" at bounding box center [506, 179] width 73 height 13
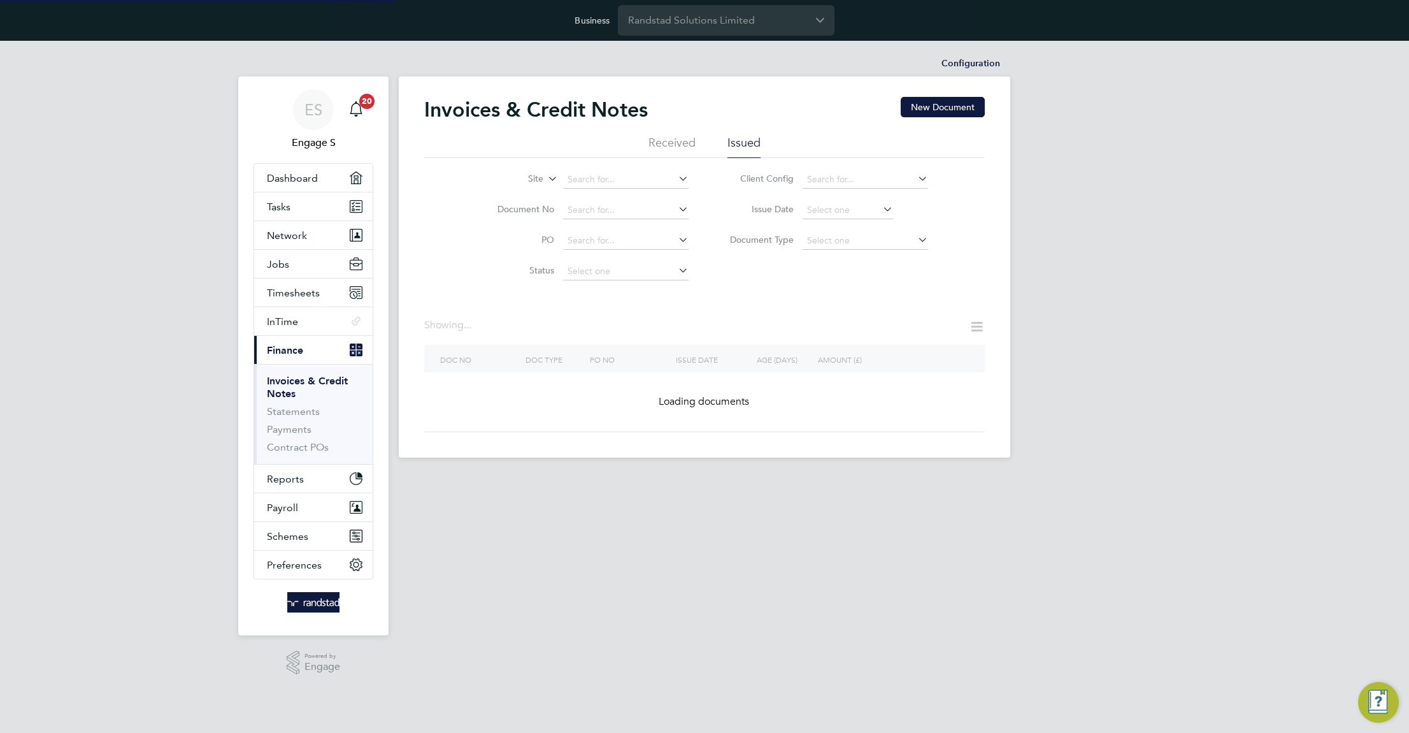
click at [512, 208] on li "Site Group" at bounding box center [504, 210] width 79 height 17
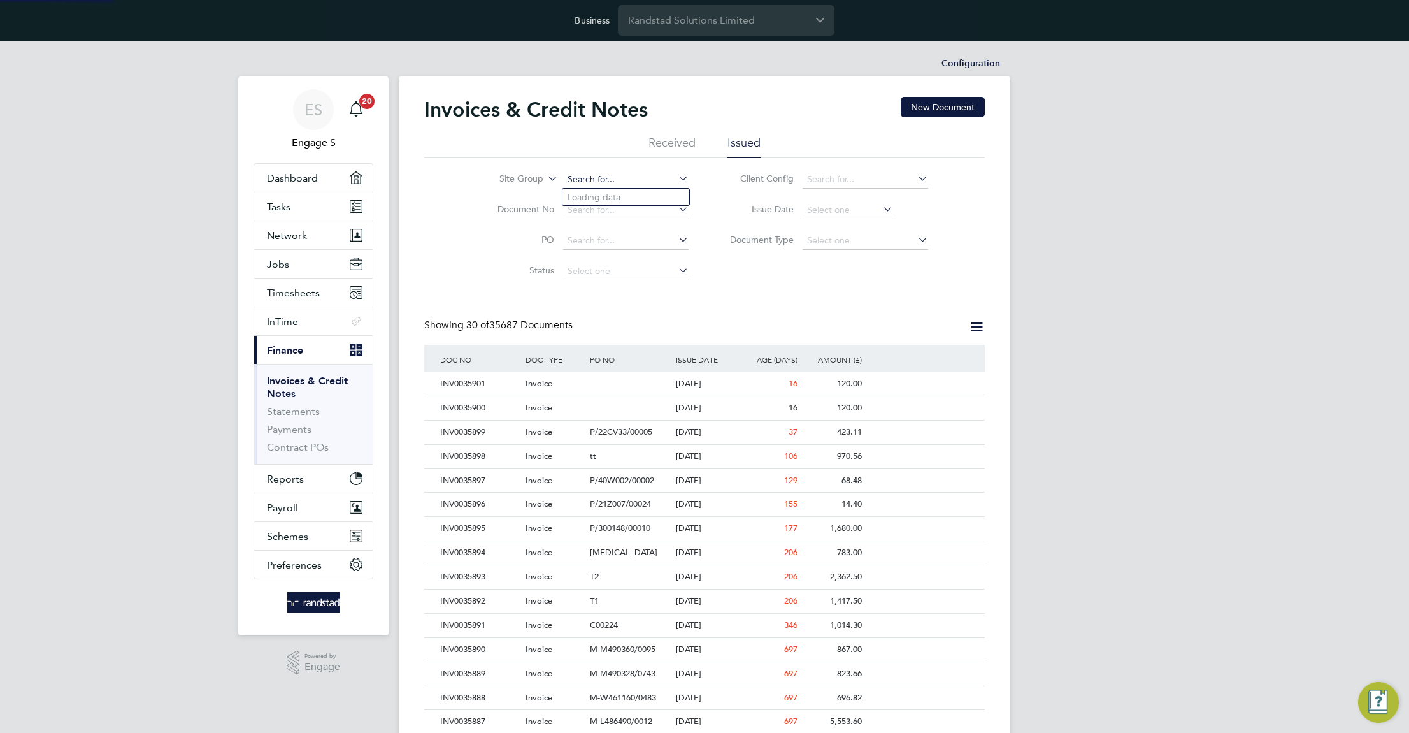
click at [577, 184] on input at bounding box center [626, 180] width 126 height 18
click at [598, 225] on li "A40 Westway" at bounding box center [626, 231] width 127 height 17
type input "A40 Westway"
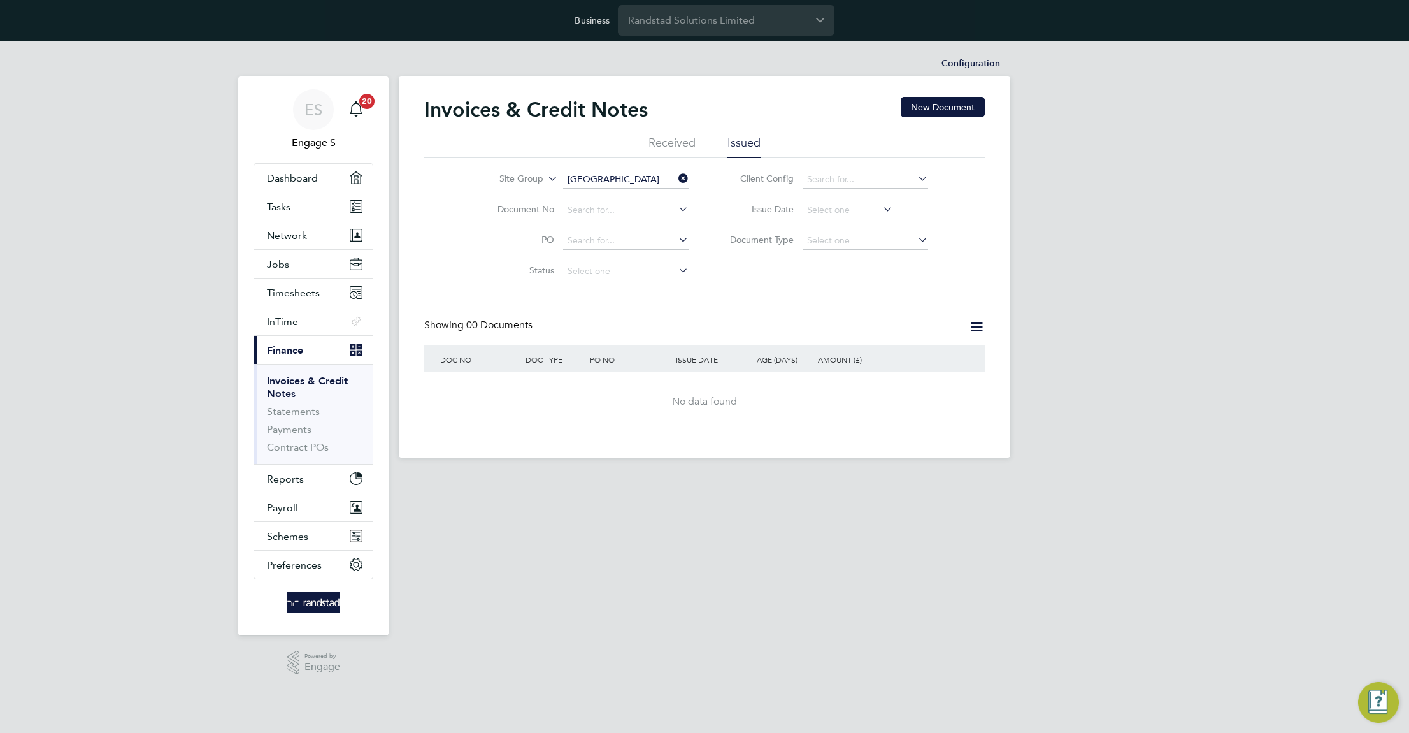
click at [676, 172] on icon at bounding box center [676, 178] width 0 height 18
click at [647, 178] on input at bounding box center [626, 180] width 126 height 18
click at [637, 344] on li "Aldermaston/ipm" at bounding box center [626, 352] width 127 height 17
type input "Aldermaston/ipm"
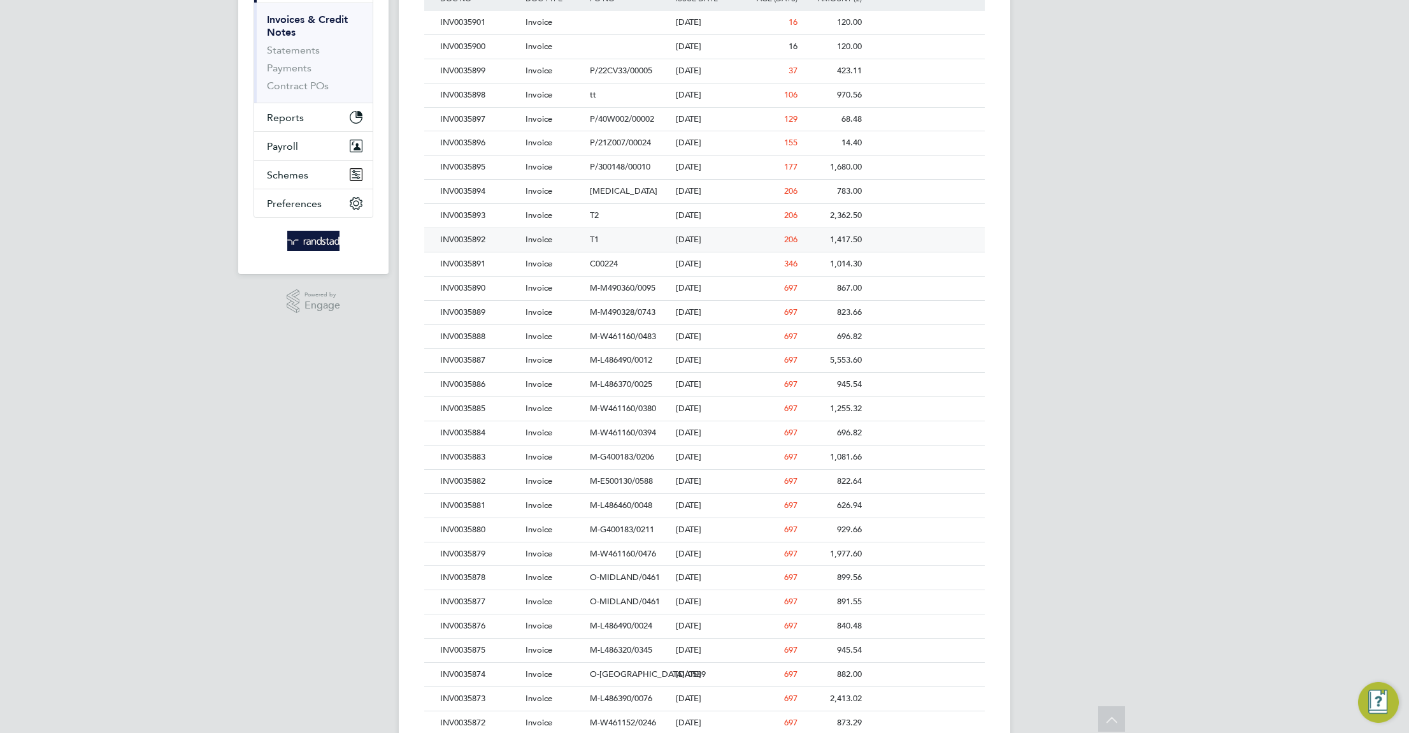
click at [680, 607] on div "30 Oct 2023" at bounding box center [705, 602] width 64 height 24
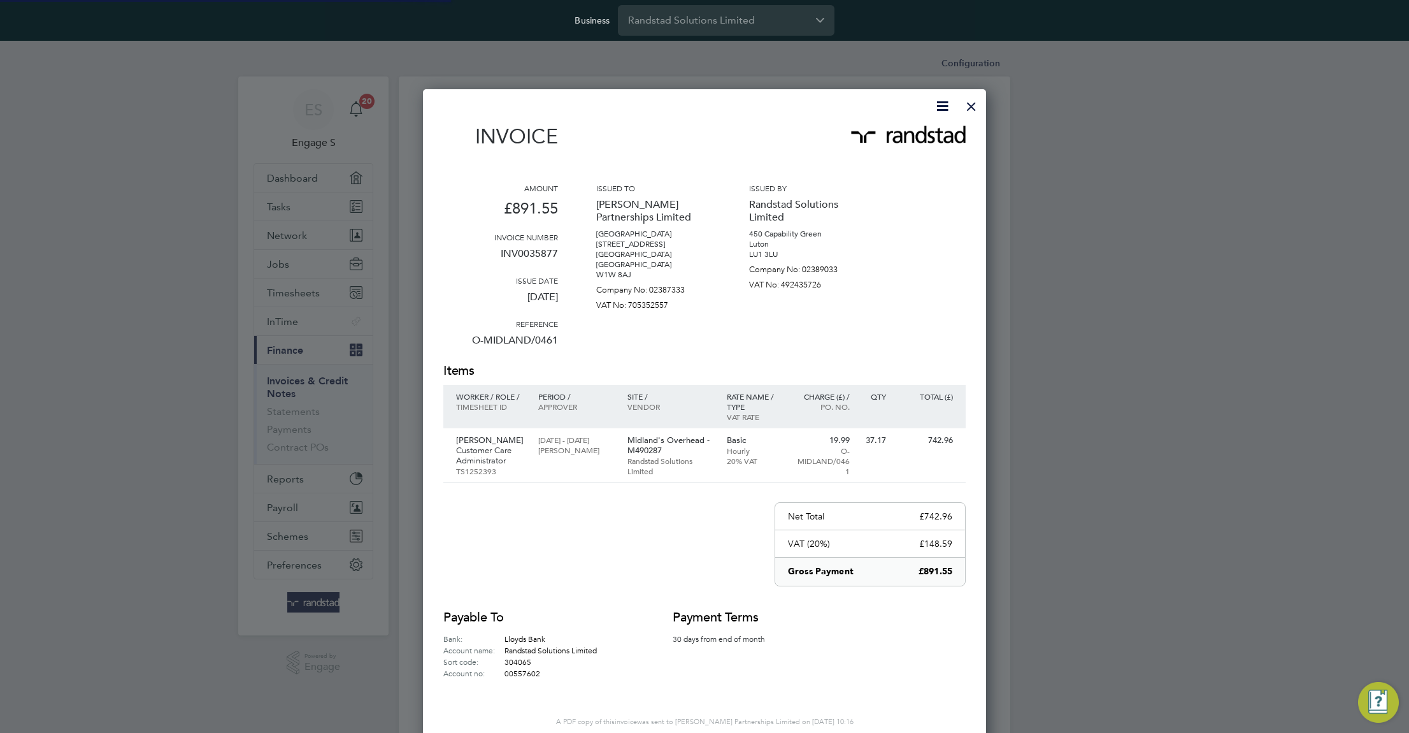
click at [680, 608] on h2 "Payment terms" at bounding box center [730, 617] width 115 height 18
click at [516, 450] on p "Customer Care Administrator" at bounding box center [490, 455] width 69 height 20
click at [970, 105] on div at bounding box center [971, 103] width 23 height 23
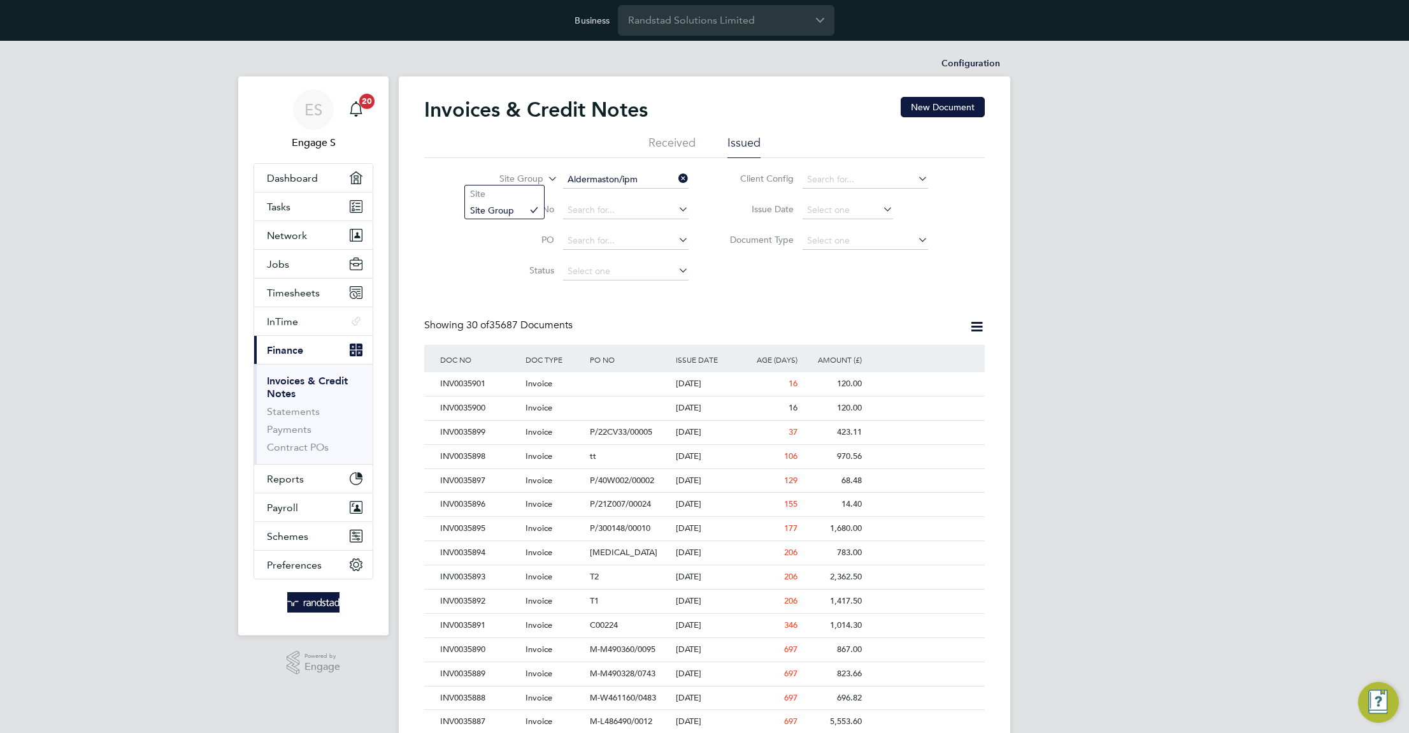
click at [525, 179] on label "Site Group" at bounding box center [506, 179] width 73 height 13
click at [884, 308] on div "Invoices & Credit Notes New Document Received Issued Site Group Aldermaston/ipm…" at bounding box center [704, 609] width 561 height 1024
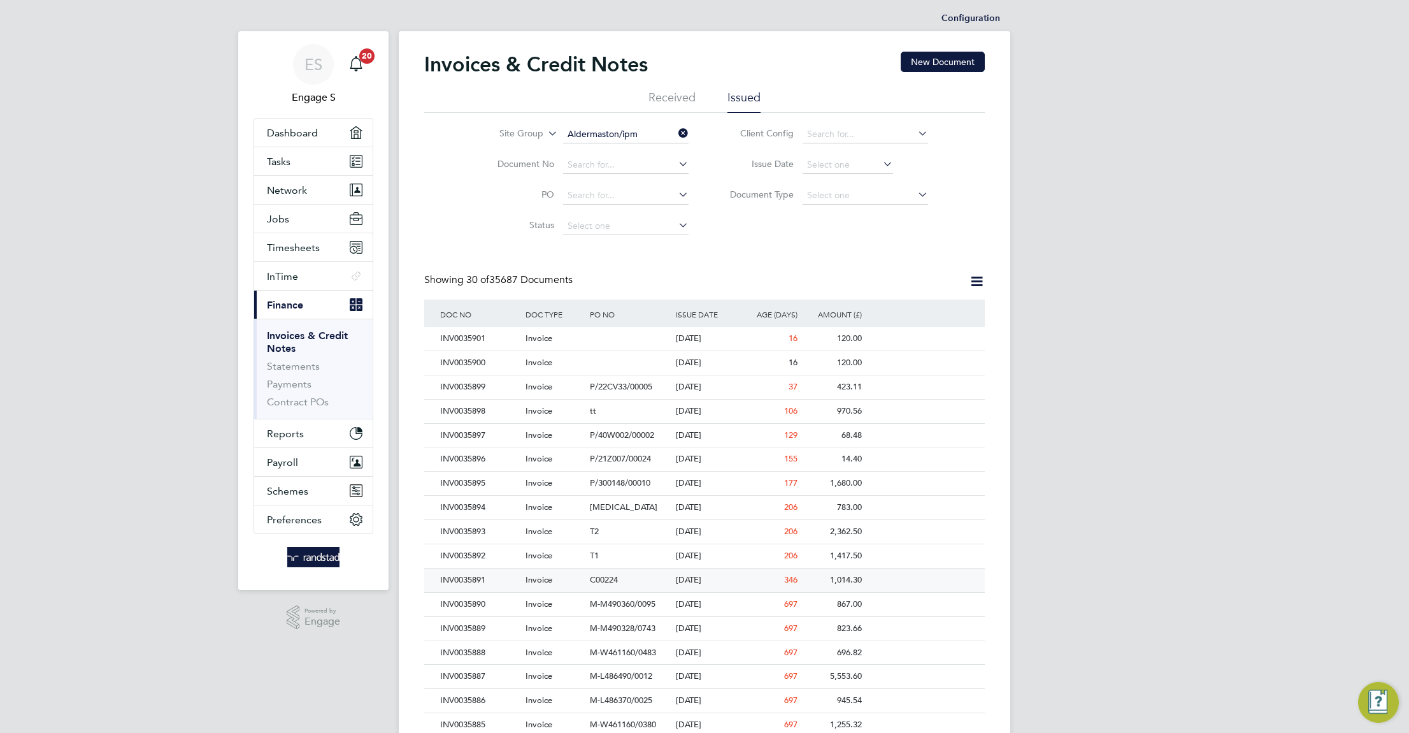
scroll to position [240, 0]
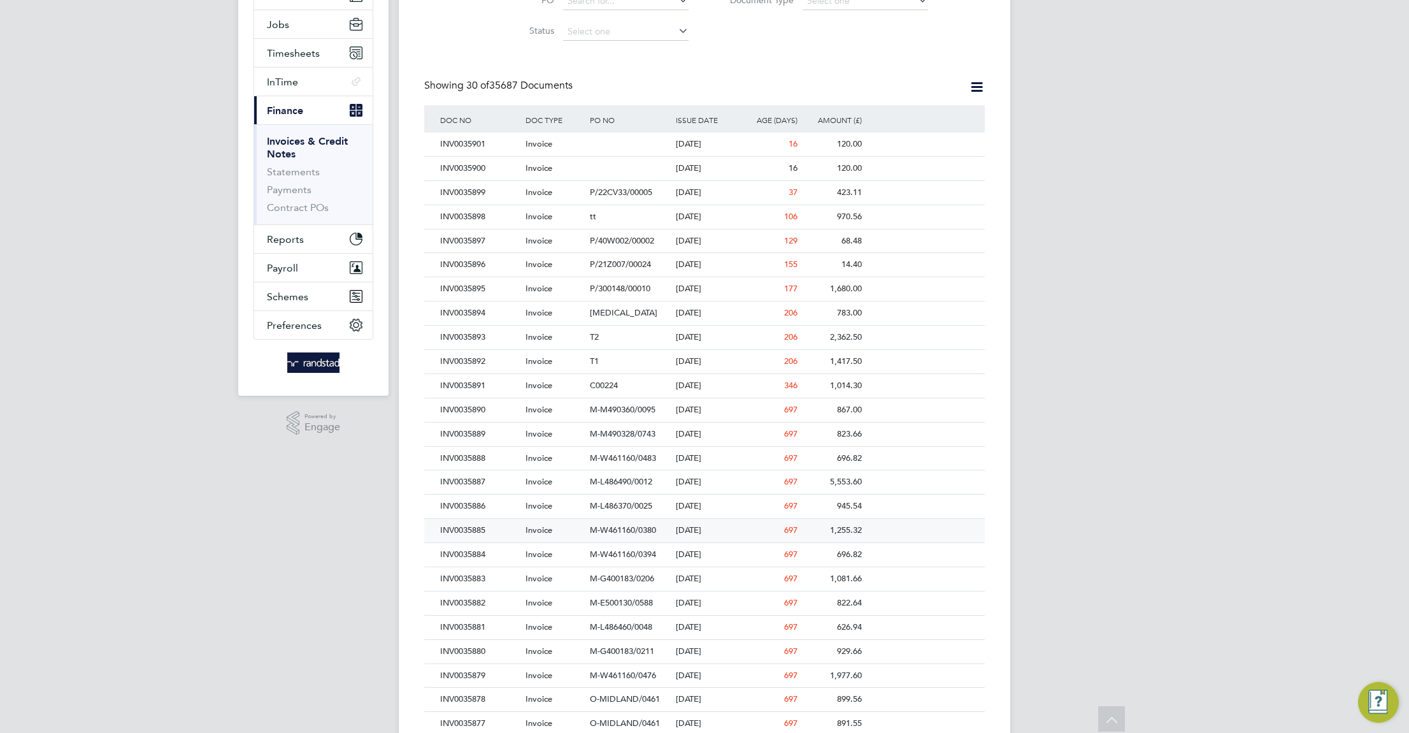
click at [631, 520] on div "M-W461160/0380" at bounding box center [629, 531] width 85 height 24
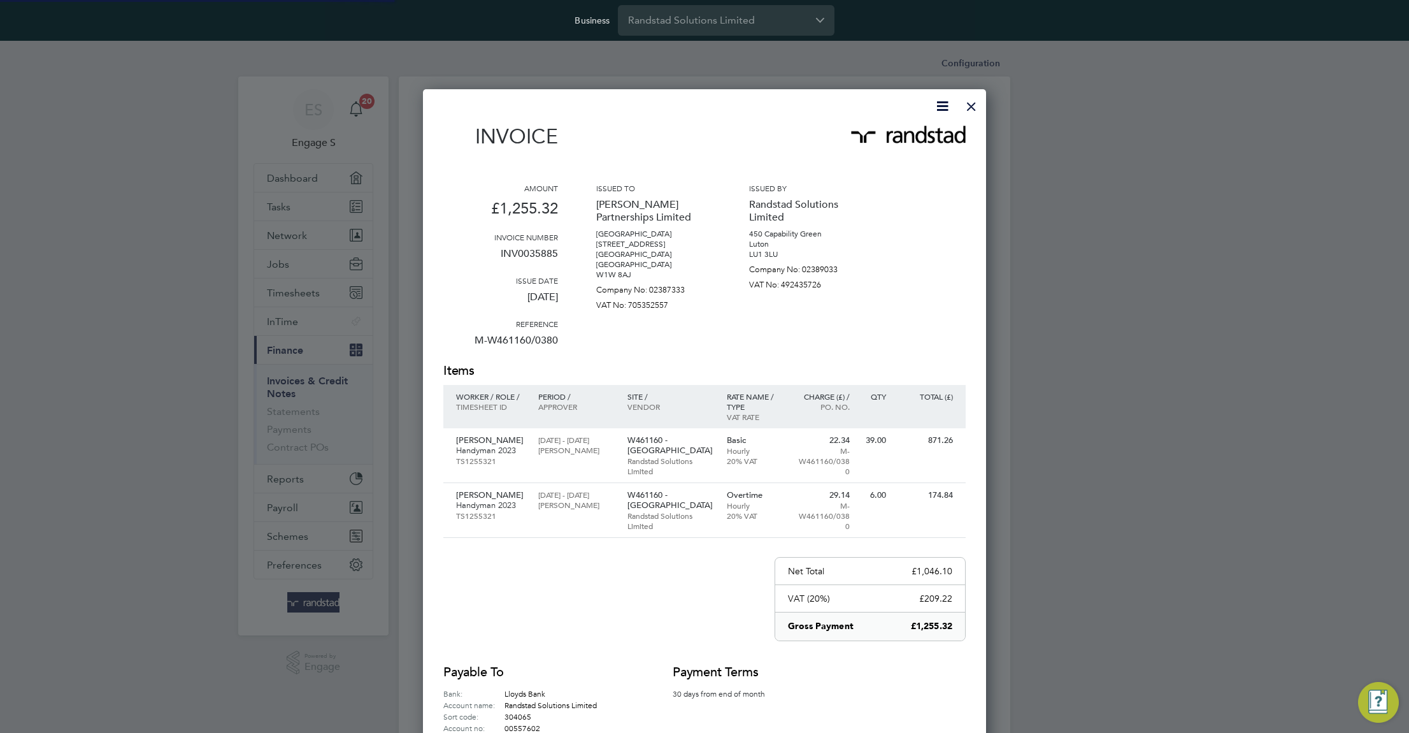
scroll to position [713, 564]
click at [601, 449] on p "Michael Darcy" at bounding box center [576, 450] width 76 height 10
click at [971, 102] on div at bounding box center [971, 103] width 23 height 23
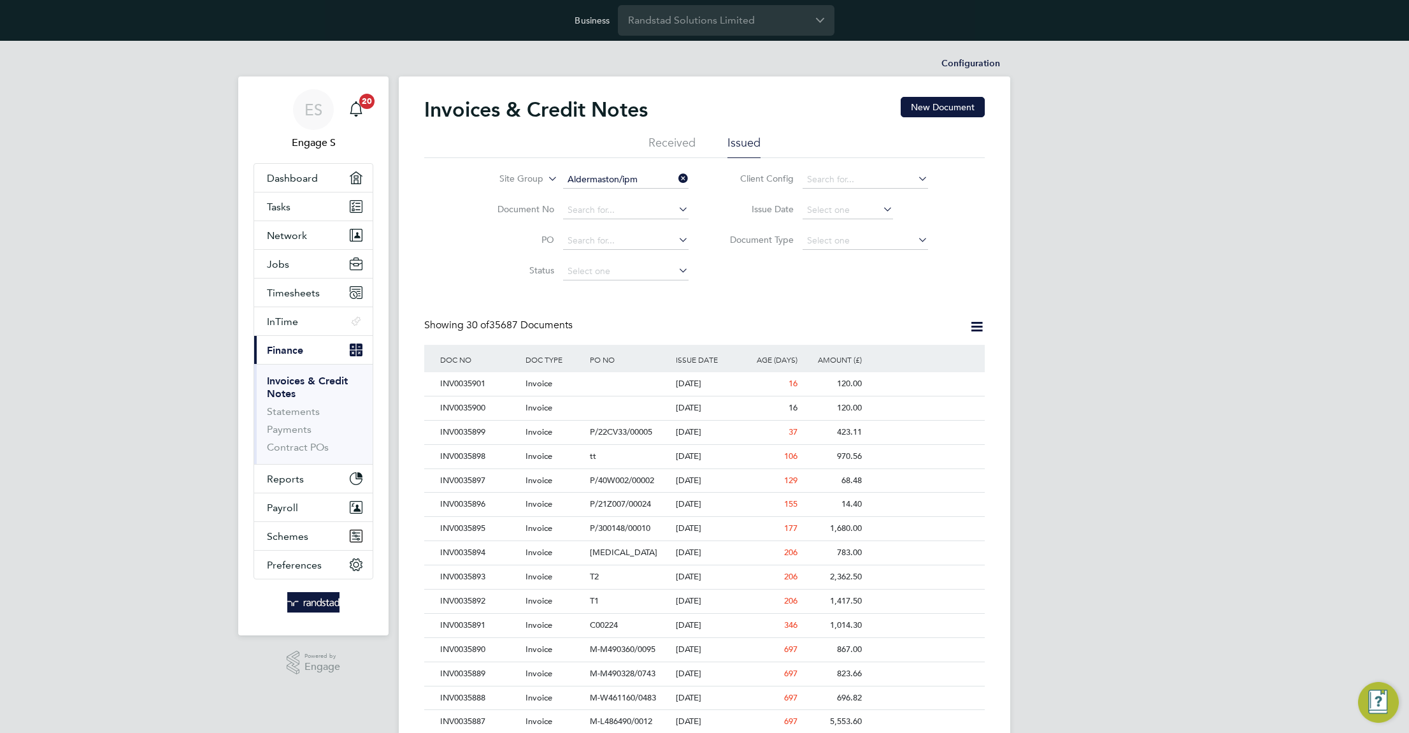
click at [676, 176] on icon at bounding box center [676, 178] width 0 height 18
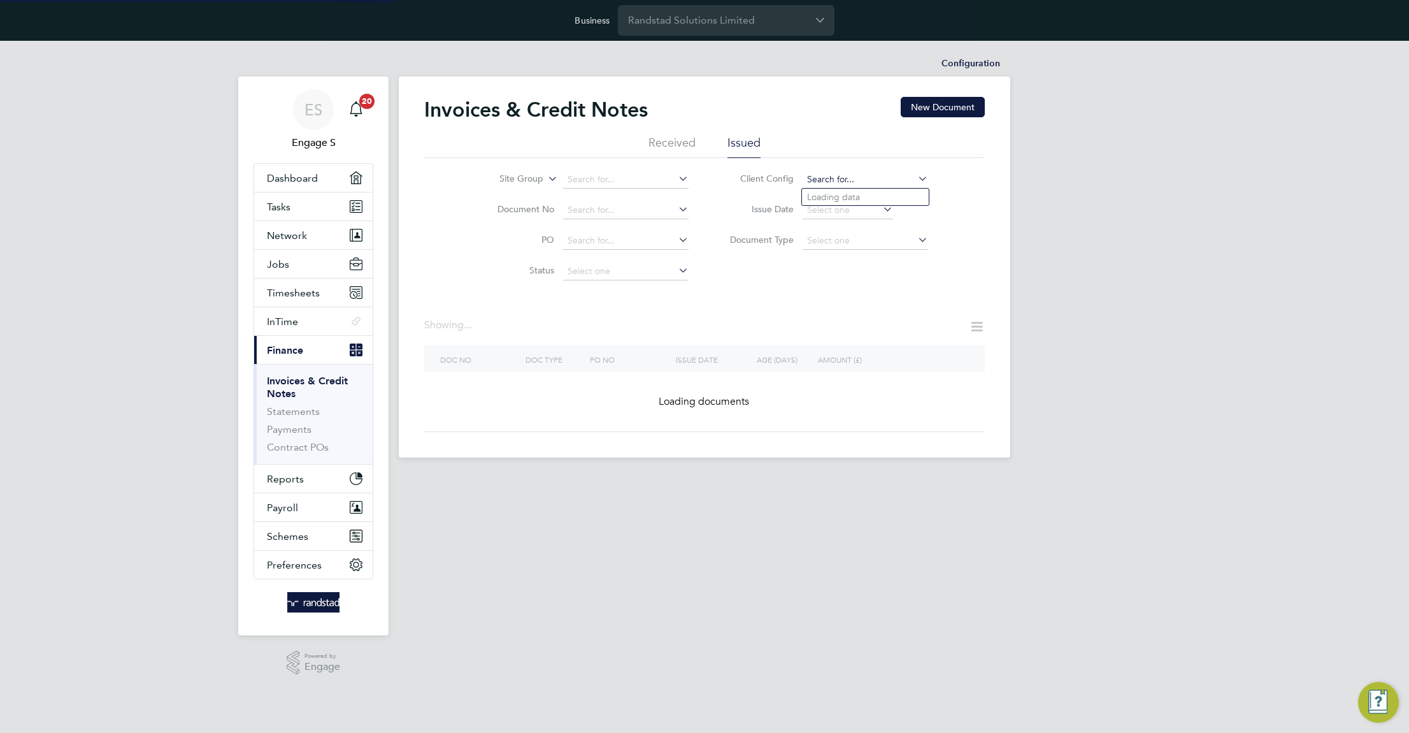
click at [838, 181] on input at bounding box center [866, 180] width 126 height 18
paste input "ABM - Technical : Temp"
type input "ABM - Technical : Temp"
click at [841, 196] on b "Technical" at bounding box center [854, 197] width 38 height 11
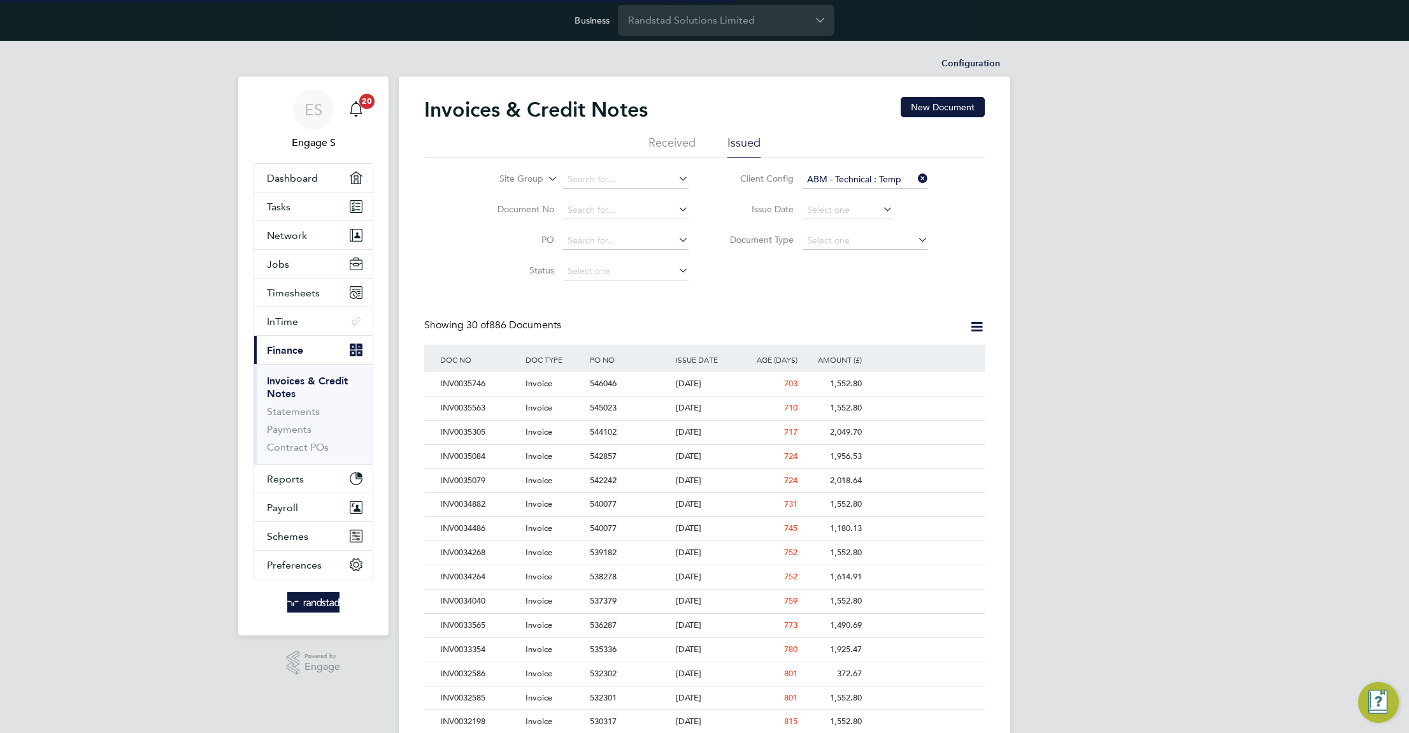
scroll to position [24, 87]
click at [602, 383] on span "546046" at bounding box center [603, 383] width 27 height 11
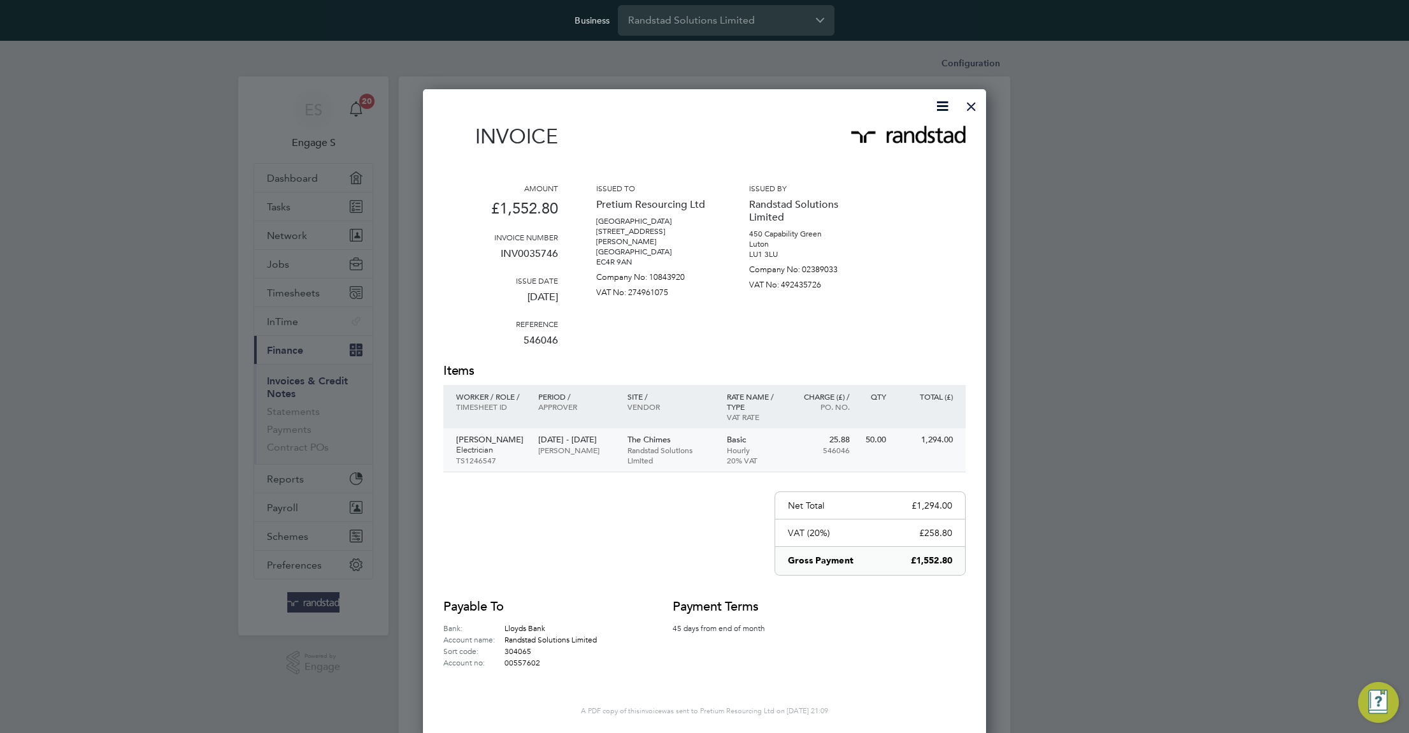
click at [682, 445] on p "Randstad Solutions Limited" at bounding box center [671, 455] width 87 height 20
click at [973, 105] on div at bounding box center [971, 103] width 23 height 23
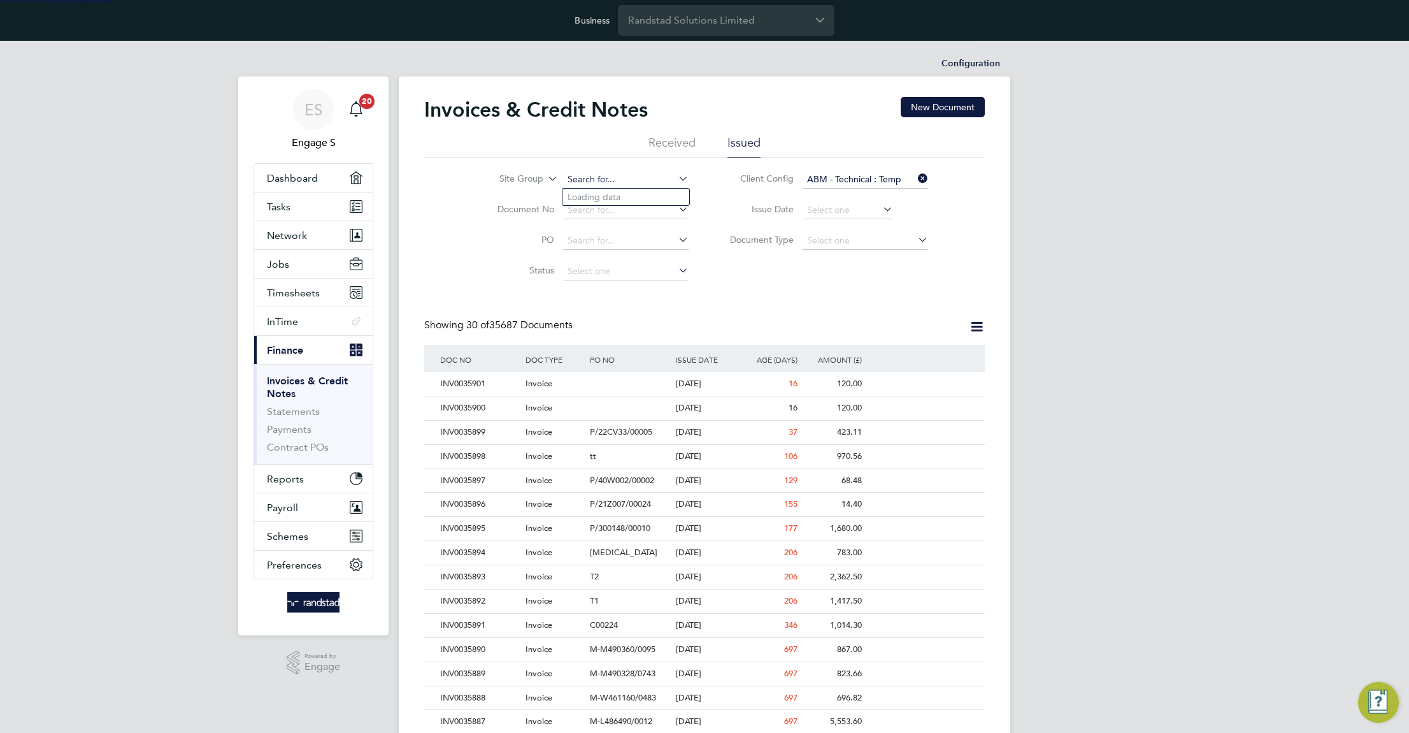
click at [617, 177] on input at bounding box center [626, 180] width 126 height 18
paste input "LONDON & CITY"
type input "LON"
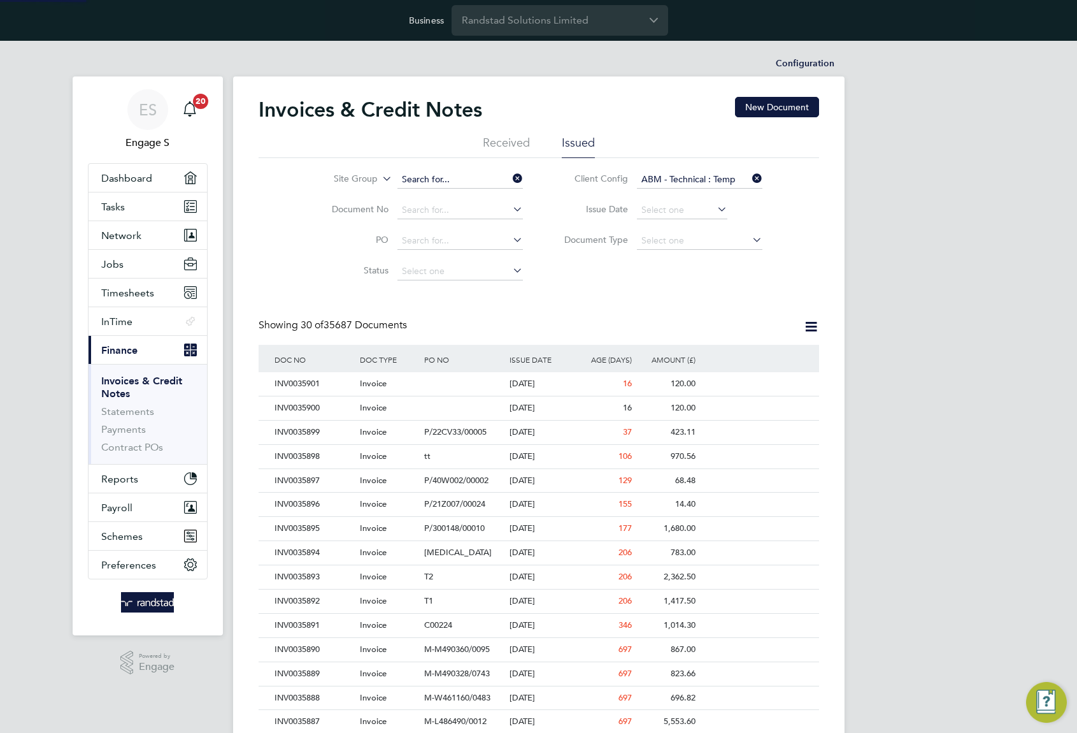
click at [468, 181] on input at bounding box center [461, 180] width 126 height 18
click at [456, 175] on input at bounding box center [461, 180] width 126 height 18
click at [431, 182] on input at bounding box center [461, 180] width 126 height 18
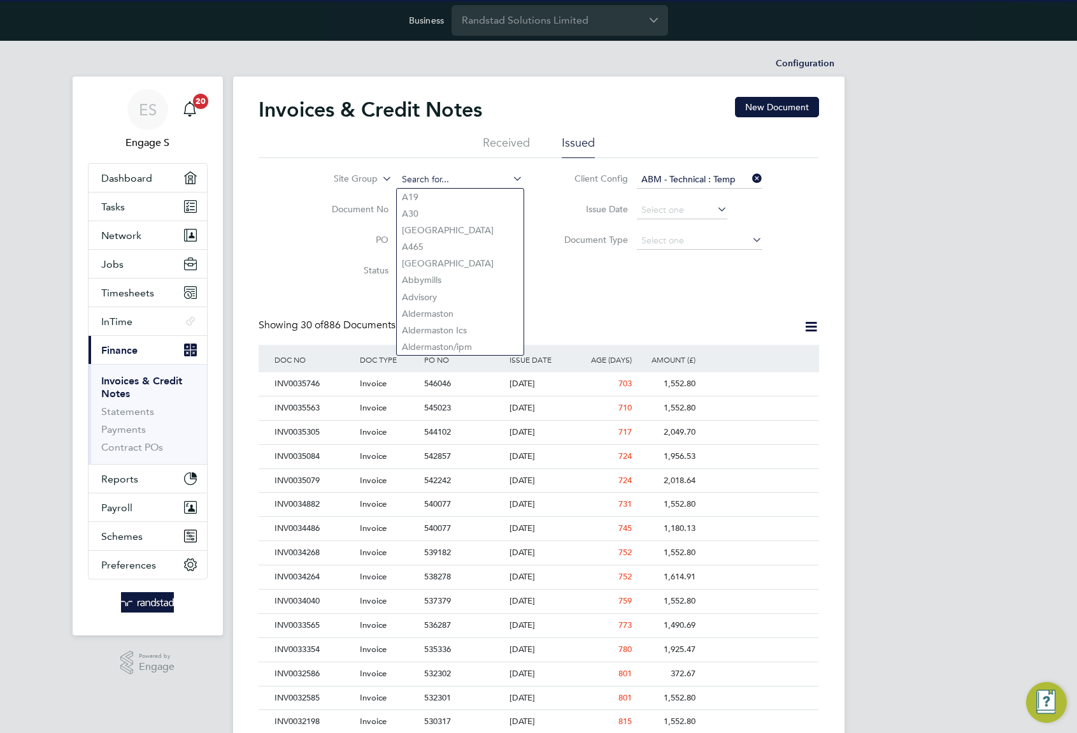
scroll to position [24, 87]
paste input "LONDON & CITY"
type input "L"
paste input "LONDON & CITY"
type input "LONDON & CITY"
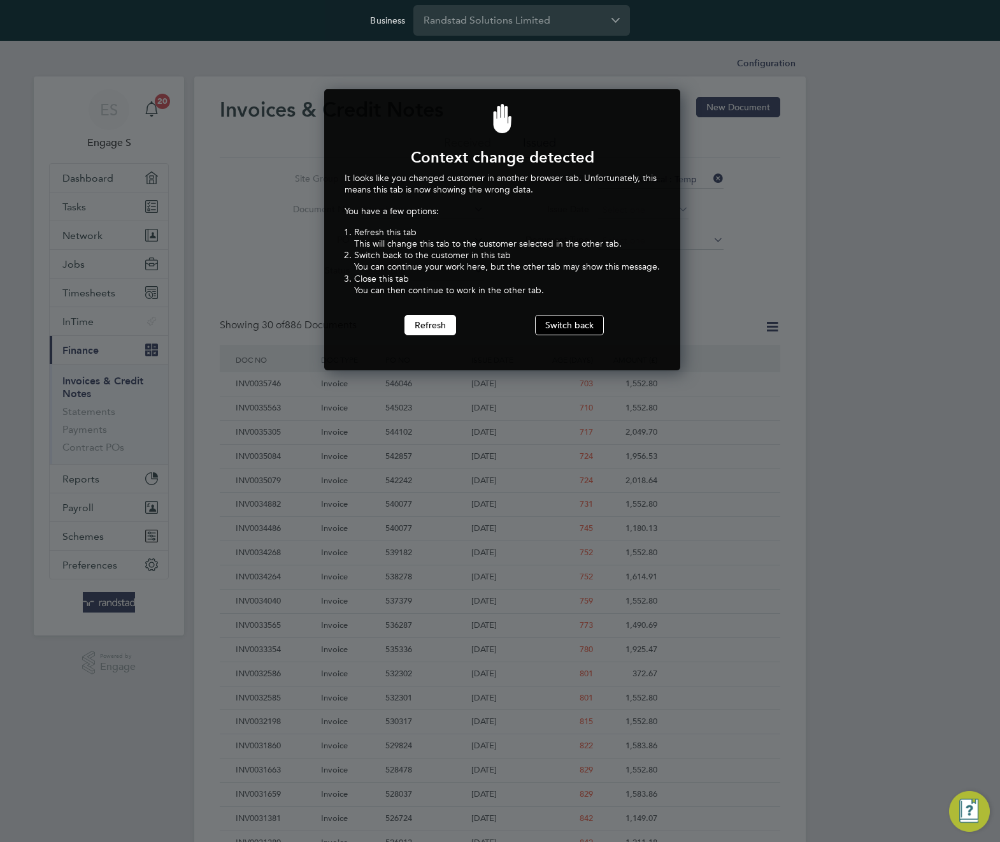
click at [574, 322] on button "Switch back" at bounding box center [569, 325] width 69 height 20
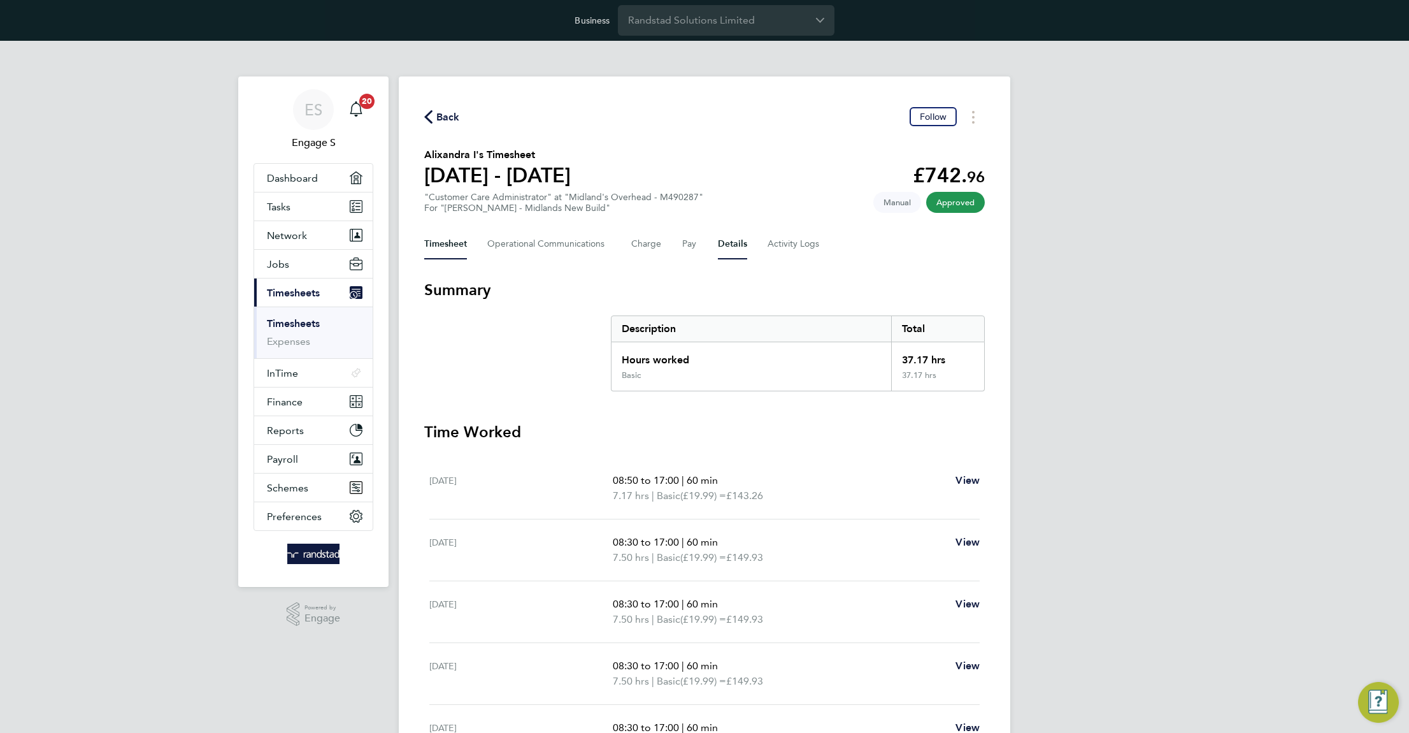
click at [733, 245] on button "Details" at bounding box center [732, 244] width 29 height 31
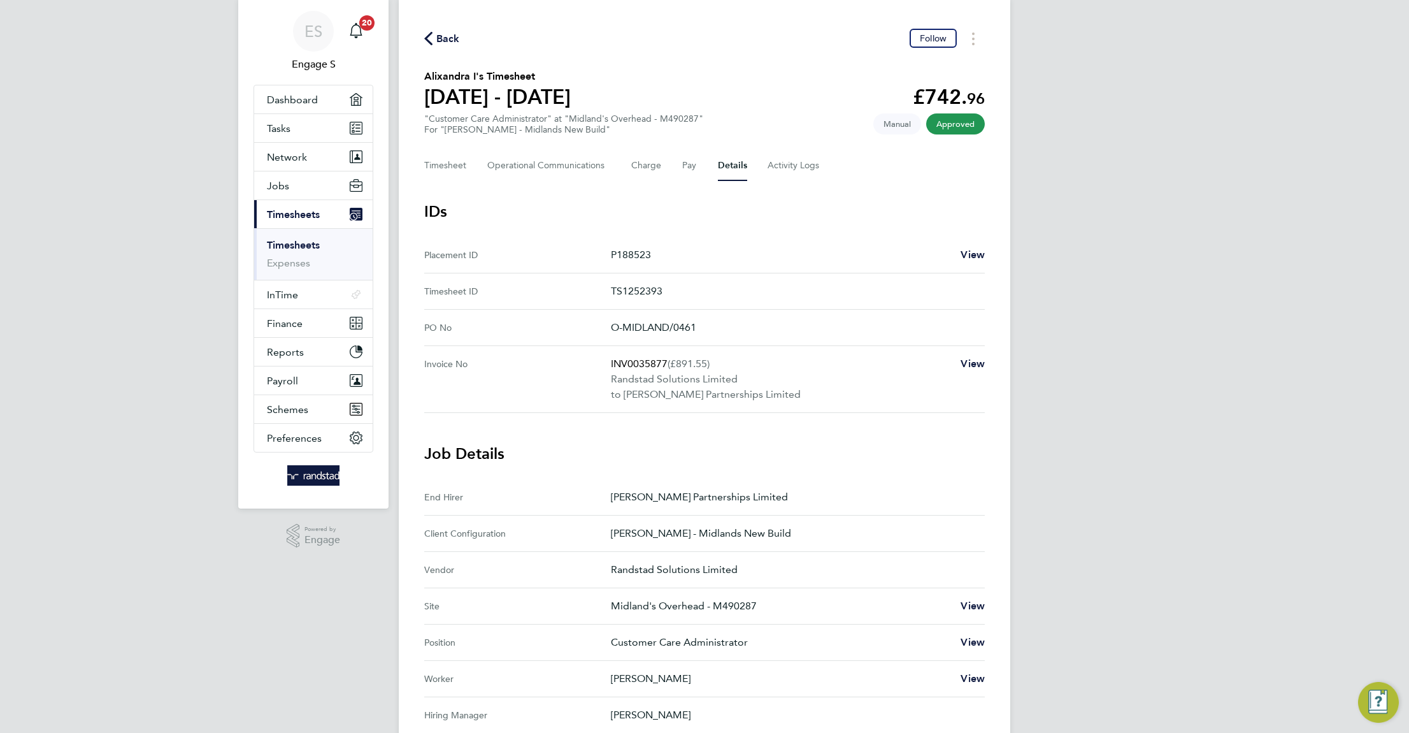
scroll to position [81, 0]
click at [970, 603] on span "View" at bounding box center [973, 603] width 24 height 12
click at [447, 163] on button "Timesheet" at bounding box center [445, 163] width 43 height 31
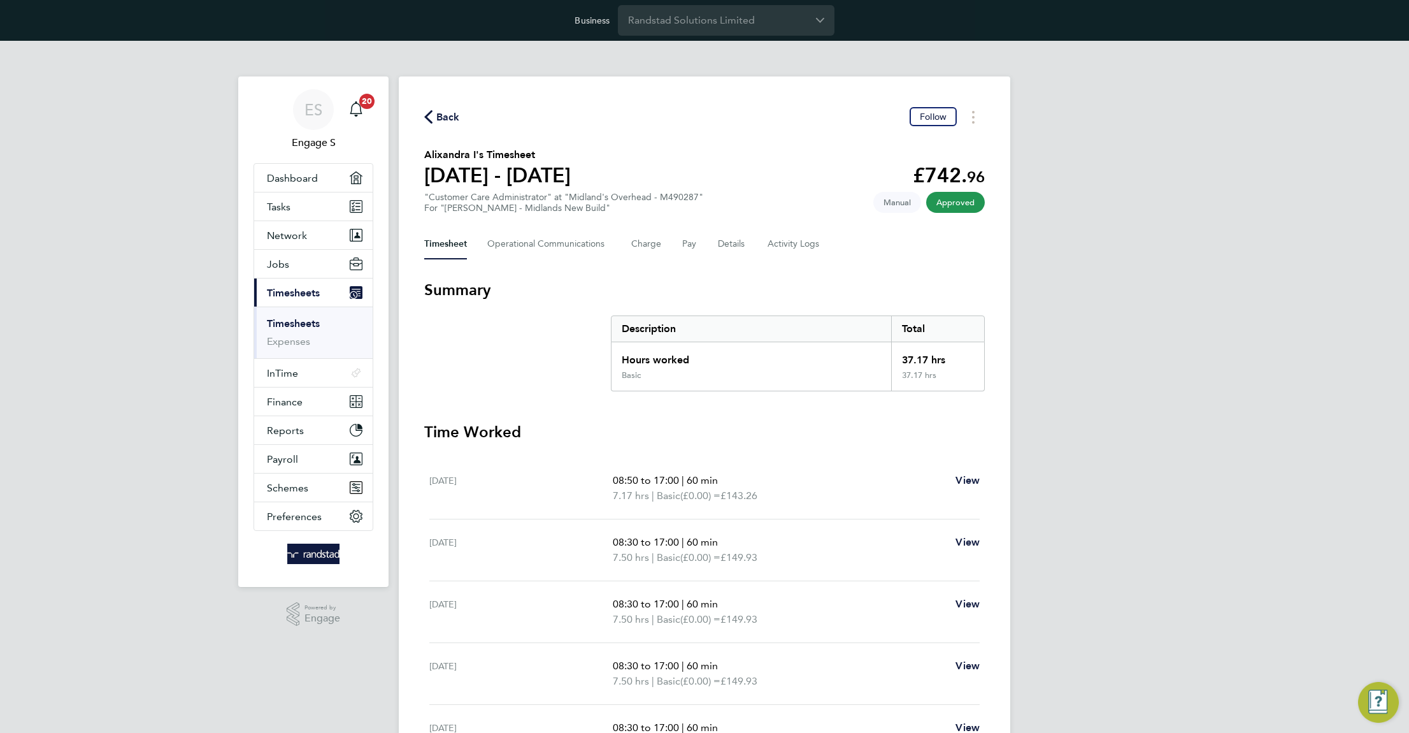
click at [726, 158] on section "Alixandra I's Timesheet [DATE] - [DATE] £742. 96 "Customer Care Administrator" …" at bounding box center [704, 180] width 561 height 66
click at [626, 180] on section "Alixandra I's Timesheet [DATE] - [DATE] £742. 96 "Customer Care Administrator" …" at bounding box center [704, 180] width 561 height 66
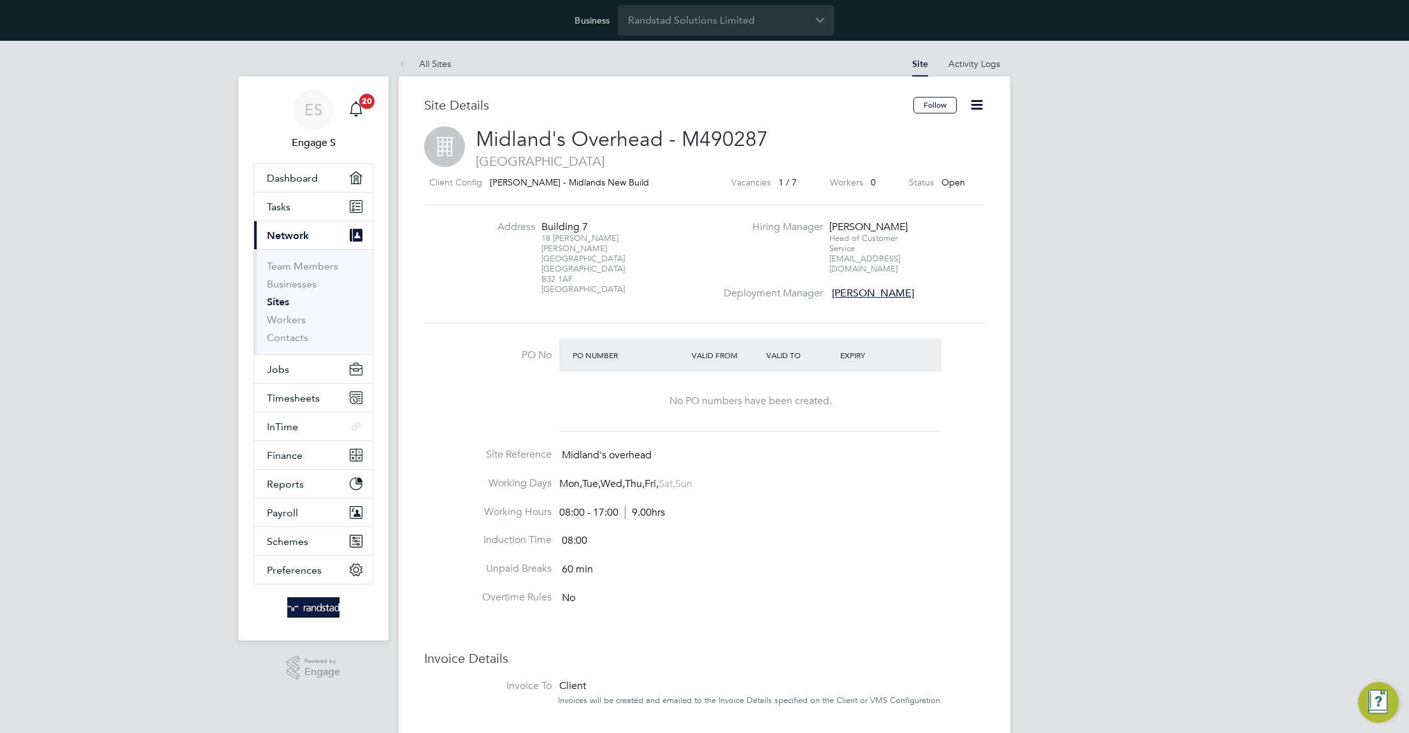
scroll to position [14, 275]
drag, startPoint x: 689, startPoint y: 457, endPoint x: 453, endPoint y: 447, distance: 236.6
click at [453, 447] on ul "PO No PO Number Valid From Valid To Expiry No PO numbers have been created. Sit…" at bounding box center [704, 478] width 561 height 280
click at [775, 484] on li "Working Days Mon, Tue, Wed, Thu, Fri, Sat, Sun" at bounding box center [704, 491] width 561 height 29
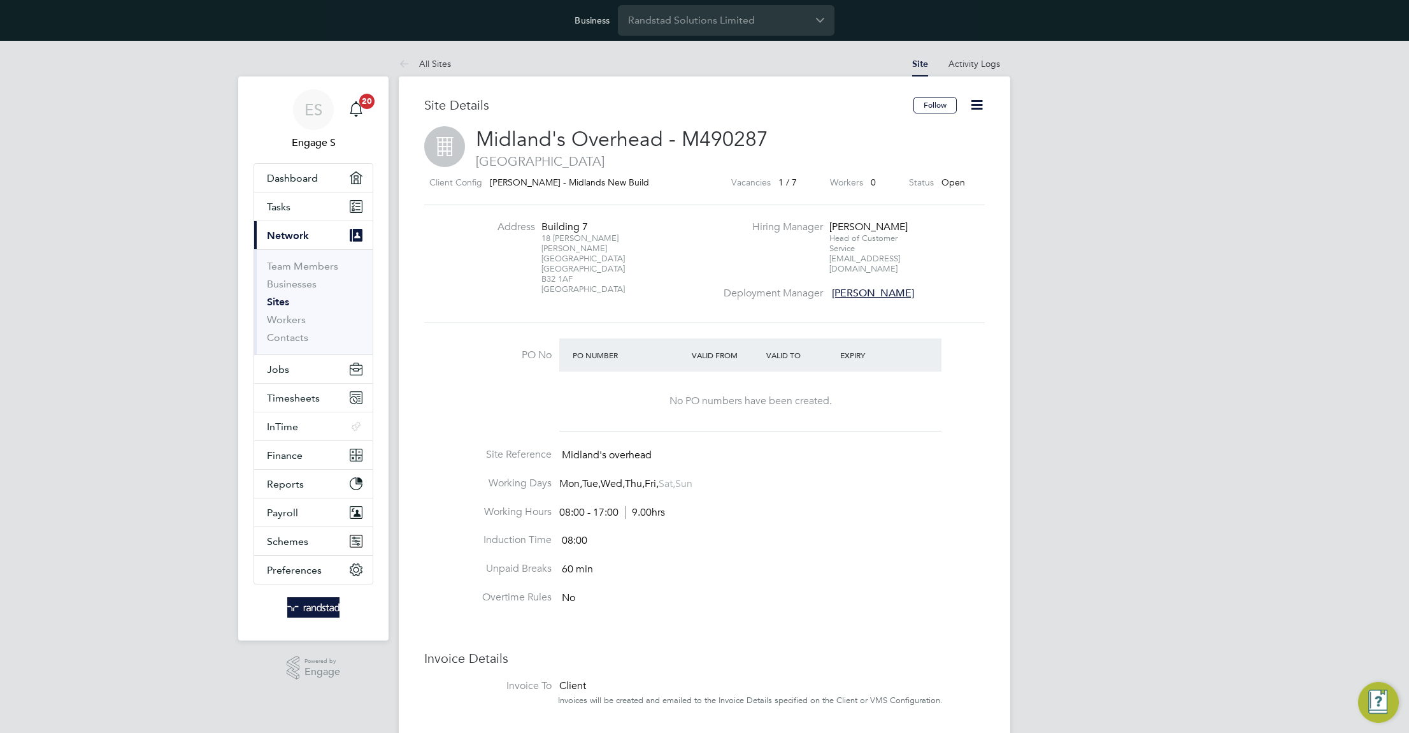
click at [976, 101] on icon at bounding box center [977, 105] width 16 height 16
click at [882, 498] on li "Working Days Mon, Tue, Wed, Thu, Fri, Sat, Sun" at bounding box center [704, 491] width 561 height 29
drag, startPoint x: 673, startPoint y: 442, endPoint x: 707, endPoint y: 463, distance: 40.0
click at [707, 463] on ul "PO No PO Number Valid From Valid To Expiry No PO numbers have been created. Sit…" at bounding box center [704, 478] width 561 height 280
drag, startPoint x: 568, startPoint y: 222, endPoint x: 607, endPoint y: 220, distance: 39.6
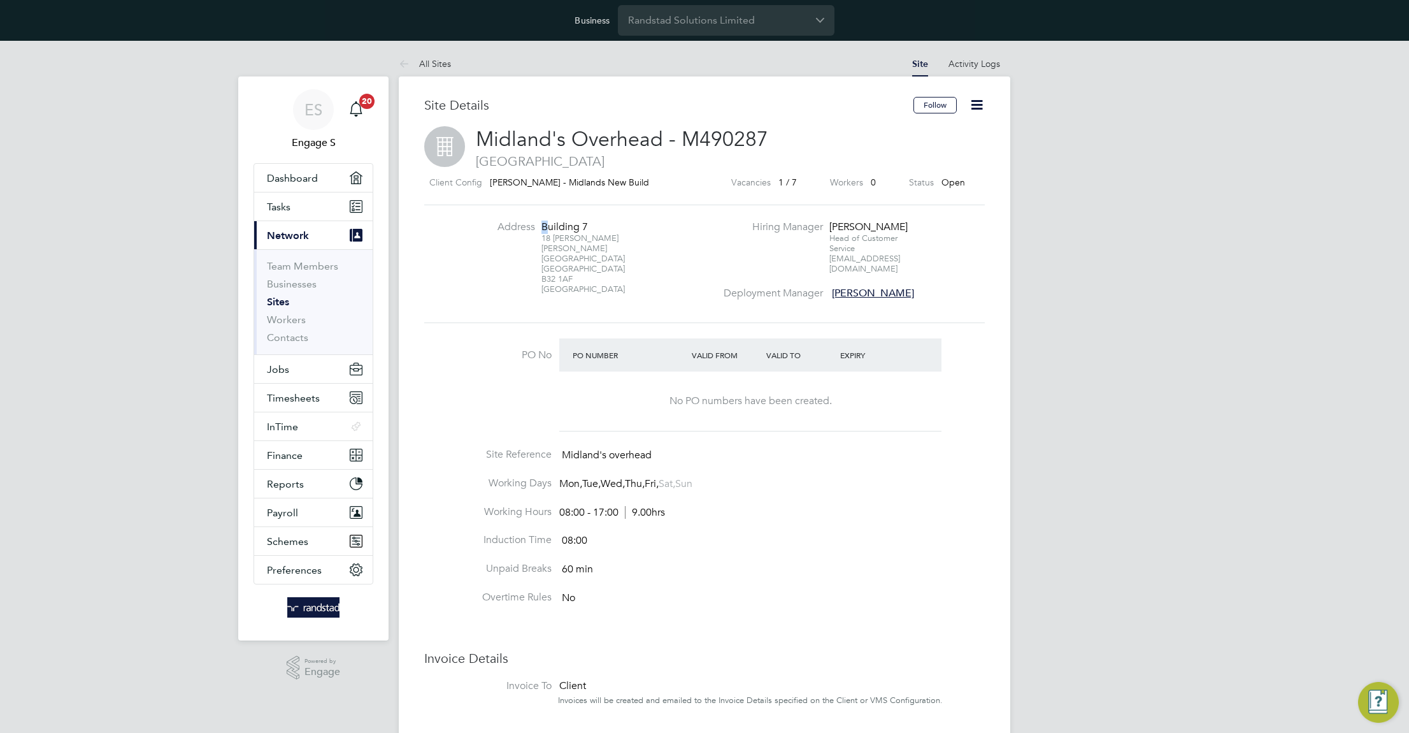
click at [607, 220] on div "Building 7" at bounding box center [582, 226] width 80 height 13
click at [626, 182] on div "Client Config [PERSON_NAME] - [GEOGRAPHIC_DATA] New Build" at bounding box center [561, 183] width 274 height 16
drag, startPoint x: 612, startPoint y: 182, endPoint x: 487, endPoint y: 178, distance: 125.5
click at [487, 178] on div "Client Config [PERSON_NAME] - [GEOGRAPHIC_DATA] New Build" at bounding box center [561, 183] width 274 height 16
click at [431, 62] on link "All Sites" at bounding box center [425, 63] width 52 height 11
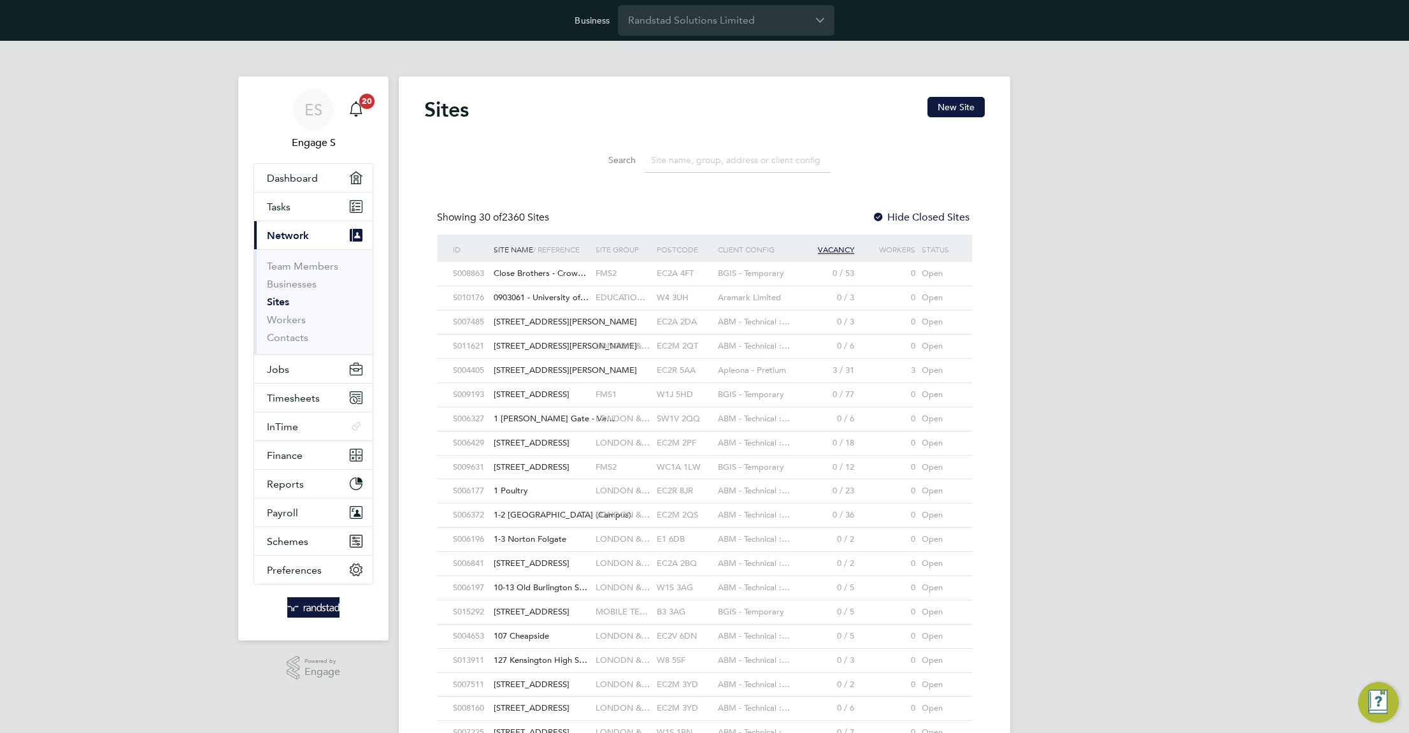
click at [712, 164] on input at bounding box center [738, 160] width 186 height 25
click at [710, 153] on input at bounding box center [738, 160] width 186 height 25
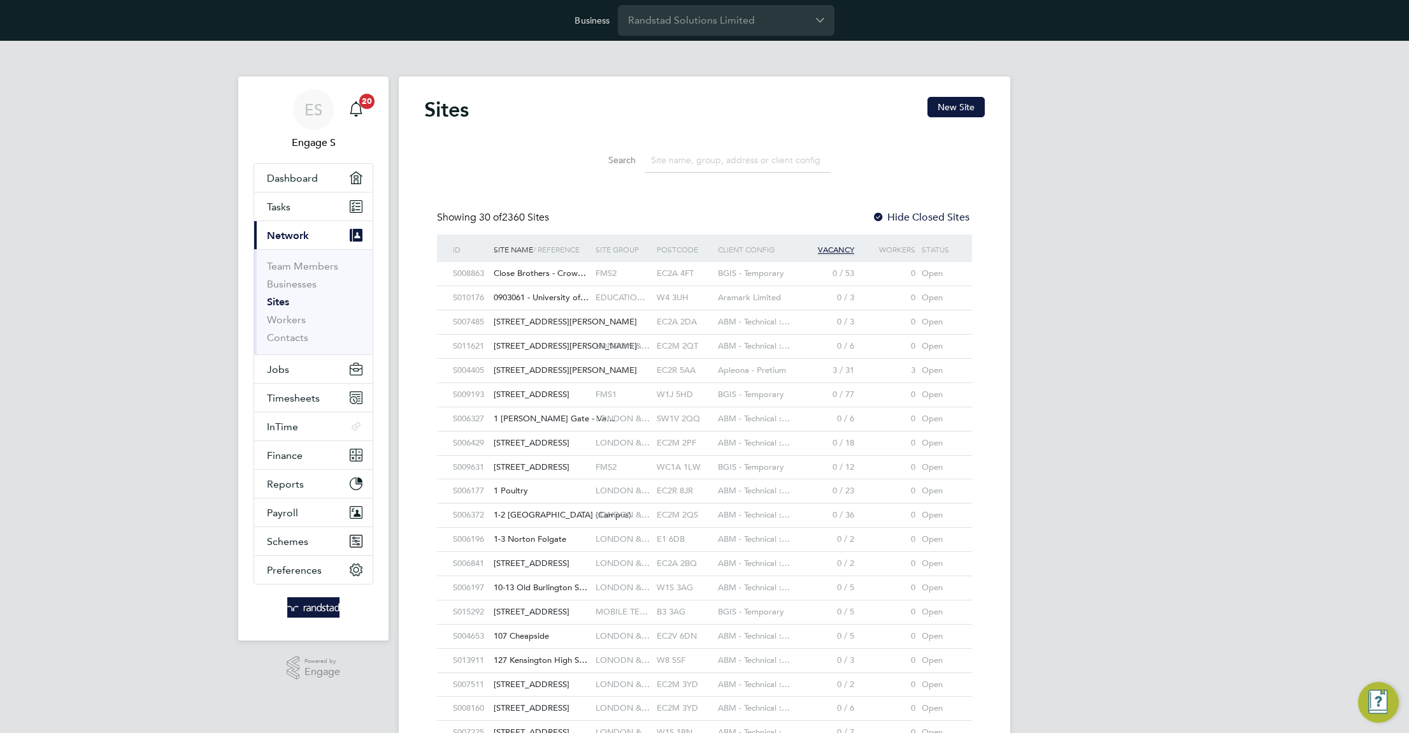
click at [710, 153] on input at bounding box center [738, 160] width 186 height 25
drag, startPoint x: 731, startPoint y: 163, endPoint x: 657, endPoint y: 164, distance: 73.3
click at [657, 164] on input at bounding box center [738, 160] width 186 height 25
click at [659, 162] on input at bounding box center [738, 160] width 186 height 25
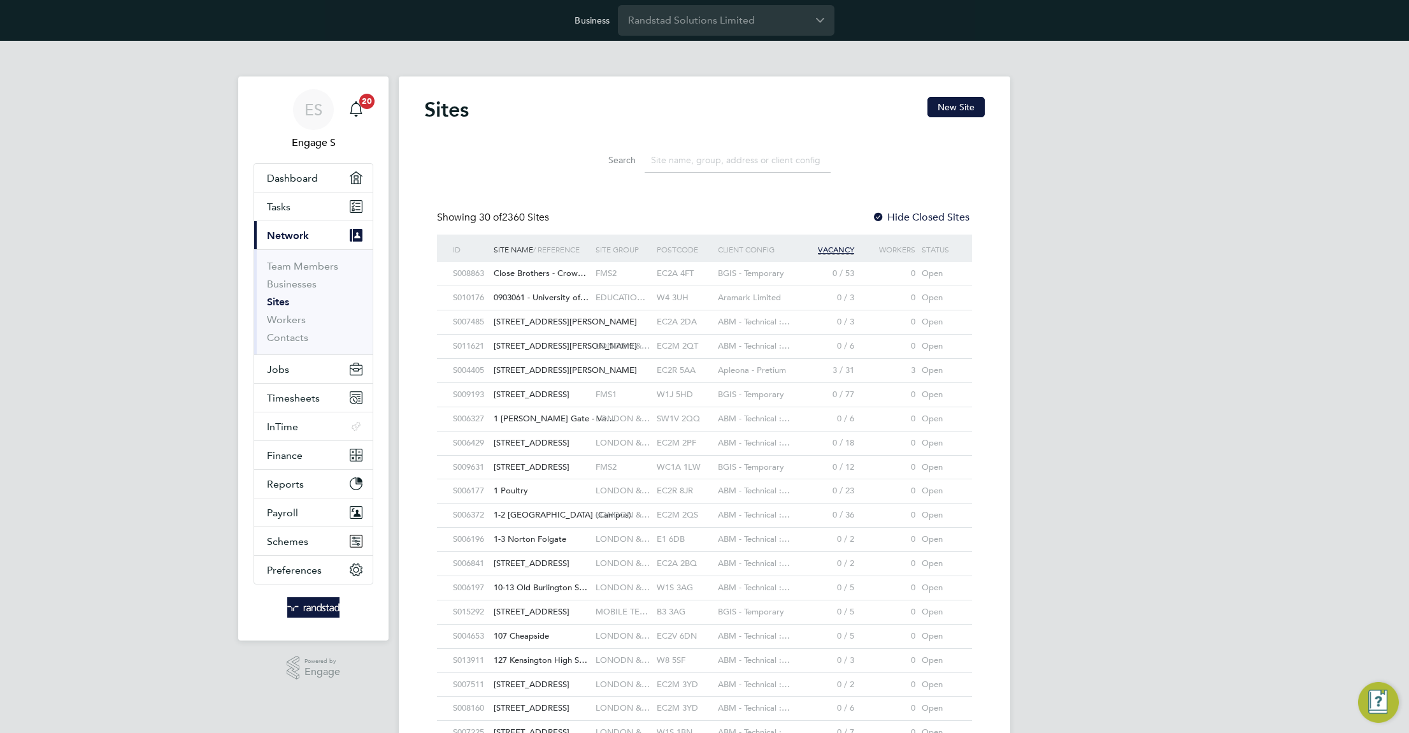
click at [632, 240] on div "Site Group" at bounding box center [622, 248] width 61 height 29
drag, startPoint x: 595, startPoint y: 113, endPoint x: 421, endPoint y: 112, distance: 173.9
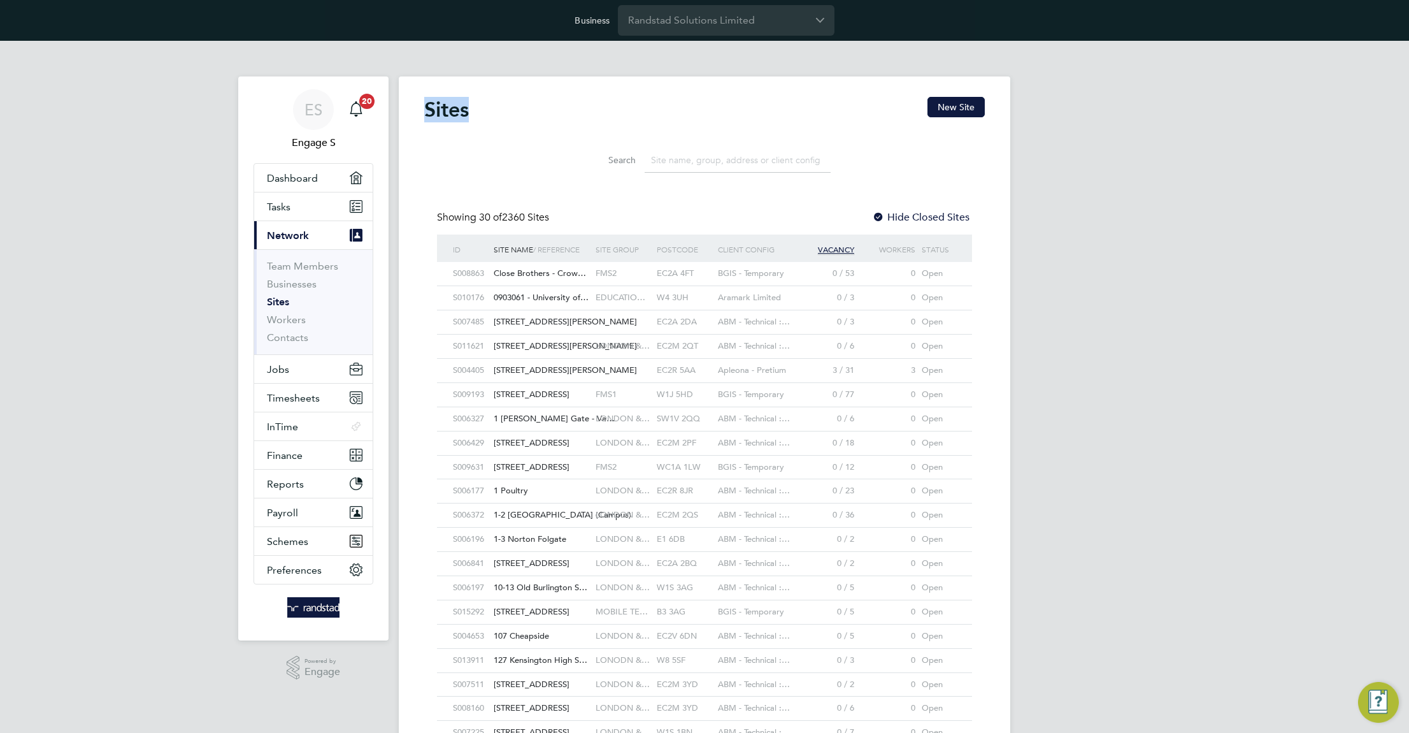
click at [421, 112] on div "Sites New Site Search Showing 30 of 2360 Sites Hide Closed Sites ID Site Name /…" at bounding box center [705, 562] width 612 height 973
click at [533, 206] on div "Sites New Site Search Showing 30 of 2360 Sites Hide Closed Sites ID Site Name /…" at bounding box center [704, 561] width 561 height 928
click at [543, 465] on span "1 New Oxford Street" at bounding box center [532, 466] width 76 height 11
click at [592, 540] on div "LONDON &…" at bounding box center [622, 540] width 61 height 24
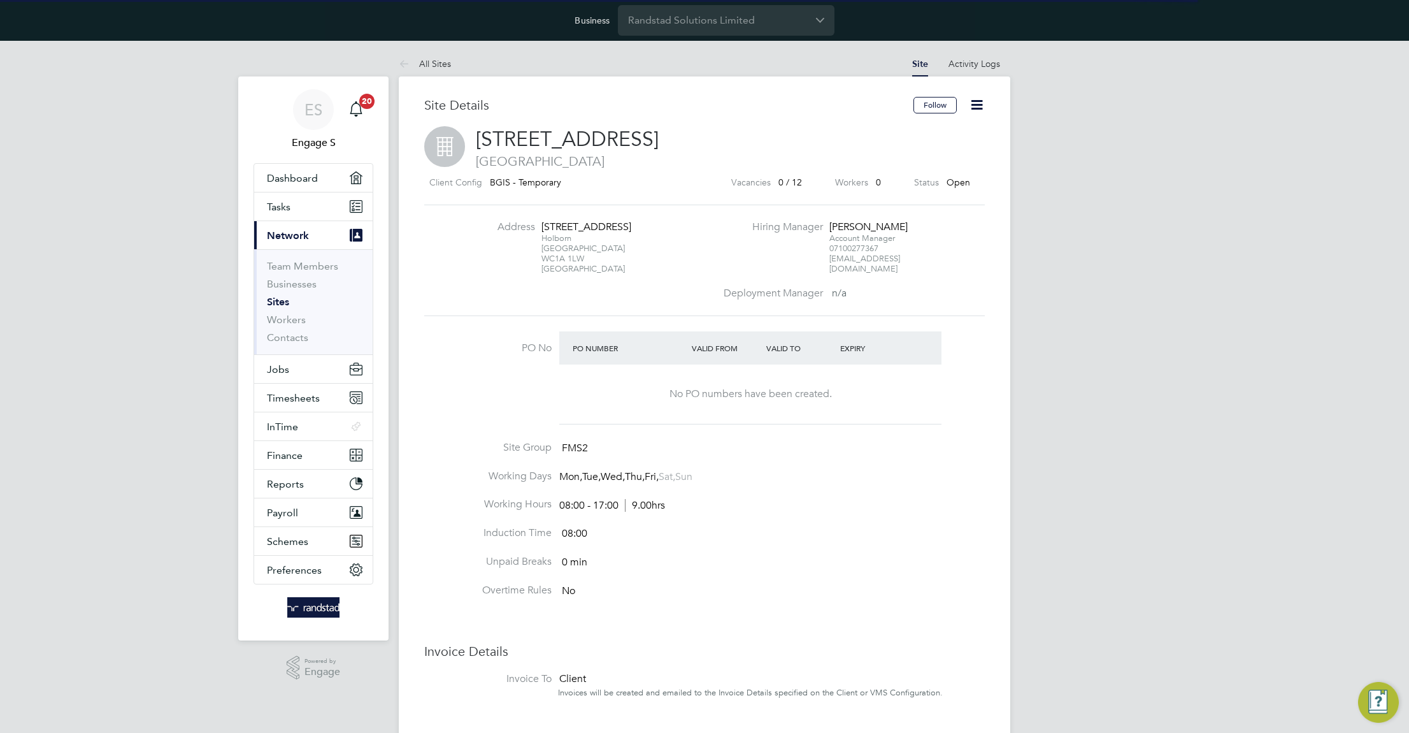
drag, startPoint x: 710, startPoint y: 138, endPoint x: 475, endPoint y: 136, distance: 235.1
click at [475, 136] on h2 "[STREET_ADDRESS]" at bounding box center [704, 147] width 561 height 43
copy span "[STREET_ADDRESS]"
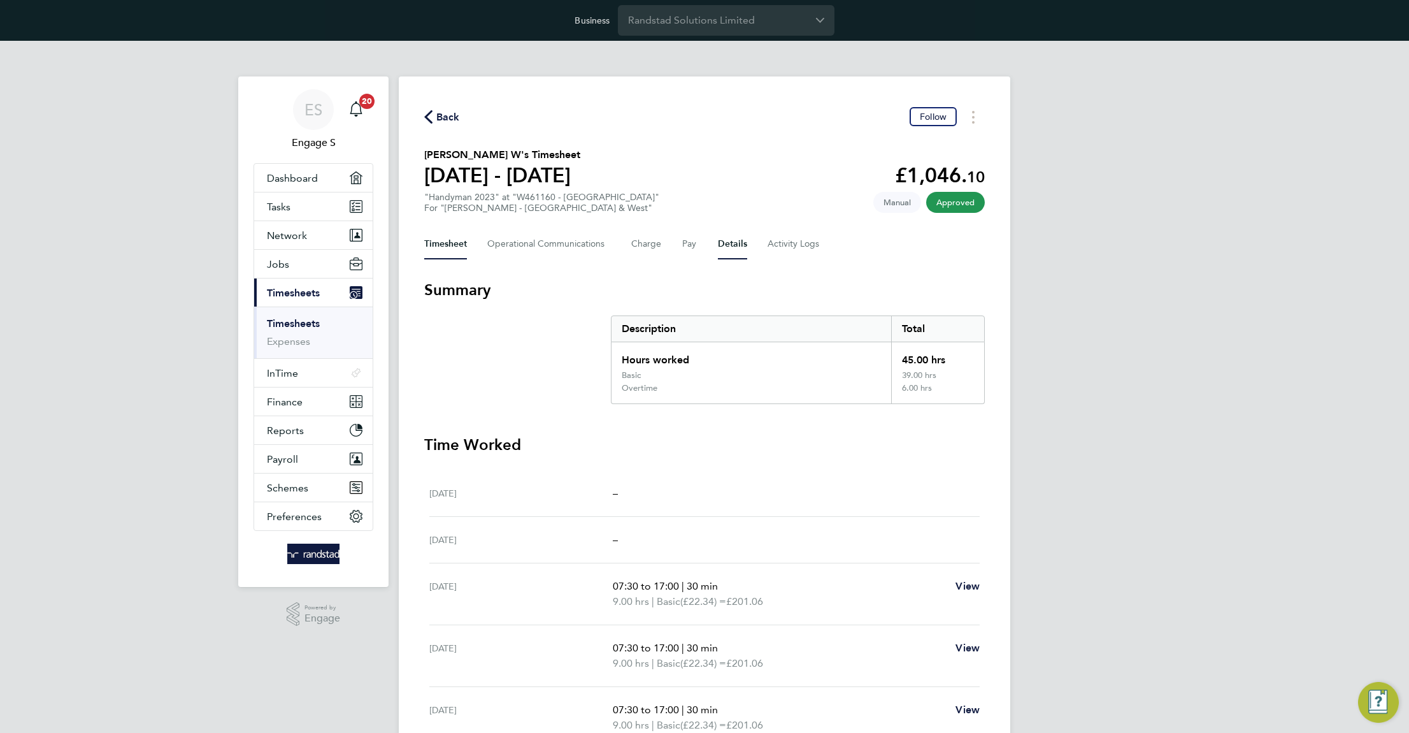
click at [728, 243] on button "Details" at bounding box center [732, 244] width 29 height 31
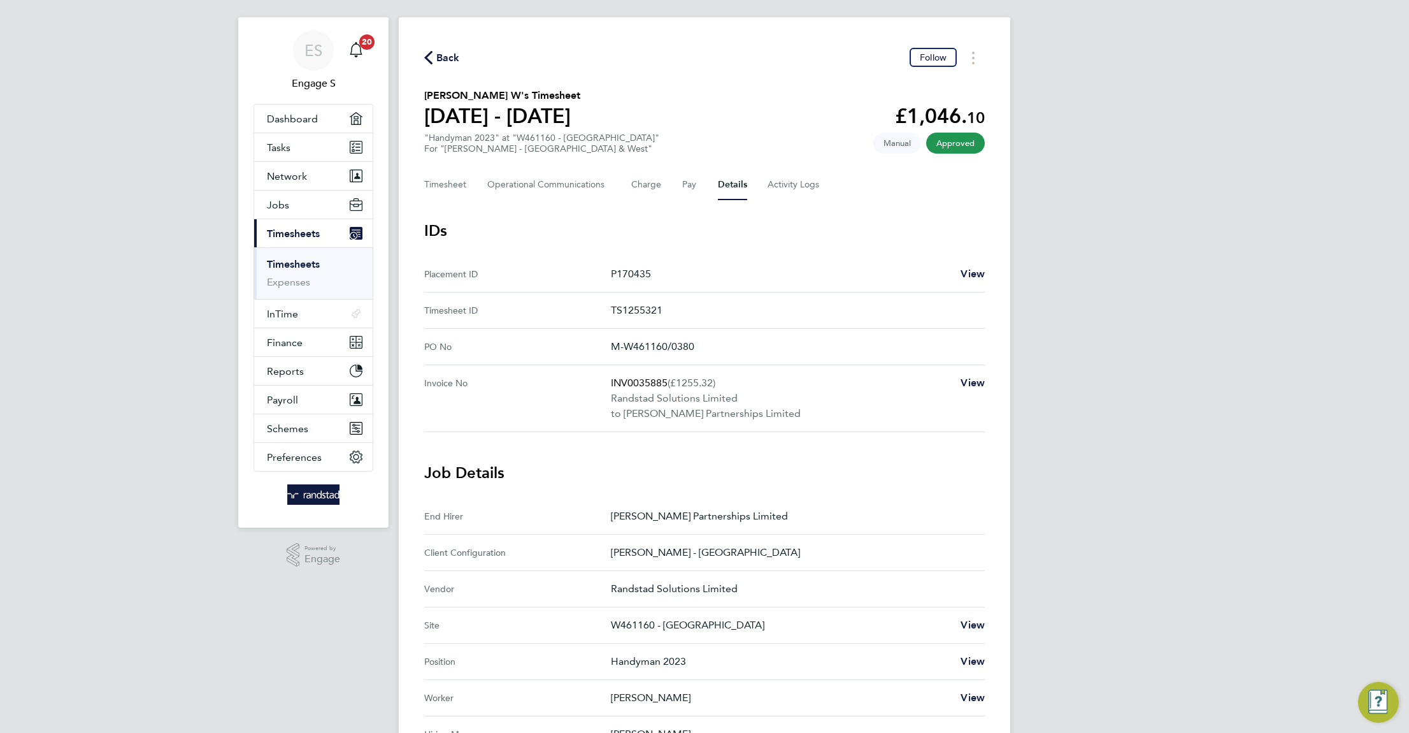
scroll to position [66, 0]
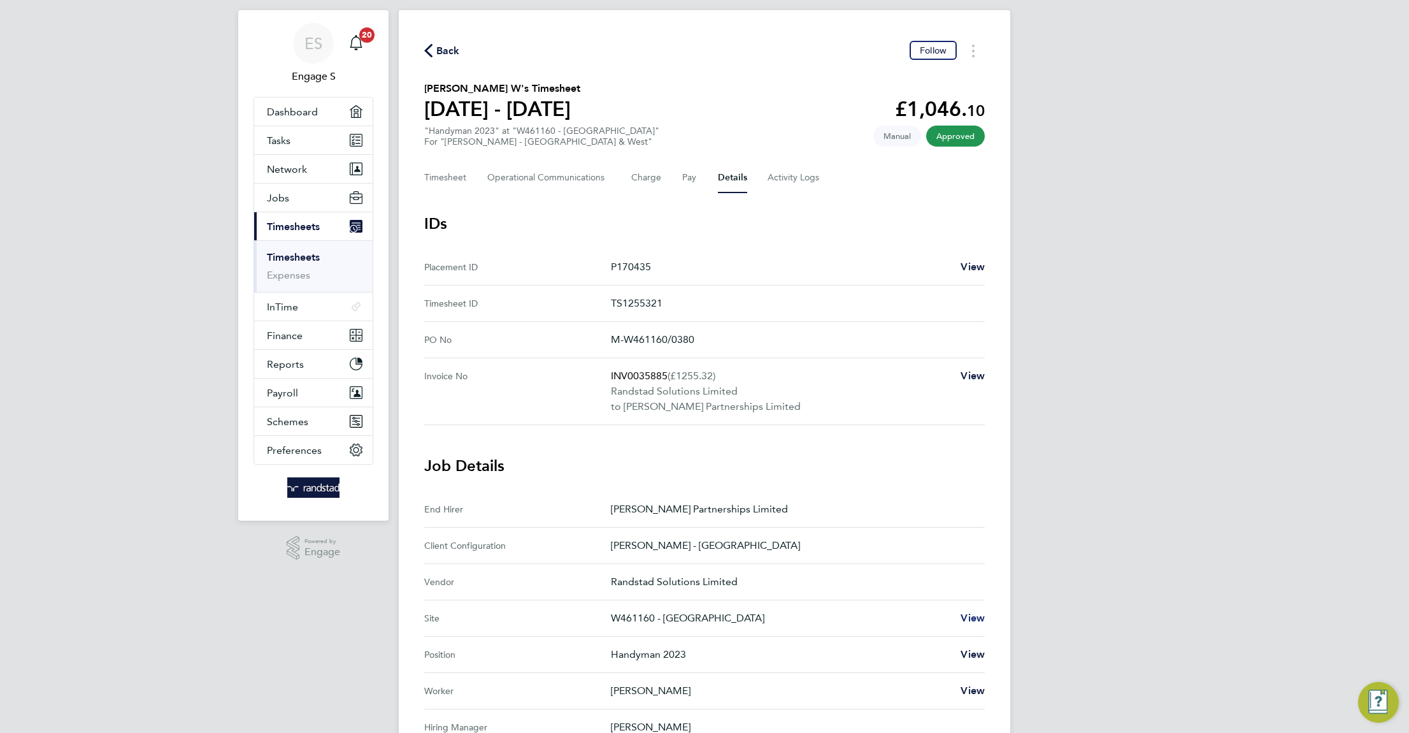
click at [968, 617] on span "View" at bounding box center [973, 618] width 24 height 12
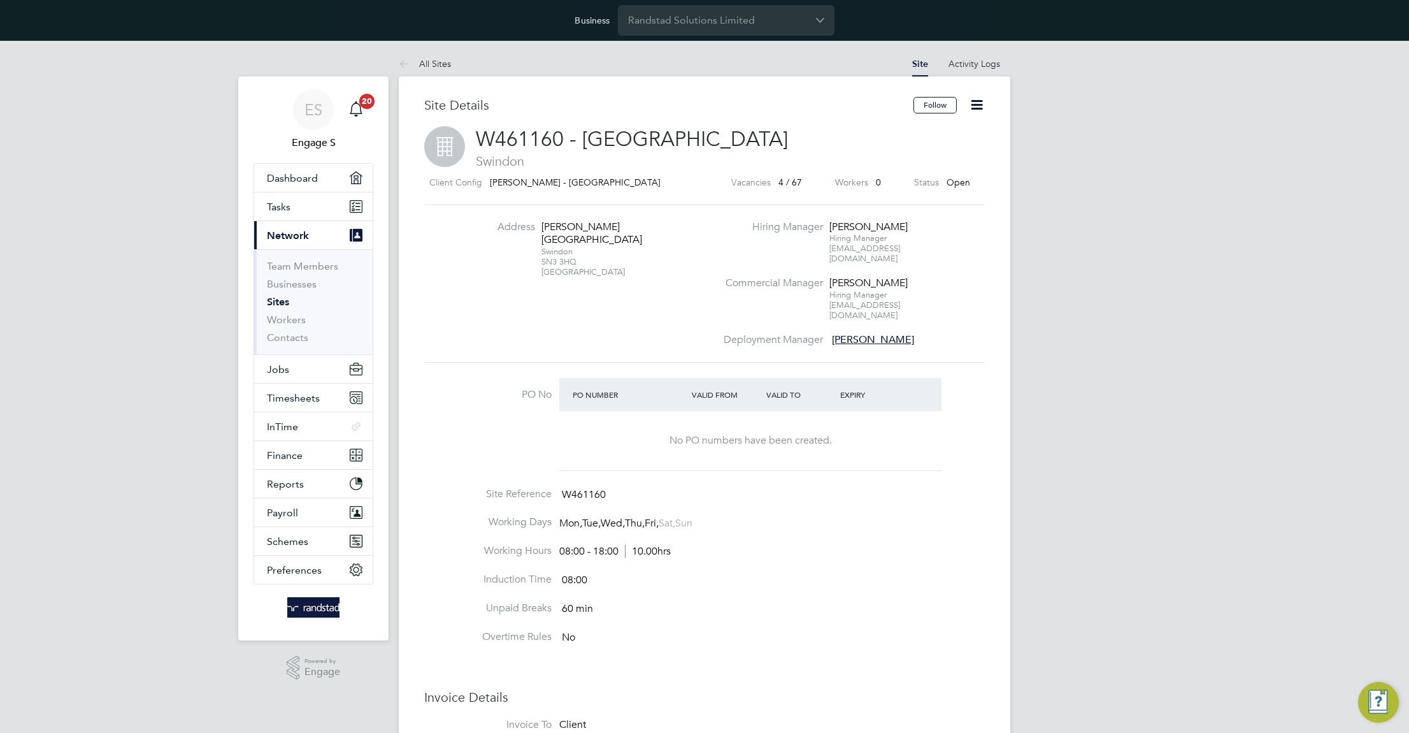
scroll to position [14, 275]
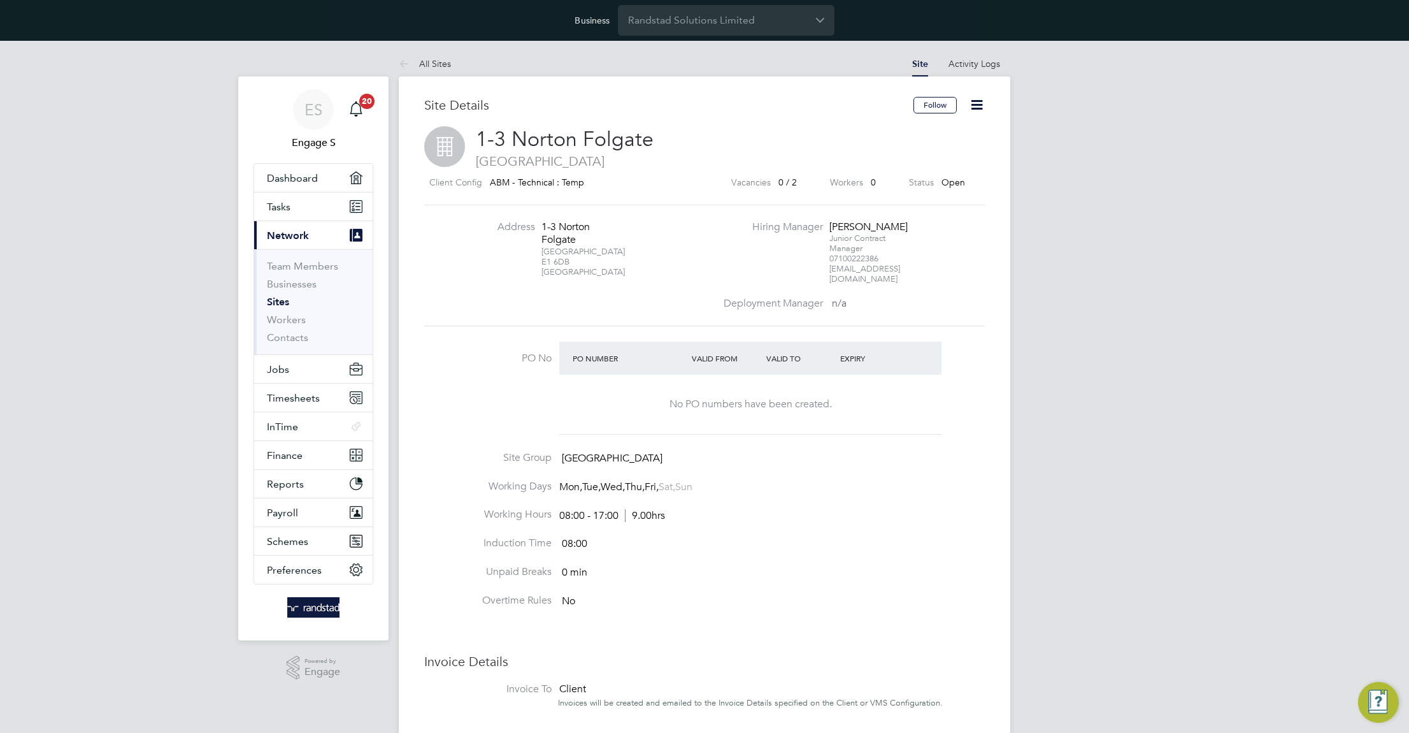
click at [877, 518] on li "Working Hours 08:00 - 17:00 9.00hrs" at bounding box center [704, 522] width 561 height 29
drag, startPoint x: 677, startPoint y: 449, endPoint x: 536, endPoint y: 443, distance: 141.6
click at [536, 451] on li "Site Group [GEOGRAPHIC_DATA]" at bounding box center [704, 465] width 561 height 29
drag, startPoint x: 601, startPoint y: 183, endPoint x: 489, endPoint y: 184, distance: 112.1
click at [489, 184] on div "Client Config ABM - Technical : Temp" at bounding box center [561, 183] width 274 height 16
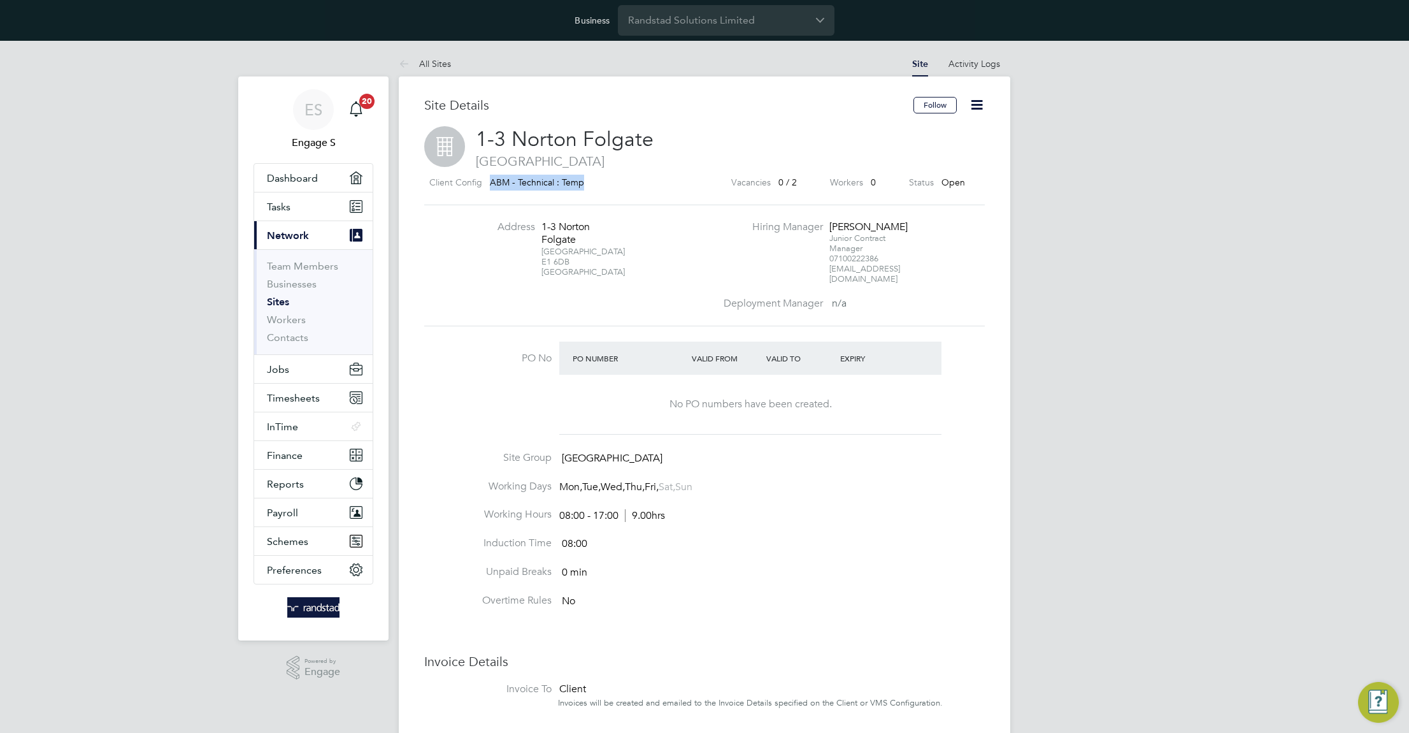
copy span "ABM - Technical : Temp"
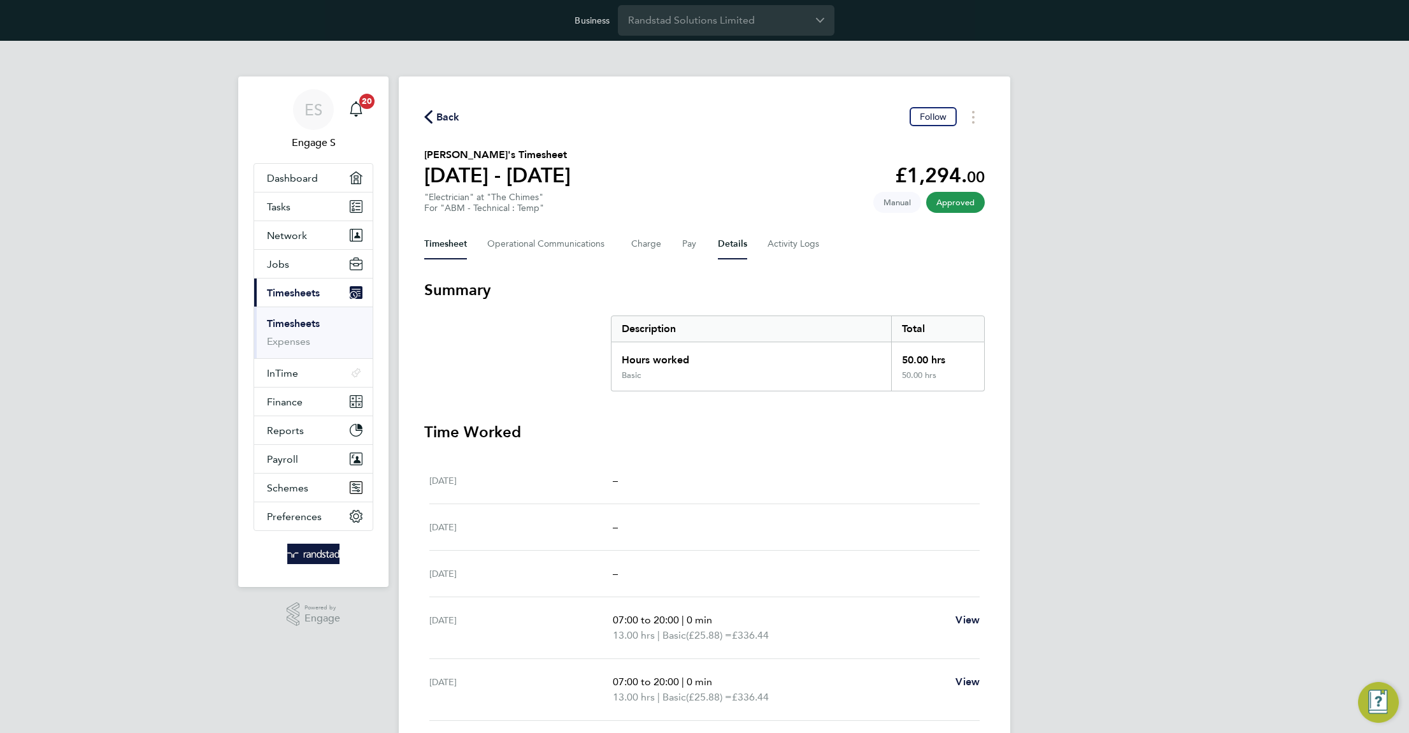
click at [733, 241] on button "Details" at bounding box center [732, 244] width 29 height 31
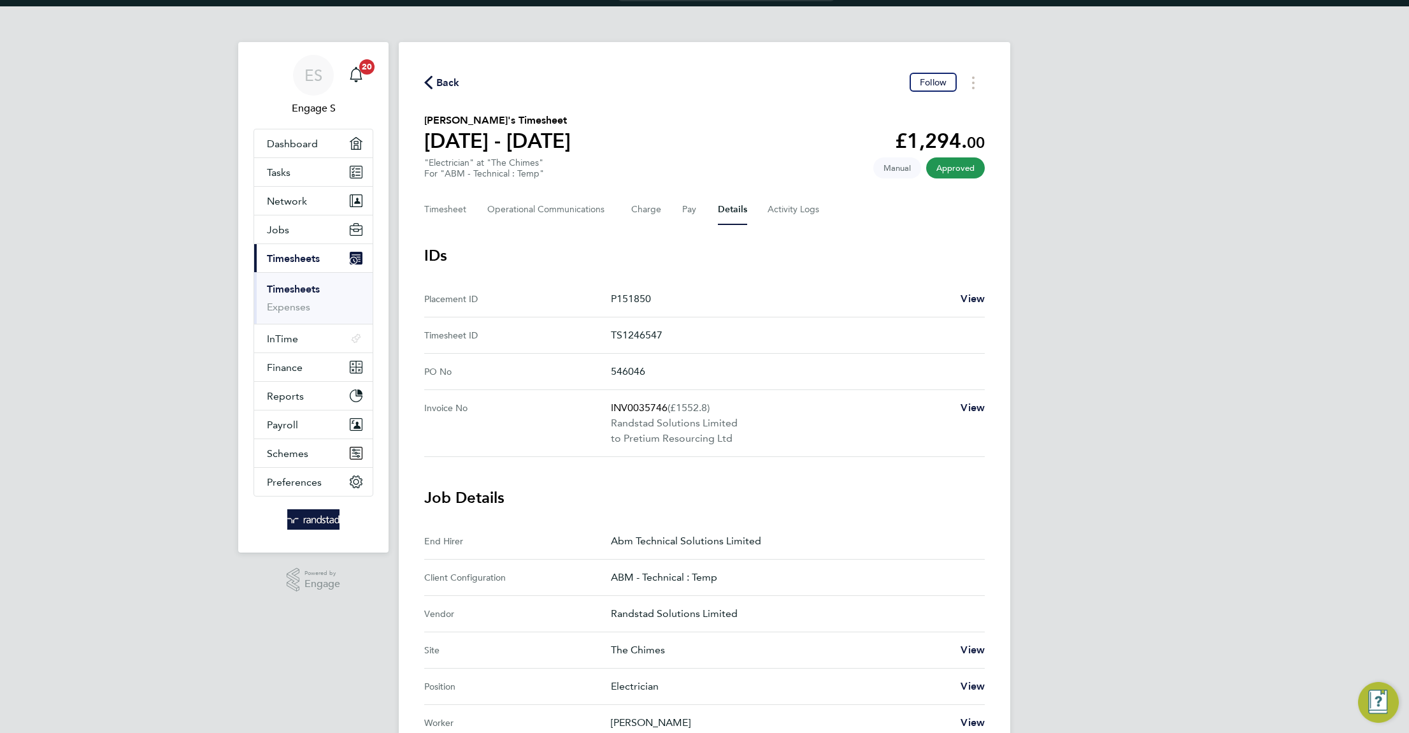
scroll to position [141, 0]
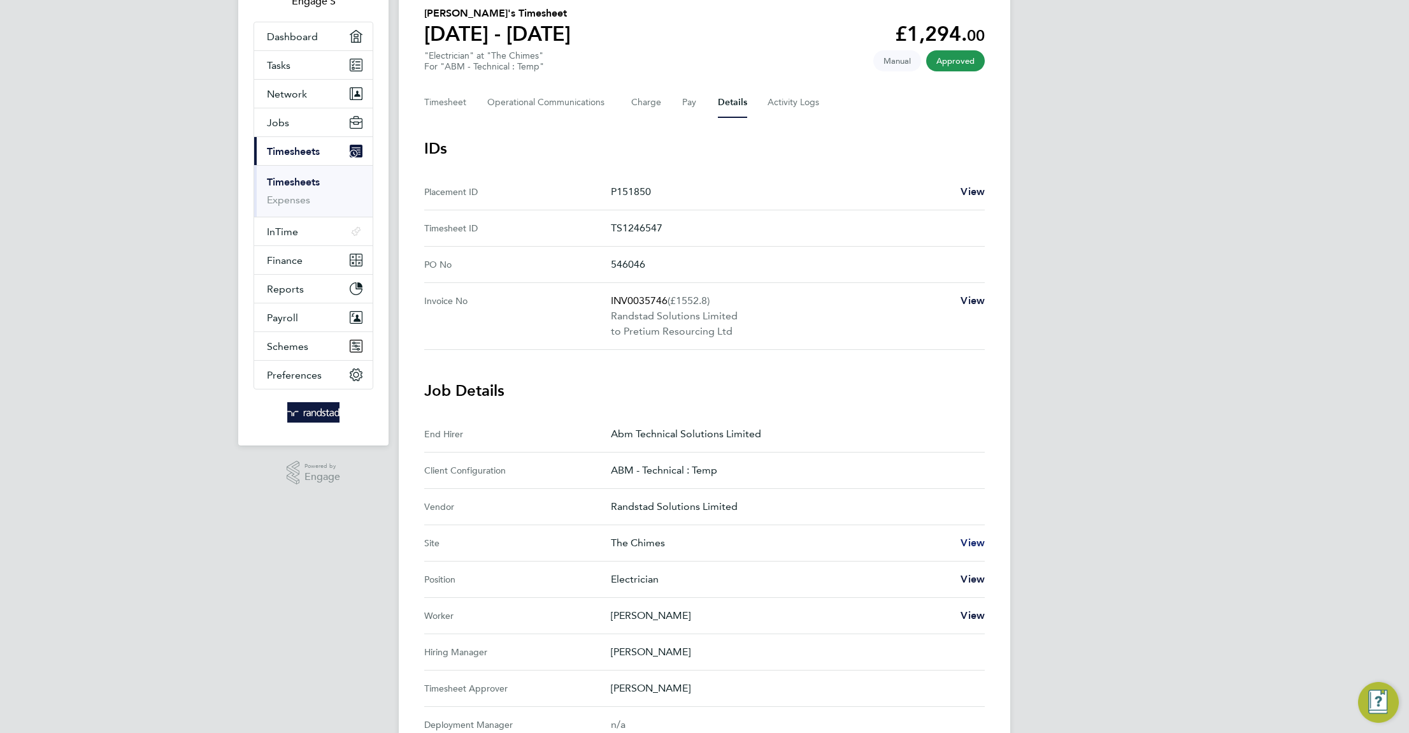
click at [965, 537] on span "View" at bounding box center [973, 542] width 24 height 12
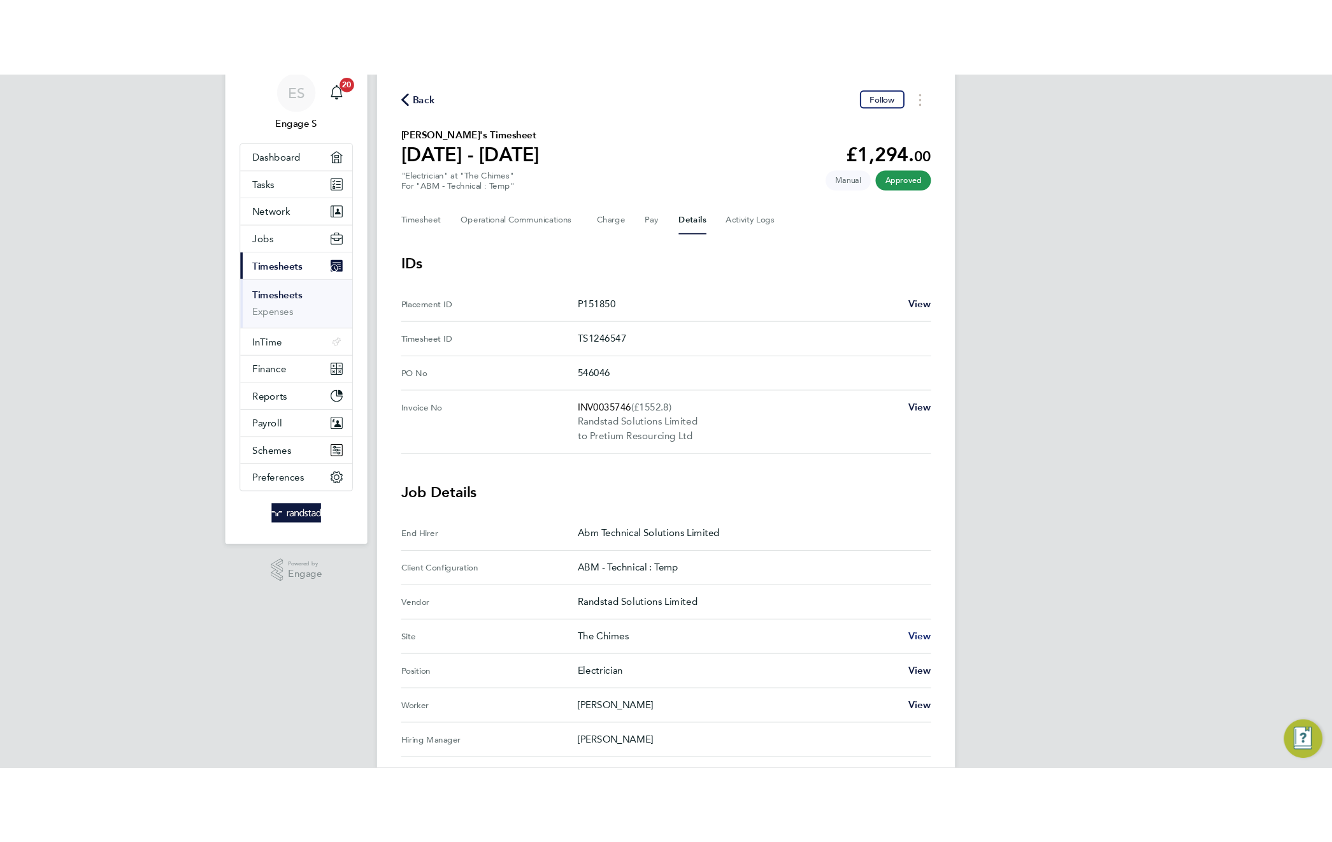
scroll to position [0, 0]
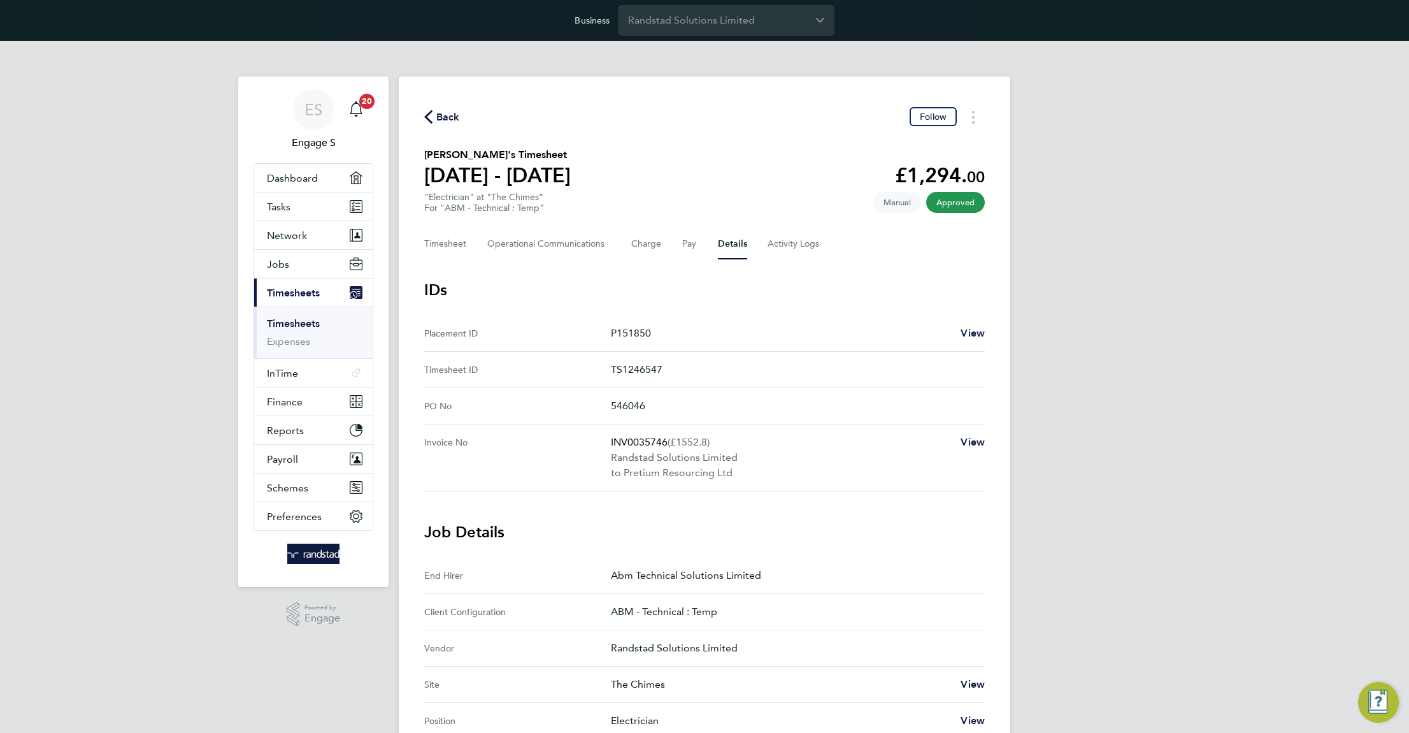
click at [569, 107] on div "Back Follow" at bounding box center [704, 117] width 561 height 20
drag, startPoint x: 784, startPoint y: 574, endPoint x: 600, endPoint y: 574, distance: 184.1
click at [600, 574] on Hirer "End Hirer Abm Technical Solutions Limited" at bounding box center [704, 575] width 561 height 36
copy Hirer "Abm Technical Solutions Limited"
click at [803, 88] on div "Back Follow [PERSON_NAME]'s Timesheet [DATE] - [DATE] £1,294. 00 "Electrician" …" at bounding box center [705, 594] width 612 height 1037
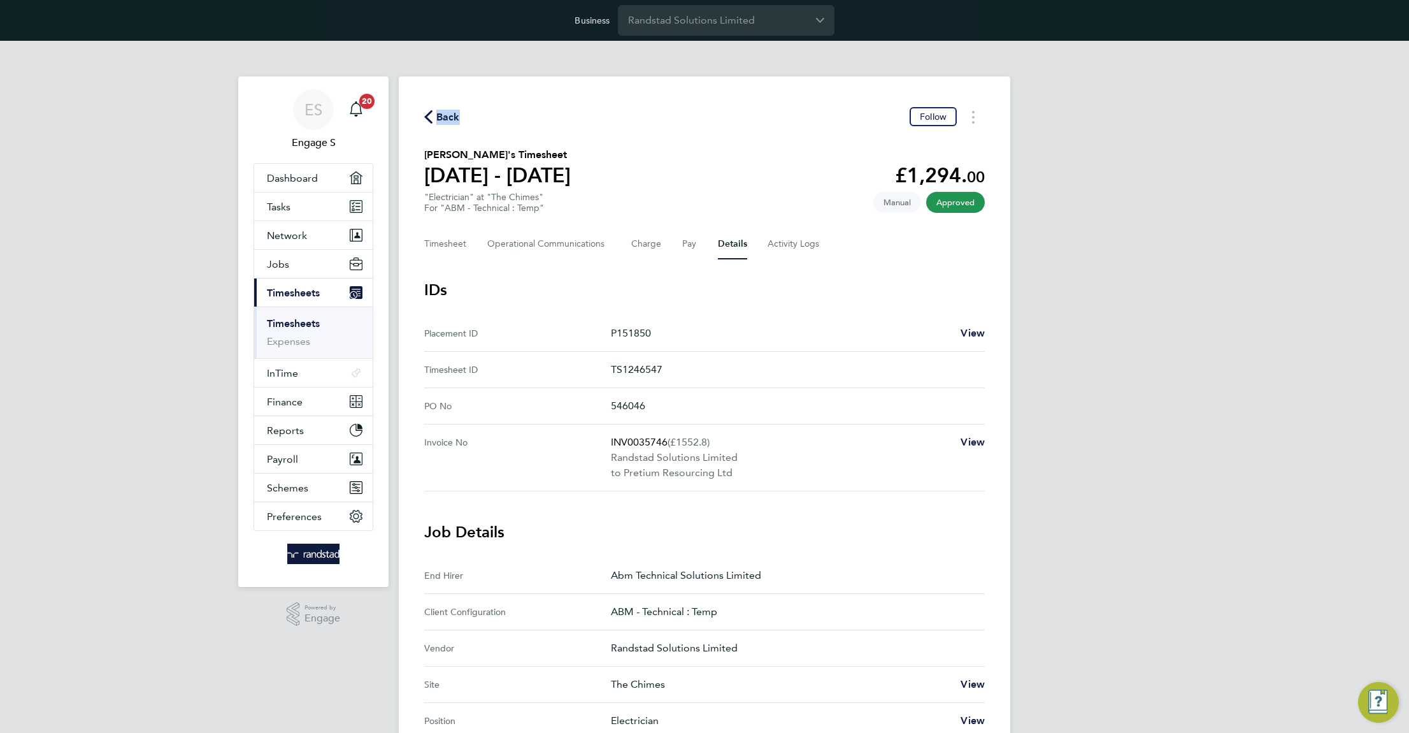
click at [803, 88] on div "Back Follow [PERSON_NAME]'s Timesheet [DATE] - [DATE] £1,294. 00 "Electrician" …" at bounding box center [705, 594] width 612 height 1037
drag, startPoint x: 793, startPoint y: 325, endPoint x: 413, endPoint y: 289, distance: 381.4
click at [413, 289] on div "Back Follow [PERSON_NAME]'s Timesheet [DATE] - [DATE] £1,294. 00 "Electrician" …" at bounding box center [705, 594] width 612 height 1037
drag, startPoint x: 635, startPoint y: 177, endPoint x: 490, endPoint y: 182, distance: 145.3
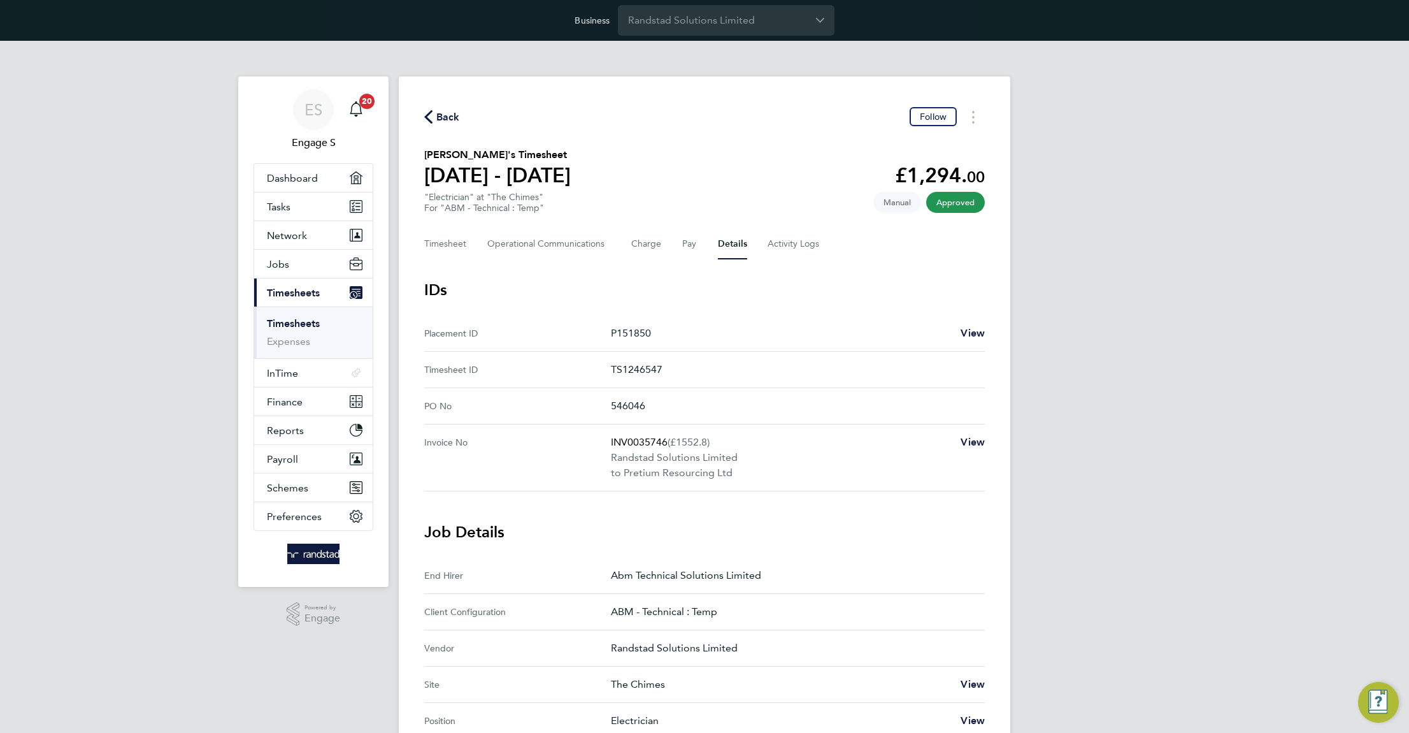
click at [494, 182] on section "[PERSON_NAME]'s Timesheet [DATE] - [DATE] £1,294. 00 "Electrician" at "The Chim…" at bounding box center [704, 180] width 561 height 66
click at [490, 182] on h1 "[DATE] - [DATE]" at bounding box center [497, 174] width 147 height 25
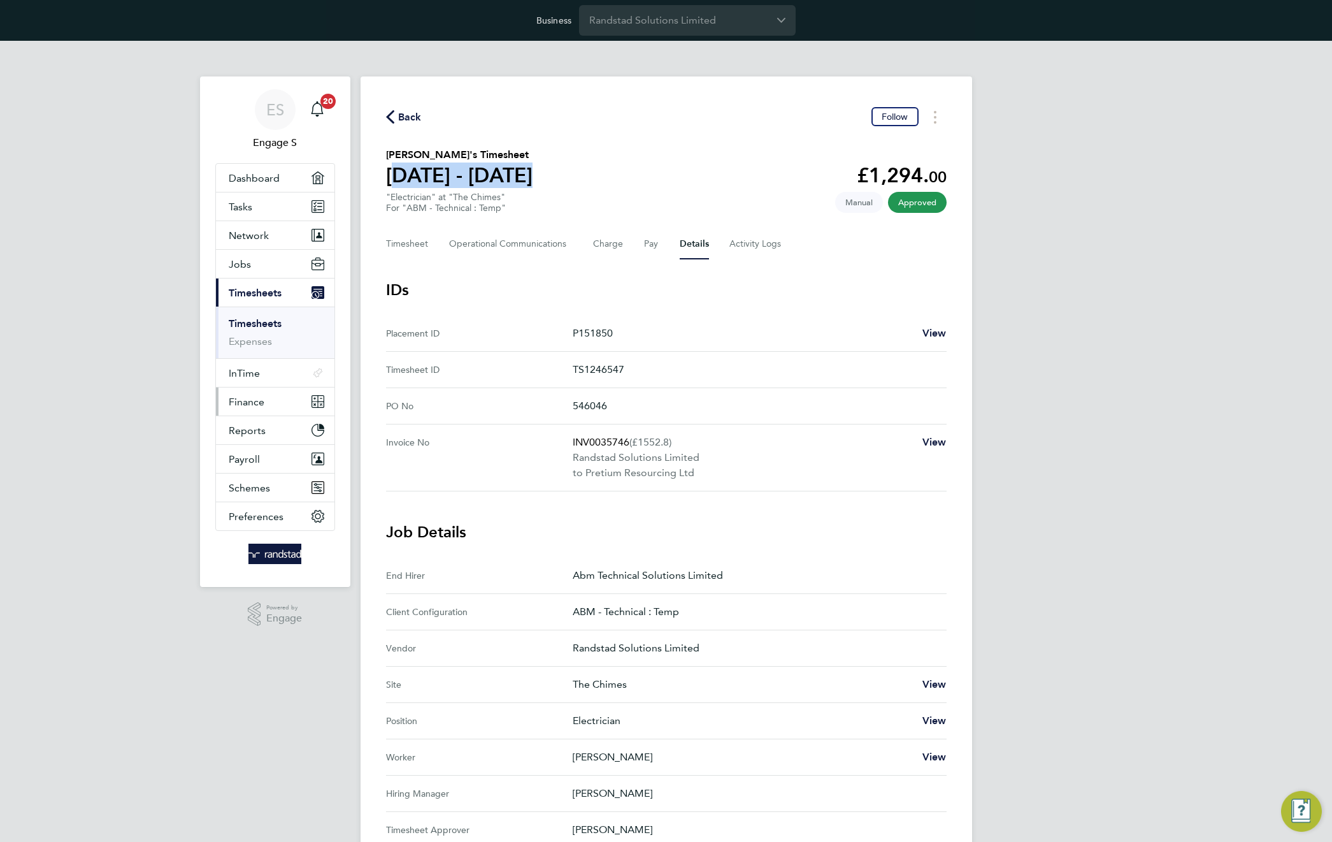
click at [254, 413] on button "Finance" at bounding box center [275, 401] width 118 height 28
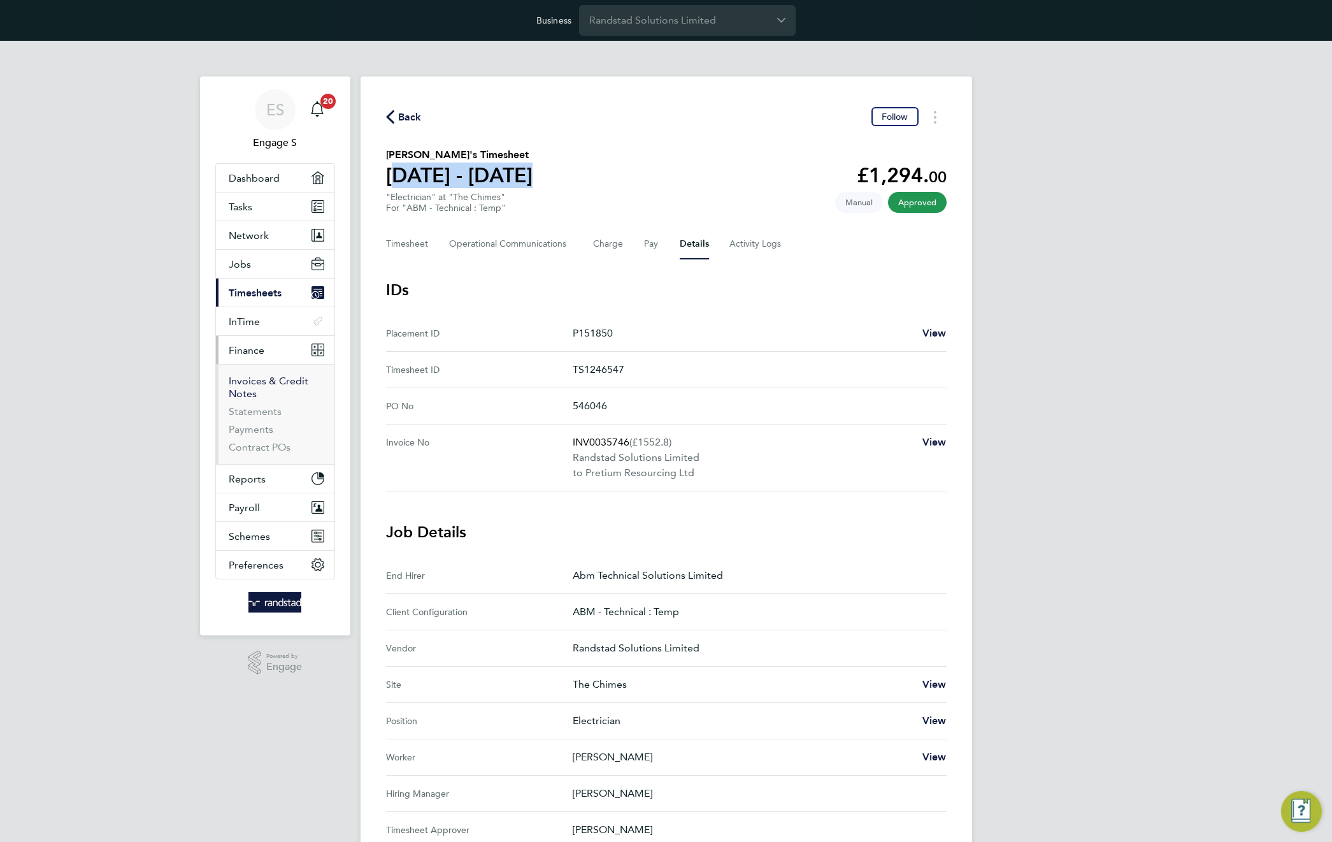
click at [244, 377] on link "Invoices & Credit Notes" at bounding box center [269, 387] width 80 height 25
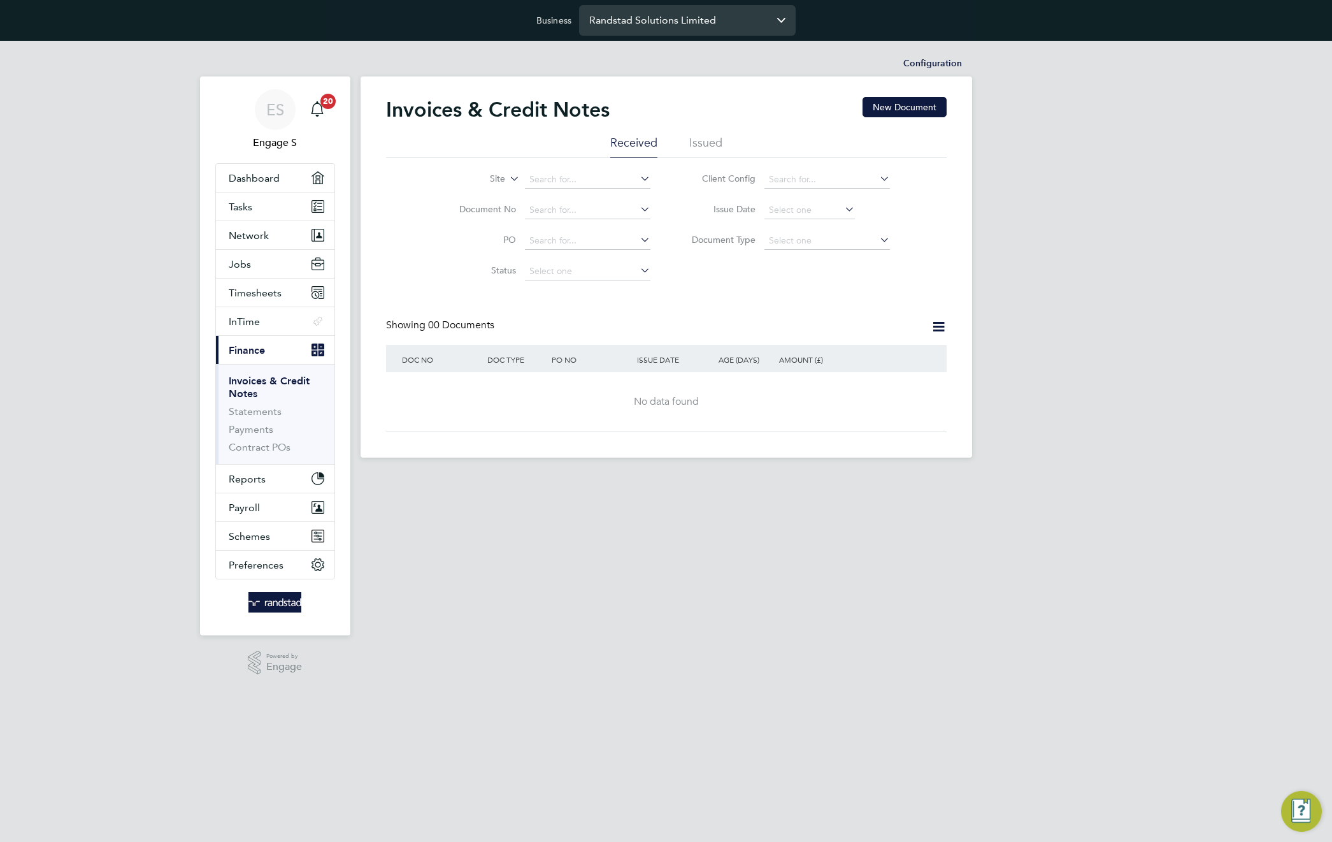
click at [685, 18] on input "Randstad Solutions Limited" at bounding box center [687, 20] width 217 height 30
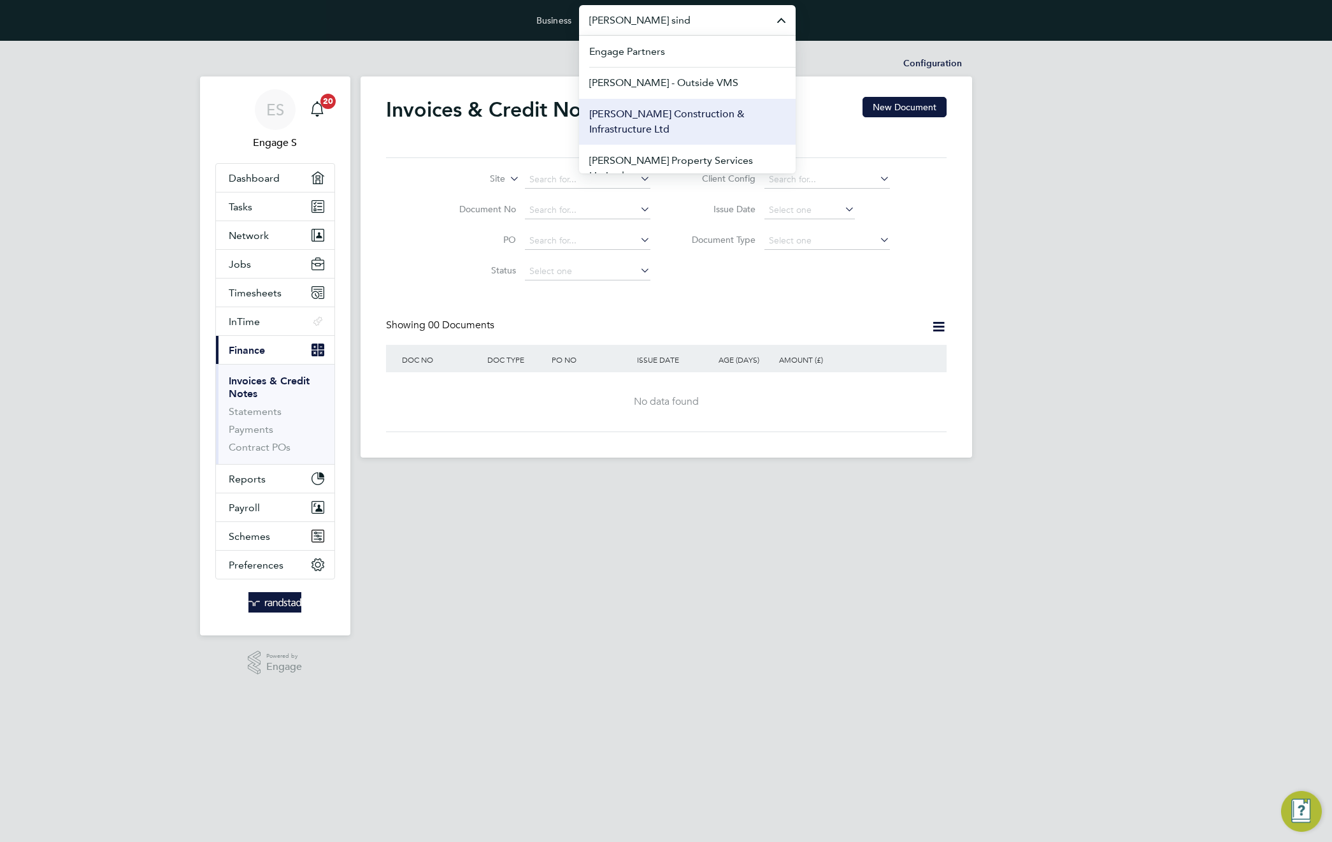
click at [649, 117] on span "[PERSON_NAME] Construction & Infrastructure Ltd" at bounding box center [687, 121] width 196 height 31
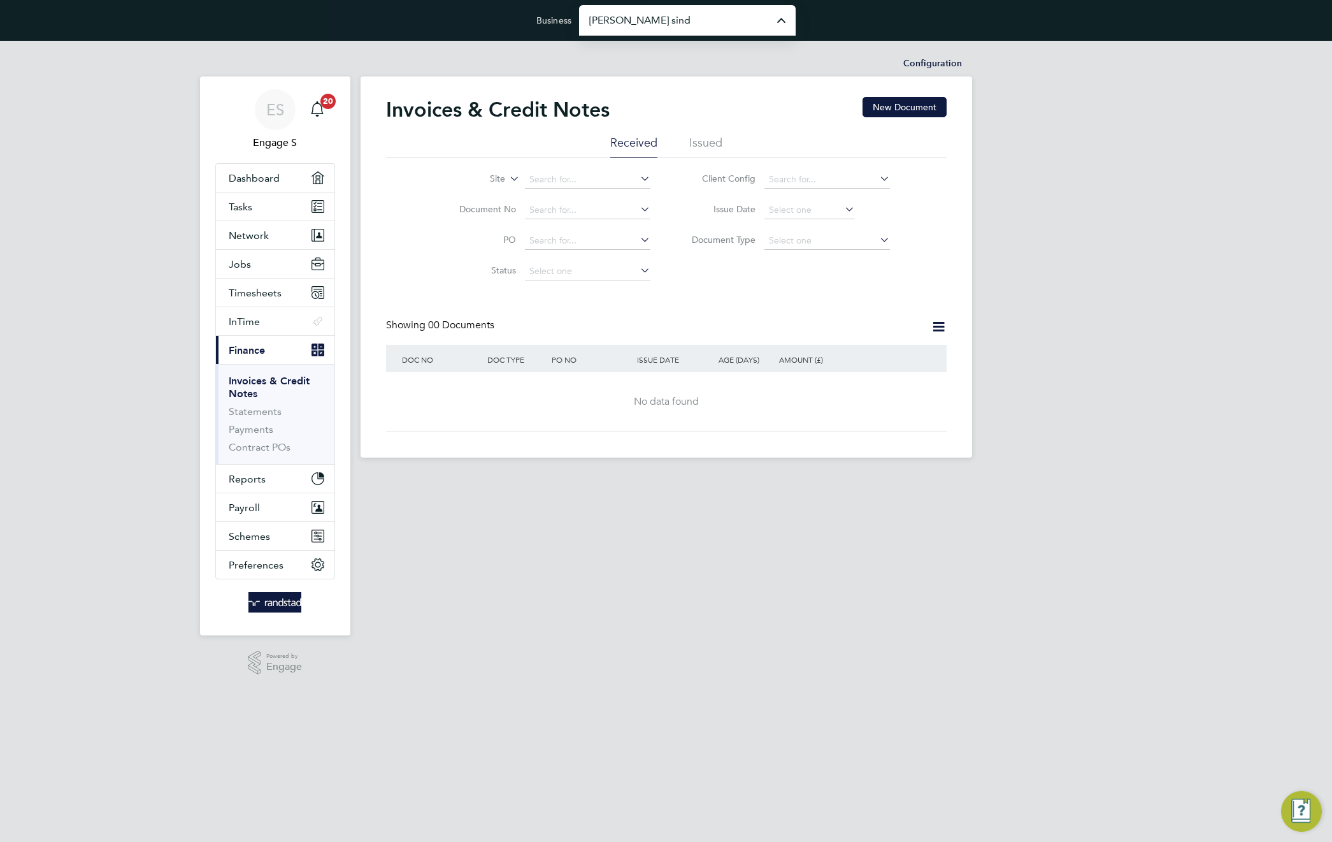
type input "[PERSON_NAME] Construction & Infrastructure Ltd"
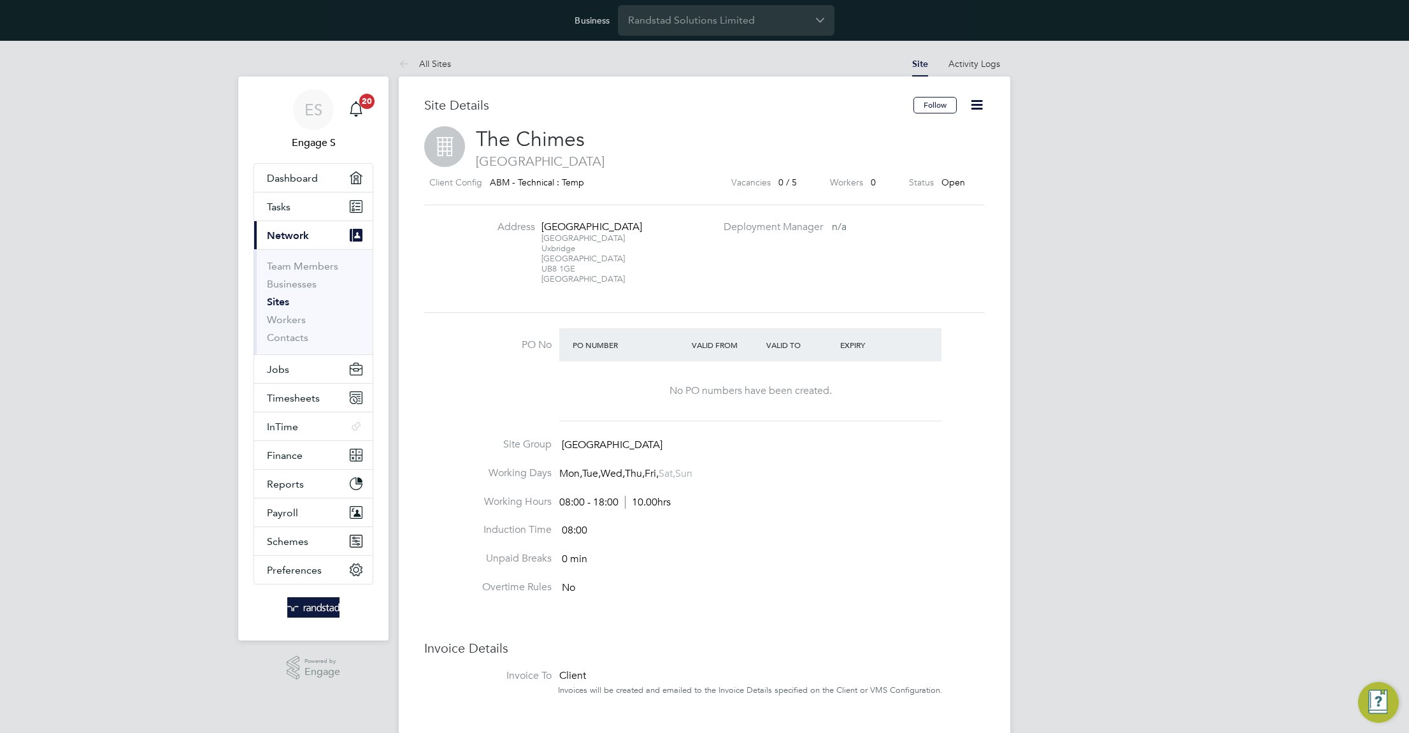
click at [608, 451] on span "[GEOGRAPHIC_DATA]" at bounding box center [612, 444] width 101 height 13
click at [608, 451] on span "LONDON & CITY" at bounding box center [612, 444] width 101 height 13
copy ul "LONDON & CITY Working Days"
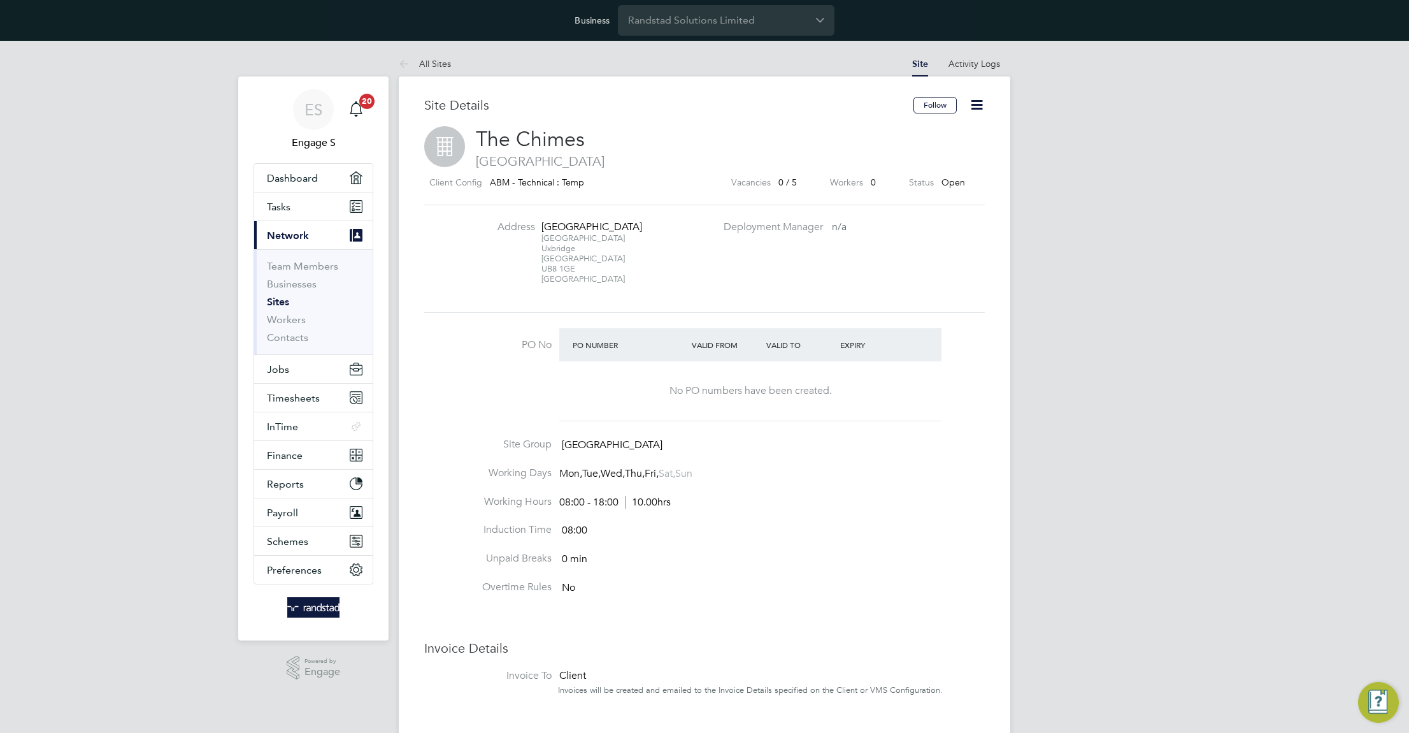
click at [619, 136] on h2 "The Chimes LONDON" at bounding box center [704, 147] width 561 height 43
click at [596, 451] on span "LONDON & CITY" at bounding box center [612, 444] width 101 height 13
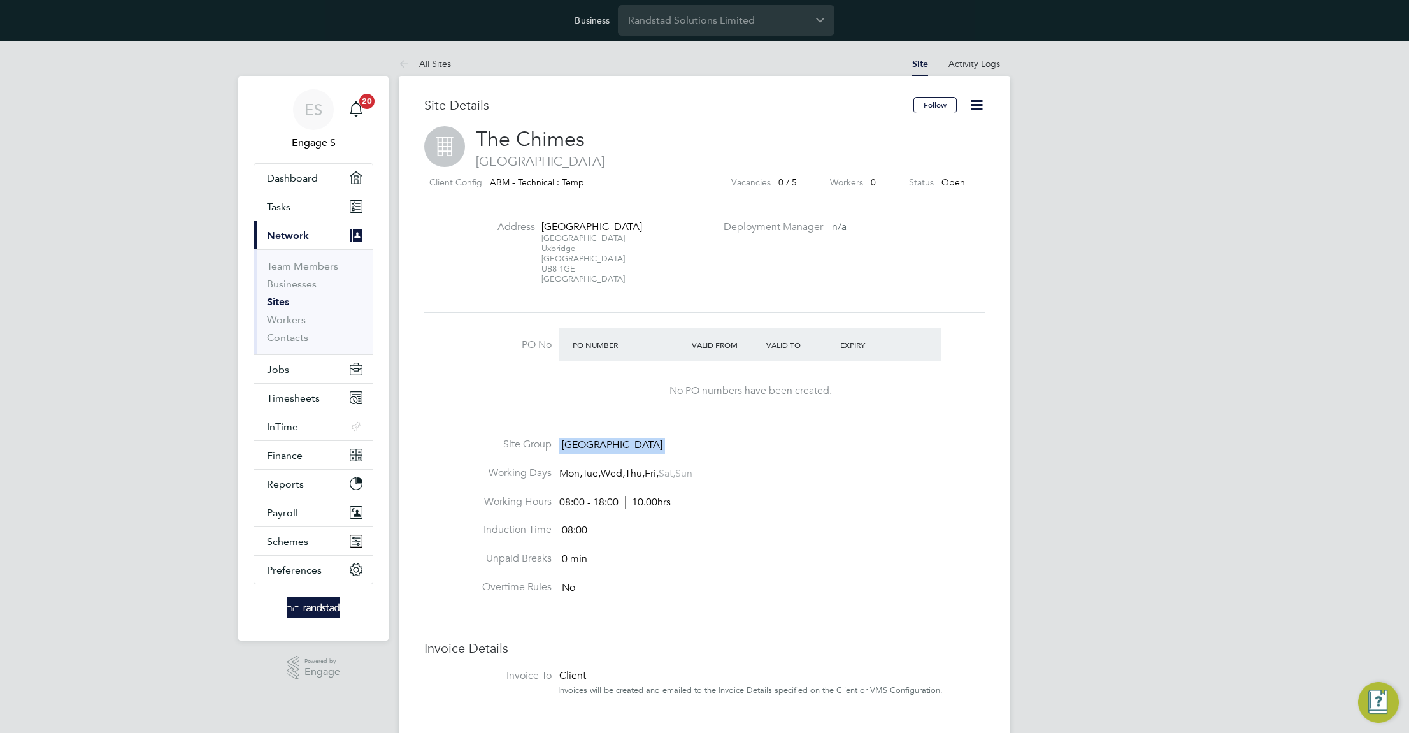
copy ul "LONDON & CITY Working Days"
drag, startPoint x: 761, startPoint y: 406, endPoint x: 598, endPoint y: 461, distance: 172.5
click at [598, 451] on span "LONDON & CITY" at bounding box center [612, 444] width 101 height 13
copy ul "LONDON & CITY Working Days"
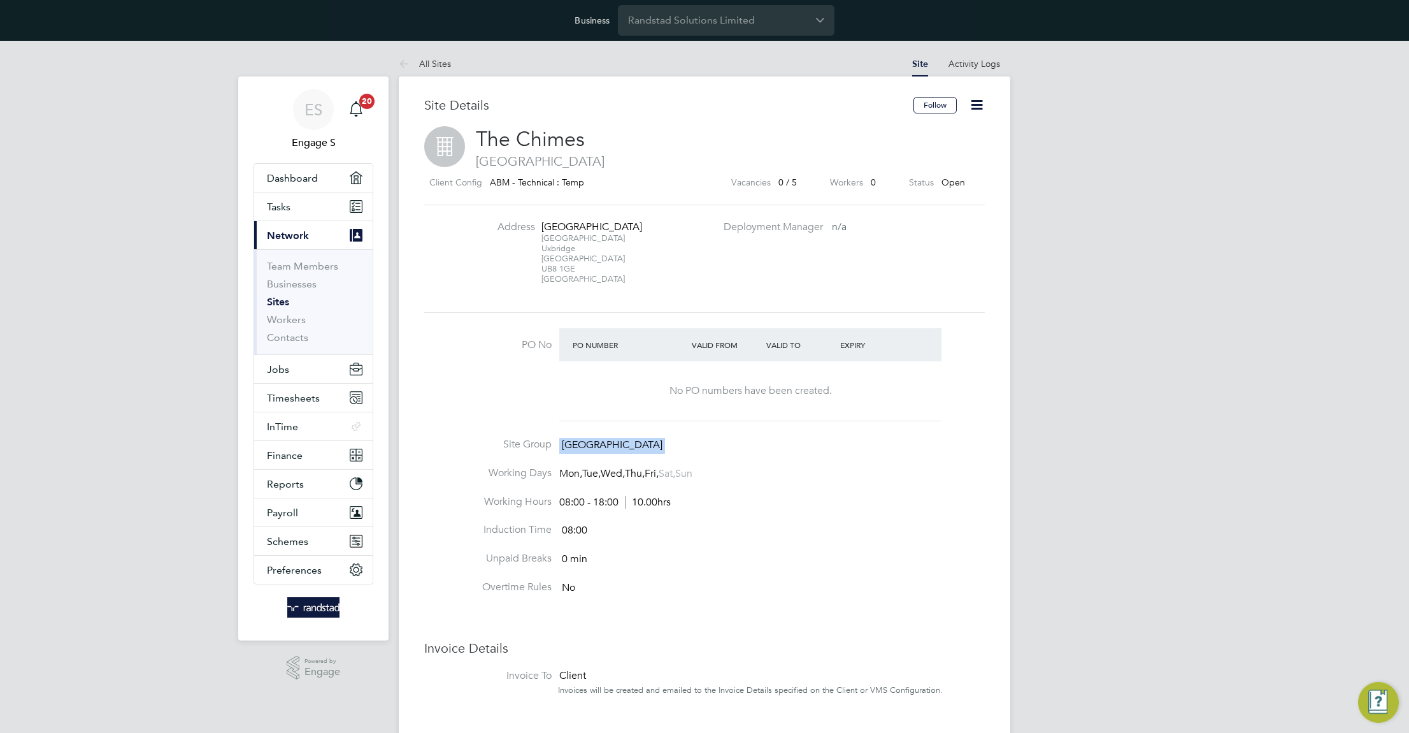
drag, startPoint x: 657, startPoint y: 457, endPoint x: 559, endPoint y: 458, distance: 98.1
click at [559, 458] on li "Site Group LONDON & CITY" at bounding box center [704, 452] width 561 height 29
copy ul "LONDON & CITY Working Days"
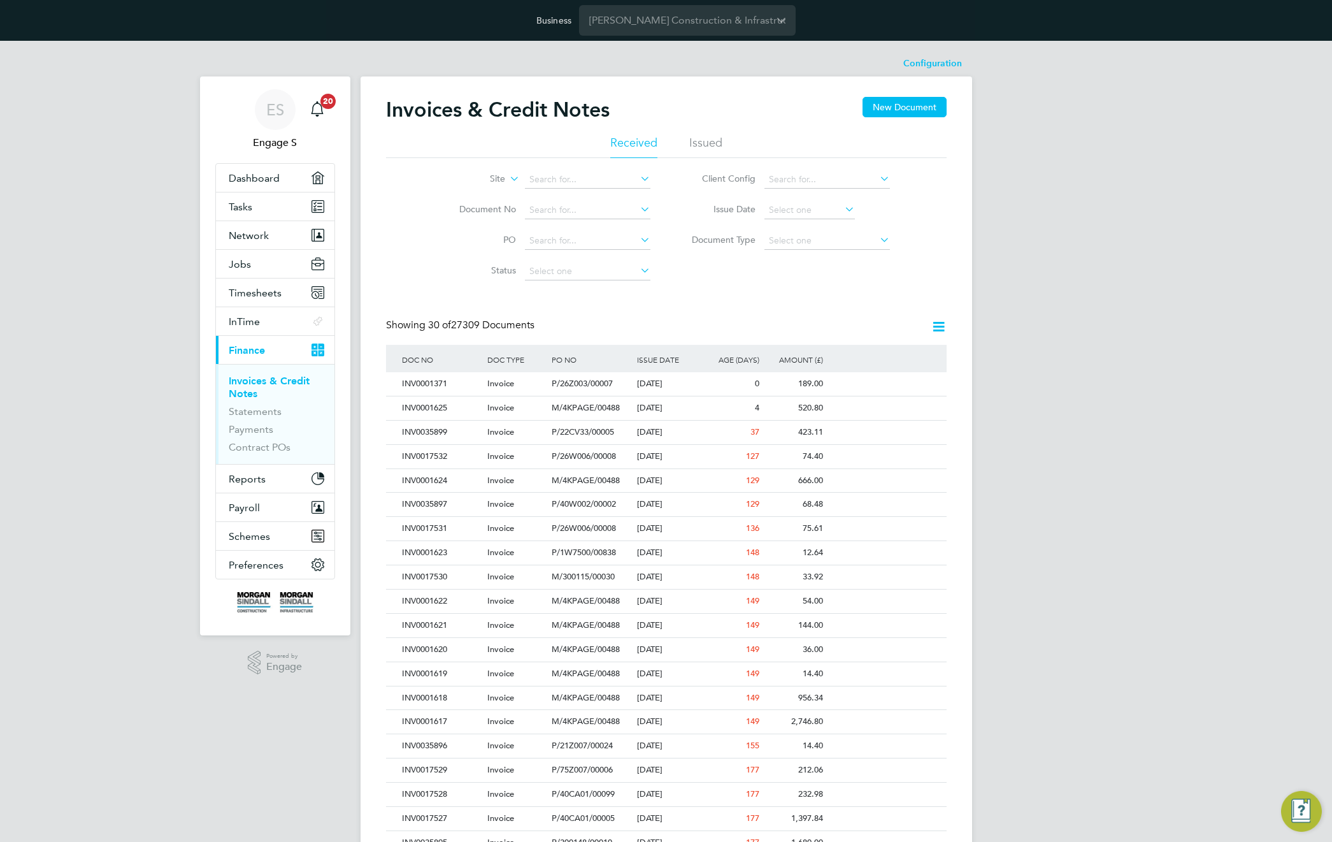
click at [749, 324] on div "Showing 30 of 27309 Documents" at bounding box center [666, 332] width 561 height 26
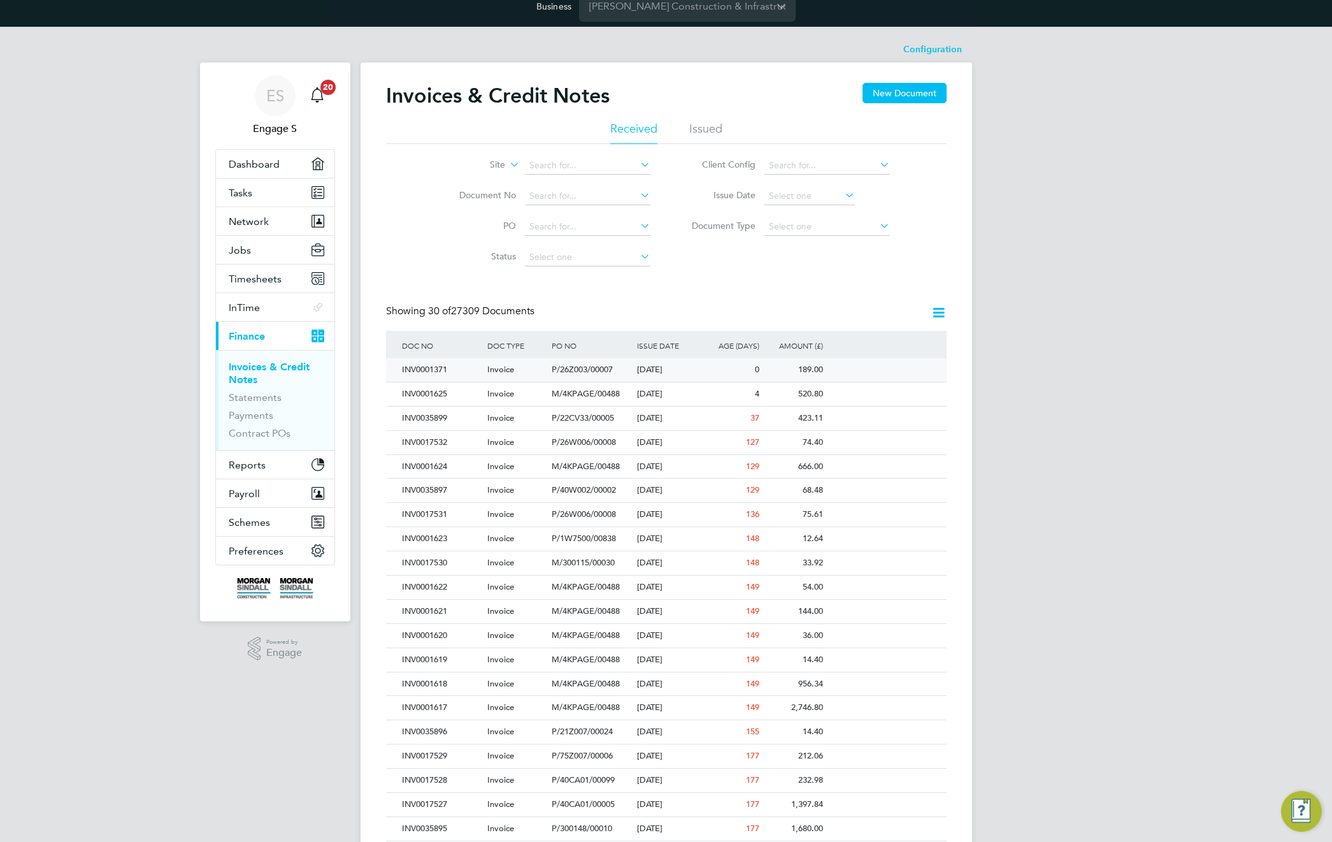
click at [634, 373] on div "26 Sep 2025" at bounding box center [666, 370] width 64 height 24
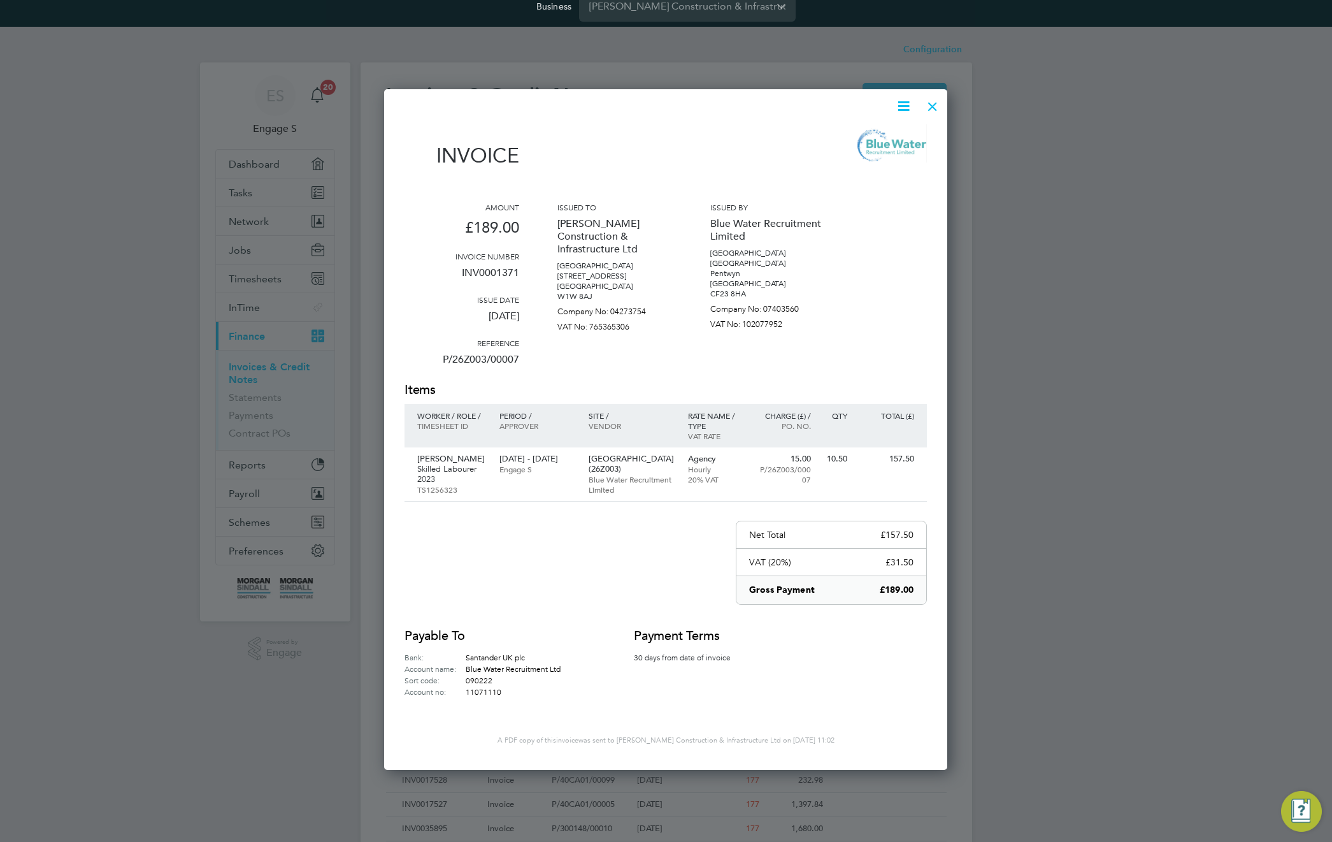
click at [932, 105] on div at bounding box center [932, 103] width 23 height 23
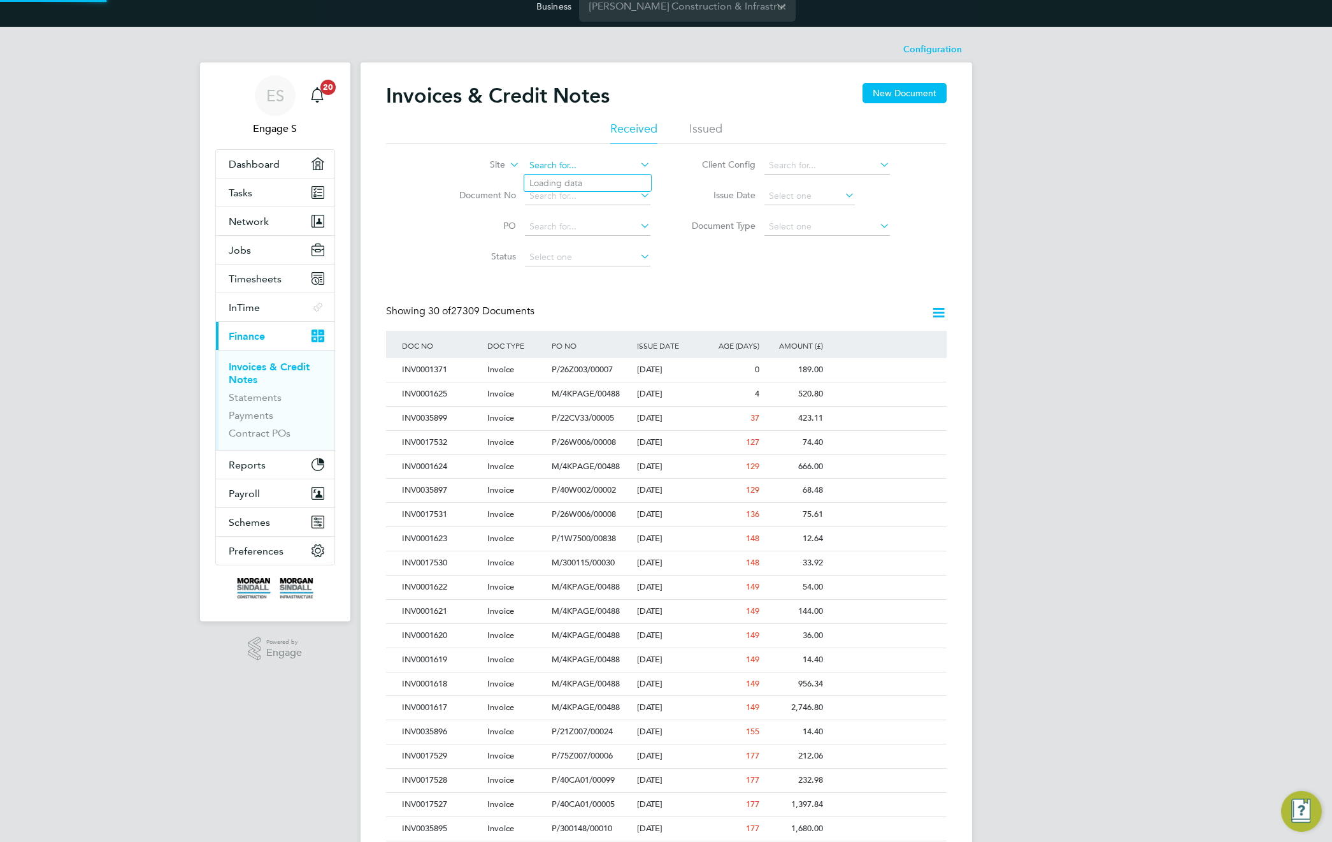
click at [569, 159] on input at bounding box center [588, 166] width 126 height 18
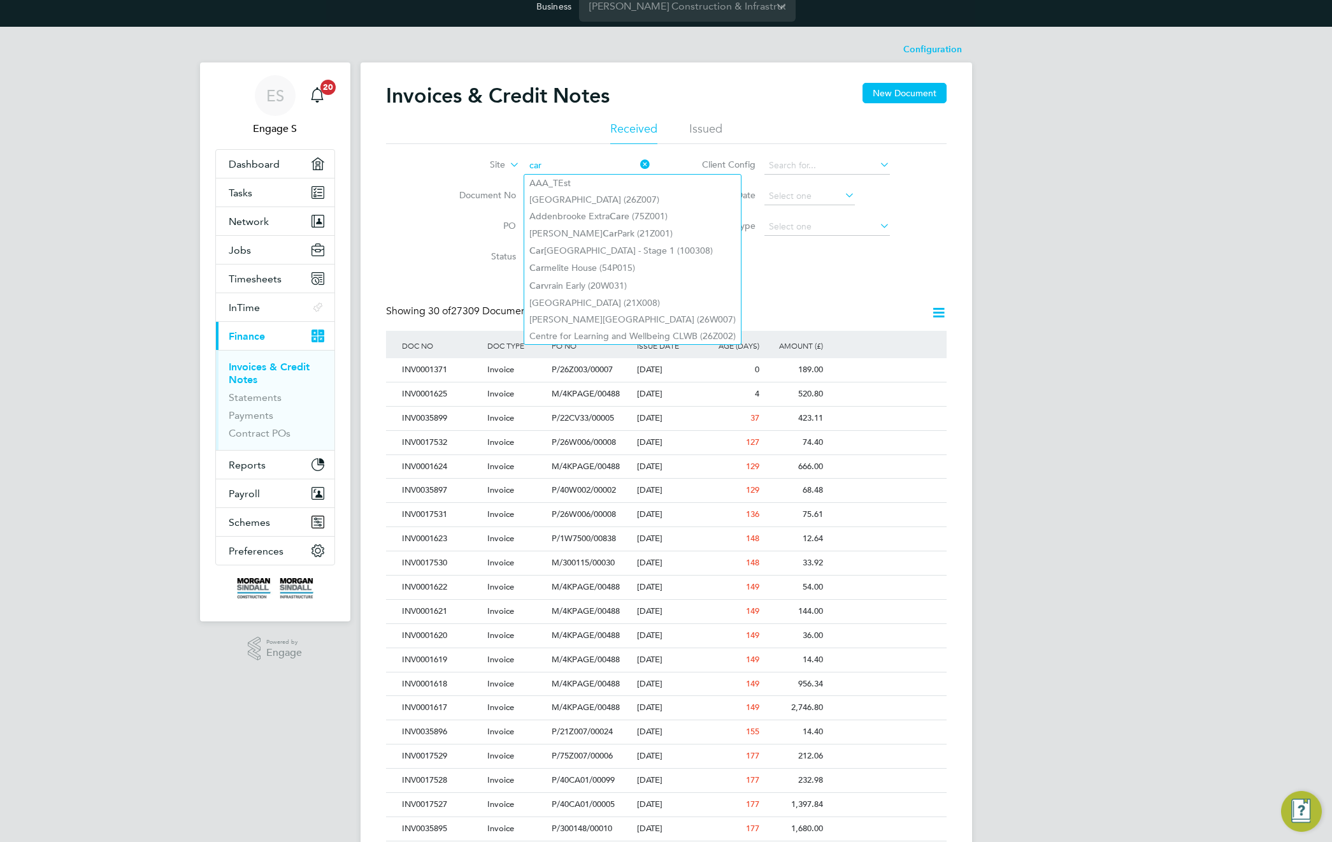
type input "car"
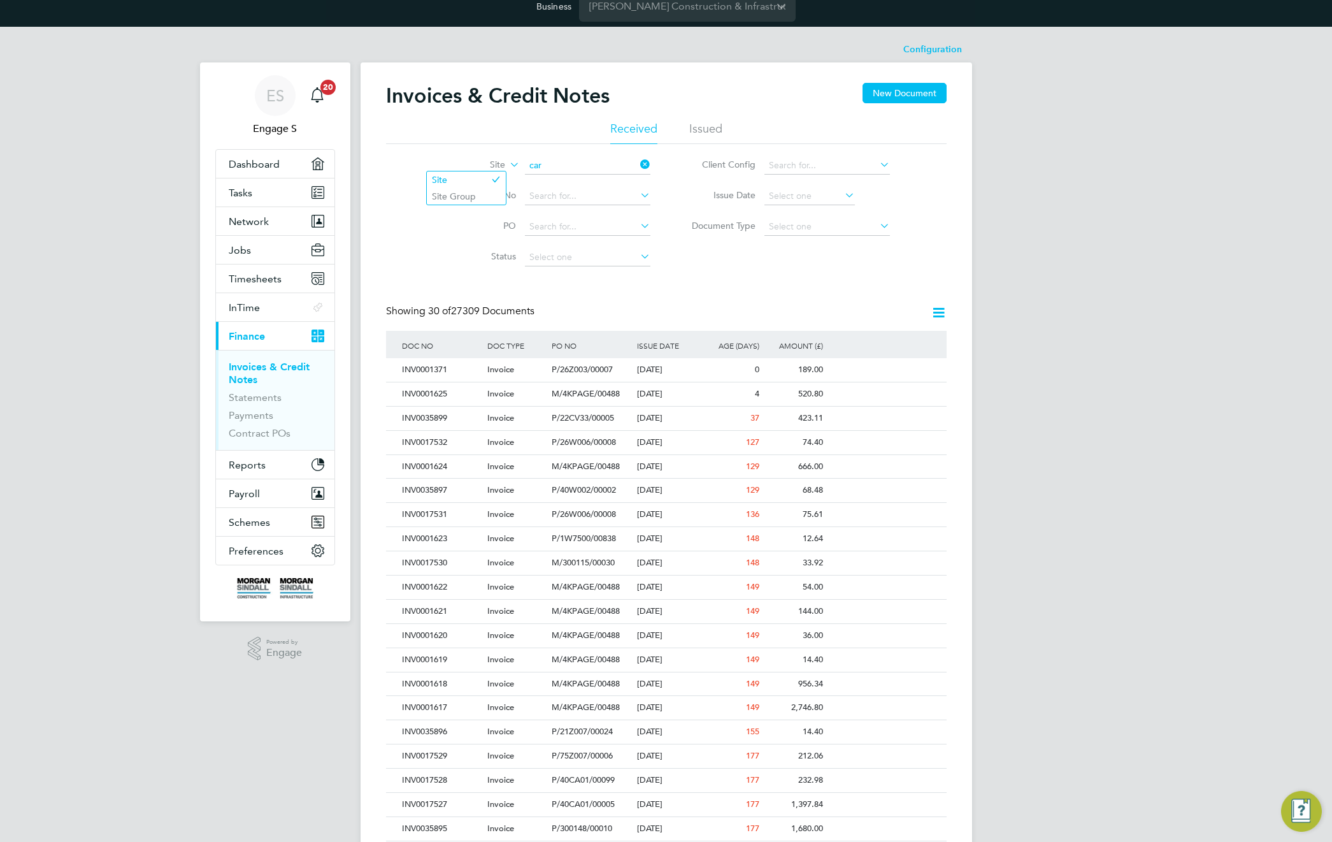
click at [502, 165] on label "Site" at bounding box center [468, 165] width 73 height 13
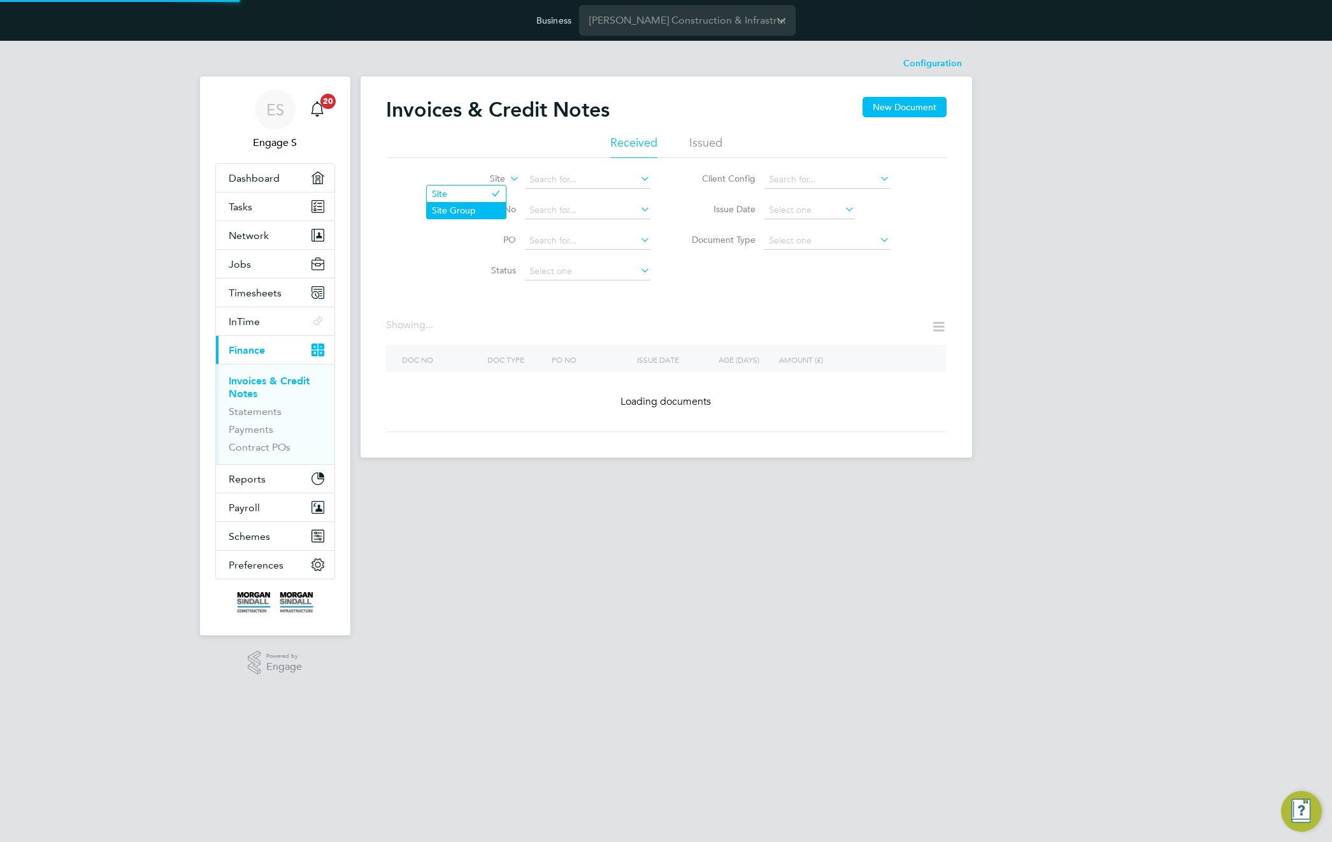
click at [468, 210] on li "Site Group" at bounding box center [466, 210] width 79 height 17
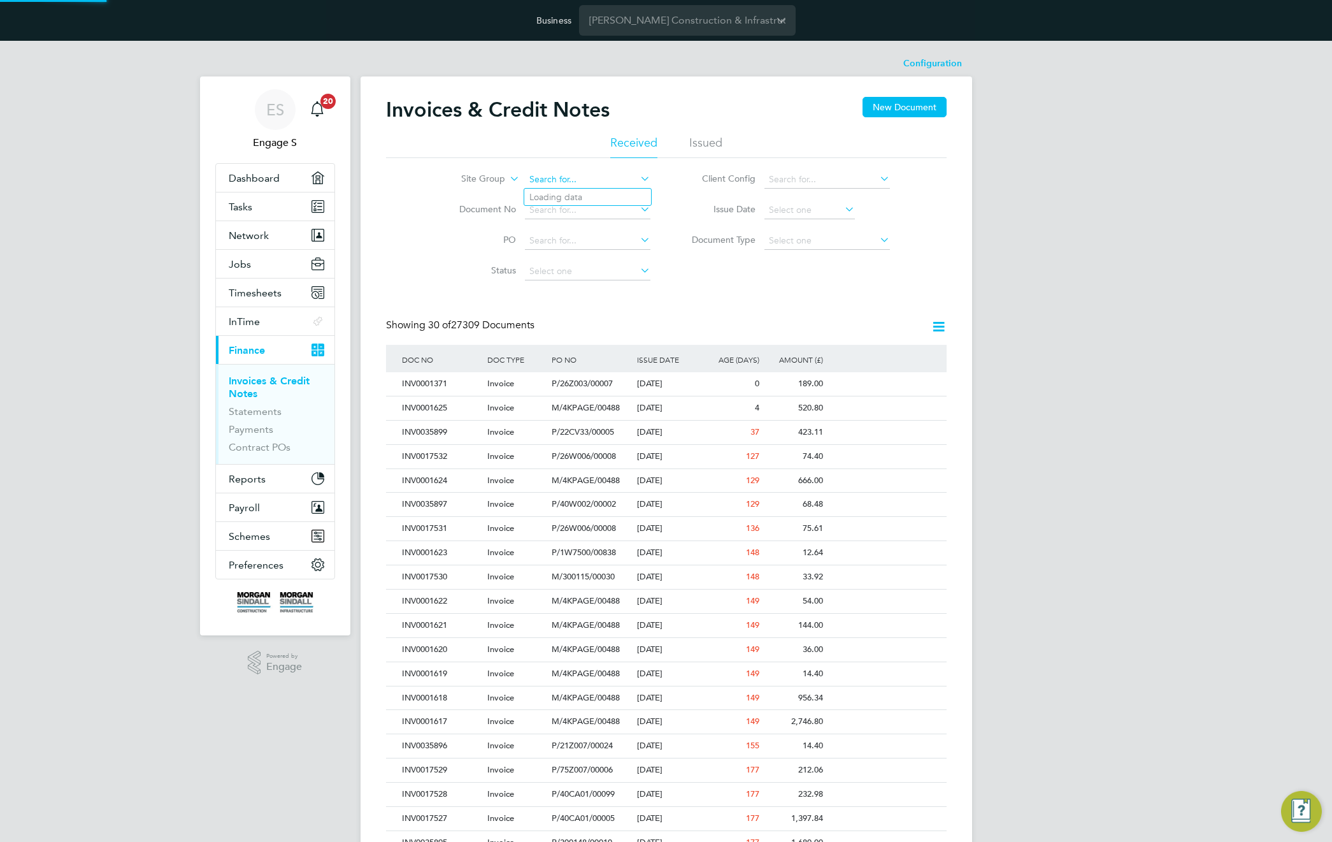
click at [543, 179] on input at bounding box center [588, 180] width 126 height 18
click at [557, 229] on li "Cardiff" at bounding box center [587, 231] width 127 height 17
type input "Cardiff"
click at [736, 303] on div "Invoices & Credit Notes New Document Received Issued Site Group Cardiff Documen…" at bounding box center [666, 609] width 561 height 1024
click at [938, 325] on icon at bounding box center [939, 327] width 16 height 16
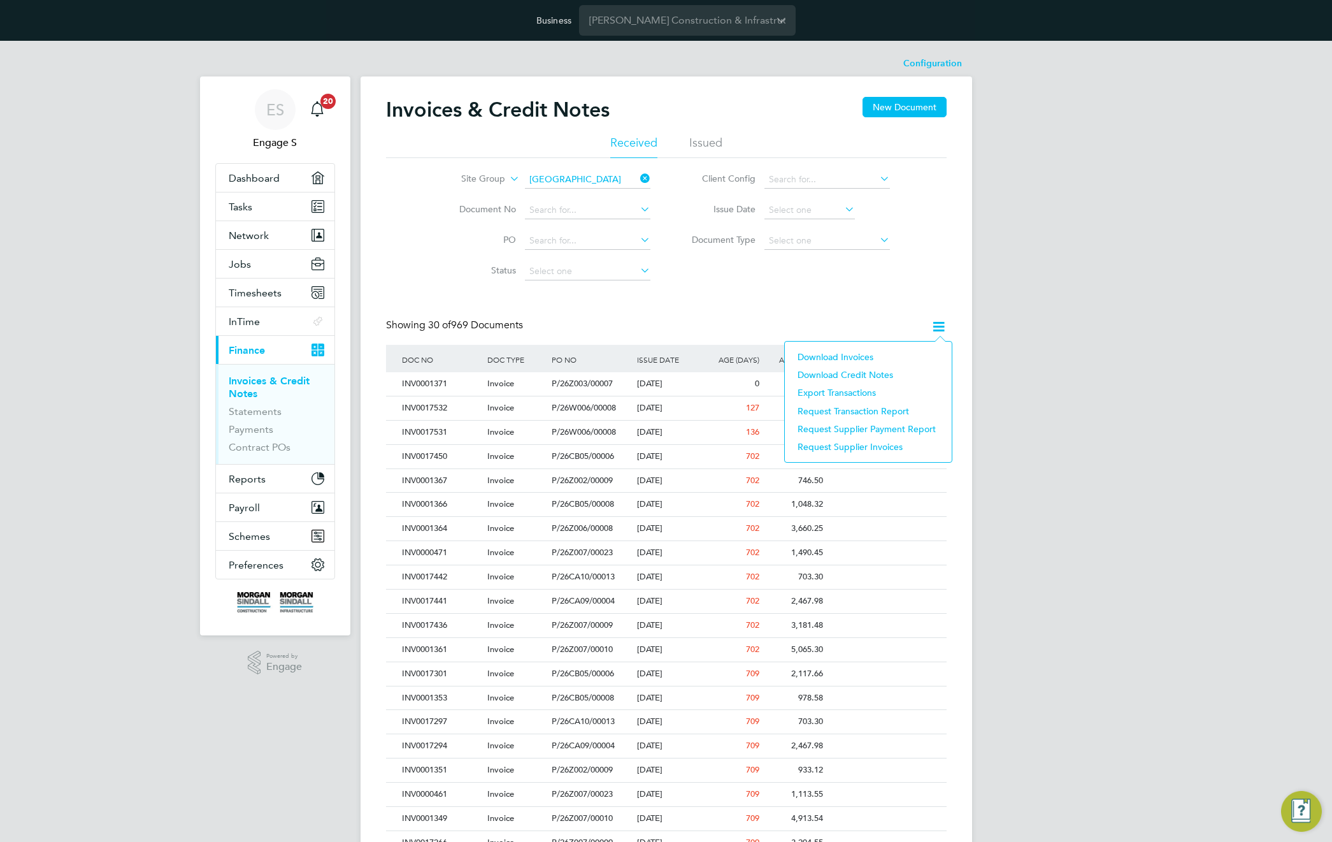
click at [1055, 229] on div "ES Engage S Notifications 20 Applications: Dashboard Tasks Network Team Members…" at bounding box center [666, 610] width 1332 height 1139
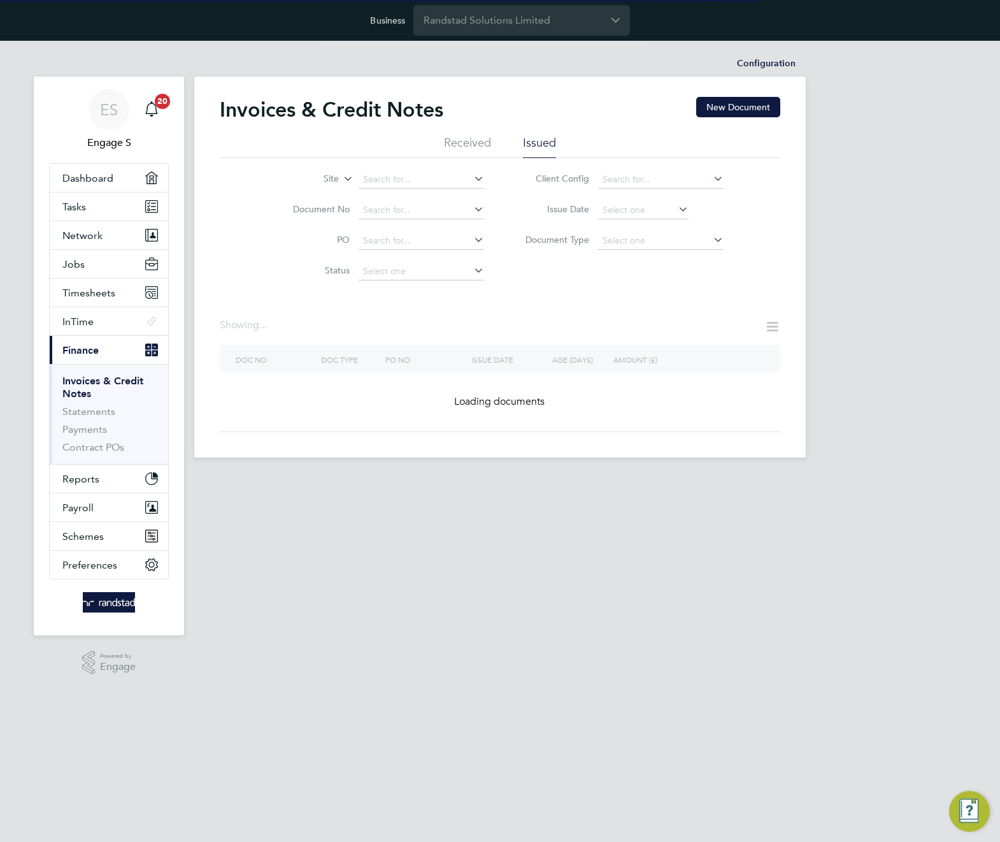
click at [625, 120] on div "Invoices & Credit Notes New Document" at bounding box center [500, 116] width 561 height 38
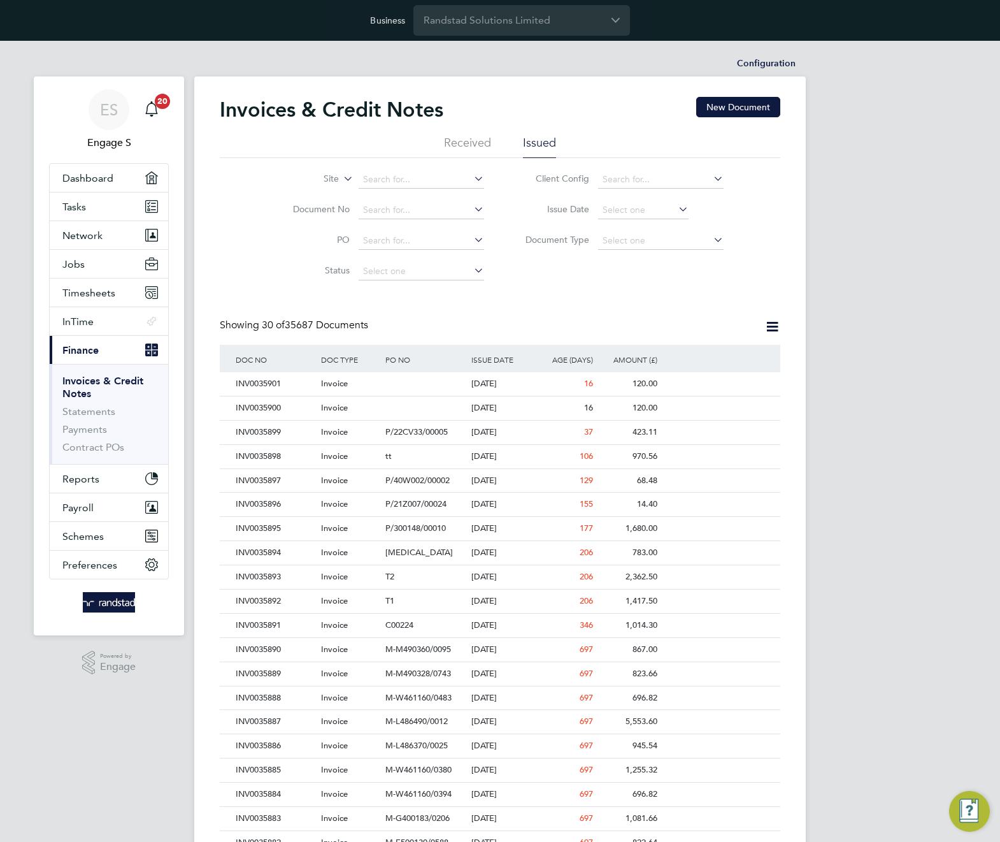
click at [615, 287] on div "Invoices & Credit Notes New Document Received Issued Site Document No PO Status…" at bounding box center [500, 609] width 561 height 1024
click at [454, 269] on input at bounding box center [422, 271] width 126 height 18
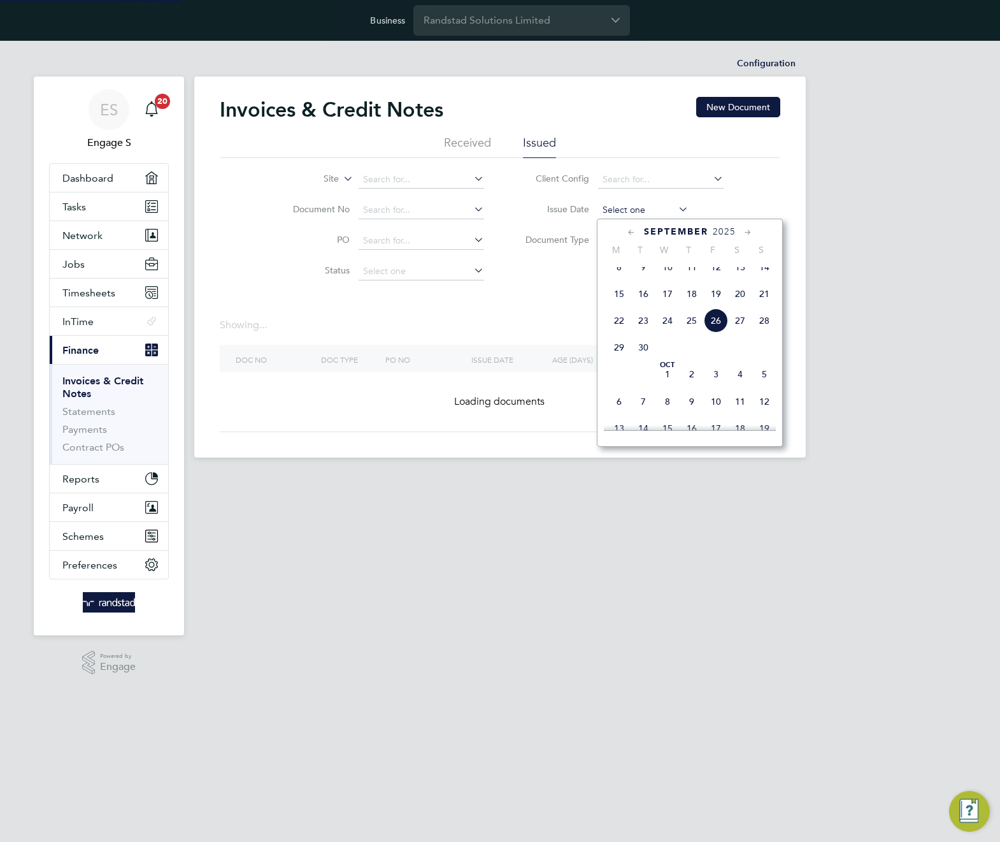
click at [674, 217] on input at bounding box center [643, 210] width 90 height 18
click at [773, 206] on div "Site Document No PO Status Paid Date Issued To Received From Client Config Issu…" at bounding box center [500, 222] width 561 height 129
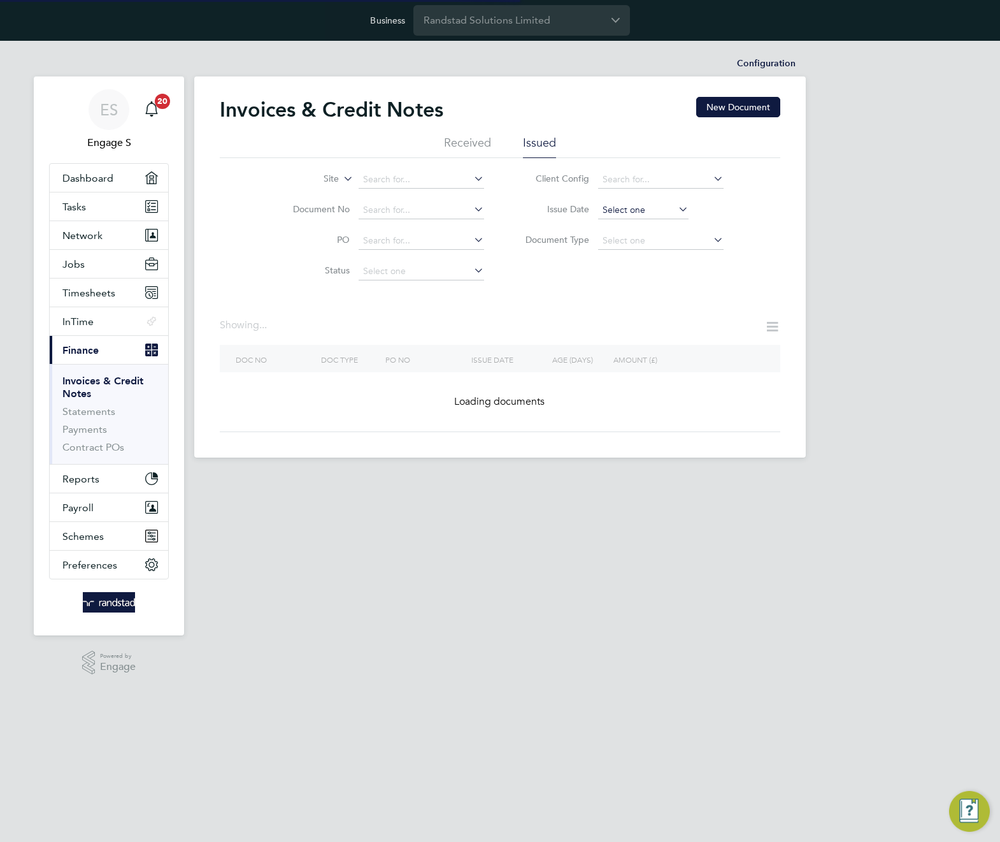
click at [670, 215] on input at bounding box center [643, 210] width 90 height 18
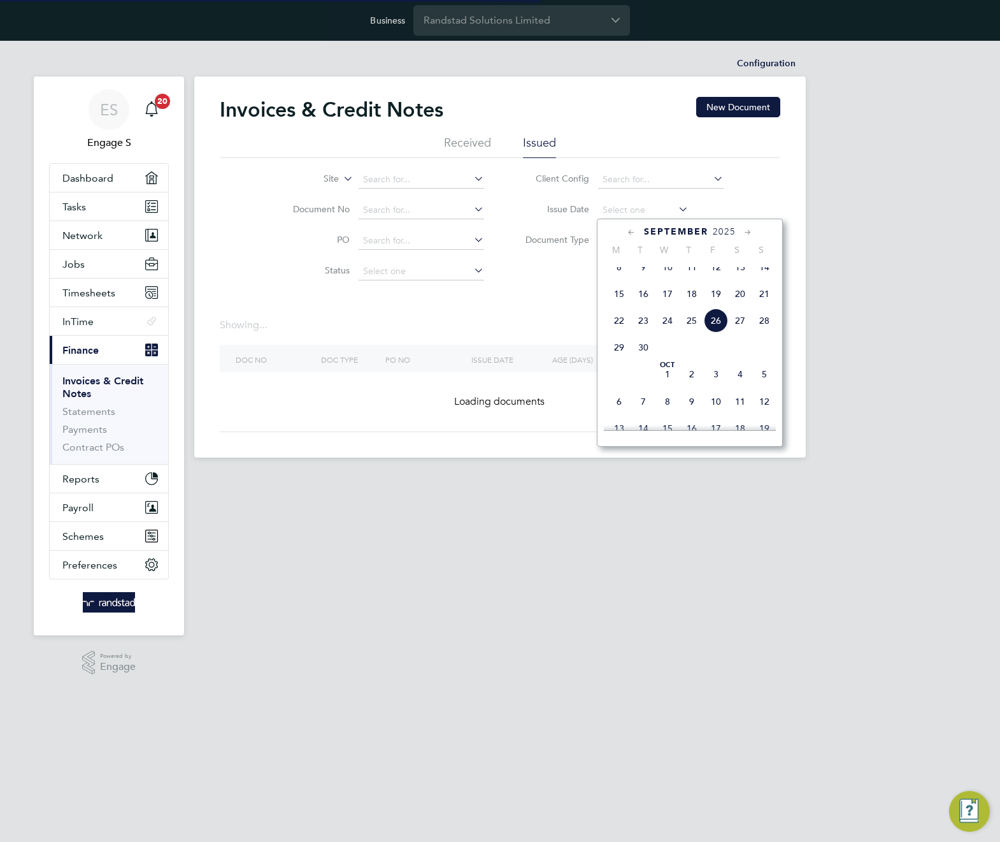
click at [619, 275] on span "8" at bounding box center [619, 267] width 24 height 24
type input "[DATE]"
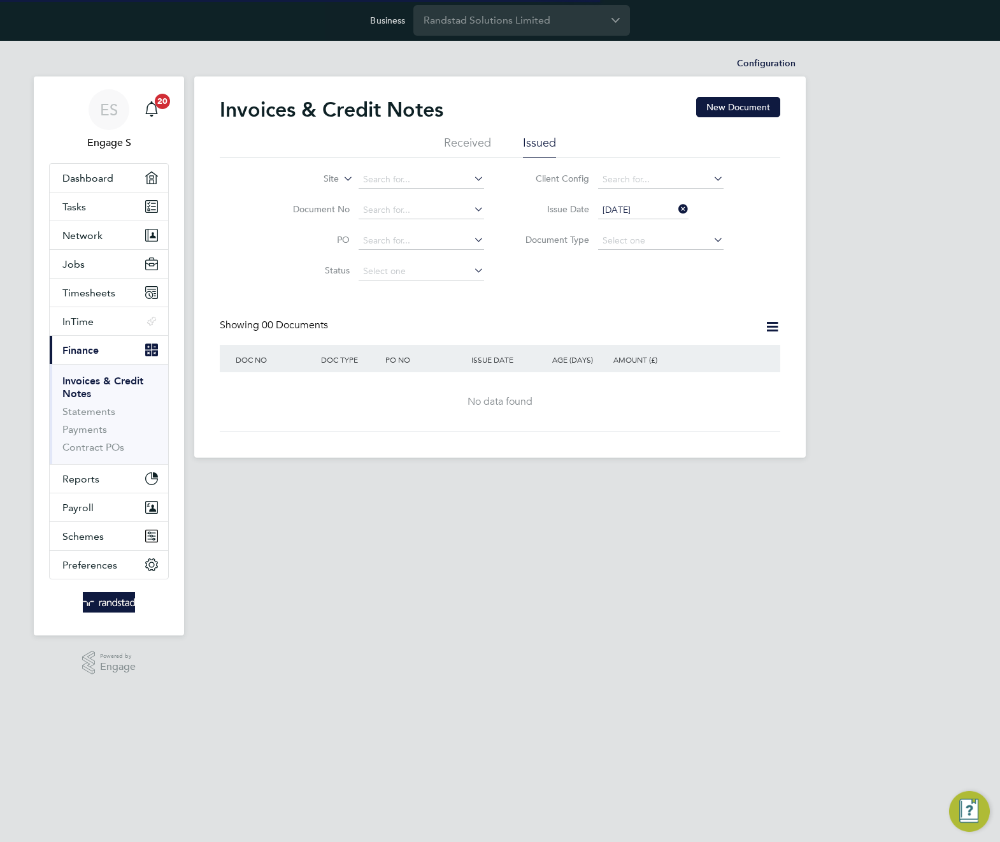
click at [676, 208] on icon at bounding box center [676, 209] width 0 height 18
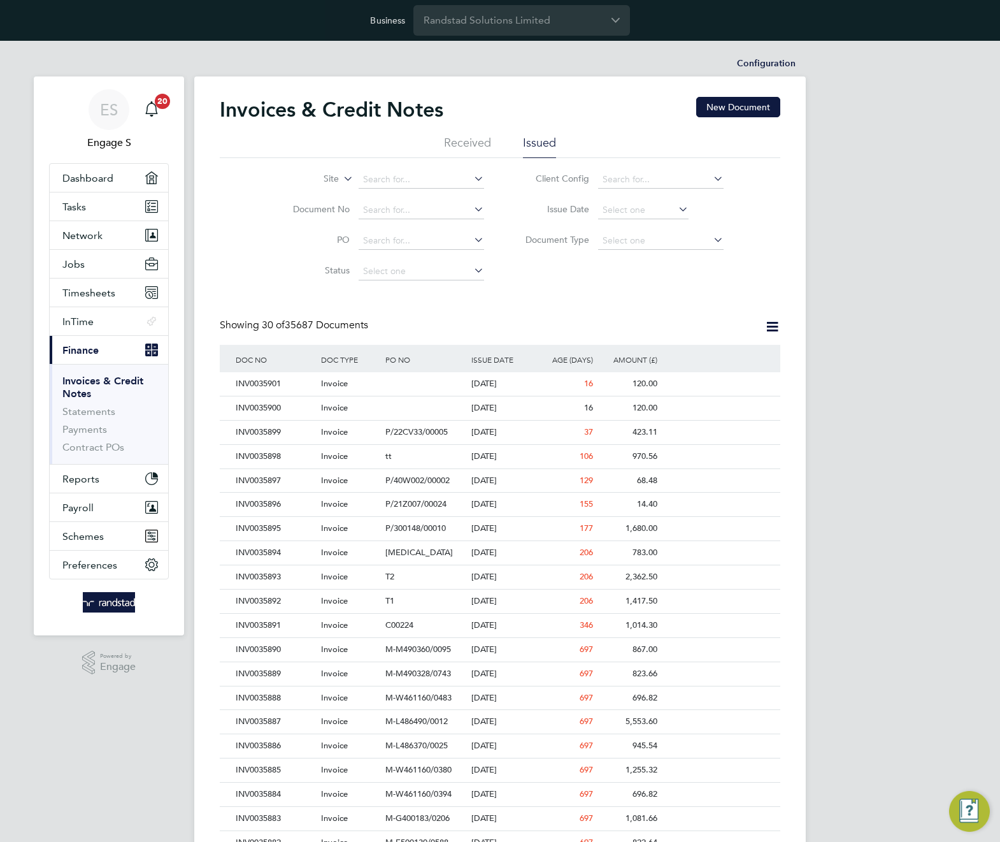
scroll to position [24, 87]
drag, startPoint x: 304, startPoint y: 327, endPoint x: 258, endPoint y: 327, distance: 45.9
click at [239, 331] on div "Showing 30 of 35687 Documents" at bounding box center [295, 325] width 151 height 13
drag, startPoint x: 258, startPoint y: 327, endPoint x: 395, endPoint y: 319, distance: 137.2
click at [395, 319] on div "Showing 30 of 35687 Documents" at bounding box center [500, 332] width 561 height 26
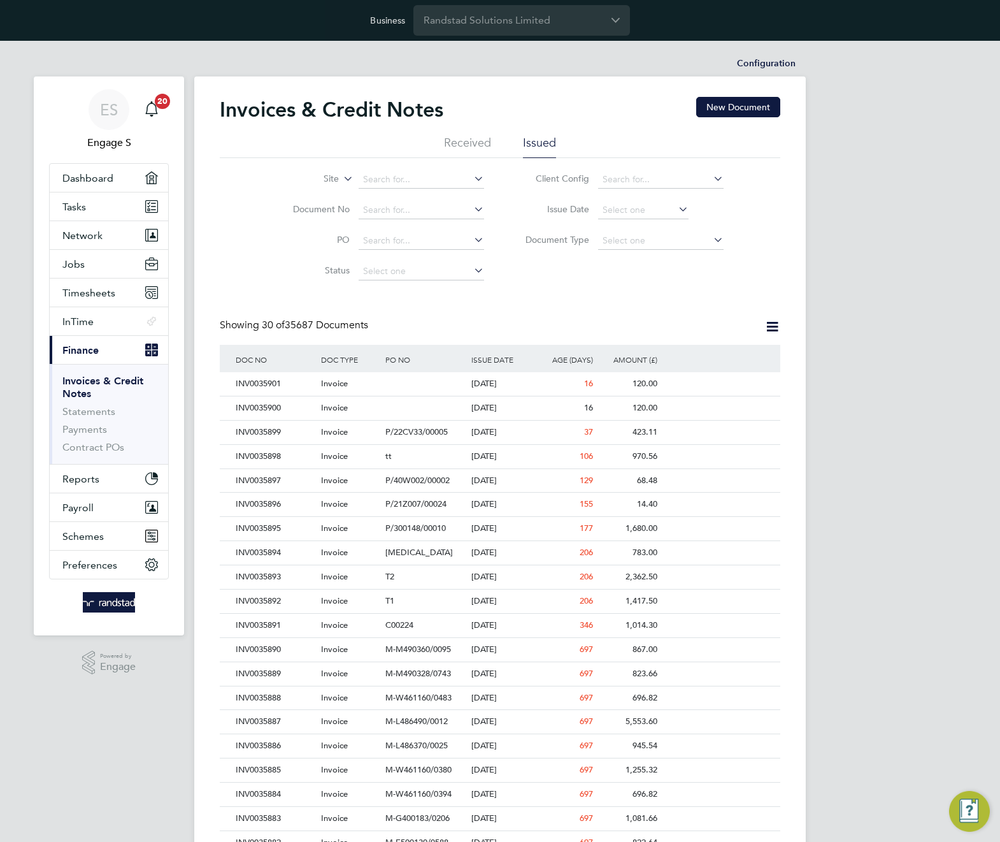
click at [337, 324] on span "30 of 35687 Documents" at bounding box center [315, 325] width 106 height 13
click at [421, 321] on div "Showing 30 of 35687 Documents" at bounding box center [500, 332] width 561 height 26
drag, startPoint x: 420, startPoint y: 322, endPoint x: 353, endPoint y: 326, distance: 67.0
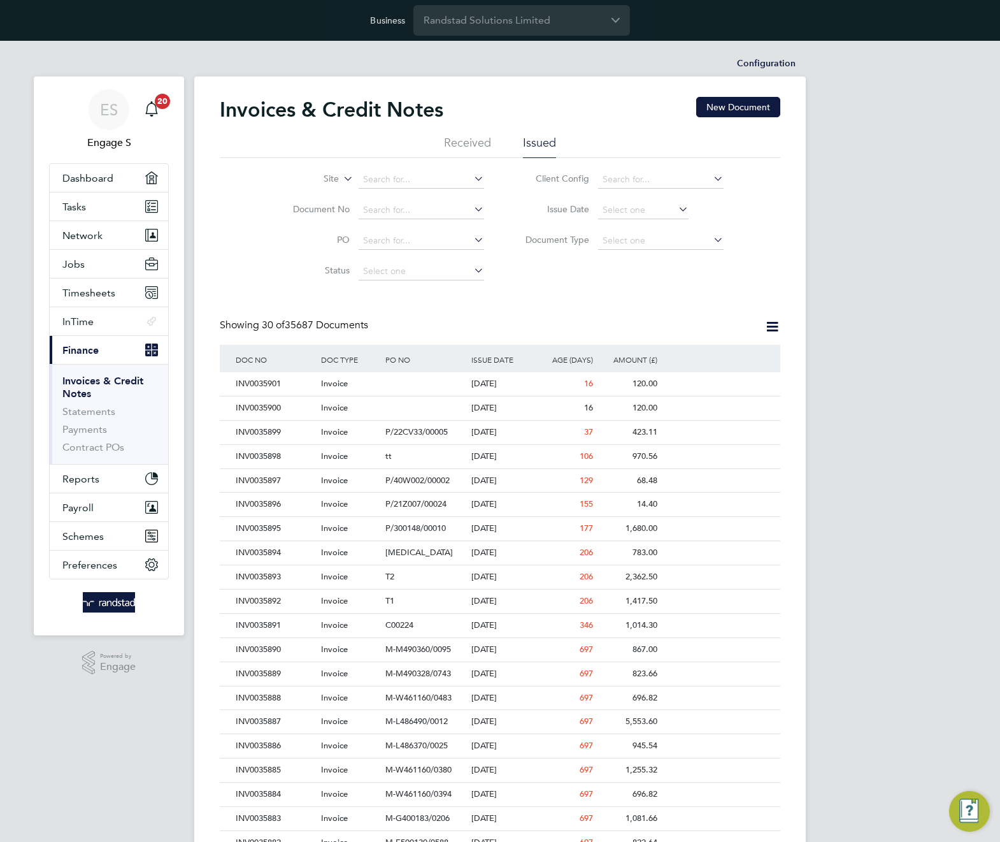
click at [353, 326] on span "30 of 35687 Documents" at bounding box center [315, 325] width 106 height 13
click at [327, 362] on div "DOC TYPE" at bounding box center [350, 359] width 64 height 29
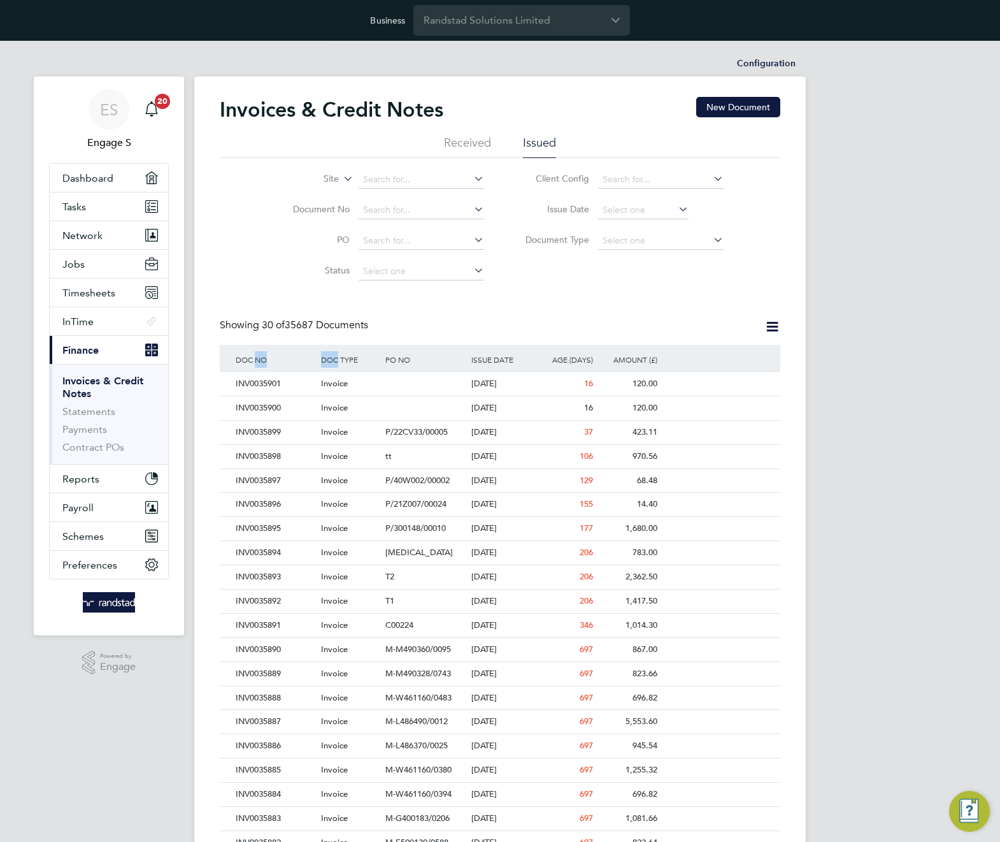
click at [327, 362] on div "DOC TYPE" at bounding box center [350, 359] width 64 height 29
drag, startPoint x: 431, startPoint y: 348, endPoint x: 399, endPoint y: 360, distance: 34.7
click at [399, 360] on div "PO NO" at bounding box center [424, 359] width 85 height 29
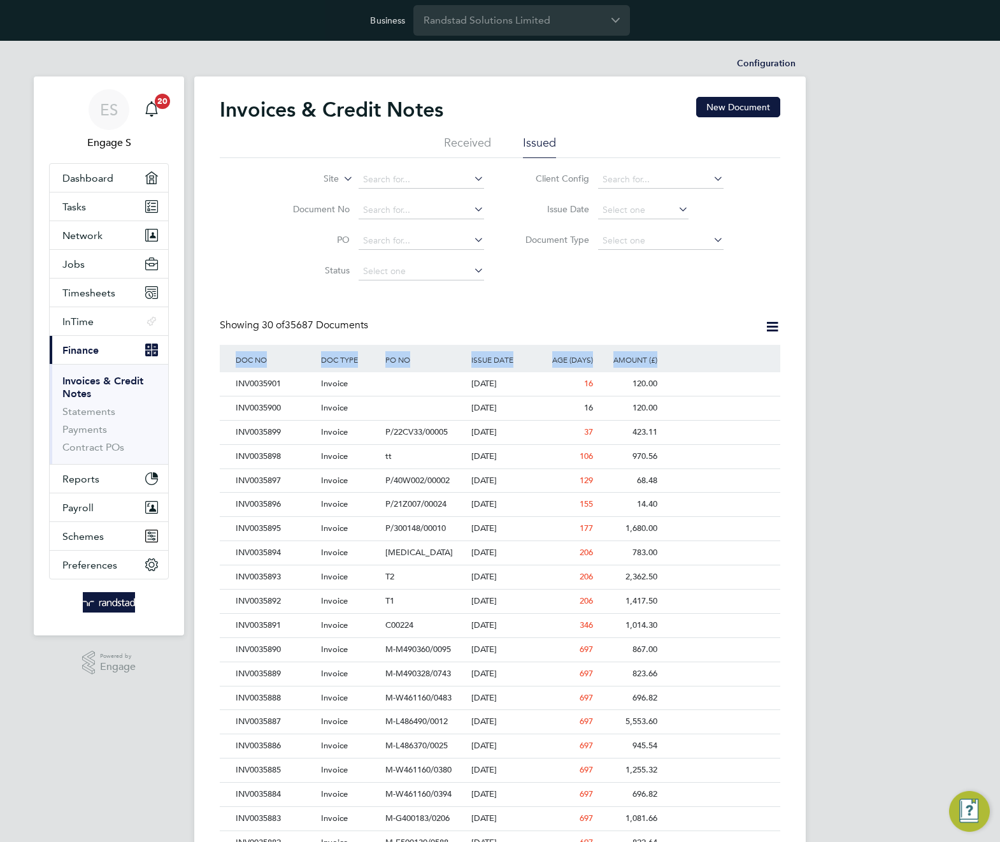
click at [399, 360] on div "PO NO" at bounding box center [424, 359] width 85 height 29
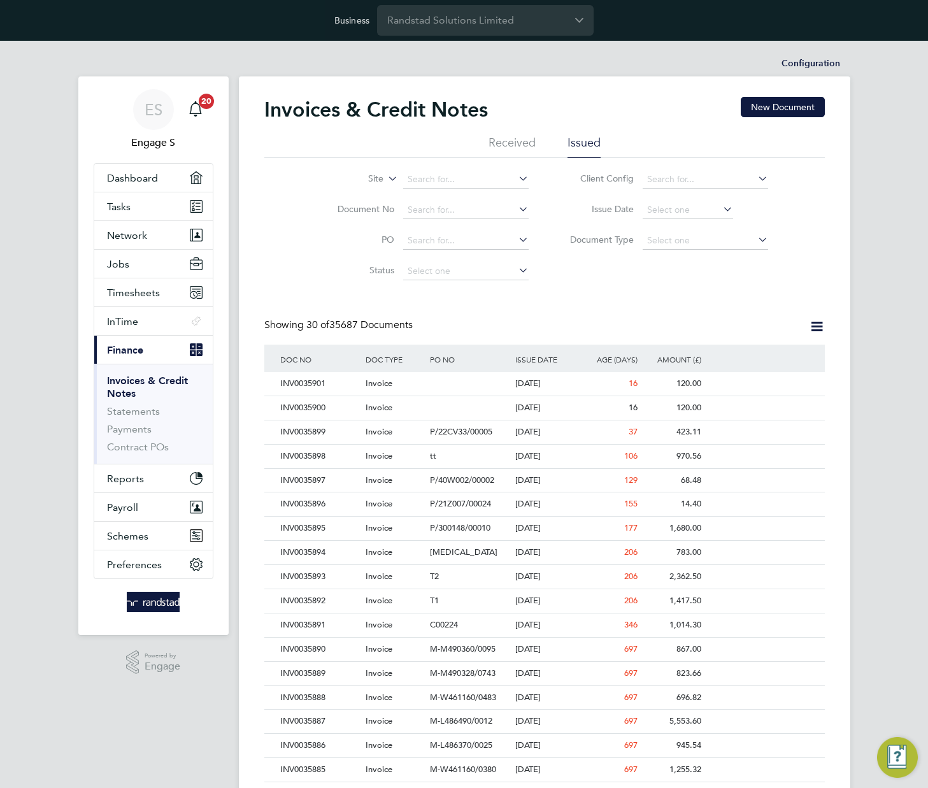
click at [507, 331] on div "Showing 30 of 35687 Documents" at bounding box center [544, 332] width 561 height 26
click at [427, 565] on div "T2" at bounding box center [469, 577] width 85 height 24
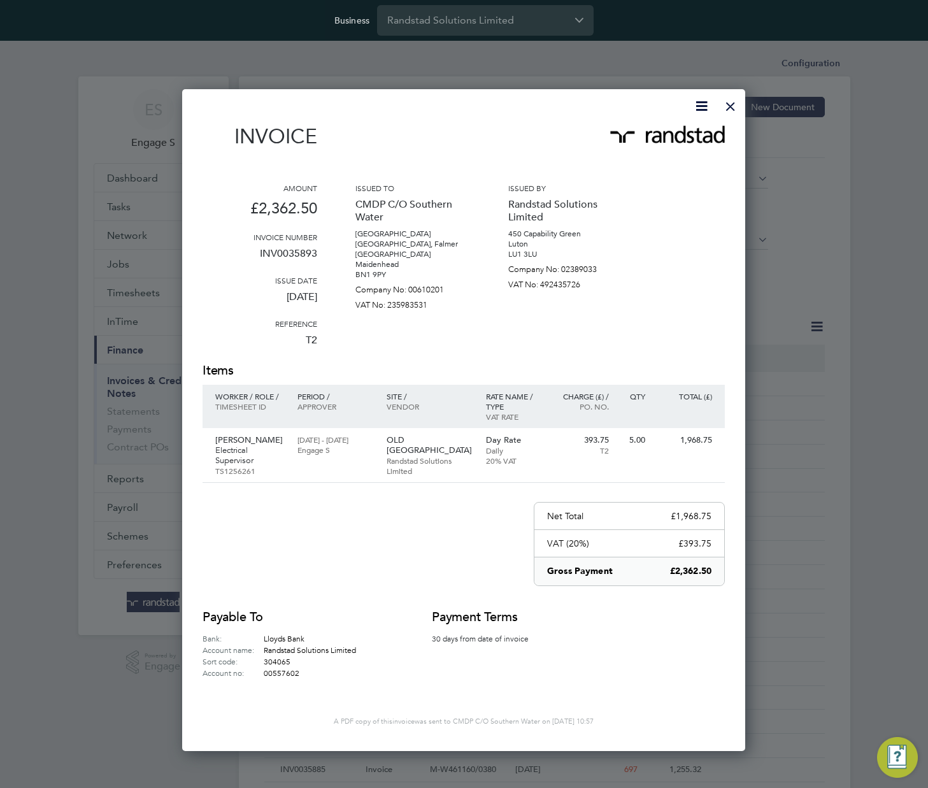
scroll to position [659, 564]
click at [292, 205] on p "£2,362.50" at bounding box center [260, 212] width 115 height 39
click at [398, 204] on p "CMDP C/O Southern Water" at bounding box center [412, 211] width 115 height 36
click at [679, 133] on img at bounding box center [667, 135] width 115 height 18
click at [318, 445] on p "Engage S" at bounding box center [336, 450] width 76 height 10
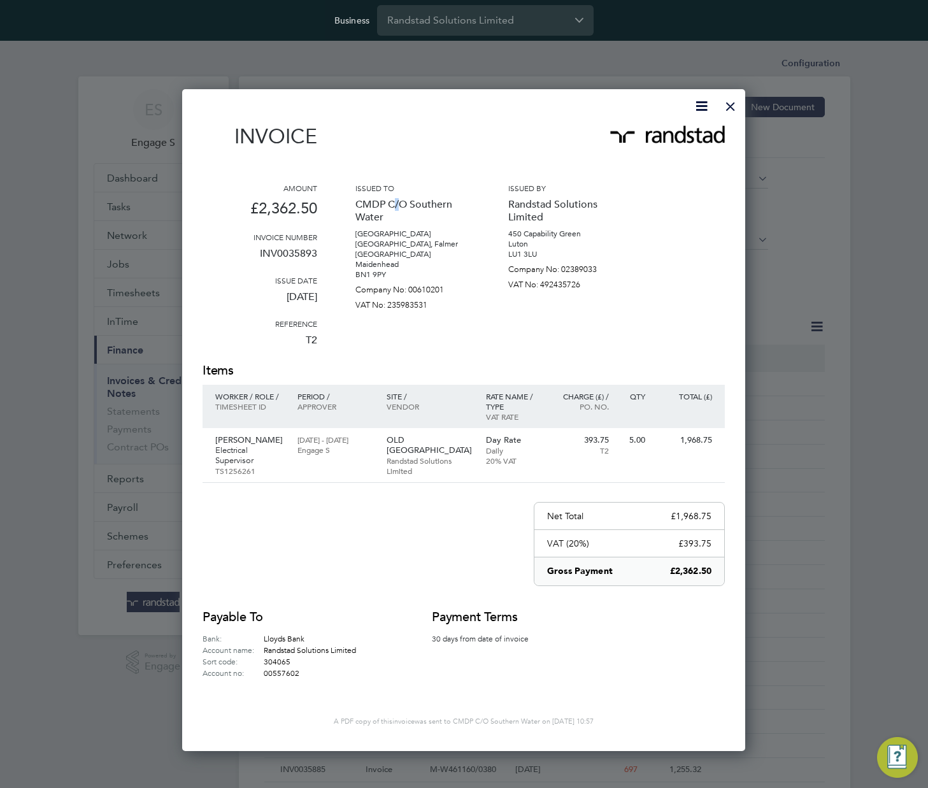
click at [728, 106] on div at bounding box center [730, 103] width 23 height 23
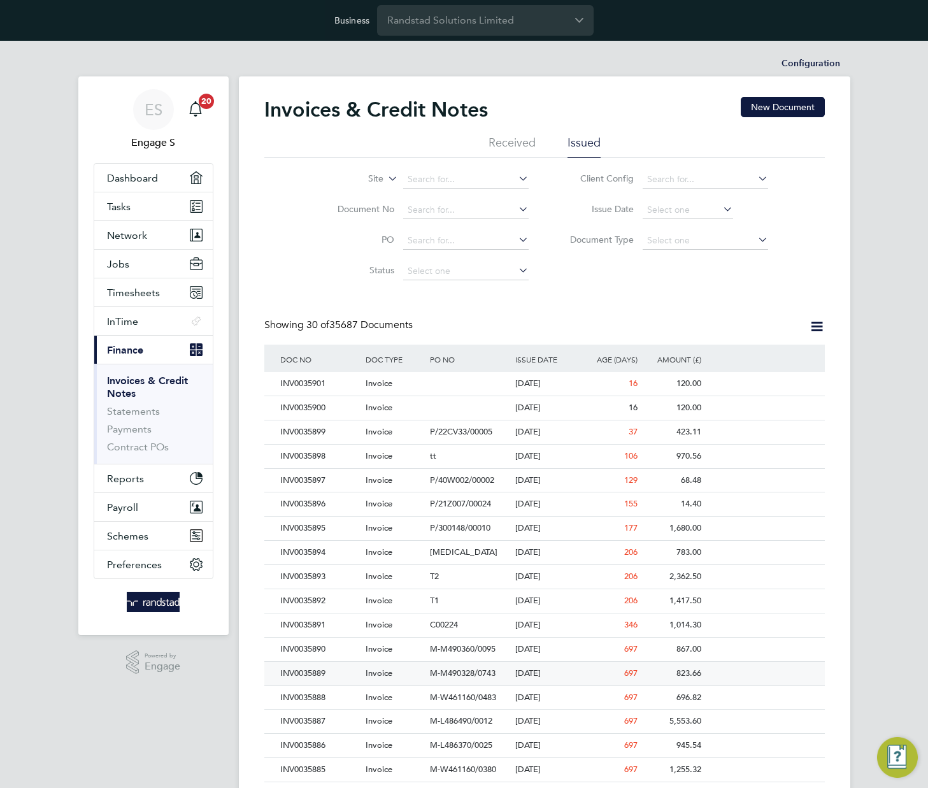
click at [445, 684] on div "M-M490328/0743" at bounding box center [469, 674] width 85 height 24
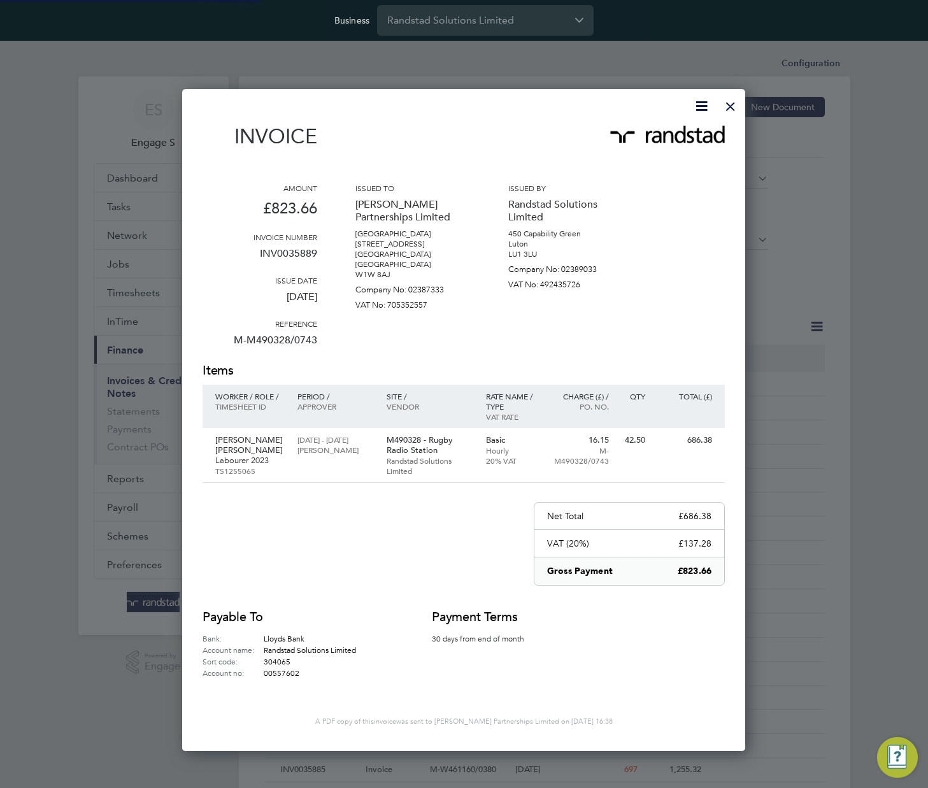
scroll to position [659, 564]
click at [394, 456] on p "Randstad Solutions Limited" at bounding box center [430, 466] width 87 height 20
click at [724, 108] on div at bounding box center [730, 103] width 23 height 23
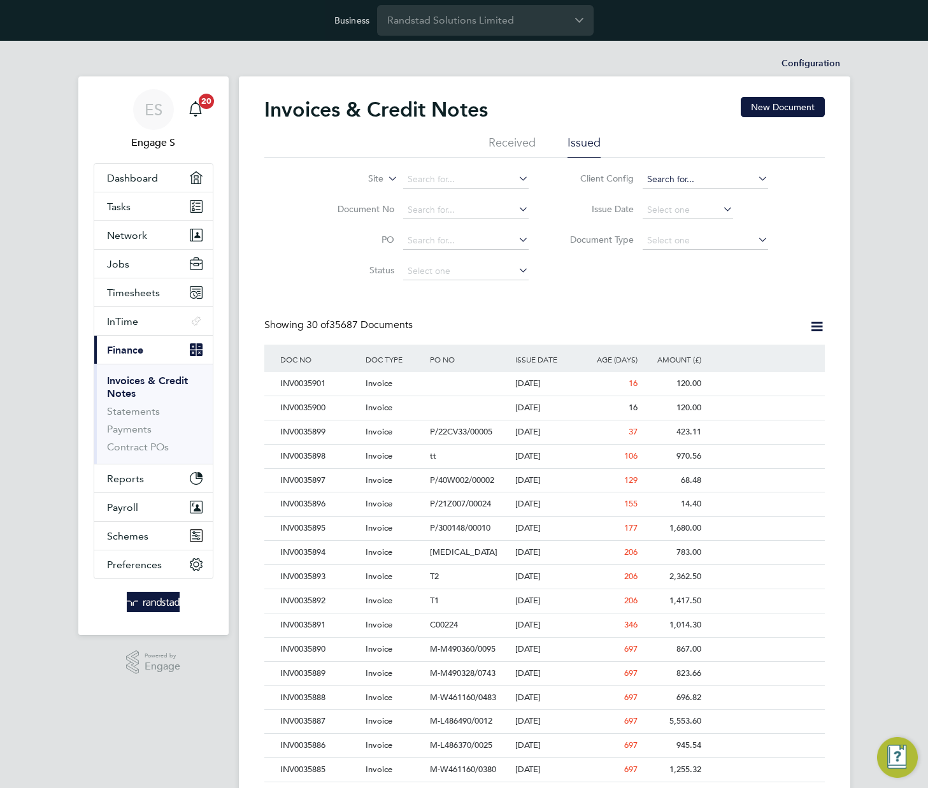
click at [658, 175] on input at bounding box center [706, 180] width 126 height 18
paste input "ABM - Technical : Temp"
type input "ABM - Technical : Temp"
click at [674, 195] on li "ABM - Technical : Temp" at bounding box center [705, 197] width 127 height 17
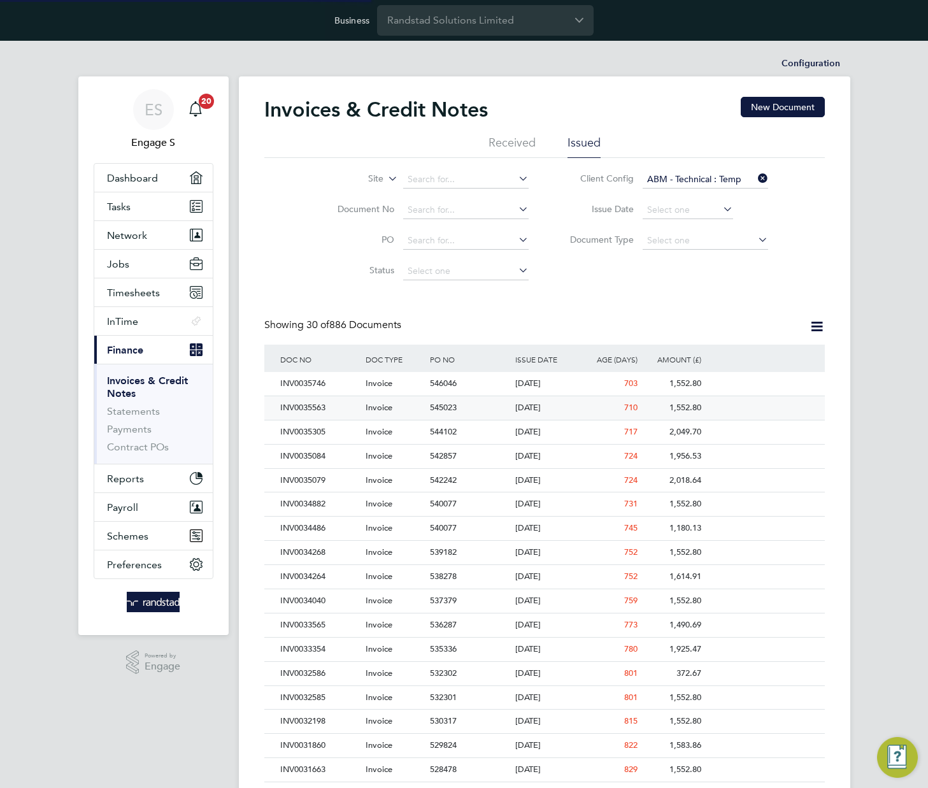
scroll to position [24, 87]
click at [439, 461] on div "542857" at bounding box center [469, 457] width 85 height 24
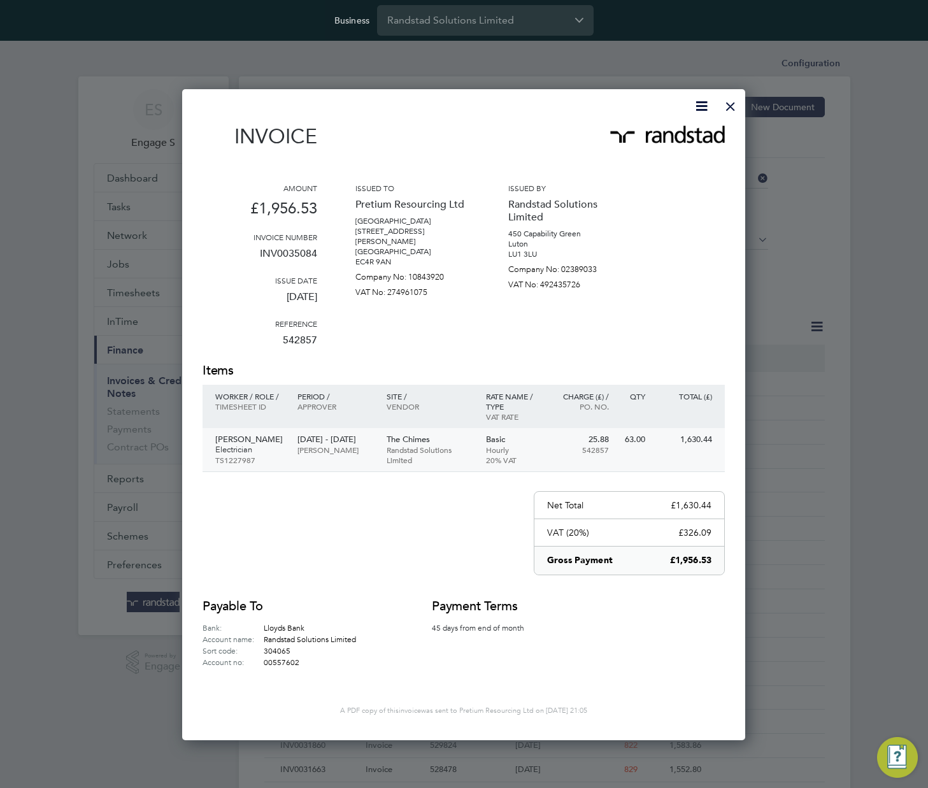
click at [350, 445] on p "[DATE] - [DATE]" at bounding box center [336, 439] width 76 height 10
click at [730, 104] on div at bounding box center [730, 103] width 23 height 23
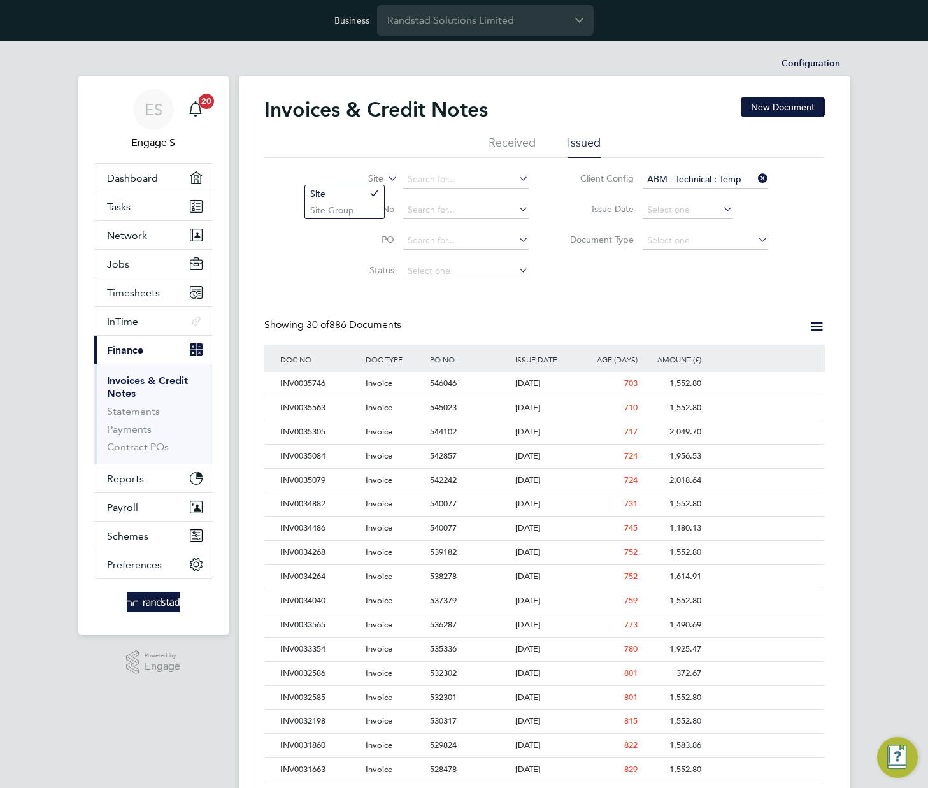
click at [382, 177] on label "Site" at bounding box center [346, 179] width 73 height 13
click at [361, 208] on li "Site Group" at bounding box center [344, 210] width 79 height 17
click at [465, 180] on input at bounding box center [466, 180] width 126 height 18
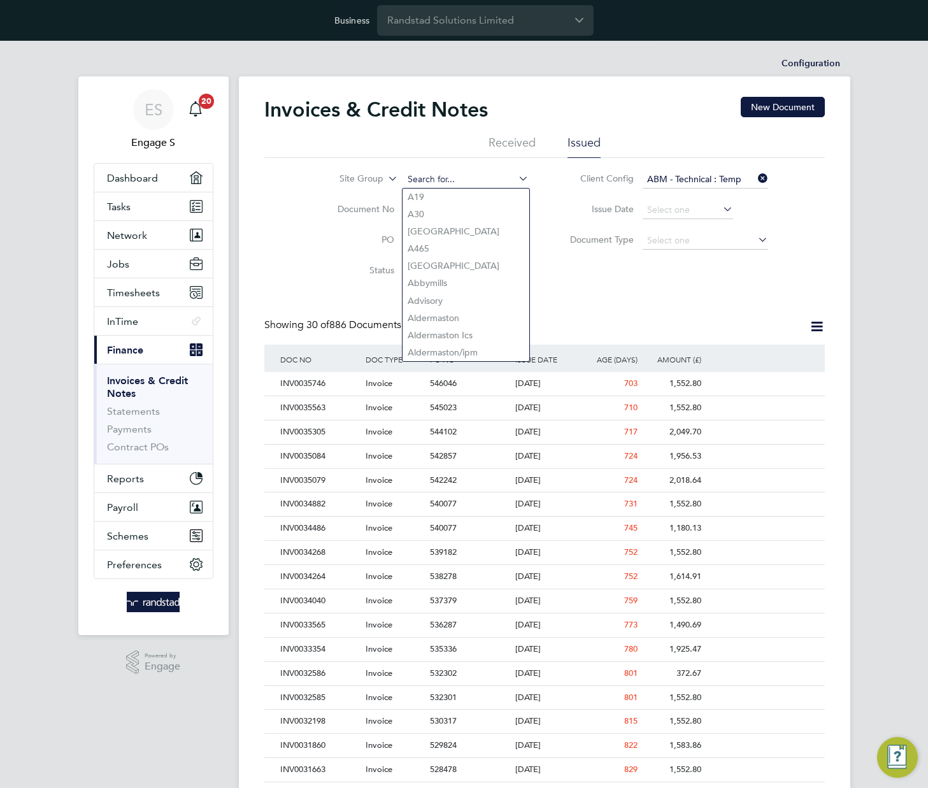
paste input "[GEOGRAPHIC_DATA]"
type input "L"
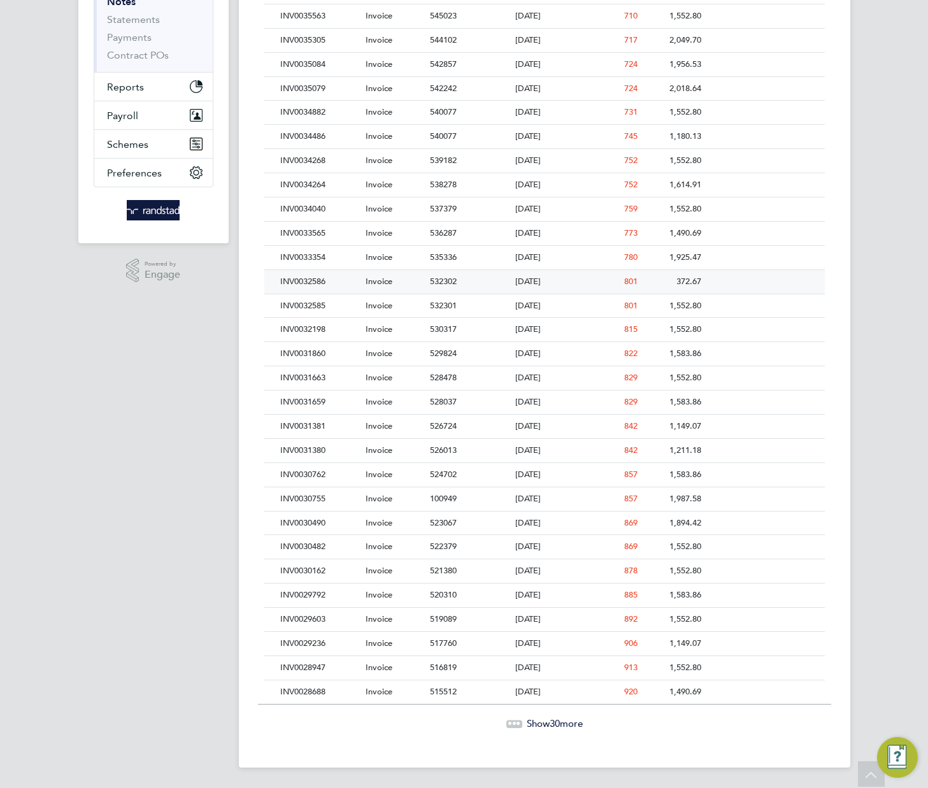
click at [457, 662] on div "516819" at bounding box center [469, 668] width 85 height 24
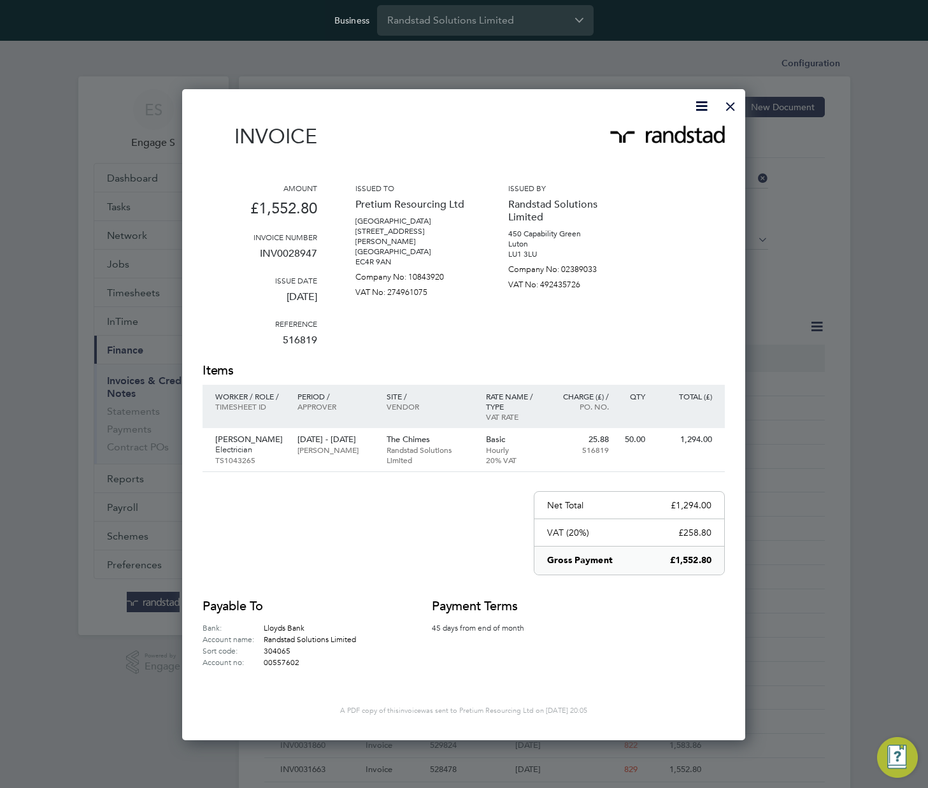
click at [722, 106] on div at bounding box center [730, 103] width 23 height 23
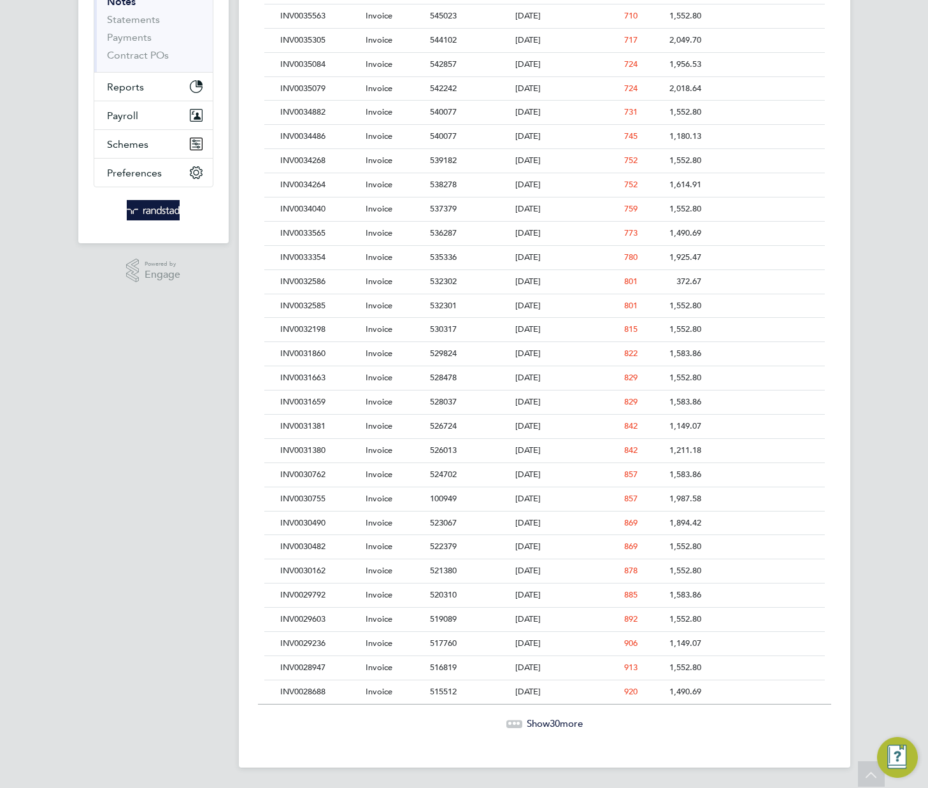
click at [542, 722] on span "Show 30 more" at bounding box center [555, 723] width 56 height 12
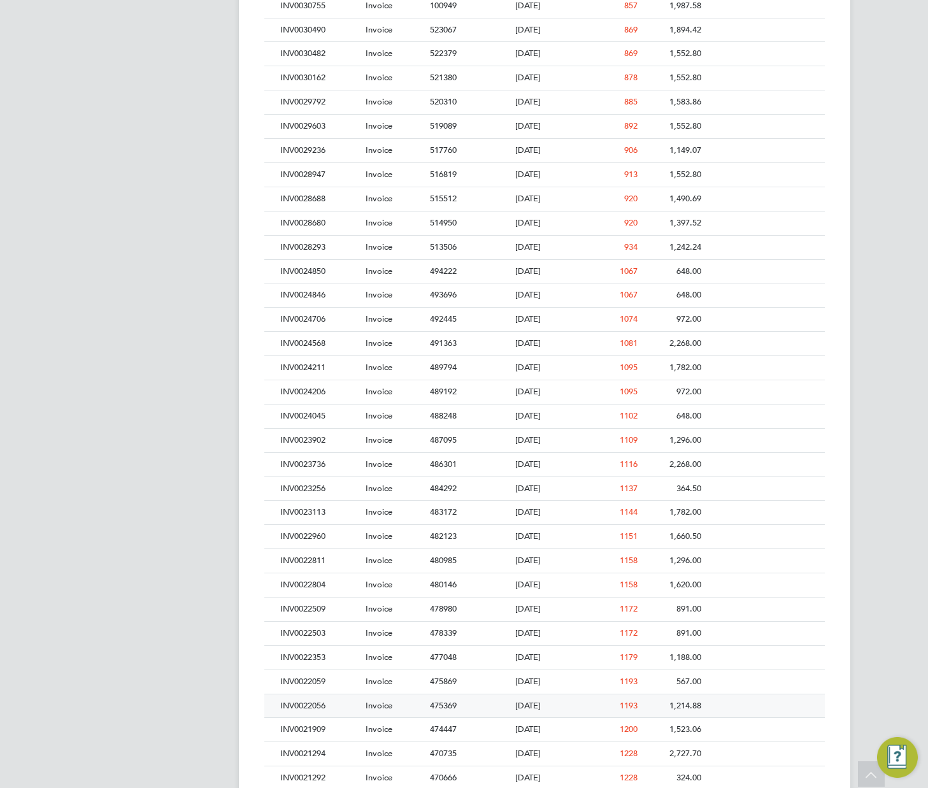
click at [552, 705] on div "[DATE]" at bounding box center [544, 706] width 64 height 24
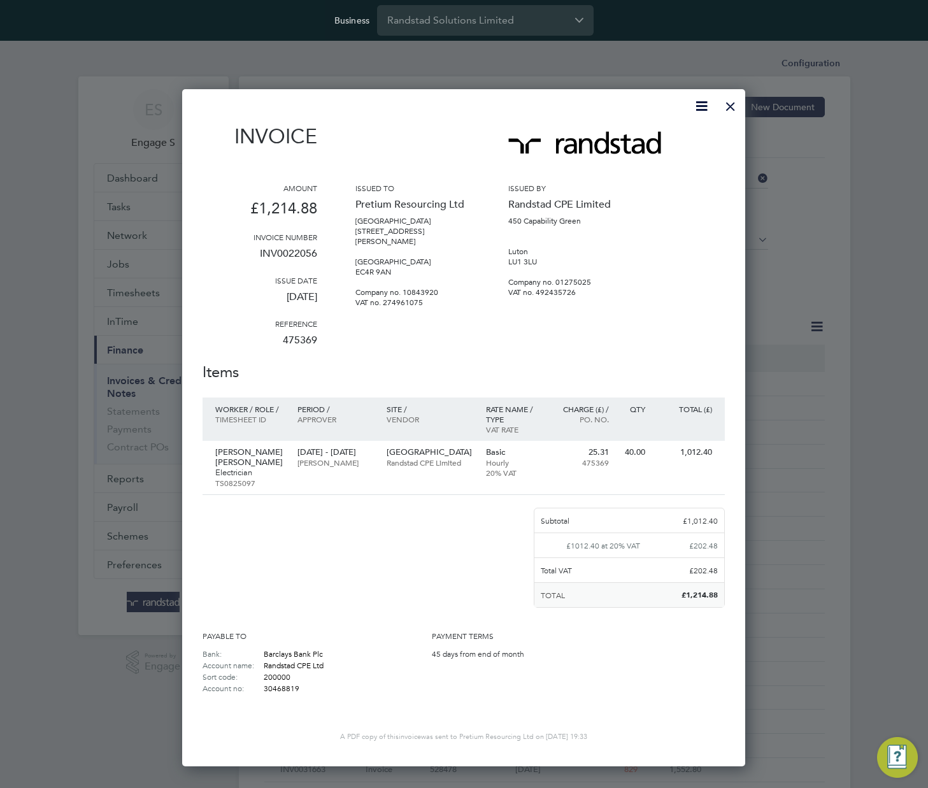
click at [471, 474] on div "[GEOGRAPHIC_DATA] Randstad CPE Limited" at bounding box center [429, 457] width 99 height 33
click at [728, 104] on div at bounding box center [730, 103] width 23 height 23
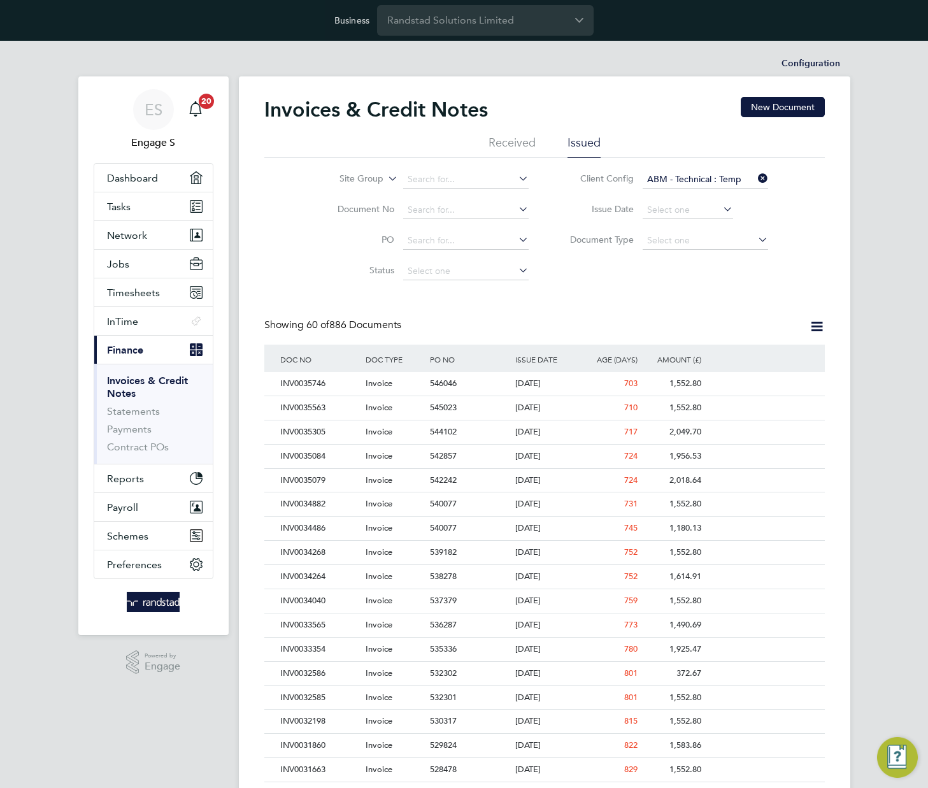
click at [756, 174] on icon at bounding box center [756, 178] width 0 height 18
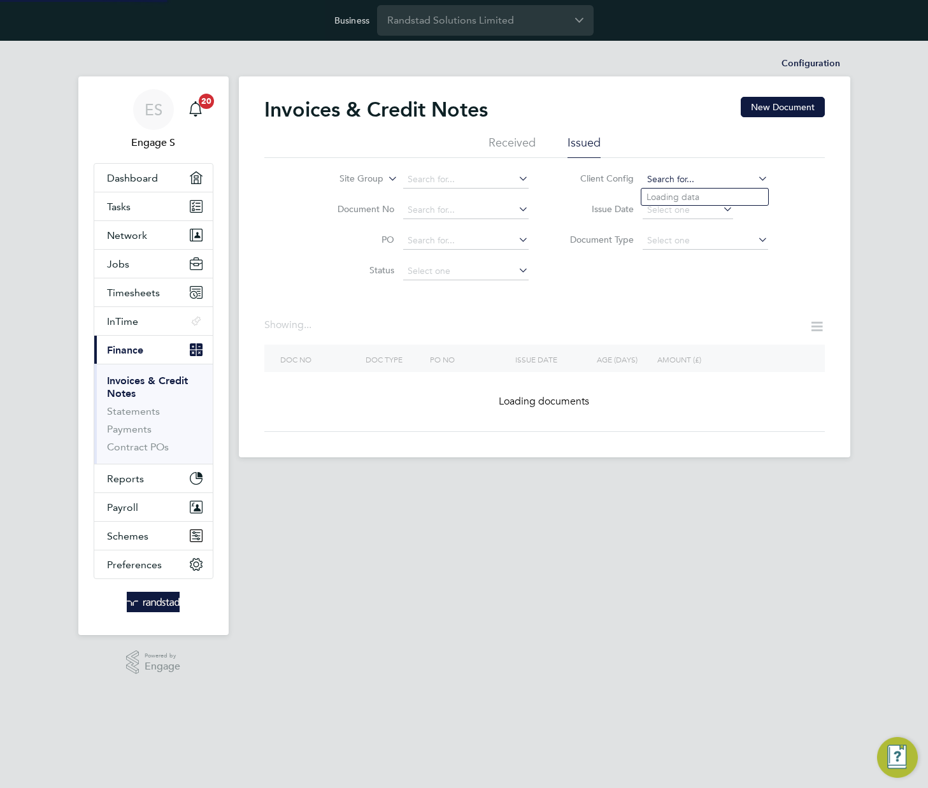
click at [709, 180] on input at bounding box center [706, 180] width 126 height 18
click at [659, 143] on ul "Received Issued" at bounding box center [544, 146] width 561 height 23
click at [147, 289] on span "Timesheets" at bounding box center [133, 293] width 53 height 12
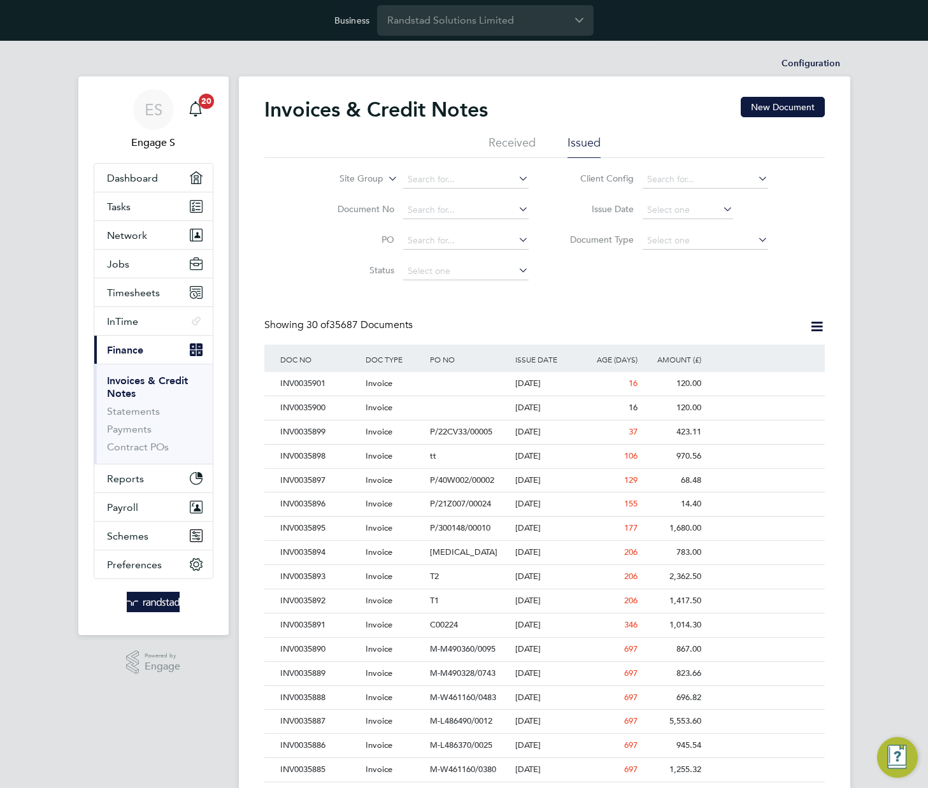
scroll to position [24, 87]
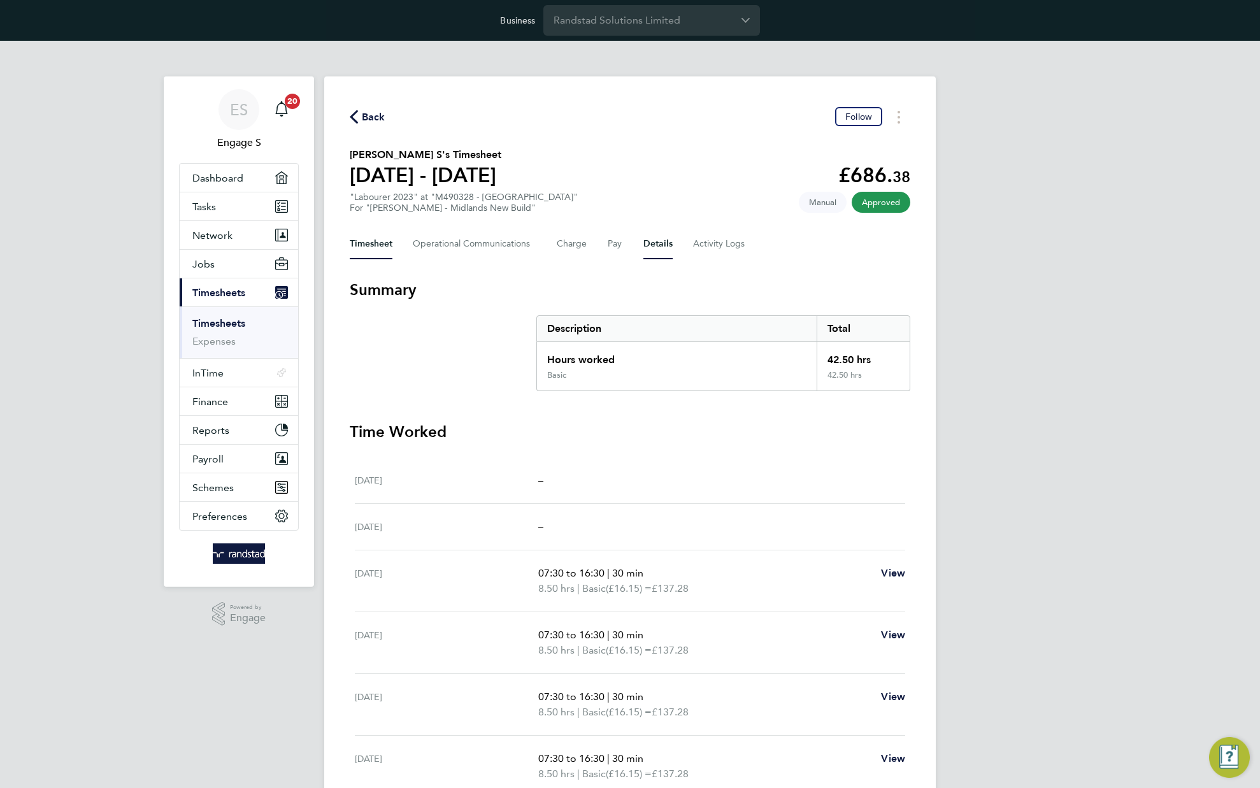
click at [664, 244] on button "Details" at bounding box center [657, 244] width 29 height 31
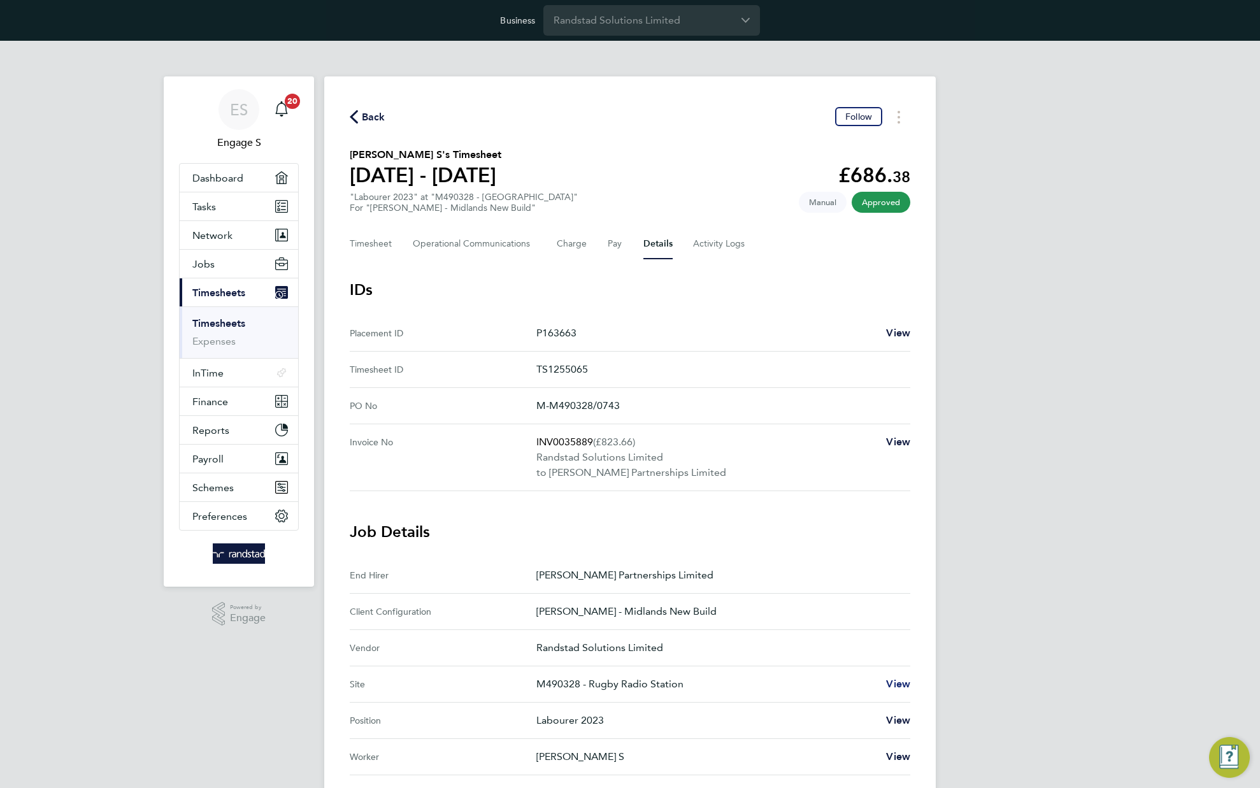
click at [900, 681] on span "View" at bounding box center [898, 684] width 24 height 12
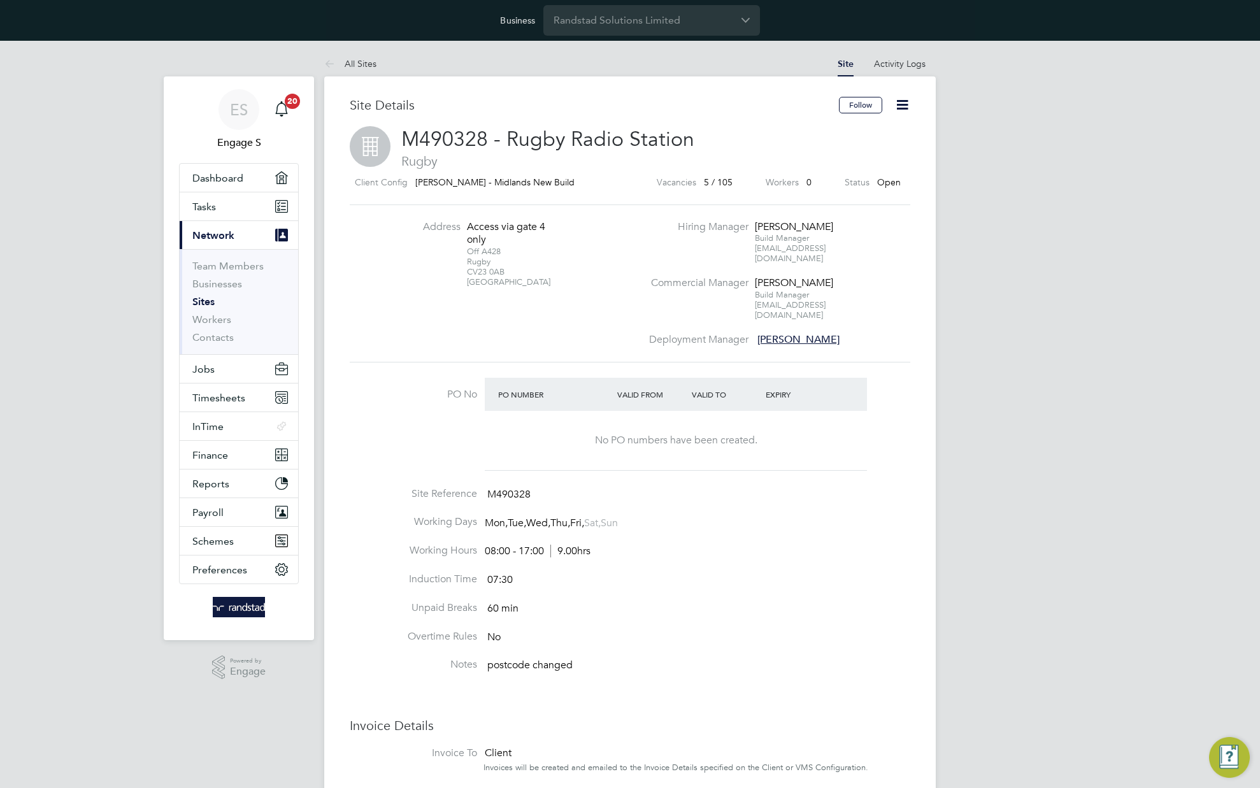
scroll to position [14, 275]
click at [763, 491] on li "Site Reference M490328" at bounding box center [630, 501] width 561 height 29
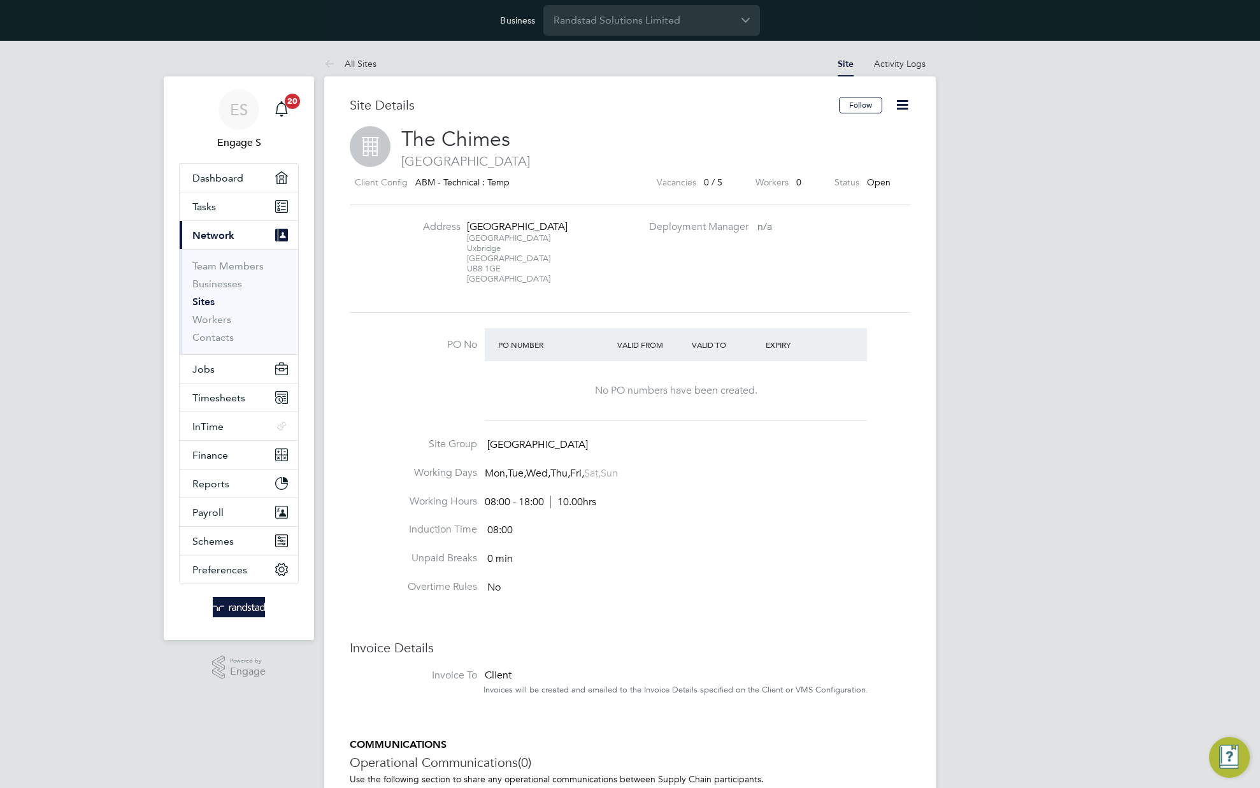
click at [458, 182] on span "ABM - Technical : Temp" at bounding box center [462, 181] width 94 height 11
copy div "ABM - Technical : Temp"
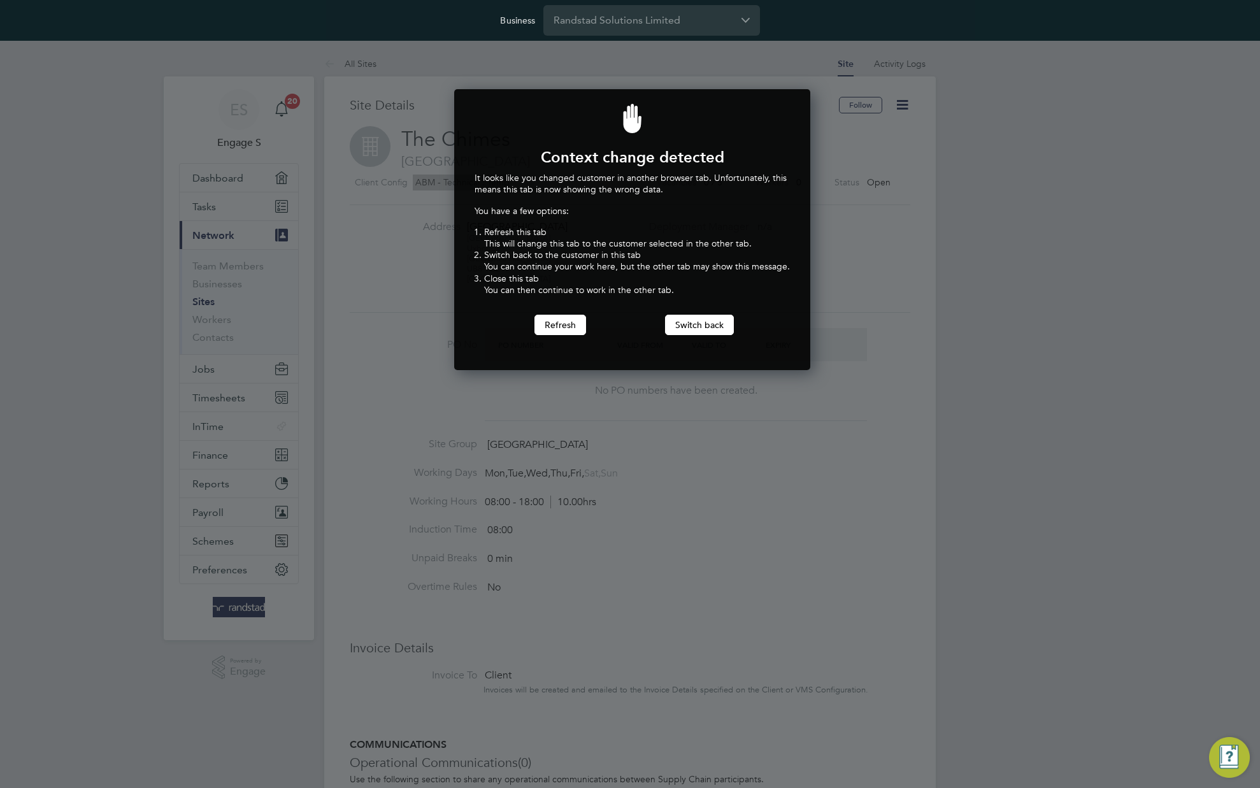
scroll to position [282, 352]
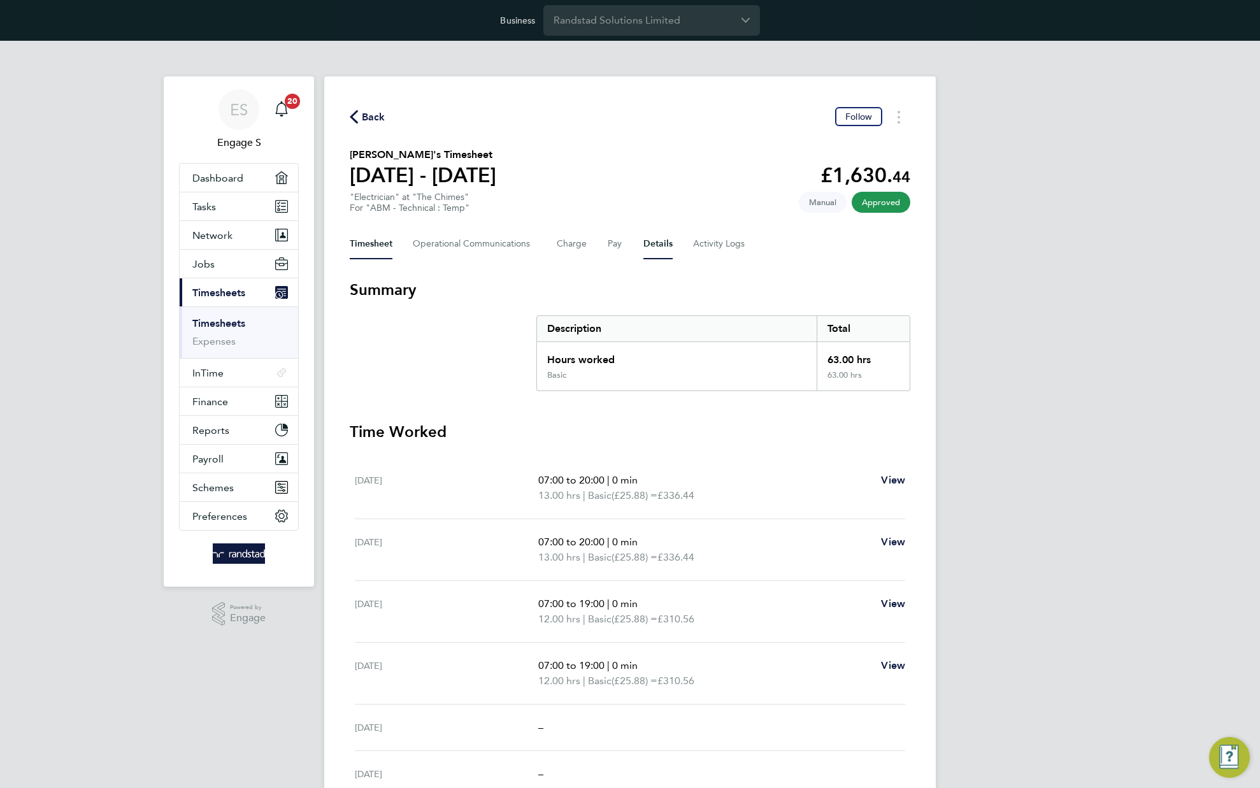
click at [647, 246] on button "Details" at bounding box center [657, 244] width 29 height 31
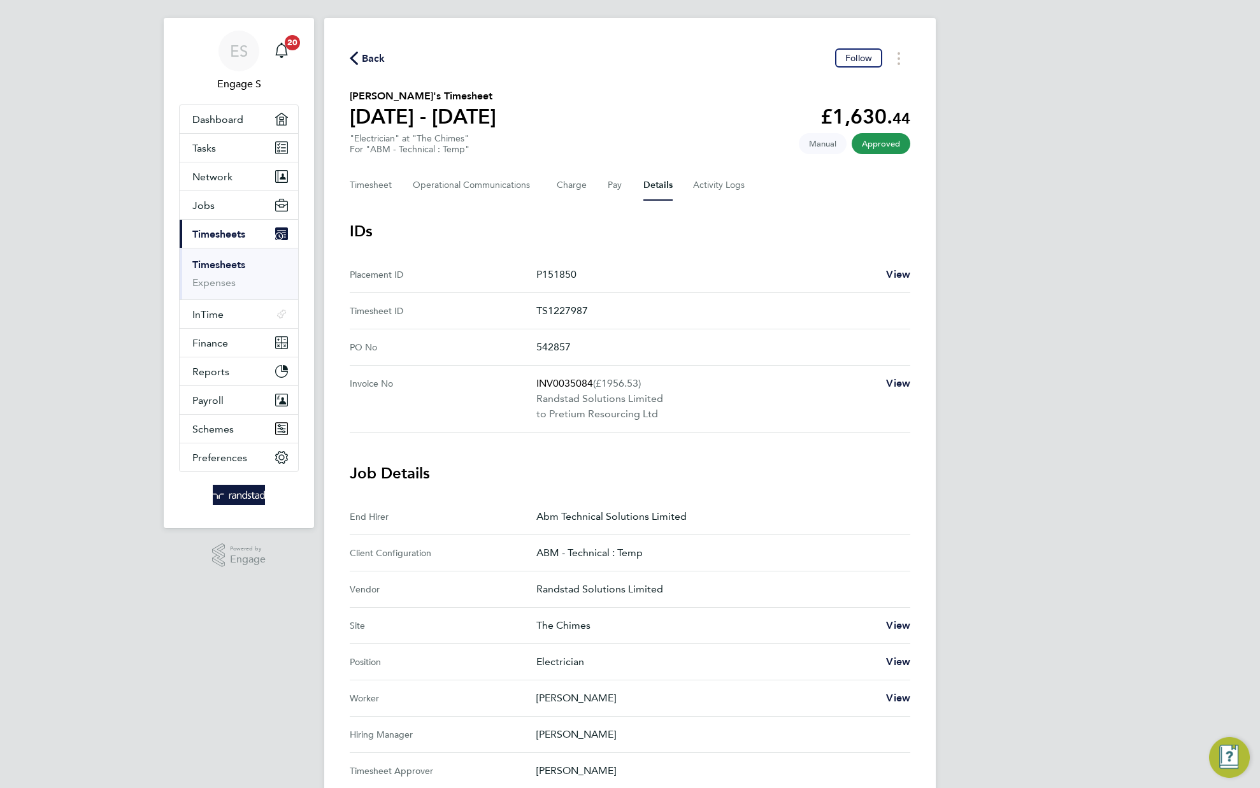
scroll to position [71, 0]
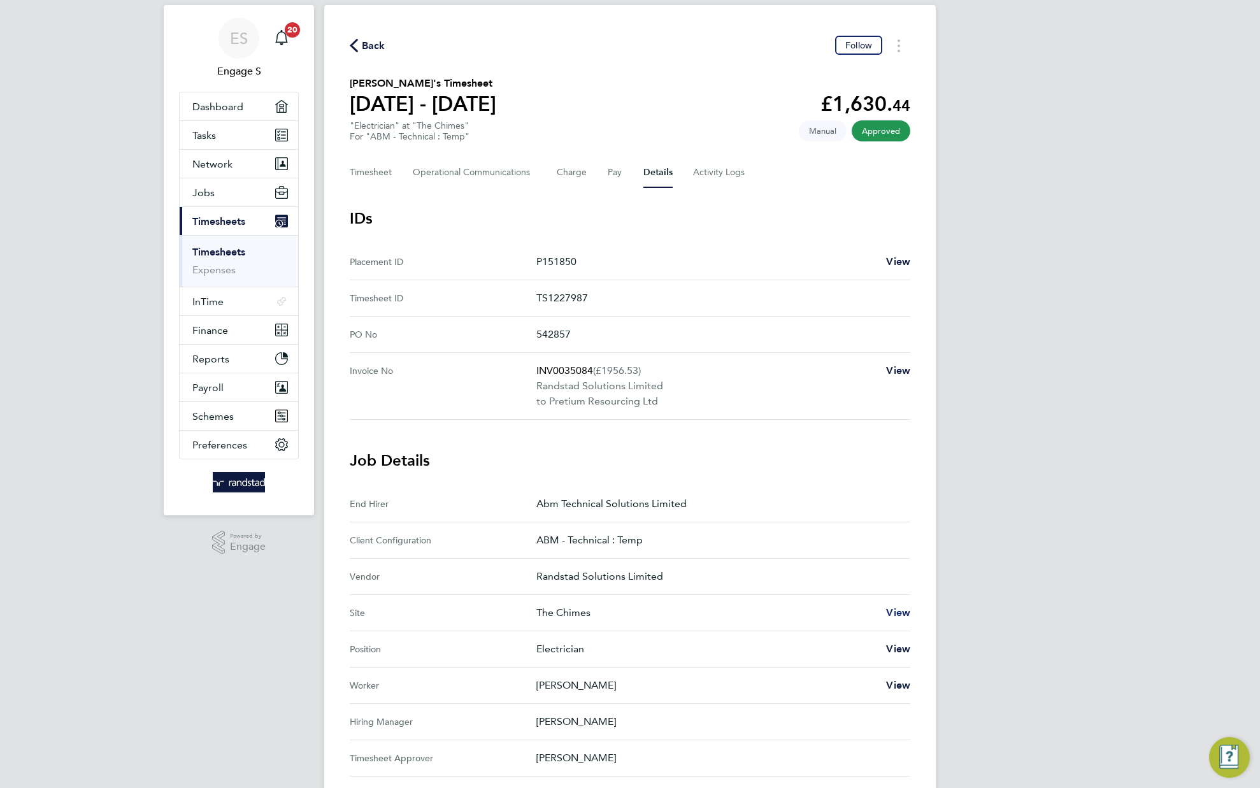
click at [893, 612] on span "View" at bounding box center [898, 613] width 24 height 12
click at [593, 503] on p "Abm Technical Solutions Limited" at bounding box center [718, 503] width 364 height 15
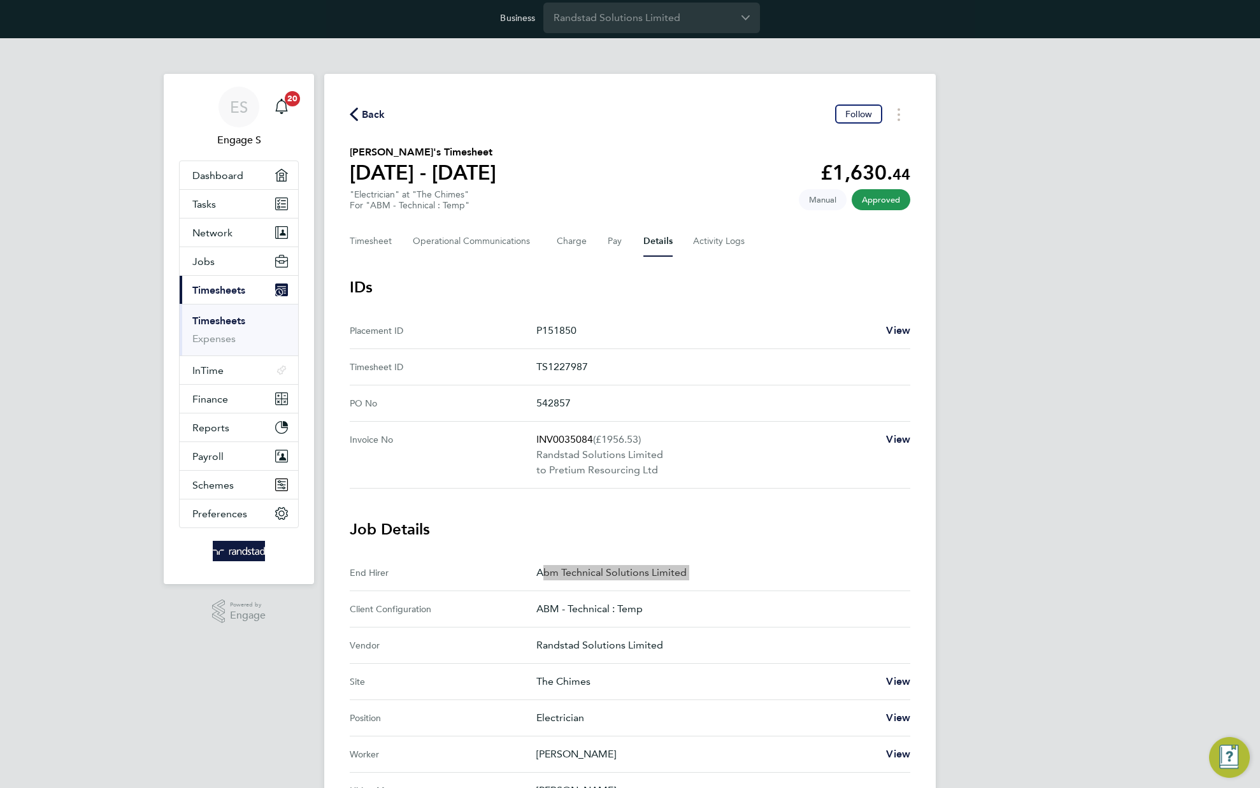
scroll to position [0, 0]
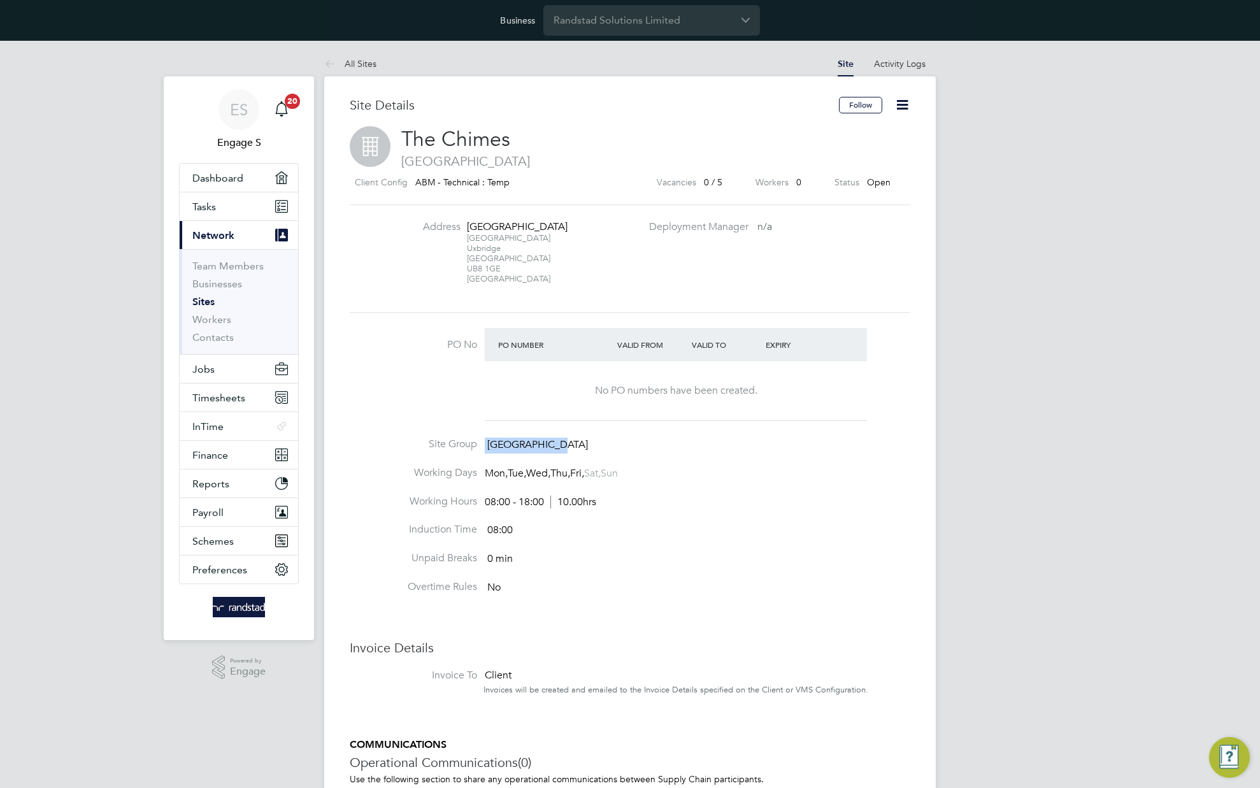
drag, startPoint x: 580, startPoint y: 458, endPoint x: 486, endPoint y: 447, distance: 94.4
click at [486, 447] on ul "PO No PO Number Valid From Valid To Expiry No PO numbers have been created. Sit…" at bounding box center [630, 468] width 561 height 280
copy ul "Site Group [GEOGRAPHIC_DATA]"
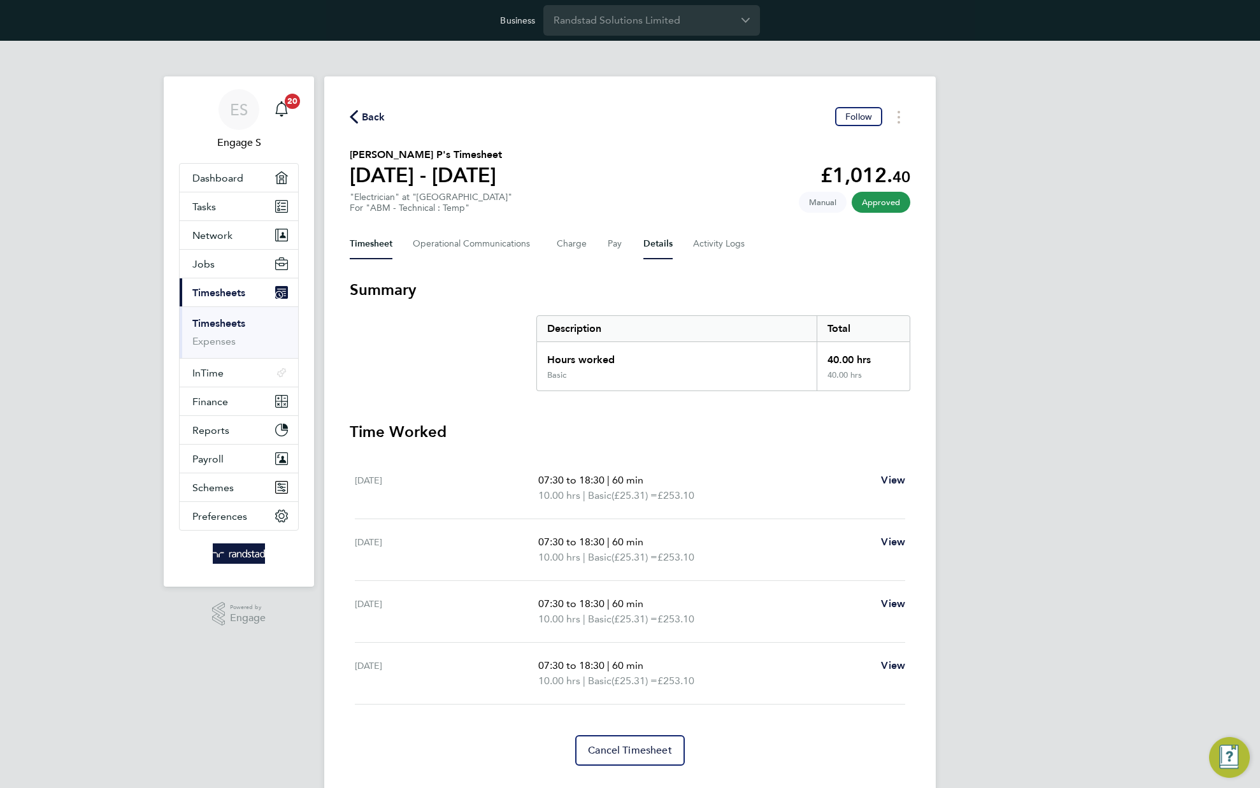
click at [657, 245] on button "Details" at bounding box center [657, 244] width 29 height 31
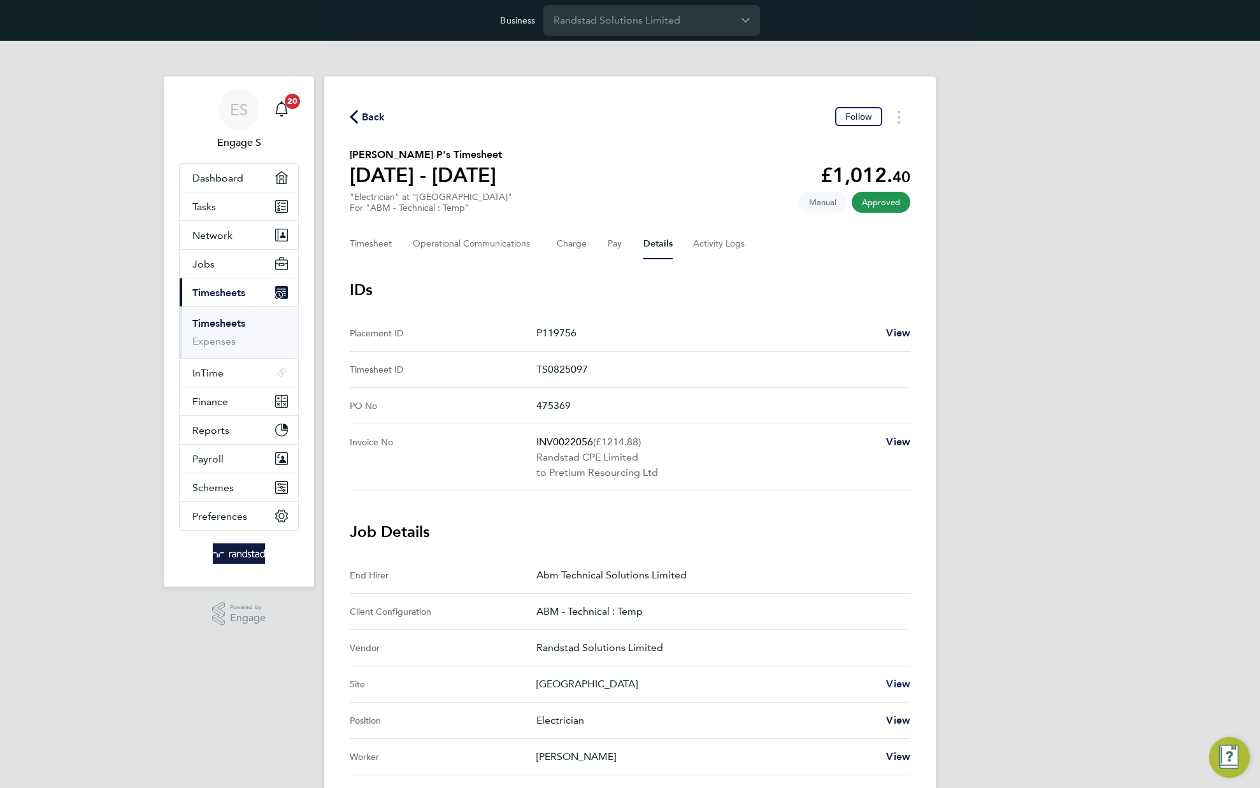
click at [901, 685] on span "View" at bounding box center [898, 684] width 24 height 12
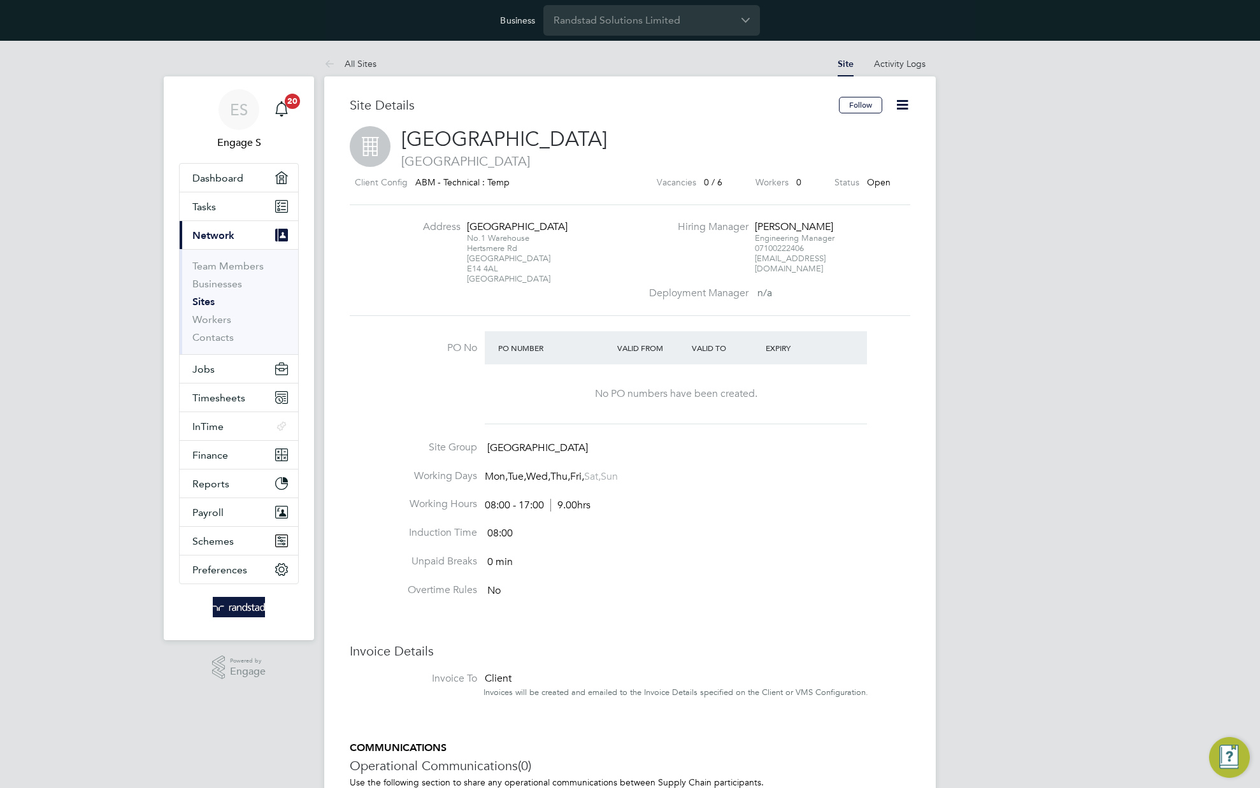
click at [714, 131] on h2 "[GEOGRAPHIC_DATA] [GEOGRAPHIC_DATA]" at bounding box center [630, 147] width 561 height 43
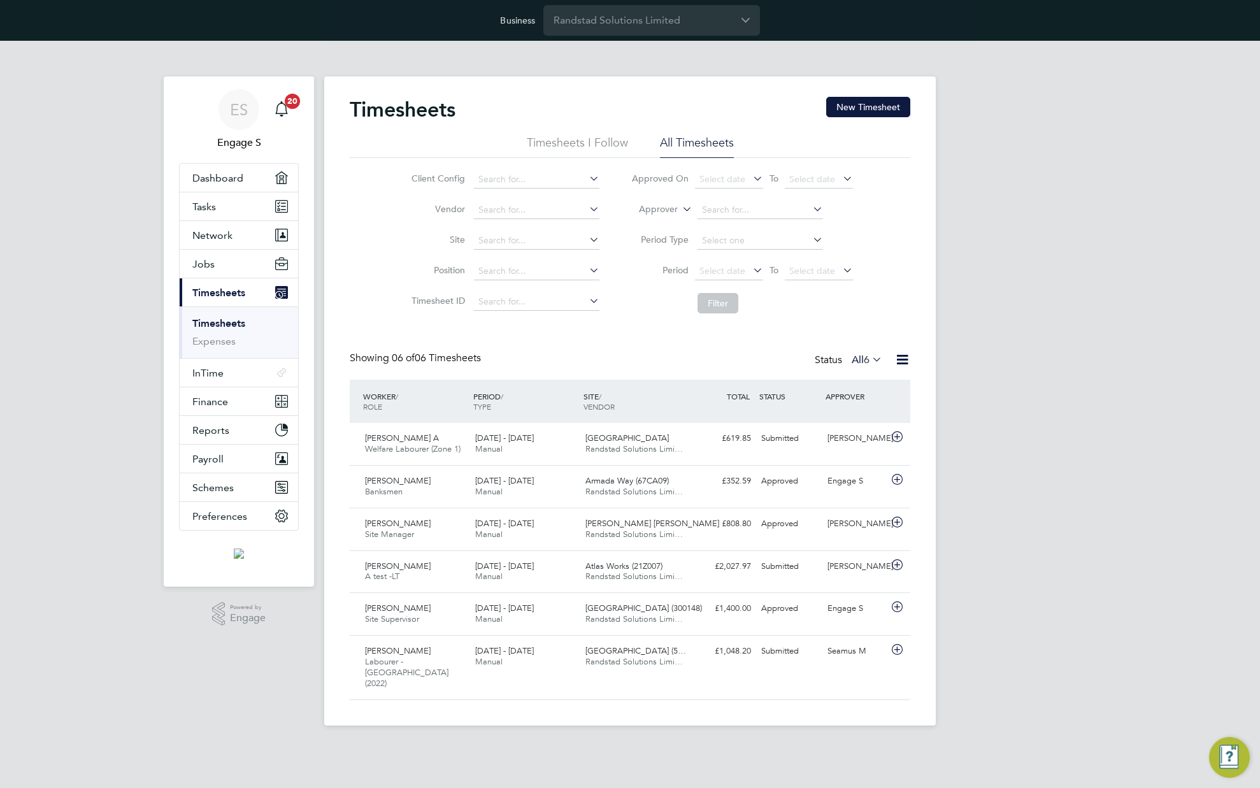
click at [876, 118] on div "Timesheets New Timesheet" at bounding box center [630, 116] width 561 height 38
click at [868, 106] on button "New Timesheet" at bounding box center [868, 107] width 84 height 20
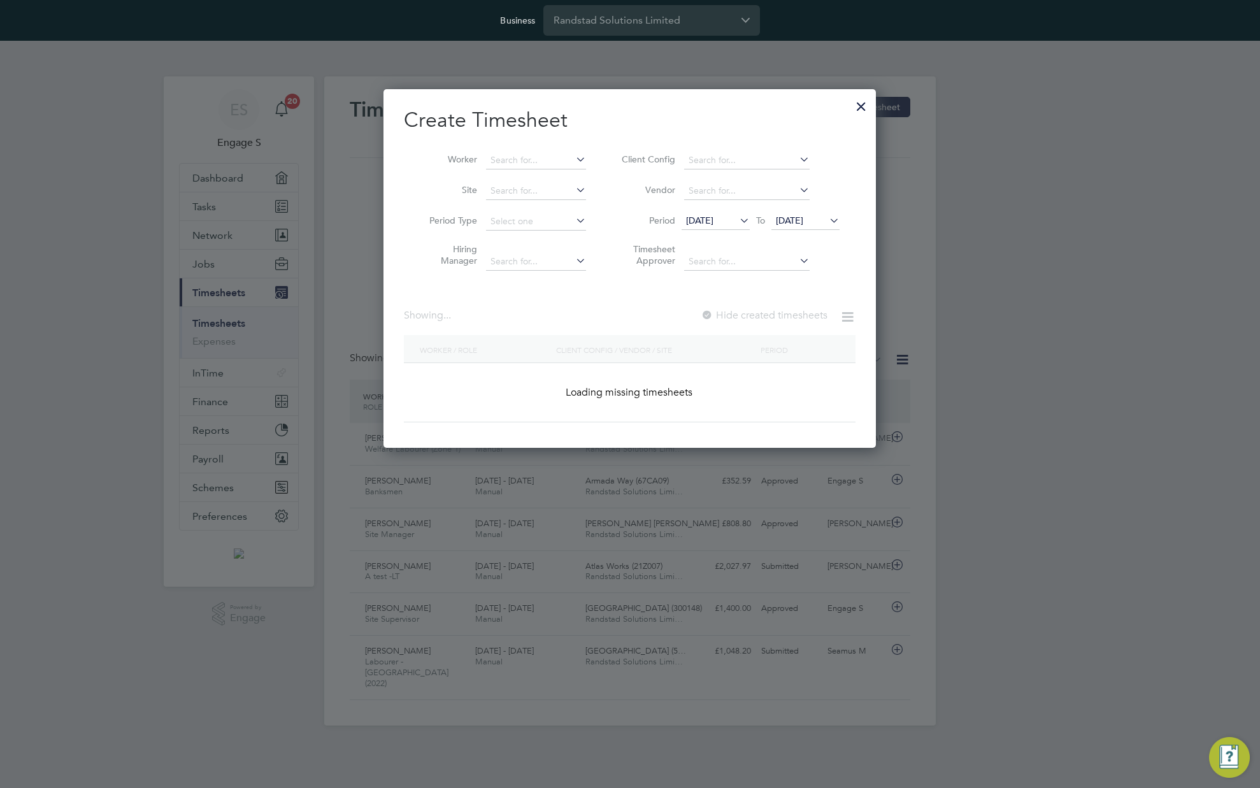
scroll to position [999, 493]
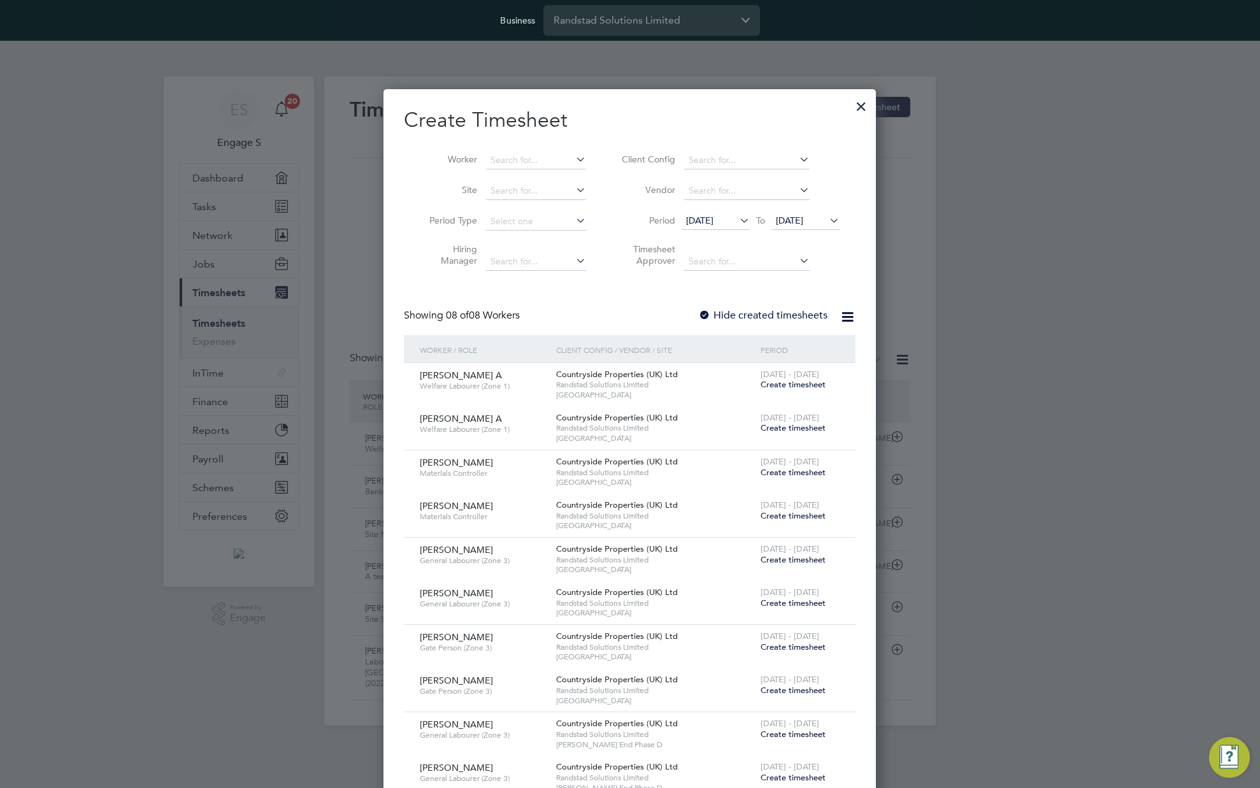
click at [775, 471] on span "Create timesheet" at bounding box center [793, 472] width 65 height 11
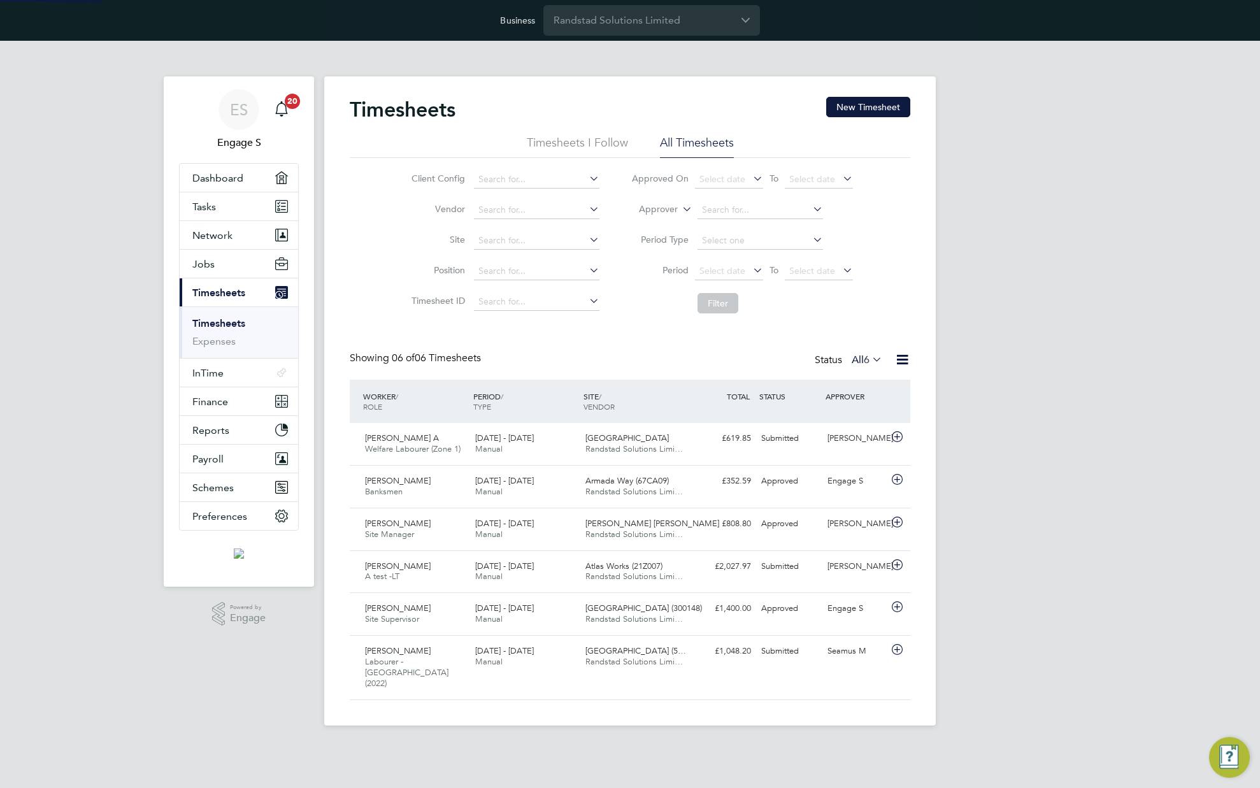
scroll to position [6, 6]
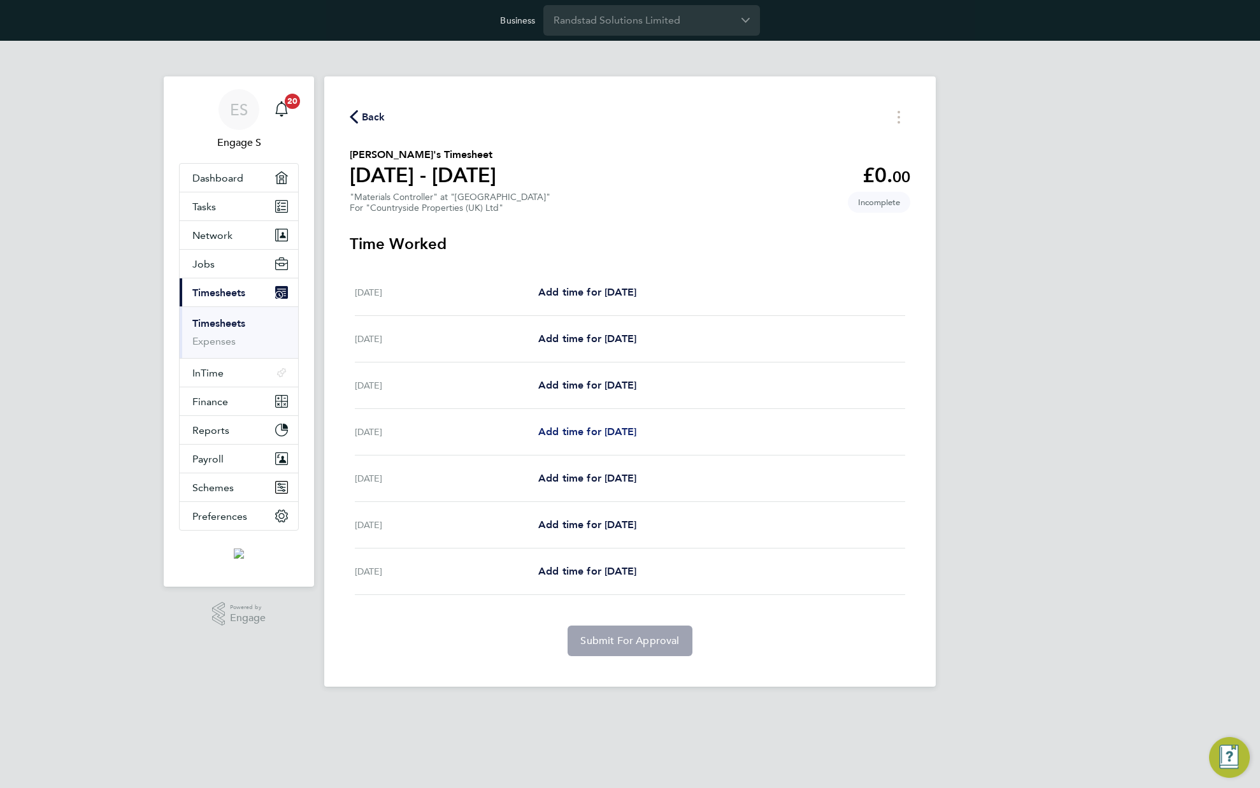
click at [636, 431] on span "Add time for [DATE]" at bounding box center [587, 432] width 98 height 12
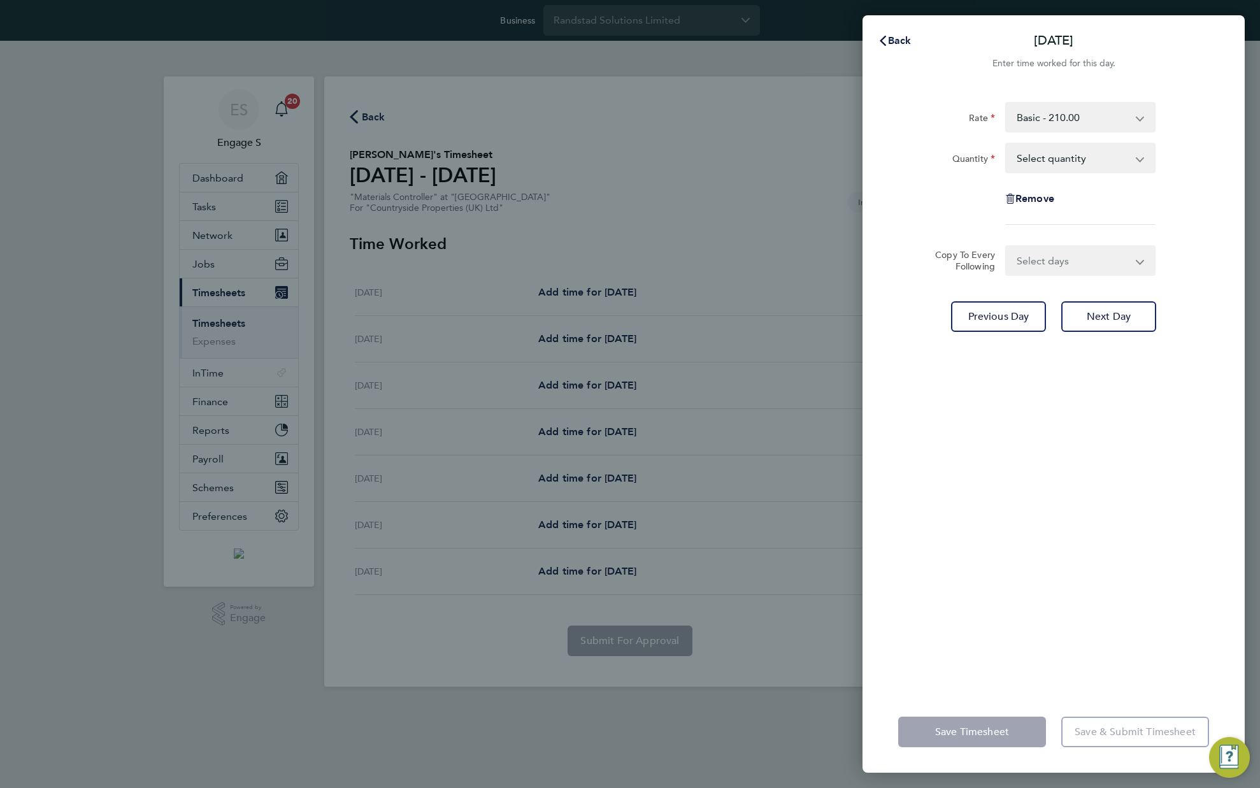
click at [1054, 154] on select "Select quantity 0.5 1" at bounding box center [1073, 158] width 133 height 28
select select "1"
click at [1007, 144] on select "Select quantity 0.5 1" at bounding box center [1073, 158] width 133 height 28
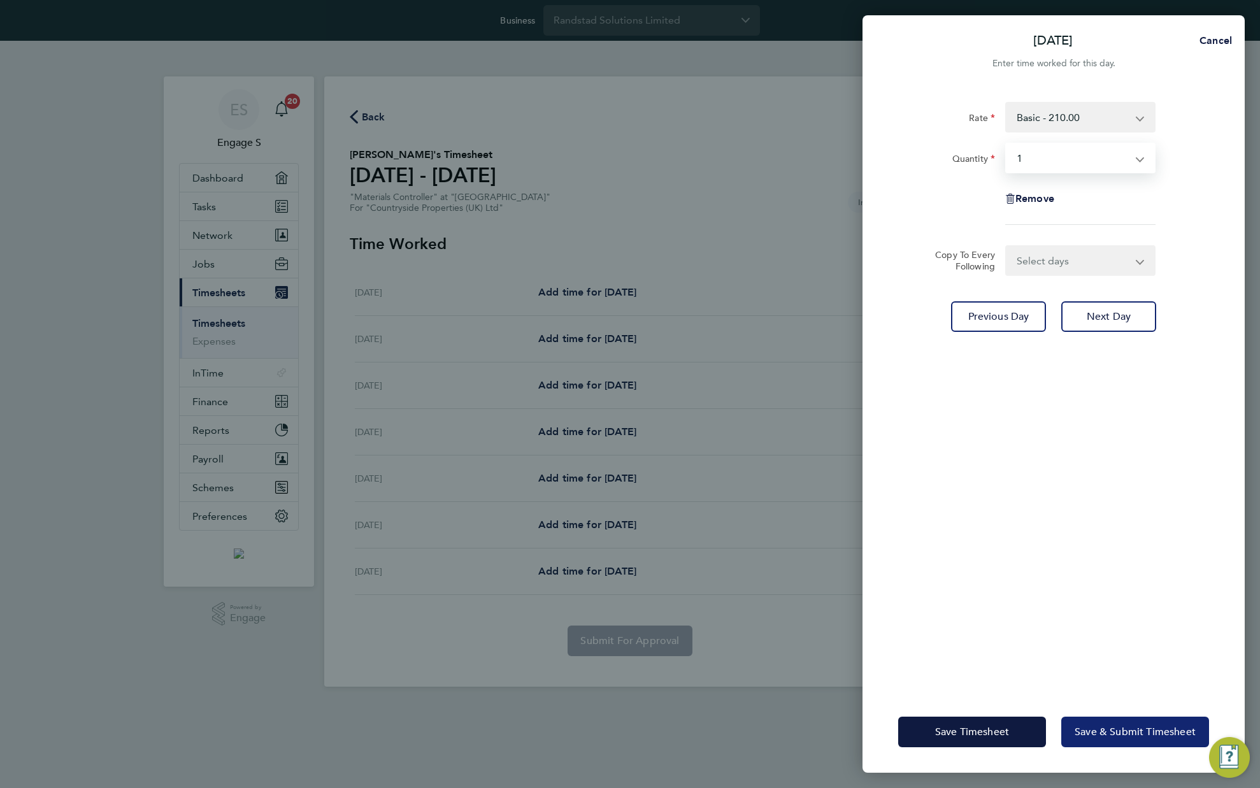
click at [1143, 735] on span "Save & Submit Timesheet" at bounding box center [1135, 732] width 121 height 13
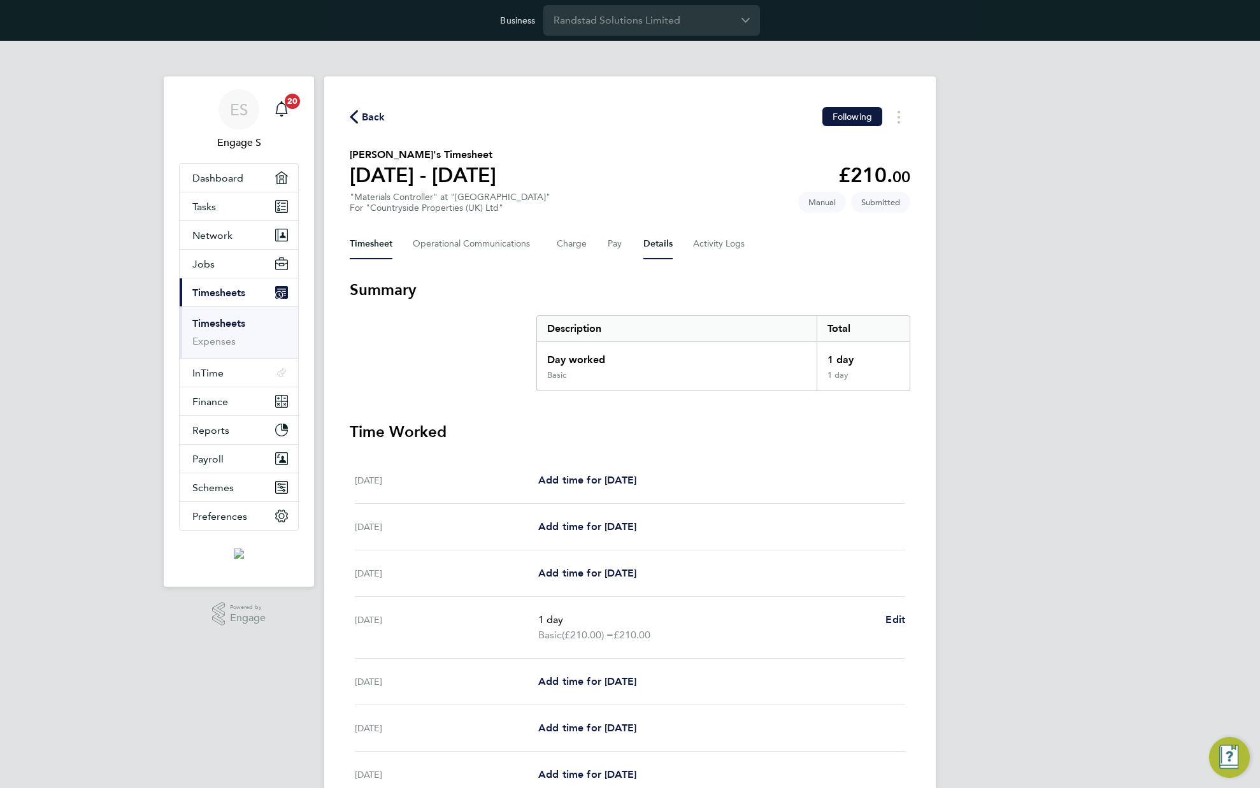
click at [643, 248] on button "Details" at bounding box center [657, 244] width 29 height 31
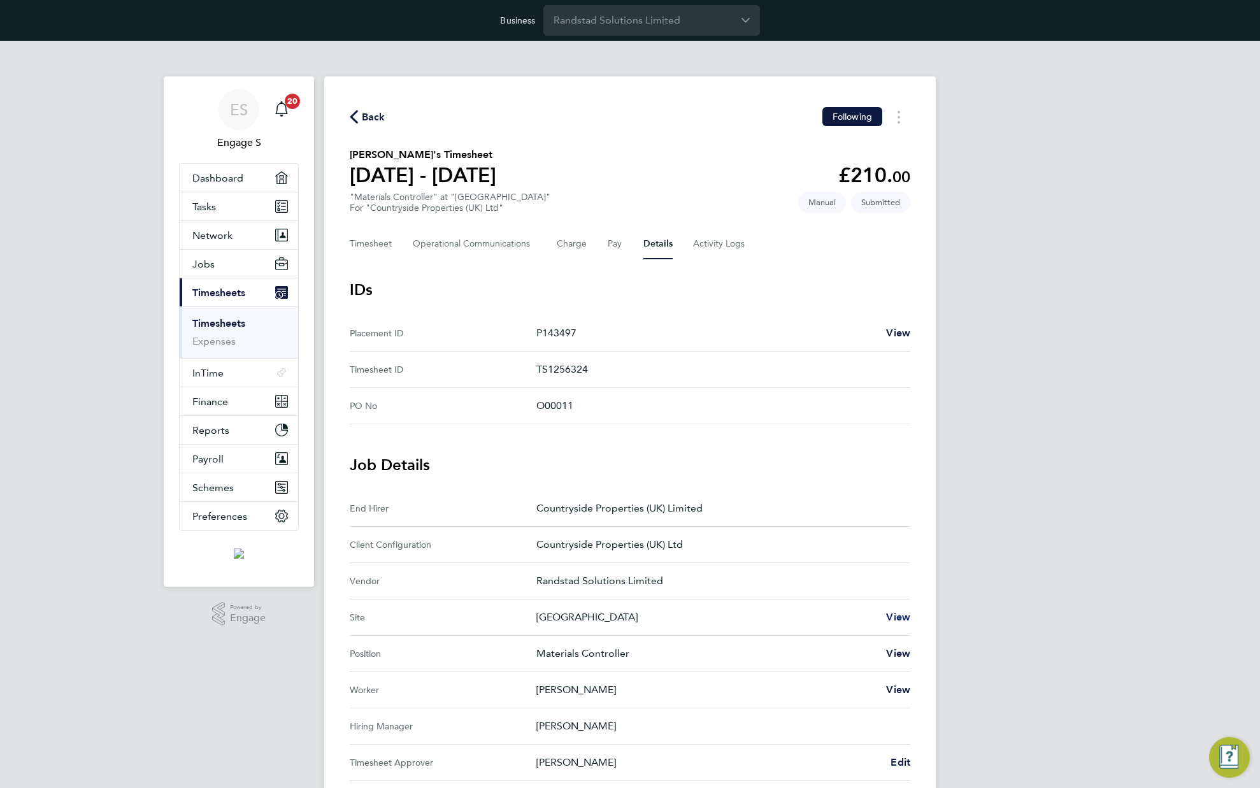
click at [894, 614] on span "View" at bounding box center [898, 617] width 24 height 12
click at [356, 248] on button "Timesheet" at bounding box center [371, 244] width 43 height 31
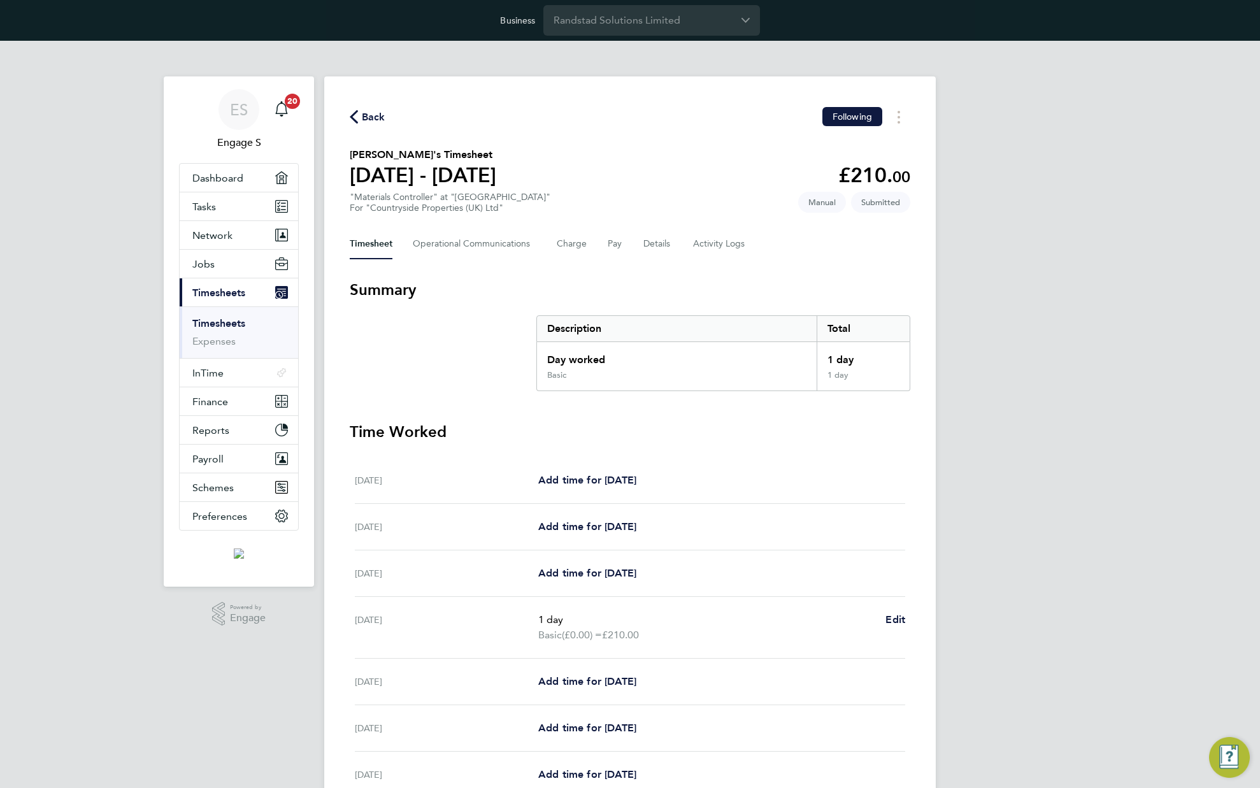
click at [542, 163] on section "[PERSON_NAME]'s Timesheet [DATE] - [DATE] £210. 00 "Materials Controller" at "[…" at bounding box center [630, 180] width 561 height 66
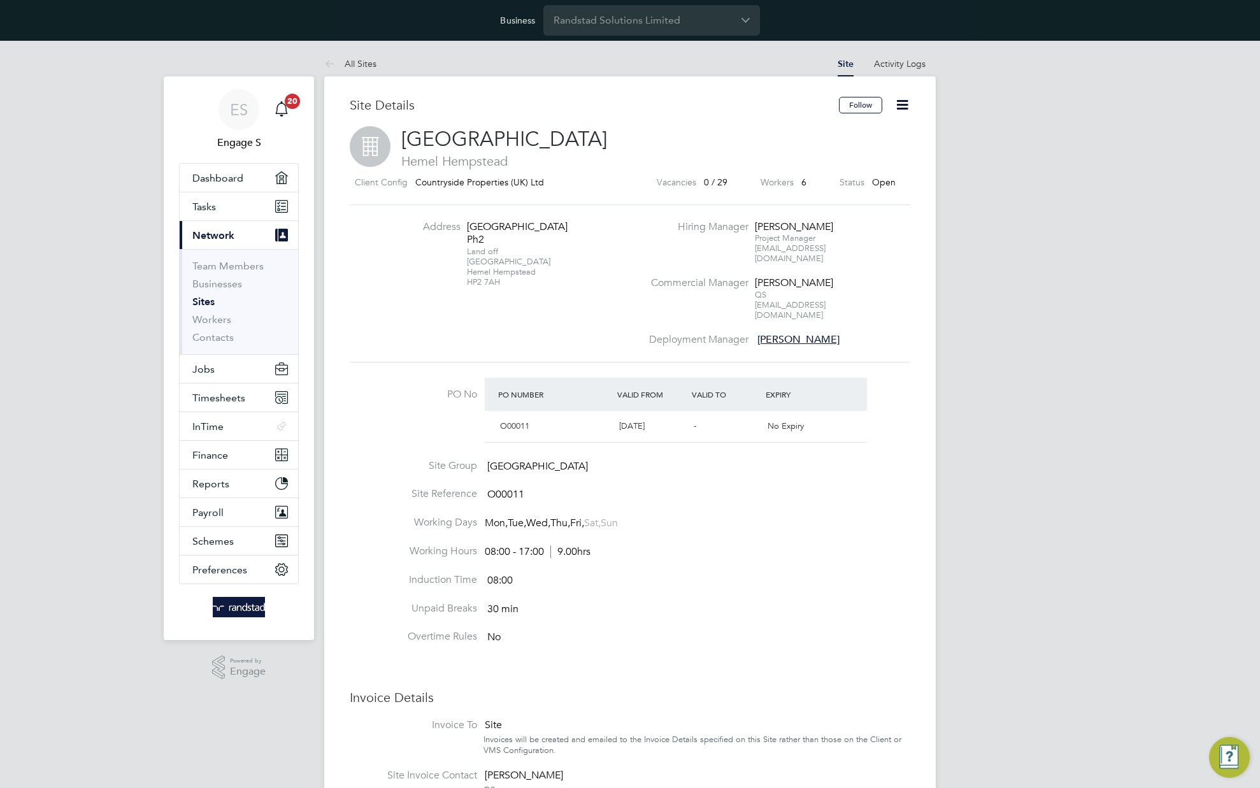
scroll to position [14, 275]
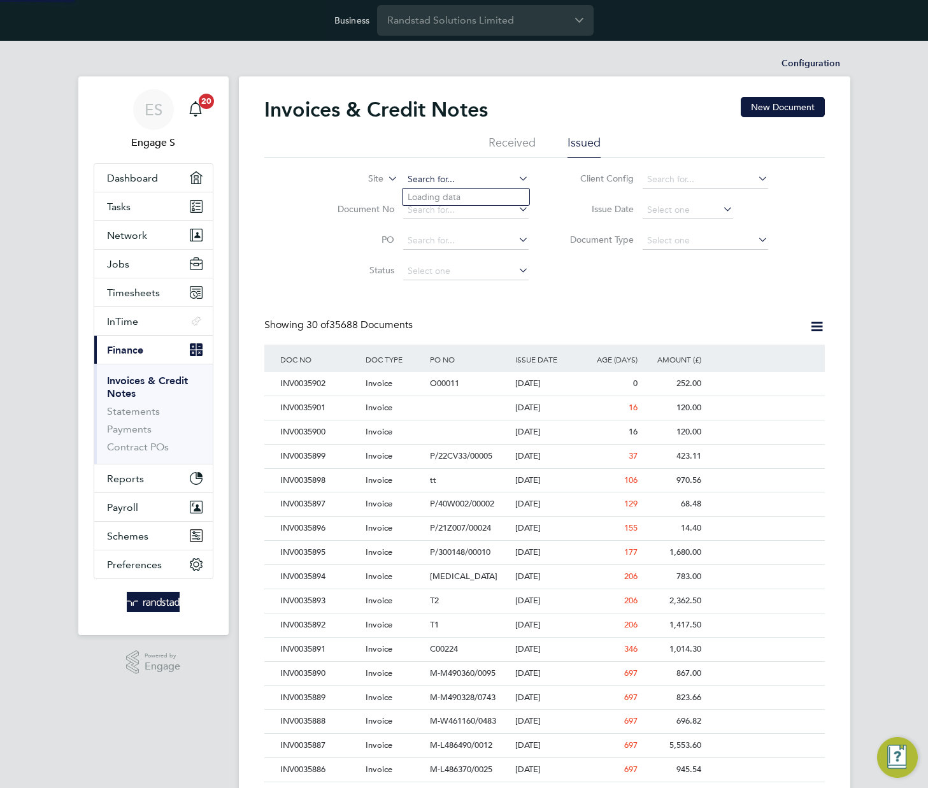
click at [468, 180] on input at bounding box center [466, 180] width 126 height 18
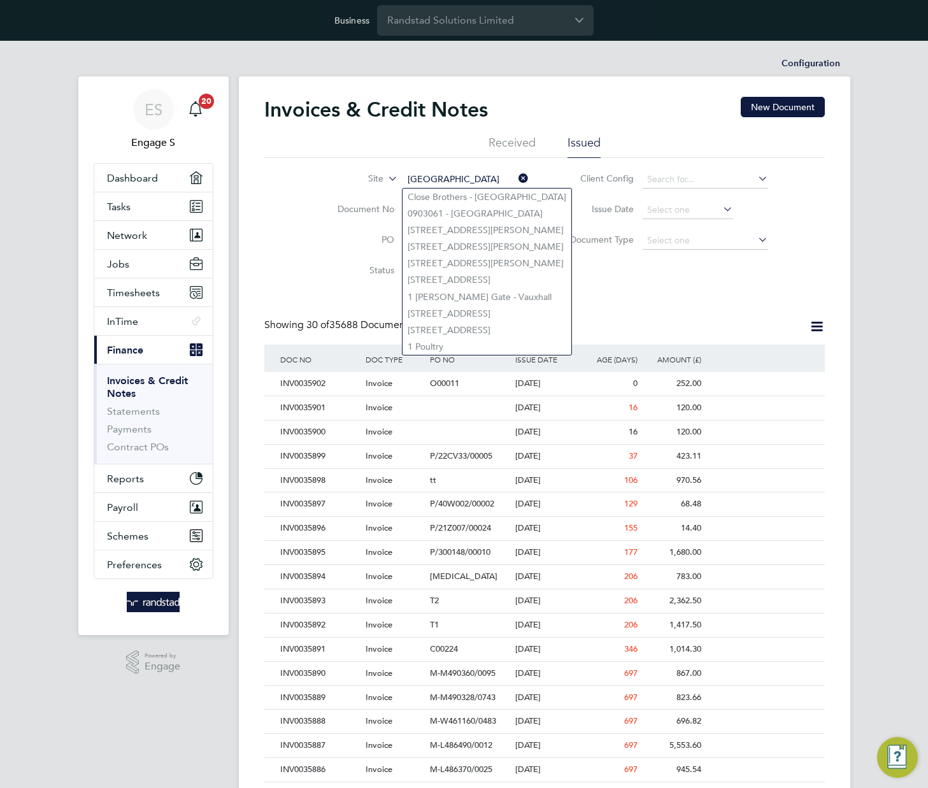
type input "[GEOGRAPHIC_DATA]"
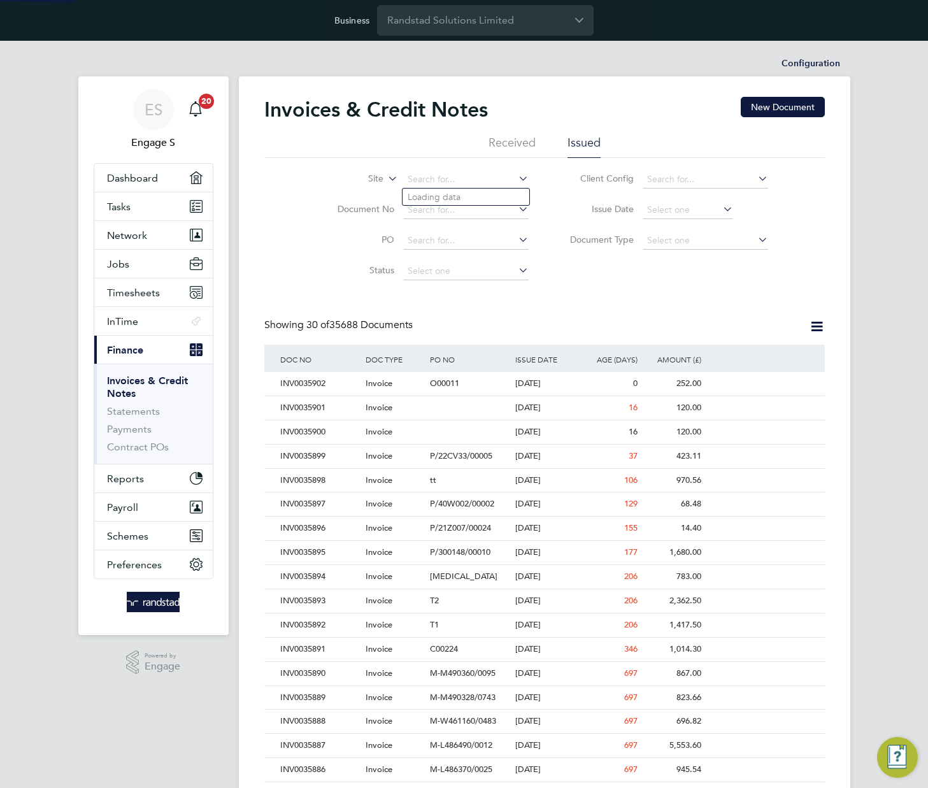
click at [384, 179] on li "Site" at bounding box center [425, 179] width 240 height 31
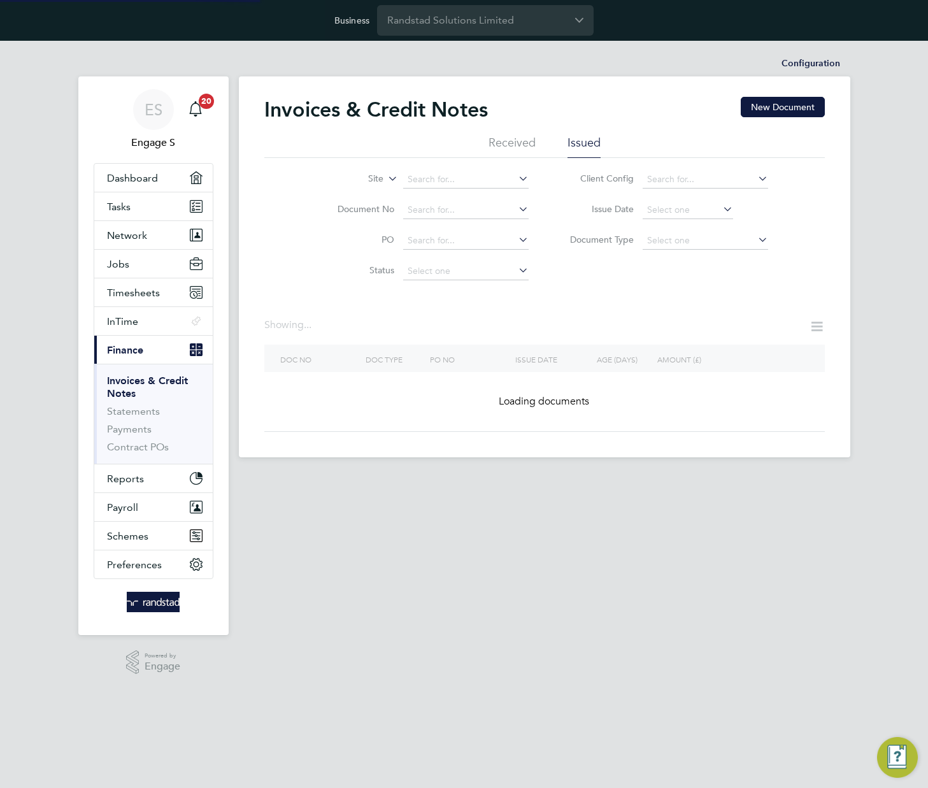
click at [378, 177] on label "Site" at bounding box center [346, 179] width 73 height 13
click at [346, 210] on li "Site Group" at bounding box center [344, 210] width 79 height 17
click at [452, 181] on input at bounding box center [466, 180] width 126 height 18
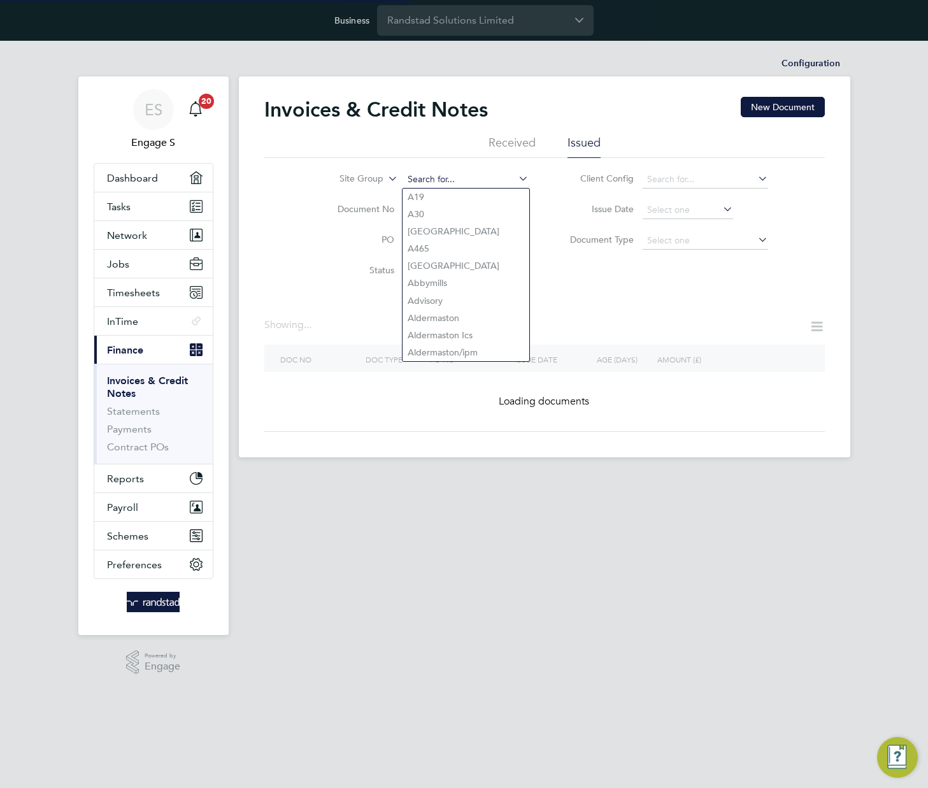
paste input "[GEOGRAPHIC_DATA]"
type input "[GEOGRAPHIC_DATA]"
click at [516, 177] on icon at bounding box center [516, 178] width 0 height 18
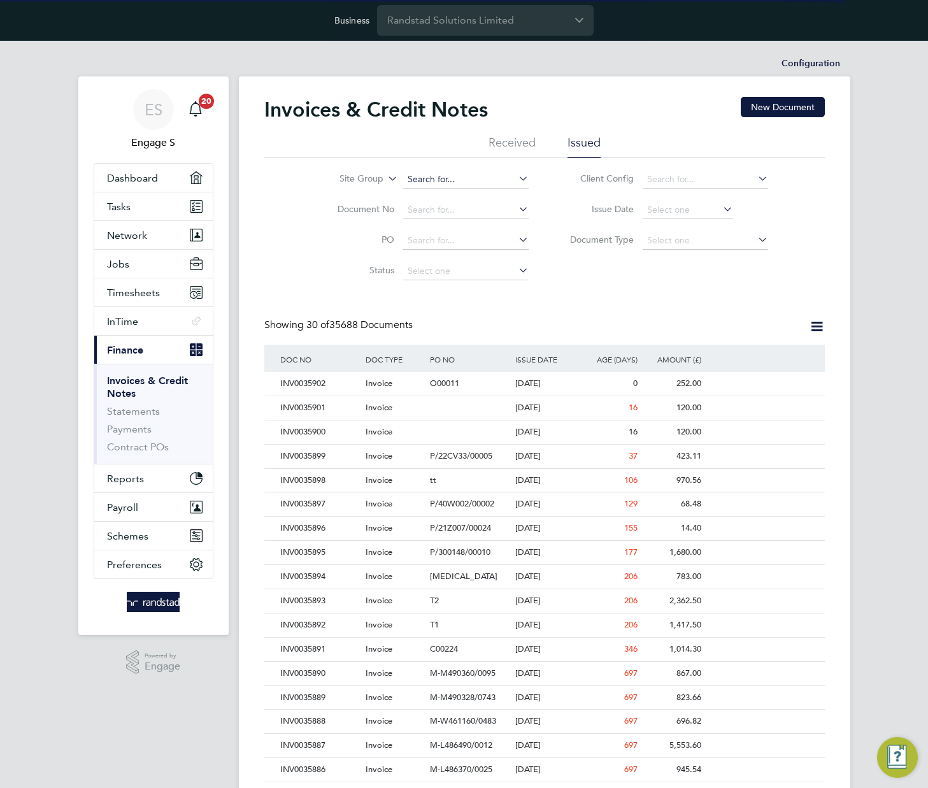
click at [461, 179] on input at bounding box center [466, 180] width 126 height 18
paste input "[GEOGRAPHIC_DATA]"
type input "[GEOGRAPHIC_DATA]"
click at [516, 176] on icon at bounding box center [516, 178] width 0 height 18
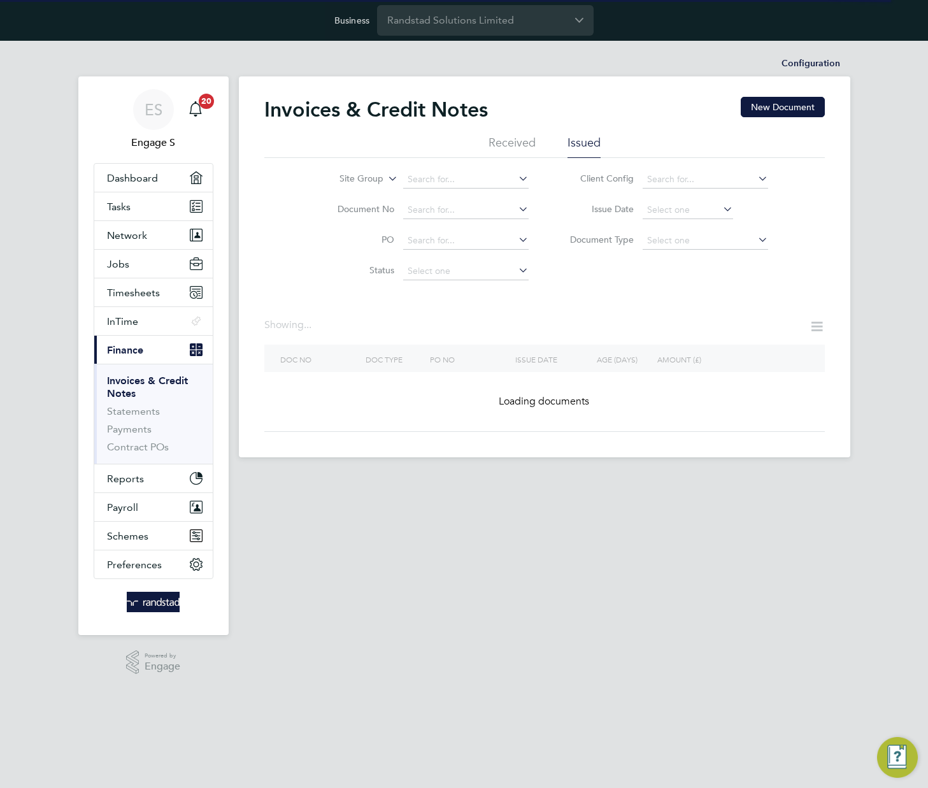
click at [683, 302] on div "Invoices & Credit Notes New Document Received Issued Site Group Document No PO …" at bounding box center [544, 264] width 561 height 335
click at [352, 104] on h2 "Invoices & Credit Notes" at bounding box center [376, 109] width 224 height 25
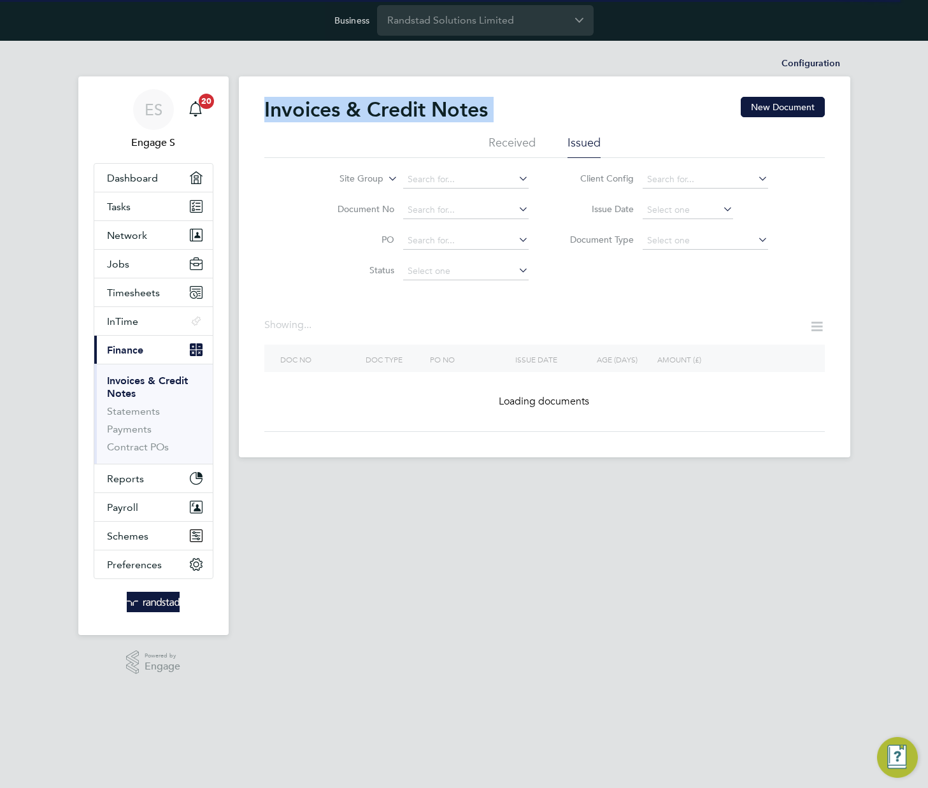
click at [352, 104] on h2 "Invoices & Credit Notes" at bounding box center [376, 109] width 224 height 25
click at [461, 113] on h2 "Invoices & Credit Notes" at bounding box center [376, 109] width 224 height 25
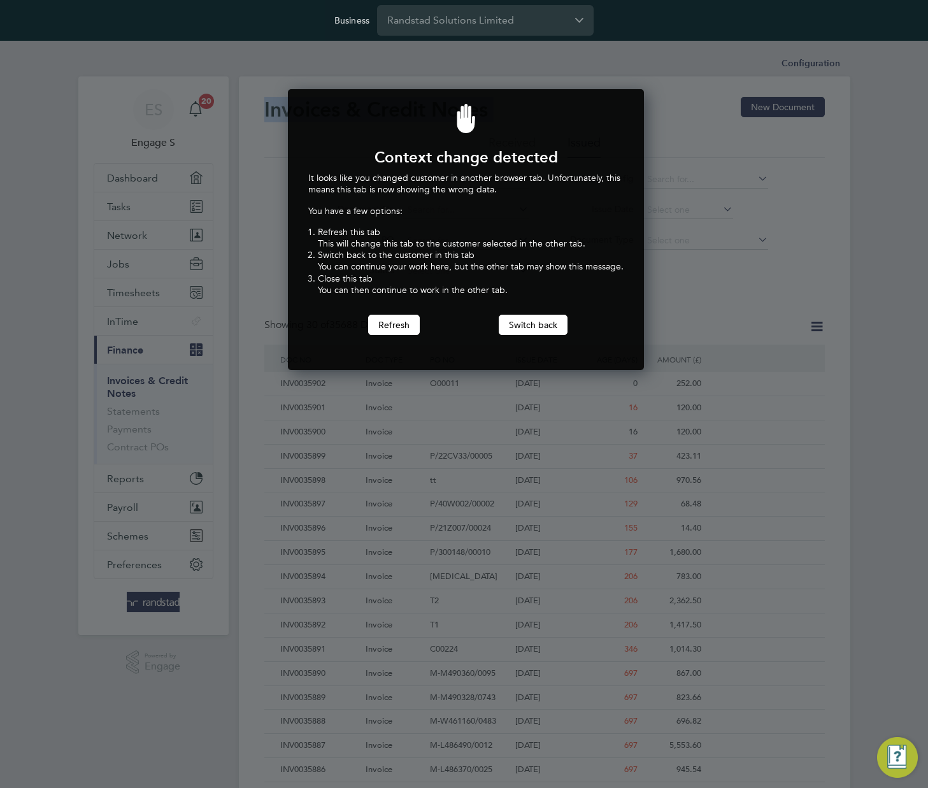
scroll to position [282, 352]
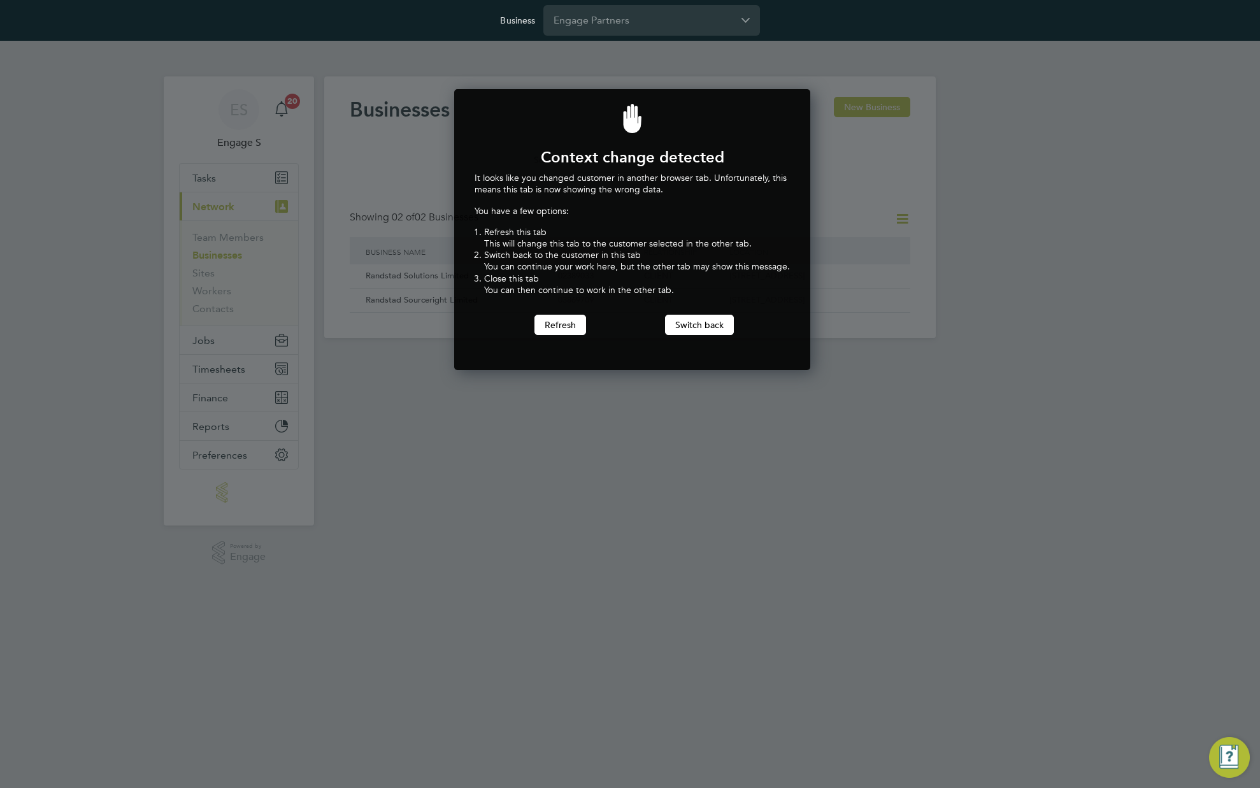
click at [688, 329] on button "Switch back" at bounding box center [699, 325] width 69 height 20
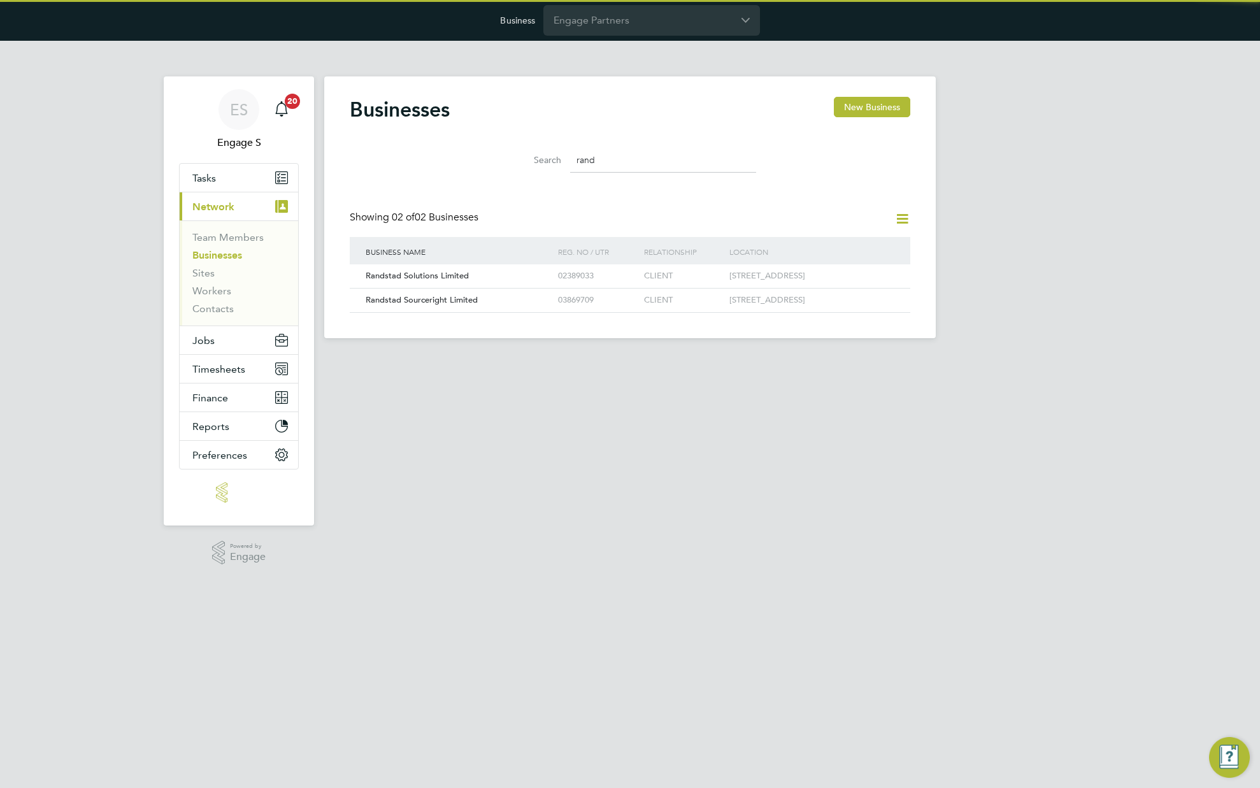
click at [718, 102] on div "Businesses New Business" at bounding box center [630, 116] width 561 height 38
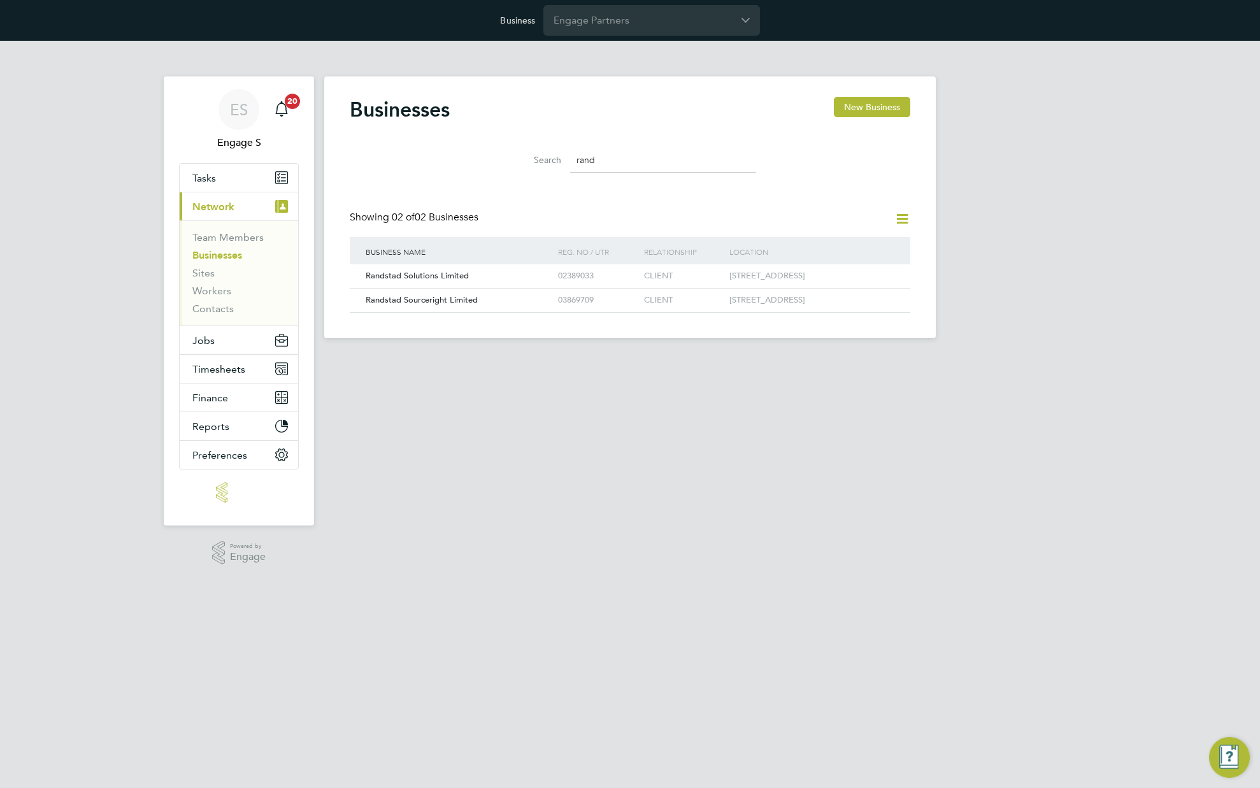
click at [651, 148] on input "rand" at bounding box center [663, 160] width 186 height 25
type input "daniel"
click at [603, 275] on div "02142070" at bounding box center [587, 276] width 64 height 24
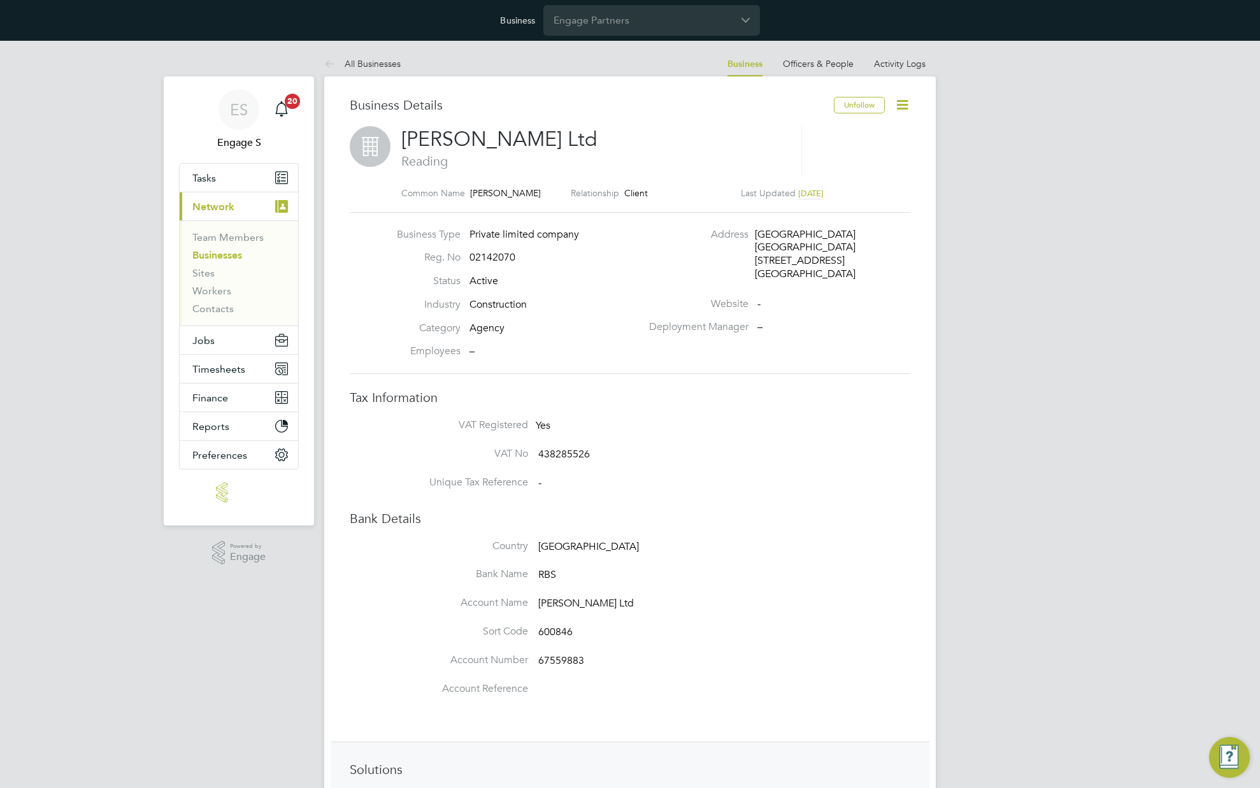
click at [904, 108] on icon at bounding box center [902, 105] width 16 height 16
click at [858, 229] on li "Enterprise Settings" at bounding box center [858, 232] width 98 height 18
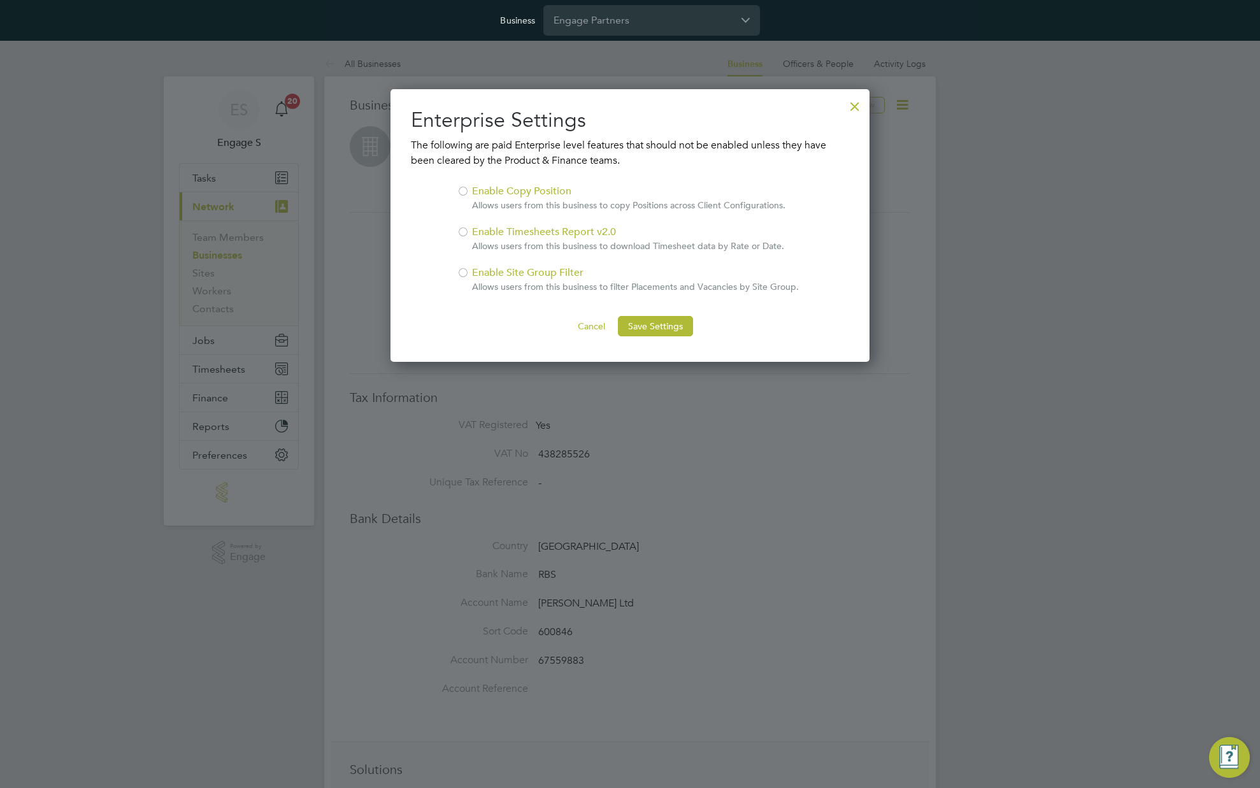
scroll to position [273, 480]
click at [527, 269] on div "Enable Site Group Filter Allows users from this business to filter Placements a…" at bounding box center [635, 279] width 327 height 28
click at [675, 321] on button "Save Settings" at bounding box center [655, 326] width 75 height 20
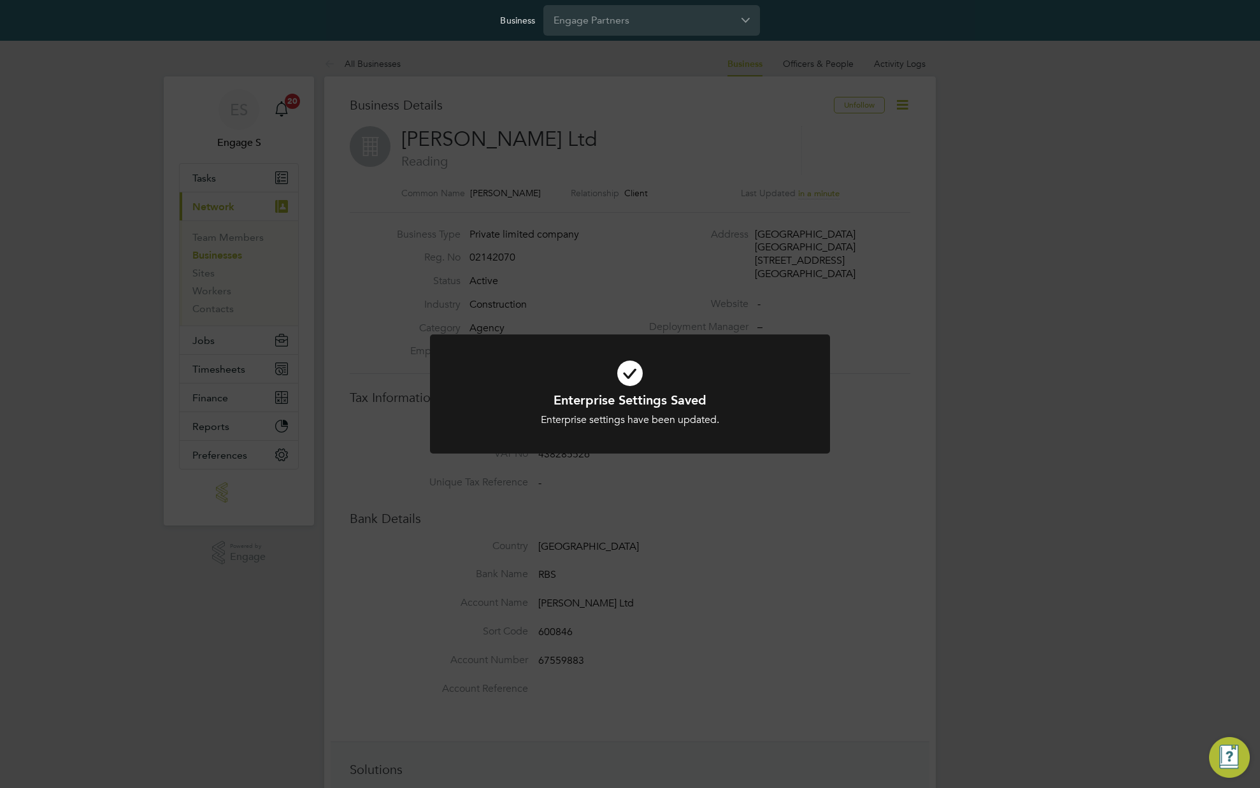
click at [1009, 312] on div "Enterprise Settings Saved Enterprise settings have been updated. Cancel Okay" at bounding box center [630, 394] width 1260 height 788
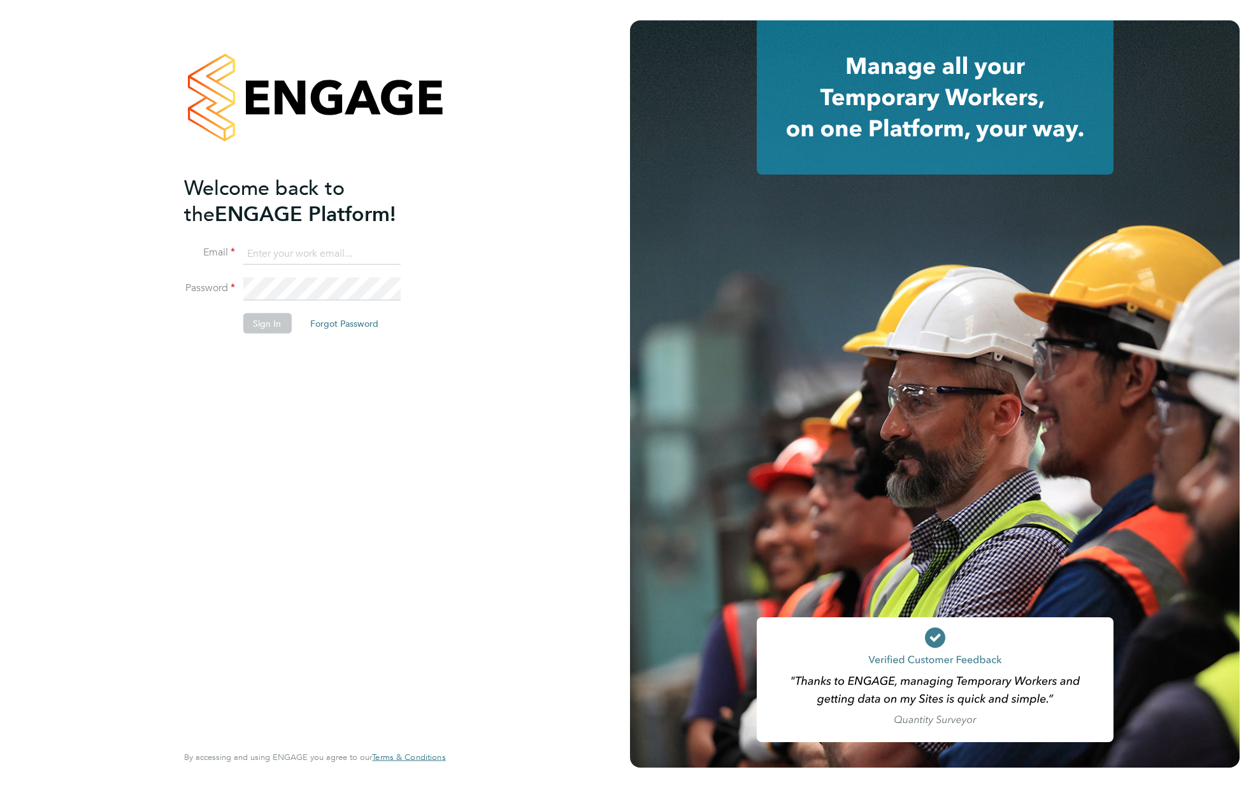
type input "[EMAIL_ADDRESS][DOMAIN_NAME]"
click at [259, 324] on button "Sign In" at bounding box center [267, 323] width 48 height 20
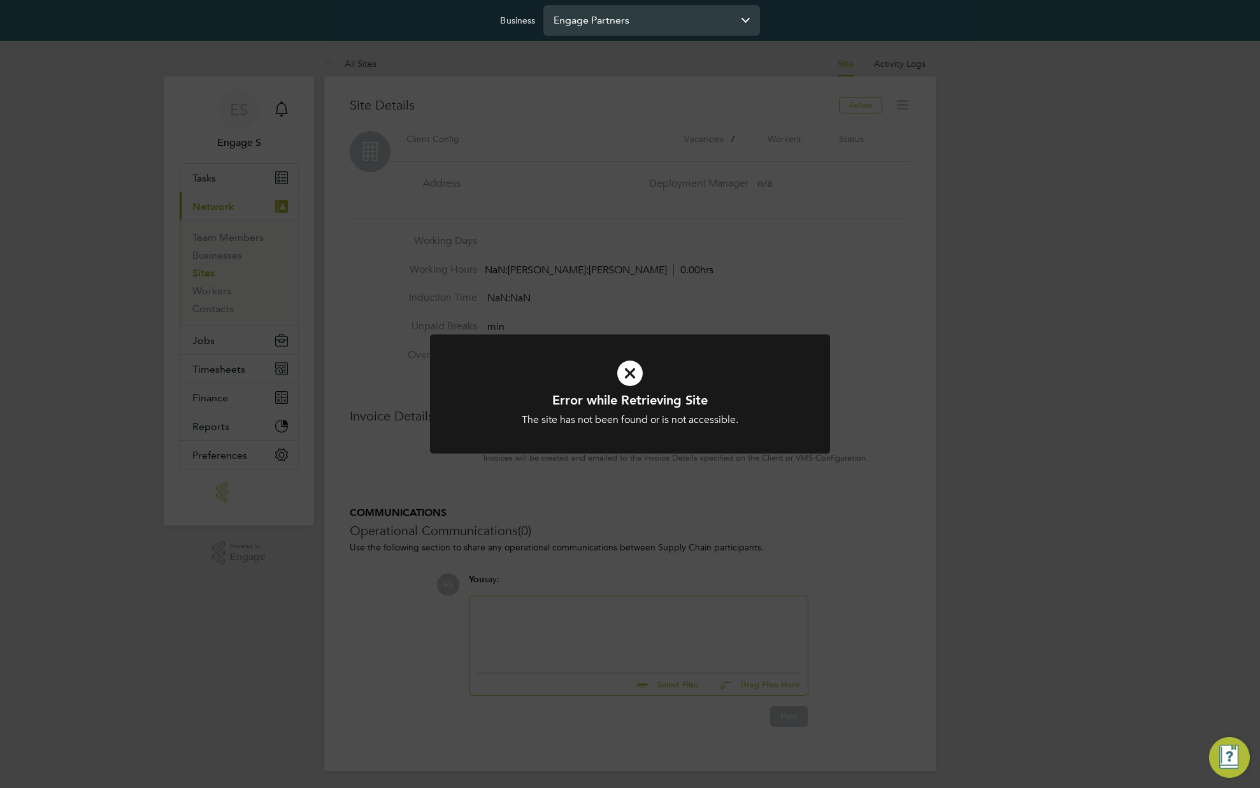
click at [656, 18] on input "Engage Partners" at bounding box center [651, 20] width 217 height 30
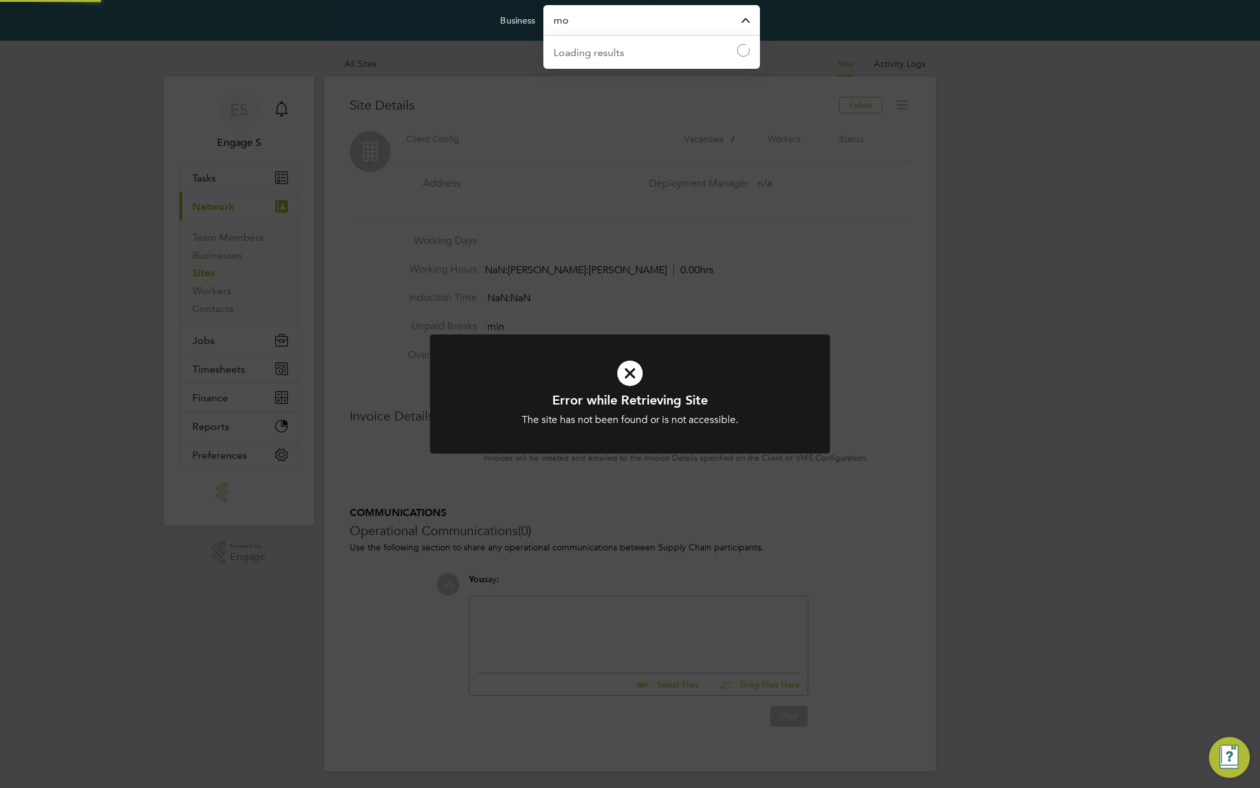
type input "m"
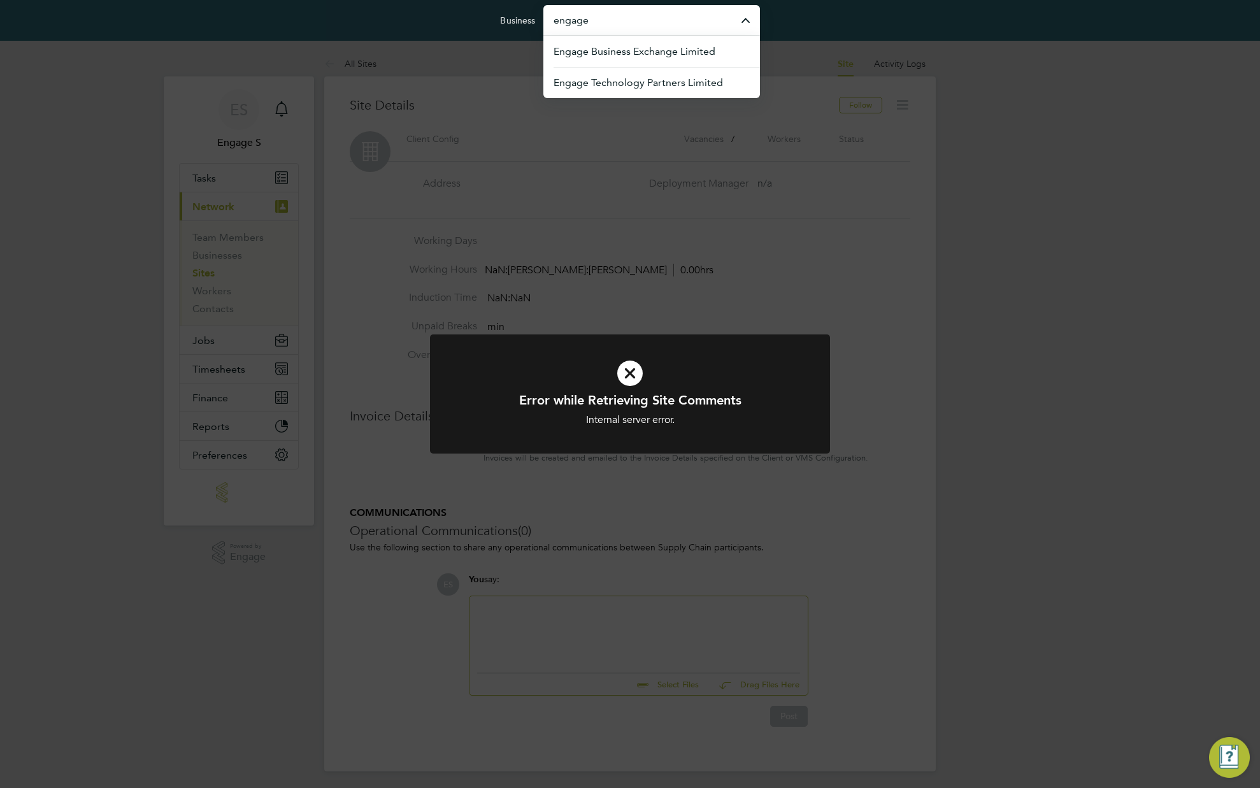
click at [773, 150] on div "Error while Retrieving Site Comments Internal server error. Cancel Okay" at bounding box center [630, 394] width 1260 height 788
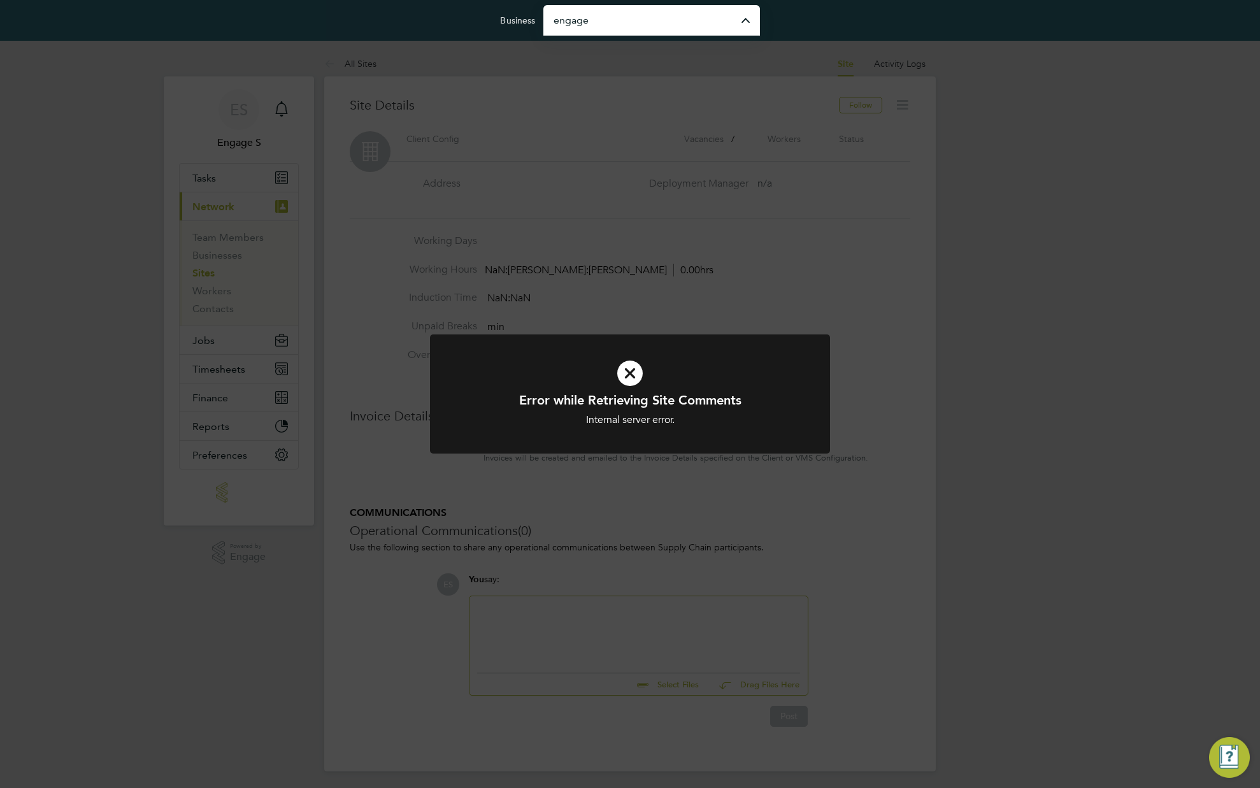
type input "Engage Partners"
click at [697, 217] on div "Error while Retrieving Site Comments Internal server error. Cancel Okay" at bounding box center [630, 394] width 1260 height 788
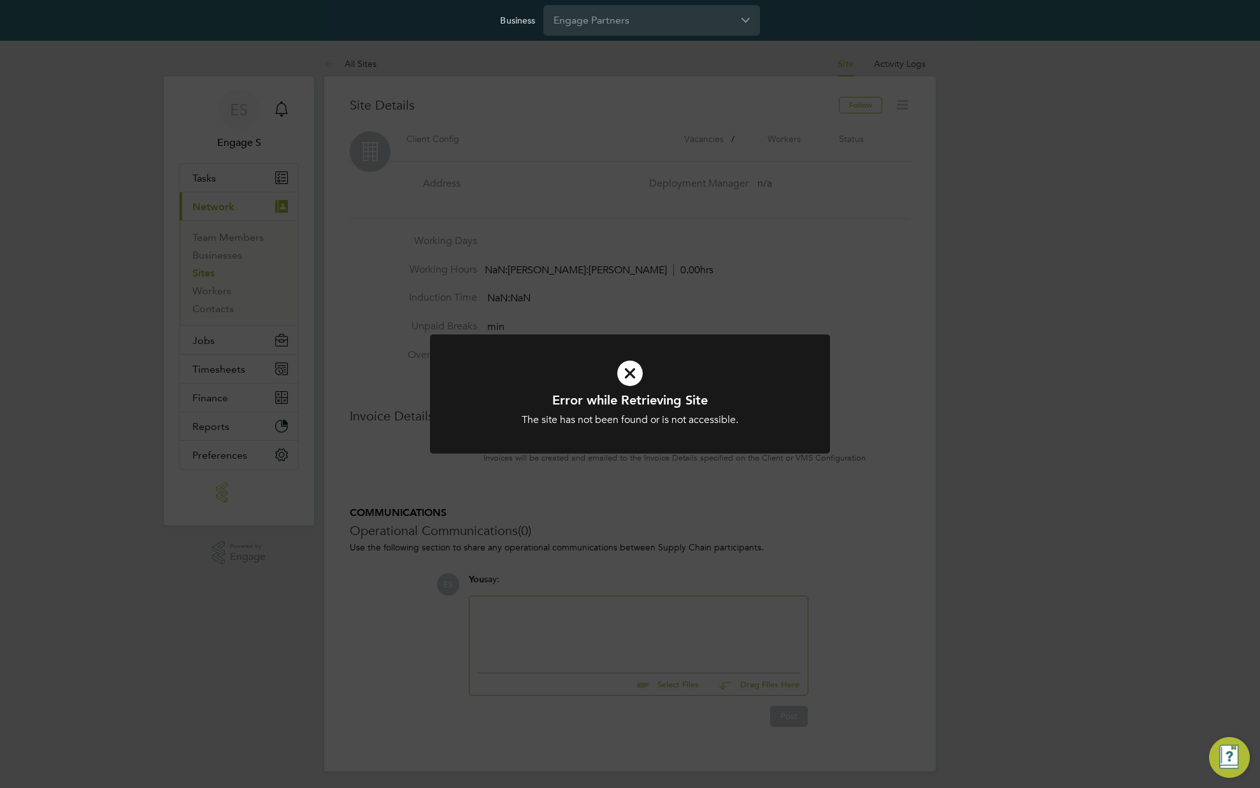
click at [220, 336] on div "Error while Retrieving Site The site has not been found or is not accessible. C…" at bounding box center [630, 394] width 1260 height 788
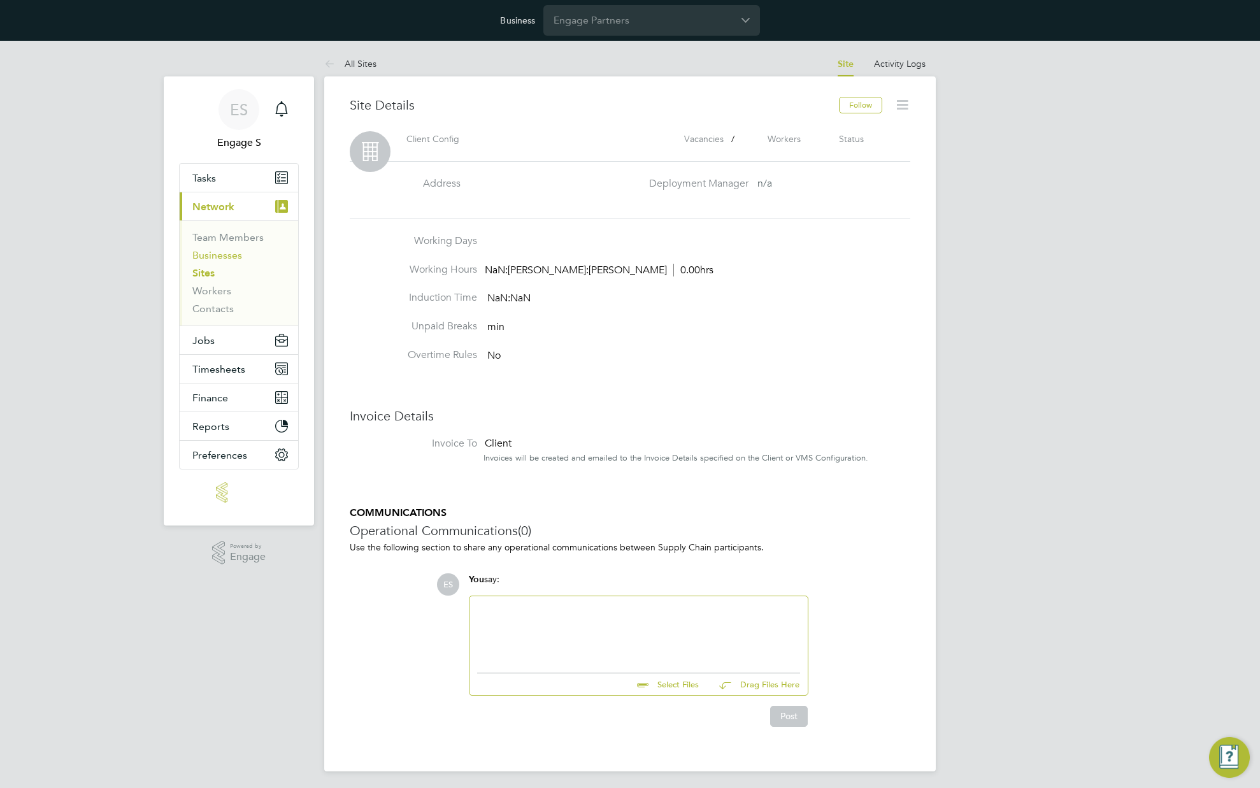
click at [231, 256] on link "Businesses" at bounding box center [217, 255] width 50 height 12
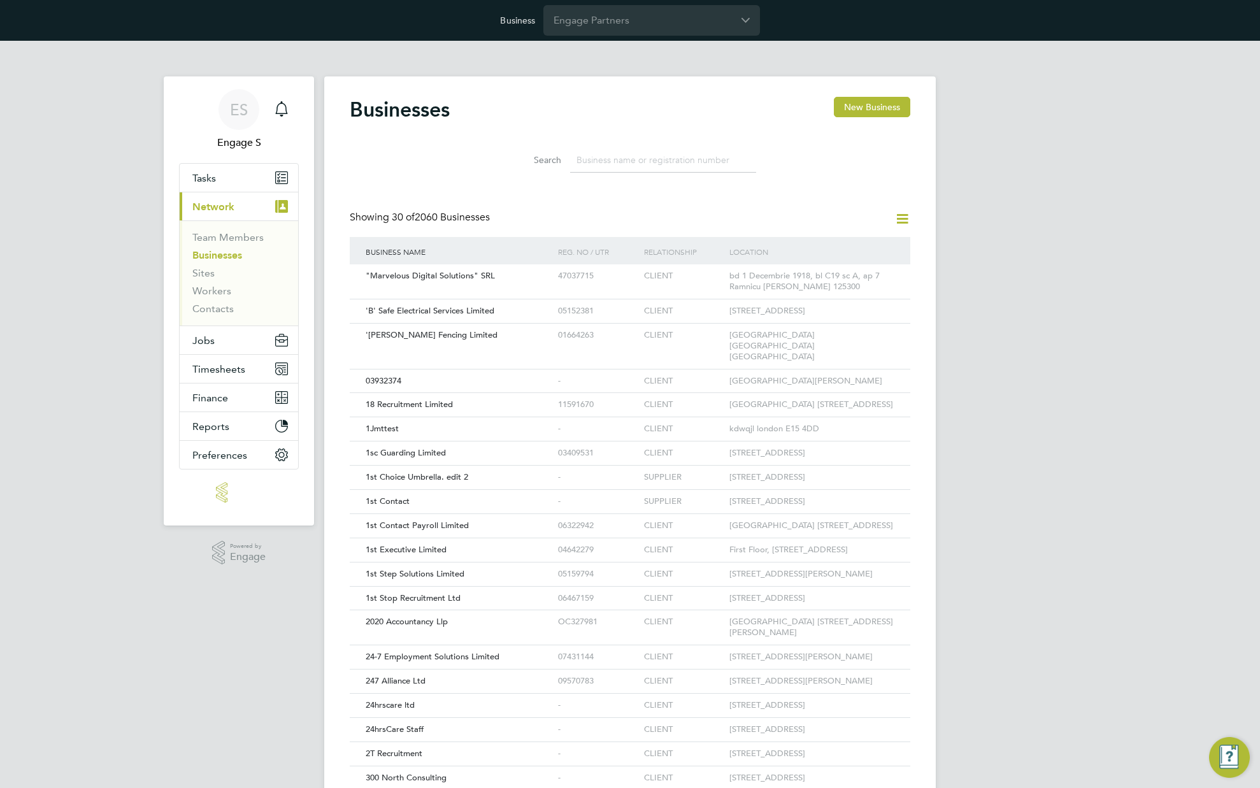
click at [702, 168] on input at bounding box center [663, 160] width 186 height 25
click at [626, 169] on input at bounding box center [663, 160] width 186 height 25
click at [628, 163] on input at bounding box center [663, 160] width 186 height 25
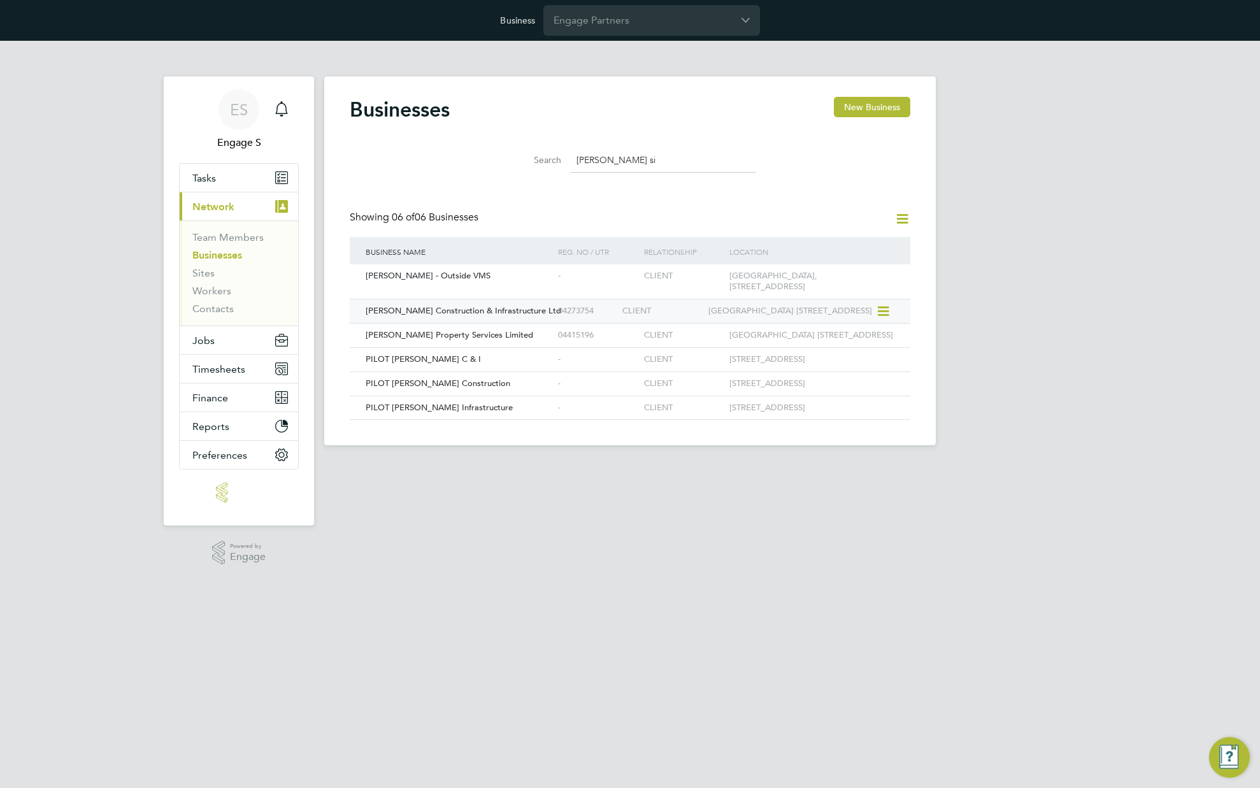
type input "morgan si"
click at [535, 312] on span "[PERSON_NAME] Construction & Infrastructure Ltd" at bounding box center [464, 310] width 196 height 11
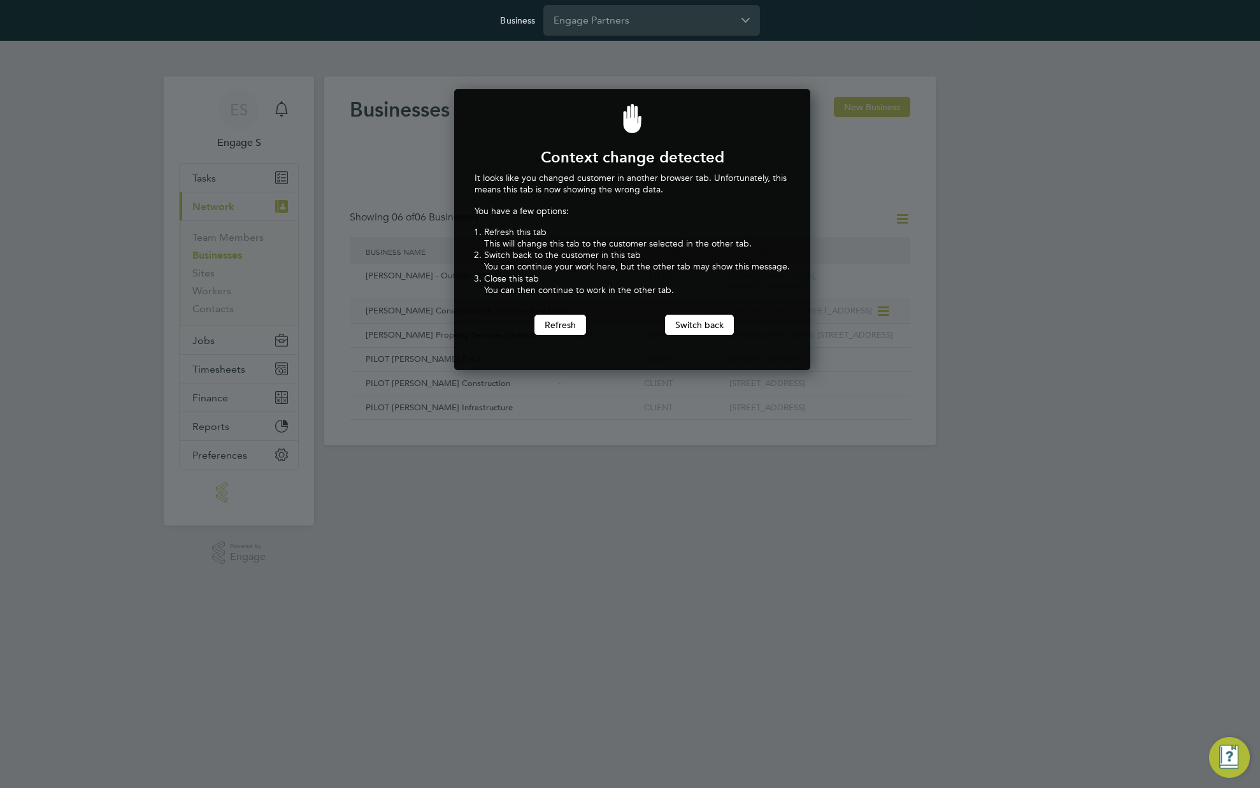
scroll to position [282, 352]
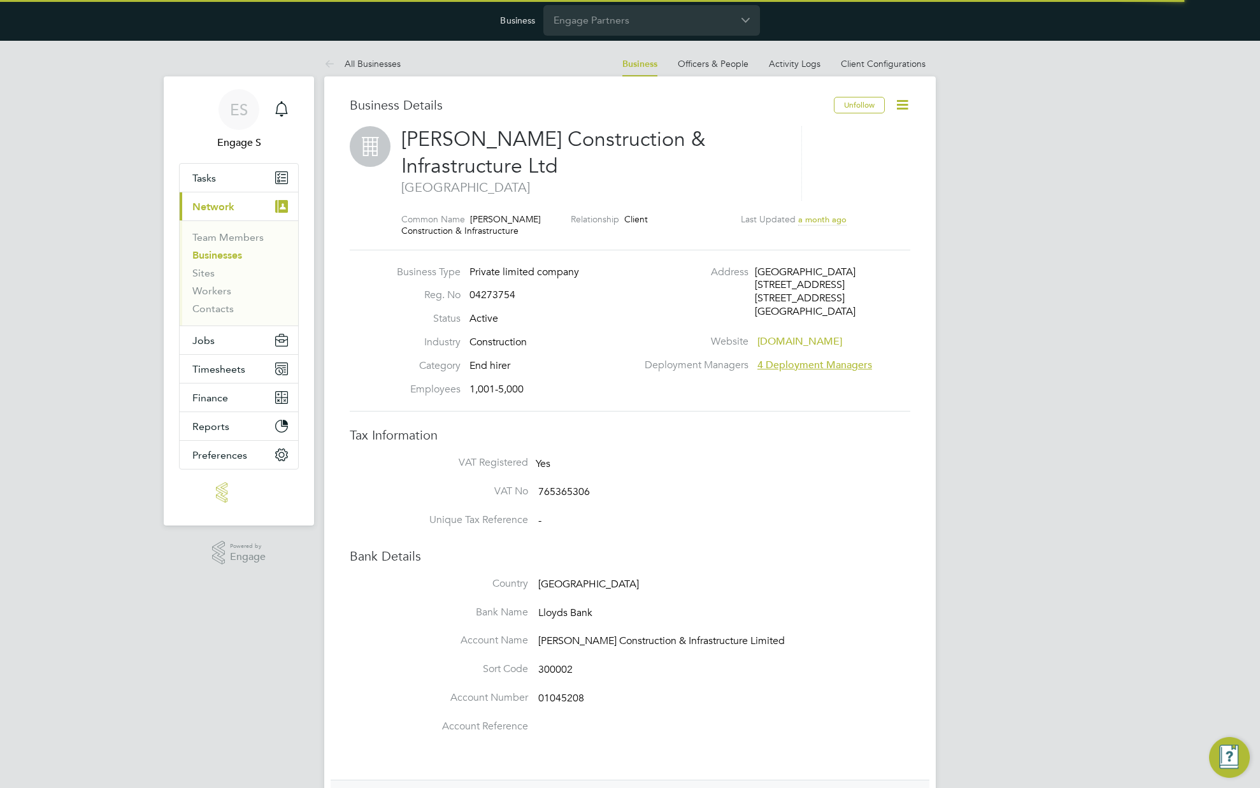
drag, startPoint x: 1022, startPoint y: 492, endPoint x: 1016, endPoint y: 502, distance: 12.0
click at [1019, 496] on div "ES Engage S Notifications Applications: Tasks Current page: Network Team Member…" at bounding box center [630, 624] width 1260 height 1167
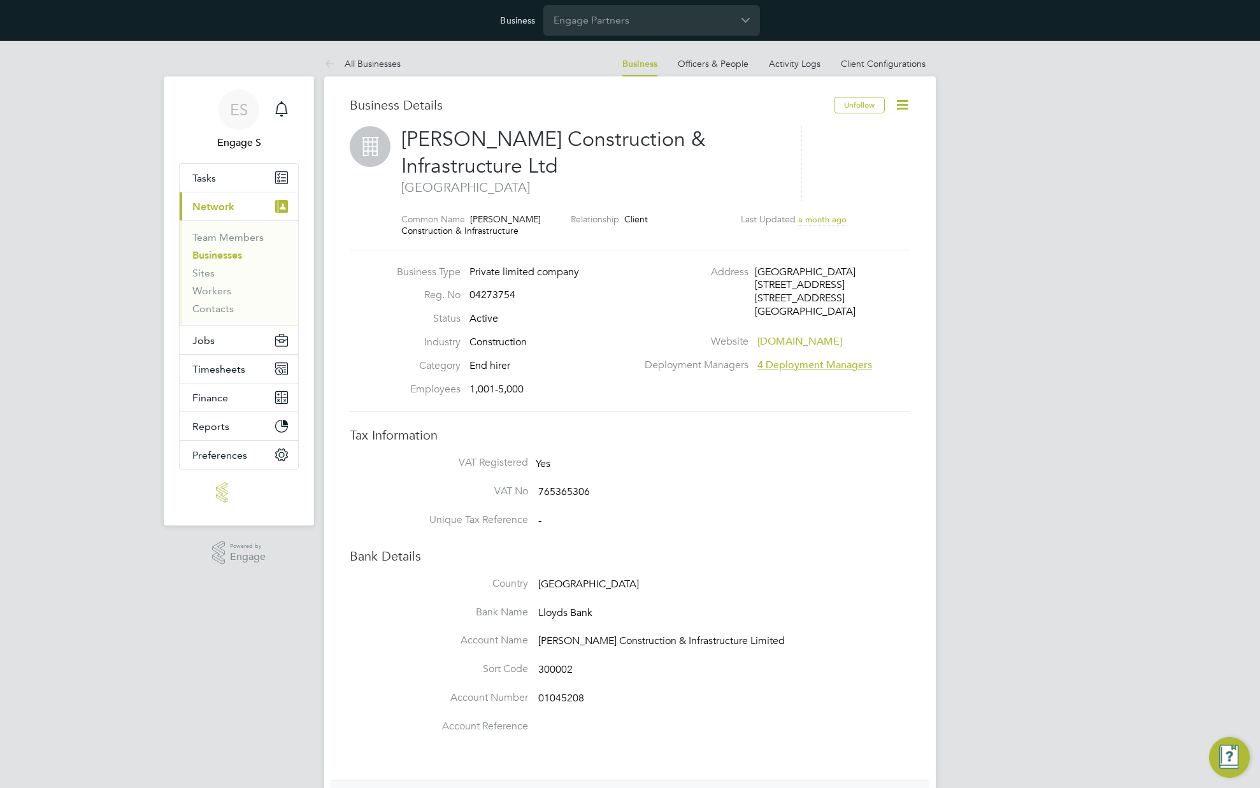
click at [865, 486] on li "VAT No 765365306" at bounding box center [656, 499] width 510 height 29
click at [908, 104] on icon at bounding box center [902, 105] width 16 height 16
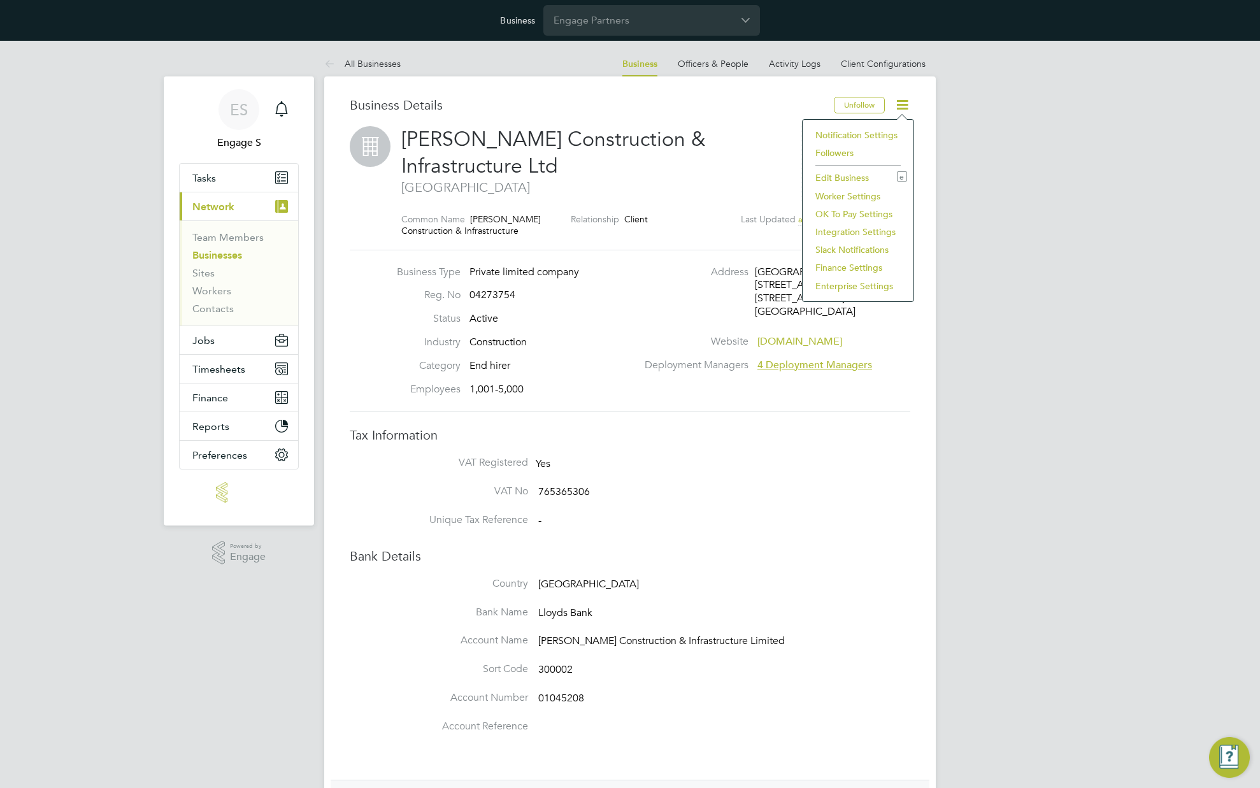
click at [849, 289] on li "Enterprise Settings" at bounding box center [858, 286] width 98 height 18
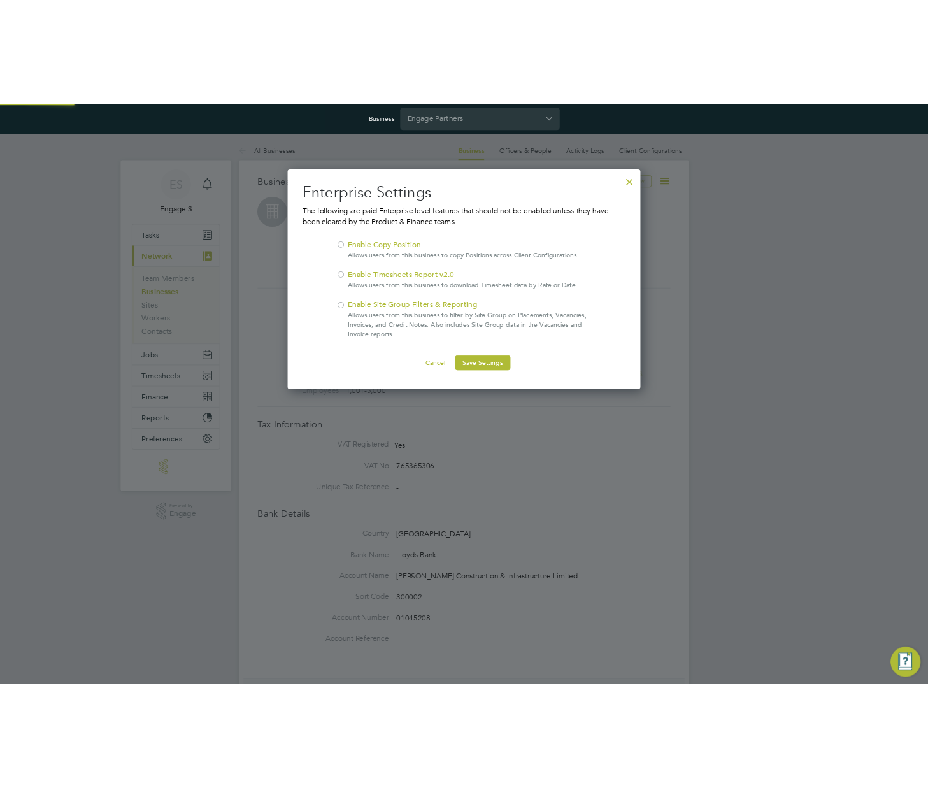
scroll to position [299, 480]
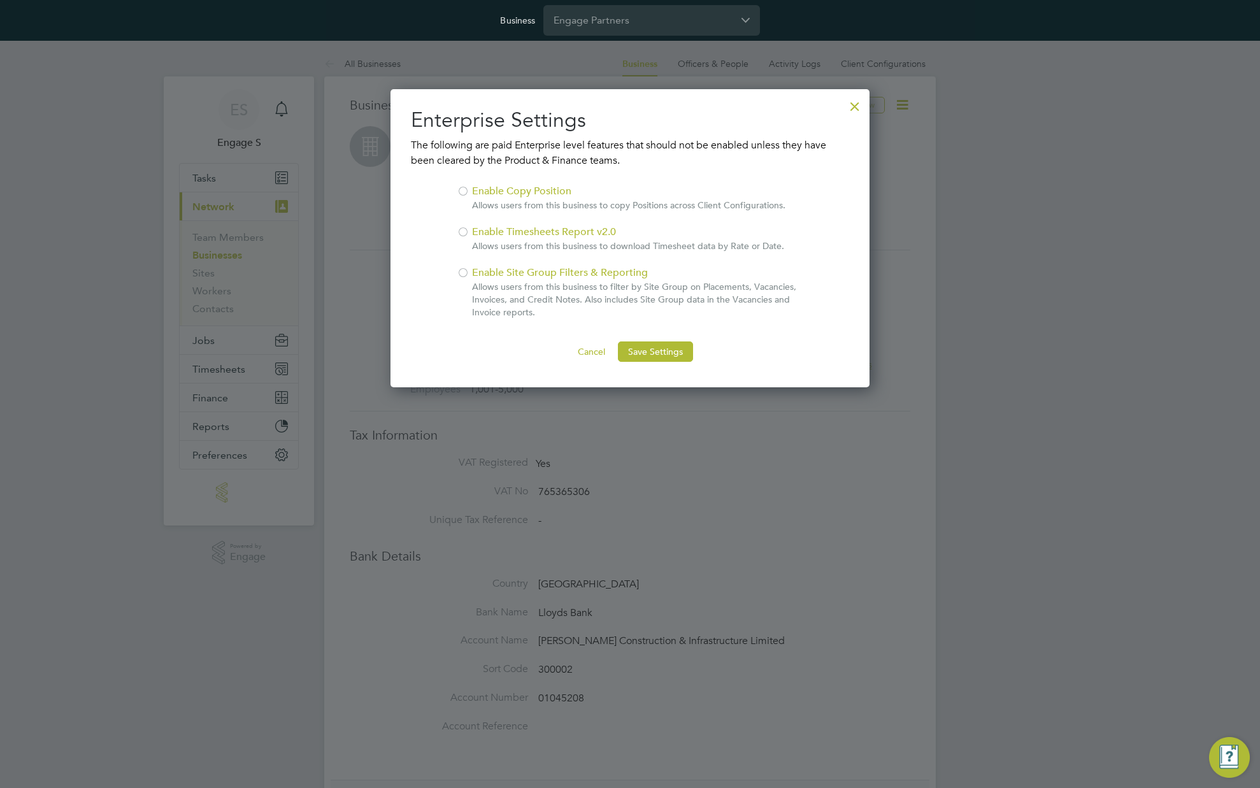
click at [540, 294] on p "Allows users from this business to filter by Site Group on Placements, Vacancie…" at bounding box center [637, 299] width 331 height 38
click at [480, 280] on p "Allows users from this business to filter by Site Group on Placements, Vacancie…" at bounding box center [637, 299] width 331 height 38
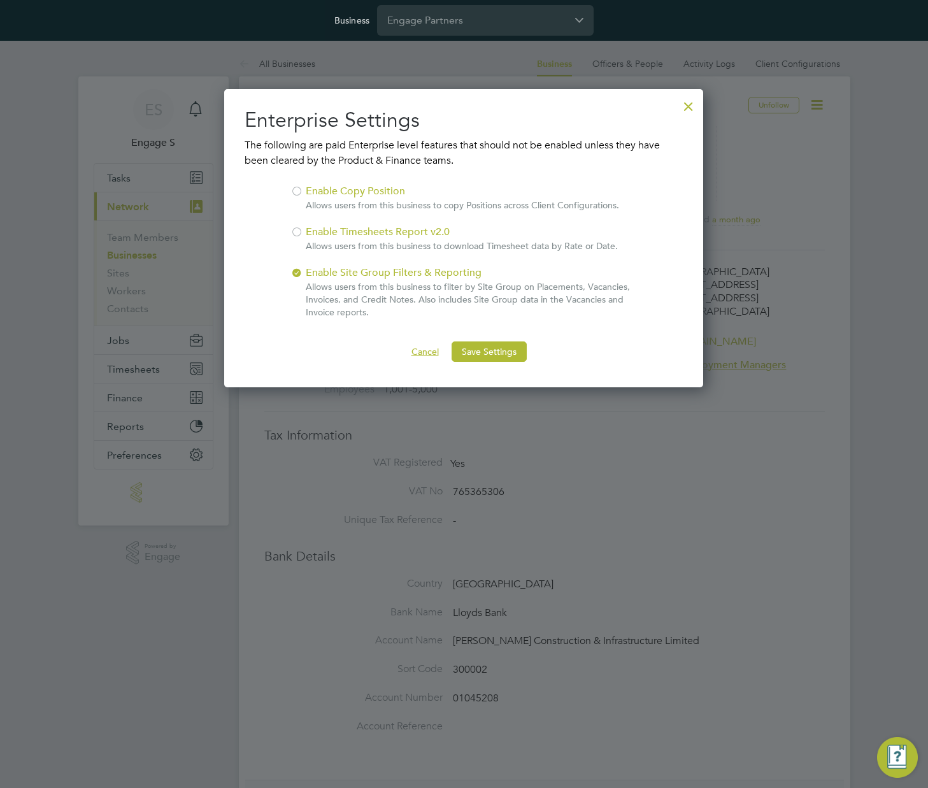
click at [413, 351] on button "Cancel" at bounding box center [425, 351] width 48 height 20
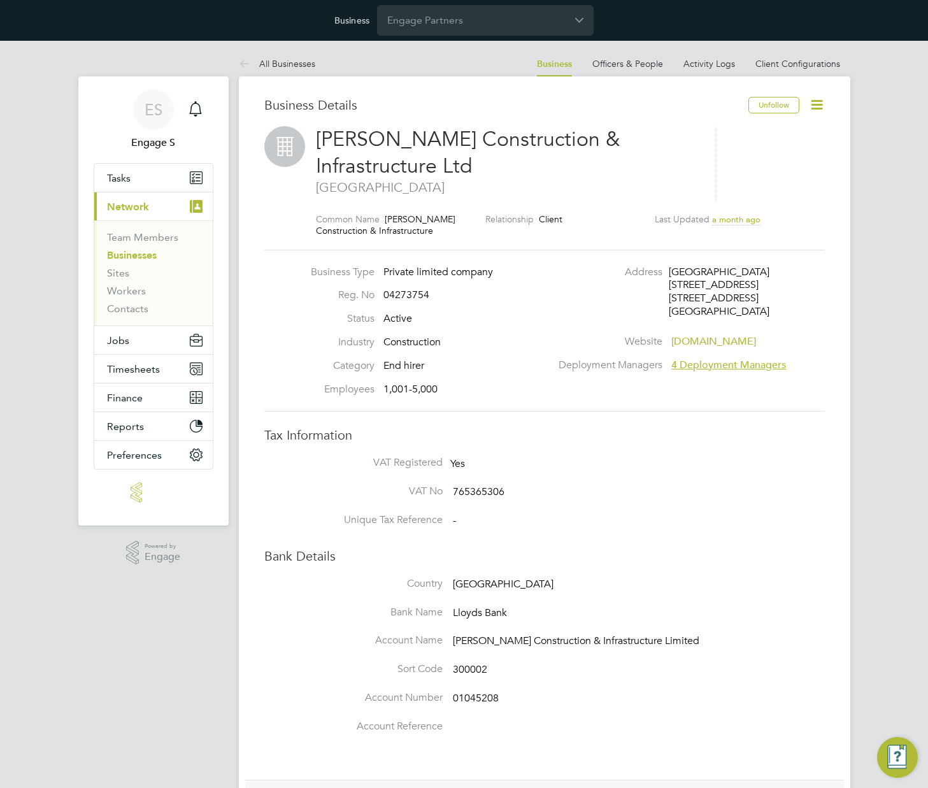
click at [698, 201] on div "[PERSON_NAME] Construction & Infrastructure Ltd [GEOGRAPHIC_DATA]" at bounding box center [516, 163] width 400 height 75
click at [820, 103] on icon at bounding box center [817, 105] width 16 height 16
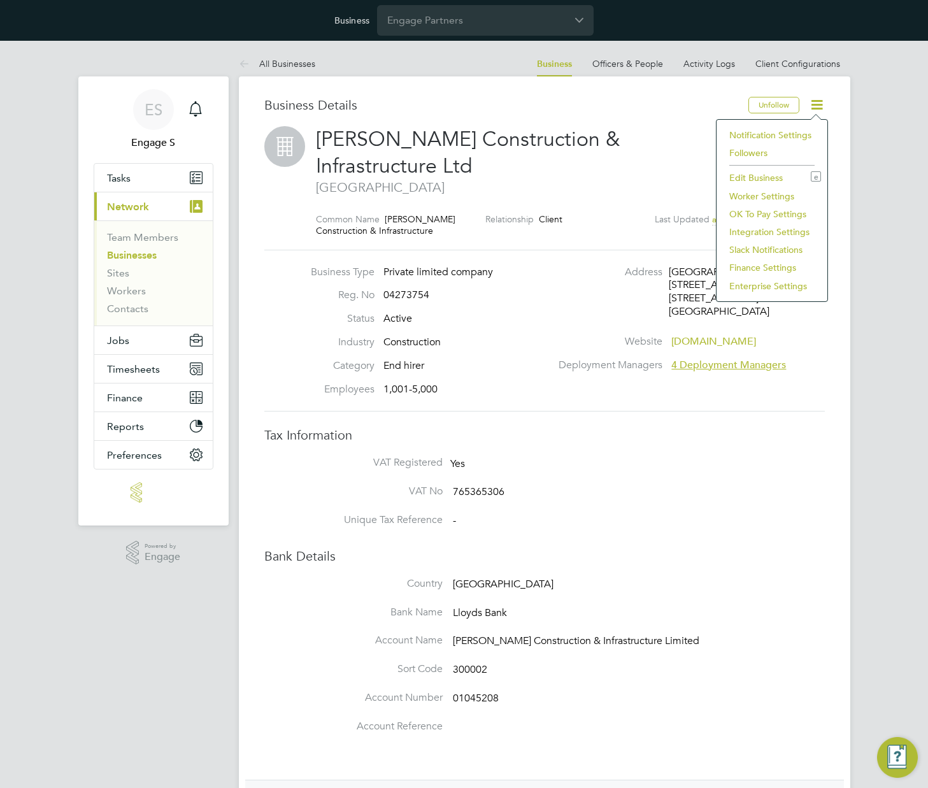
click at [754, 282] on li "Enterprise Settings" at bounding box center [772, 286] width 98 height 18
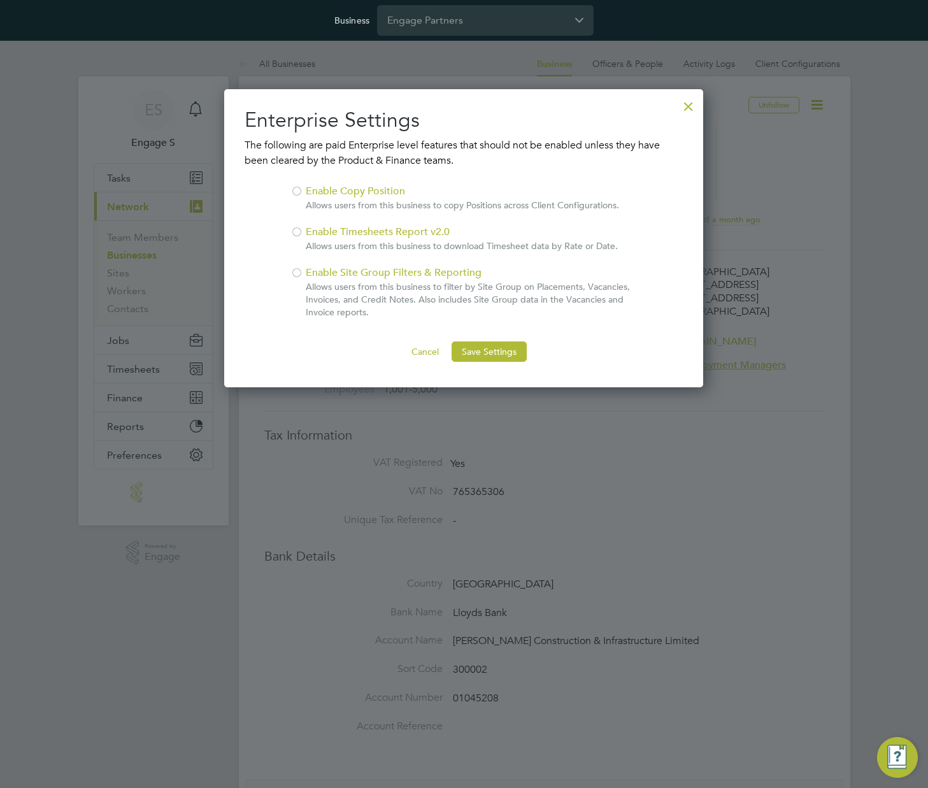
click at [305, 271] on li "Enable Site Group Filters & Reporting Allows users from this business to filter…" at bounding box center [464, 298] width 347 height 66
click at [478, 359] on button "Save Settings" at bounding box center [489, 351] width 75 height 20
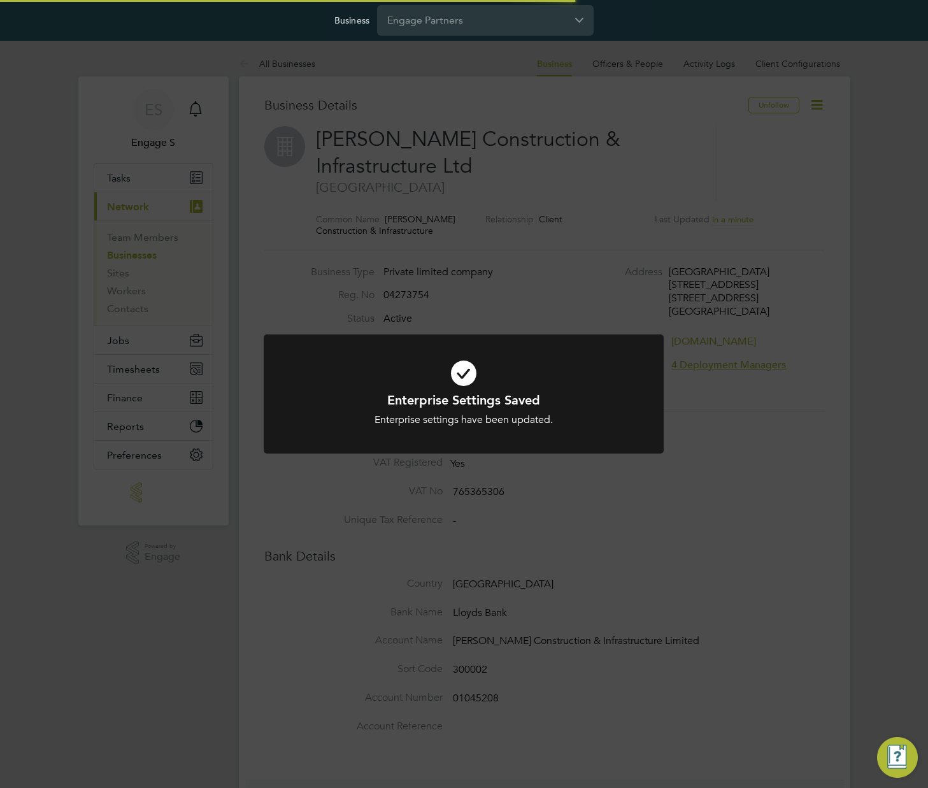
click at [535, 104] on div "Enterprise Settings Saved Enterprise settings have been updated. Cancel Okay" at bounding box center [464, 394] width 928 height 788
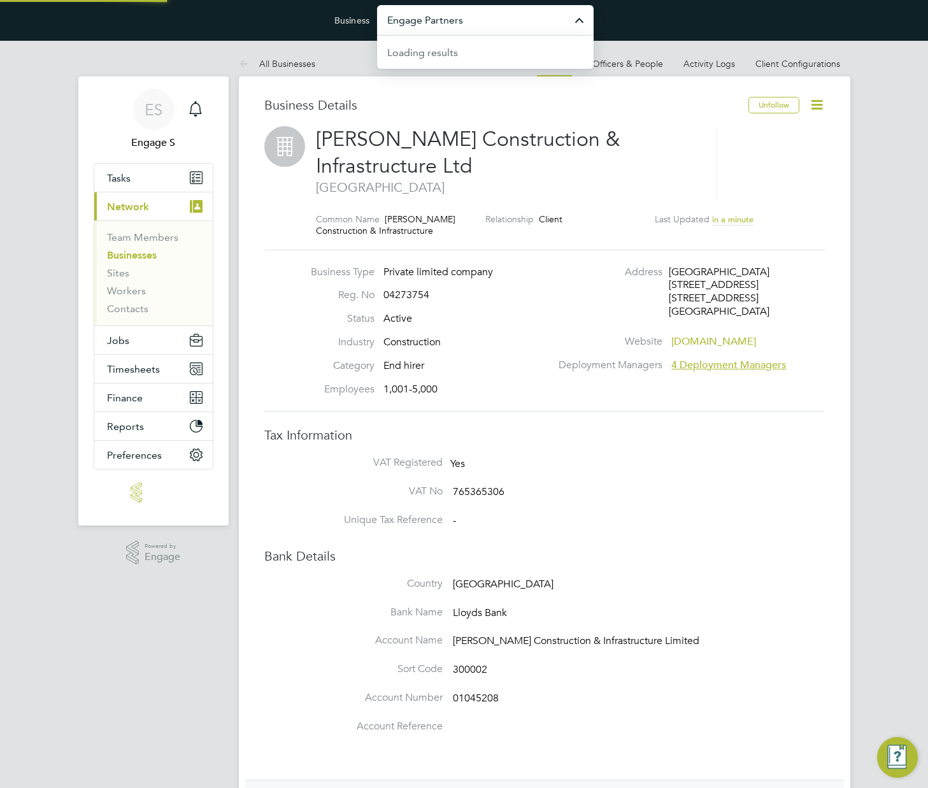
click at [471, 18] on input "Engage Partners" at bounding box center [485, 20] width 217 height 30
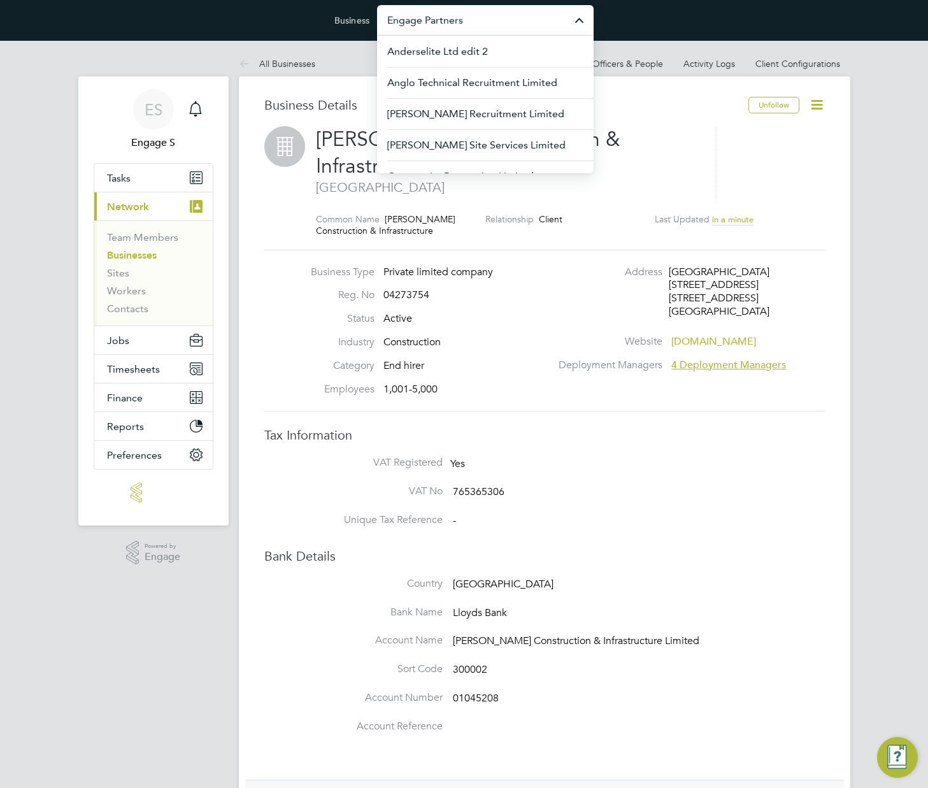
click at [316, 147] on span "[PERSON_NAME] Construction & Infrastructure Ltd" at bounding box center [468, 153] width 305 height 52
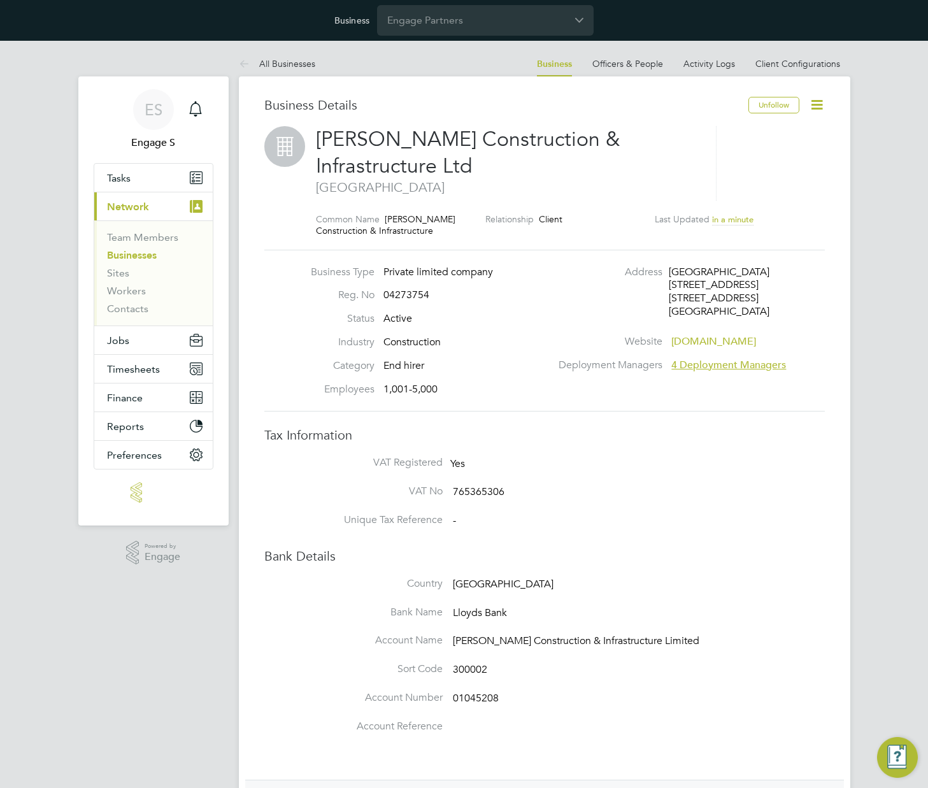
click at [317, 136] on span "[PERSON_NAME] Construction & Infrastructure Ltd" at bounding box center [468, 153] width 305 height 52
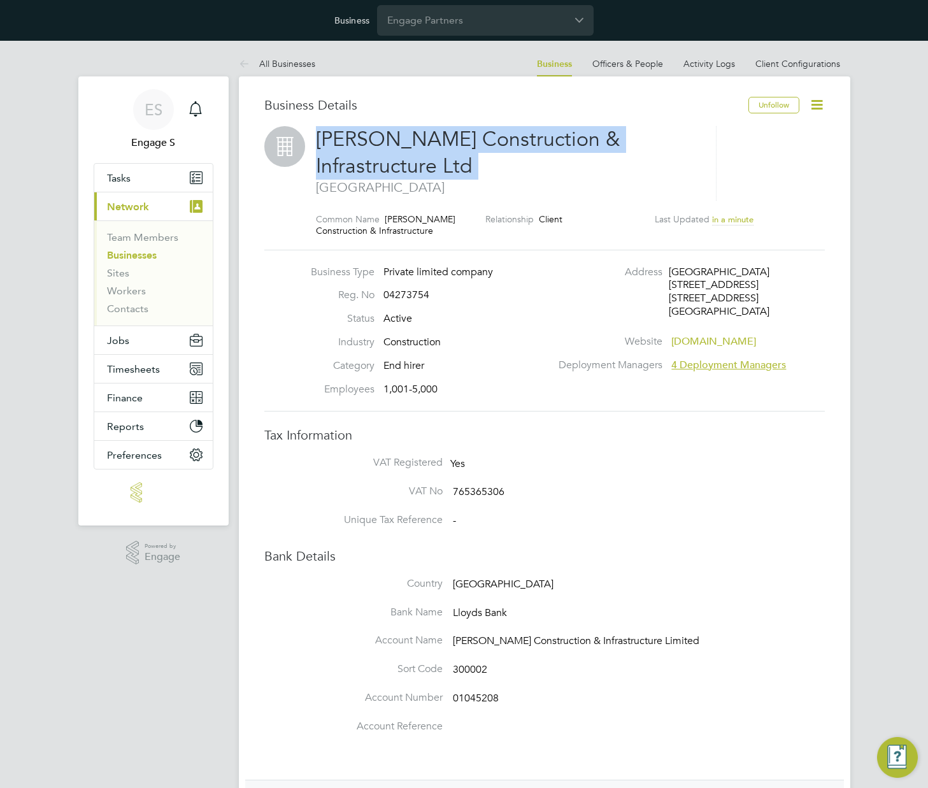
click at [317, 136] on span "[PERSON_NAME] Construction & Infrastructure Ltd" at bounding box center [468, 153] width 305 height 52
copy h2 "[PERSON_NAME] Construction & Infrastructure Ltd"
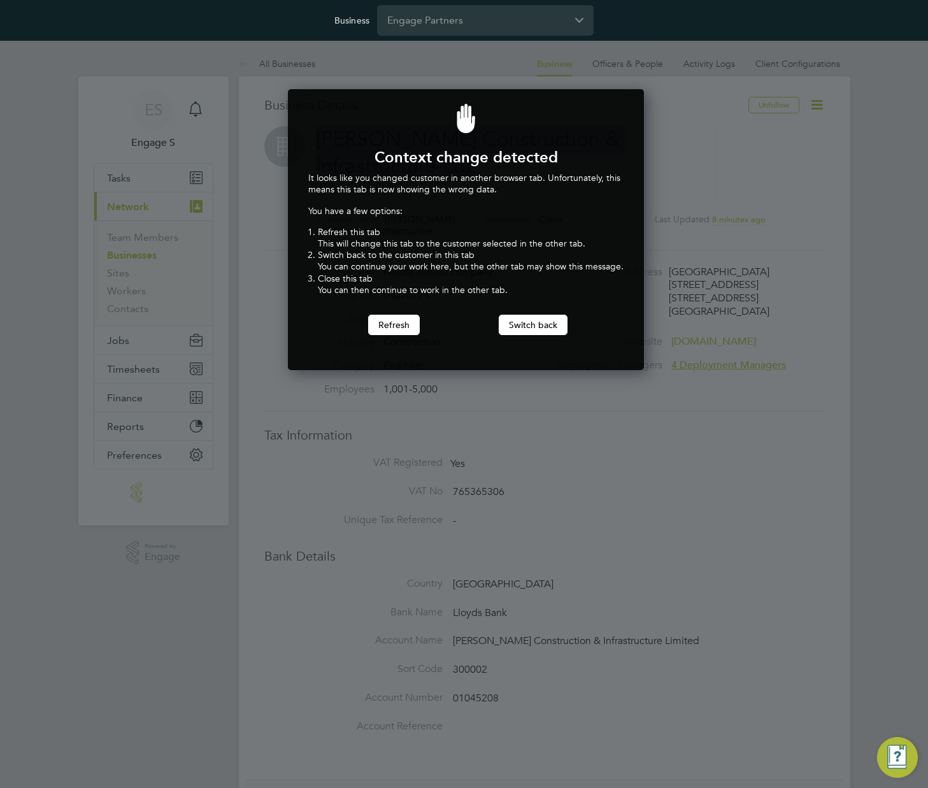
scroll to position [282, 352]
click at [533, 334] on button "Switch back" at bounding box center [533, 325] width 69 height 20
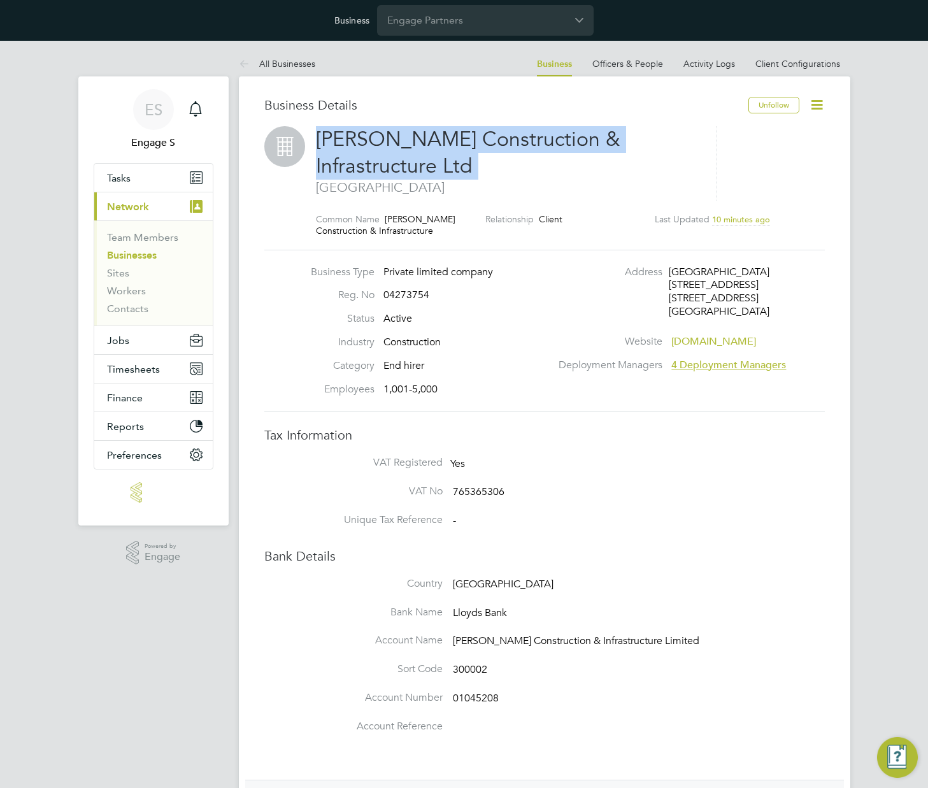
click at [676, 148] on h2 "[PERSON_NAME] Construction & Infrastructure Ltd [GEOGRAPHIC_DATA]" at bounding box center [509, 160] width 387 height 69
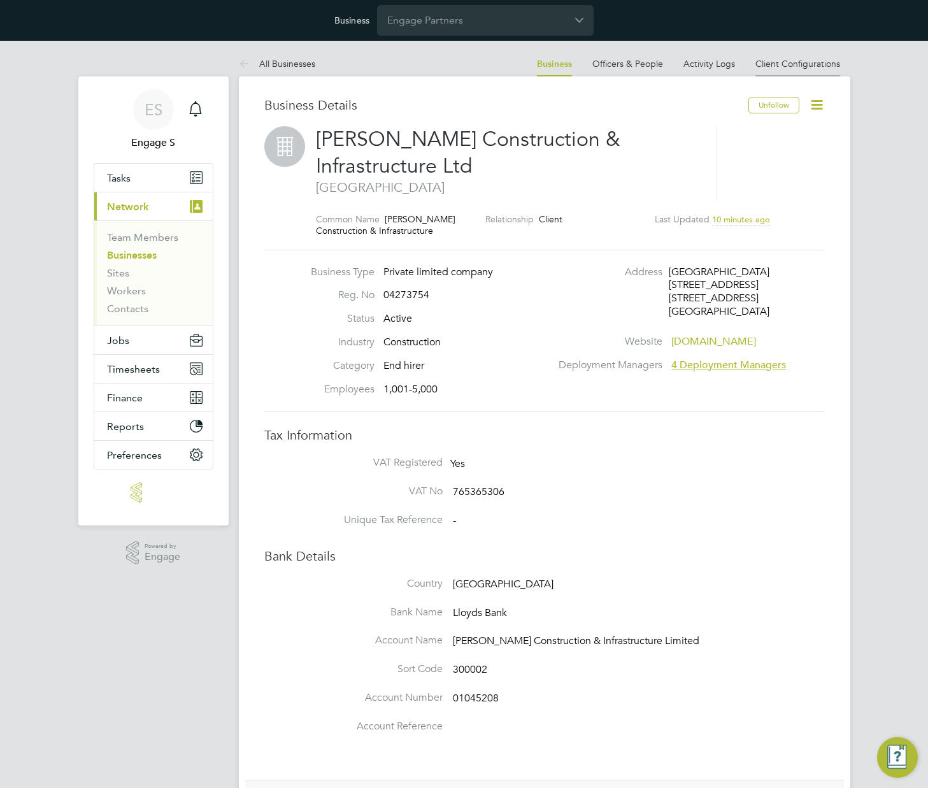
click at [794, 64] on link "Client Configurations" at bounding box center [798, 63] width 85 height 11
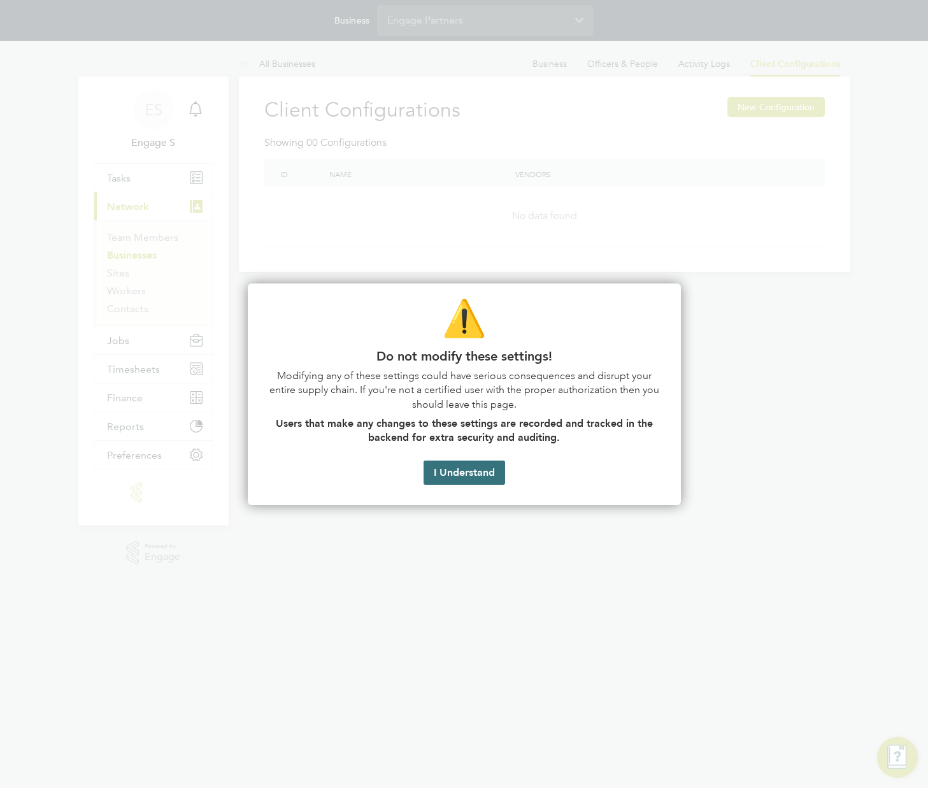
click at [477, 468] on button "I Understand" at bounding box center [465, 473] width 82 height 24
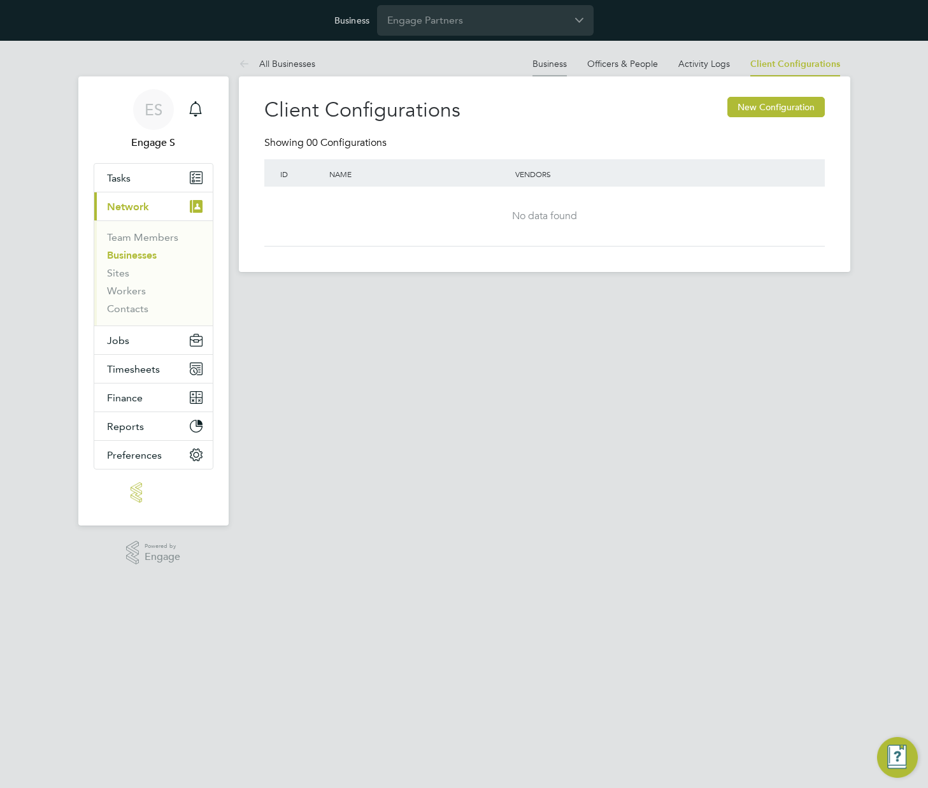
click at [547, 62] on link "Business" at bounding box center [550, 63] width 34 height 11
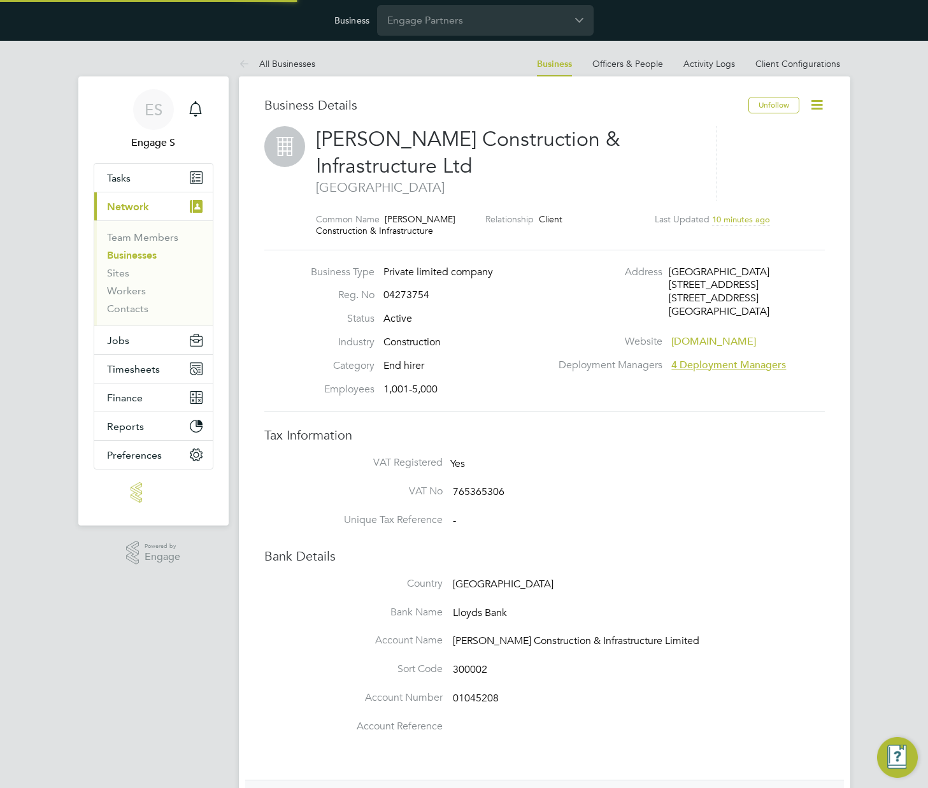
click at [817, 101] on icon at bounding box center [817, 105] width 16 height 16
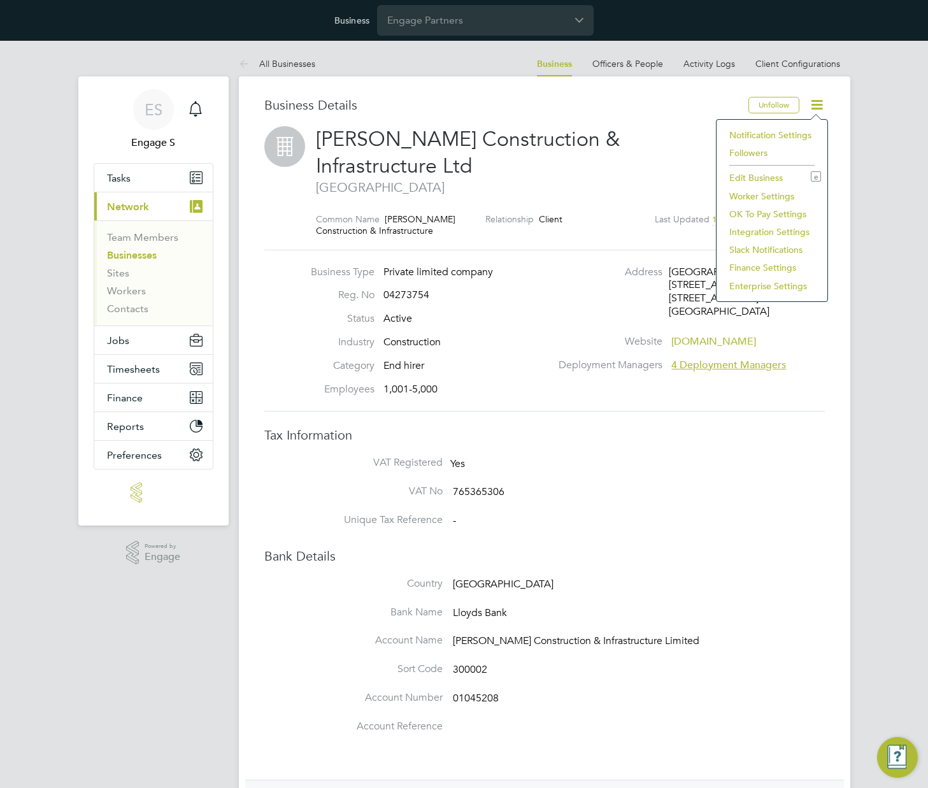
click at [747, 281] on li "Enterprise Settings" at bounding box center [772, 286] width 98 height 18
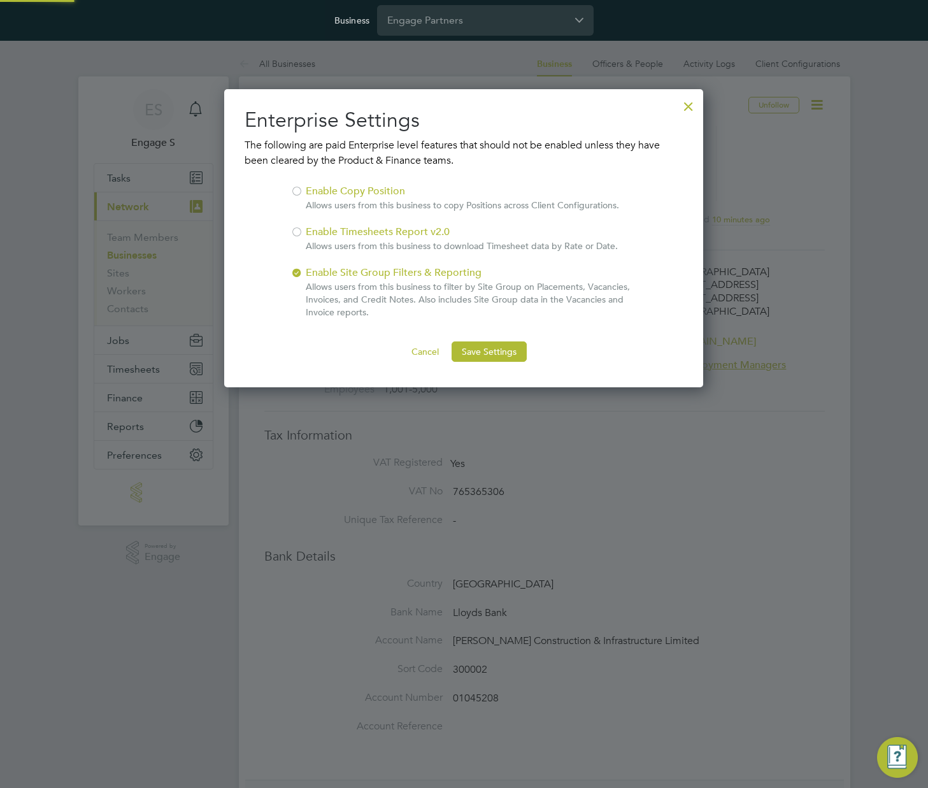
scroll to position [299, 480]
click at [315, 228] on div "Enable Timesheets Report v2.0 Allows users from this business to download Times…" at bounding box center [462, 238] width 312 height 28
click at [300, 187] on div at bounding box center [297, 189] width 13 height 13
click at [478, 342] on button "Save Settings" at bounding box center [489, 351] width 75 height 20
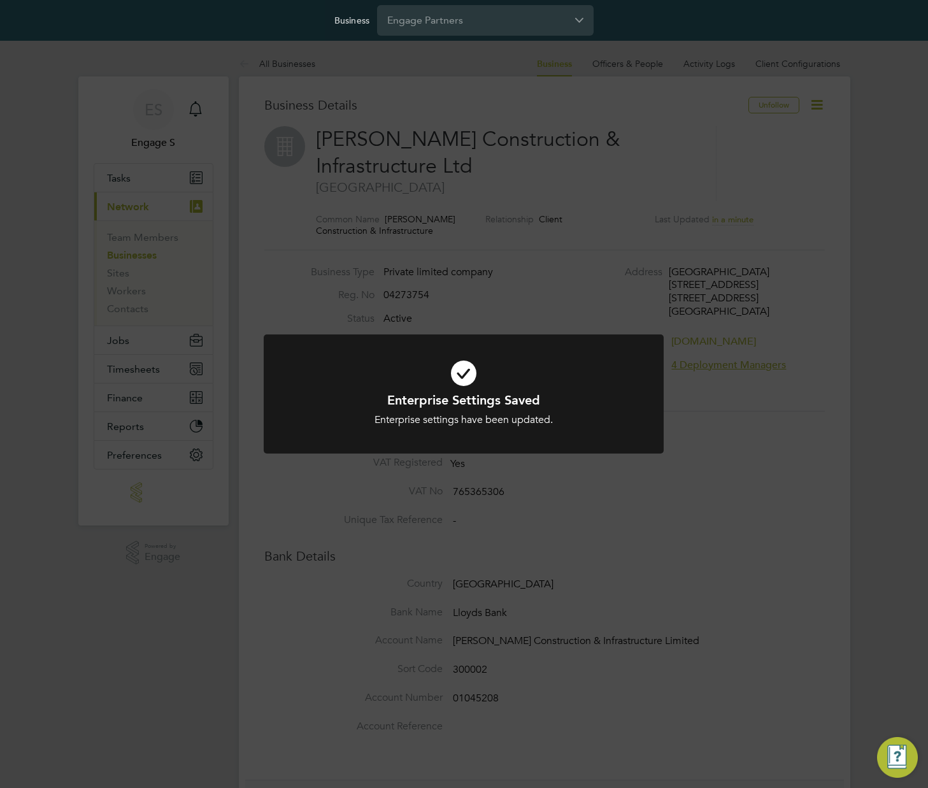
click at [776, 263] on div "Enterprise Settings Saved Enterprise settings have been updated. Cancel Okay" at bounding box center [464, 394] width 928 height 788
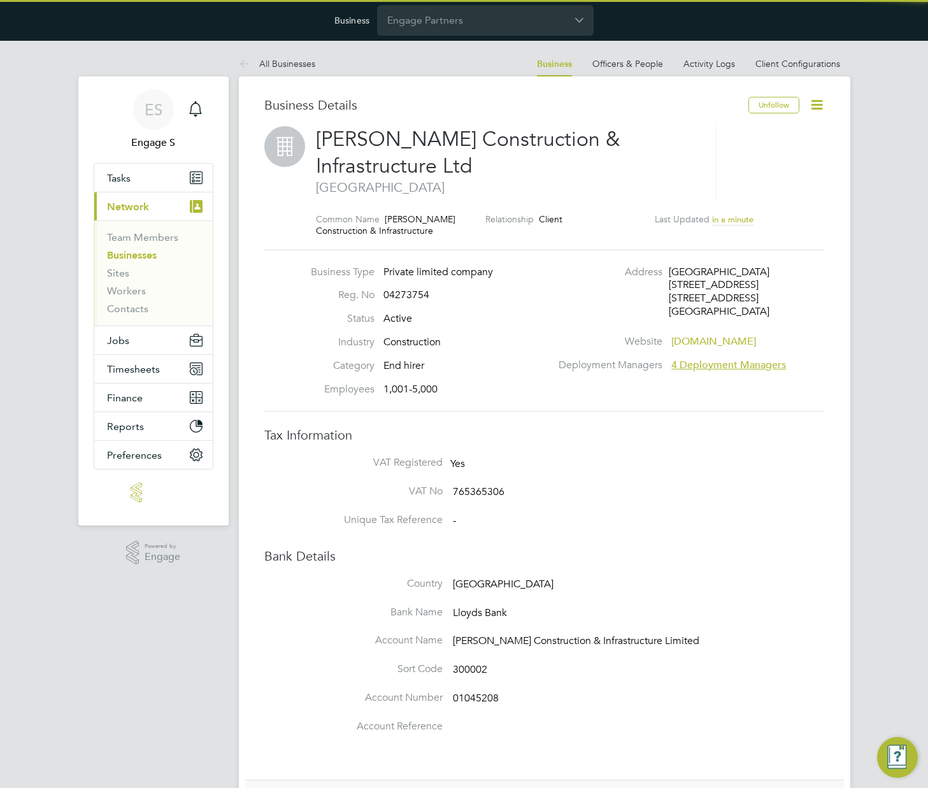
click at [817, 108] on icon at bounding box center [817, 105] width 16 height 16
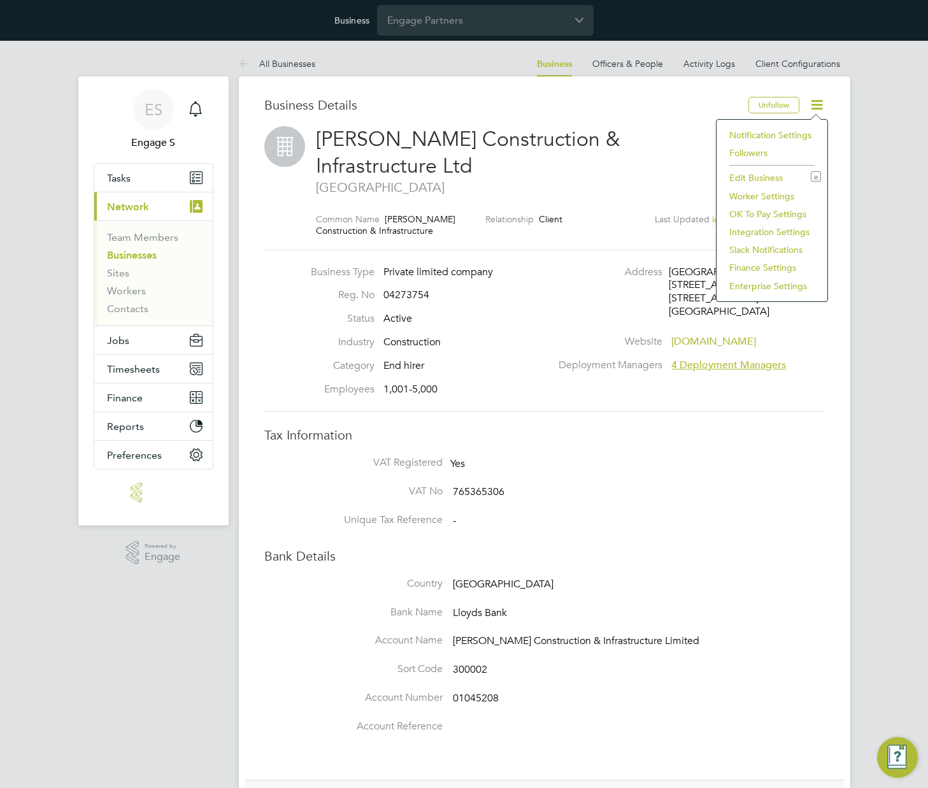
click at [739, 287] on li "Enterprise Settings" at bounding box center [772, 286] width 98 height 18
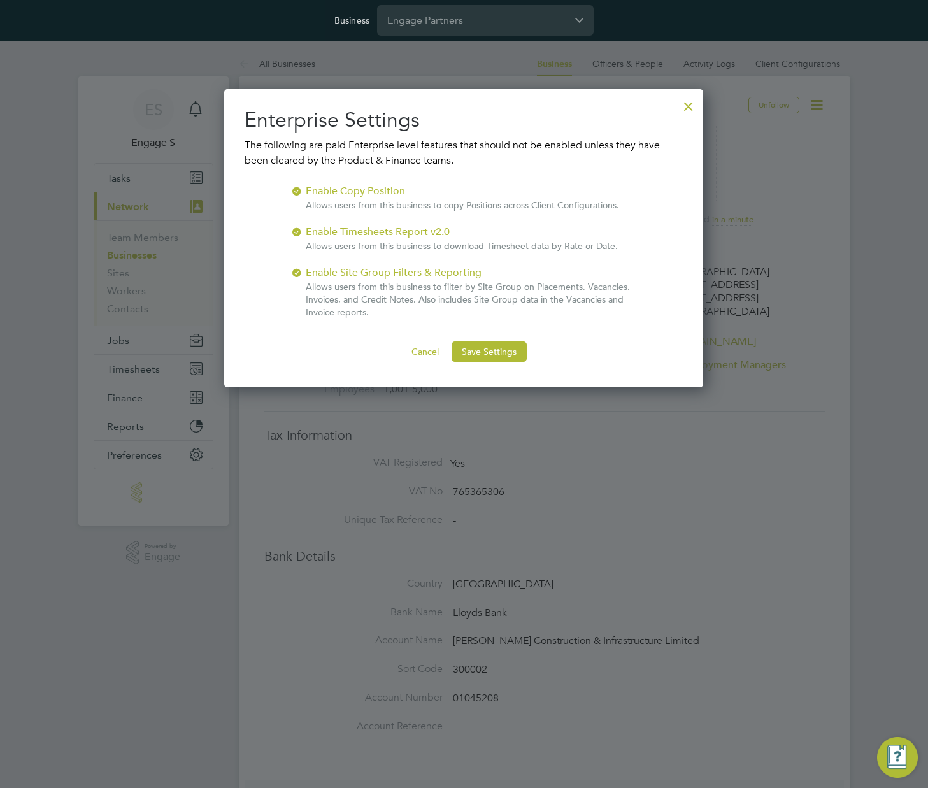
click at [302, 189] on div at bounding box center [297, 189] width 13 height 13
click at [298, 232] on div at bounding box center [297, 230] width 13 height 13
click at [422, 348] on button "Cancel" at bounding box center [425, 351] width 48 height 20
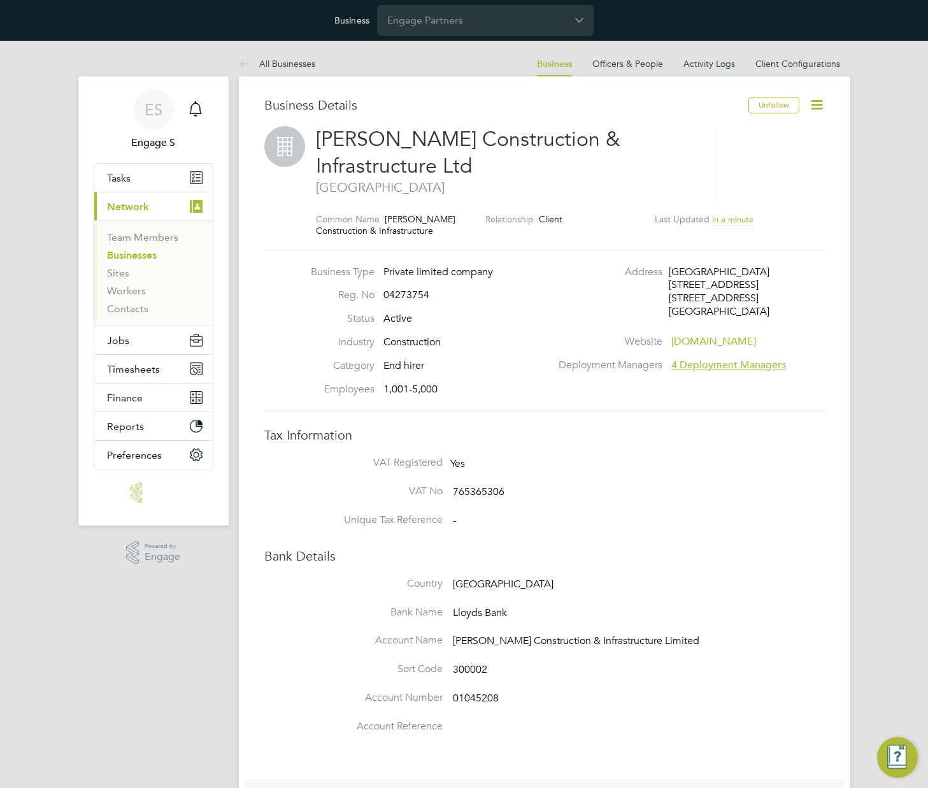
click at [815, 100] on icon at bounding box center [817, 105] width 16 height 16
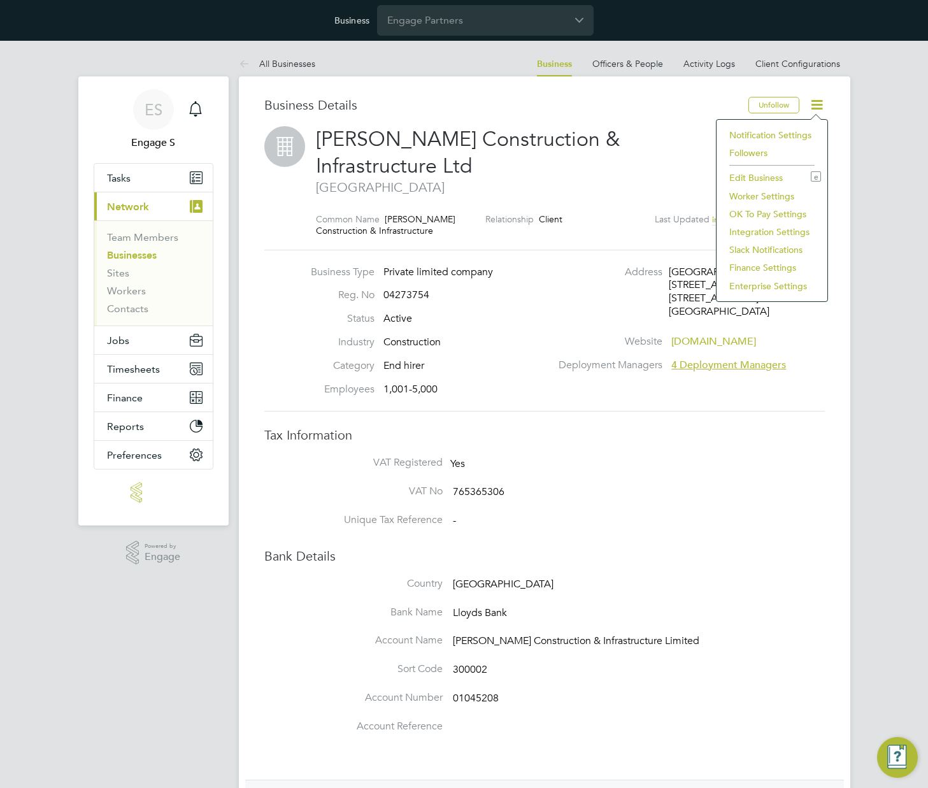
click at [743, 290] on li "Enterprise Settings" at bounding box center [772, 286] width 98 height 18
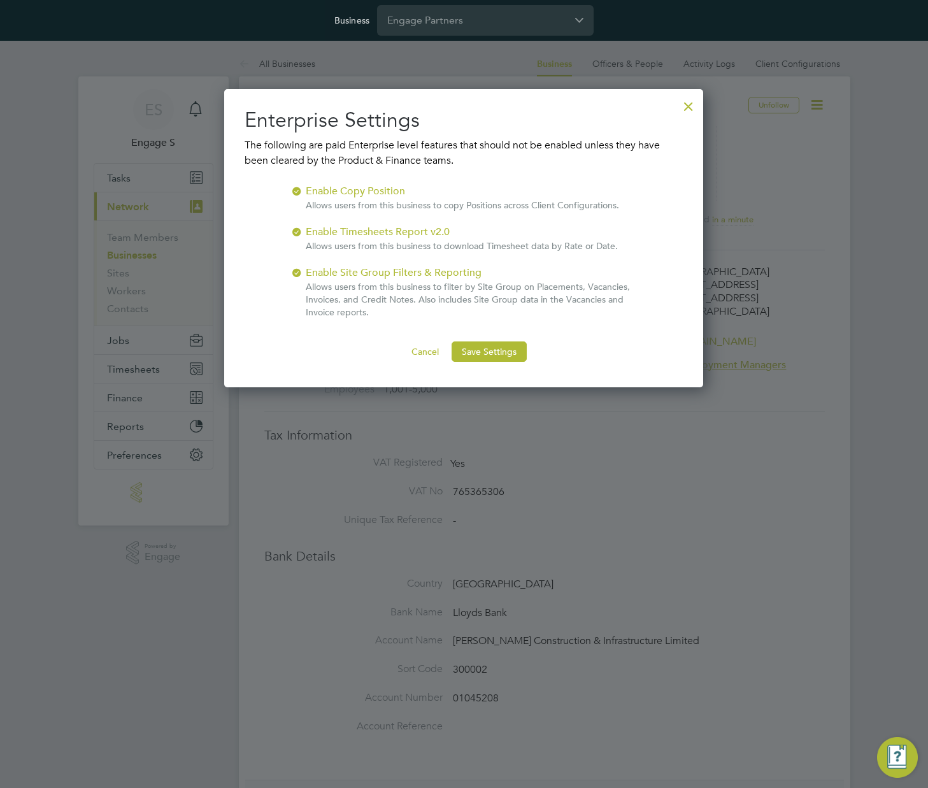
click at [298, 232] on div at bounding box center [297, 230] width 13 height 13
click at [291, 186] on div at bounding box center [297, 189] width 13 height 13
click at [509, 359] on button "Save Settings" at bounding box center [489, 351] width 75 height 20
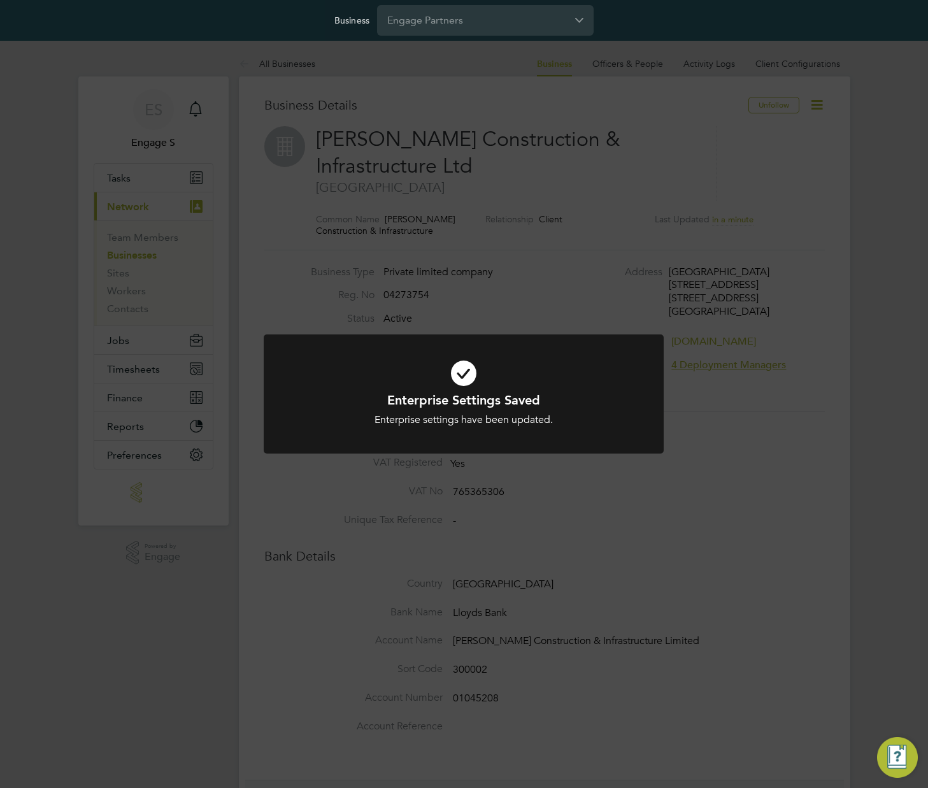
click at [765, 357] on div "Enterprise Settings Saved Enterprise settings have been updated. Cancel Okay" at bounding box center [464, 394] width 928 height 788
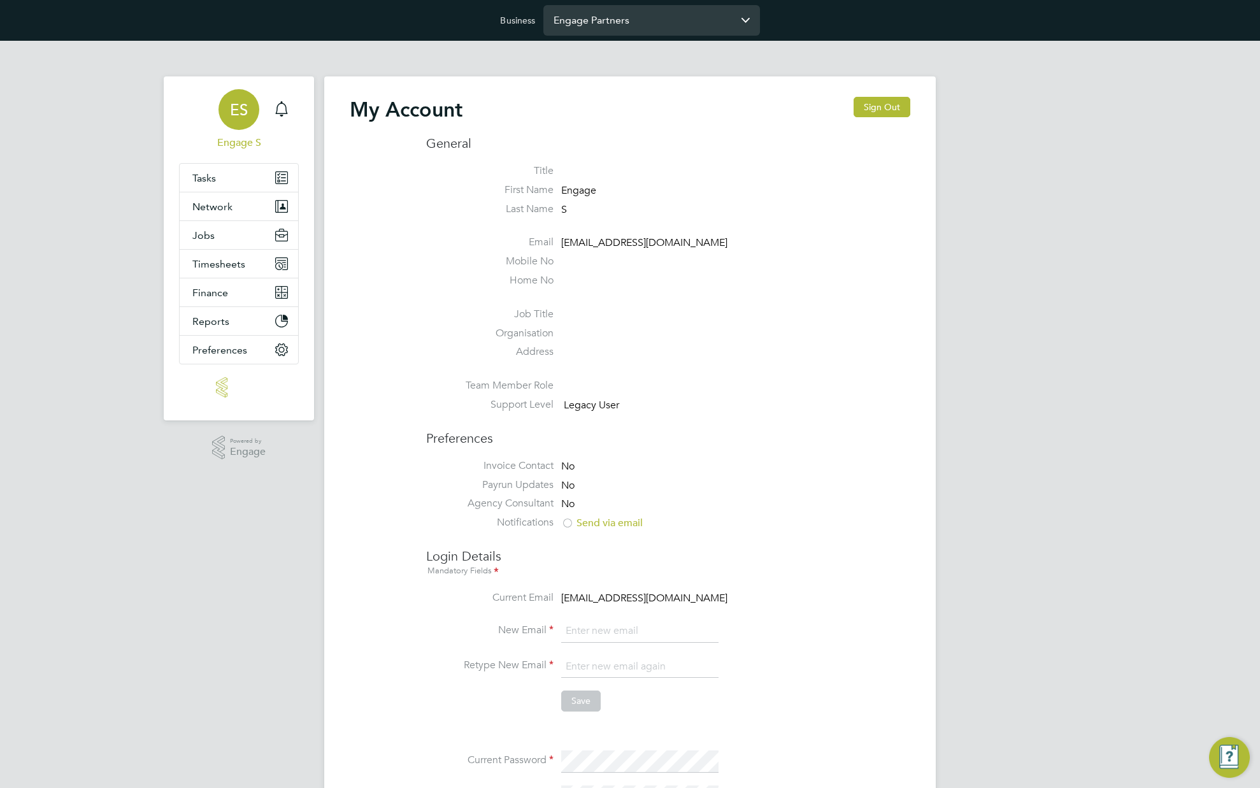
type input "[EMAIL_ADDRESS][DOMAIN_NAME]"
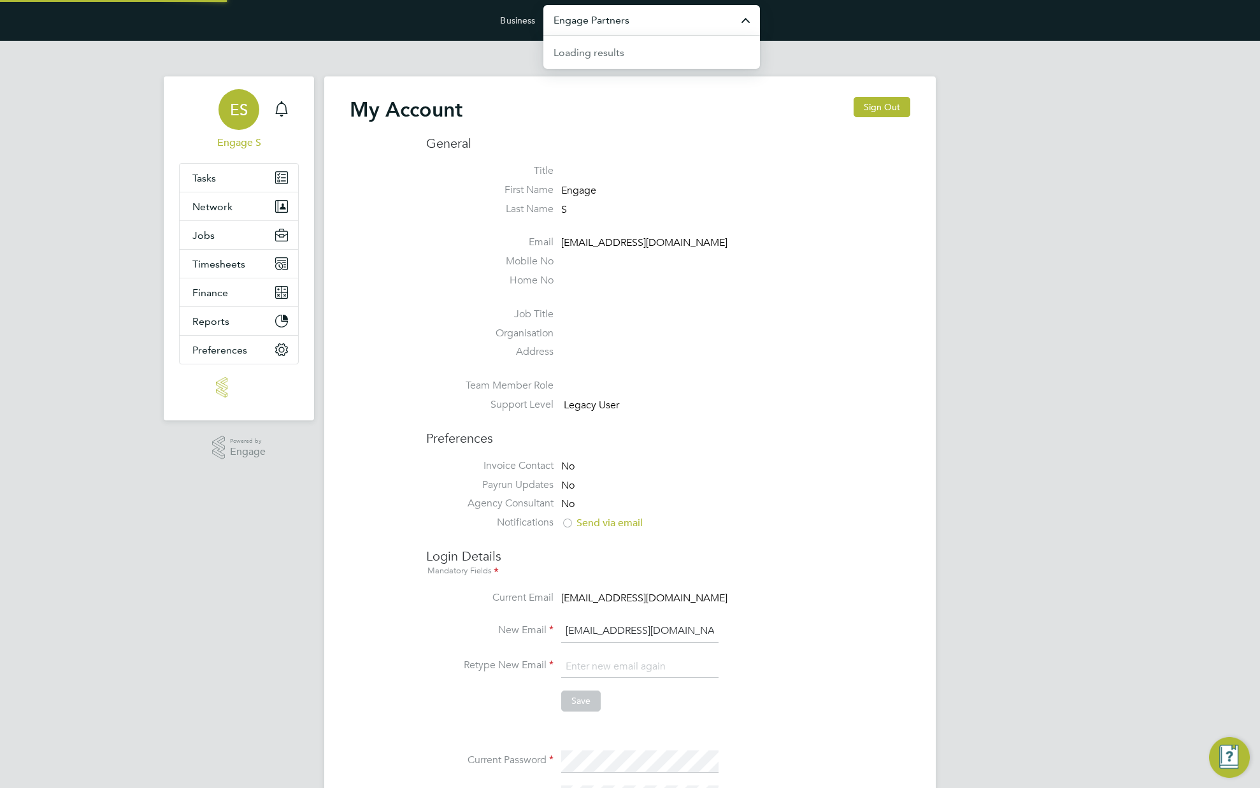
click at [662, 18] on input "Engage Partners" at bounding box center [651, 20] width 217 height 30
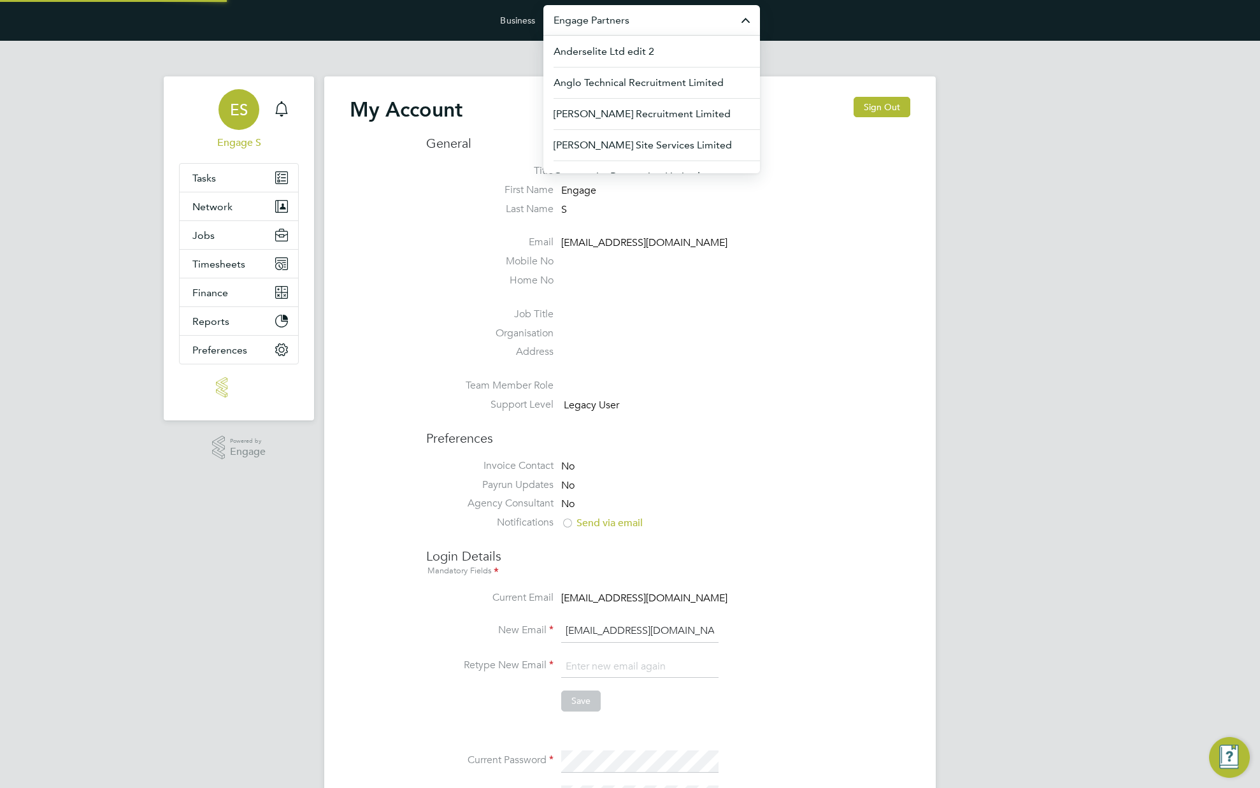
paste input "[PERSON_NAME] Construction & Infrastructure Ltd"
click at [668, 19] on input "[PERSON_NAME] Construction & Infrastructure Ltd" at bounding box center [651, 20] width 217 height 30
drag, startPoint x: 689, startPoint y: 18, endPoint x: 782, endPoint y: 29, distance: 93.7
click at [782, 29] on div "Business [PERSON_NAME] Construction & Infrastructure Ltd Anderselite Ltd edit 2…" at bounding box center [630, 20] width 1260 height 41
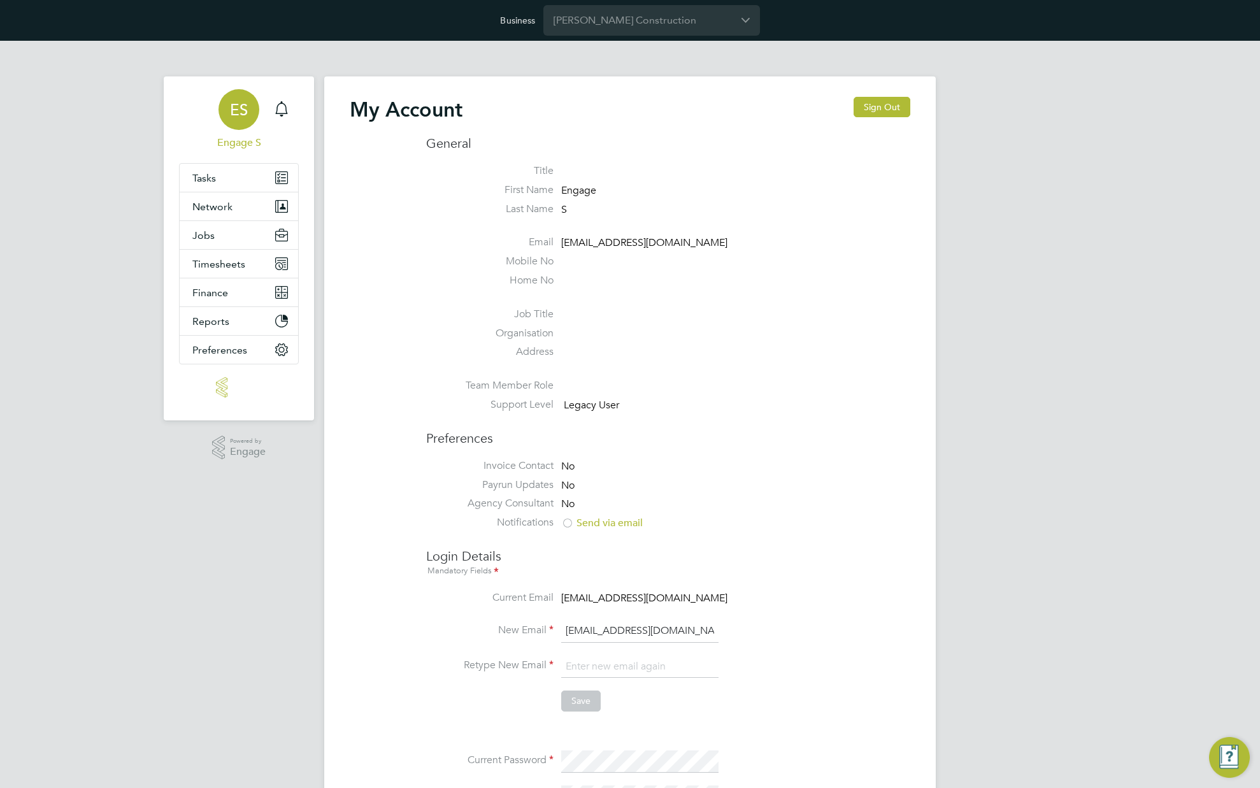
scroll to position [0, 0]
click at [782, 29] on div "Business [PERSON_NAME] Construction" at bounding box center [630, 20] width 1260 height 41
click at [661, 27] on input "[PERSON_NAME] Construction" at bounding box center [651, 20] width 217 height 30
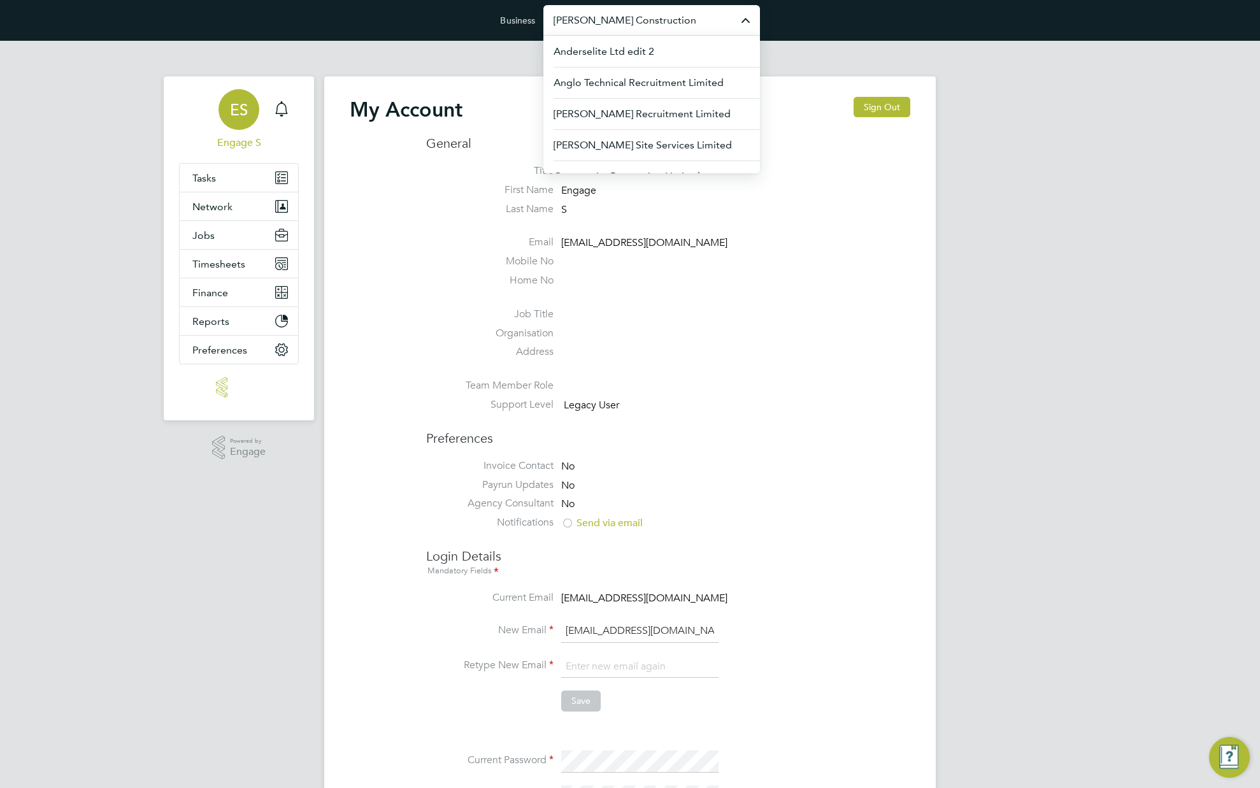
click at [661, 24] on input "[PERSON_NAME] Construction" at bounding box center [651, 20] width 217 height 30
paste input "& Infrastructure Ltd"
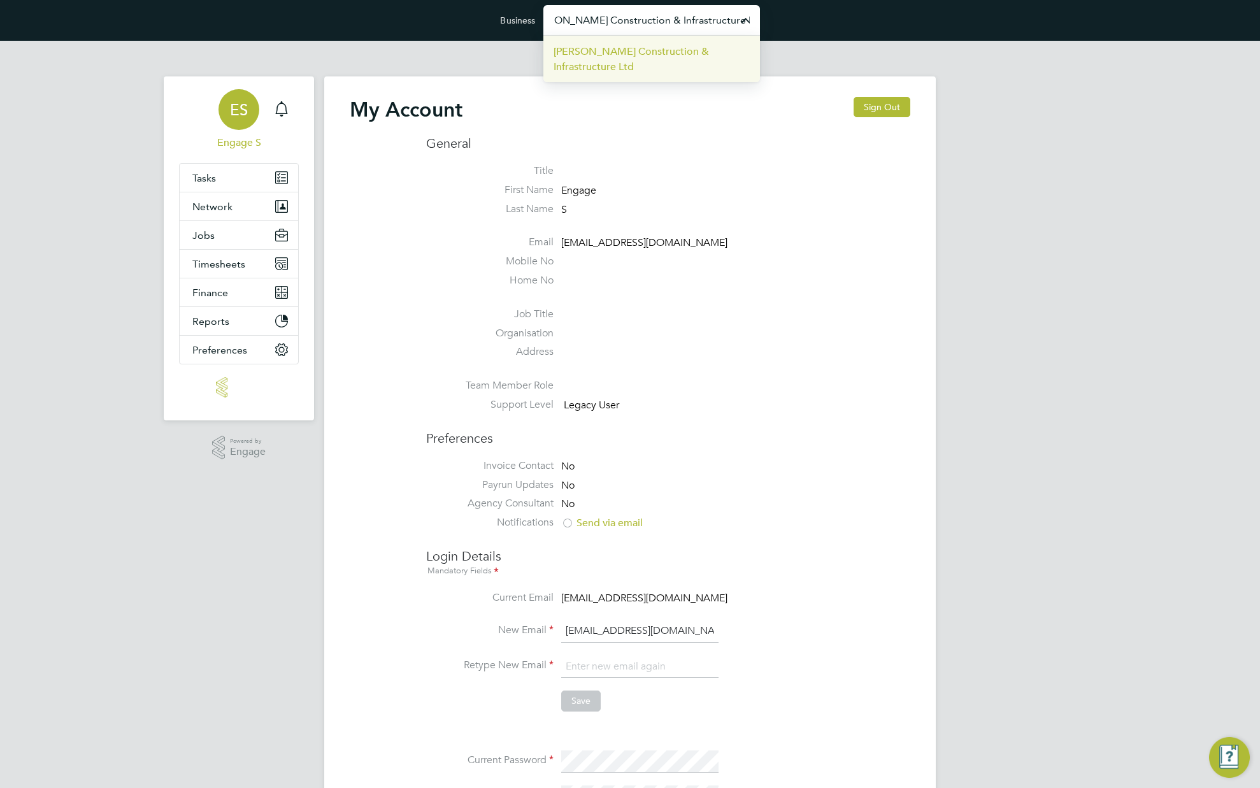
type input "[PERSON_NAME] Construction & Infrastructure Ltd"
click at [641, 52] on span "[PERSON_NAME] Construction & Infrastructure Ltd" at bounding box center [652, 59] width 196 height 31
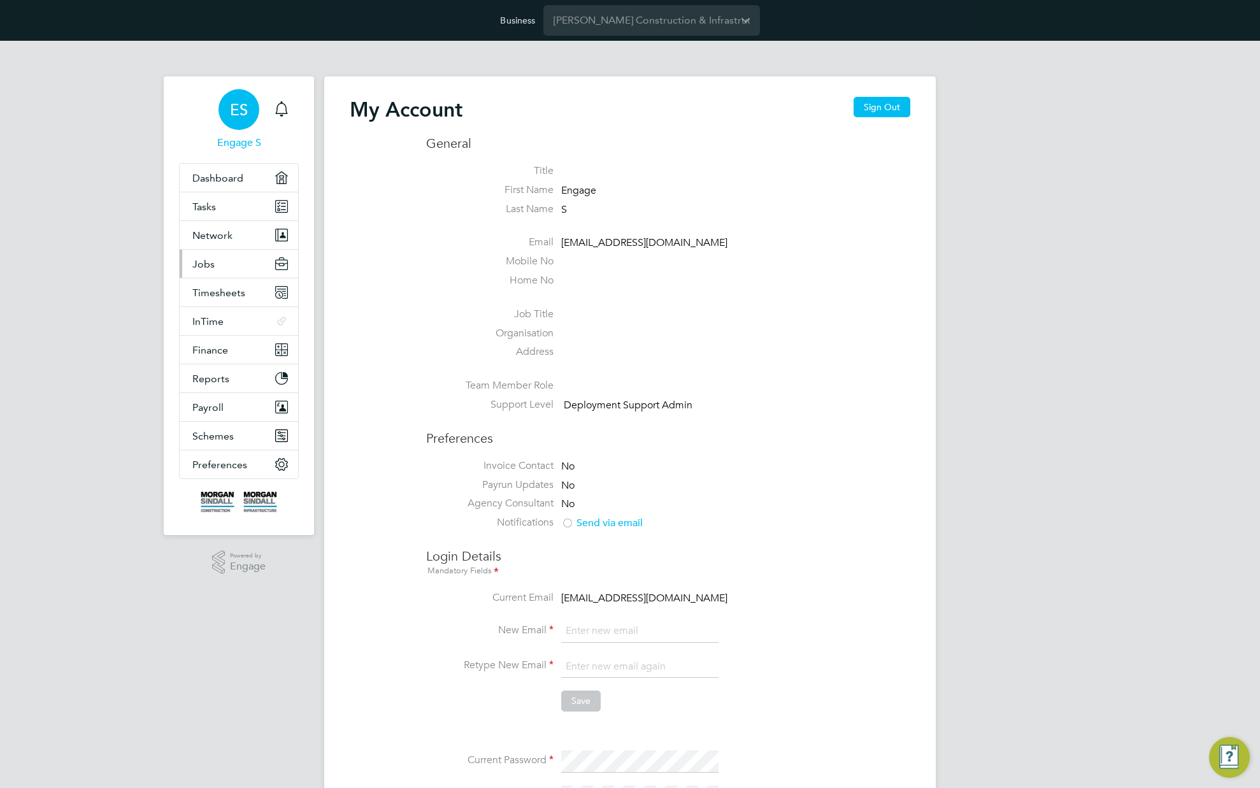
type input "[EMAIL_ADDRESS][DOMAIN_NAME]"
click at [210, 261] on span "Jobs" at bounding box center [203, 264] width 22 height 12
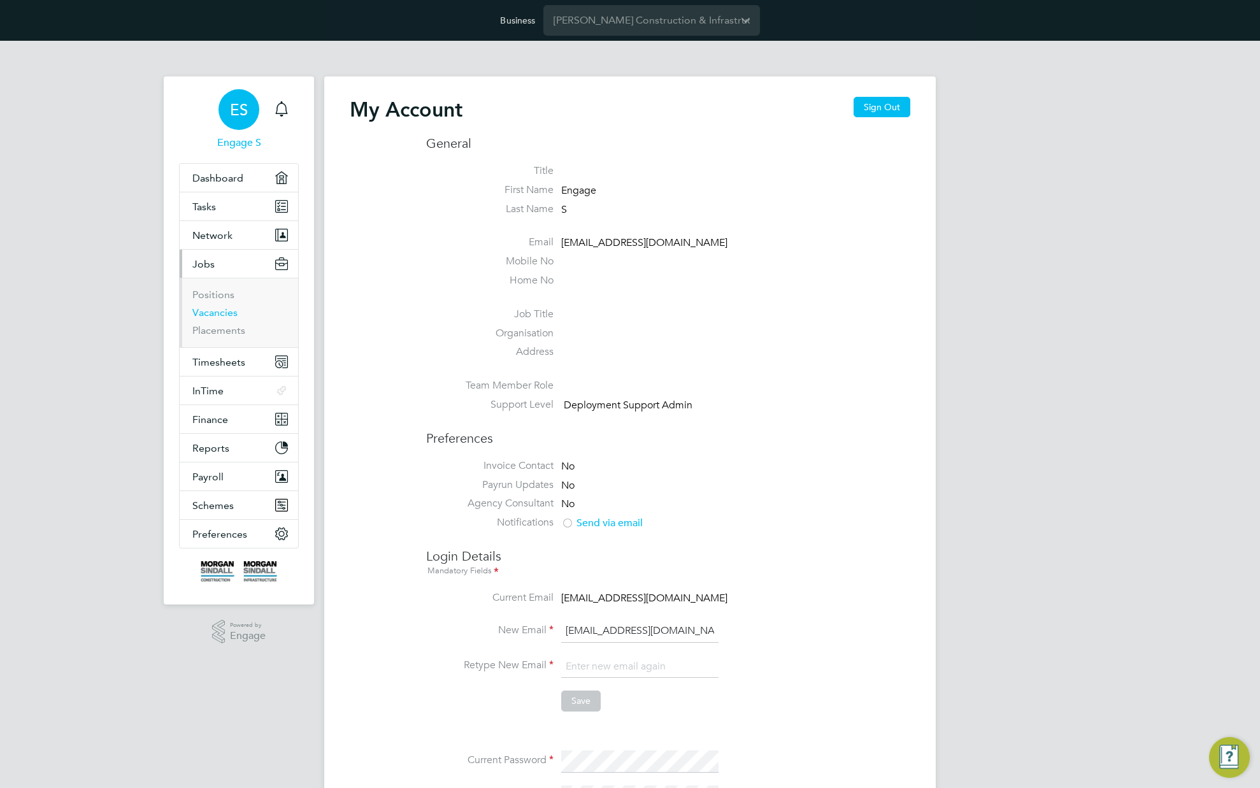
click at [218, 314] on link "Vacancies" at bounding box center [214, 312] width 45 height 12
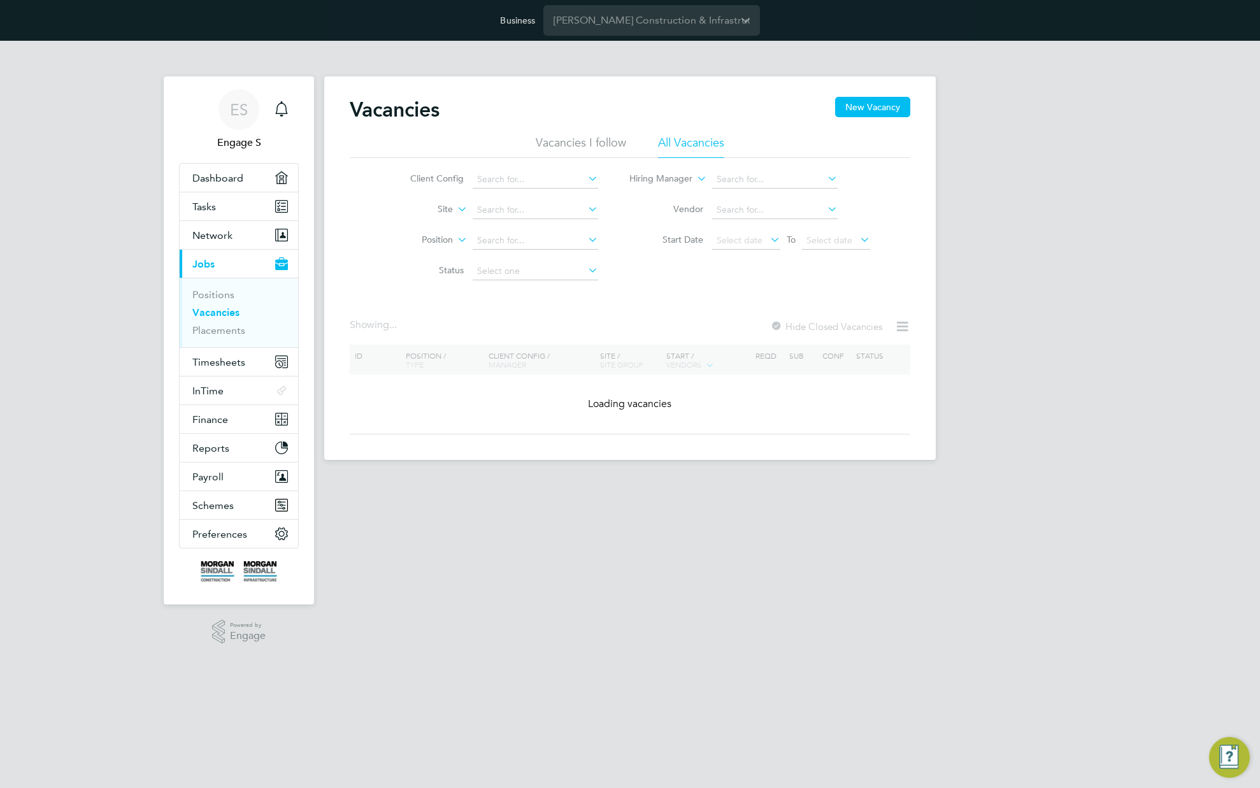
click at [218, 314] on link "Vacancies" at bounding box center [215, 312] width 47 height 12
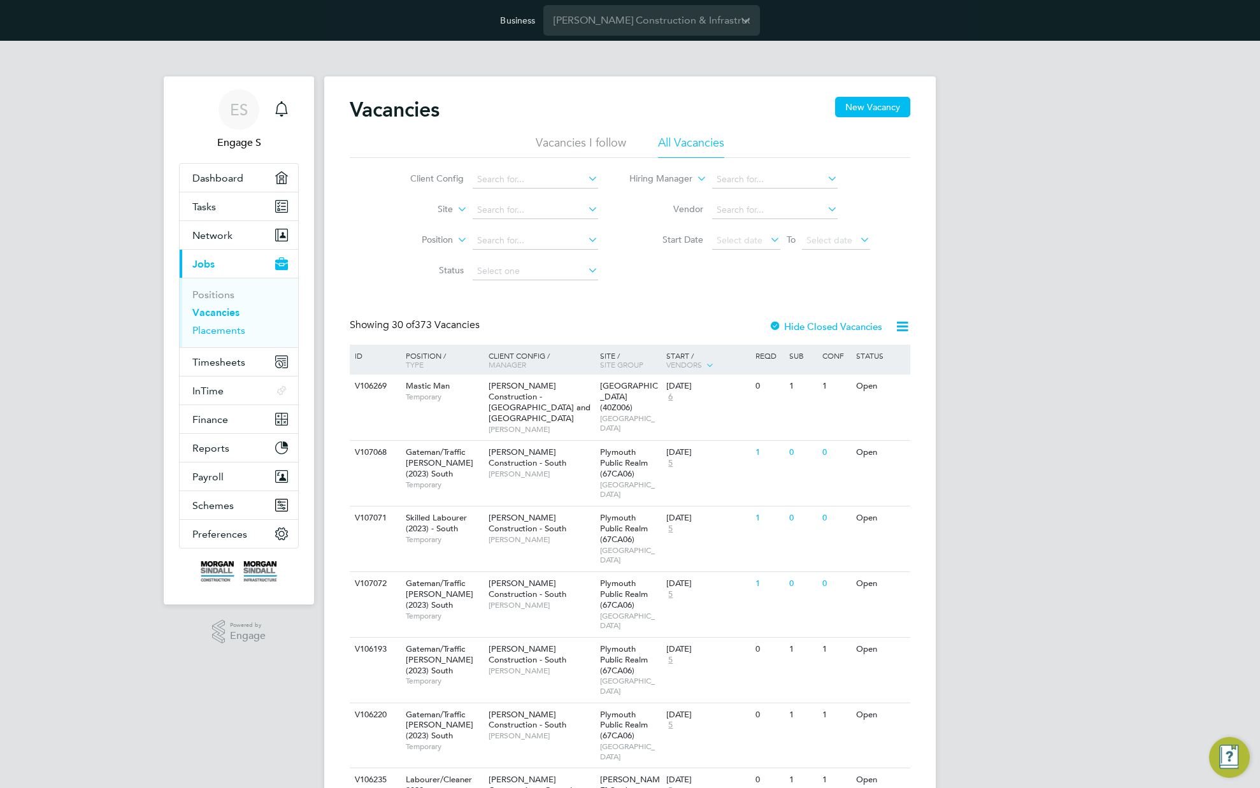
click at [224, 329] on link "Placements" at bounding box center [218, 330] width 53 height 12
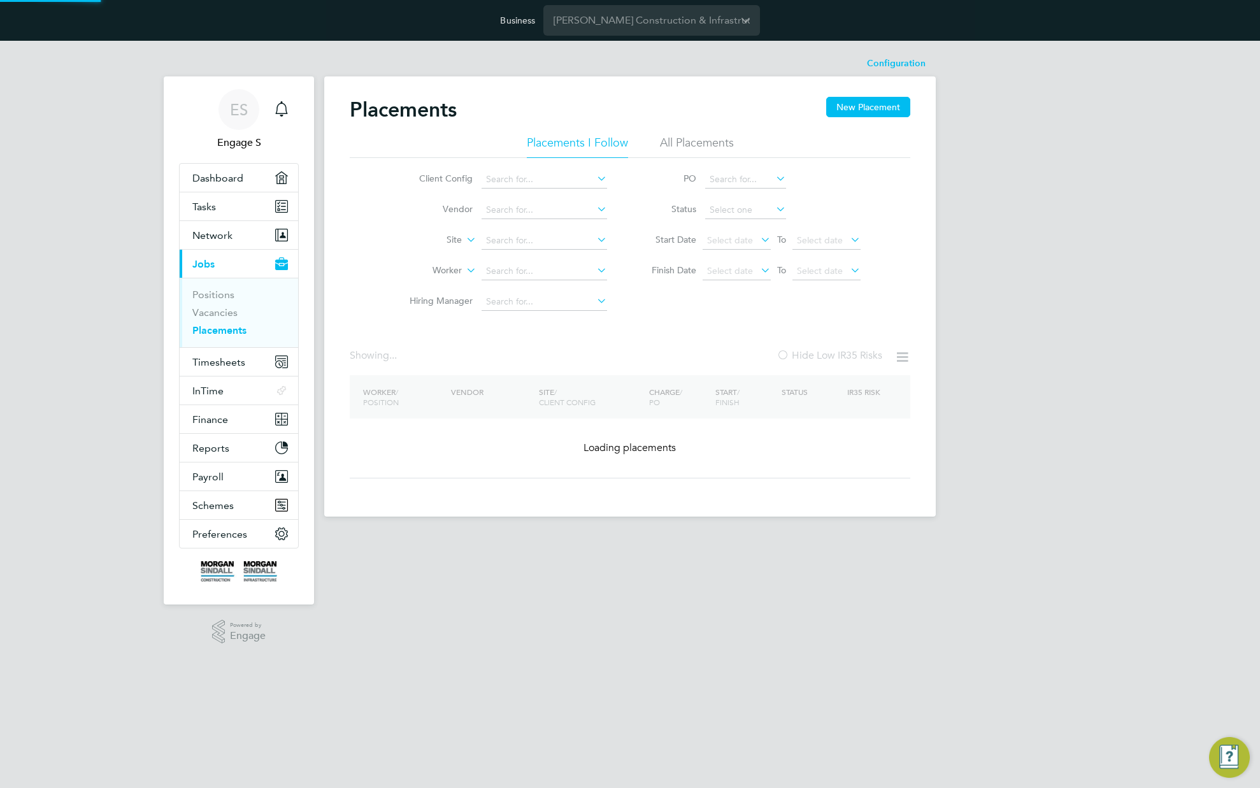
click at [213, 304] on li "Positions" at bounding box center [240, 298] width 96 height 18
click at [212, 311] on link "Vacancies" at bounding box center [214, 312] width 45 height 12
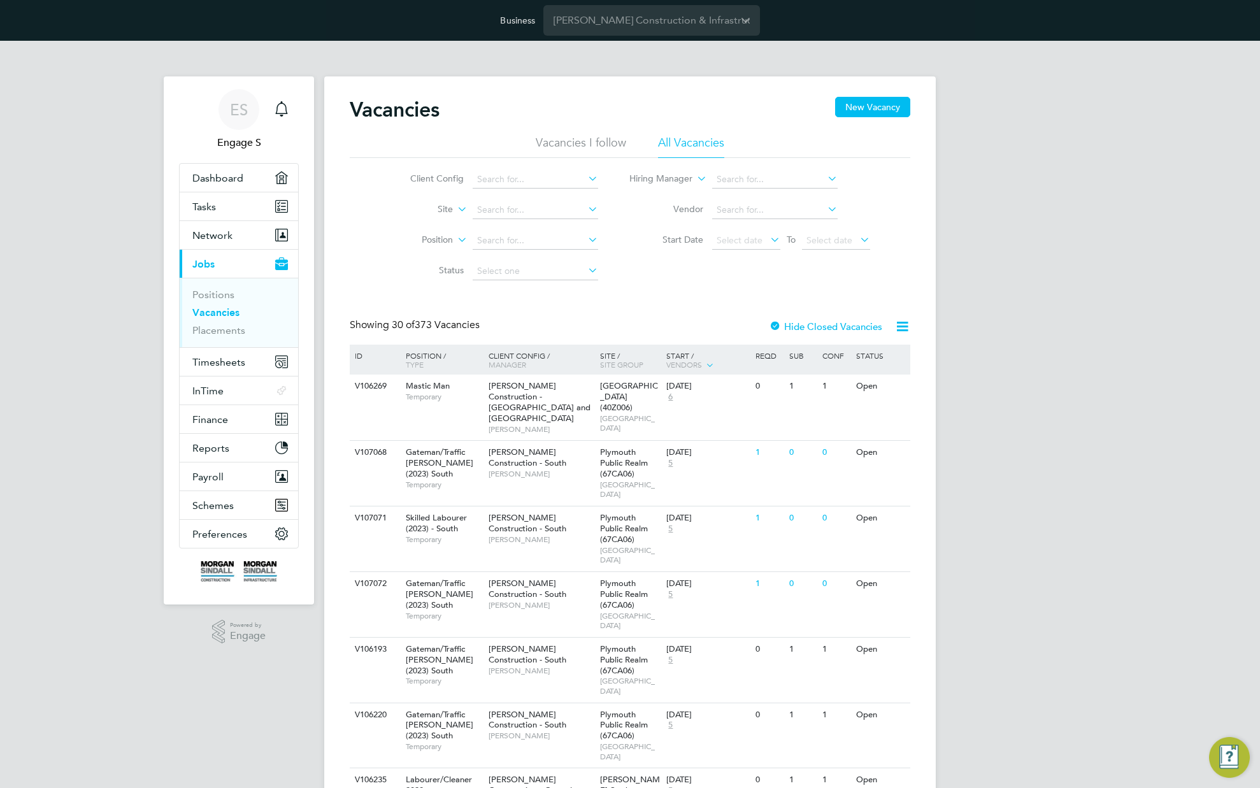
click at [455, 212] on icon at bounding box center [455, 205] width 0 height 11
click at [415, 229] on li "Site" at bounding box center [413, 224] width 79 height 17
click at [442, 206] on label "Site" at bounding box center [416, 209] width 73 height 13
click at [394, 238] on li "Site Group" at bounding box center [413, 241] width 79 height 17
click at [554, 210] on input at bounding box center [536, 210] width 126 height 18
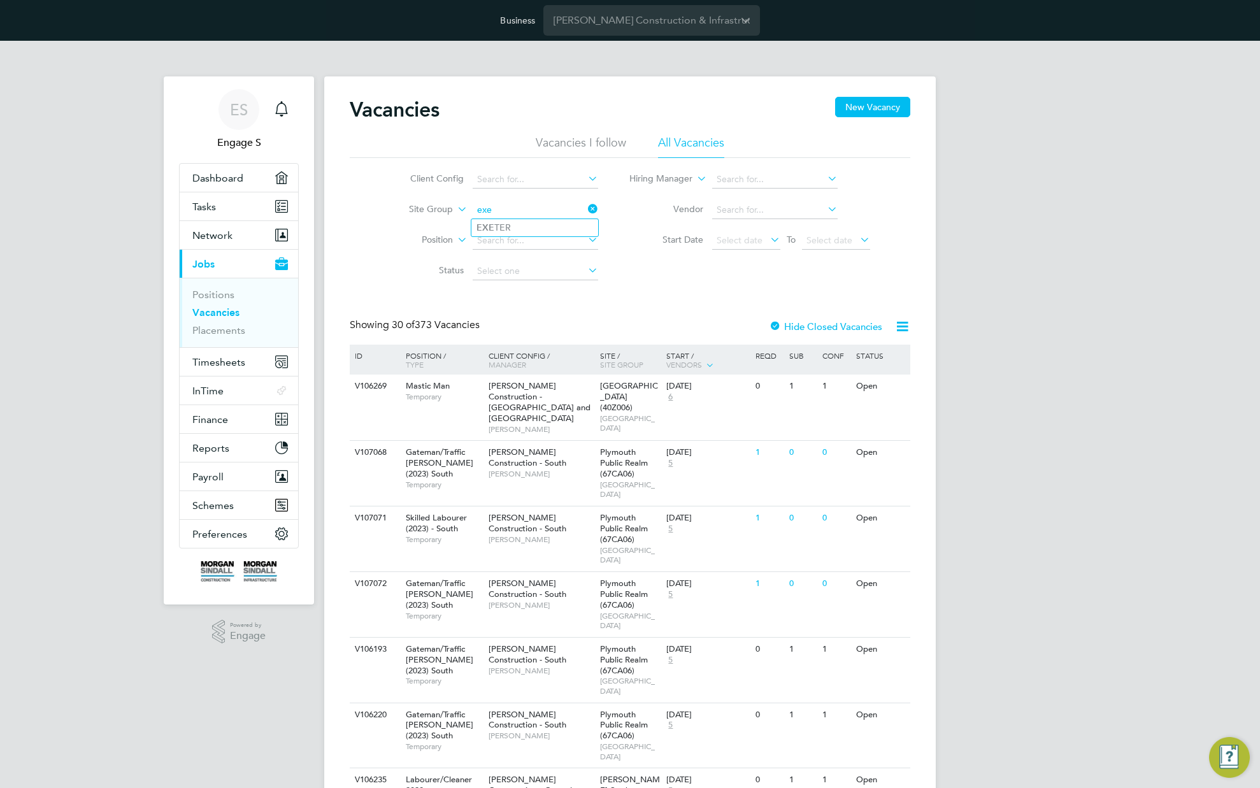
type input "exe"
click at [585, 208] on icon at bounding box center [585, 209] width 0 height 18
click at [210, 333] on link "Placements" at bounding box center [218, 330] width 53 height 12
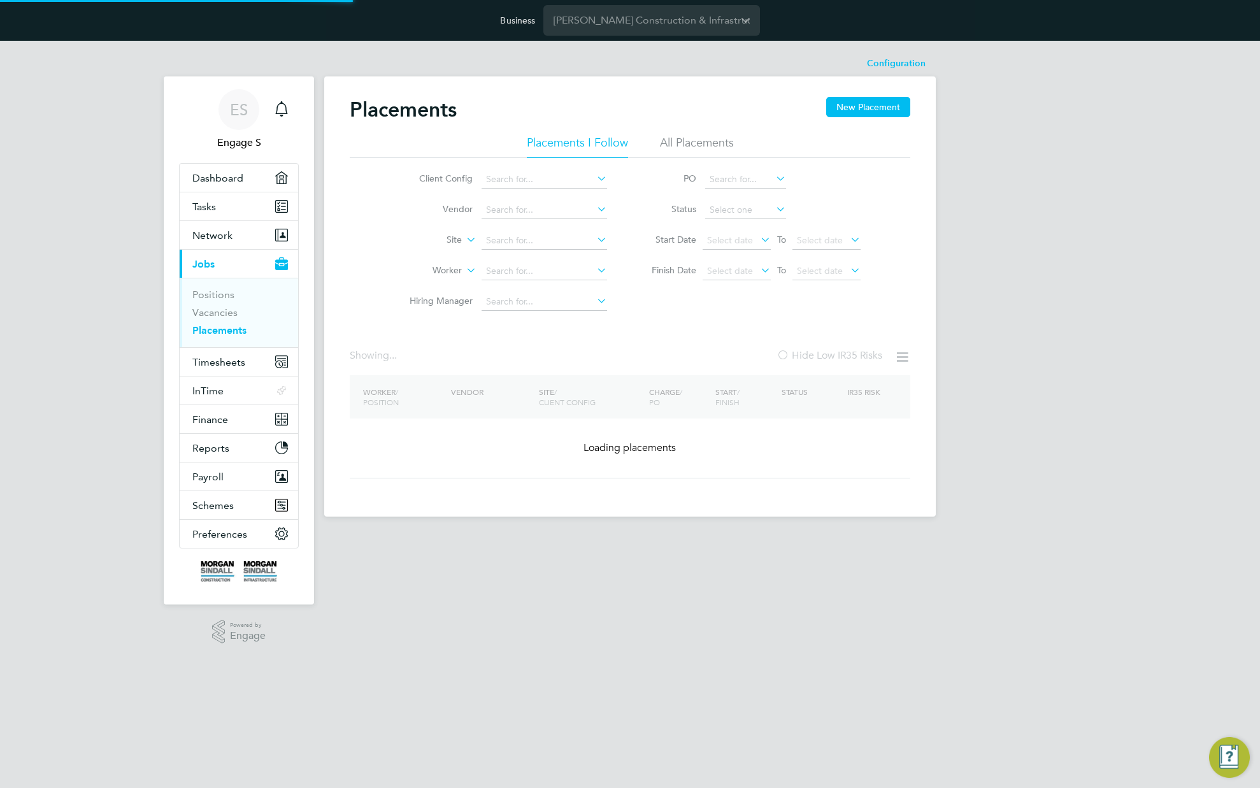
click at [461, 236] on label "Site" at bounding box center [425, 240] width 73 height 13
click at [456, 241] on label "Site" at bounding box center [425, 240] width 73 height 13
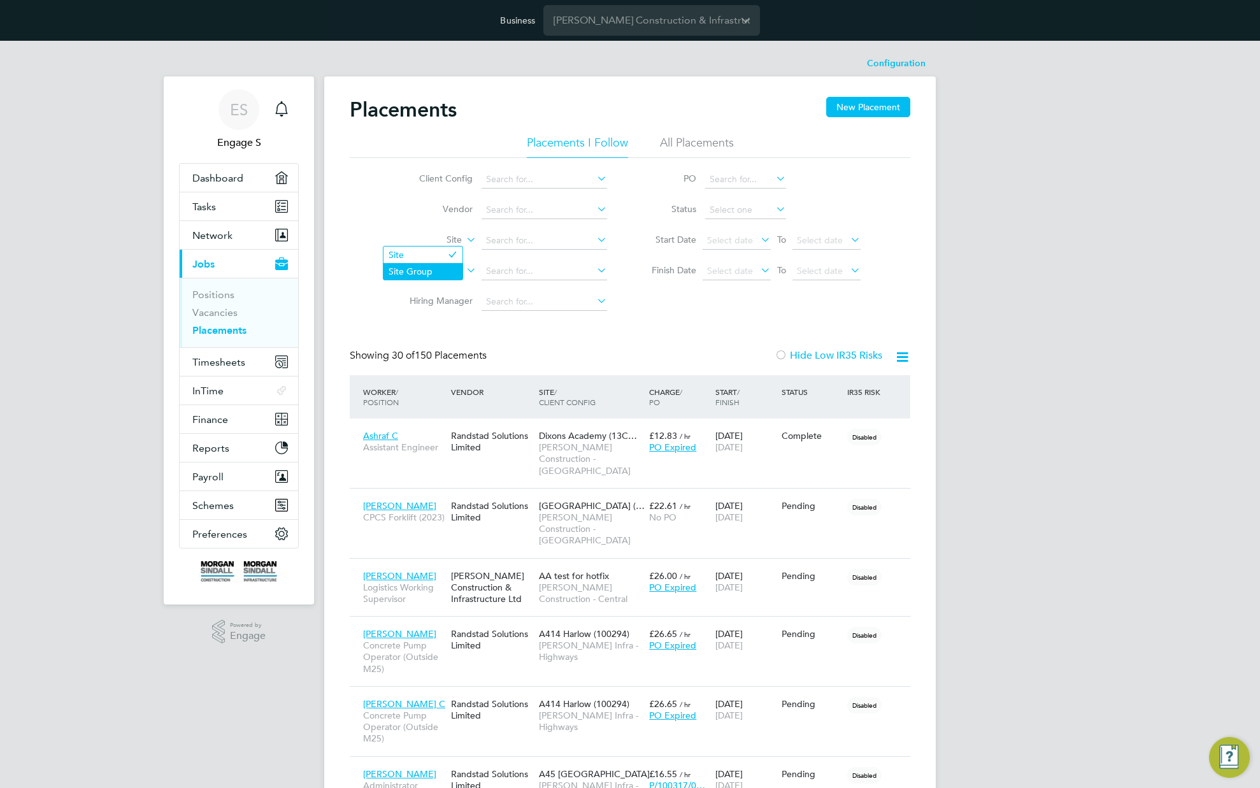
click at [427, 273] on li "Site Group" at bounding box center [423, 271] width 79 height 17
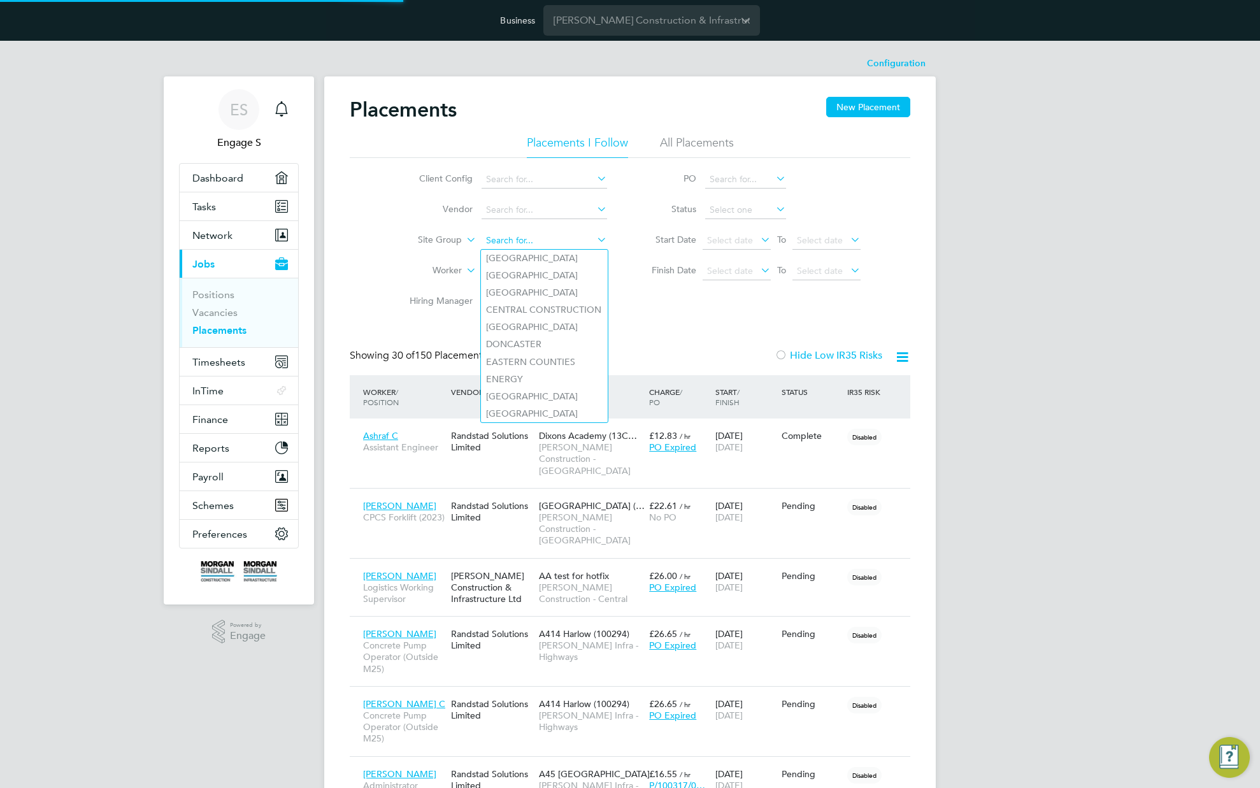
scroll to position [48, 111]
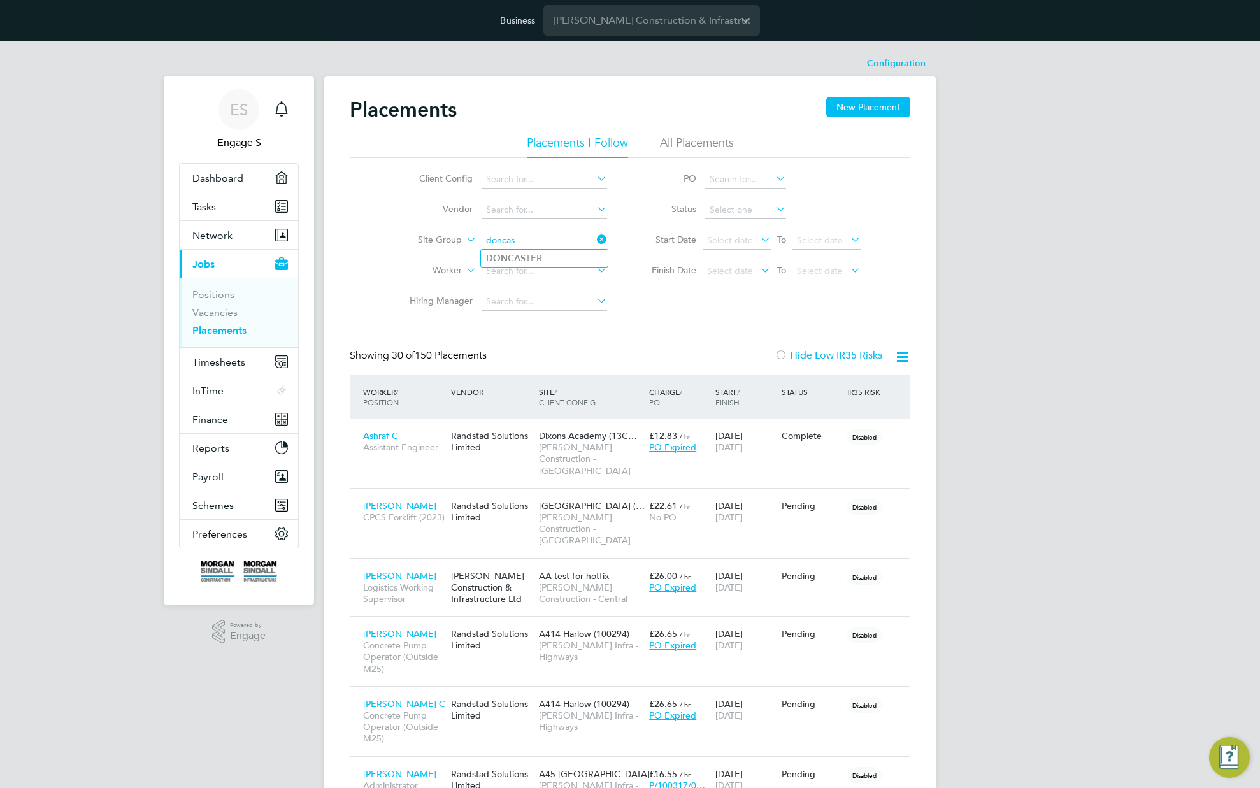
type input "doncas"
click at [647, 310] on div "Client Config Vendor Site Group Worker Hiring Manager PO Status Start Date Sele…" at bounding box center [630, 237] width 561 height 159
click at [482, 365] on div "Showing 30 of 150 Placements Hide Low IR35 Risks" at bounding box center [630, 362] width 561 height 26
drag, startPoint x: 401, startPoint y: 355, endPoint x: 517, endPoint y: 351, distance: 116.0
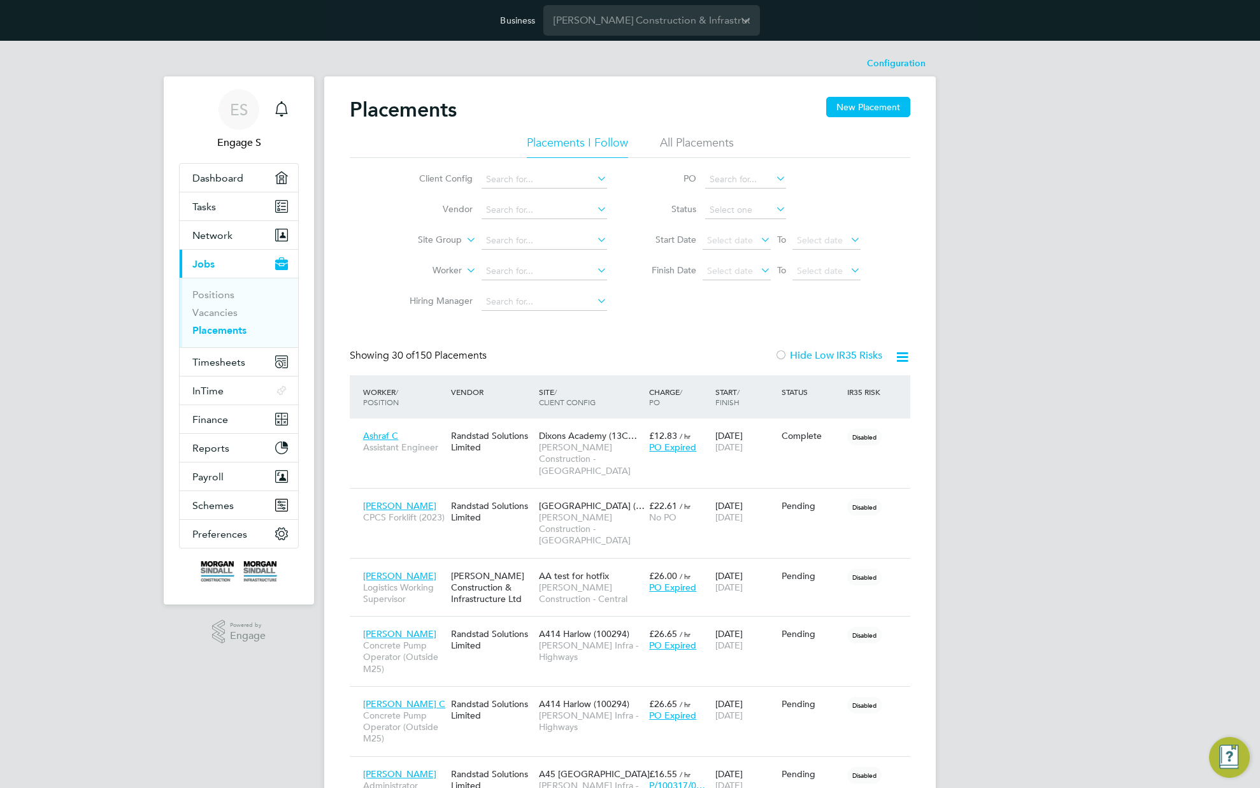
click at [503, 352] on div "Showing 30 of 150 Placements Hide Low IR35 Risks" at bounding box center [630, 362] width 561 height 26
drag, startPoint x: 443, startPoint y: 355, endPoint x: 586, endPoint y: 356, distance: 143.4
click at [581, 358] on div "Showing 30 of 150 Placements Hide Low IR35 Risks" at bounding box center [630, 362] width 561 height 26
drag, startPoint x: 586, startPoint y: 356, endPoint x: 415, endPoint y: 356, distance: 170.7
click at [412, 357] on div "Showing 30 of 150 Placements Hide Low IR35 Risks" at bounding box center [630, 362] width 561 height 26
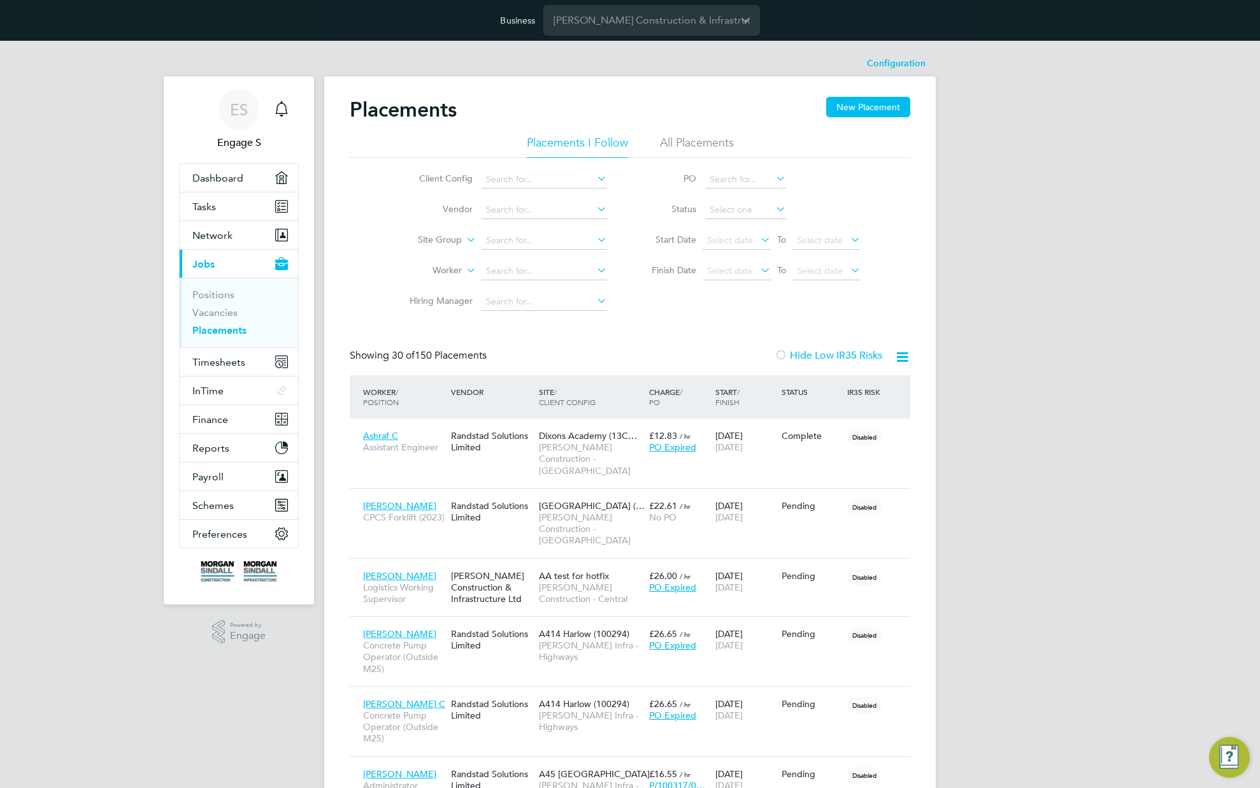
click at [589, 355] on div "Showing 30 of 150 Placements Hide Low IR35 Risks" at bounding box center [630, 362] width 561 height 26
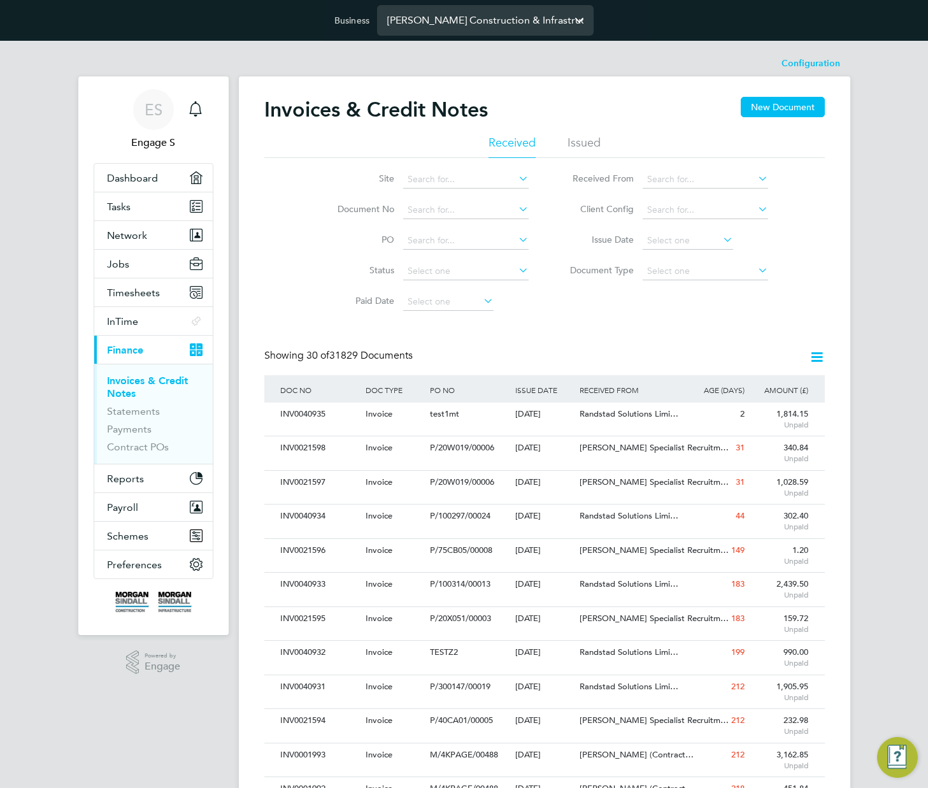
click at [549, 24] on input "[PERSON_NAME] Construction & Infrastructure Ltd" at bounding box center [485, 20] width 217 height 30
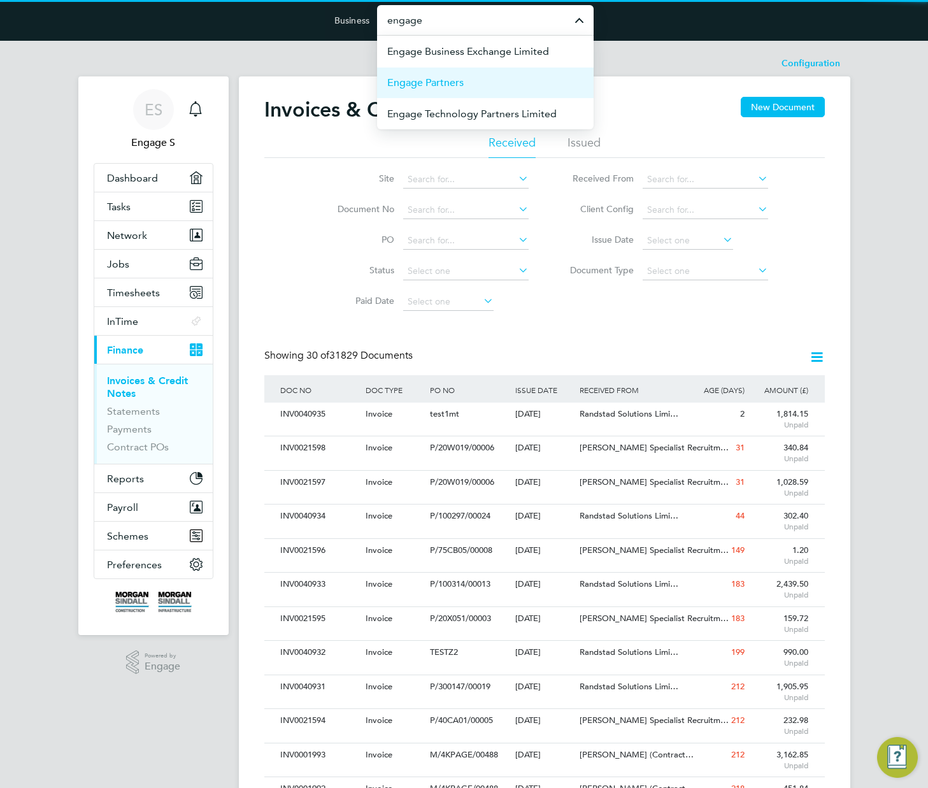
click at [492, 87] on li "Engage Partners" at bounding box center [485, 82] width 217 height 31
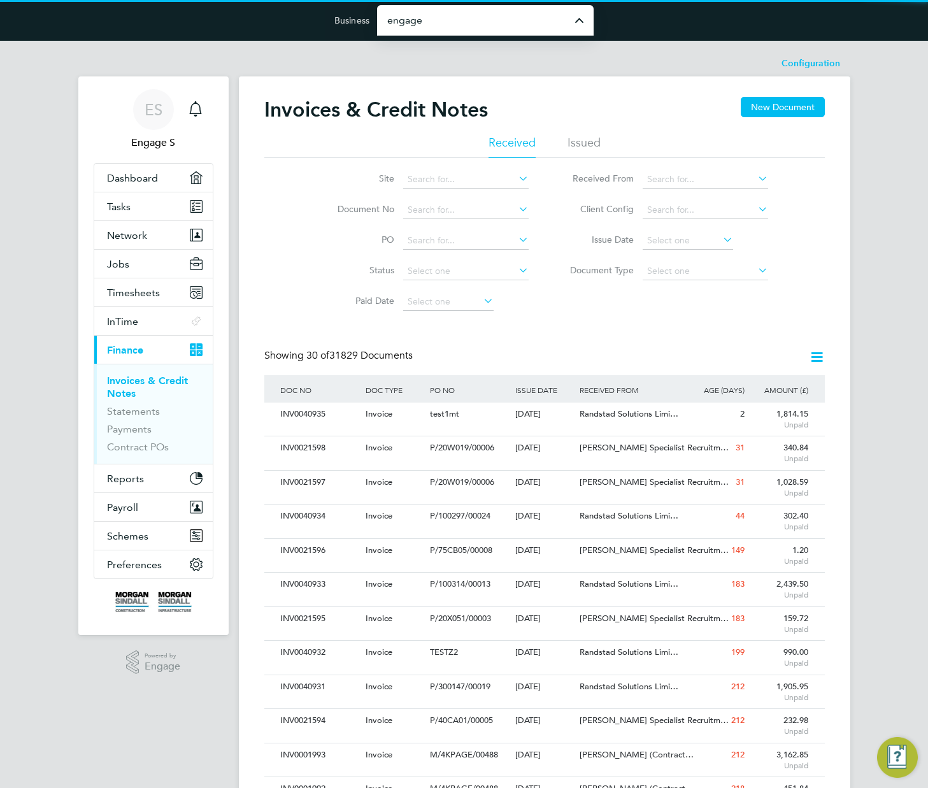
type input "Engage Partners"
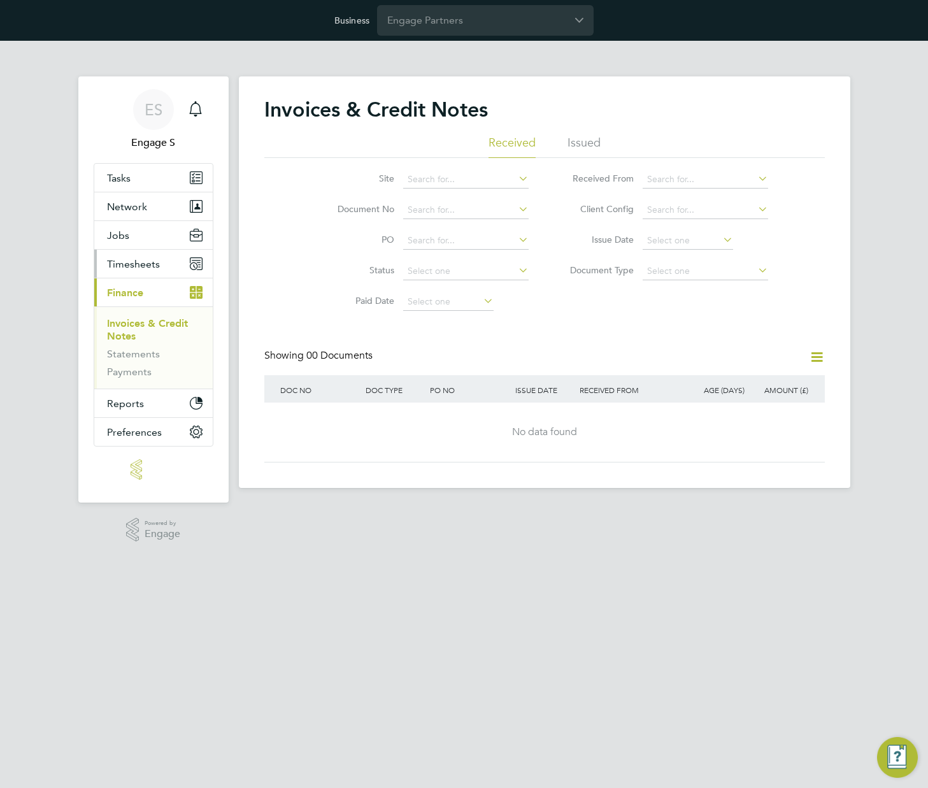
drag, startPoint x: 132, startPoint y: 264, endPoint x: 136, endPoint y: 252, distance: 12.9
click at [132, 264] on span "Timesheets" at bounding box center [133, 264] width 53 height 12
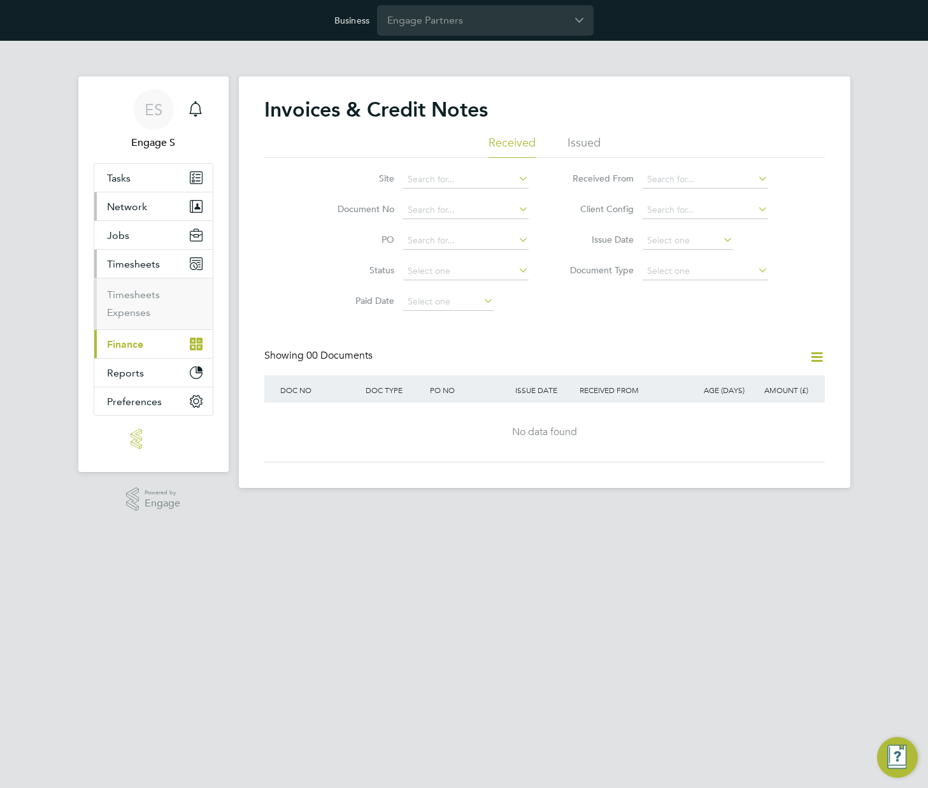
click at [138, 208] on span "Network" at bounding box center [127, 207] width 40 height 12
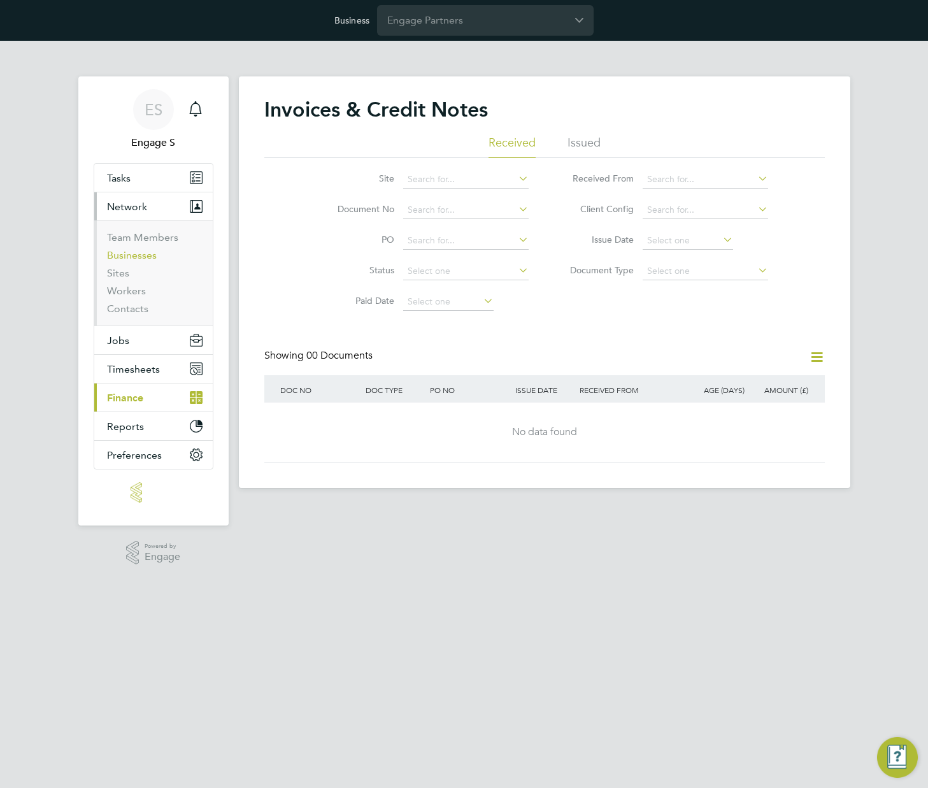
click at [135, 251] on link "Businesses" at bounding box center [132, 255] width 50 height 12
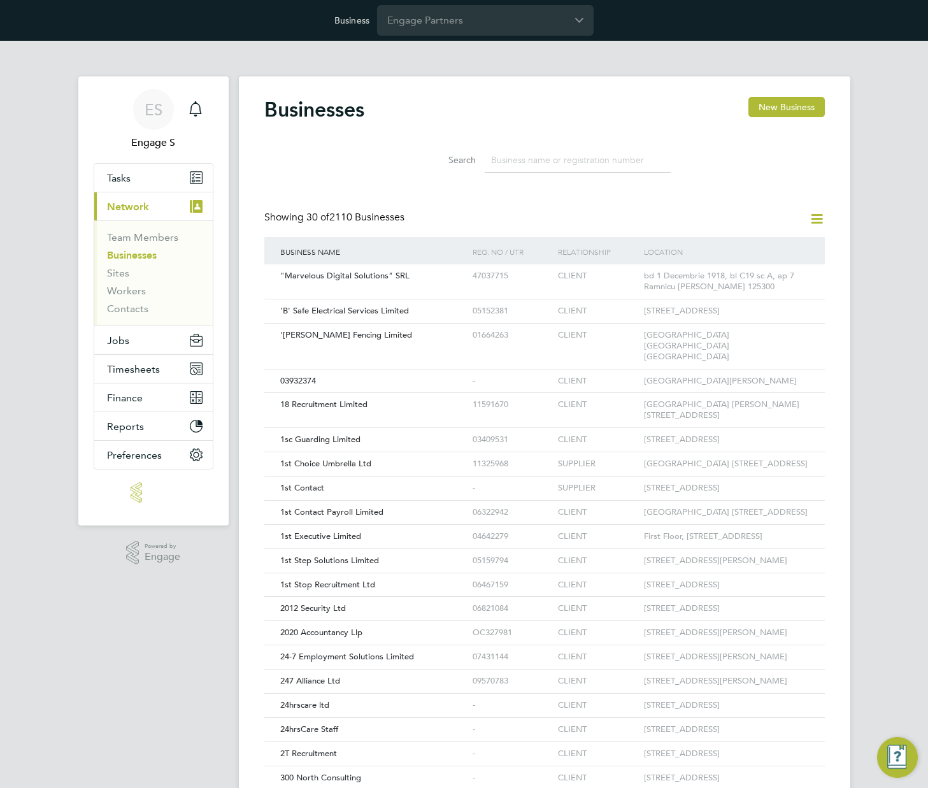
click at [605, 158] on input at bounding box center [578, 160] width 186 height 25
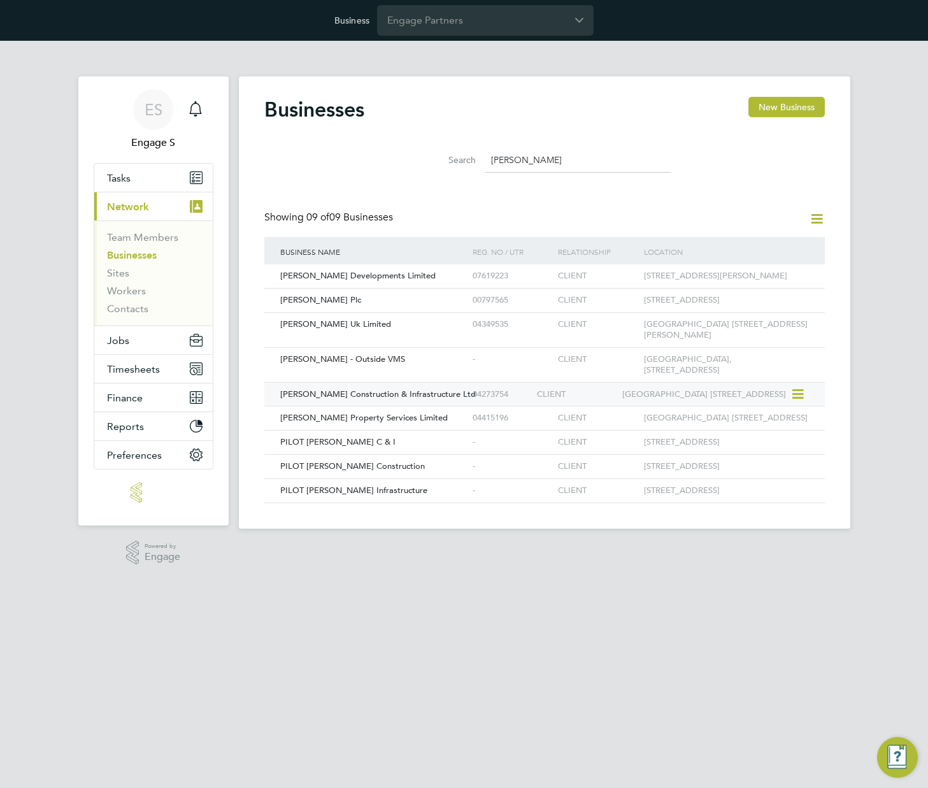
type input "[PERSON_NAME]"
click at [412, 399] on span "[PERSON_NAME] Construction & Infrastructure Ltd" at bounding box center [378, 394] width 196 height 11
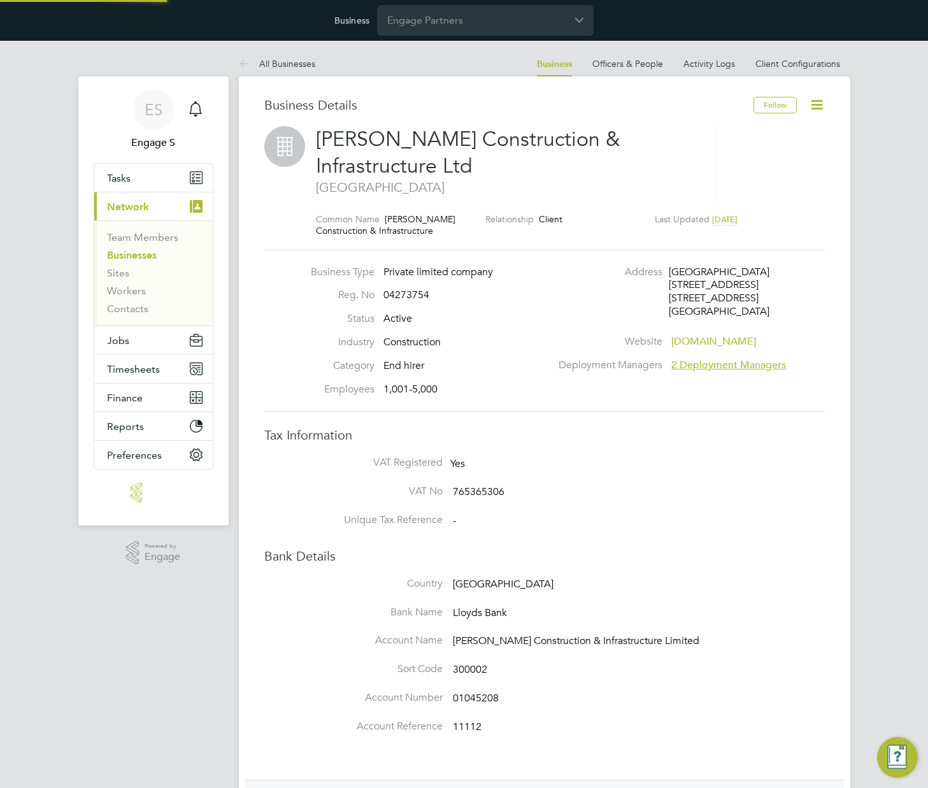
click at [814, 104] on icon at bounding box center [817, 105] width 16 height 16
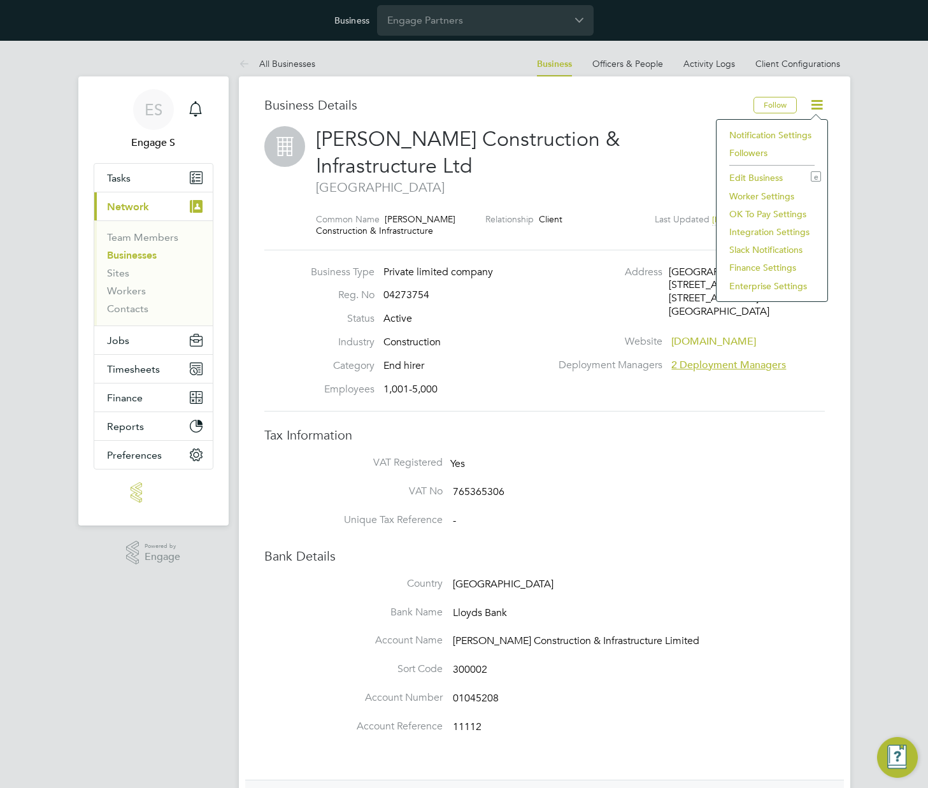
click at [757, 285] on li "Enterprise Settings" at bounding box center [772, 286] width 98 height 18
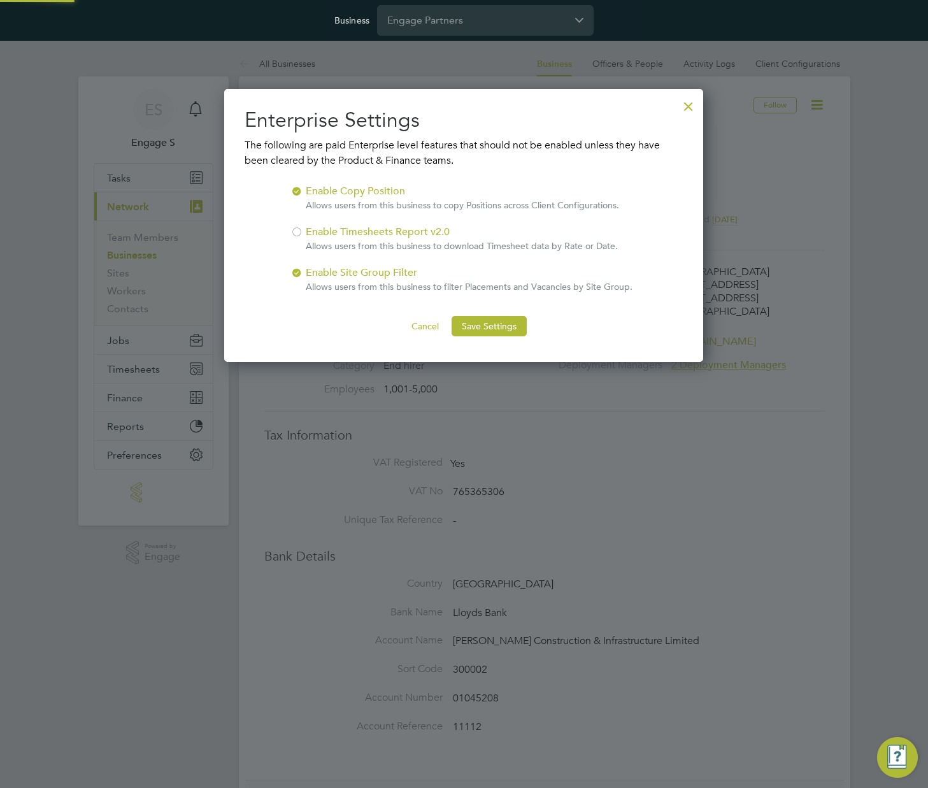
scroll to position [273, 480]
click at [317, 229] on div "Enable Timesheets Report v2.0 Allows users from this business to download Times…" at bounding box center [462, 238] width 312 height 28
click at [497, 331] on button "Save Settings" at bounding box center [489, 326] width 75 height 20
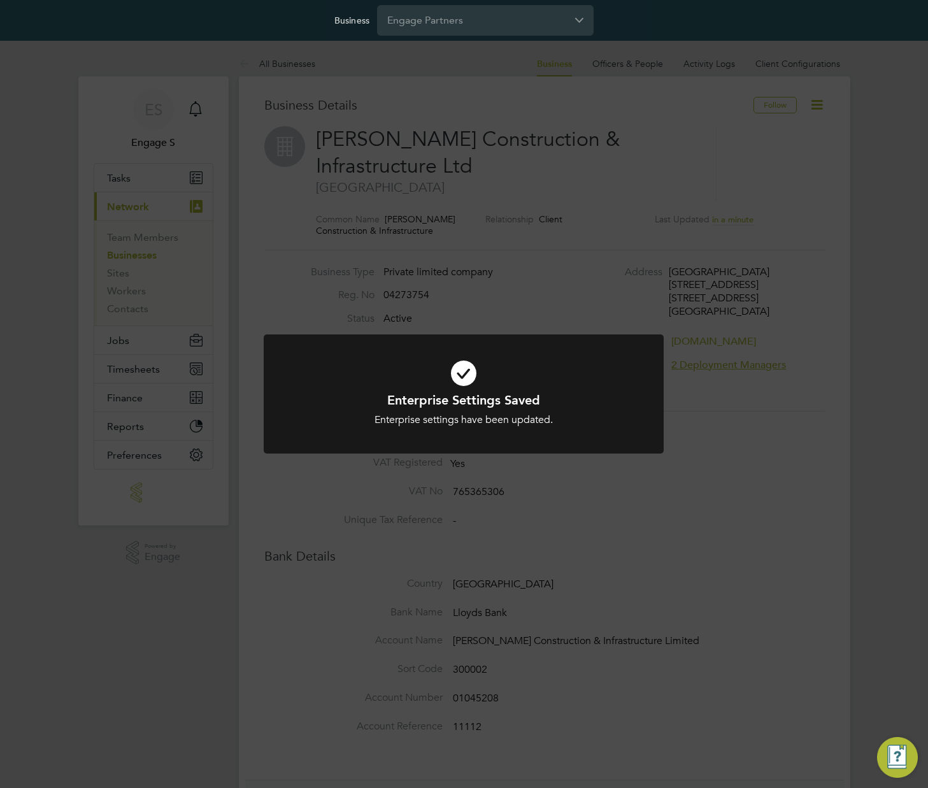
click at [735, 309] on div "Enterprise Settings Saved Enterprise settings have been updated. Cancel Okay" at bounding box center [464, 394] width 928 height 788
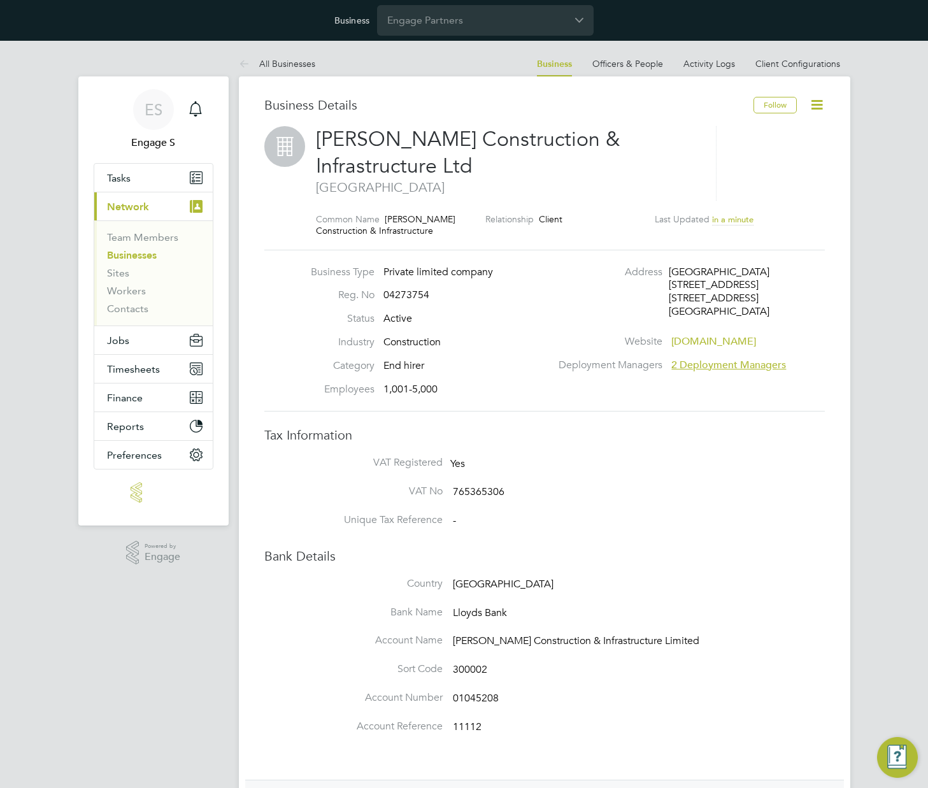
click at [814, 104] on icon at bounding box center [817, 105] width 16 height 16
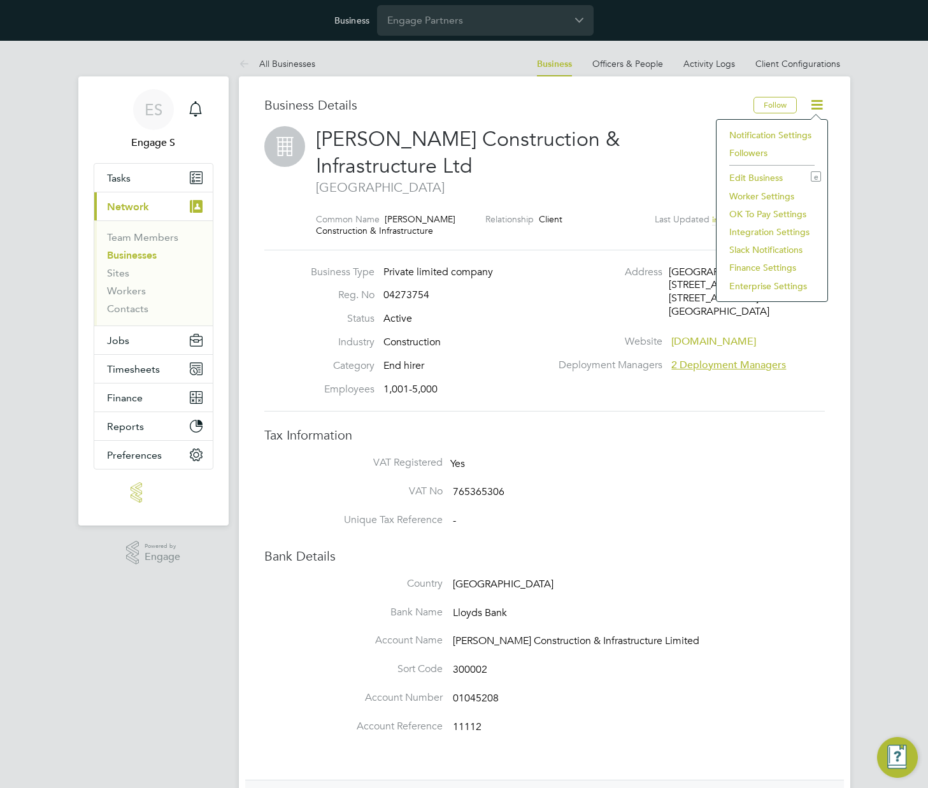
click at [761, 287] on li "Enterprise Settings" at bounding box center [772, 286] width 98 height 18
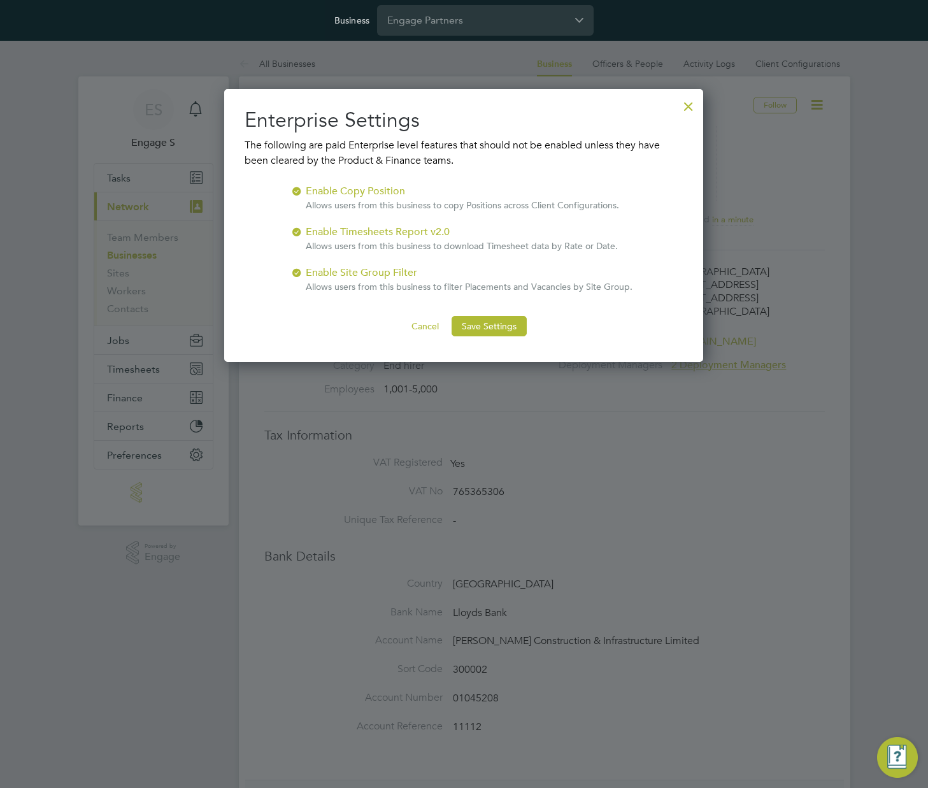
click at [299, 234] on div at bounding box center [297, 230] width 13 height 13
click at [324, 226] on div "Enable Timesheets Report v2.0 Allows users from this business to download Times…" at bounding box center [462, 238] width 312 height 28
drag, startPoint x: 496, startPoint y: 328, endPoint x: 506, endPoint y: 331, distance: 10.1
click at [499, 329] on button "Save Settings" at bounding box center [489, 326] width 75 height 20
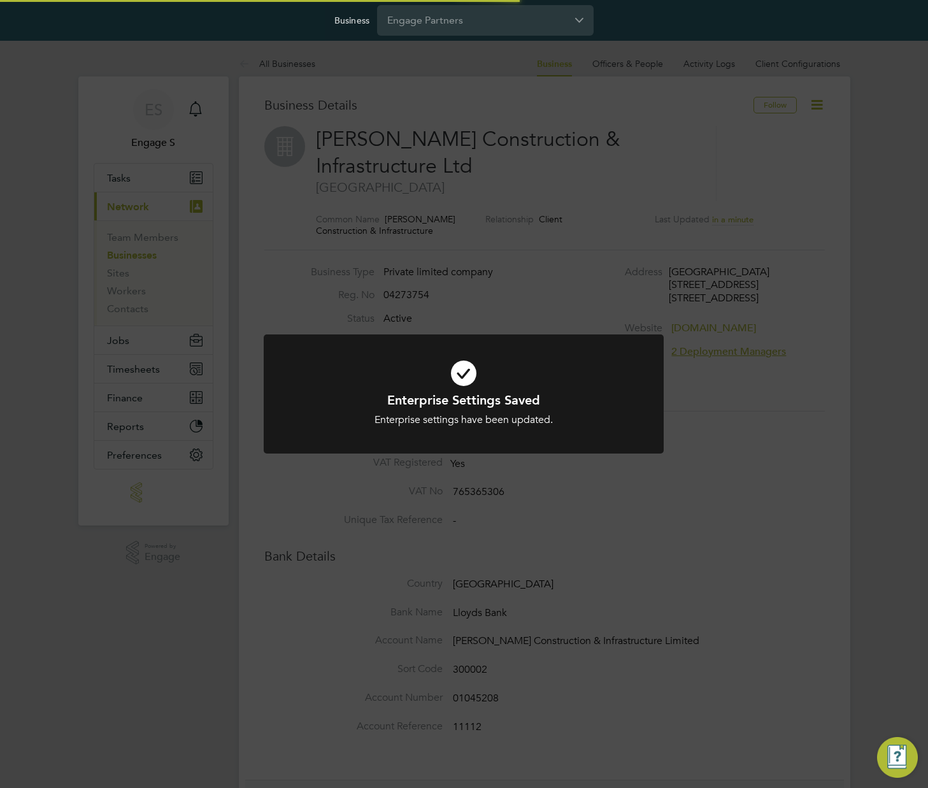
click at [766, 415] on div "Enterprise Settings Saved Enterprise settings have been updated. Cancel Okay" at bounding box center [464, 394] width 928 height 788
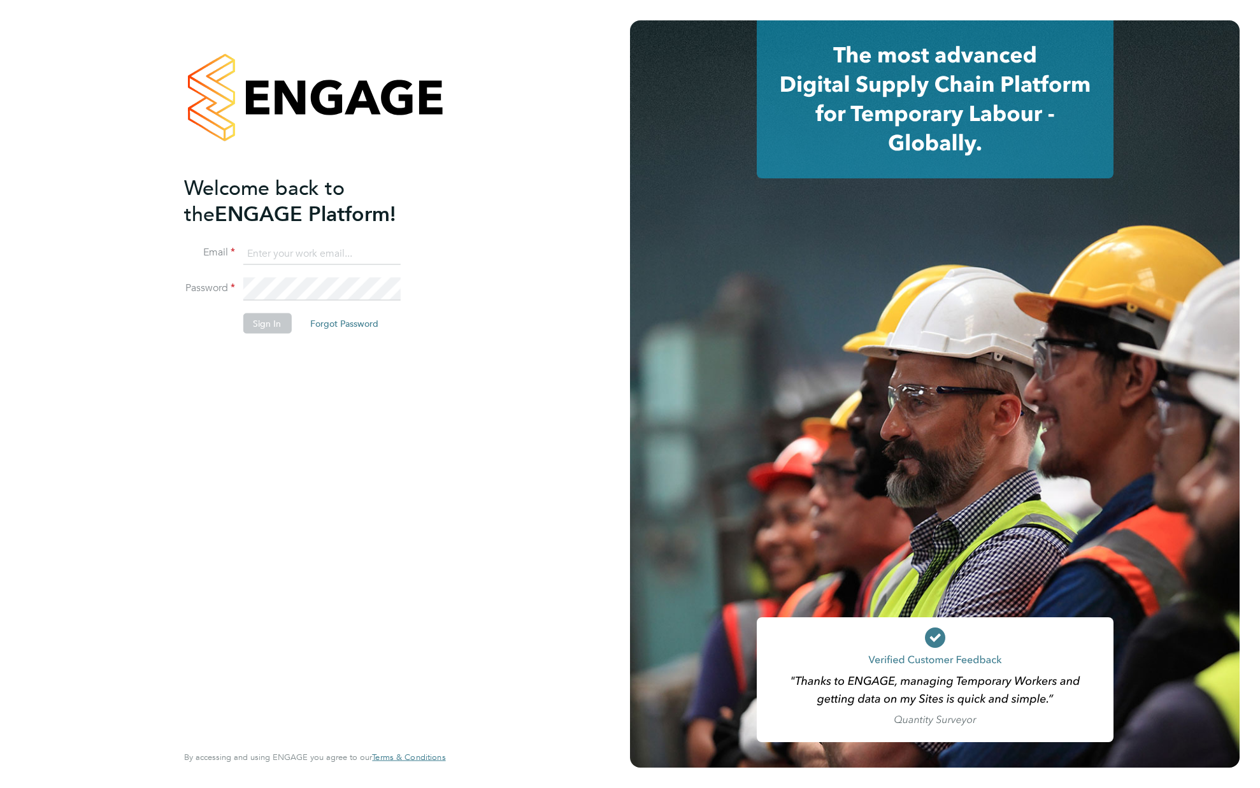
type input "[EMAIL_ADDRESS][DOMAIN_NAME]"
click at [274, 322] on button "Sign In" at bounding box center [267, 323] width 48 height 20
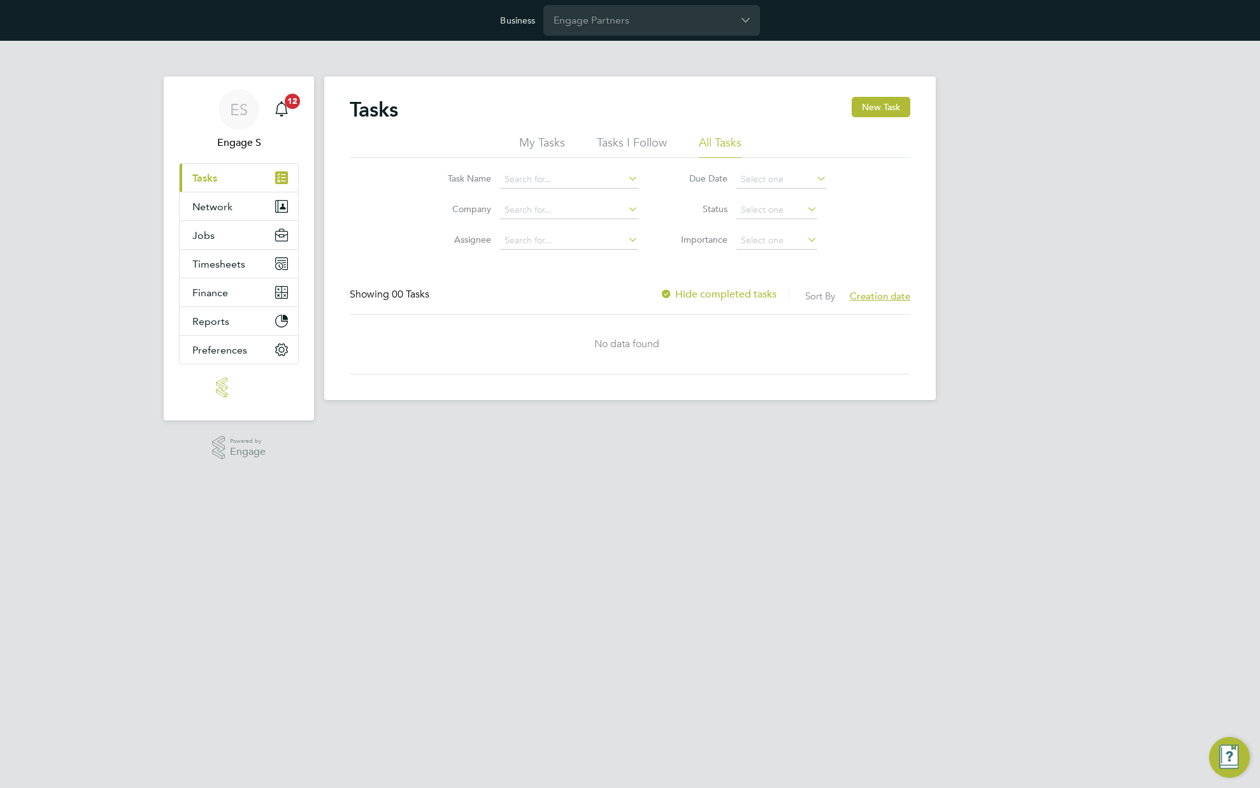
click at [691, 37] on div "Business Engage Partners" at bounding box center [630, 20] width 1260 height 41
click at [681, 23] on input "Engage Partners" at bounding box center [651, 20] width 217 height 30
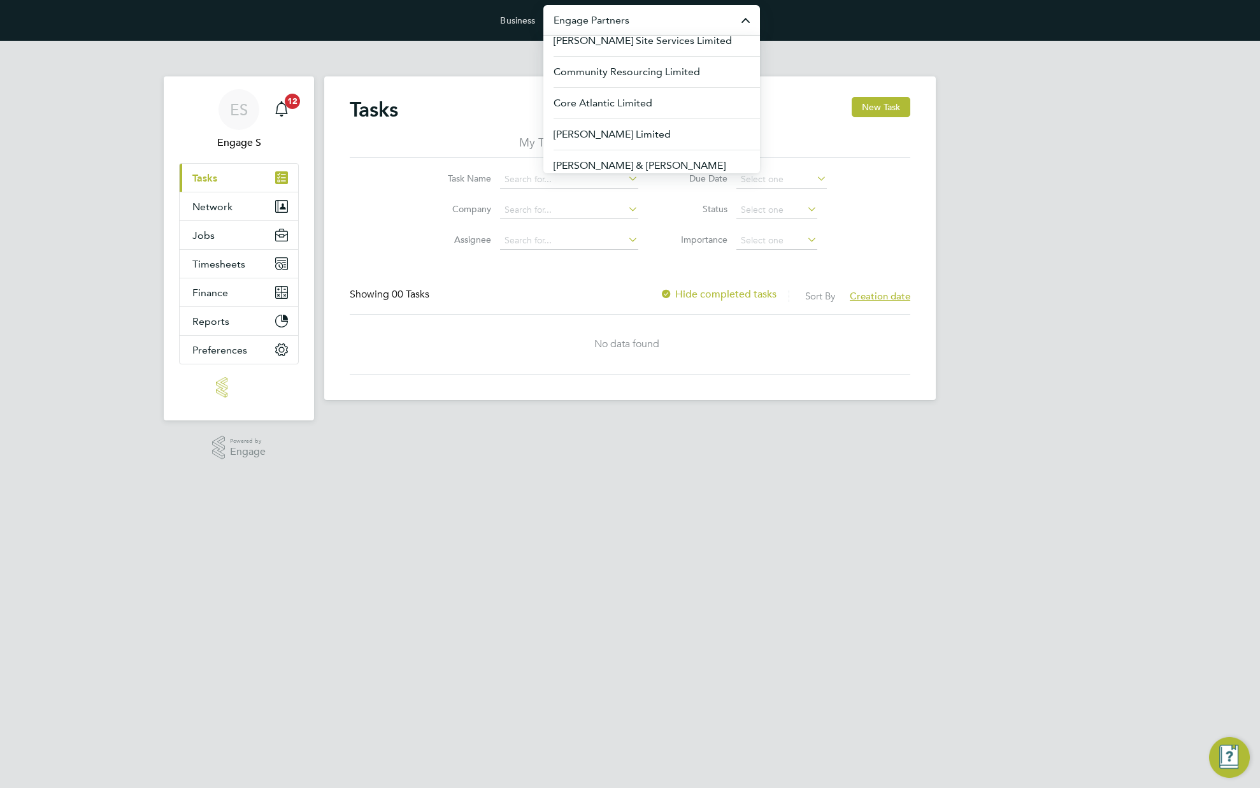
scroll to position [249, 0]
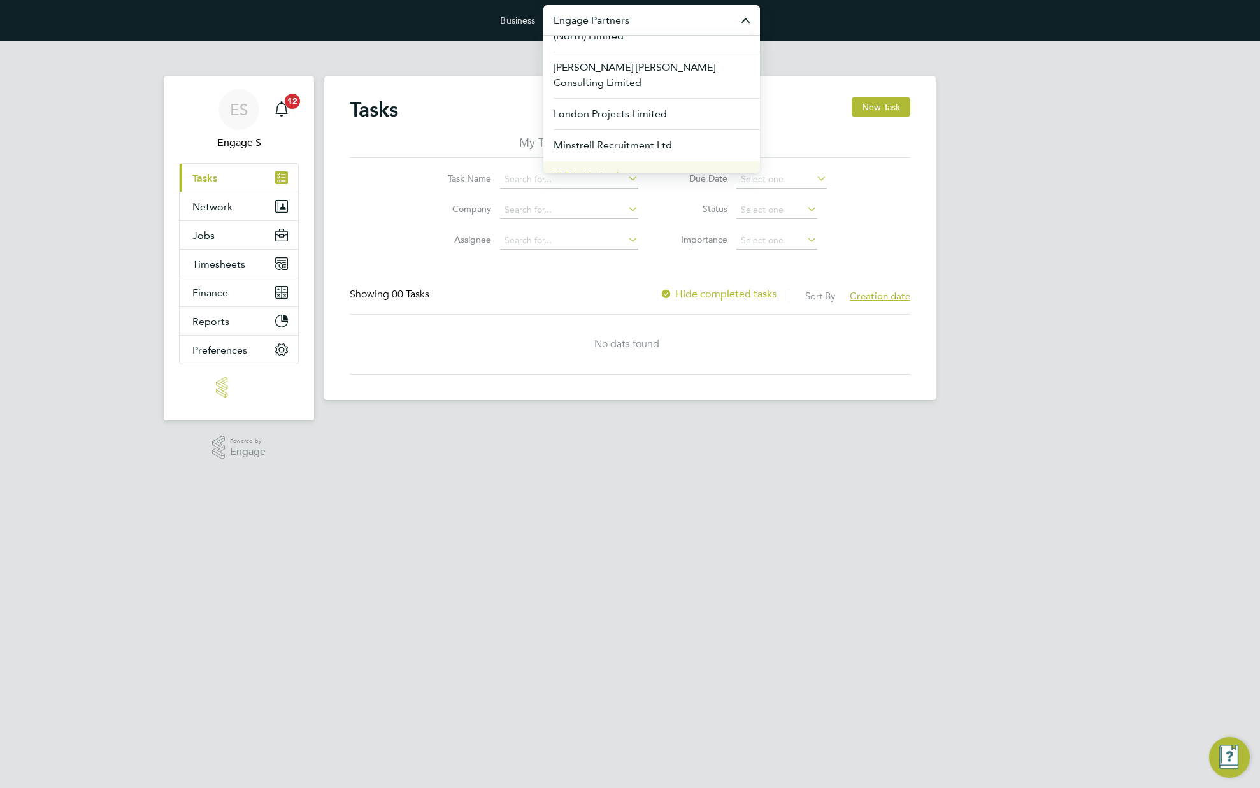
click at [633, 161] on li "N.R.L. Limited" at bounding box center [651, 176] width 217 height 31
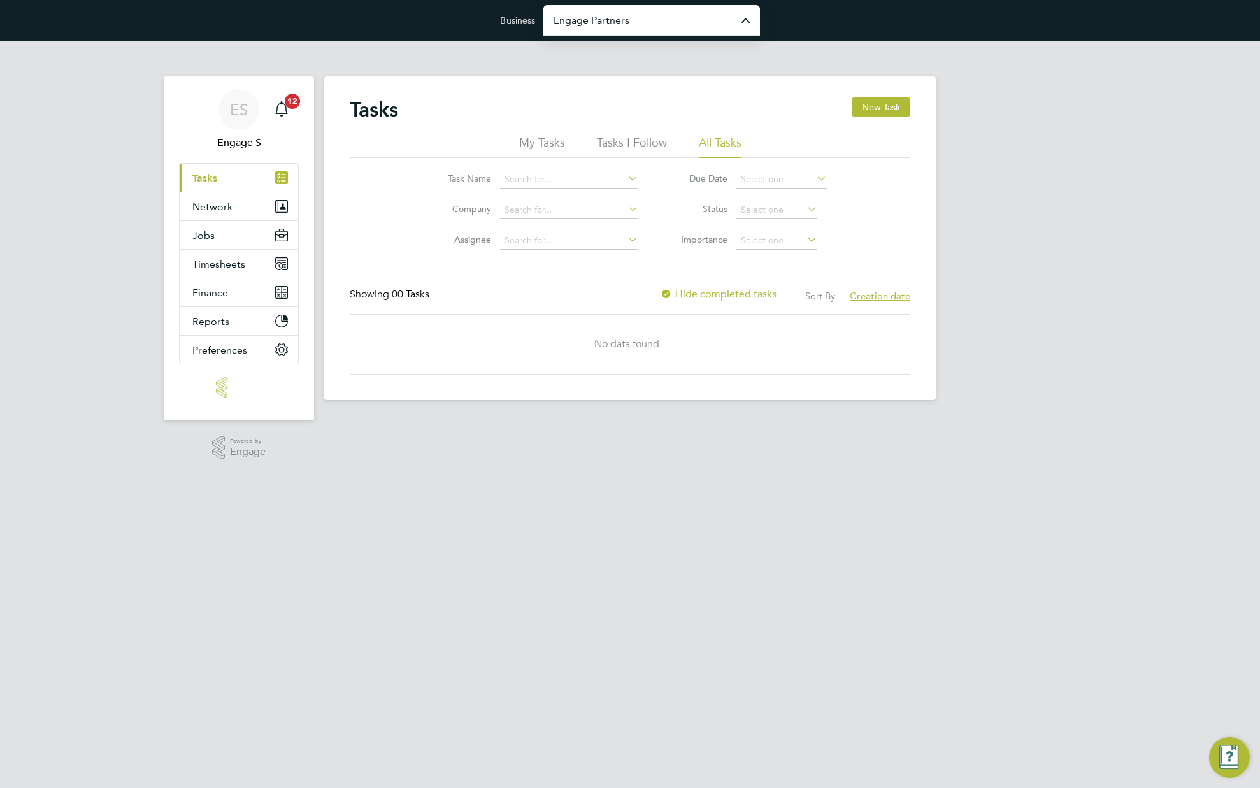
type input "N.R.L. Limited"
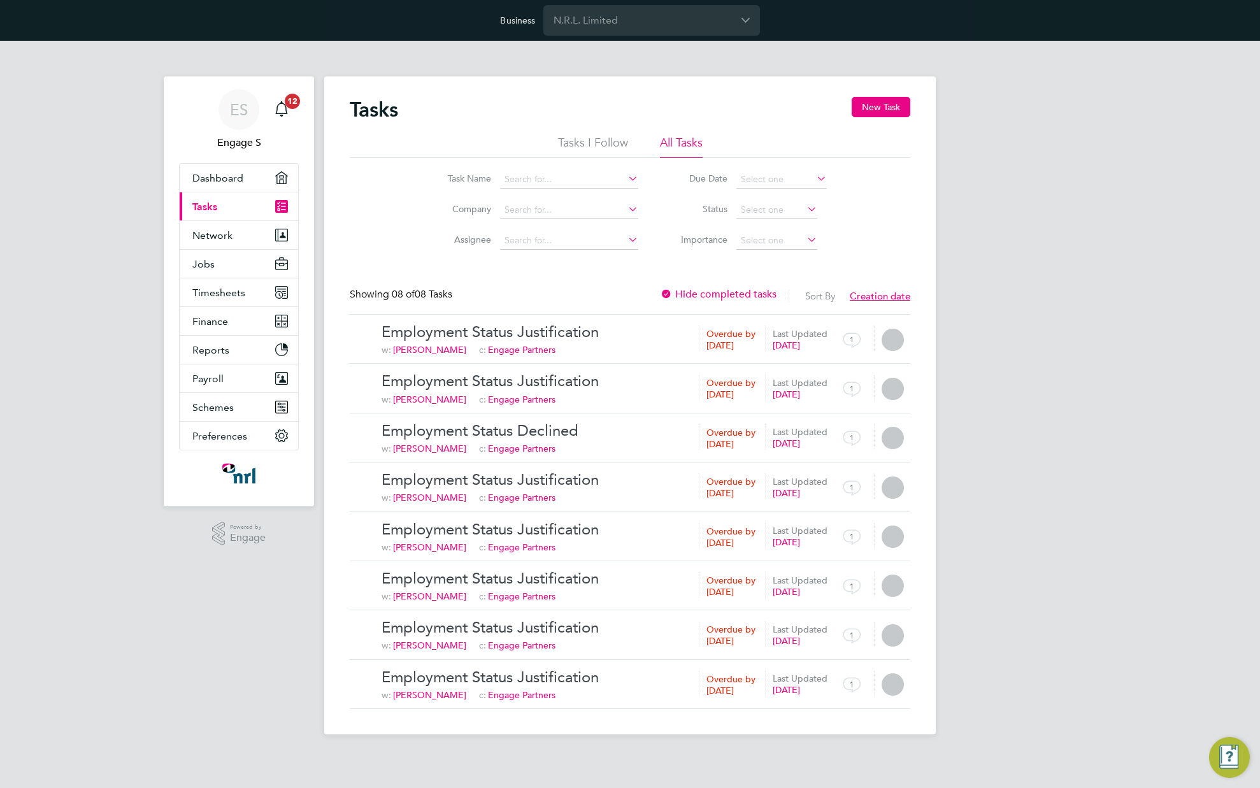
click at [653, 35] on div "Business N.R.L. Limited" at bounding box center [630, 20] width 1260 height 41
click at [653, 27] on input "N.R.L. Limited" at bounding box center [651, 20] width 217 height 30
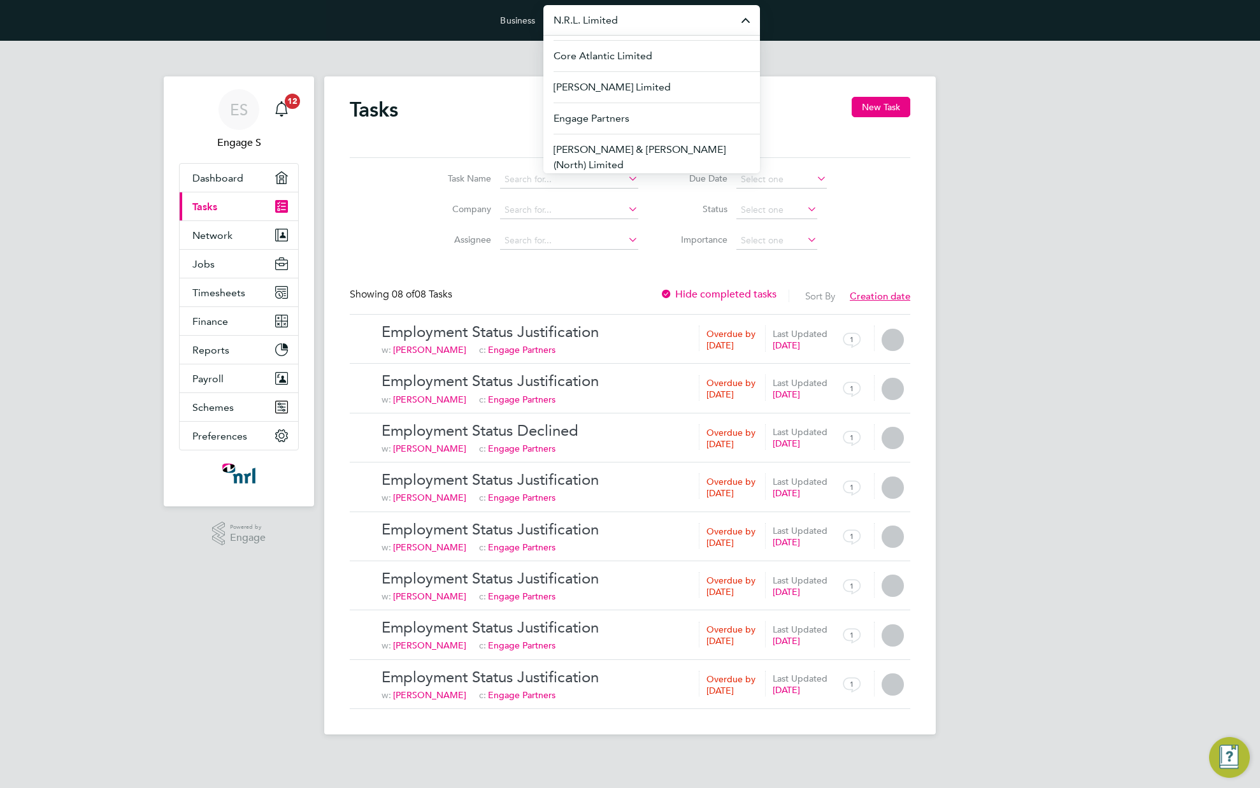
scroll to position [533, 0]
click at [668, 22] on input "N.R.L. Limited" at bounding box center [651, 20] width 217 height 30
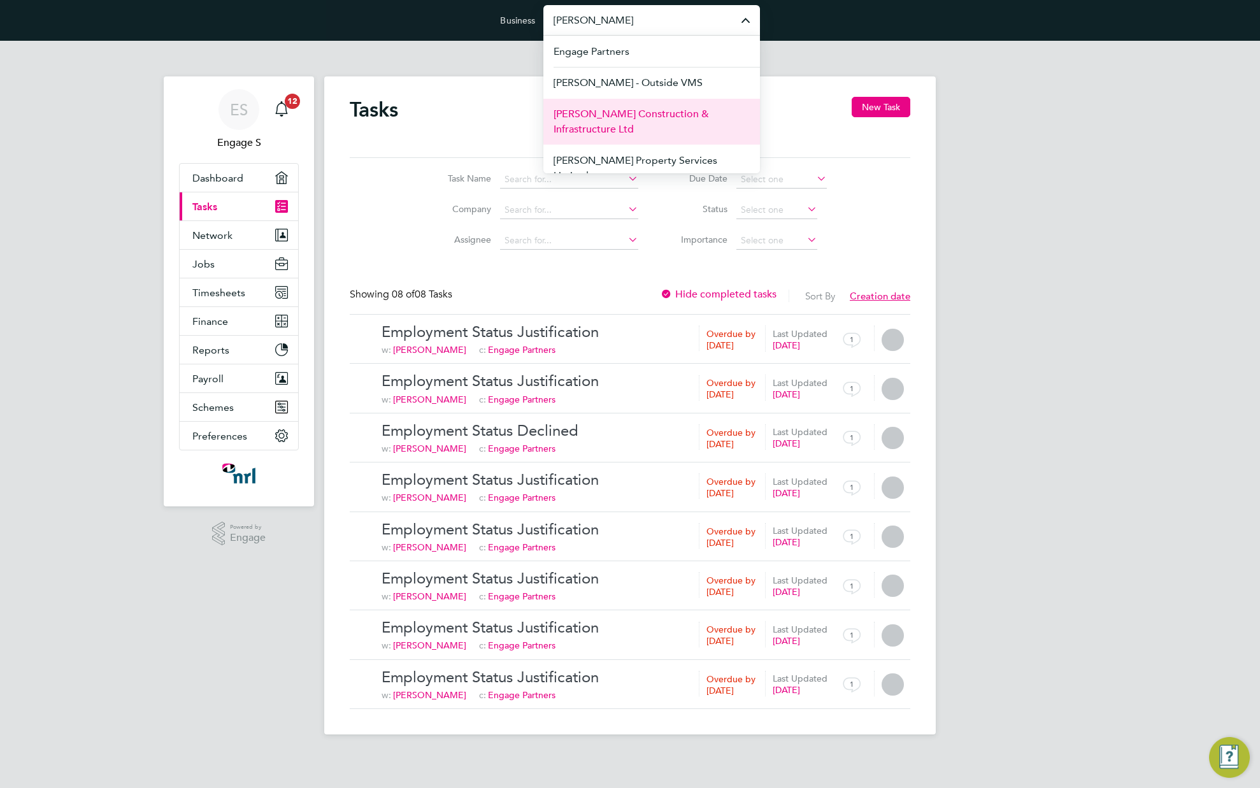
click at [624, 118] on span "[PERSON_NAME] Construction & Infrastructure Ltd" at bounding box center [652, 121] width 196 height 31
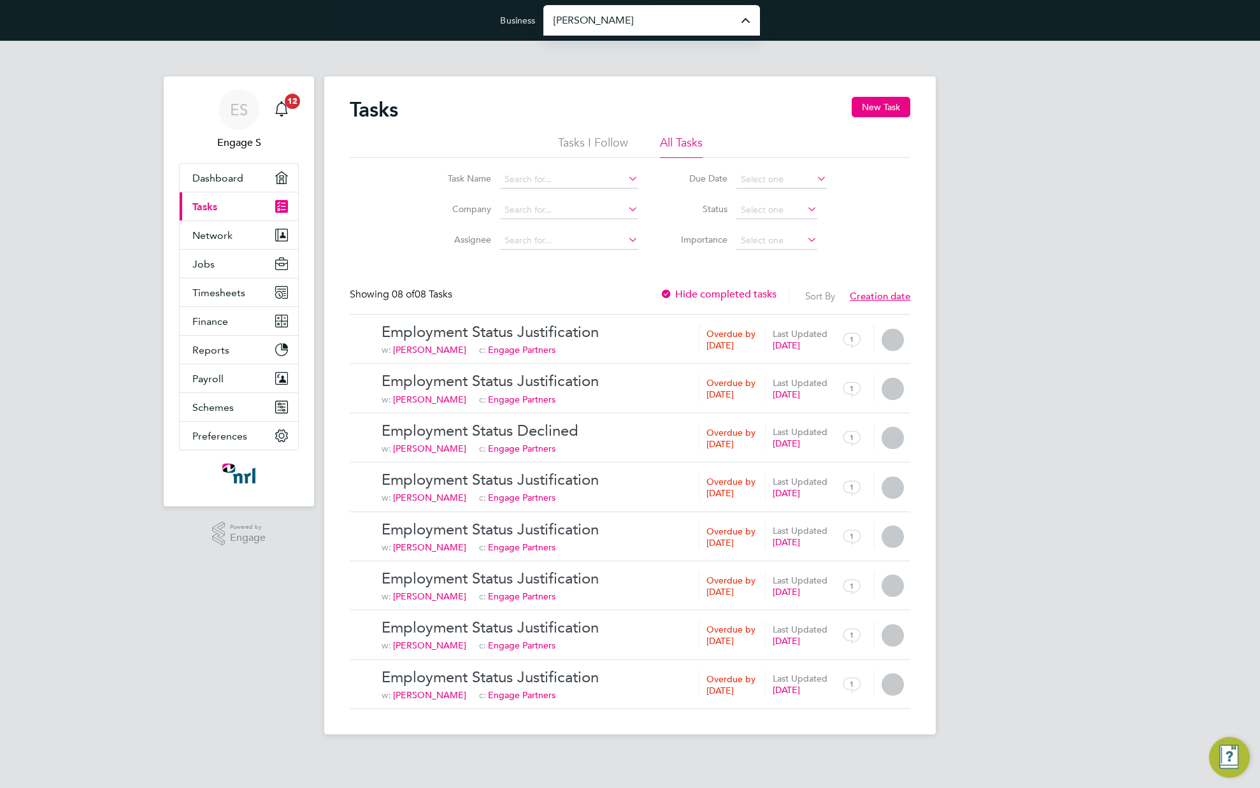
type input "[PERSON_NAME] Construction & Infrastructure Ltd"
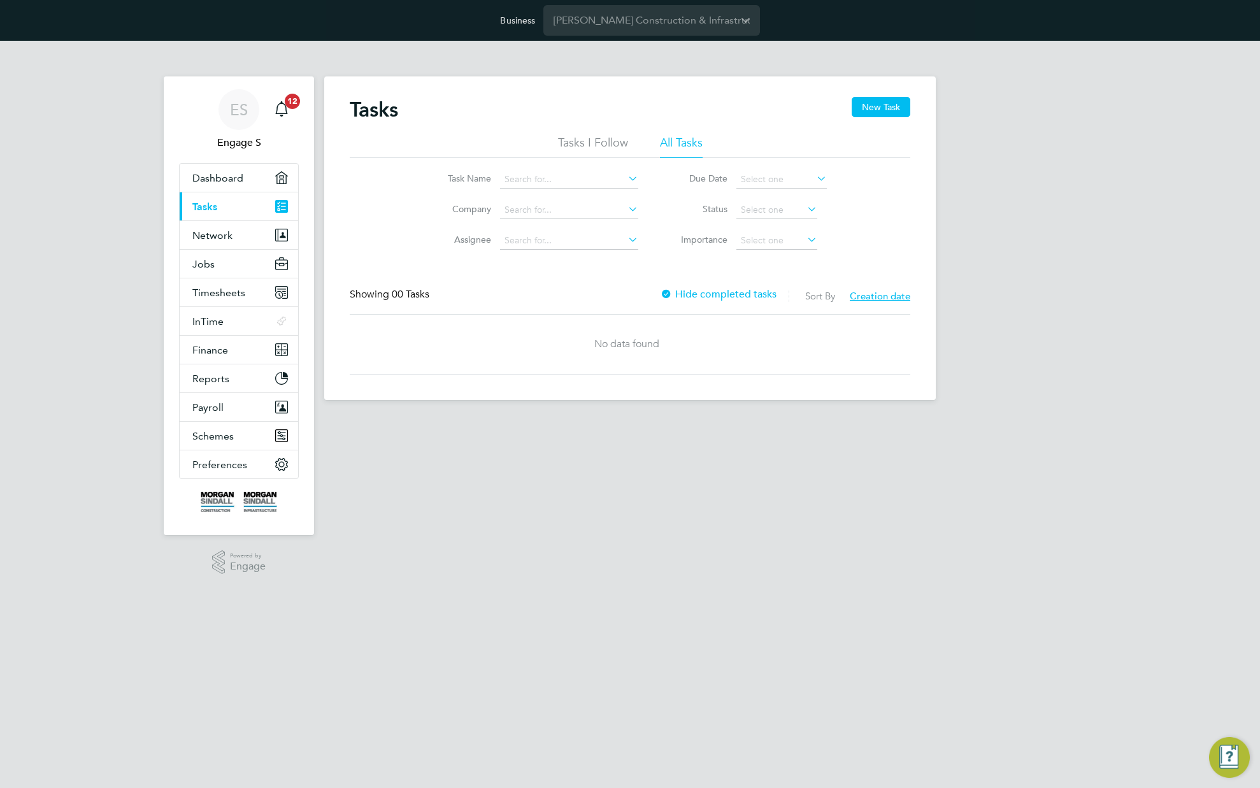
drag, startPoint x: 1184, startPoint y: 227, endPoint x: 1191, endPoint y: 230, distance: 6.9
click at [1184, 229] on div "ES Engage S Notifications 12 Applications: Dashboard Current page: Tasks Networ…" at bounding box center [630, 231] width 1260 height 380
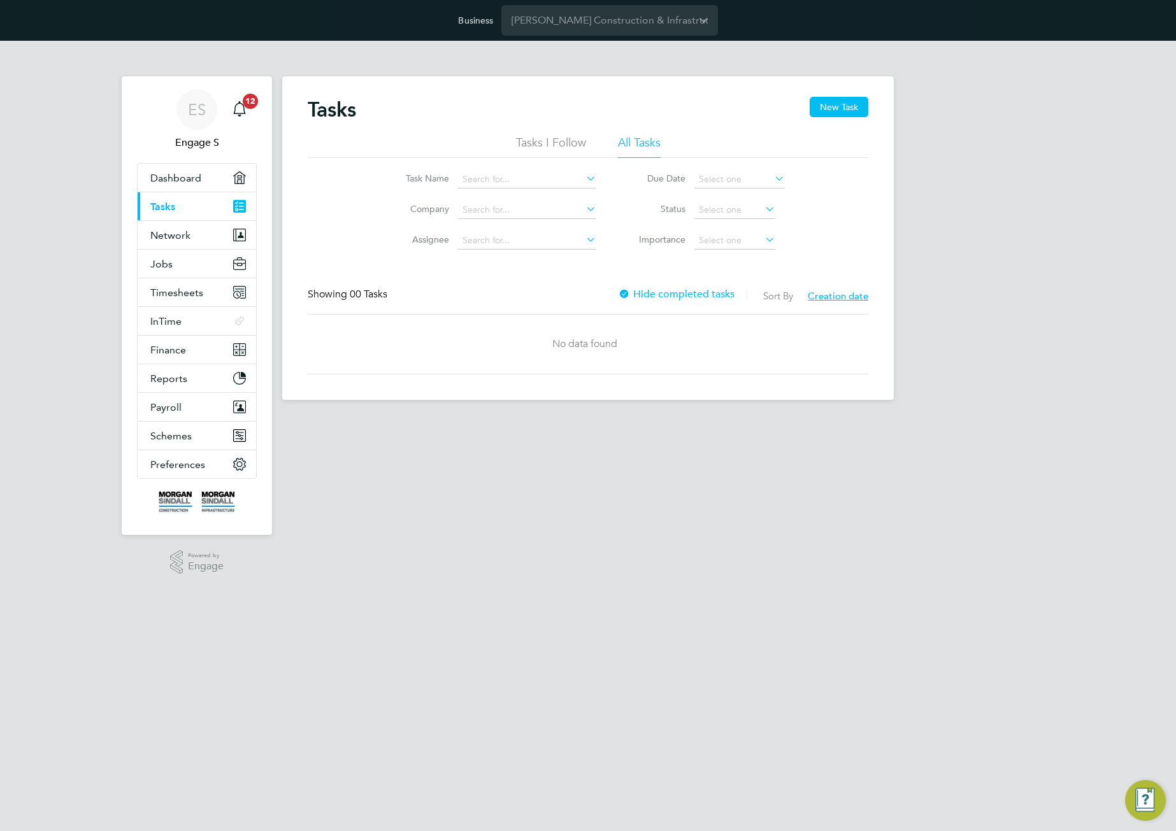
click at [1078, 220] on div "ES Engage S Notifications 12 Applications: Dashboard Current page: Tasks Networ…" at bounding box center [588, 231] width 1176 height 380
